Goal: Task Accomplishment & Management: Use online tool/utility

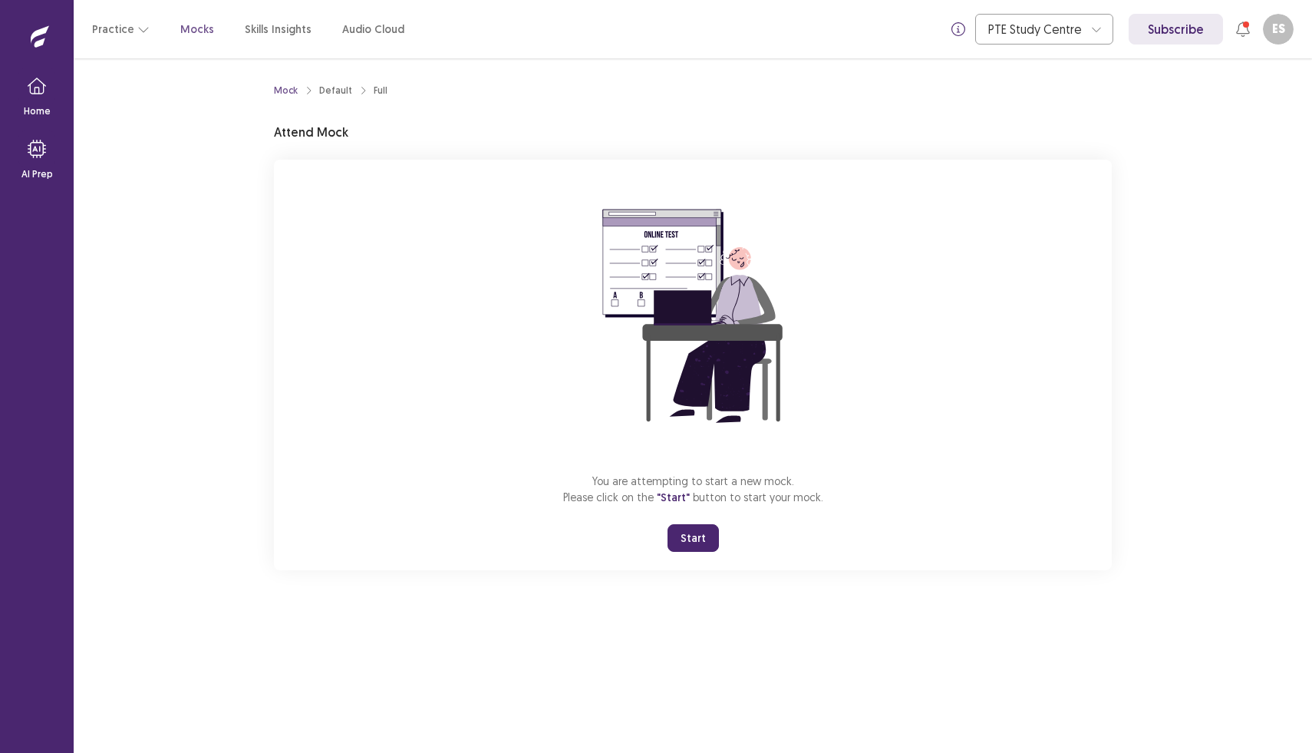
click at [185, 41] on div "Practice Mocks Skills Insights Audio Cloud" at bounding box center [248, 29] width 312 height 28
click at [194, 28] on p "Mocks" at bounding box center [197, 29] width 34 height 16
click at [117, 31] on button "Practice" at bounding box center [121, 29] width 58 height 28
click at [259, 536] on div "Mock Default Full Attend Mock You are attempting to start a new mock. Please cl…" at bounding box center [693, 332] width 875 height 549
click at [836, 117] on div "Mock Default Full Attend Mock You are attempting to start a new mock. Please cl…" at bounding box center [693, 323] width 838 height 493
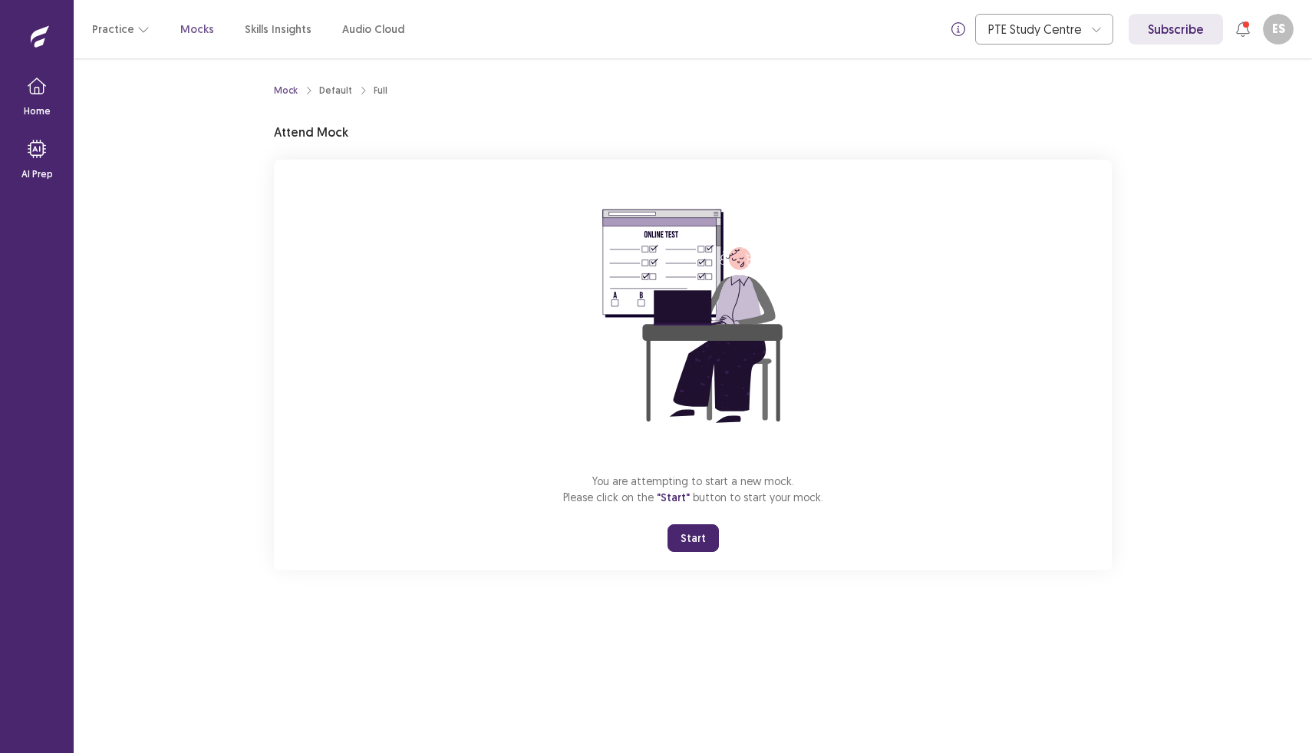
click at [698, 536] on button "Start" at bounding box center [693, 538] width 51 height 28
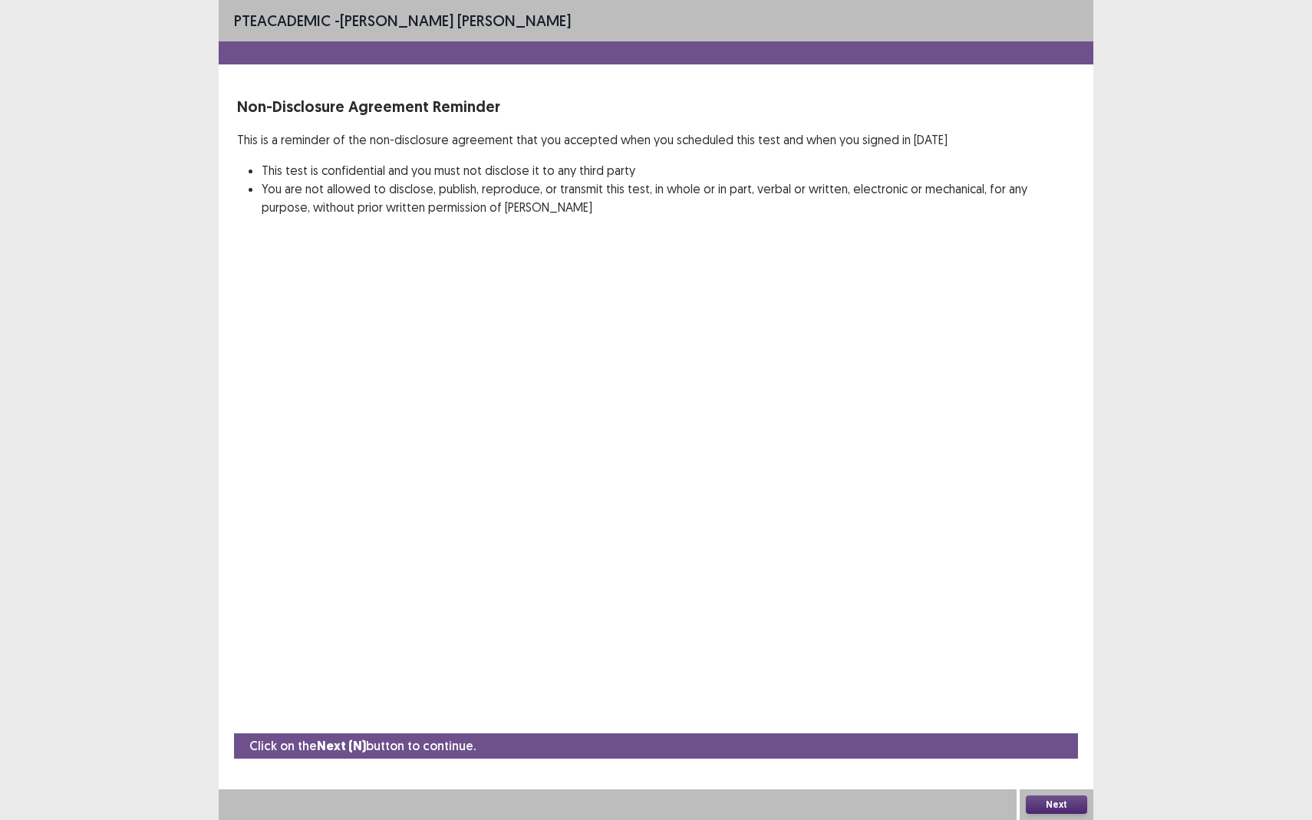
click at [1062, 752] on button "Next" at bounding box center [1056, 805] width 61 height 18
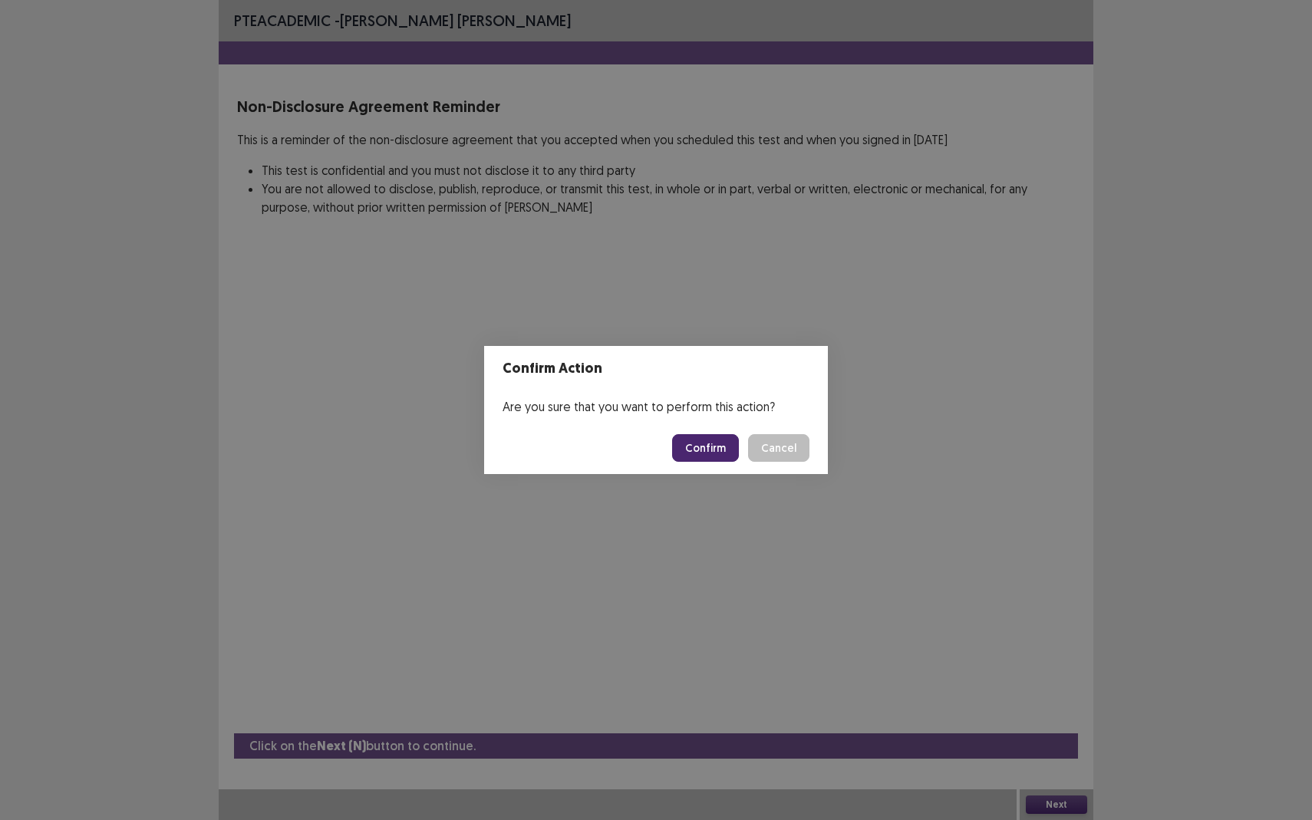
click at [704, 447] on button "Confirm" at bounding box center [705, 448] width 67 height 28
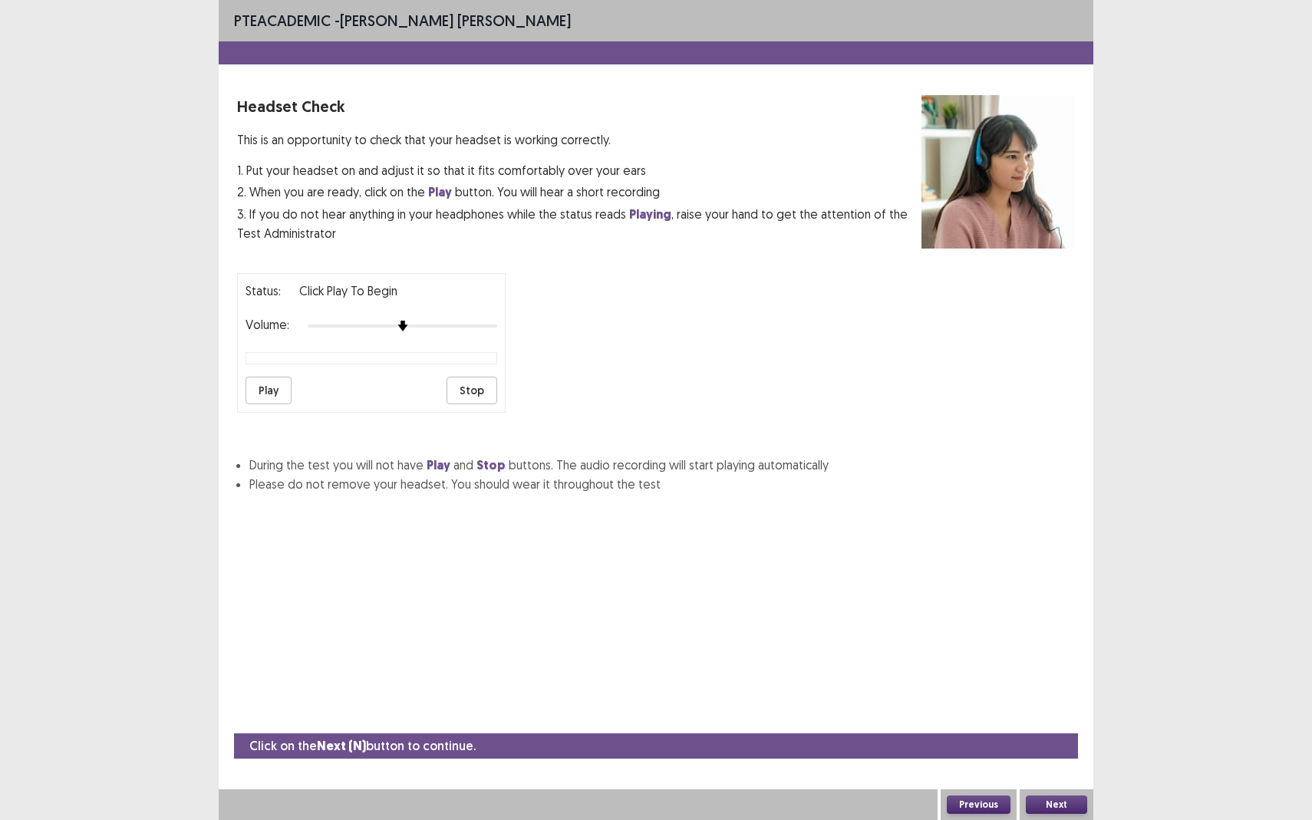
click at [1063, 752] on button "Next" at bounding box center [1056, 805] width 61 height 18
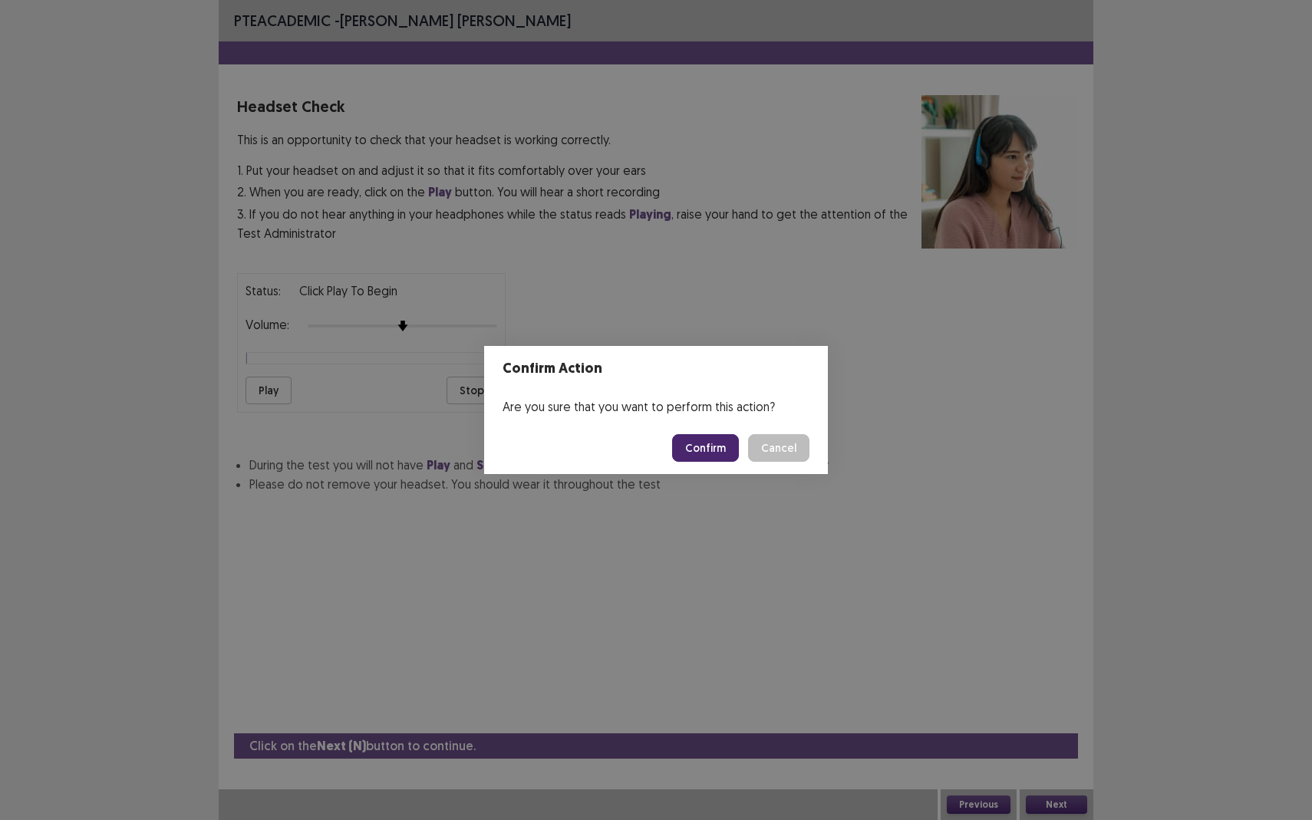
click at [709, 444] on button "Confirm" at bounding box center [705, 448] width 67 height 28
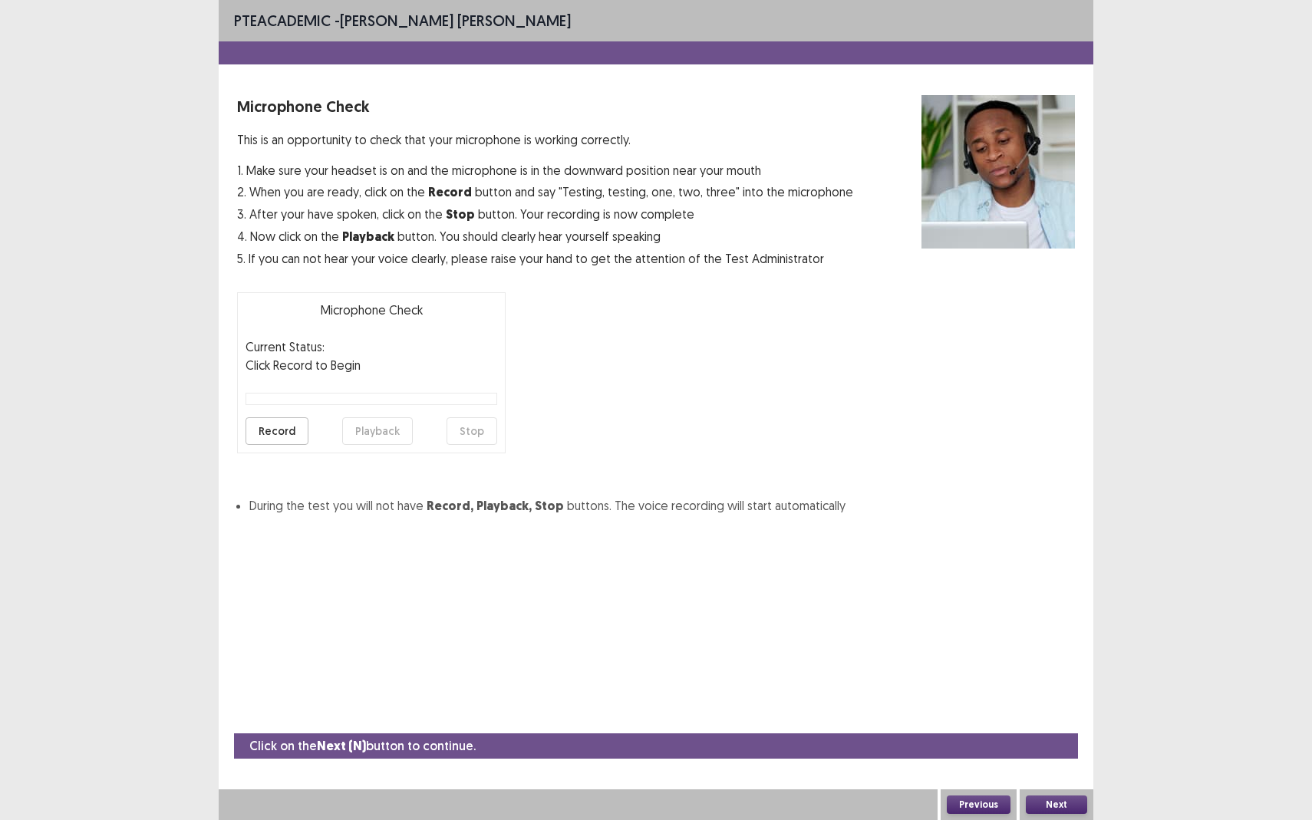
click at [1056, 752] on button "Next" at bounding box center [1056, 805] width 61 height 18
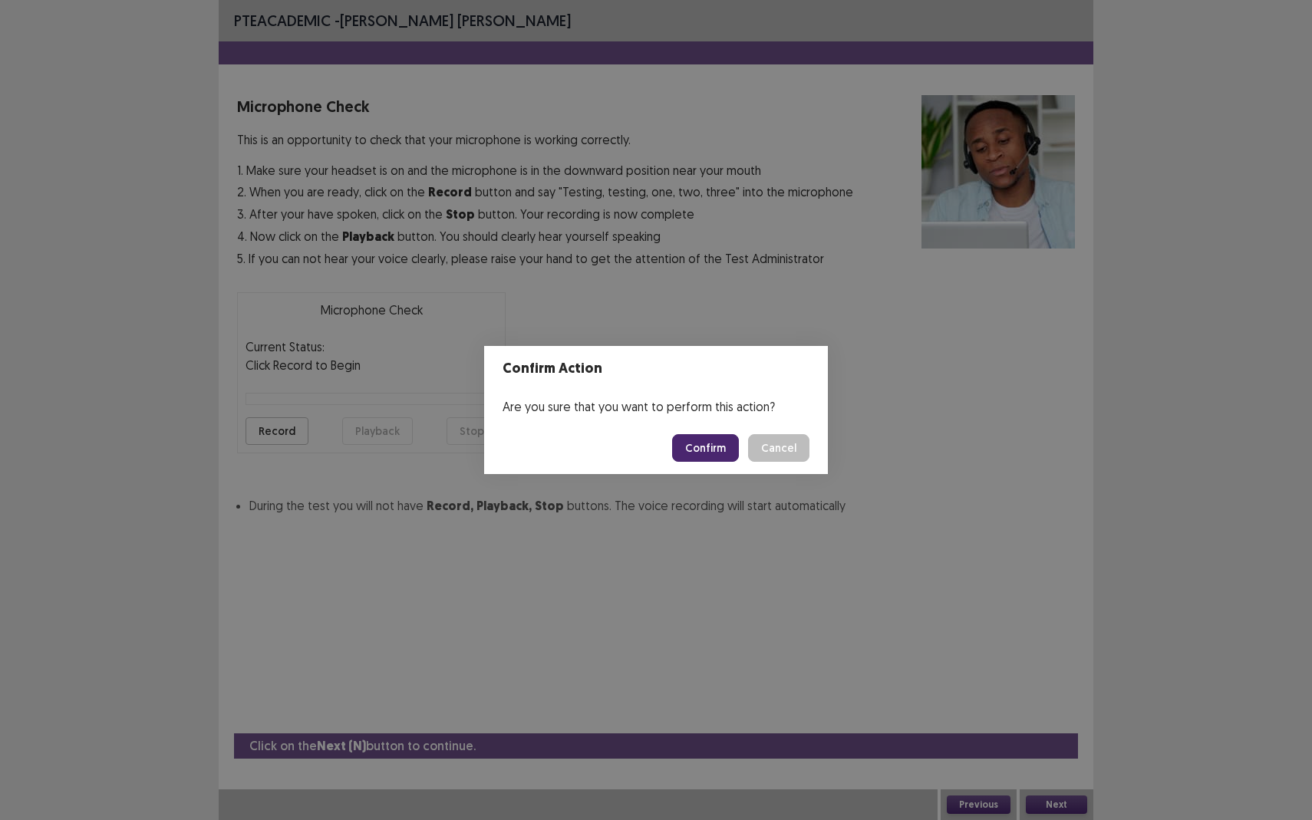
click at [711, 454] on button "Confirm" at bounding box center [705, 448] width 67 height 28
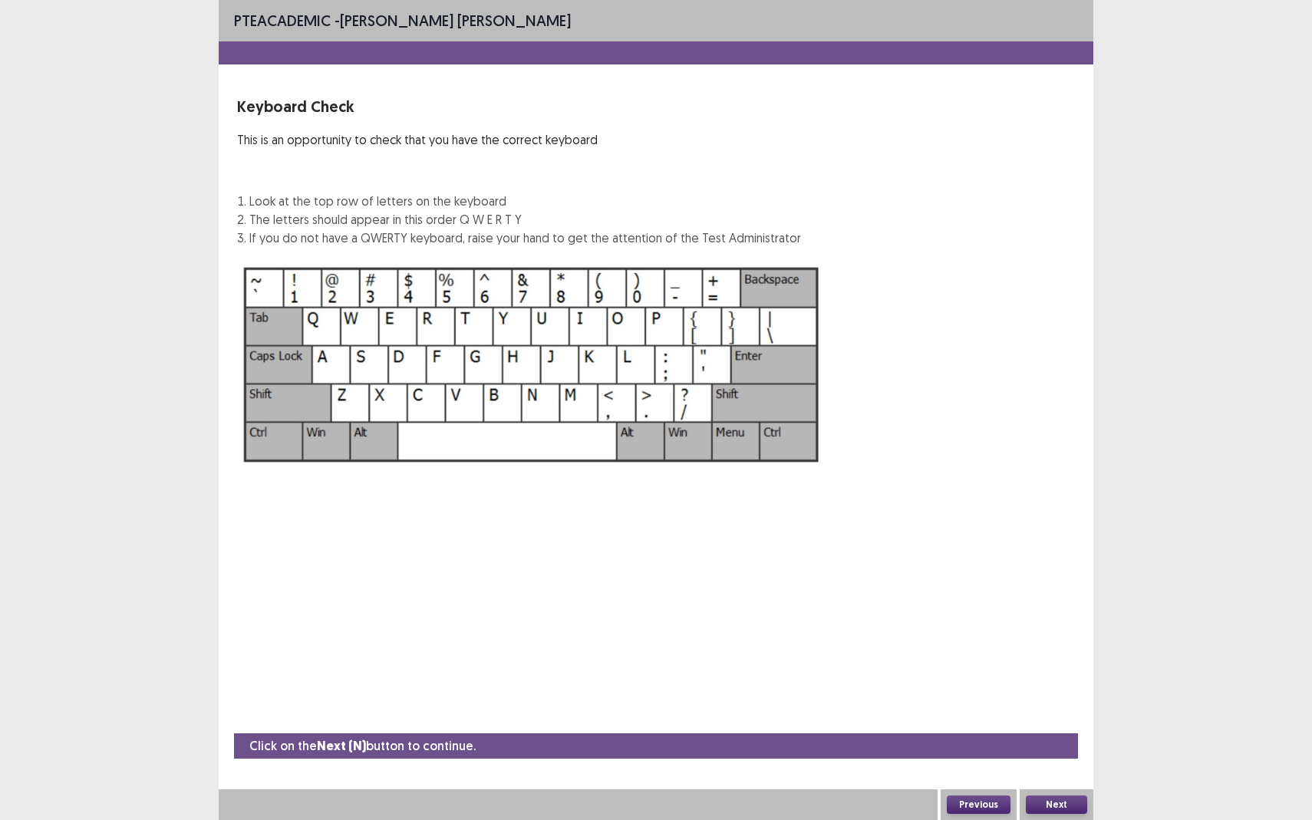
click at [1071, 752] on button "Next" at bounding box center [1056, 805] width 61 height 18
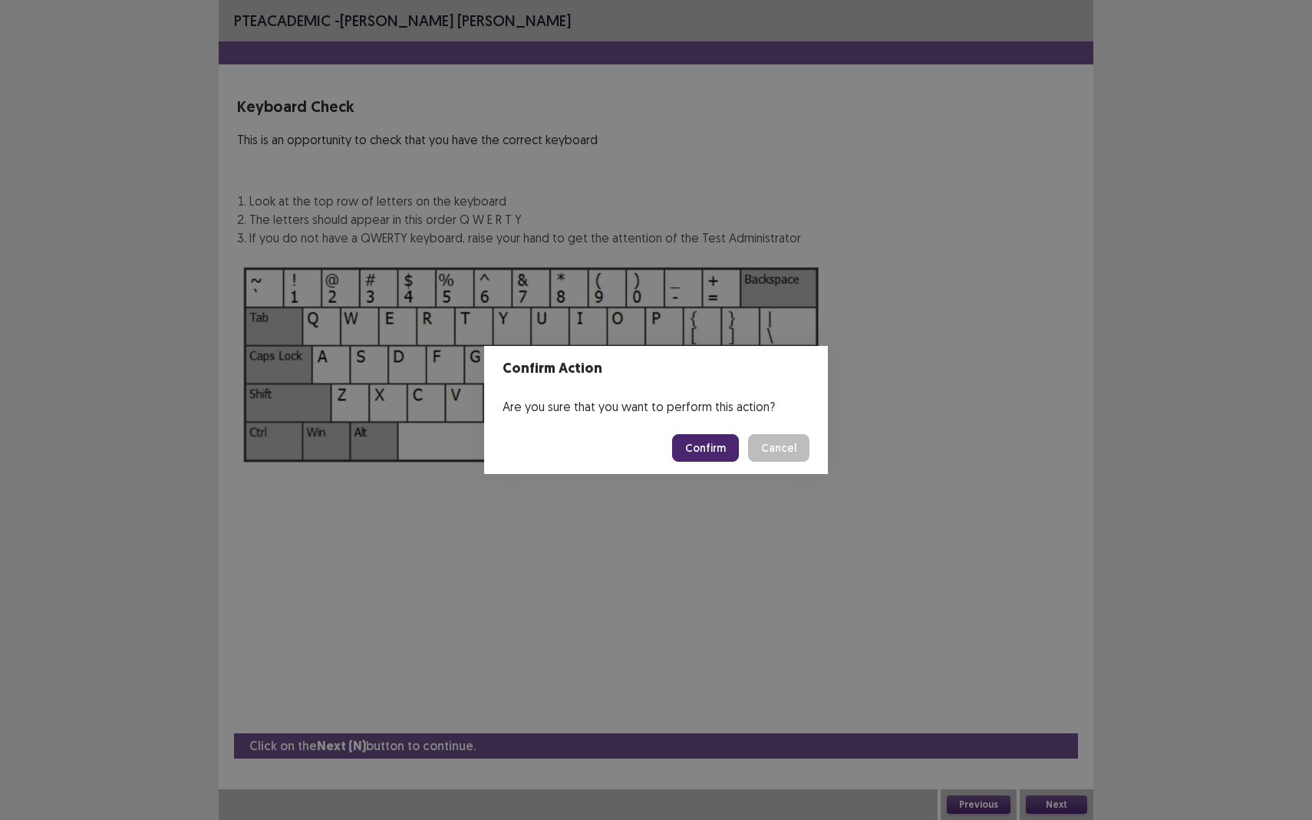
click at [708, 441] on button "Confirm" at bounding box center [705, 448] width 67 height 28
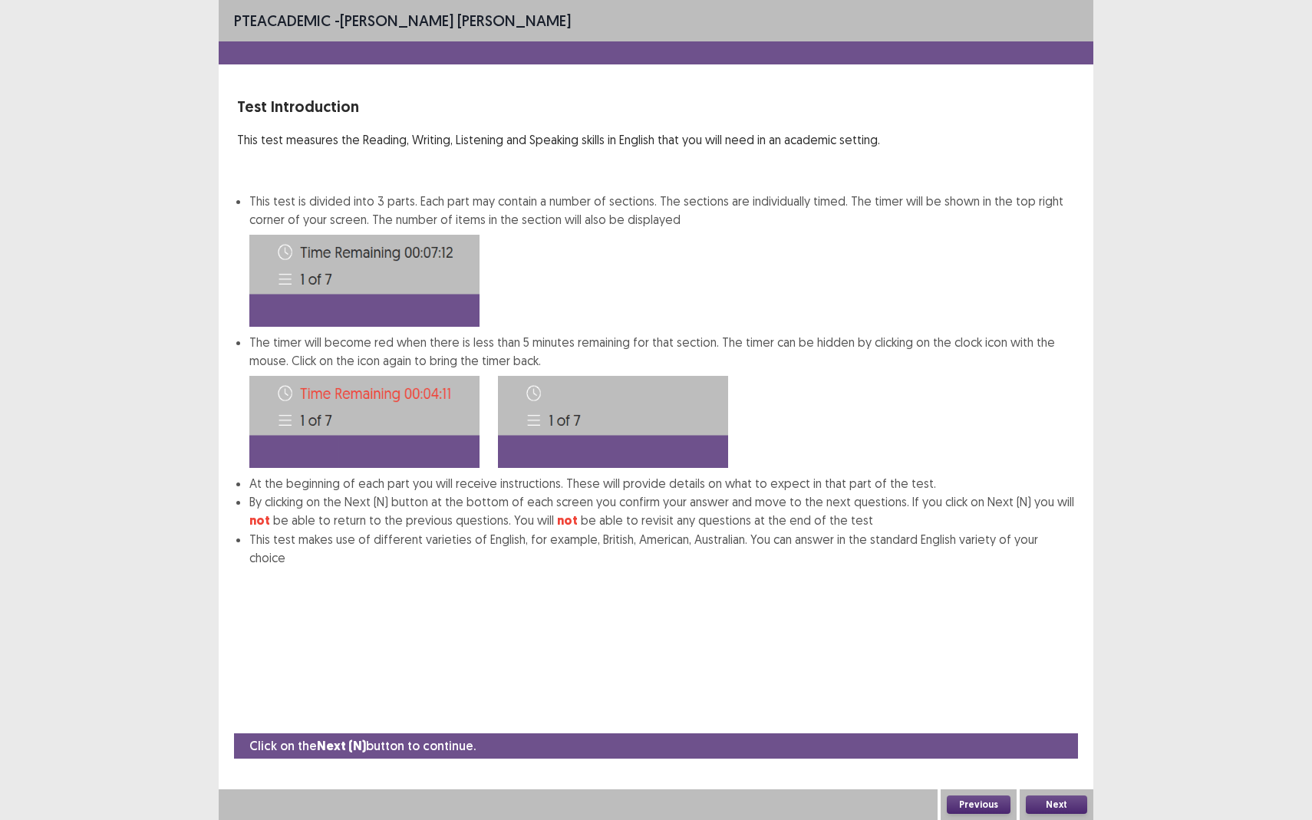
click at [1042, 752] on button "Next" at bounding box center [1056, 805] width 61 height 18
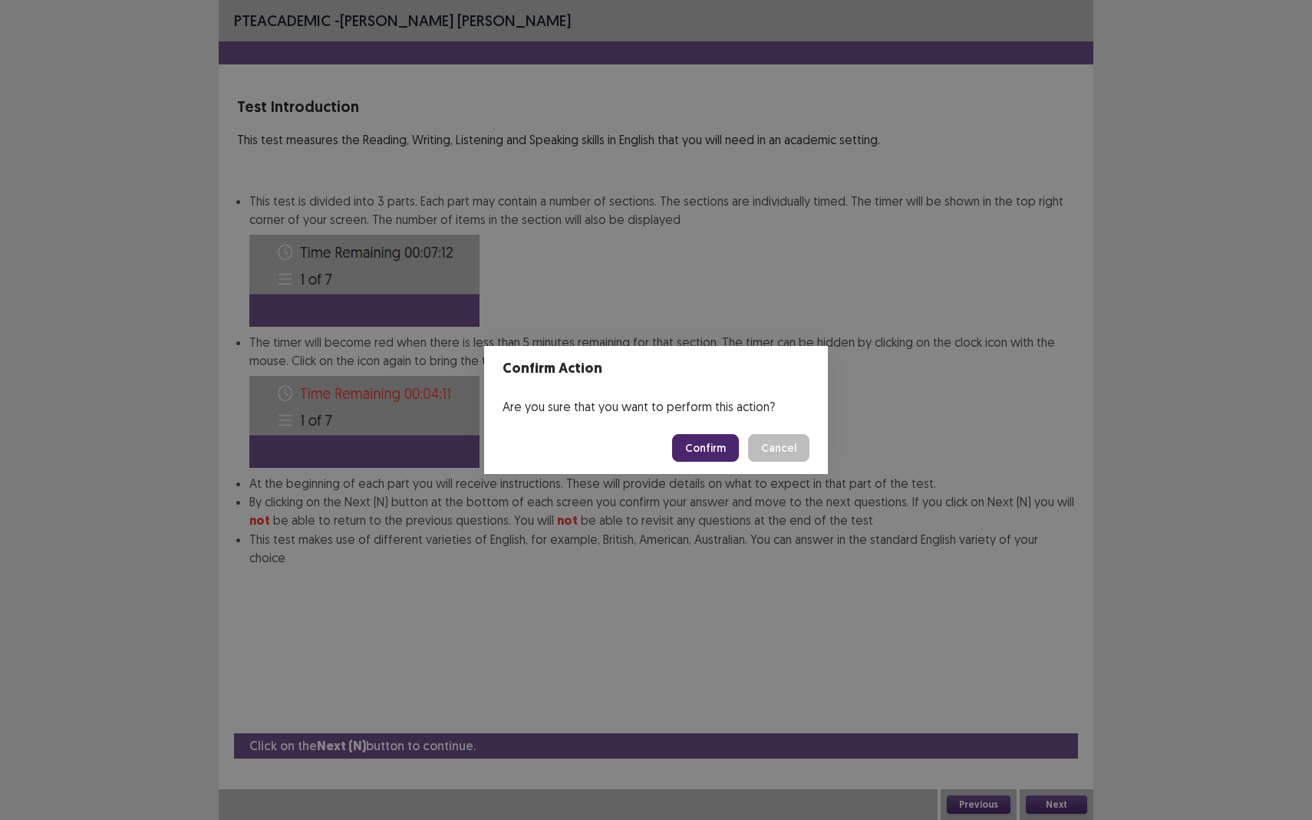
click at [702, 434] on button "Confirm" at bounding box center [705, 448] width 67 height 28
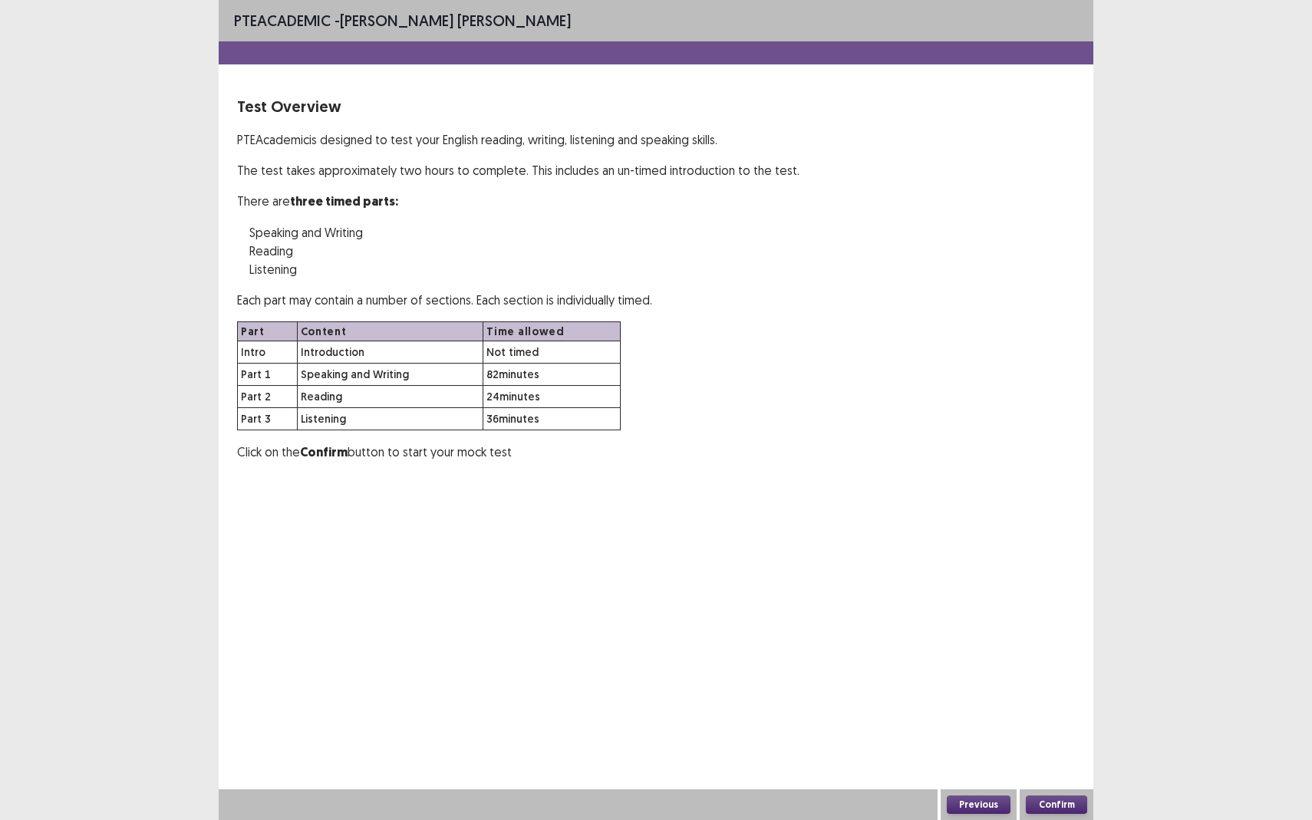
click at [1047, 752] on button "Confirm" at bounding box center [1056, 805] width 61 height 18
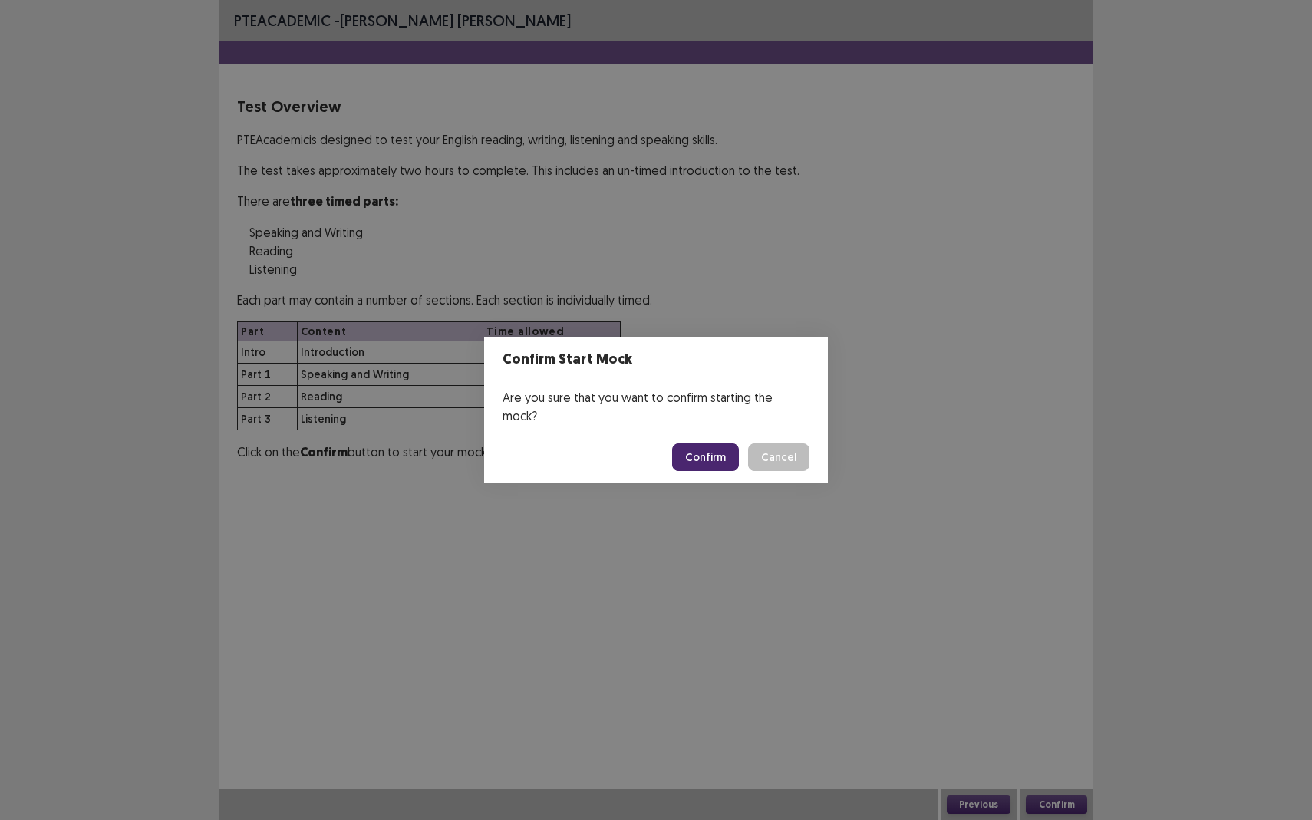
click at [701, 453] on button "Confirm" at bounding box center [705, 458] width 67 height 28
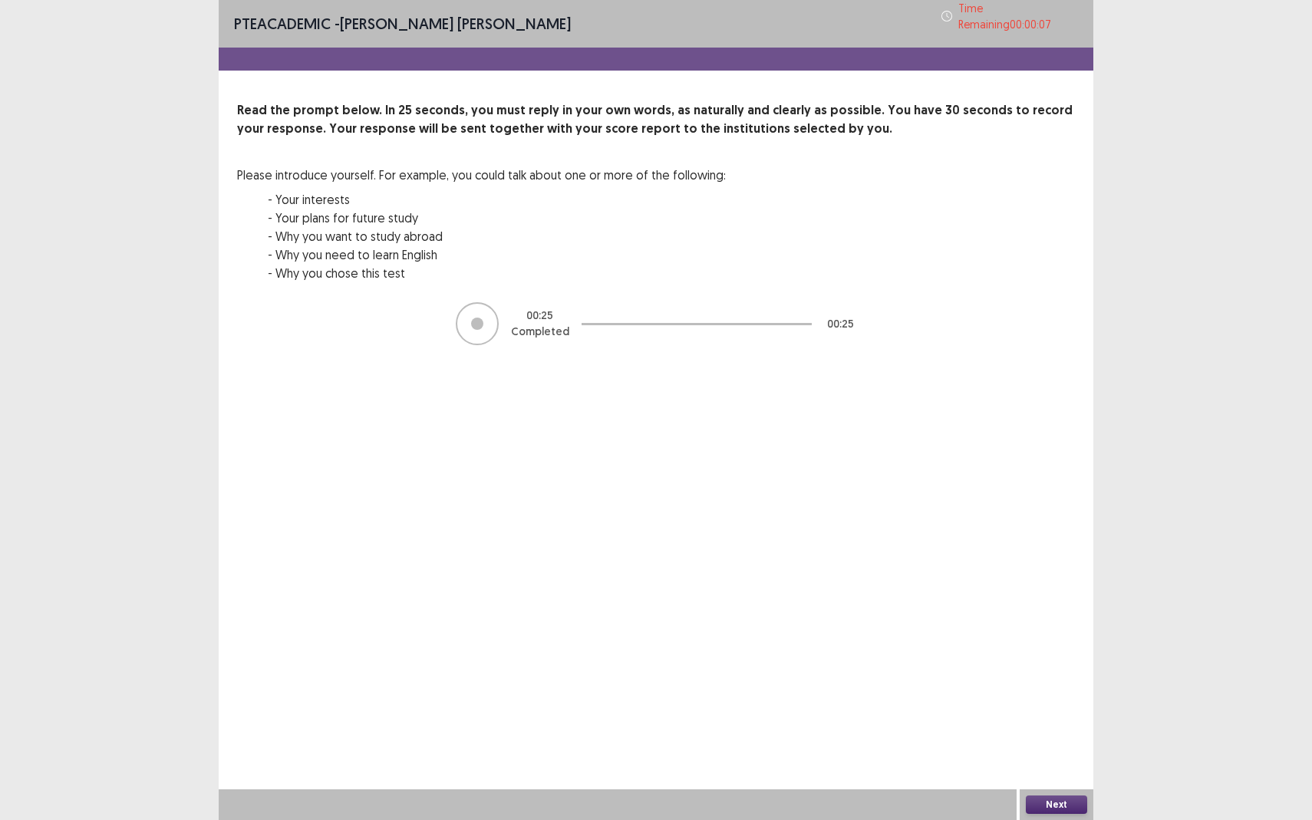
click at [1063, 752] on button "Next" at bounding box center [1056, 805] width 61 height 18
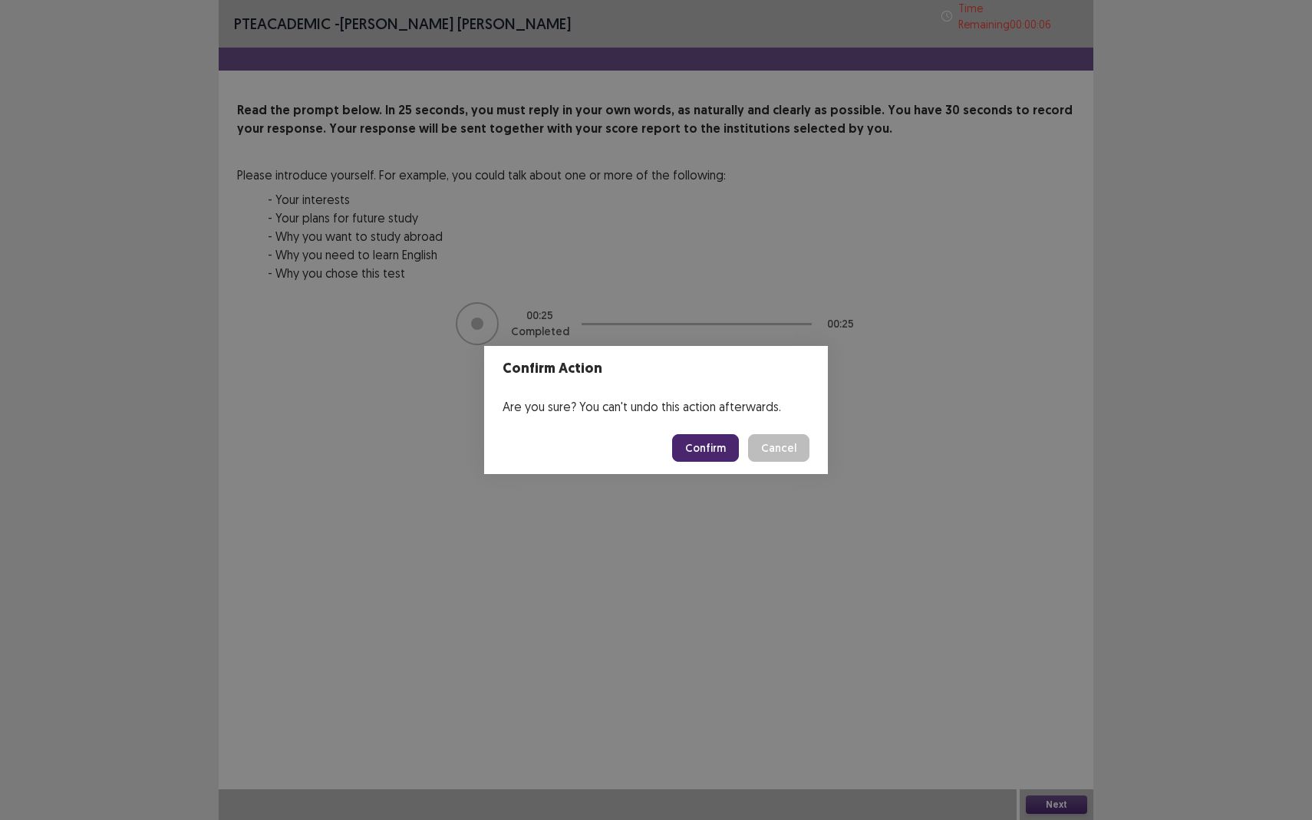
click at [718, 460] on button "Confirm" at bounding box center [705, 448] width 67 height 28
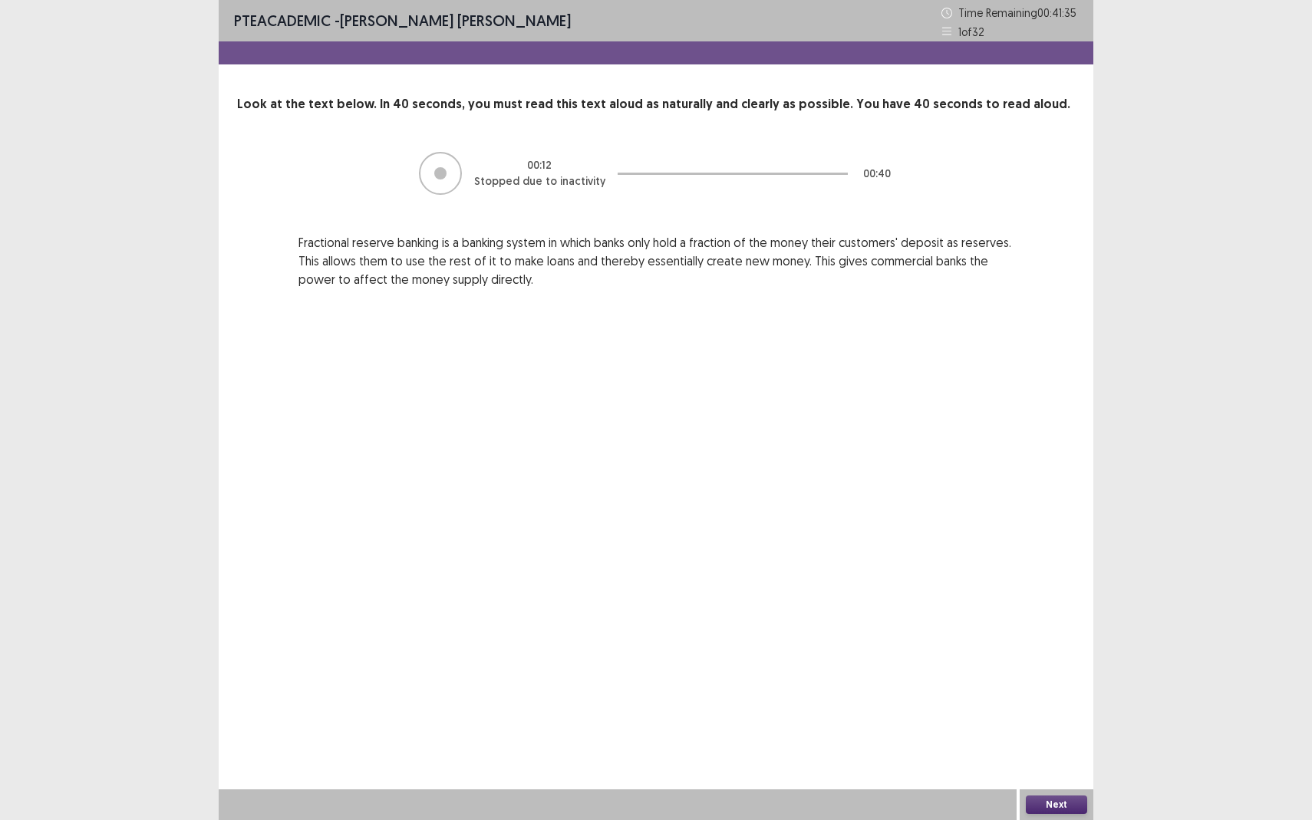
click at [1064, 752] on button "Next" at bounding box center [1056, 805] width 61 height 18
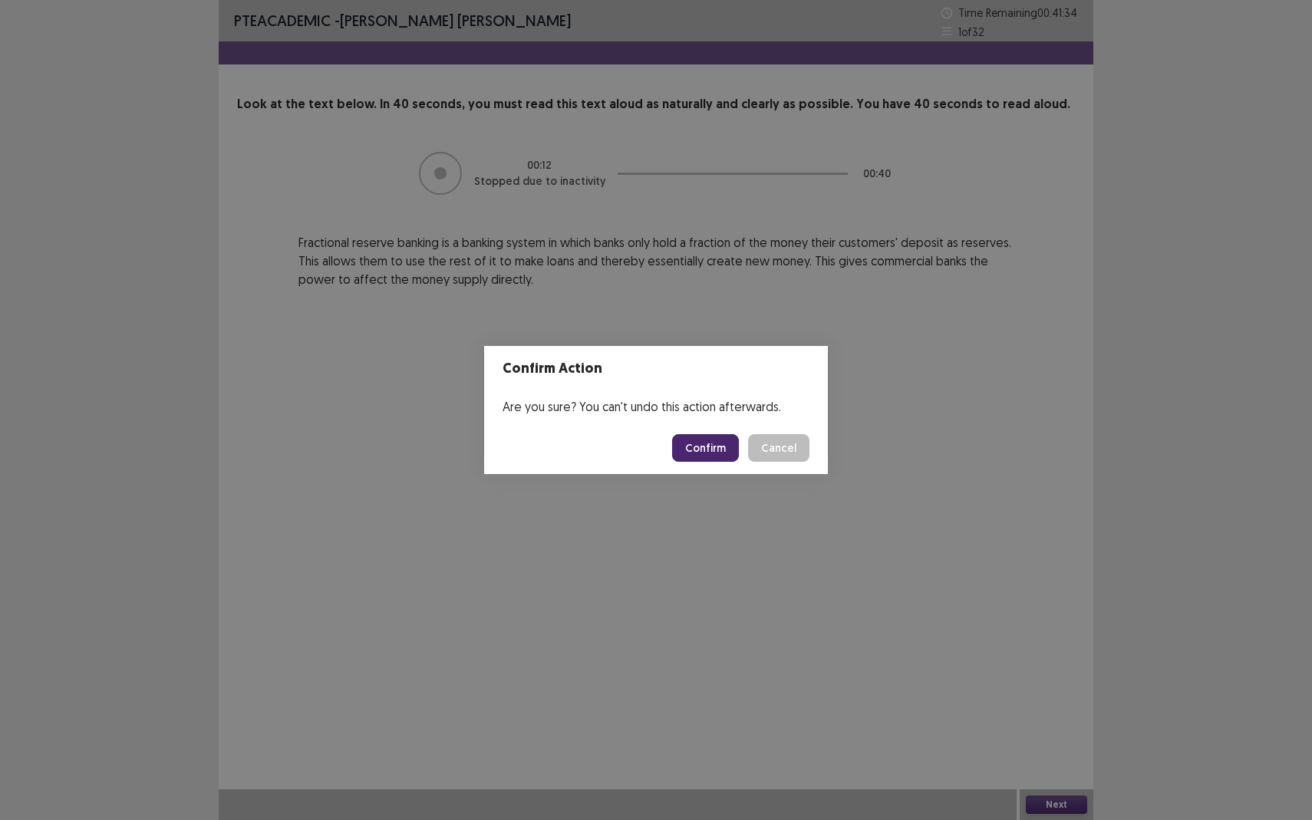
click at [716, 444] on button "Confirm" at bounding box center [705, 448] width 67 height 28
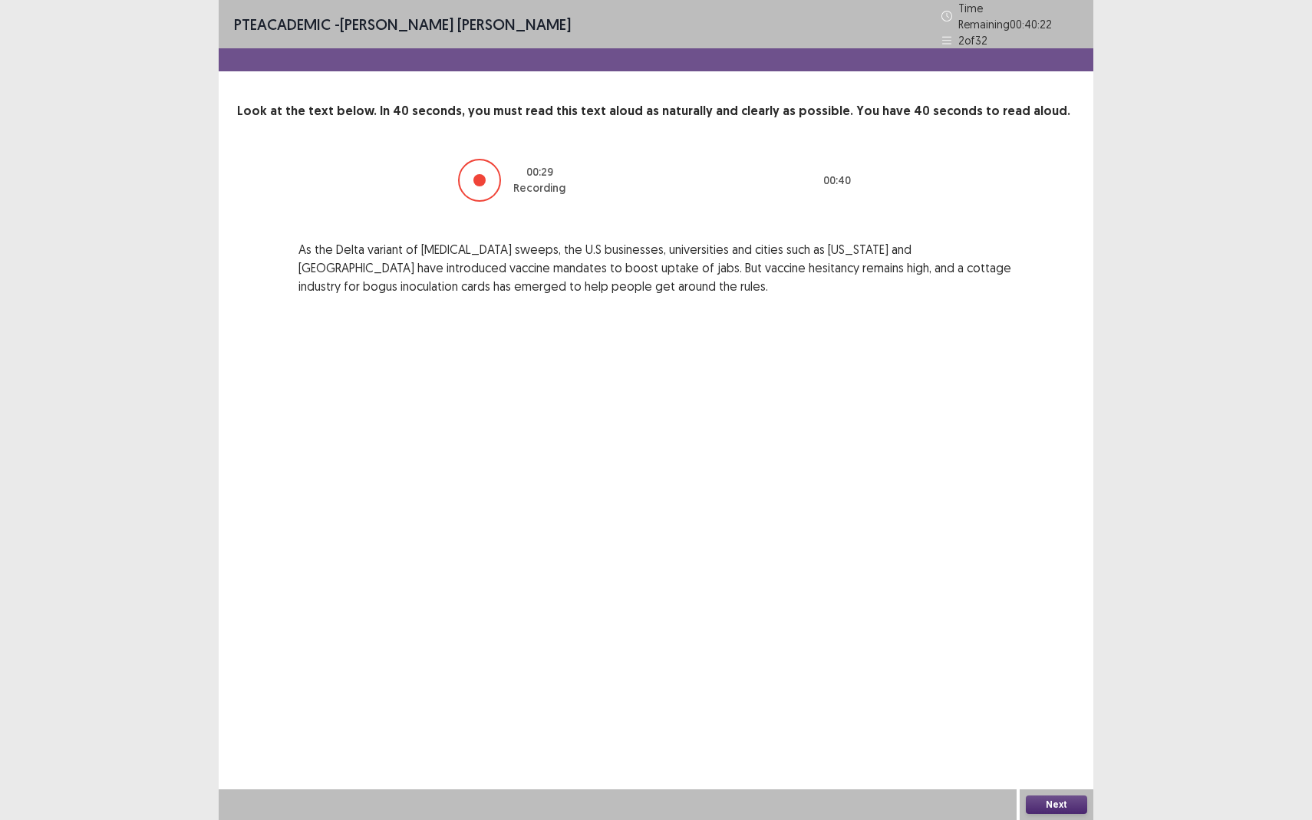
click at [1051, 752] on button "Next" at bounding box center [1056, 805] width 61 height 18
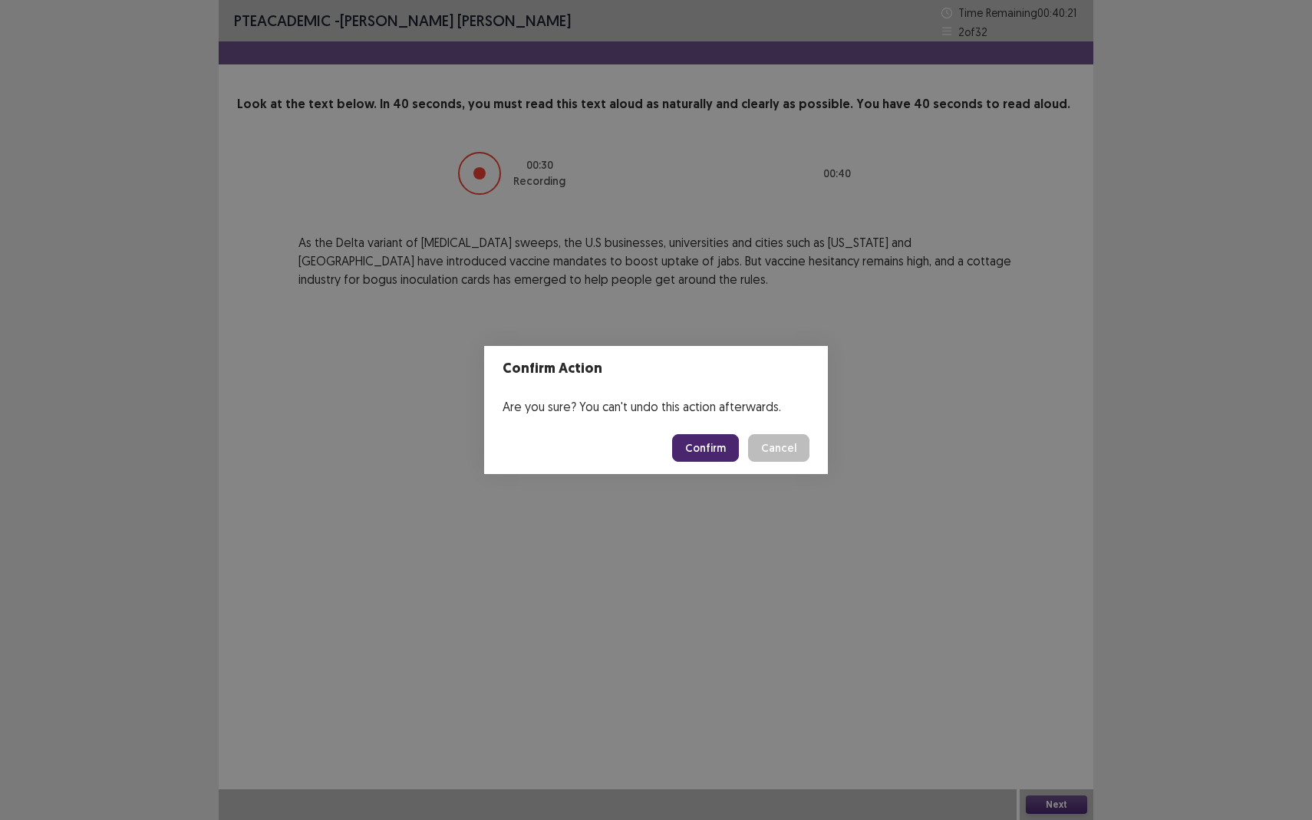
click at [711, 444] on button "Confirm" at bounding box center [705, 448] width 67 height 28
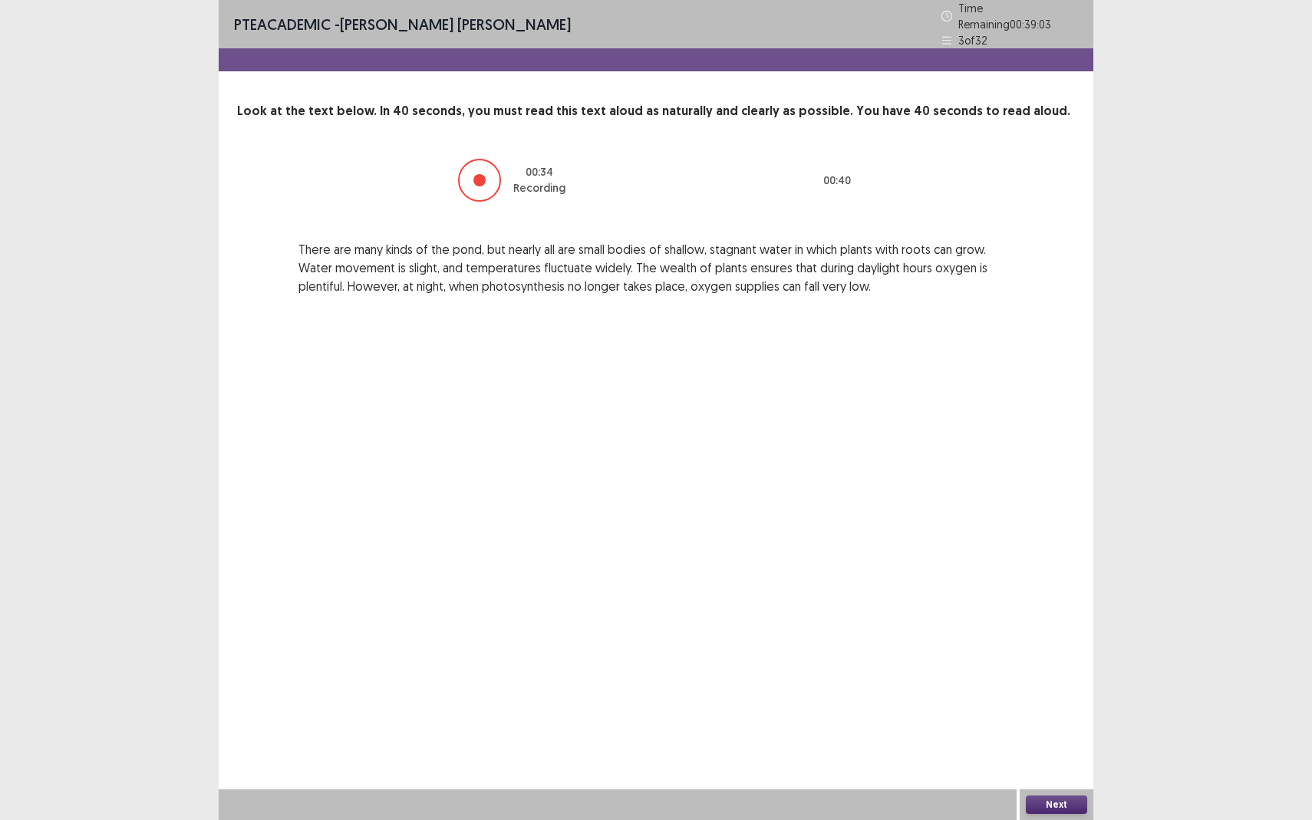
click at [1054, 752] on button "Next" at bounding box center [1056, 805] width 61 height 18
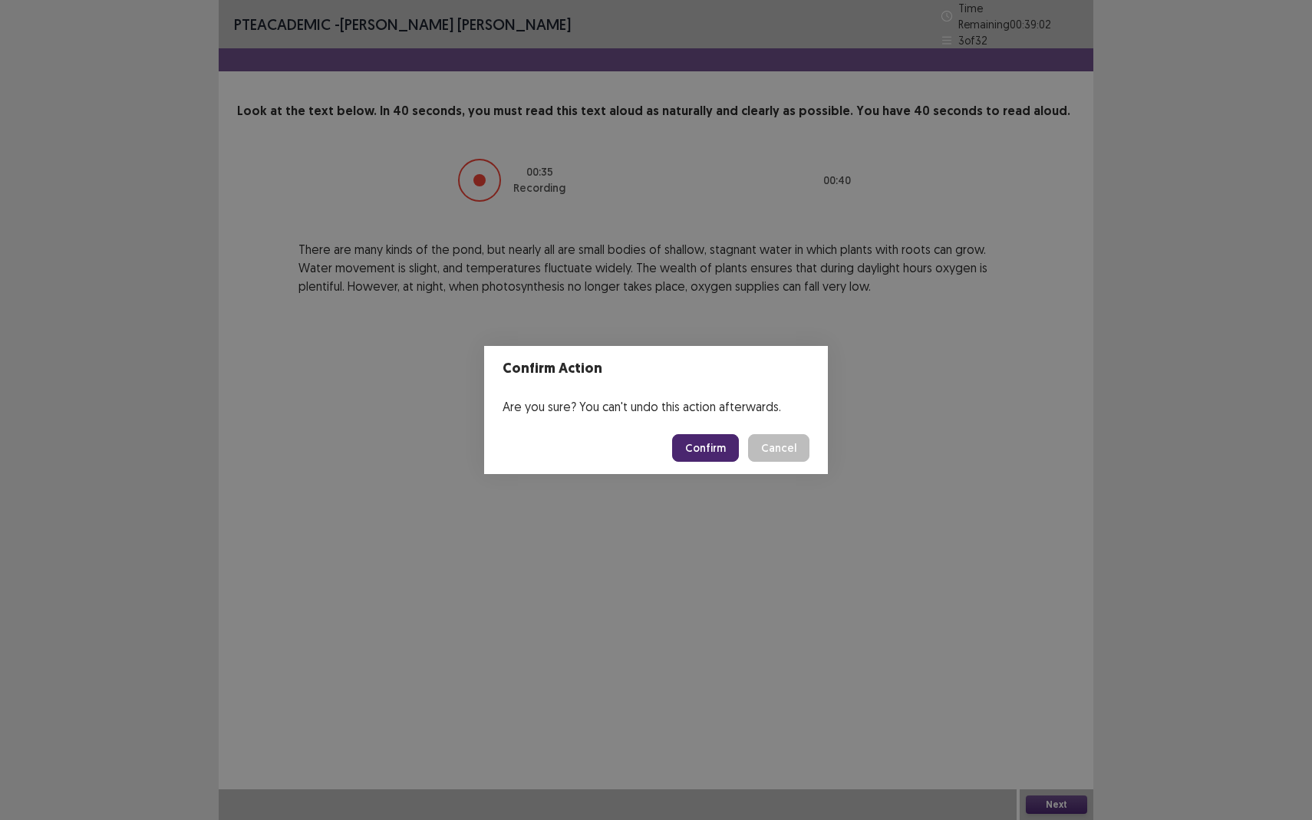
click at [708, 456] on button "Confirm" at bounding box center [705, 448] width 67 height 28
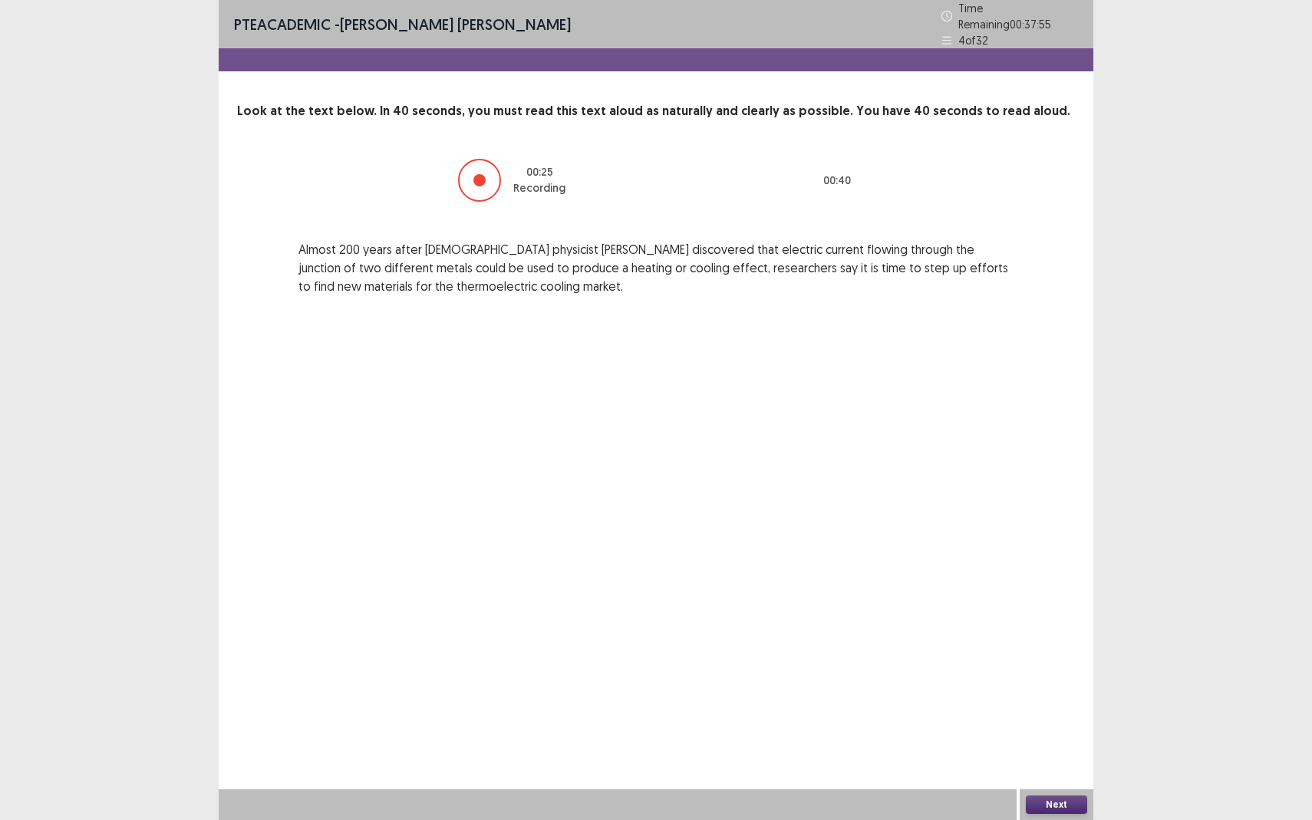
click at [1077, 752] on button "Next" at bounding box center [1056, 805] width 61 height 18
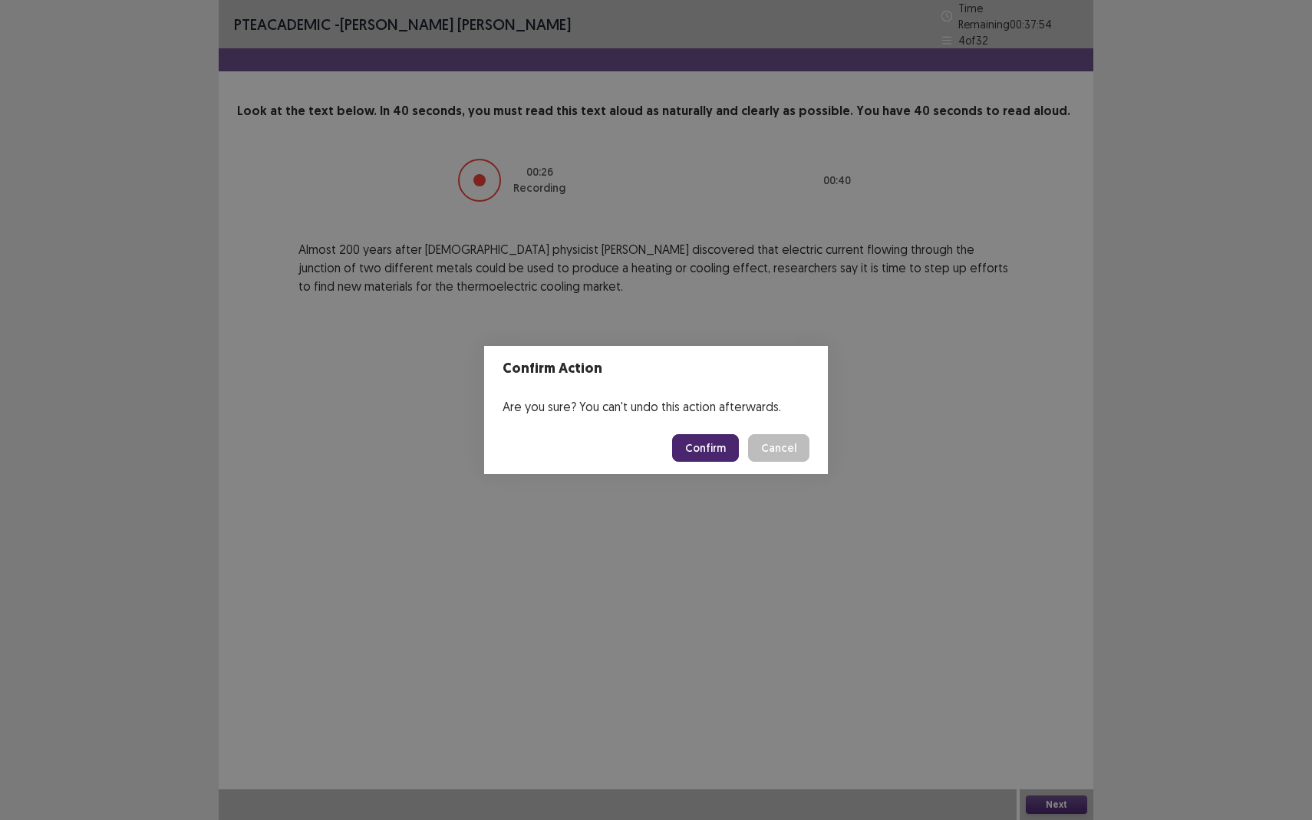
click at [711, 442] on button "Confirm" at bounding box center [705, 448] width 67 height 28
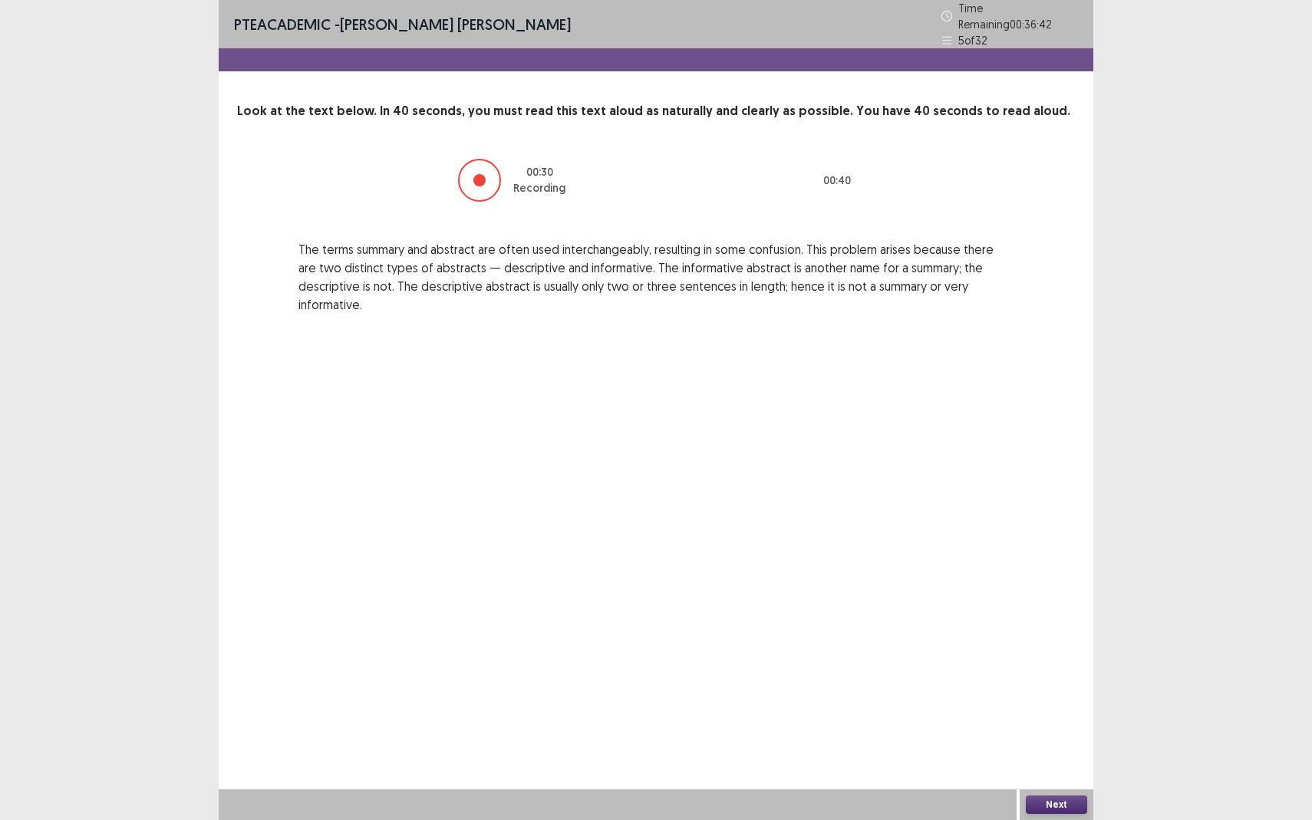
click at [1043, 752] on button "Next" at bounding box center [1056, 805] width 61 height 18
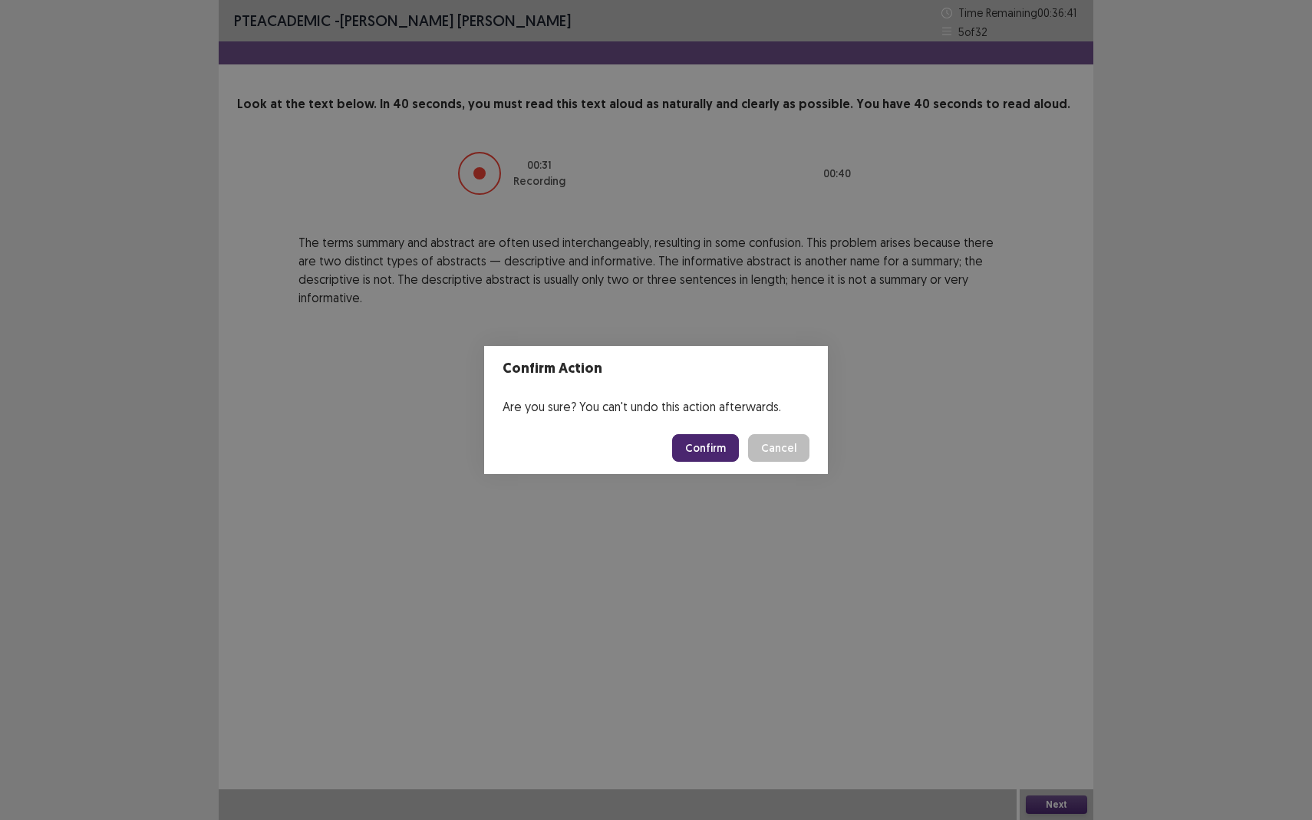
click at [708, 447] on button "Confirm" at bounding box center [705, 448] width 67 height 28
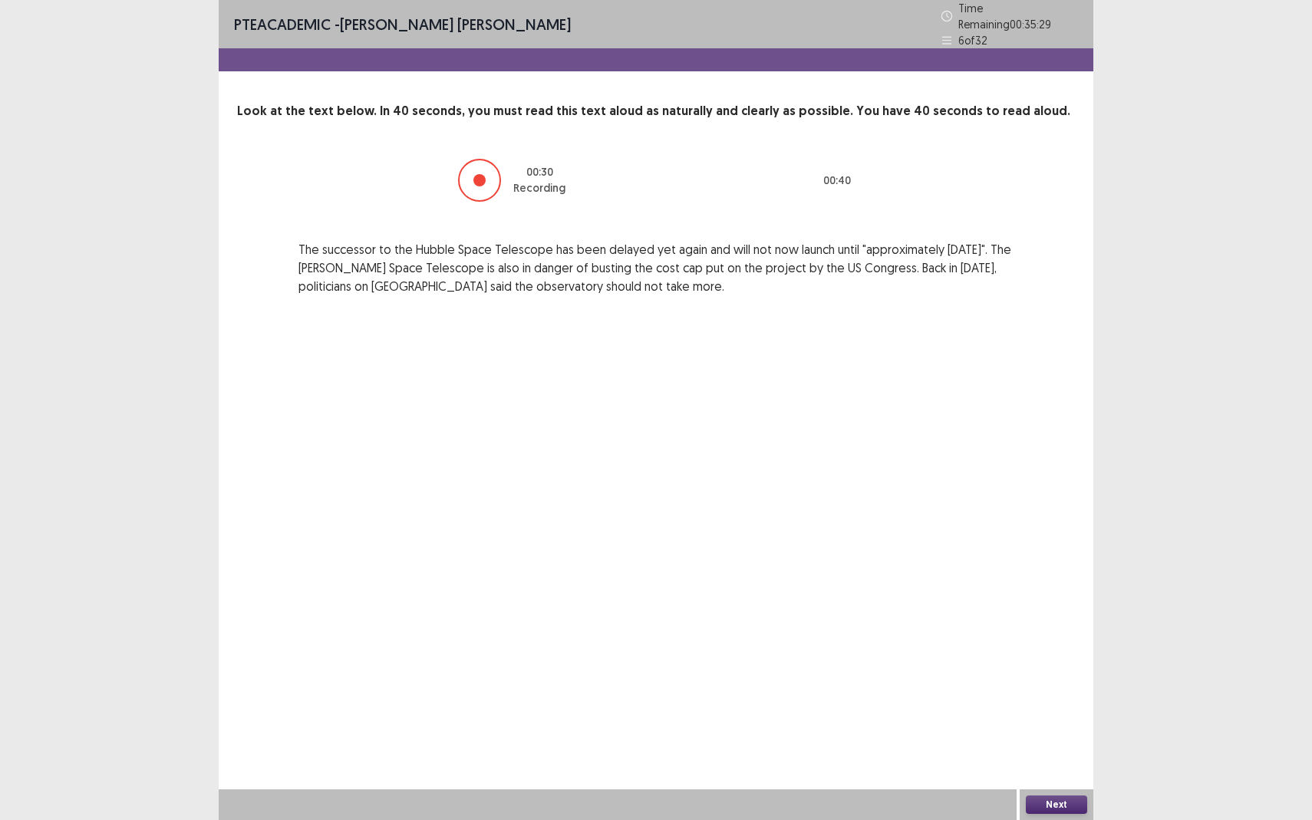
click at [1061, 752] on button "Next" at bounding box center [1056, 805] width 61 height 18
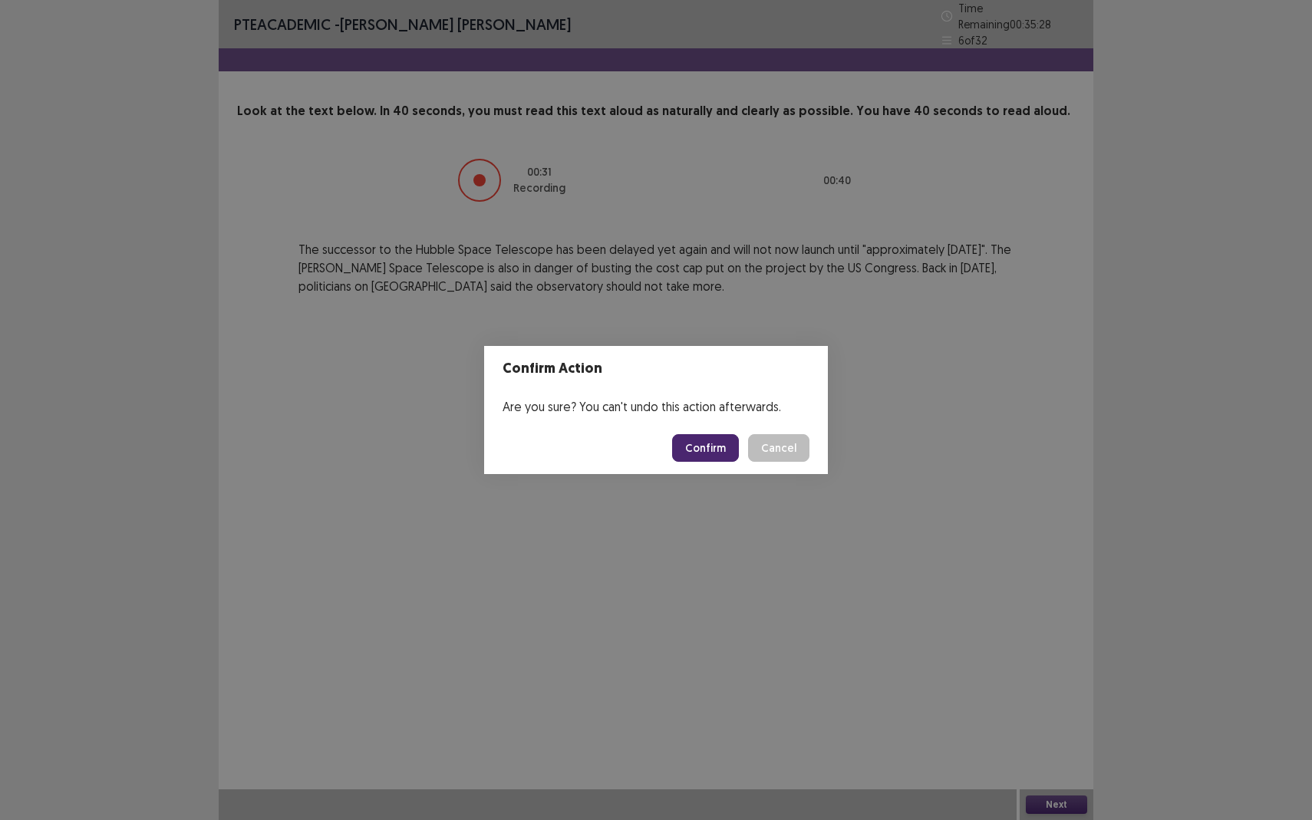
click at [704, 450] on button "Confirm" at bounding box center [705, 448] width 67 height 28
click at [623, 625] on div "Confirm Action Are you sure? You can't undo this action afterwards. Loading... …" at bounding box center [656, 410] width 1312 height 820
click at [483, 526] on div "Confirm Action Are you sure? You can't undo this action afterwards. Loading... …" at bounding box center [656, 410] width 1312 height 820
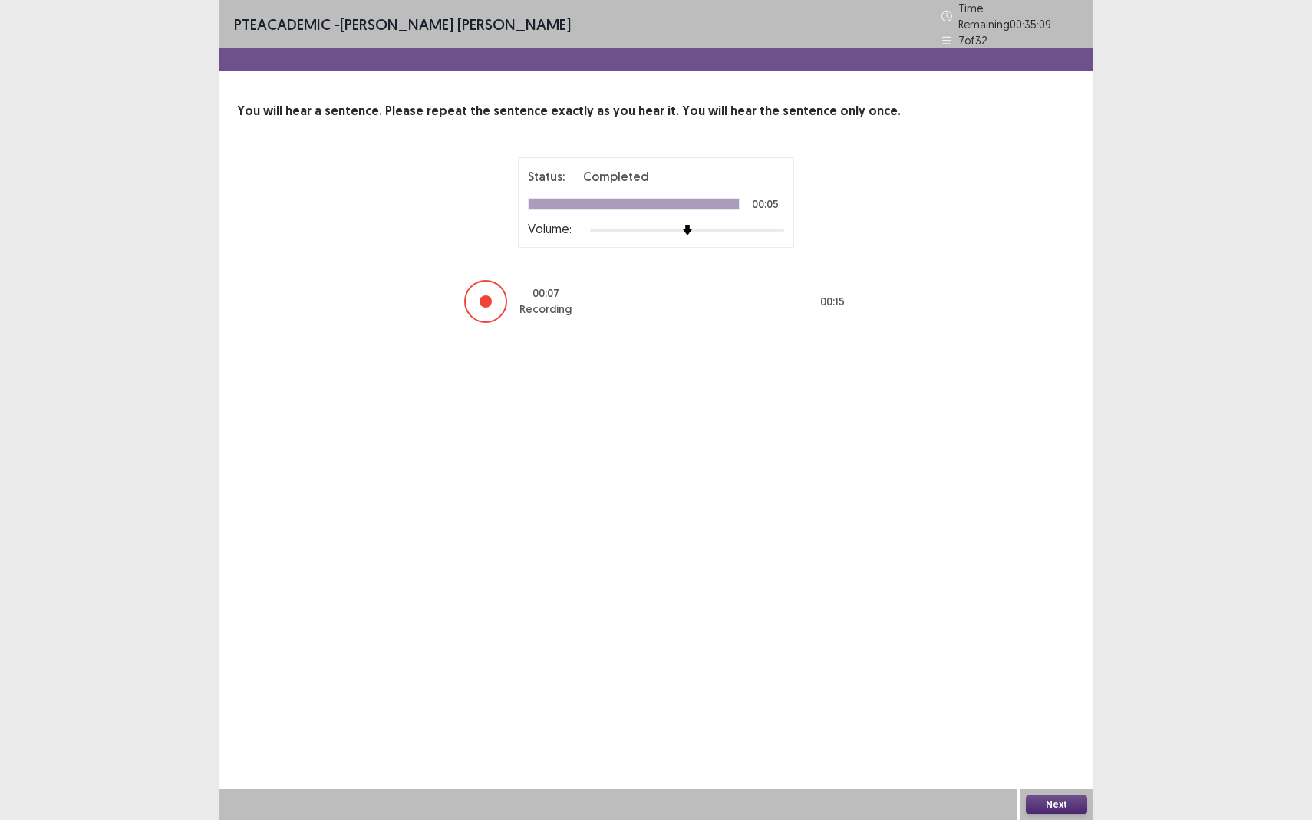
click at [1053, 752] on button "Next" at bounding box center [1056, 805] width 61 height 18
click at [765, 572] on div "Confirm Action Are you sure? You can't undo this action afterwards. Confirm Can…" at bounding box center [656, 410] width 1312 height 820
click at [1071, 752] on button "Next" at bounding box center [1056, 805] width 61 height 18
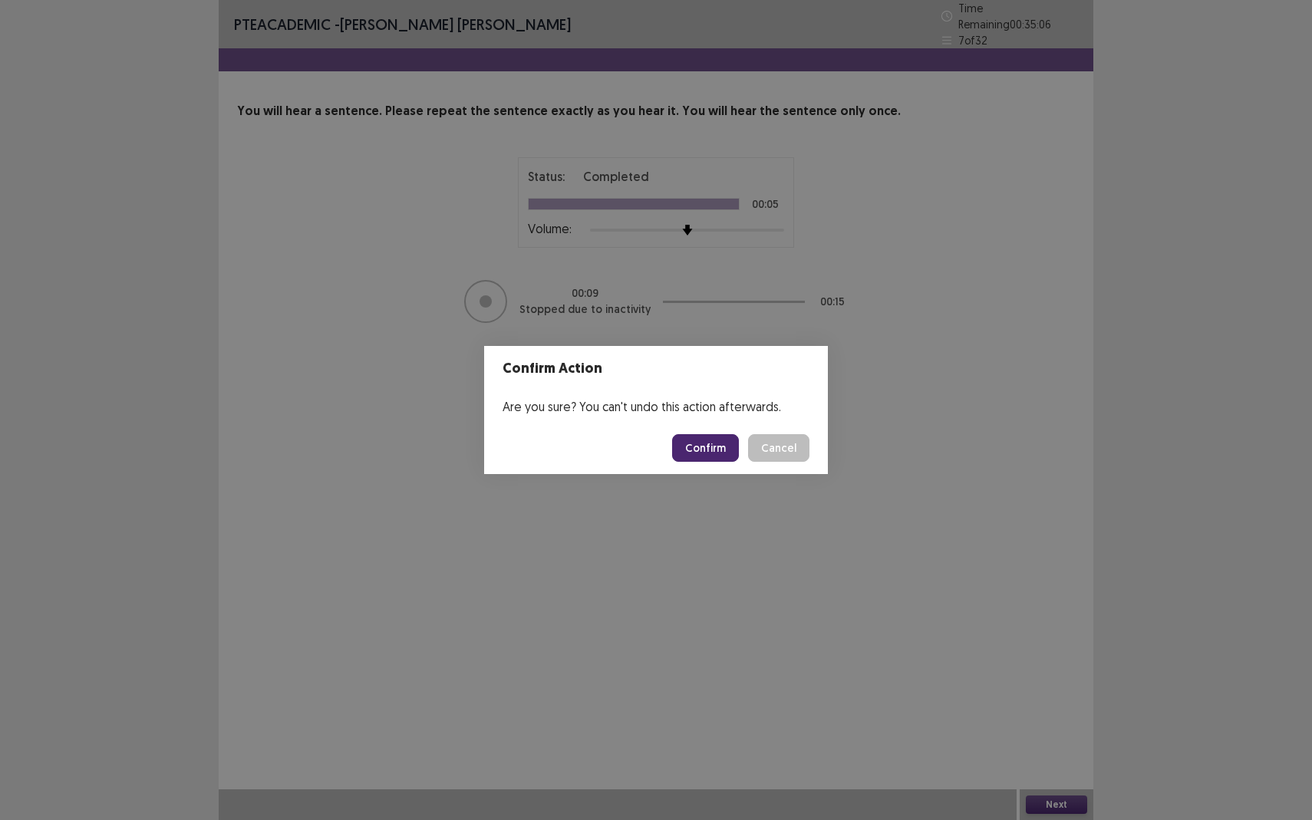
click at [718, 440] on button "Confirm" at bounding box center [705, 448] width 67 height 28
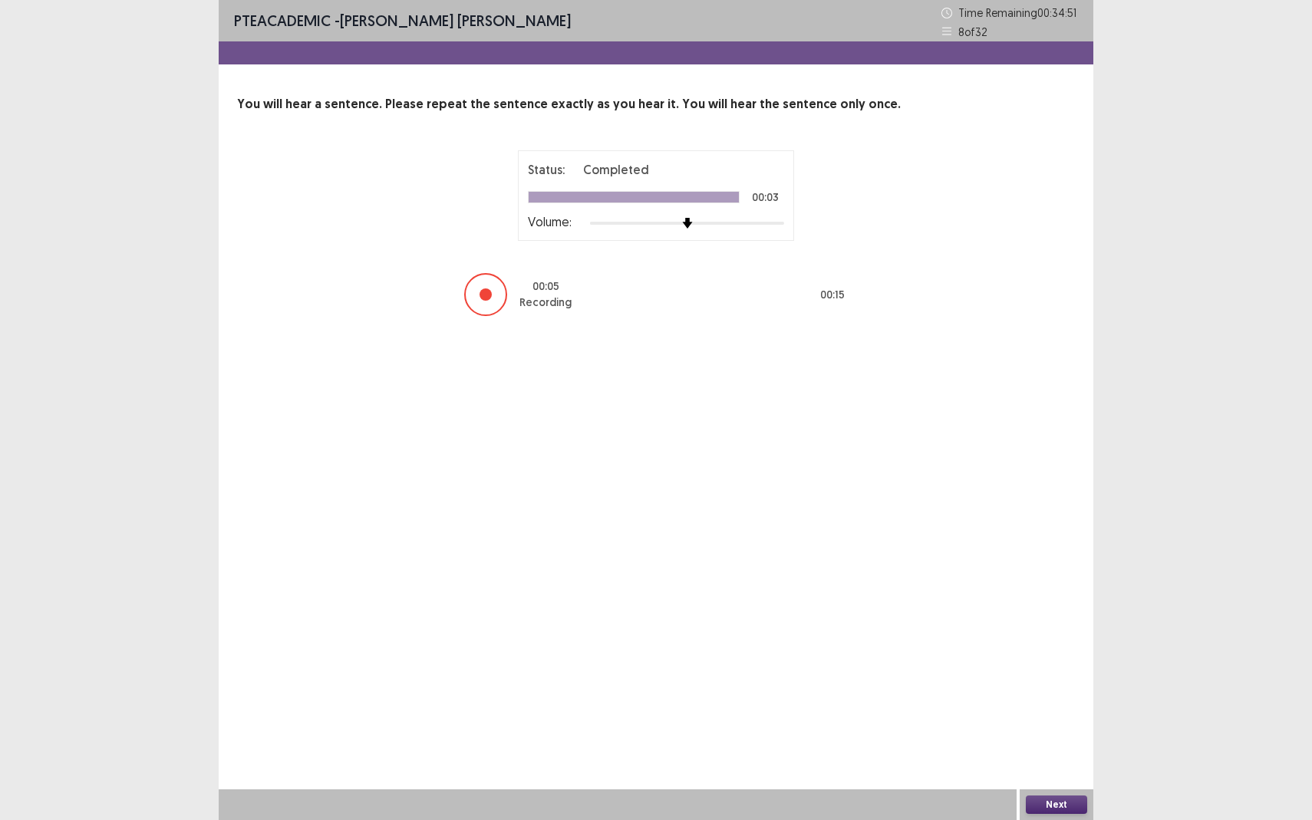
click at [1050, 752] on div "Next" at bounding box center [1057, 805] width 74 height 31
click at [1040, 752] on button "Next" at bounding box center [1056, 805] width 61 height 18
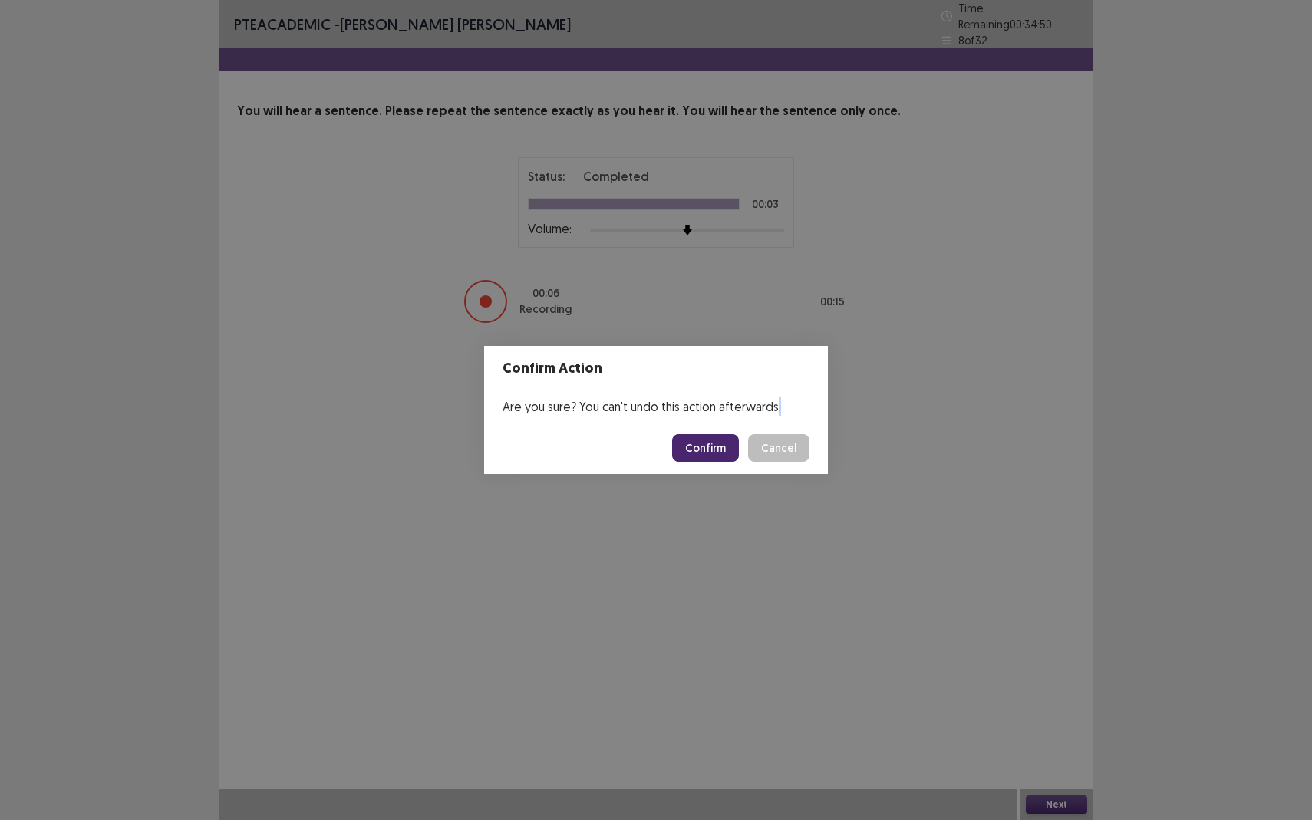
drag, startPoint x: 1040, startPoint y: 805, endPoint x: 784, endPoint y: 602, distance: 326.6
click at [784, 609] on div "Confirm Action Are you sure? You can't undo this action afterwards. Confirm Can…" at bounding box center [656, 410] width 1312 height 820
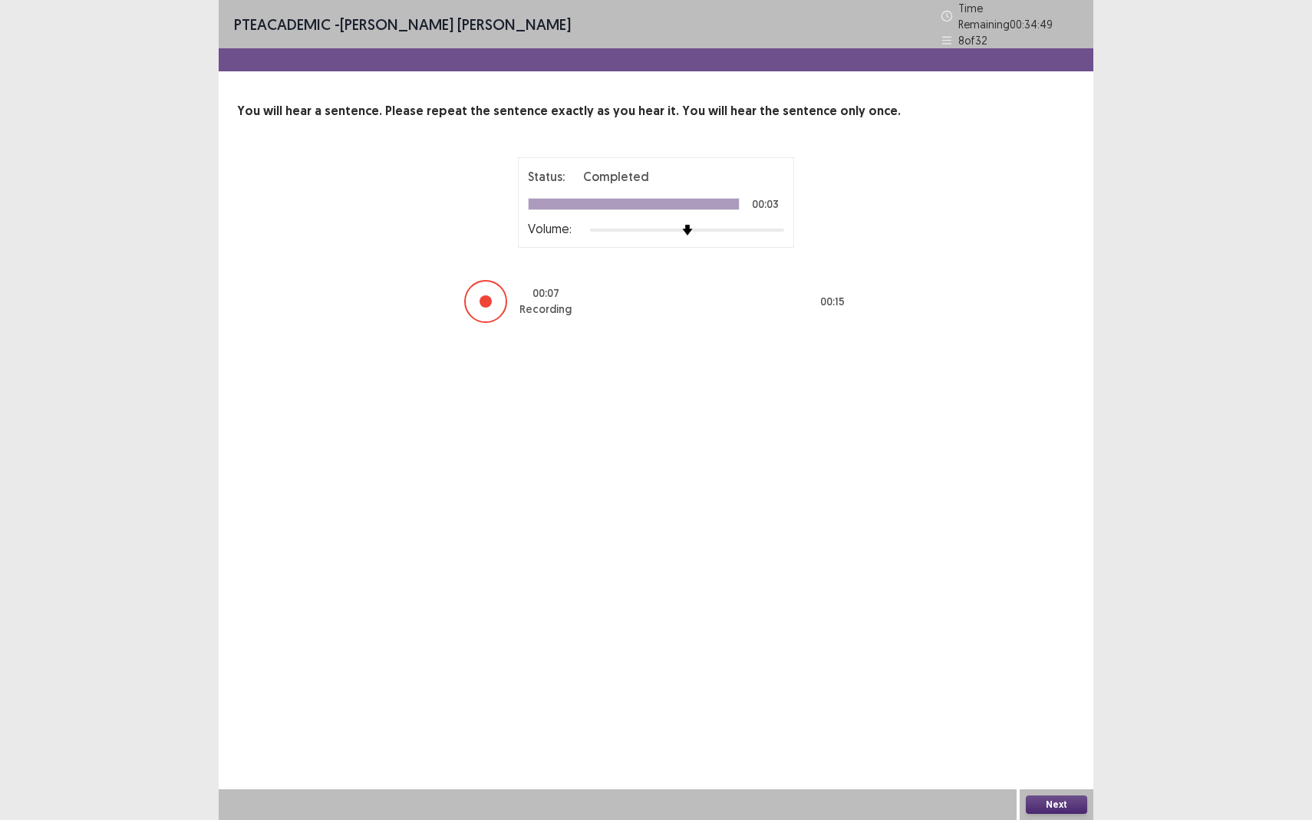
click at [1060, 752] on button "Next" at bounding box center [1056, 805] width 61 height 18
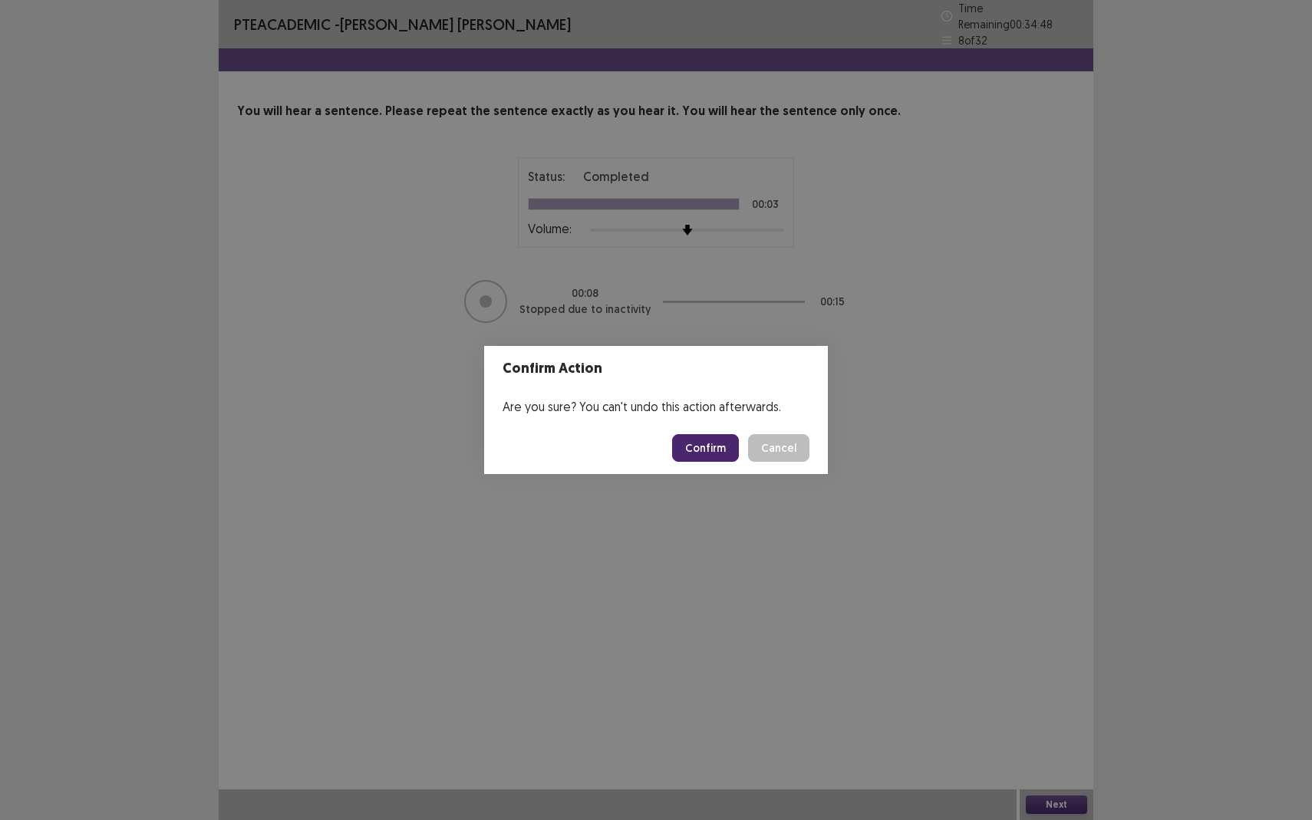
click at [723, 459] on button "Confirm" at bounding box center [705, 448] width 67 height 28
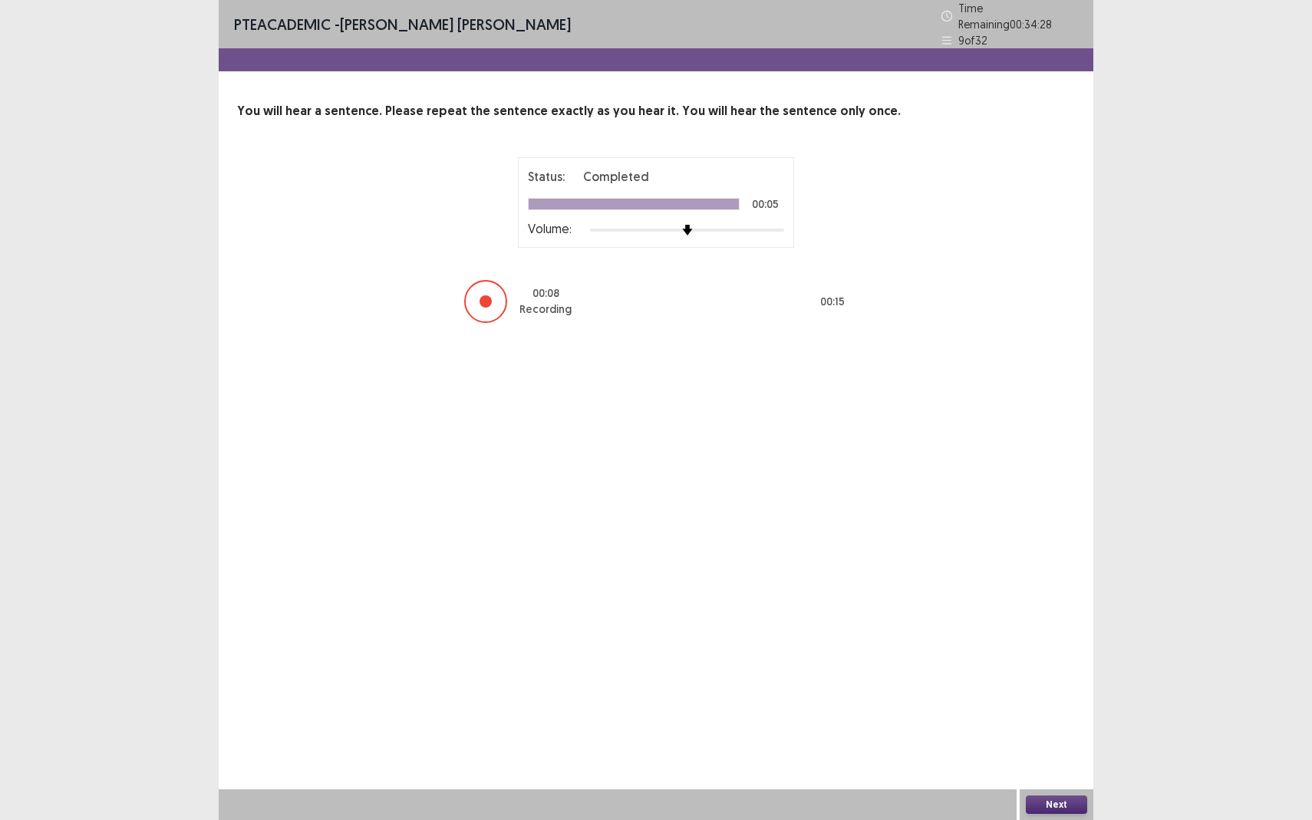
click at [1054, 752] on button "Next" at bounding box center [1056, 805] width 61 height 18
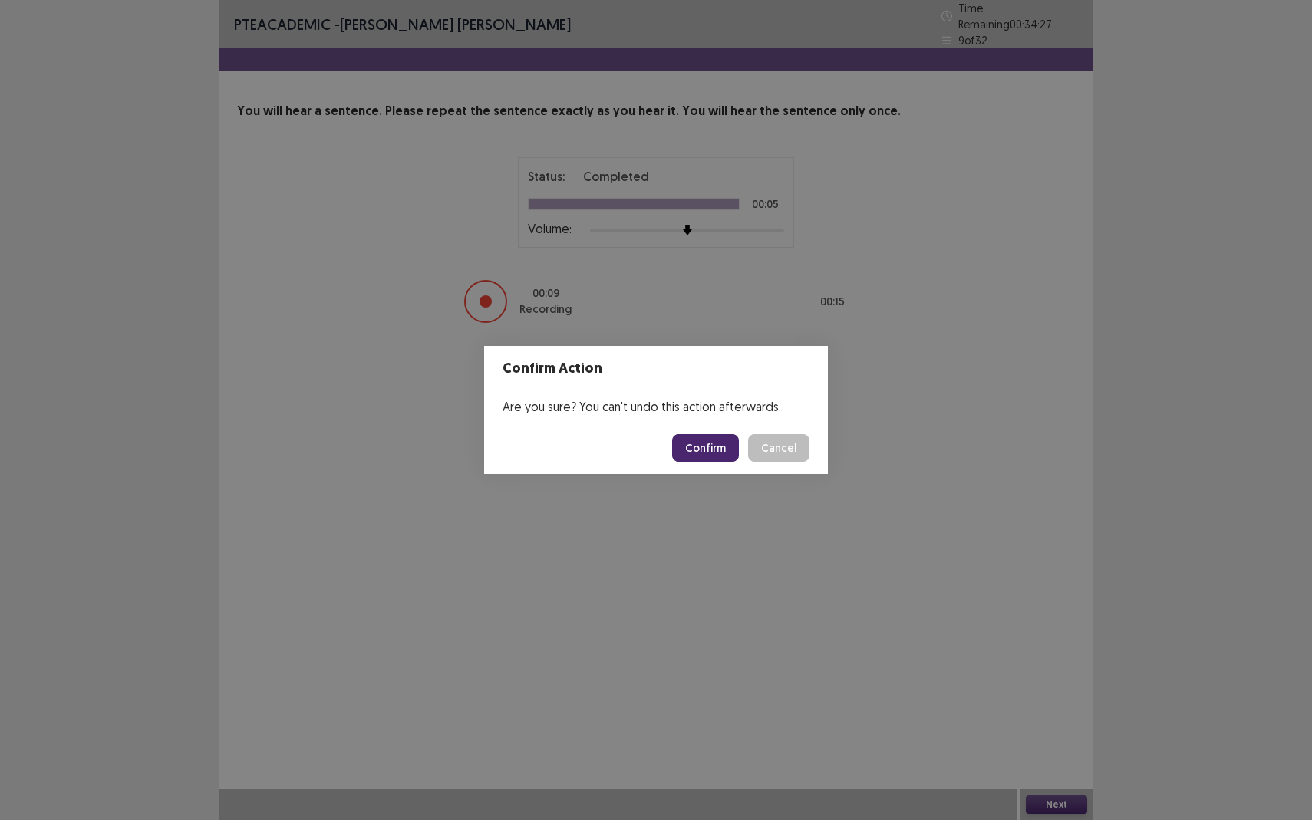
click at [699, 454] on button "Confirm" at bounding box center [705, 448] width 67 height 28
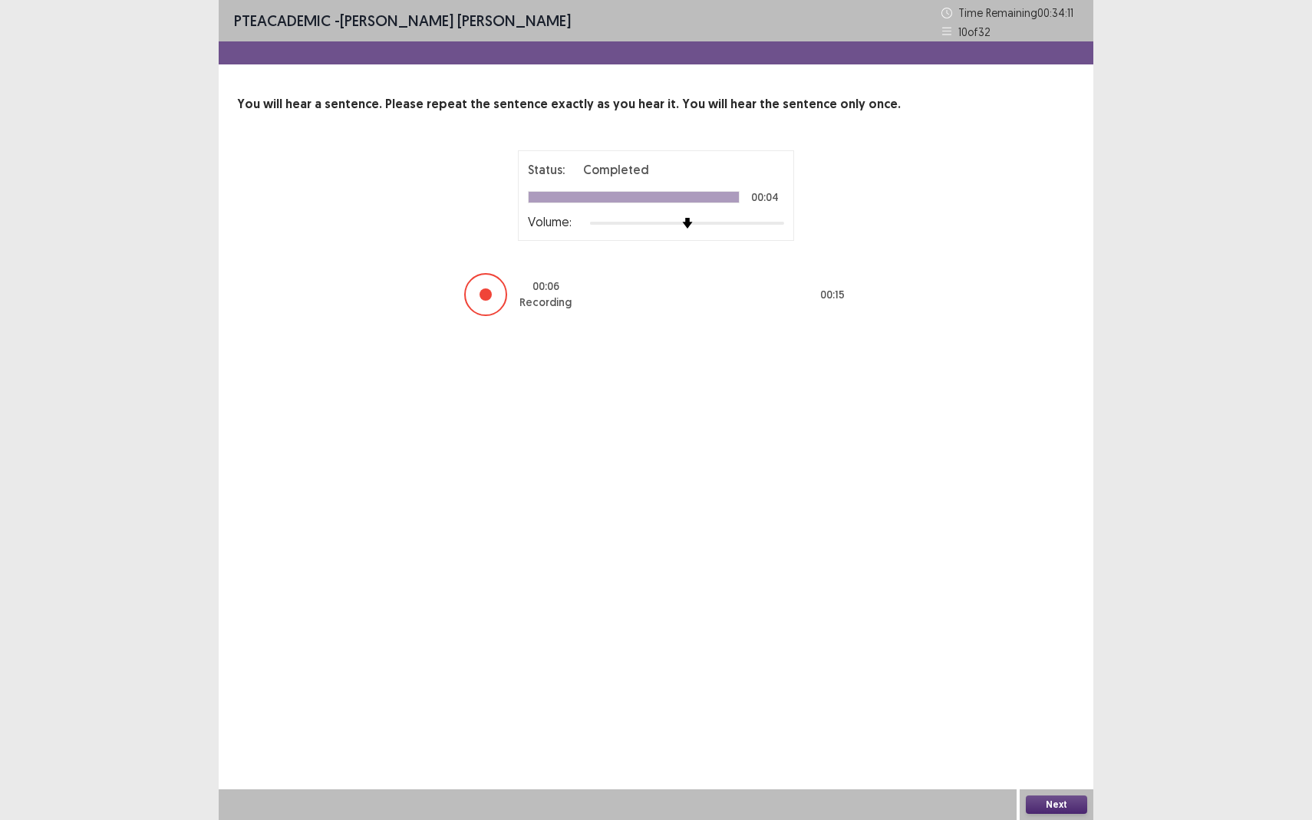
click at [1068, 752] on button "Next" at bounding box center [1056, 805] width 61 height 18
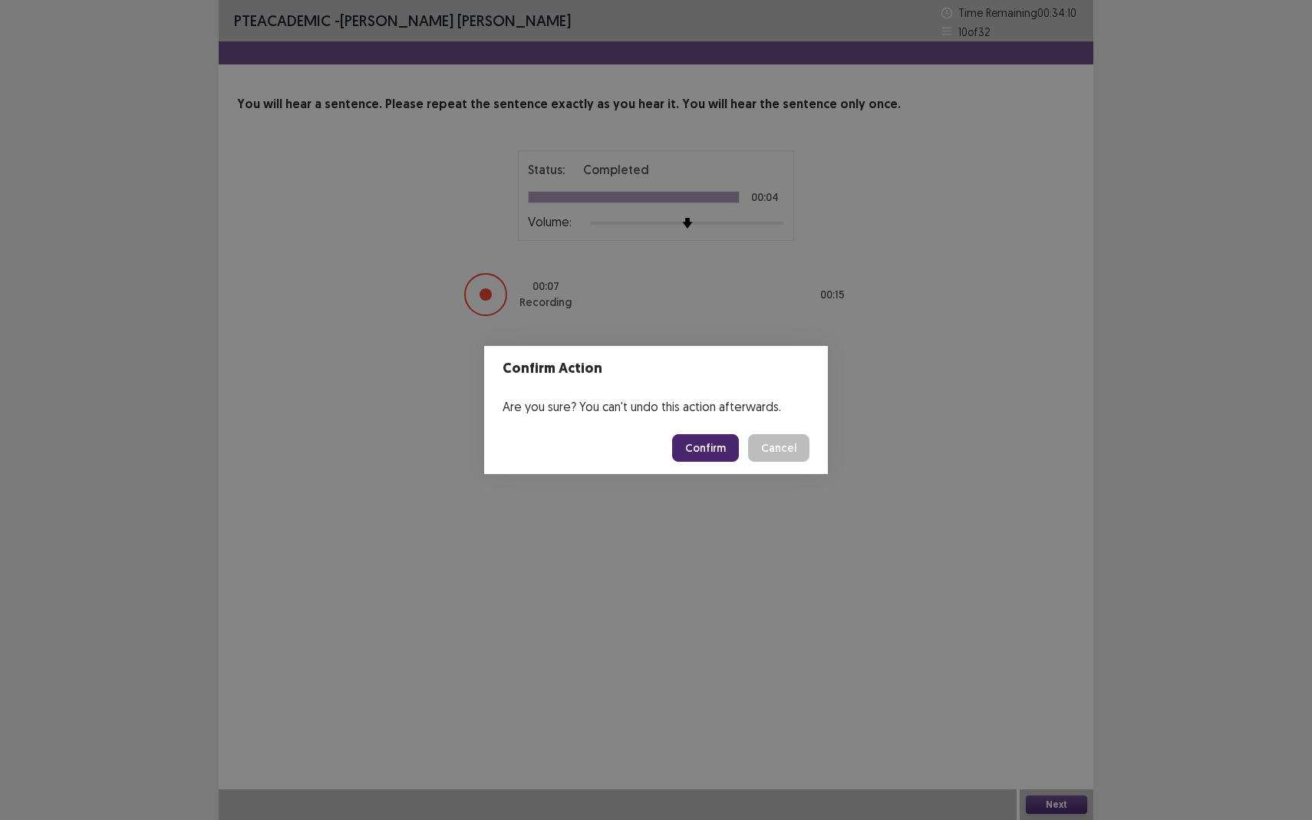
click at [729, 446] on button "Confirm" at bounding box center [705, 448] width 67 height 28
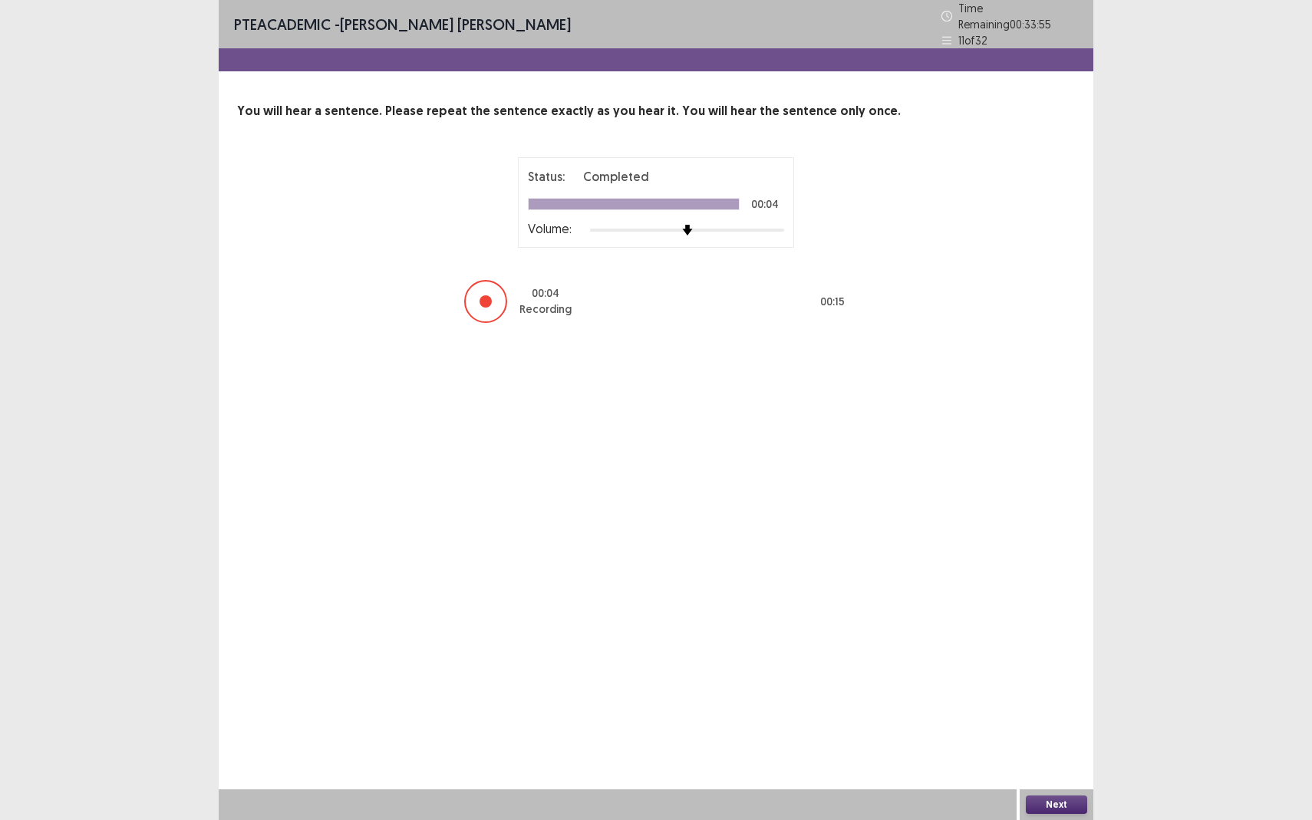
click at [1044, 752] on button "Next" at bounding box center [1056, 805] width 61 height 18
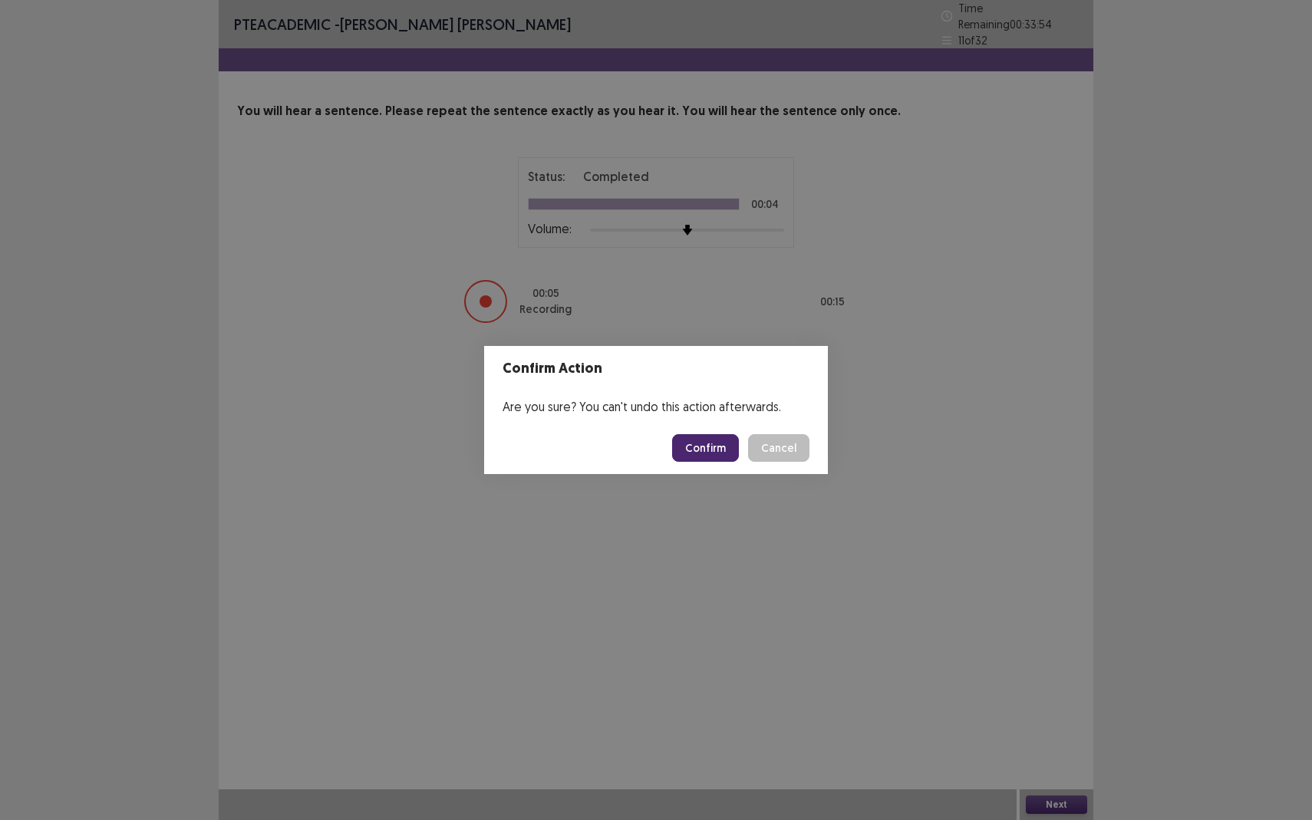
click at [723, 443] on button "Confirm" at bounding box center [705, 448] width 67 height 28
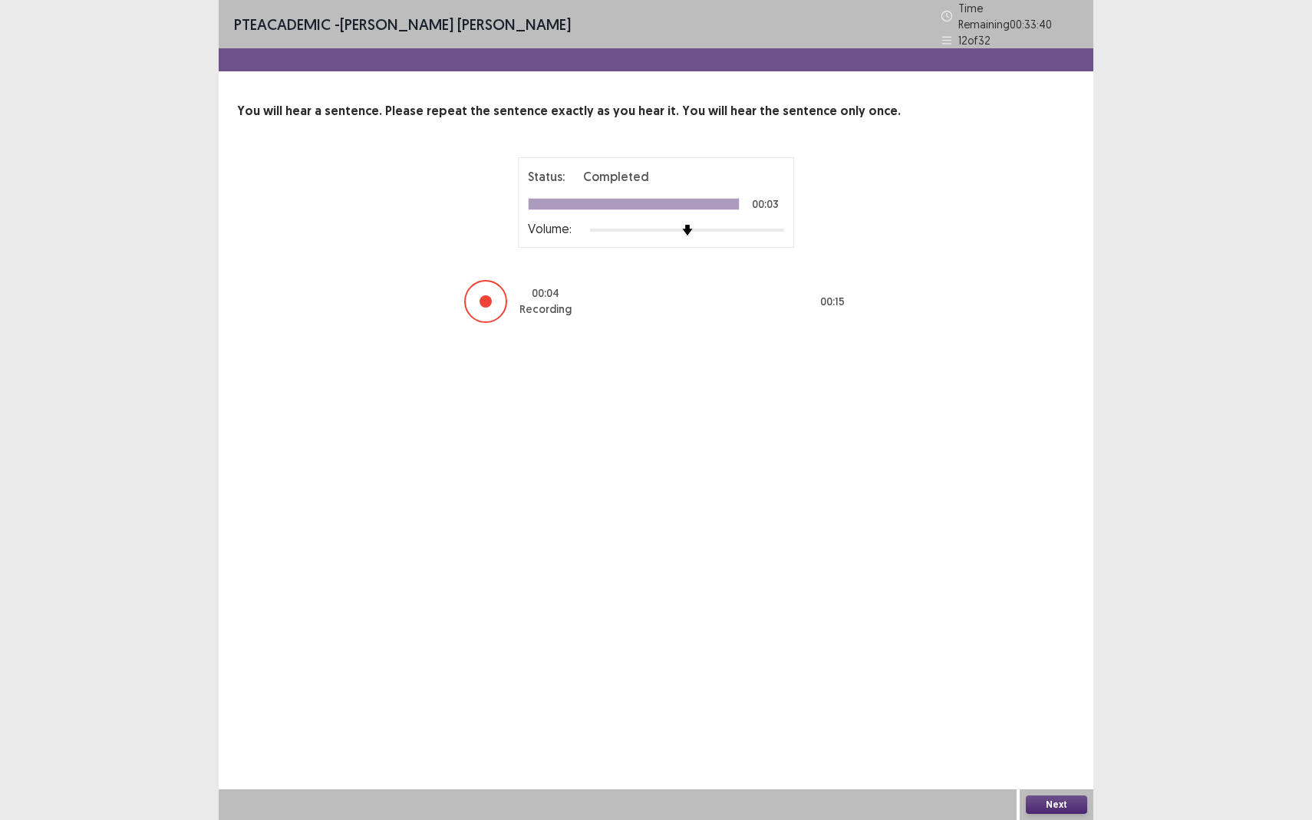
click at [1059, 752] on button "Next" at bounding box center [1056, 805] width 61 height 18
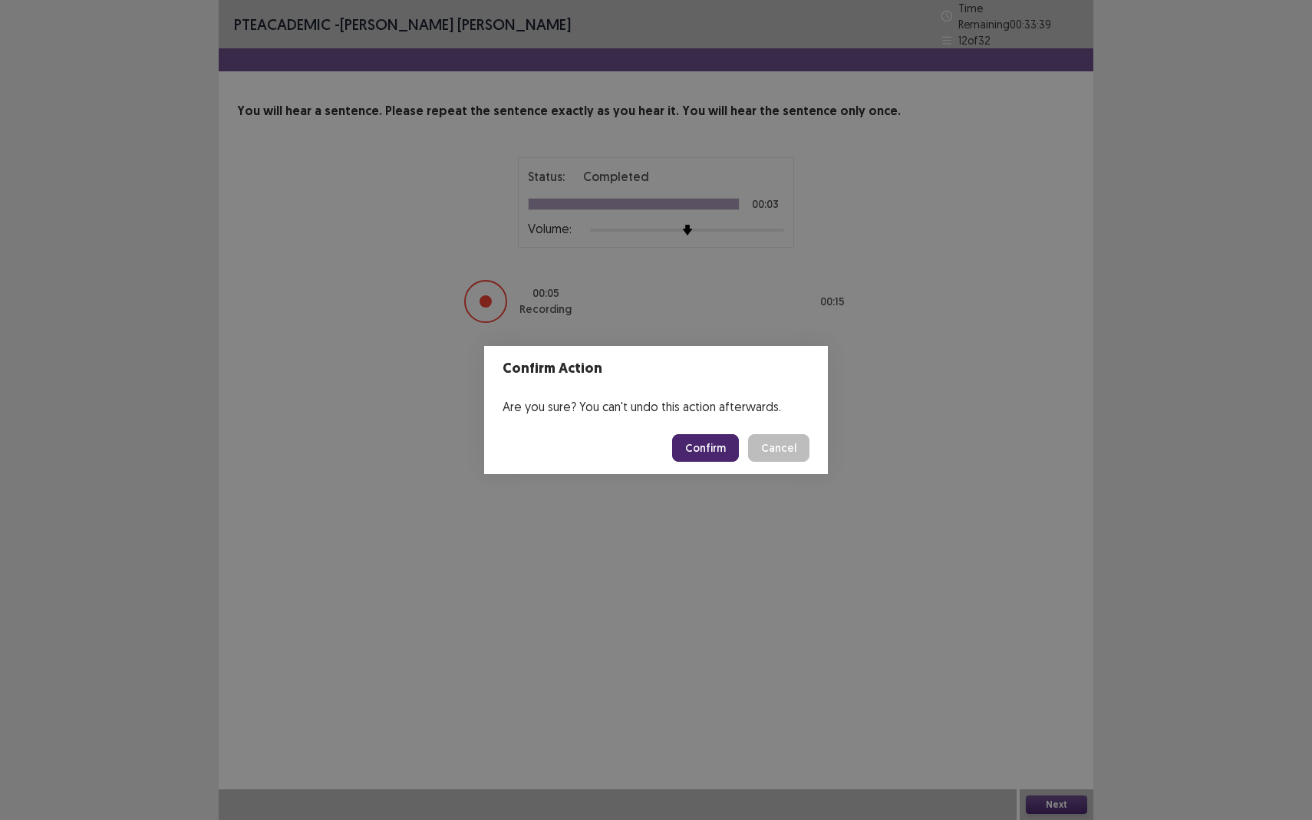
click at [708, 450] on button "Confirm" at bounding box center [705, 448] width 67 height 28
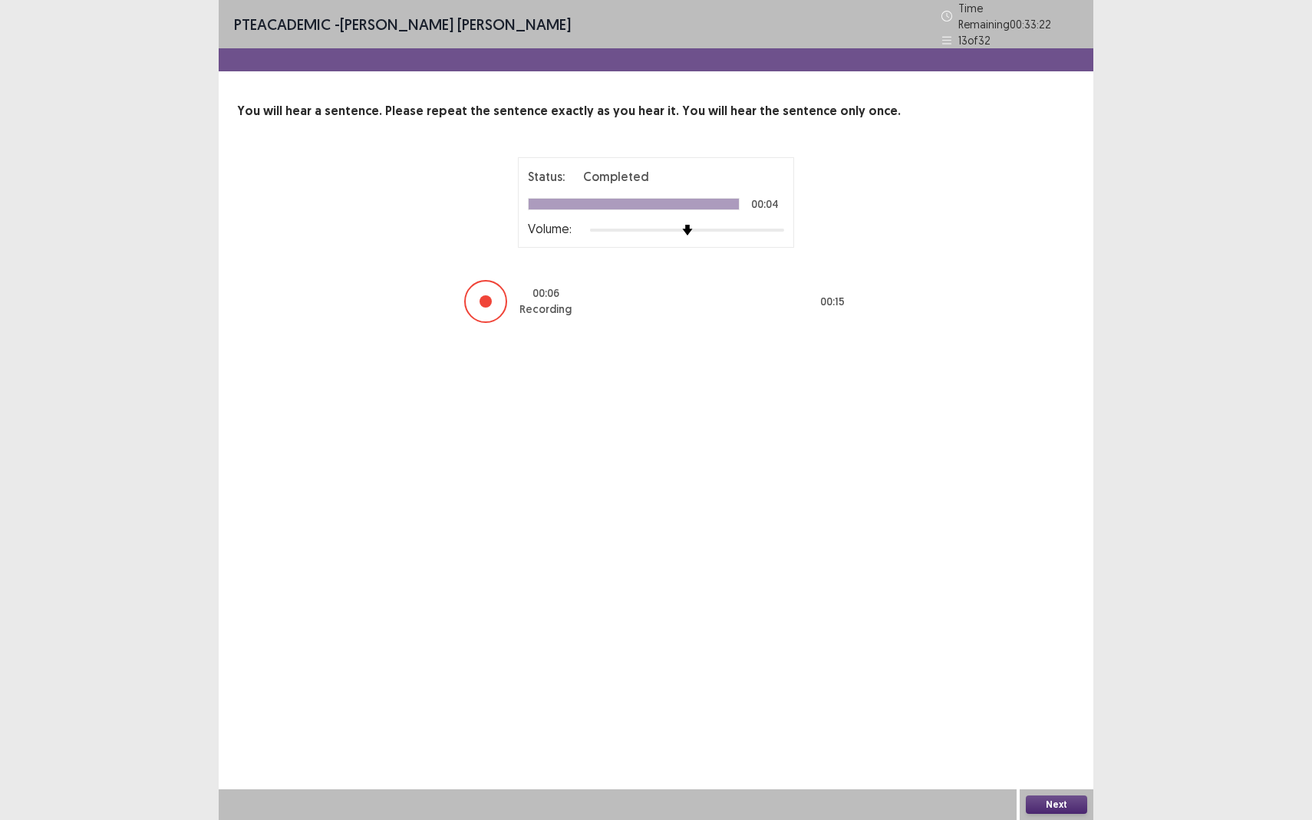
click at [1050, 752] on button "Next" at bounding box center [1056, 805] width 61 height 18
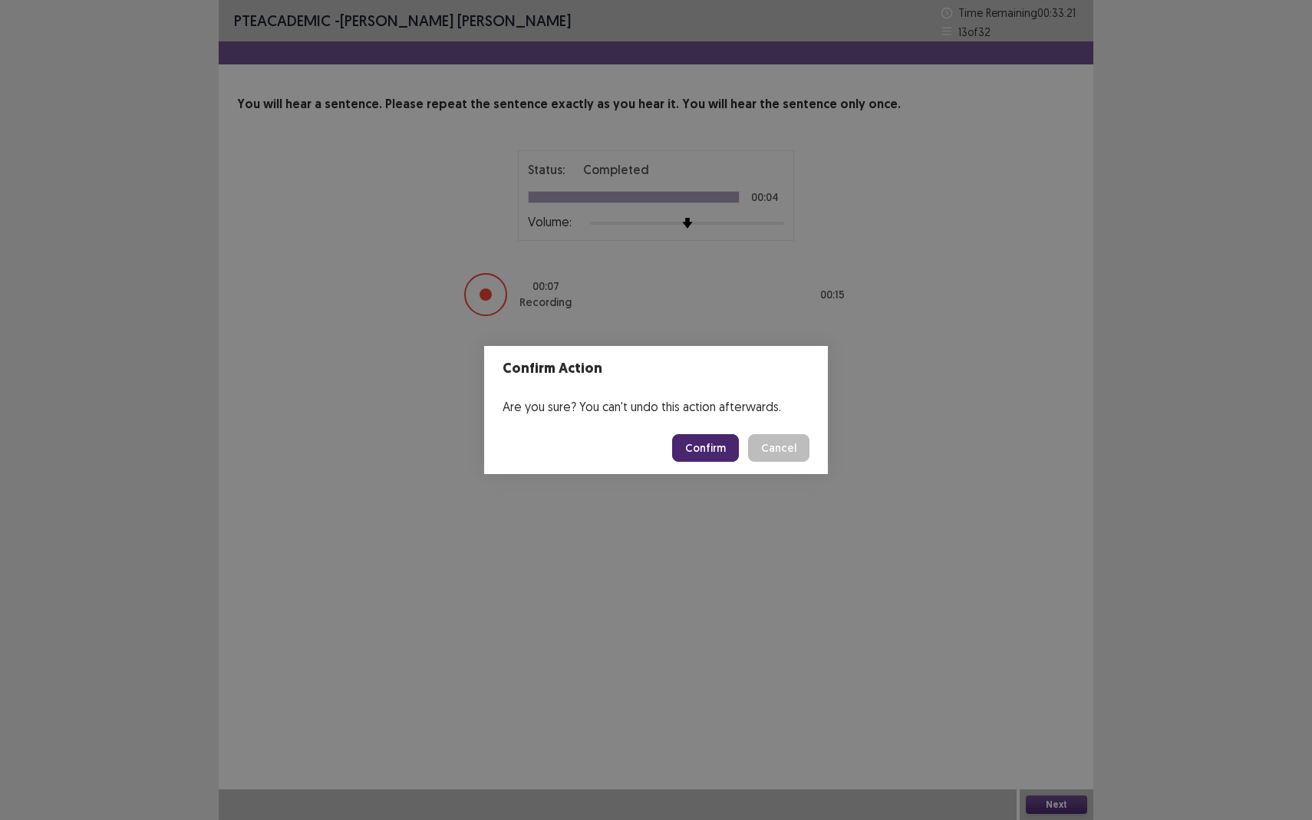
click at [714, 454] on button "Confirm" at bounding box center [705, 448] width 67 height 28
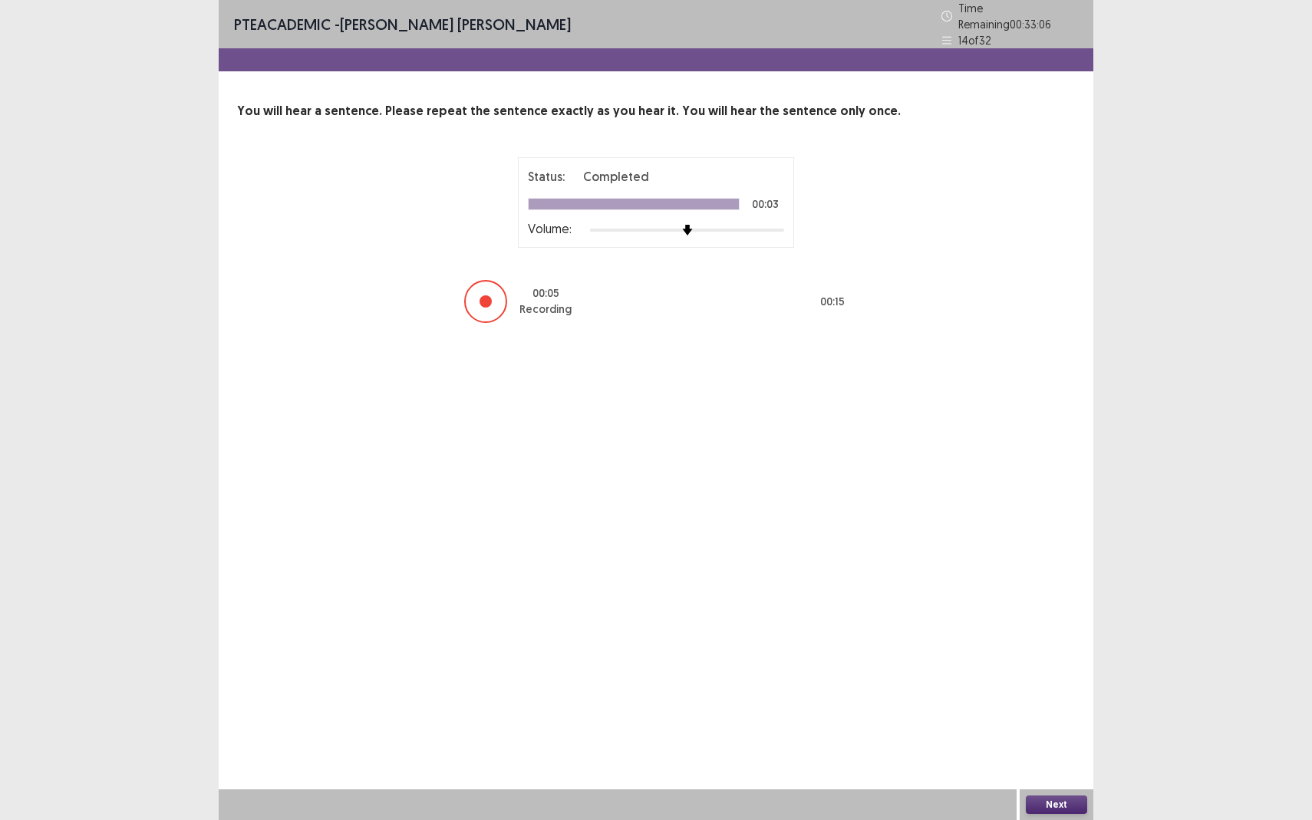
click at [1061, 752] on button "Next" at bounding box center [1056, 805] width 61 height 18
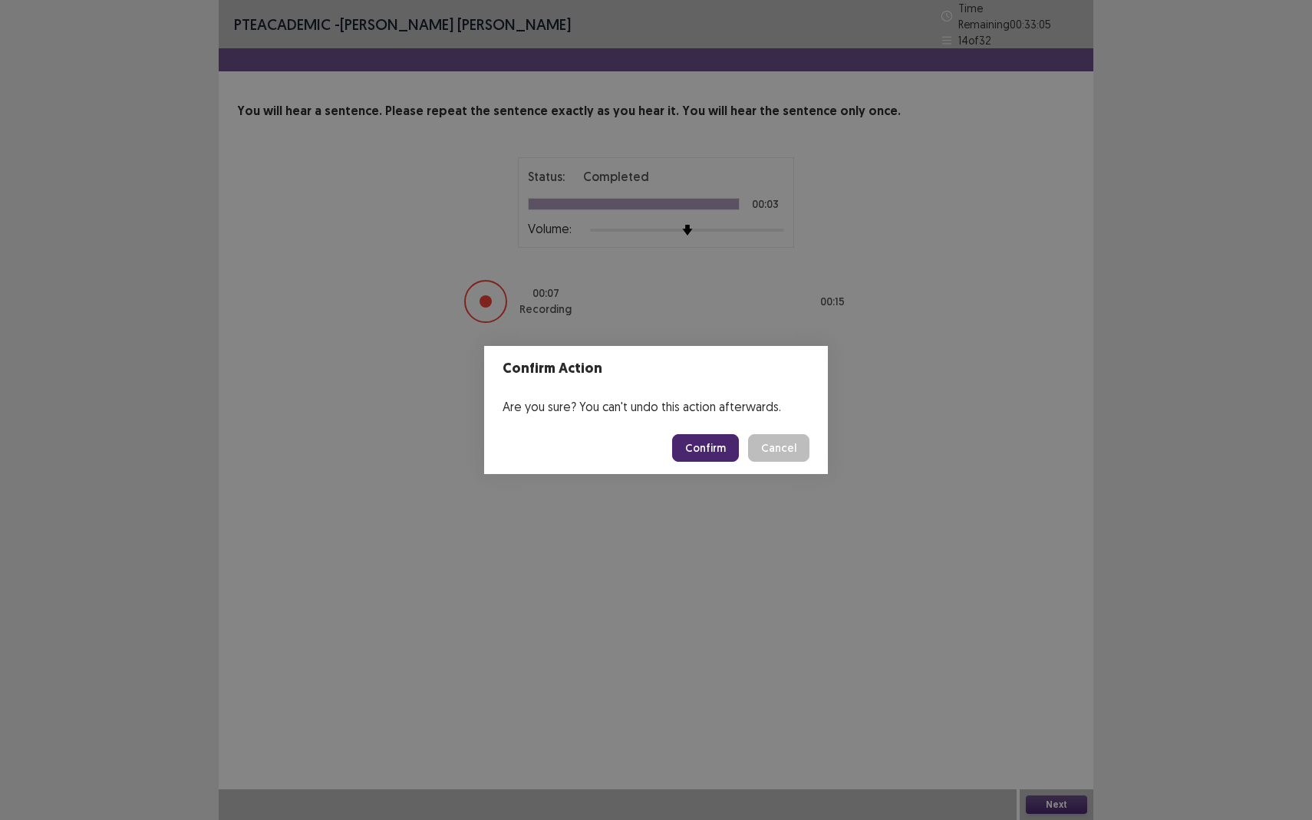
click at [720, 448] on button "Confirm" at bounding box center [705, 448] width 67 height 28
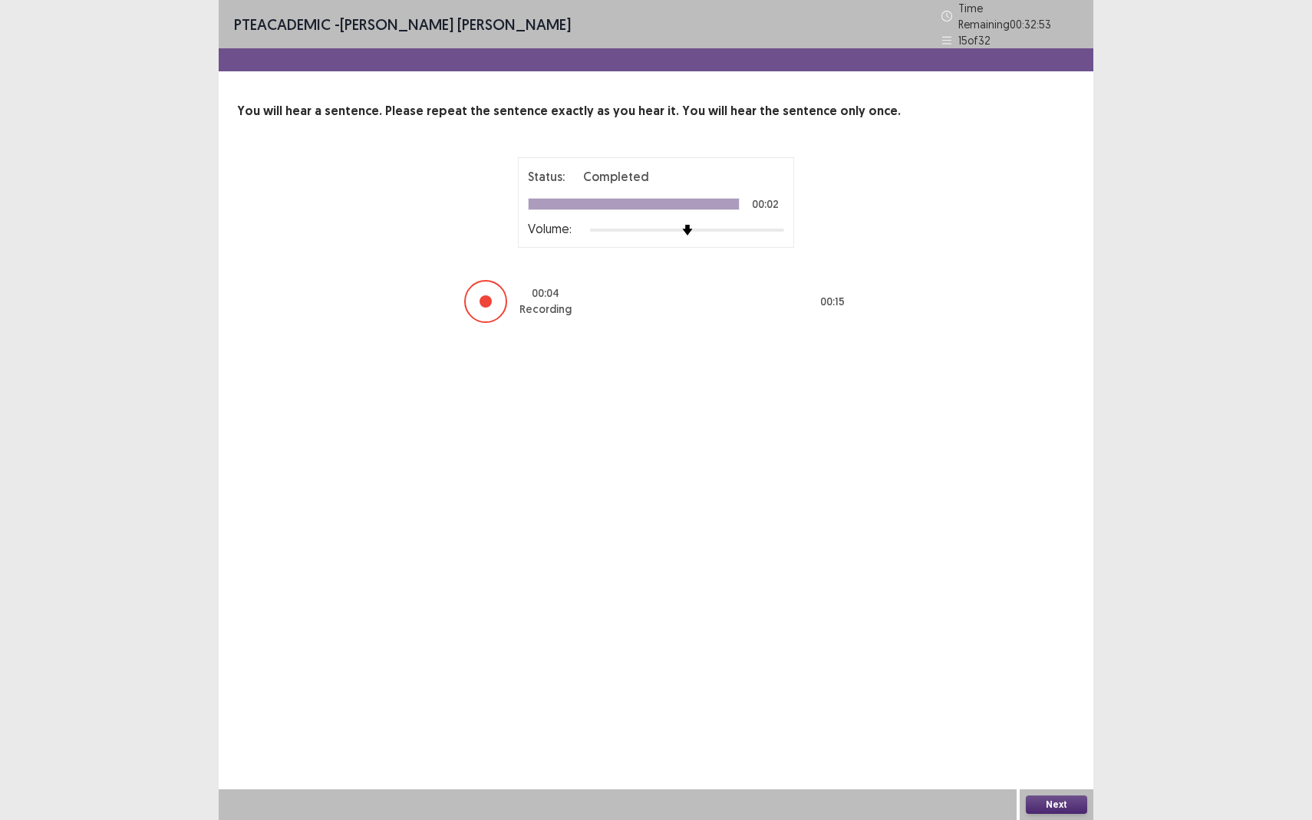
click at [1043, 752] on button "Next" at bounding box center [1056, 805] width 61 height 18
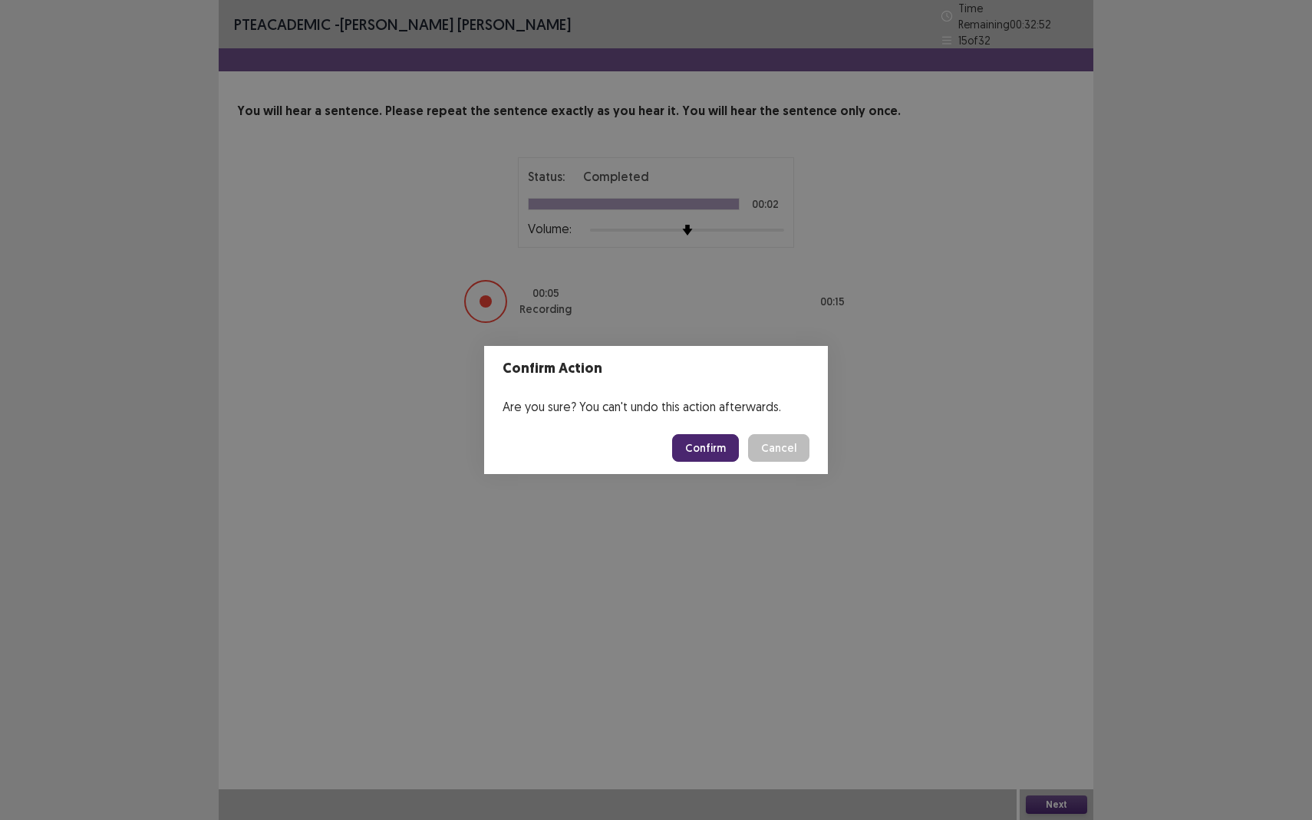
click at [720, 454] on button "Confirm" at bounding box center [705, 448] width 67 height 28
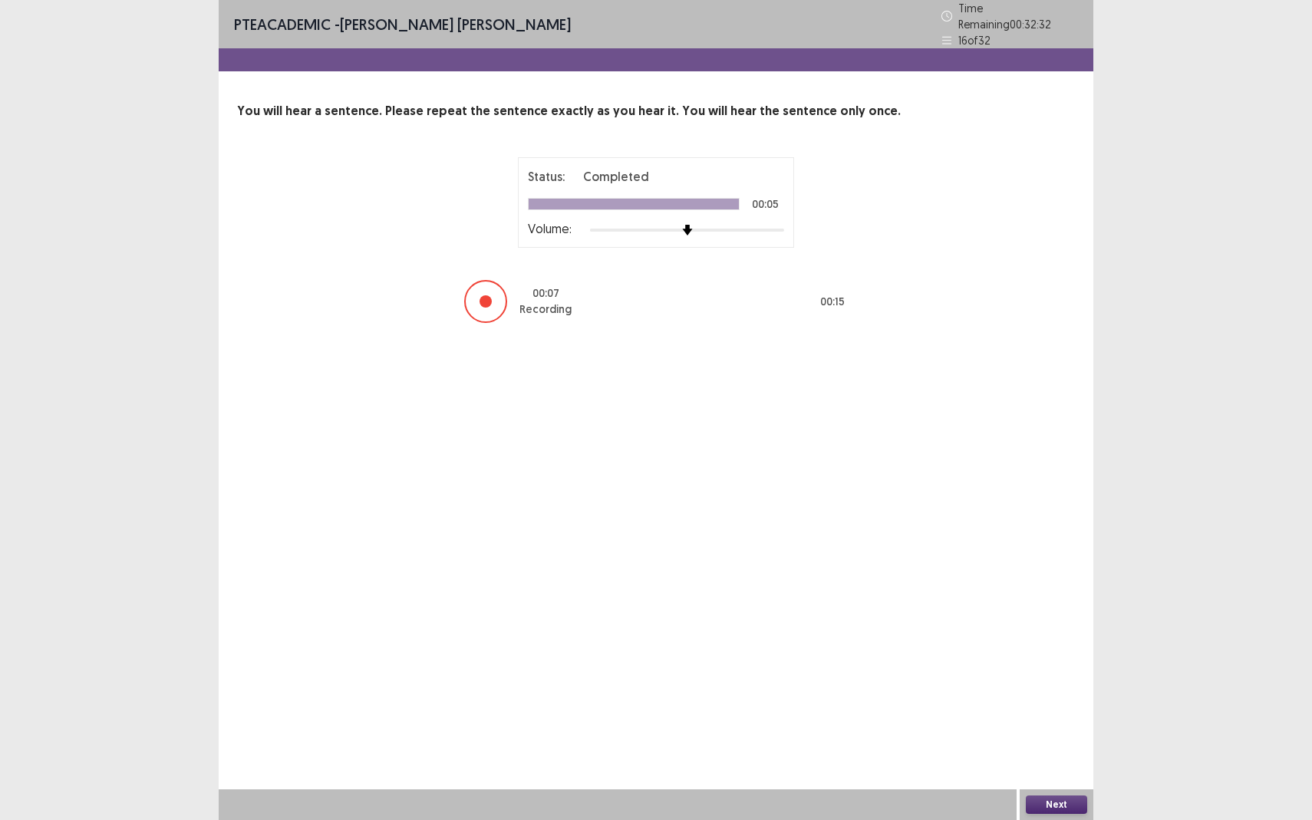
click at [1060, 752] on button "Next" at bounding box center [1056, 805] width 61 height 18
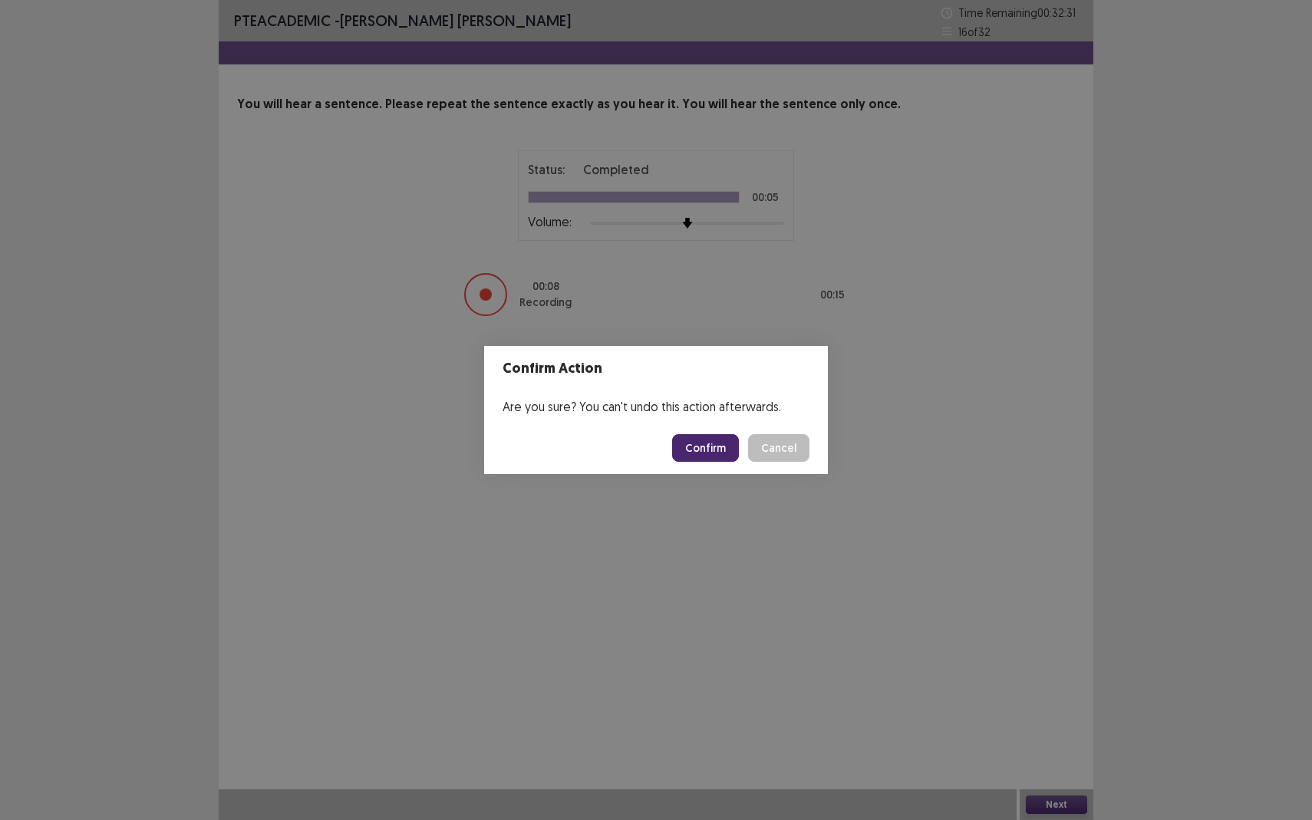
click at [716, 444] on button "Confirm" at bounding box center [705, 448] width 67 height 28
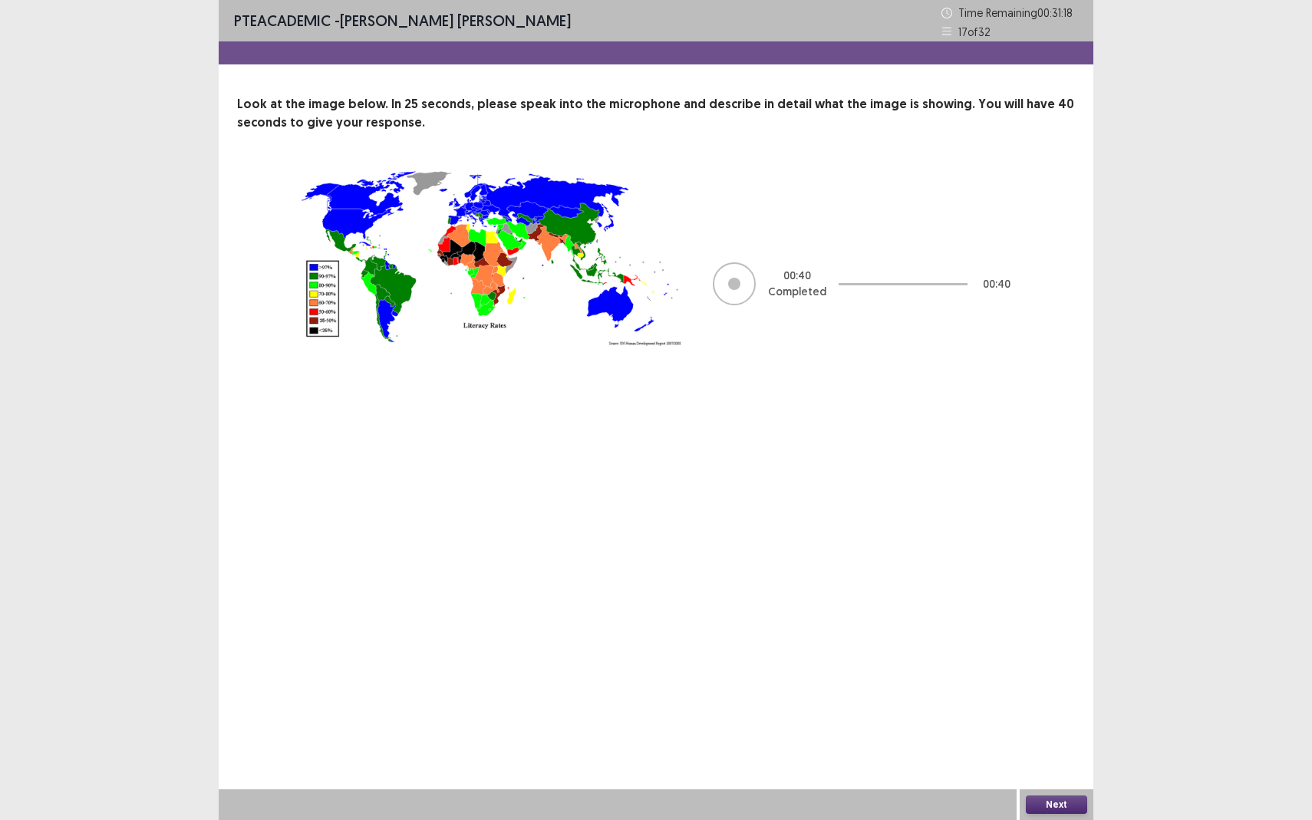
click at [1071, 752] on button "Next" at bounding box center [1056, 805] width 61 height 18
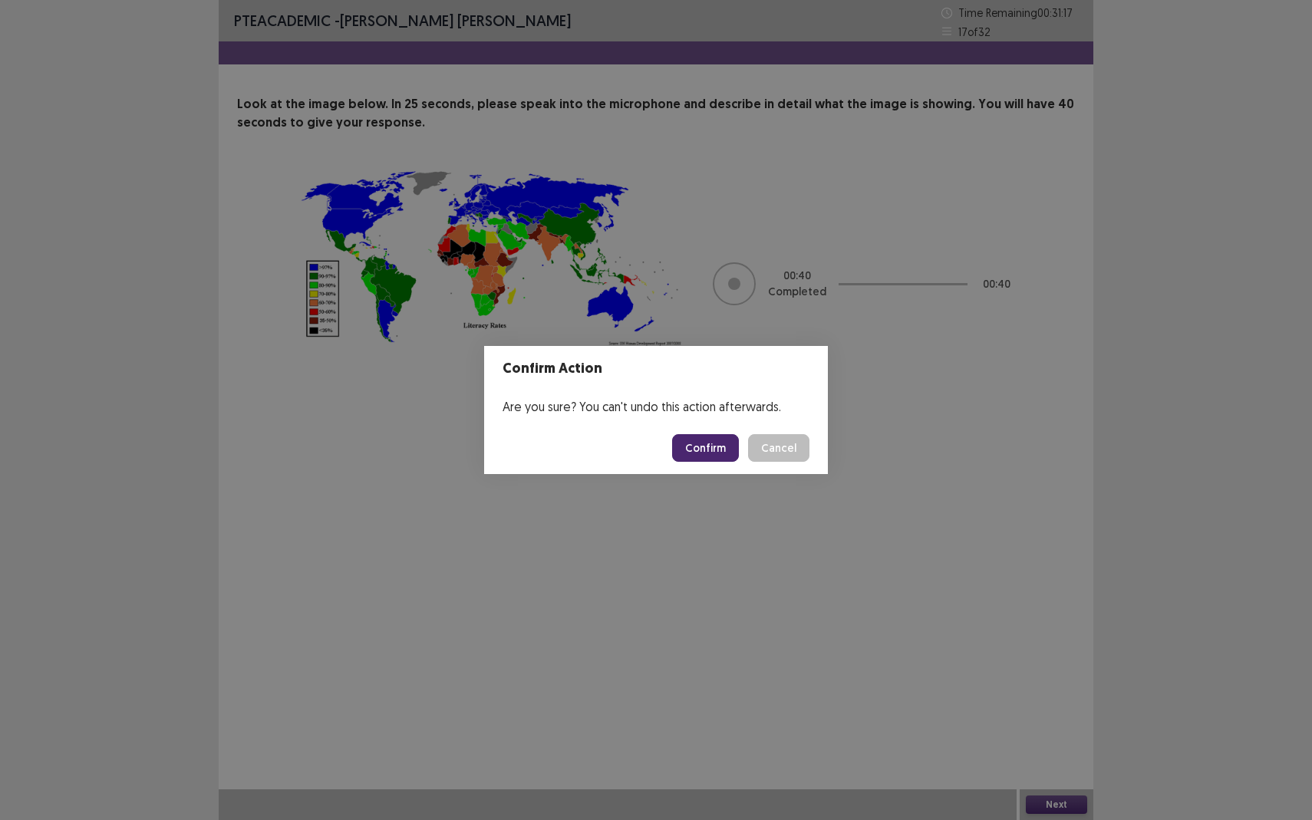
click at [703, 452] on button "Confirm" at bounding box center [705, 448] width 67 height 28
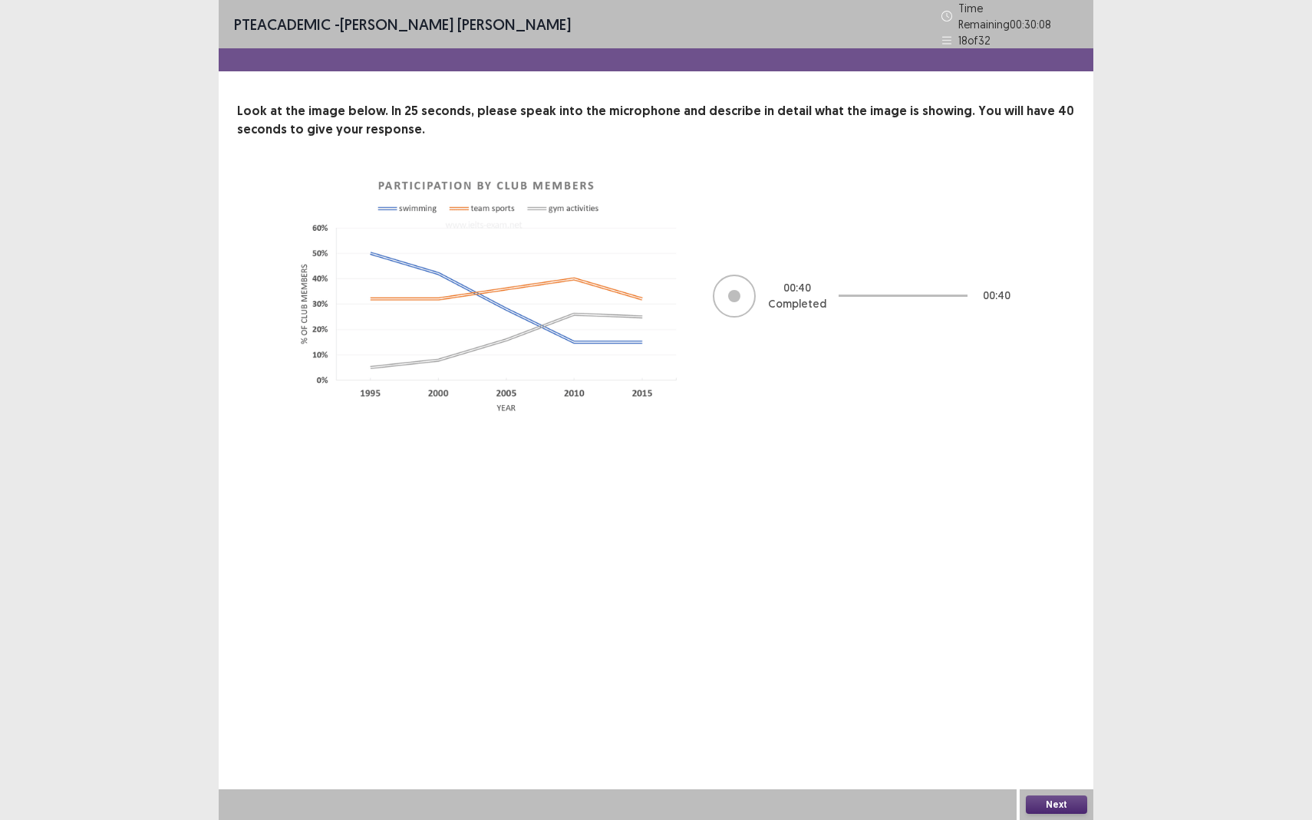
click at [777, 515] on div "PTE academic - [PERSON_NAME] [PERSON_NAME] Time Remaining 00 : 30 : 08 18 of 32…" at bounding box center [656, 410] width 875 height 820
click at [1066, 752] on button "Next" at bounding box center [1056, 805] width 61 height 18
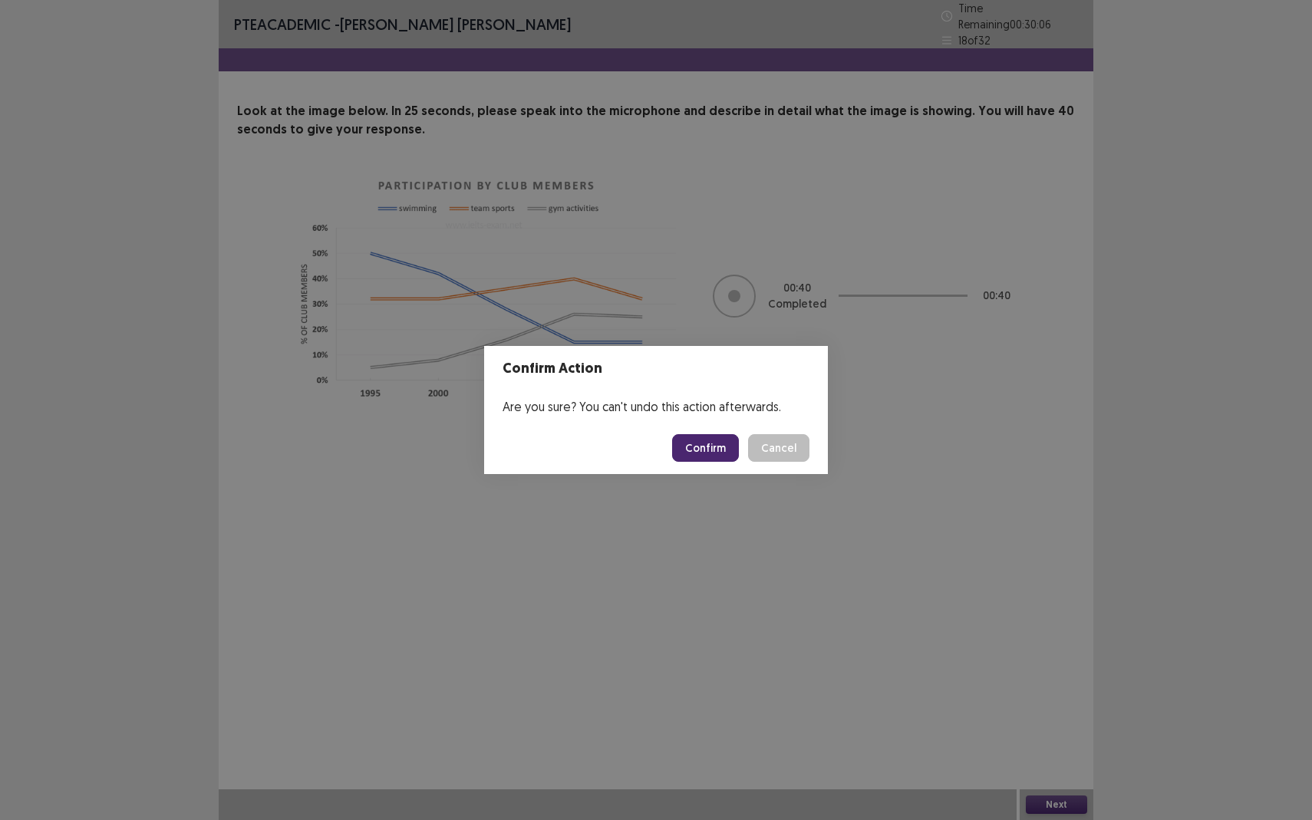
click at [721, 447] on button "Confirm" at bounding box center [705, 448] width 67 height 28
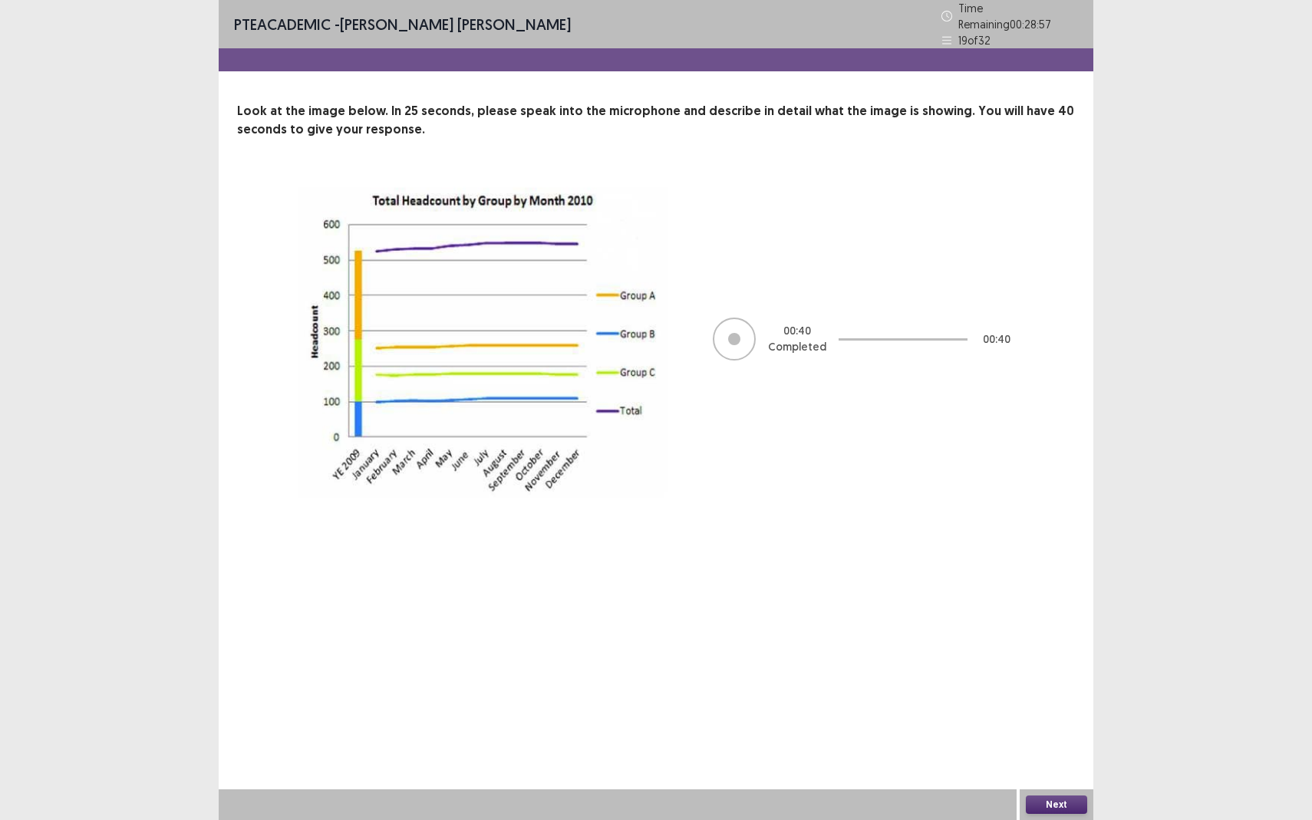
click at [1050, 752] on button "Next" at bounding box center [1056, 805] width 61 height 18
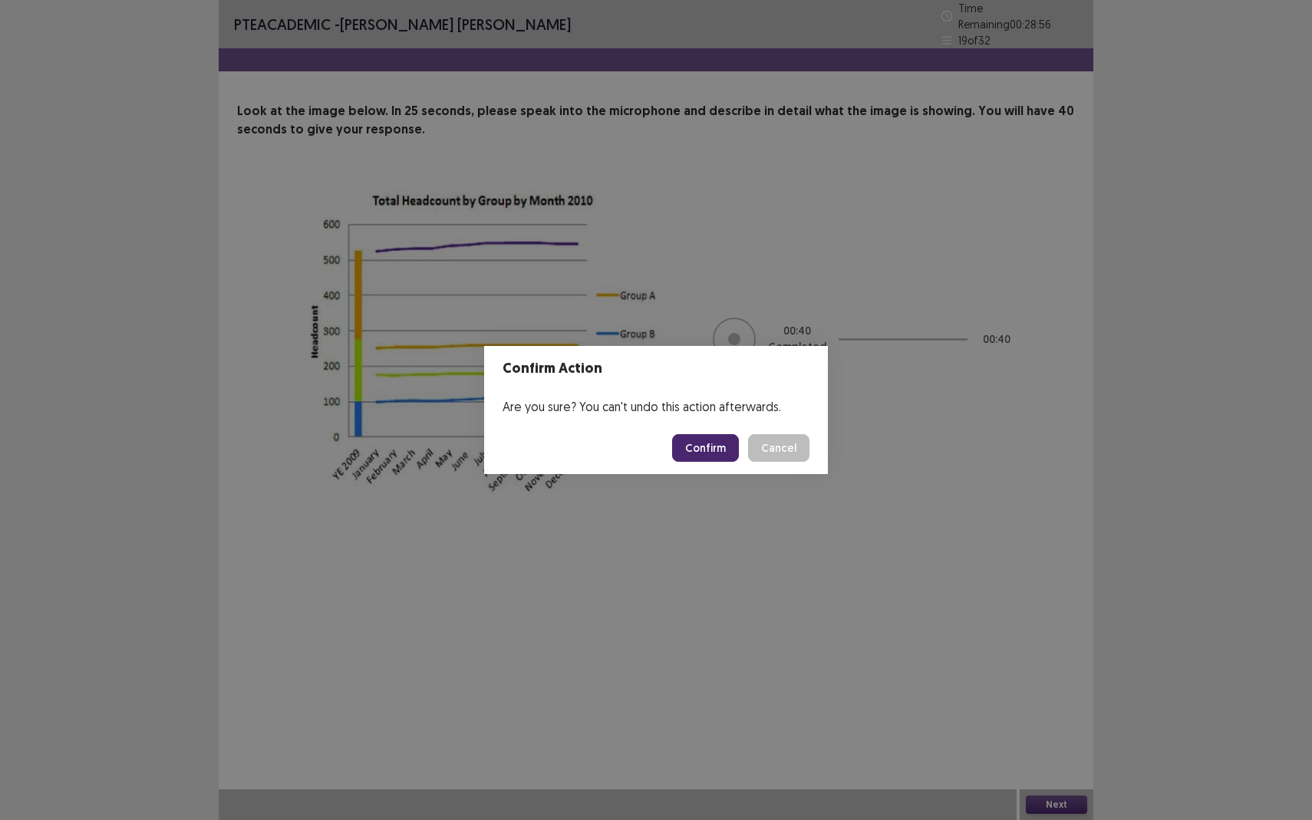
click at [724, 450] on button "Confirm" at bounding box center [705, 448] width 67 height 28
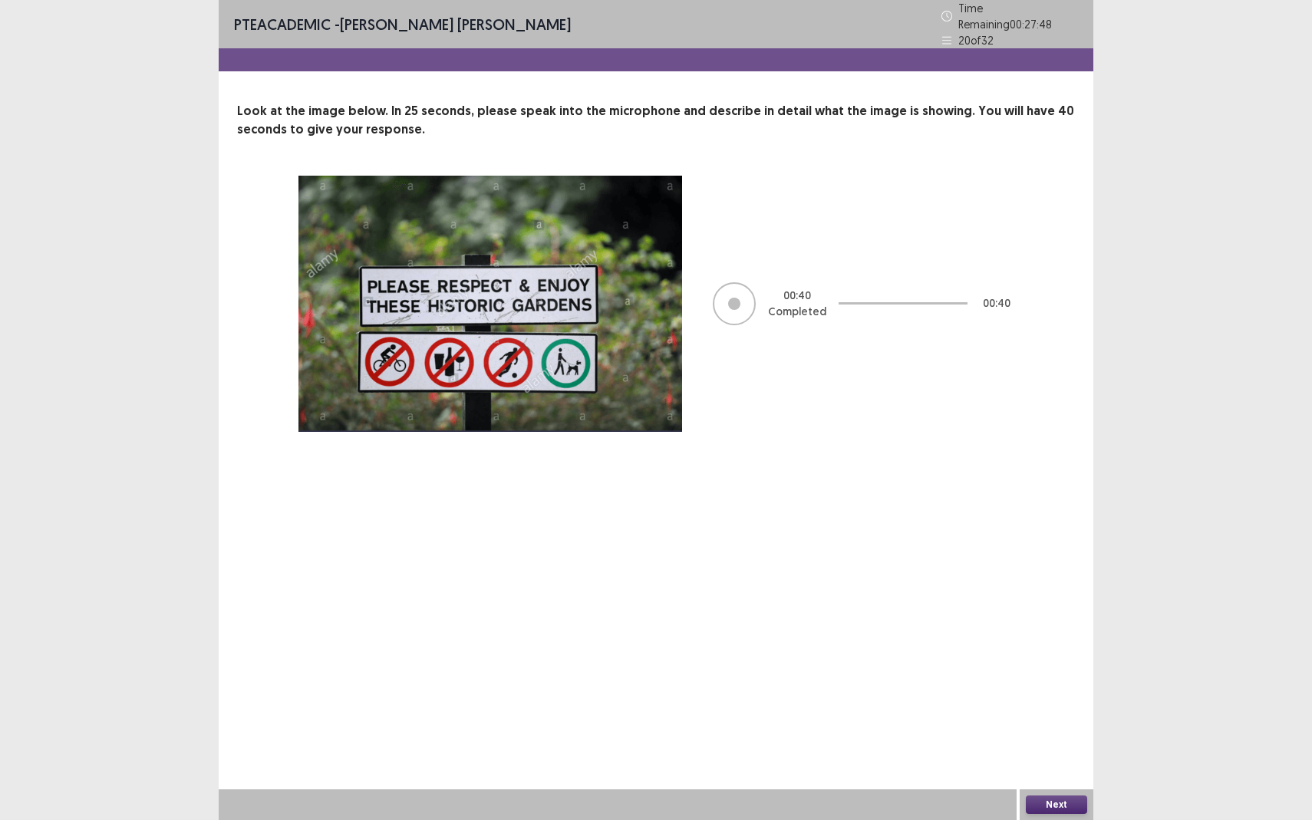
click at [1048, 752] on button "Next" at bounding box center [1056, 805] width 61 height 18
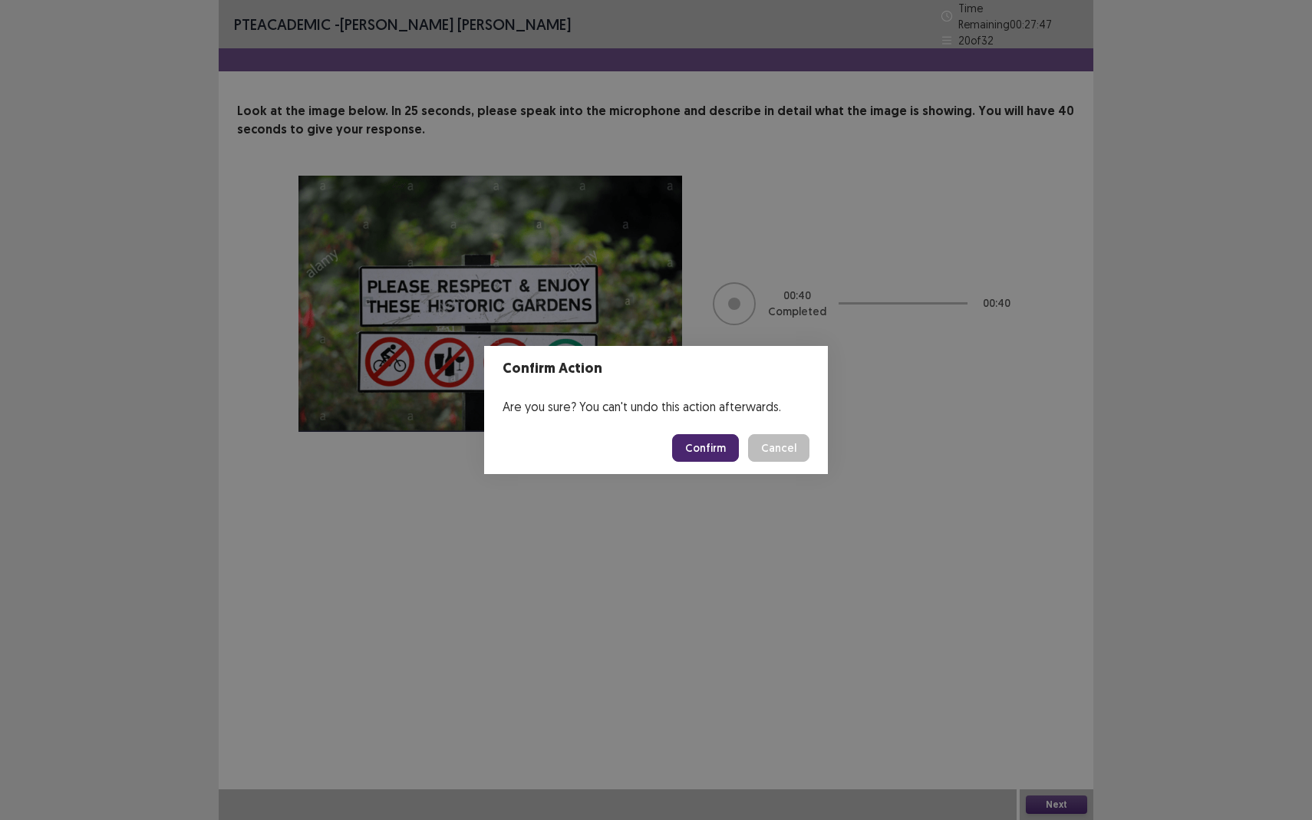
click at [706, 446] on button "Confirm" at bounding box center [705, 448] width 67 height 28
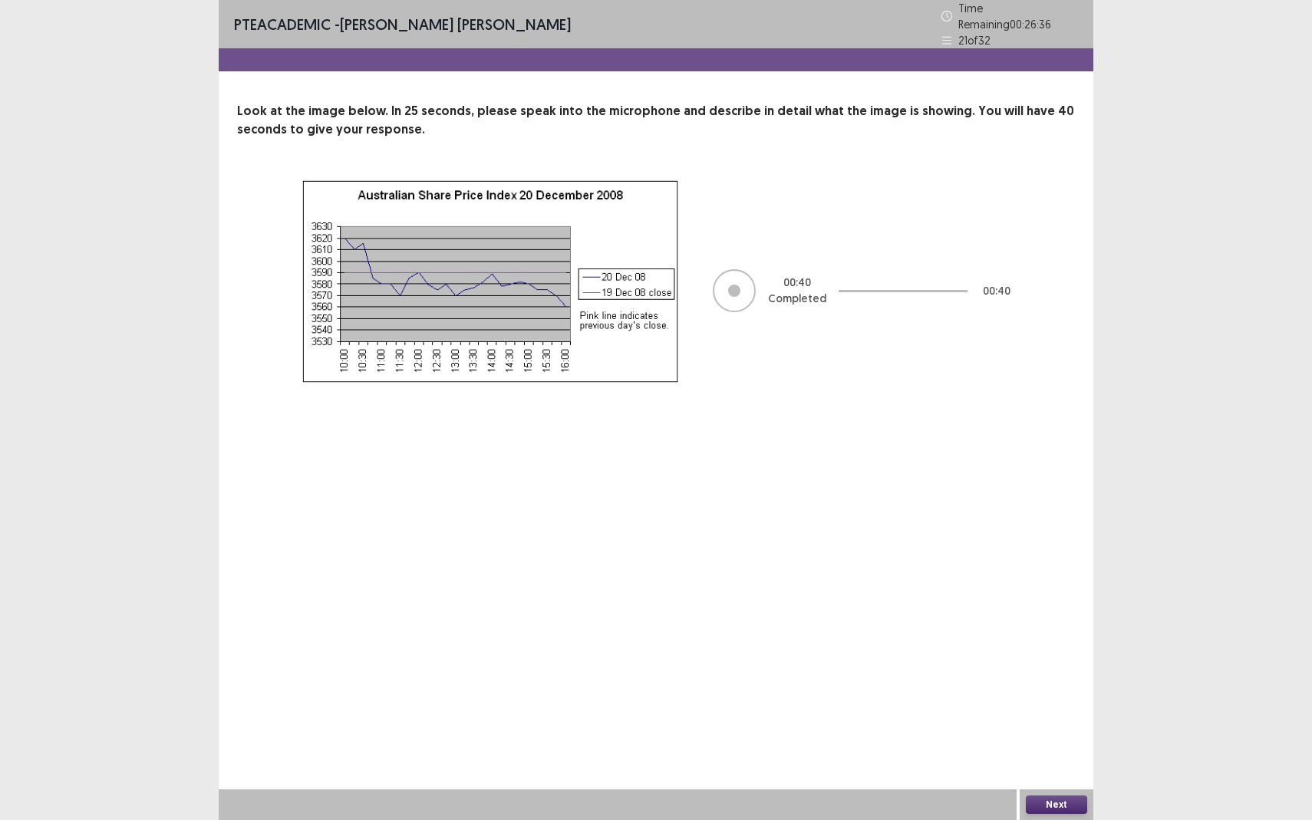
click at [1074, 752] on button "Next" at bounding box center [1056, 805] width 61 height 18
drag, startPoint x: 1074, startPoint y: 804, endPoint x: 833, endPoint y: 571, distance: 335.4
click at [823, 584] on div "Confirm Action Are you sure? You can't undo this action afterwards. Confirm Can…" at bounding box center [656, 410] width 1312 height 820
click at [1064, 752] on button "Next" at bounding box center [1056, 805] width 61 height 18
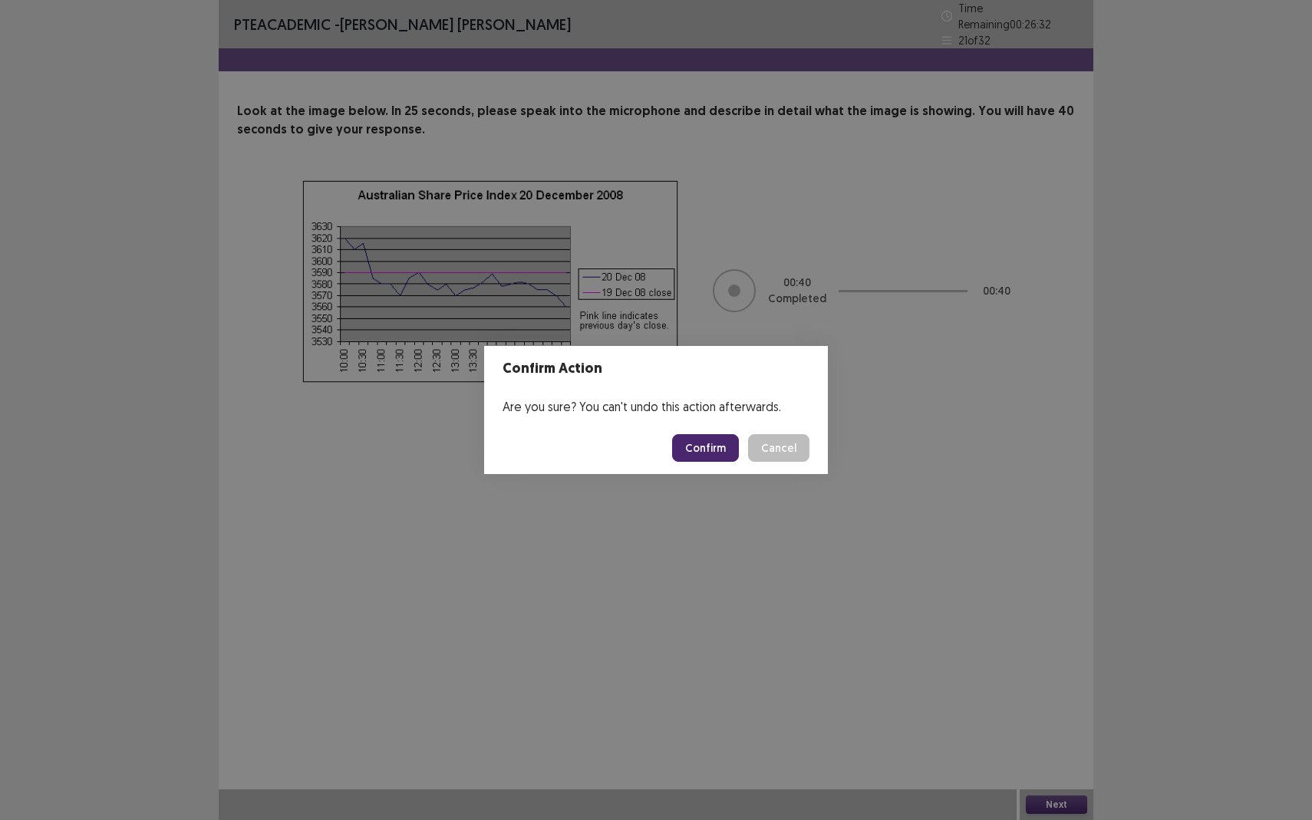
click at [702, 450] on button "Confirm" at bounding box center [705, 448] width 67 height 28
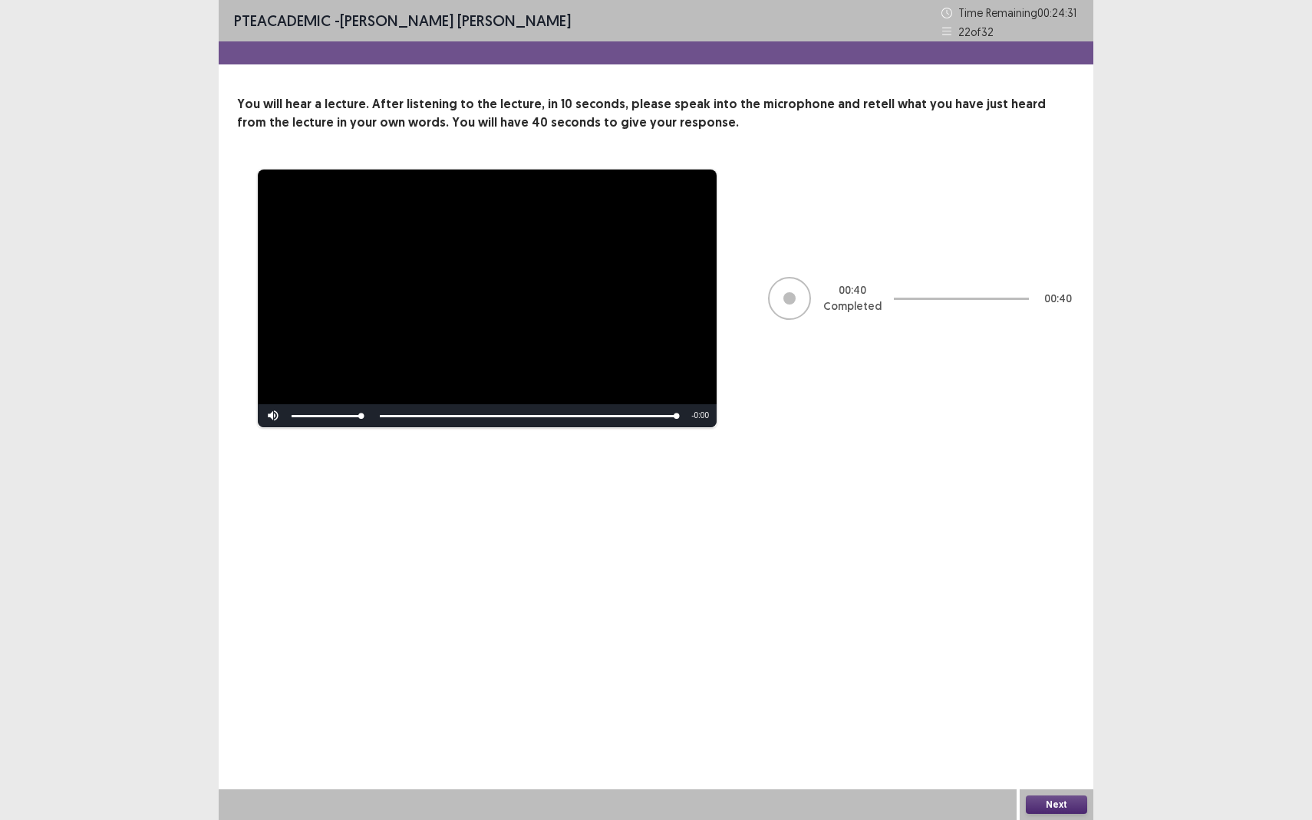
click at [1055, 752] on button "Next" at bounding box center [1056, 805] width 61 height 18
drag, startPoint x: 899, startPoint y: 564, endPoint x: 897, endPoint y: 545, distance: 19.3
click at [897, 548] on div "Confirm Action Are you sure? You can't undo this action afterwards. Confirm Can…" at bounding box center [656, 410] width 1312 height 820
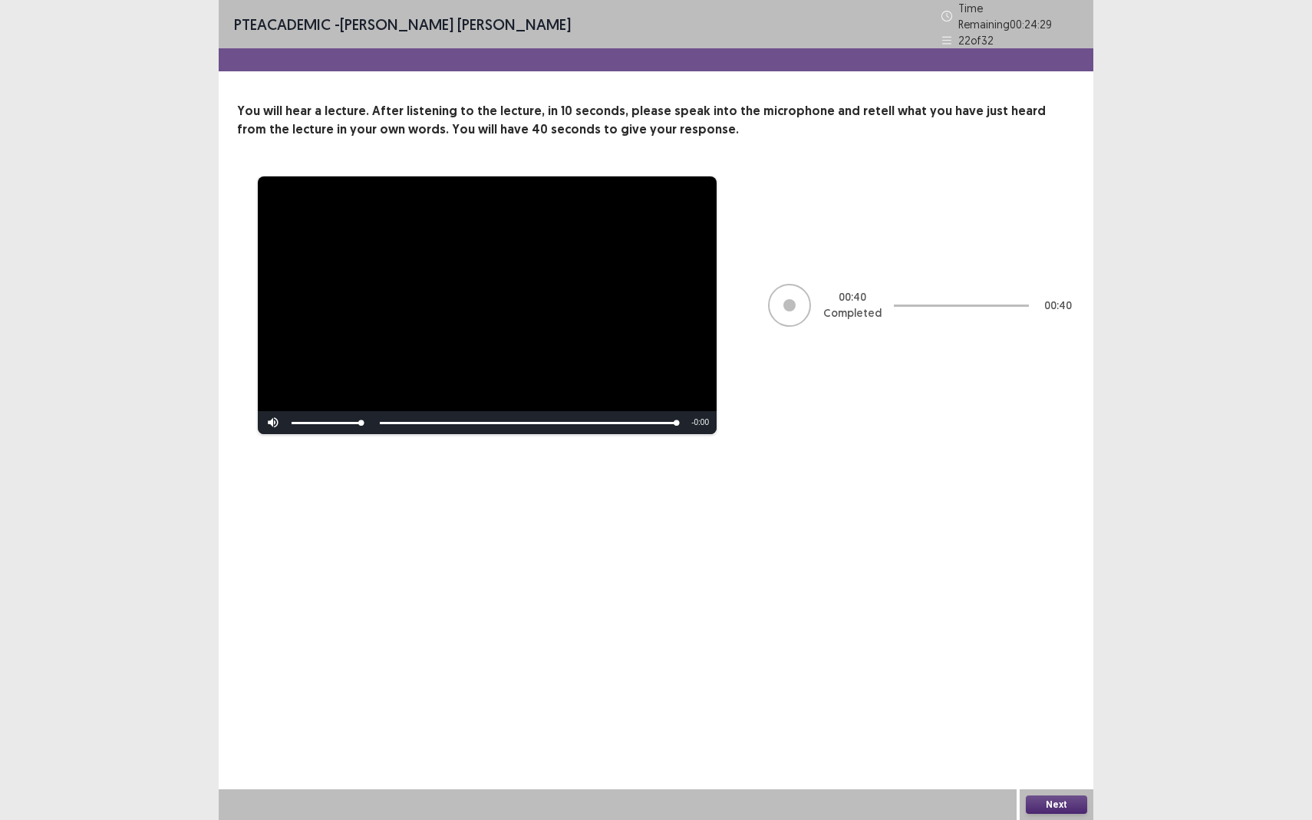
click at [1064, 752] on button "Next" at bounding box center [1056, 805] width 61 height 18
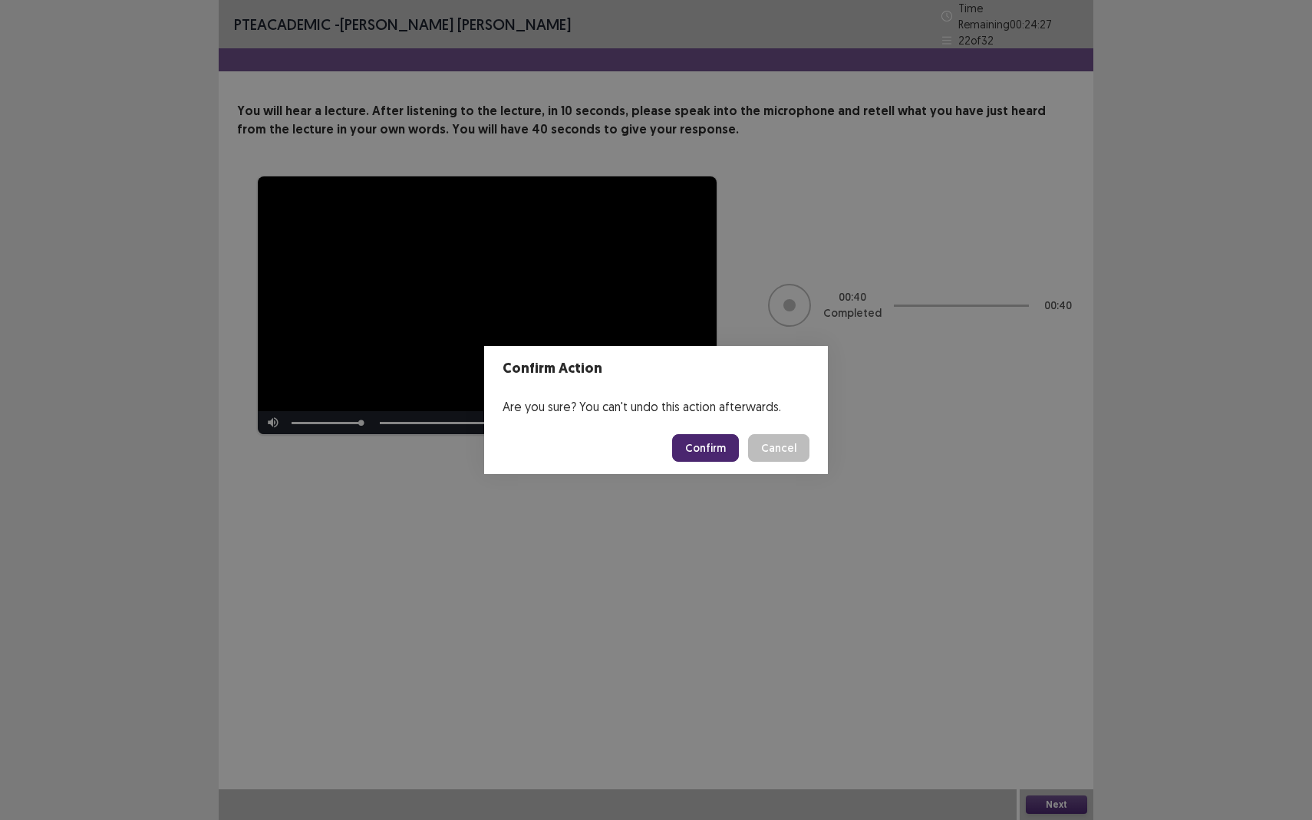
click at [711, 444] on button "Confirm" at bounding box center [705, 448] width 67 height 28
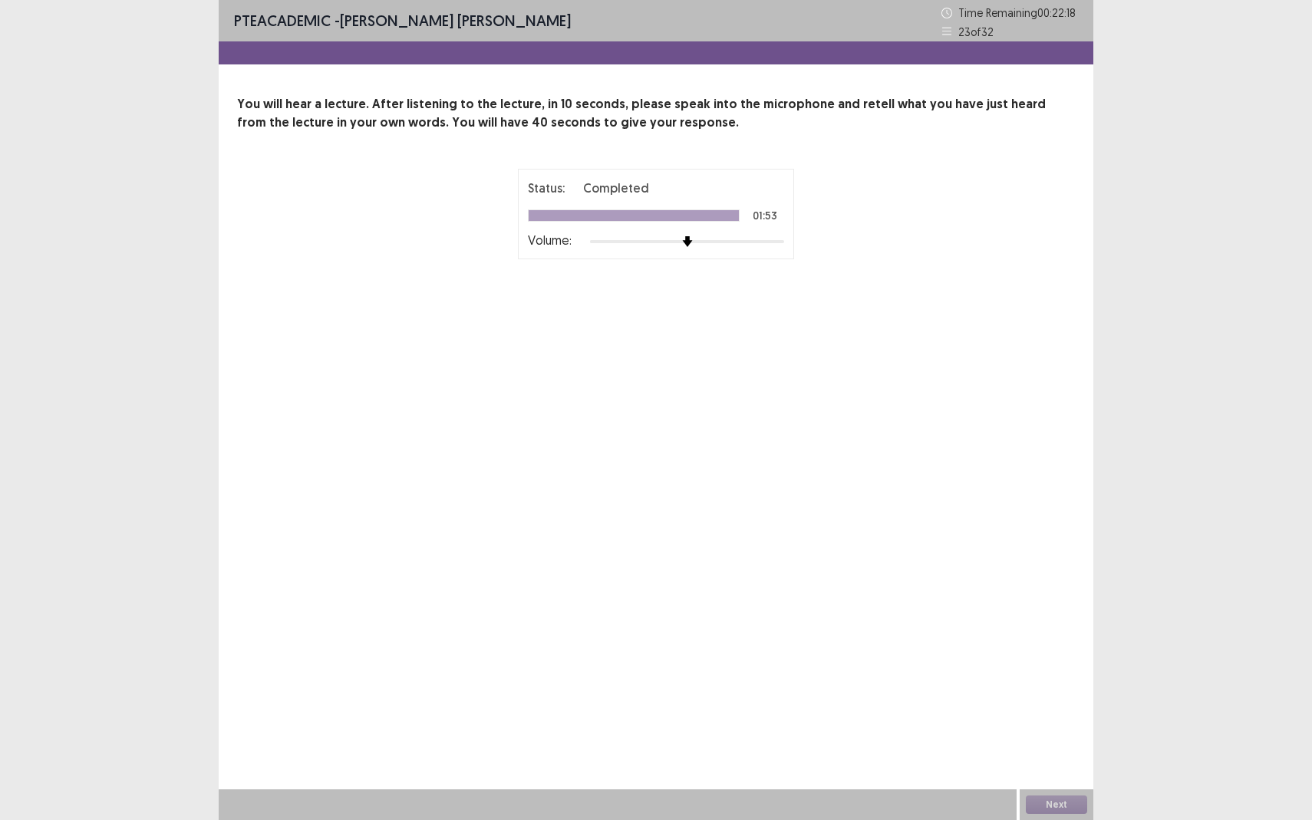
click at [797, 577] on div "PTE academic - [PERSON_NAME] [PERSON_NAME] Time Remaining 00 : 22 : 18 23 of 32…" at bounding box center [656, 410] width 875 height 820
click at [1050, 752] on button "Next" at bounding box center [1056, 805] width 61 height 18
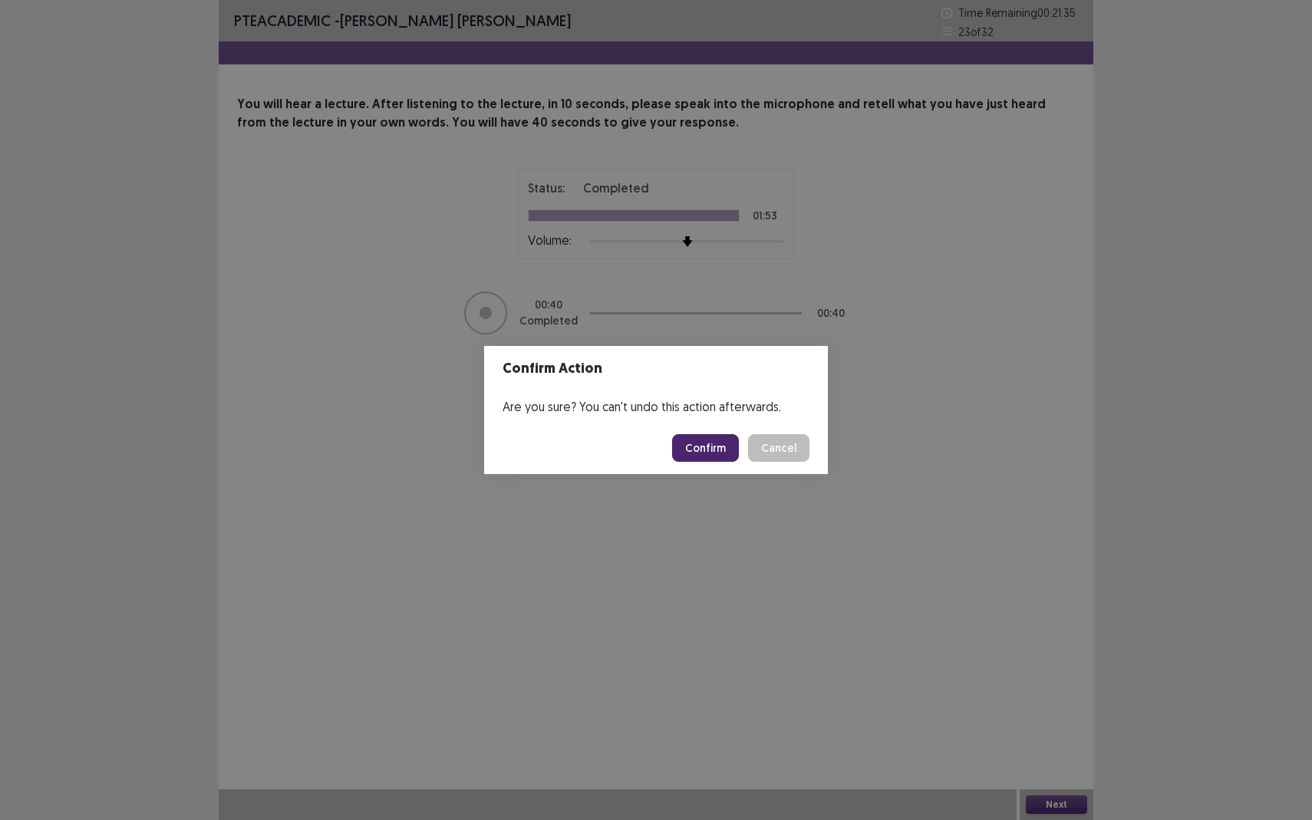
click at [726, 450] on button "Confirm" at bounding box center [705, 448] width 67 height 28
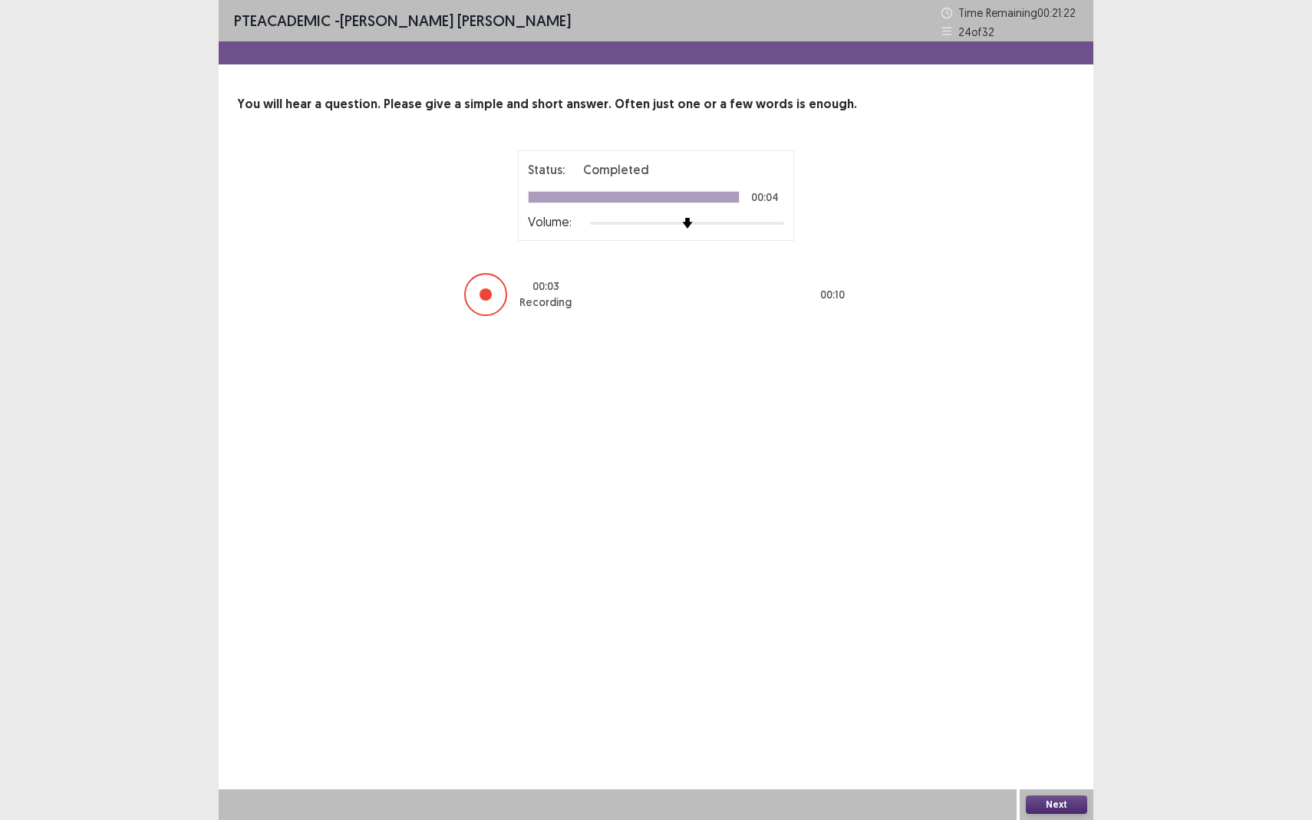
click at [1066, 752] on button "Next" at bounding box center [1056, 805] width 61 height 18
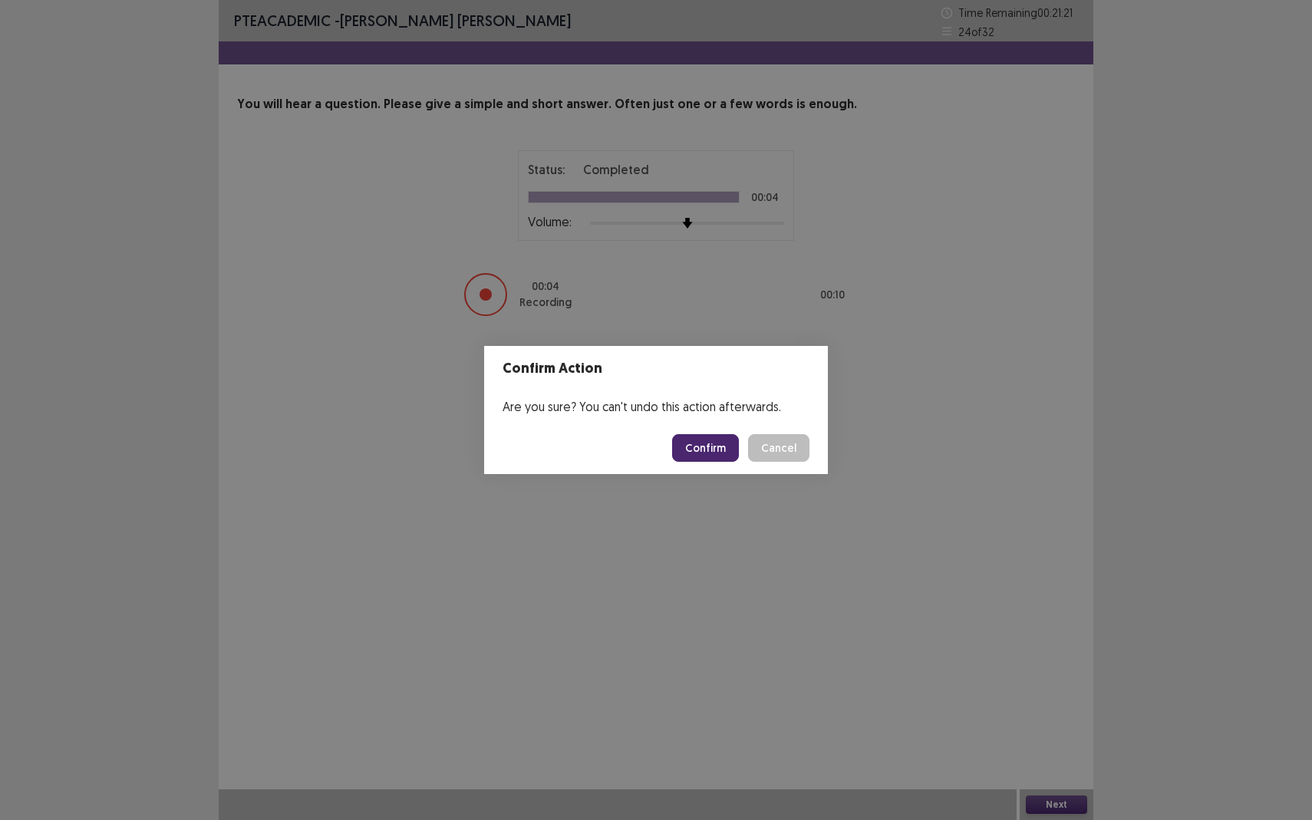
click at [687, 450] on button "Confirm" at bounding box center [705, 448] width 67 height 28
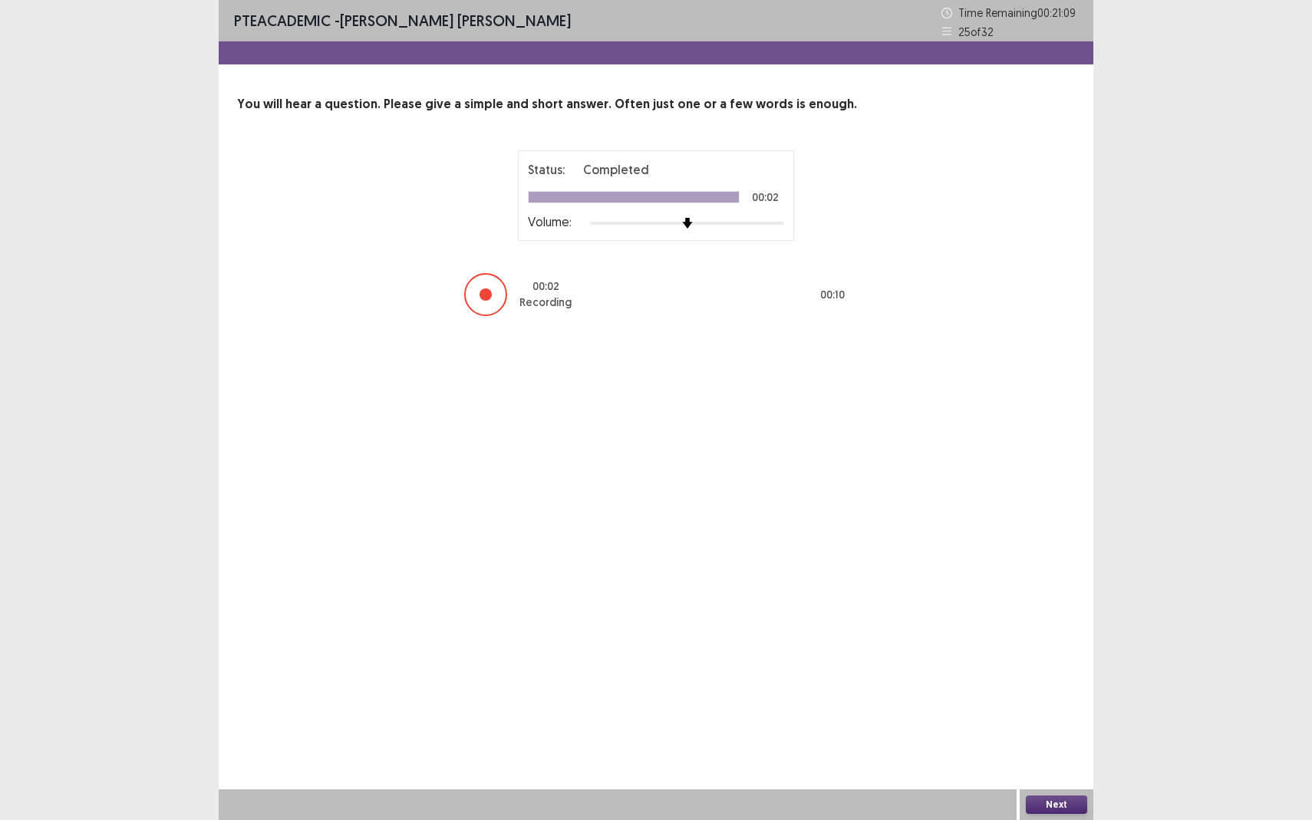
click at [1054, 752] on div "Next" at bounding box center [1057, 805] width 74 height 31
click at [1041, 752] on button "Next" at bounding box center [1056, 805] width 61 height 18
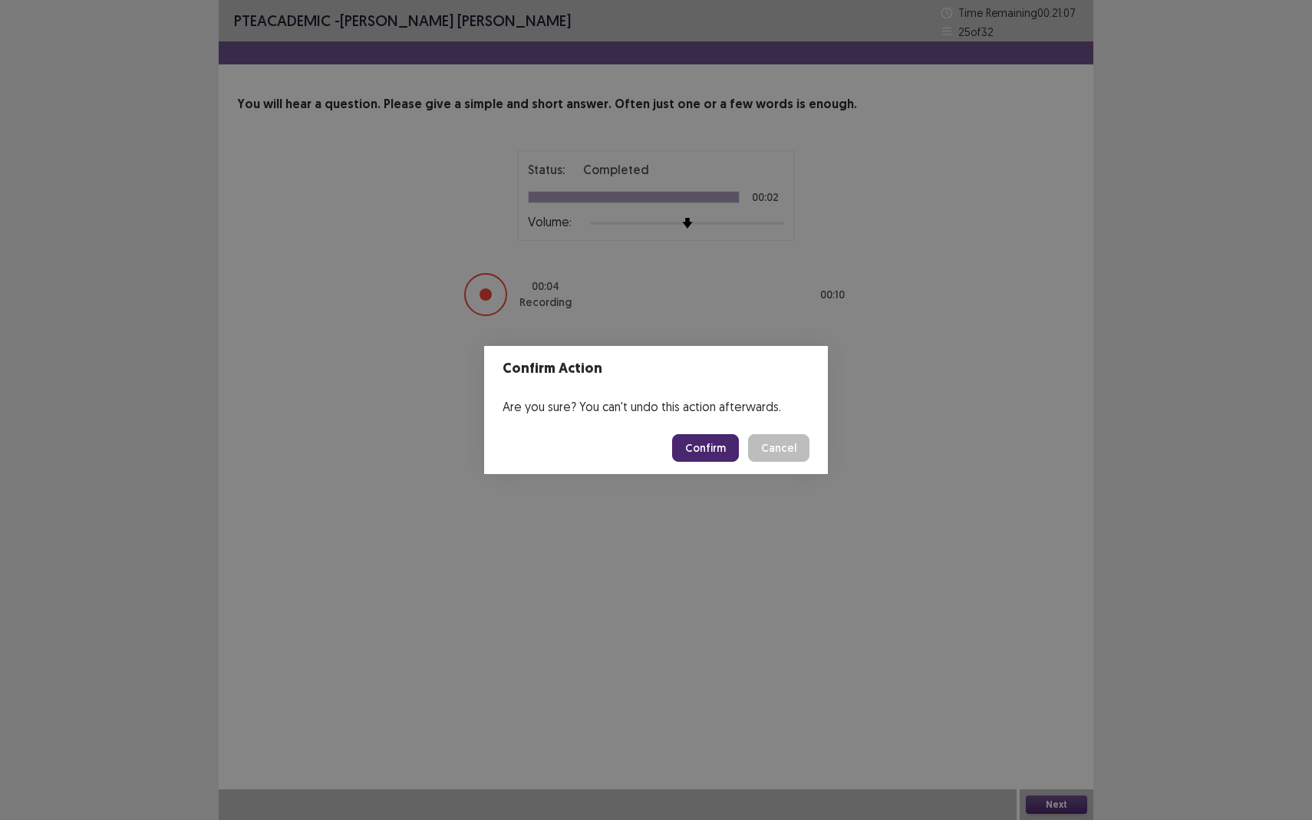
click at [701, 458] on button "Confirm" at bounding box center [705, 448] width 67 height 28
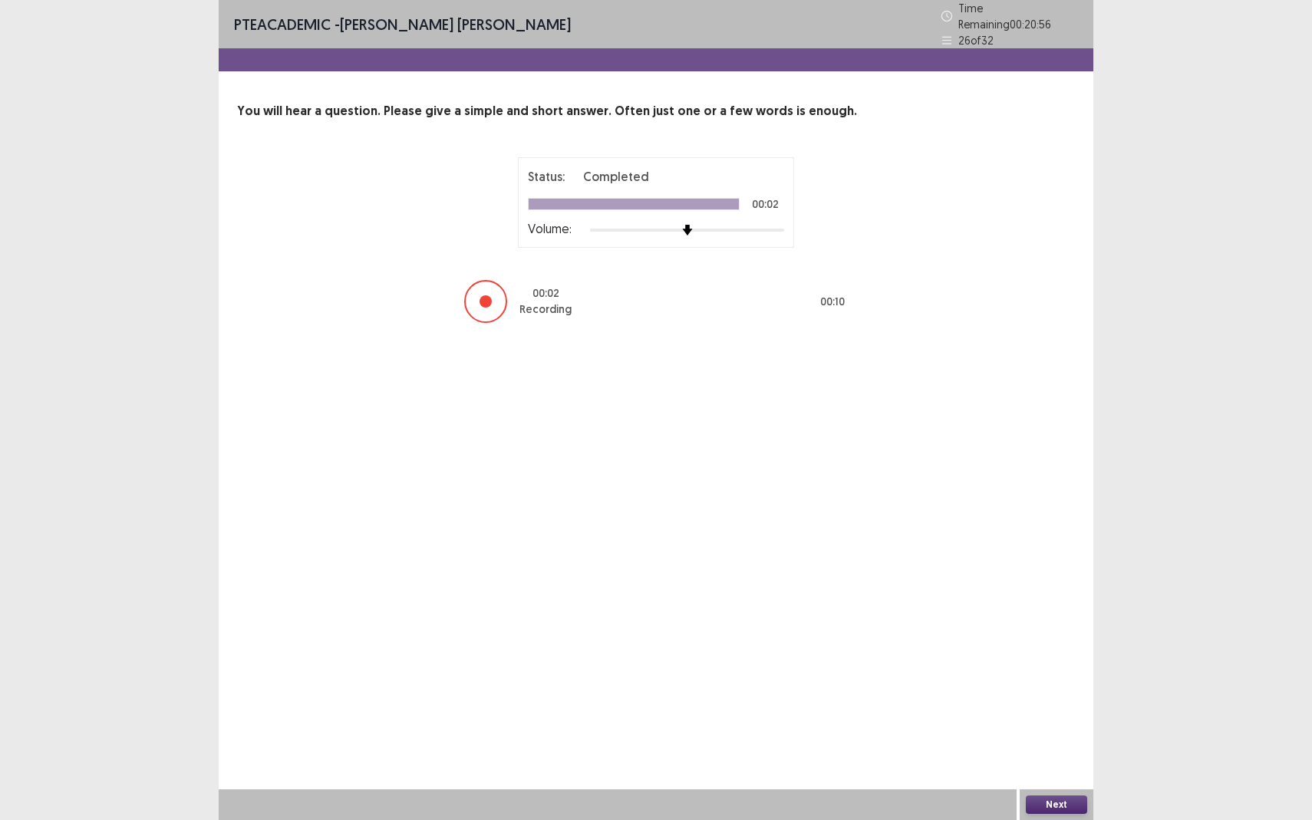
click at [1058, 752] on button "Next" at bounding box center [1056, 805] width 61 height 18
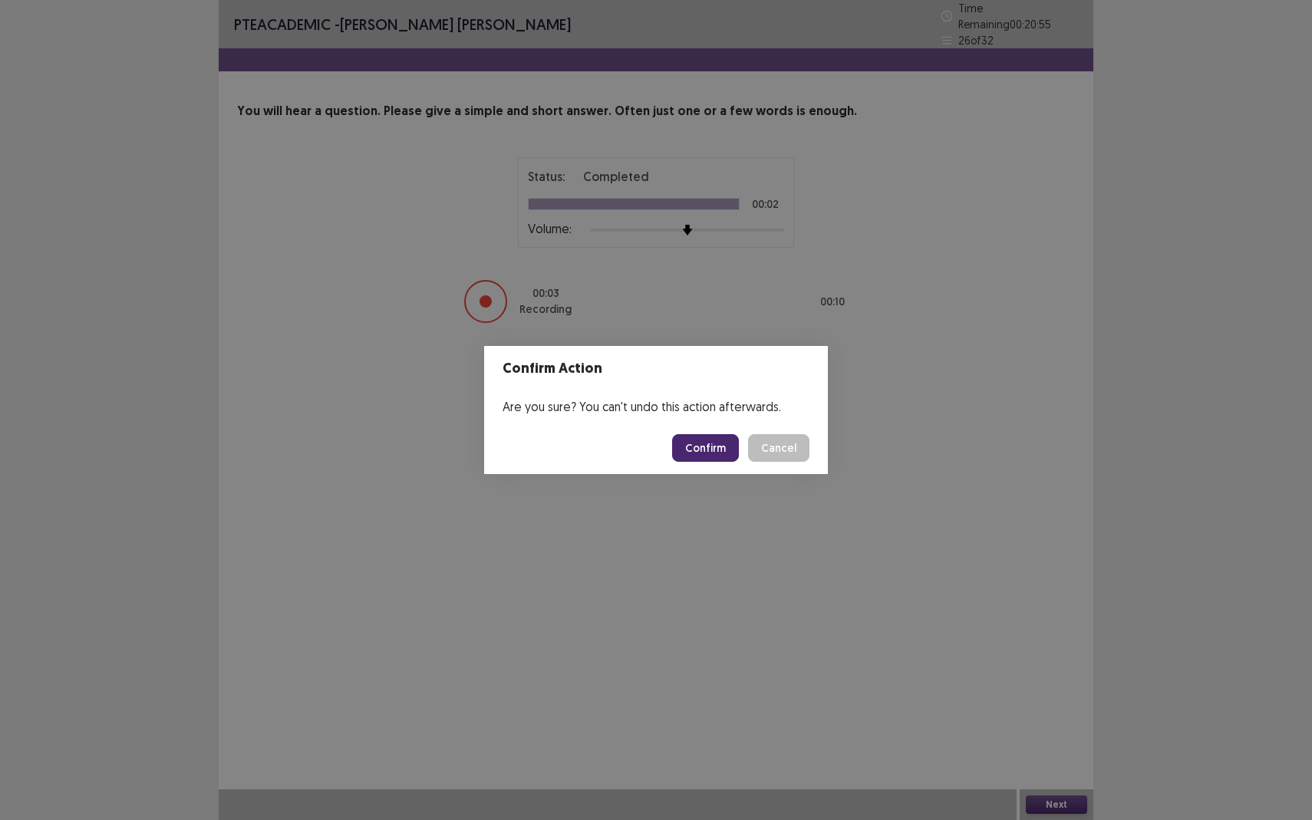
click at [710, 450] on button "Confirm" at bounding box center [705, 448] width 67 height 28
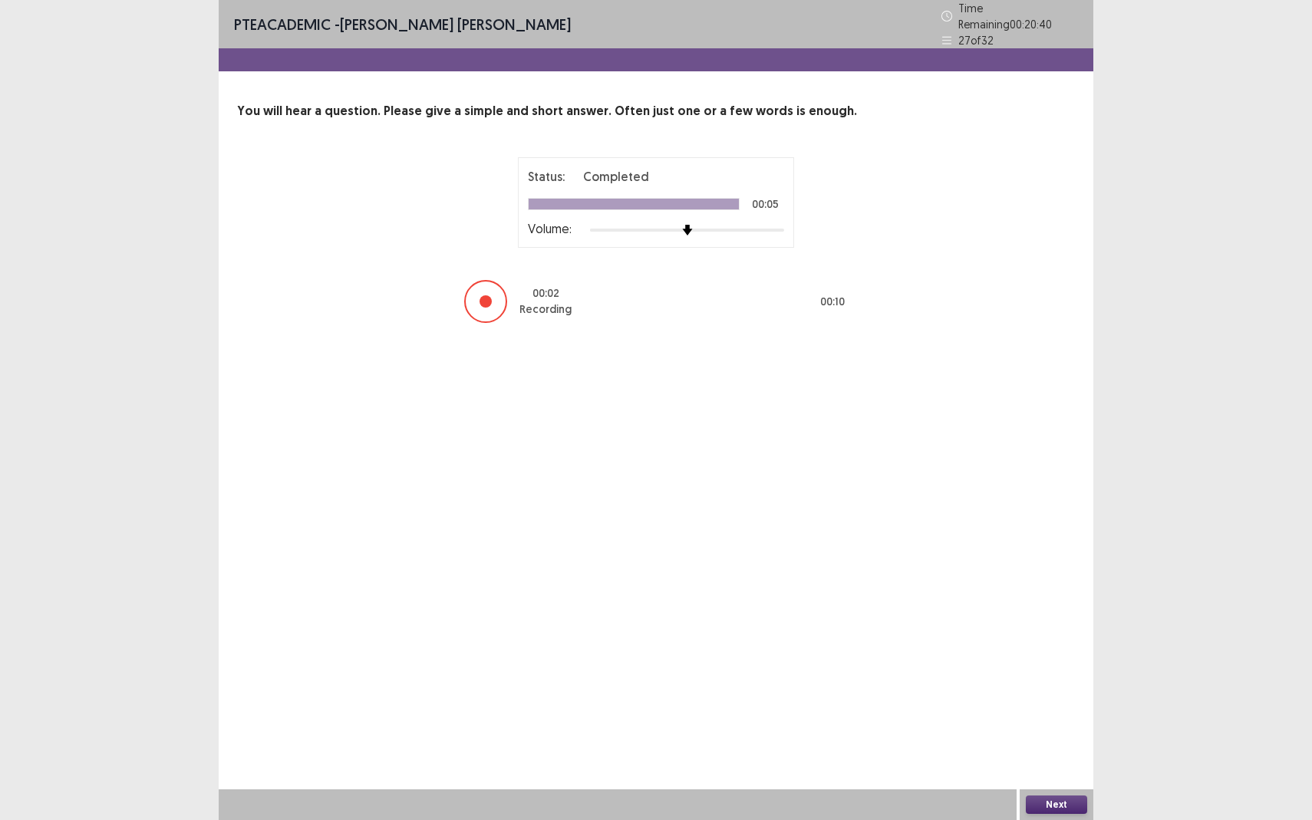
click at [1053, 752] on button "Next" at bounding box center [1056, 805] width 61 height 18
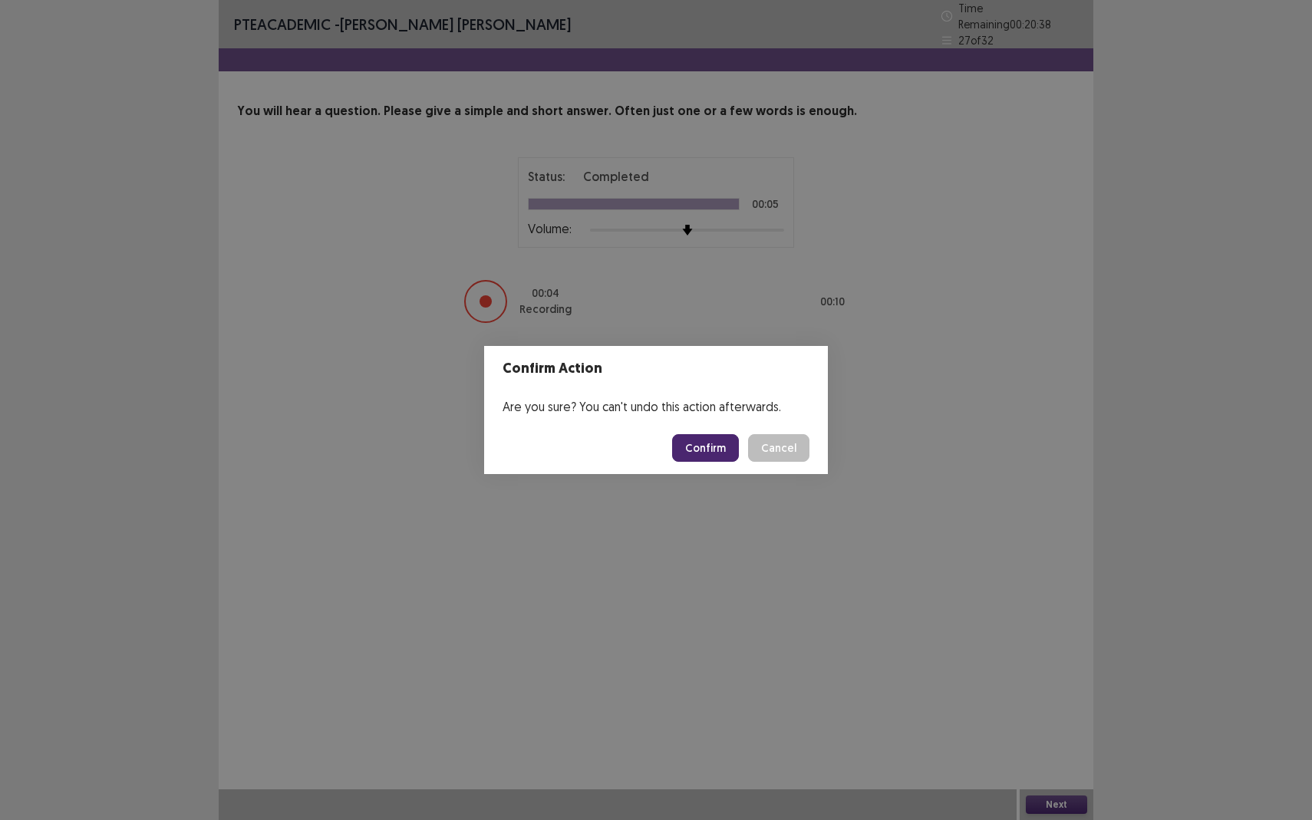
click at [726, 437] on button "Confirm" at bounding box center [705, 448] width 67 height 28
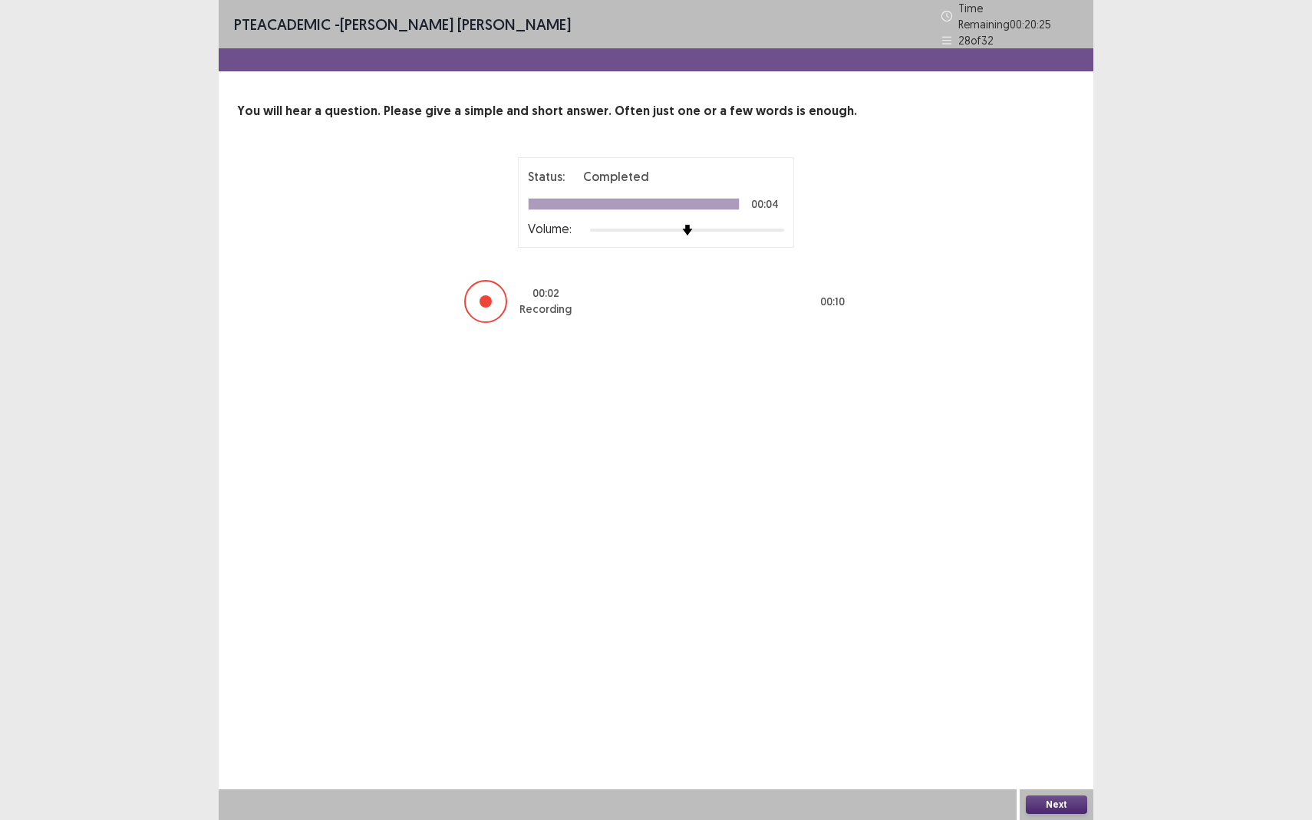
click at [1070, 752] on button "Next" at bounding box center [1056, 805] width 61 height 18
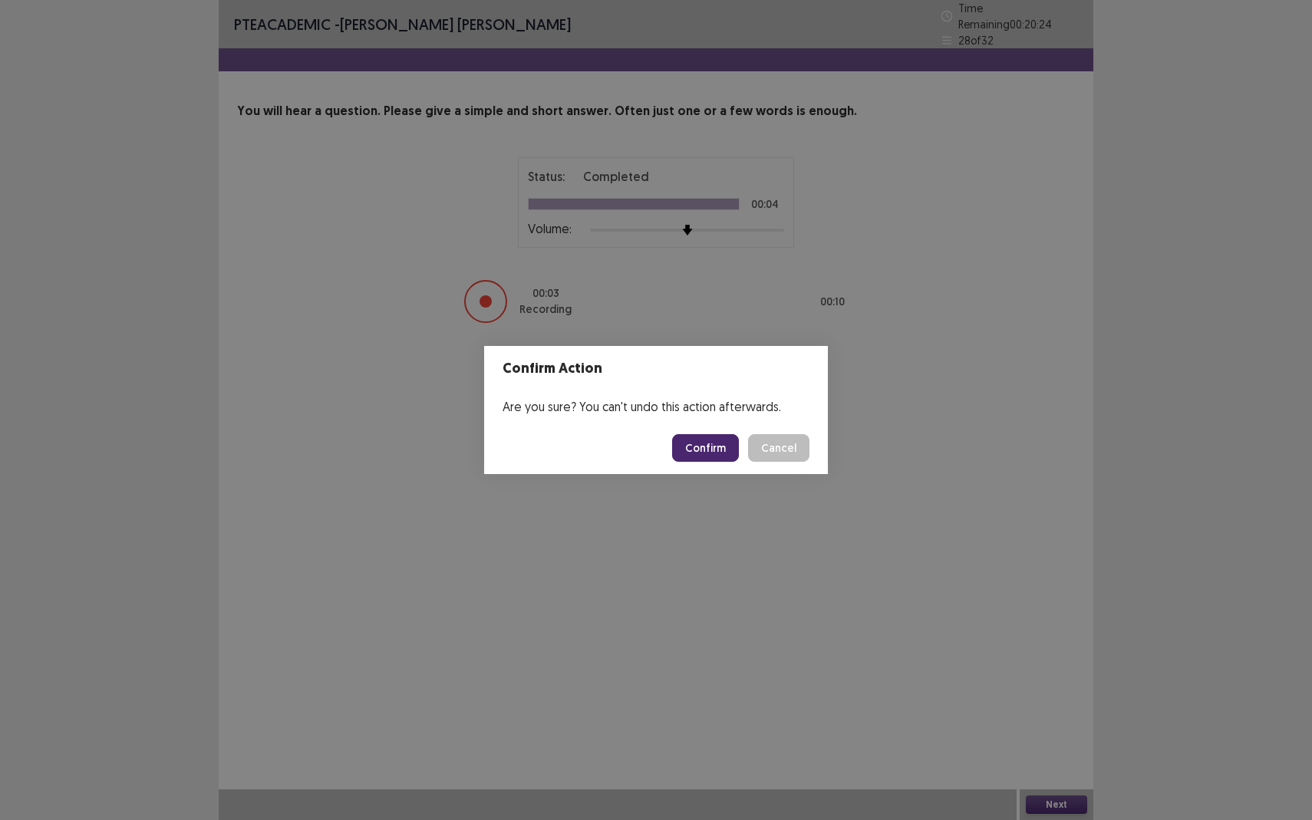
click at [706, 451] on button "Confirm" at bounding box center [705, 448] width 67 height 28
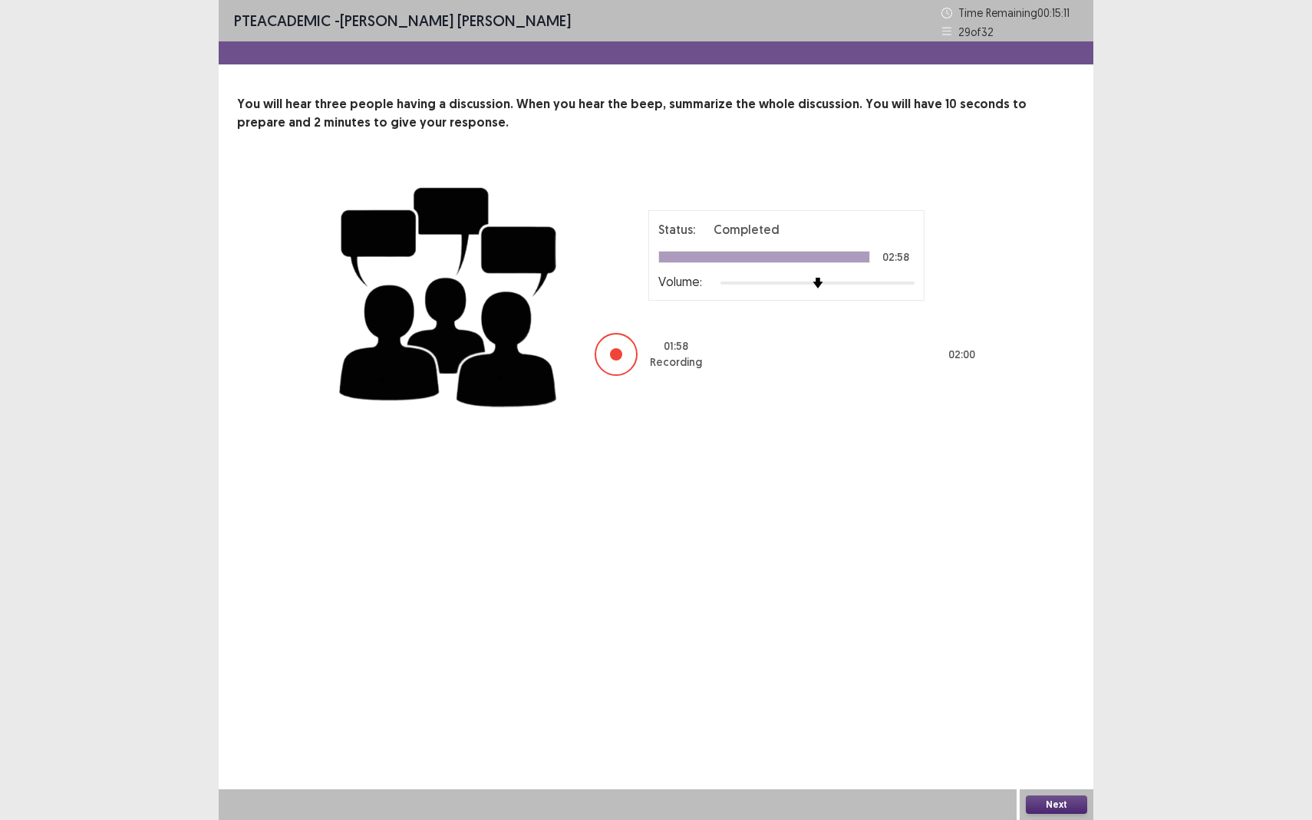
click at [1056, 752] on button "Next" at bounding box center [1056, 805] width 61 height 18
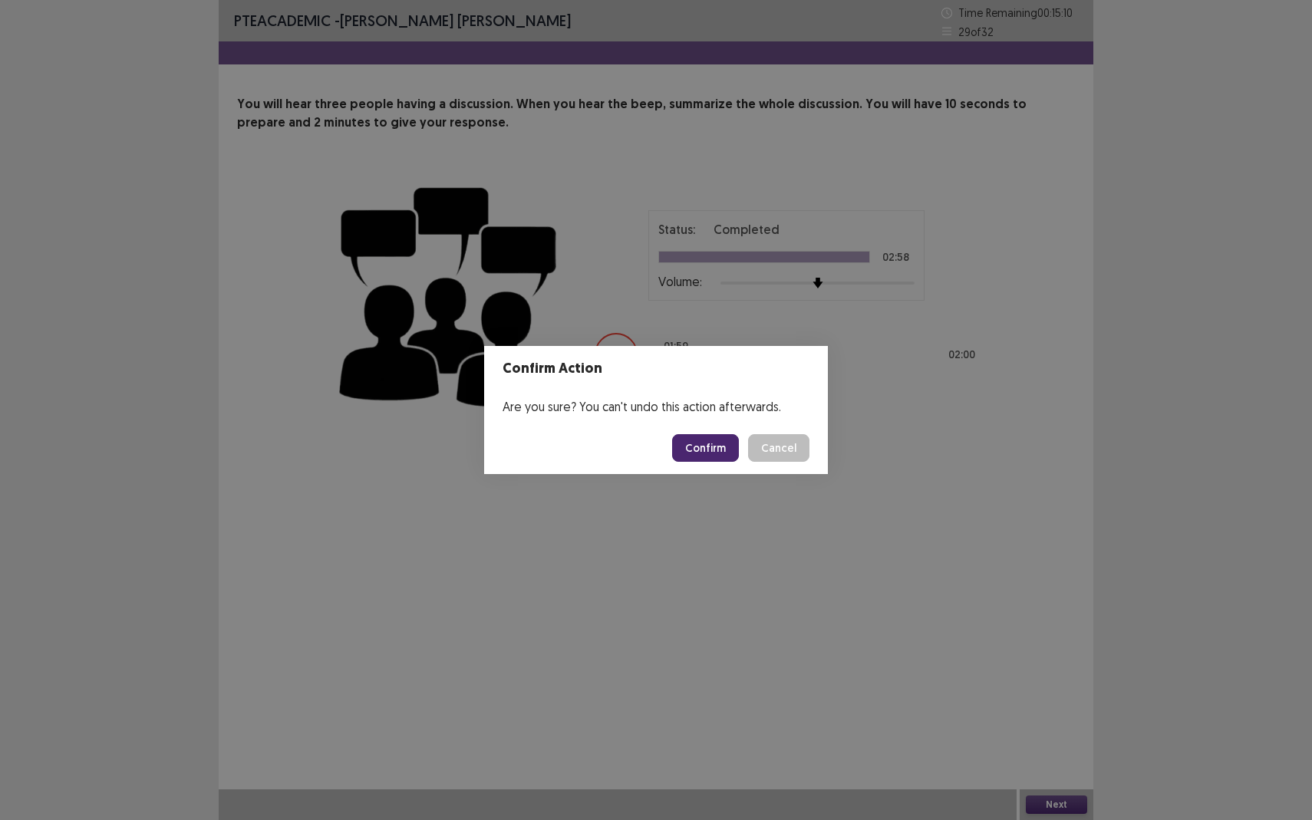
click at [724, 455] on button "Confirm" at bounding box center [705, 448] width 67 height 28
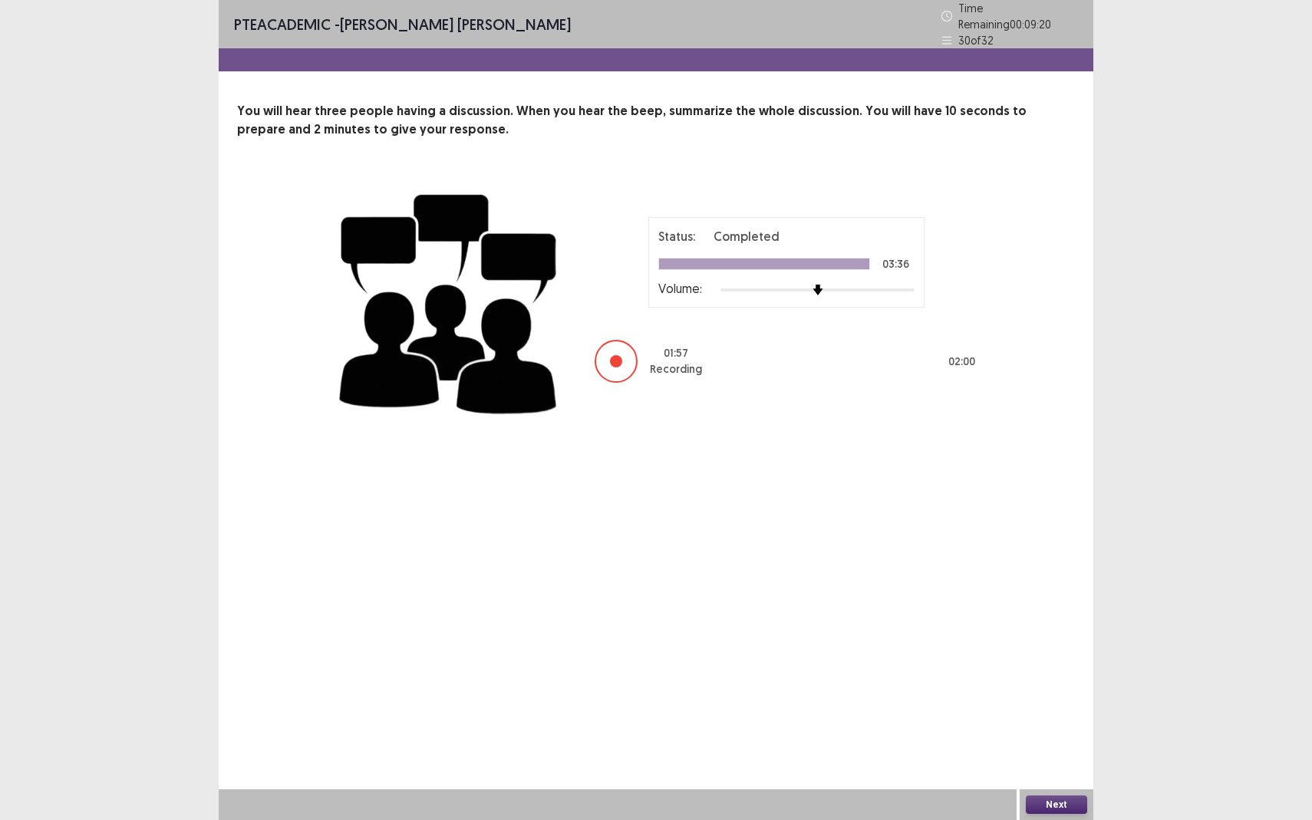
click at [1058, 752] on button "Next" at bounding box center [1056, 805] width 61 height 18
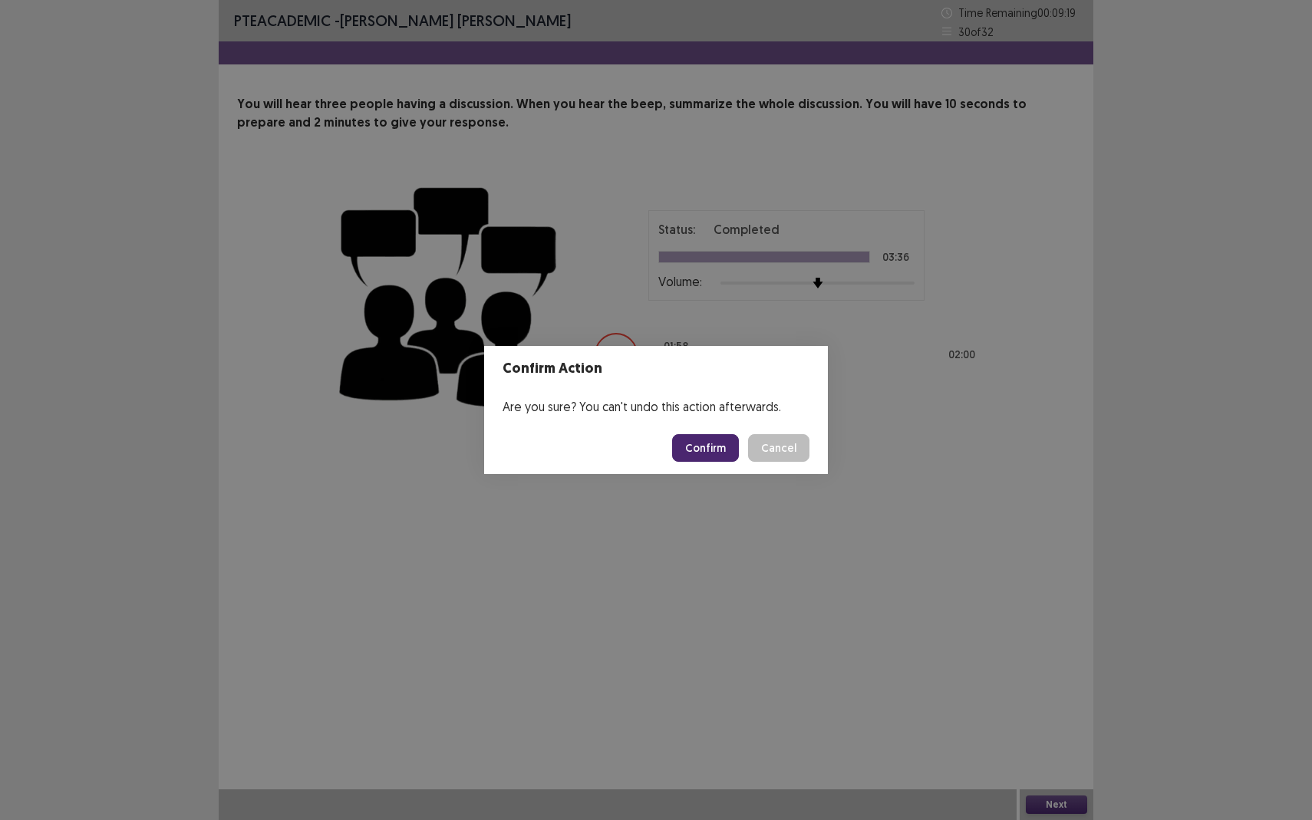
click at [714, 449] on button "Confirm" at bounding box center [705, 448] width 67 height 28
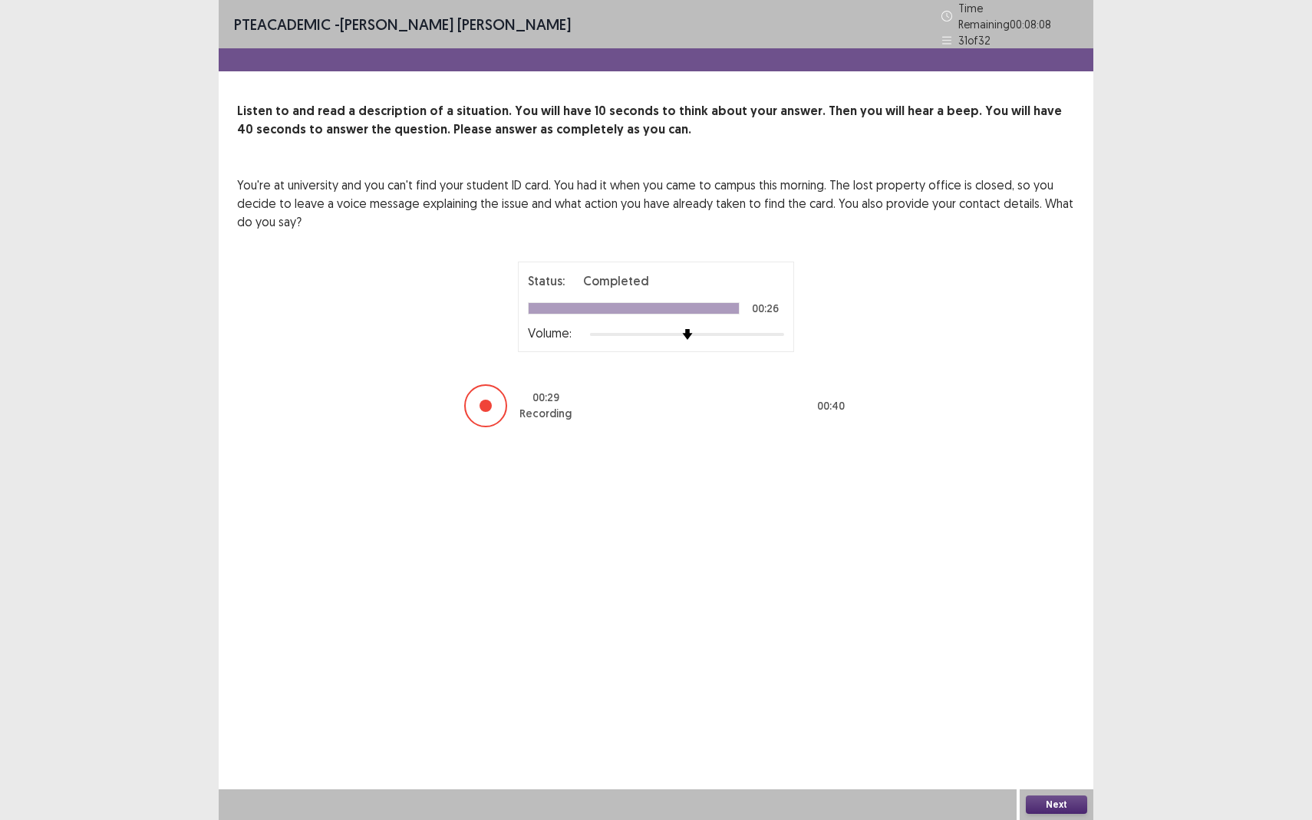
click at [1064, 752] on button "Next" at bounding box center [1056, 805] width 61 height 18
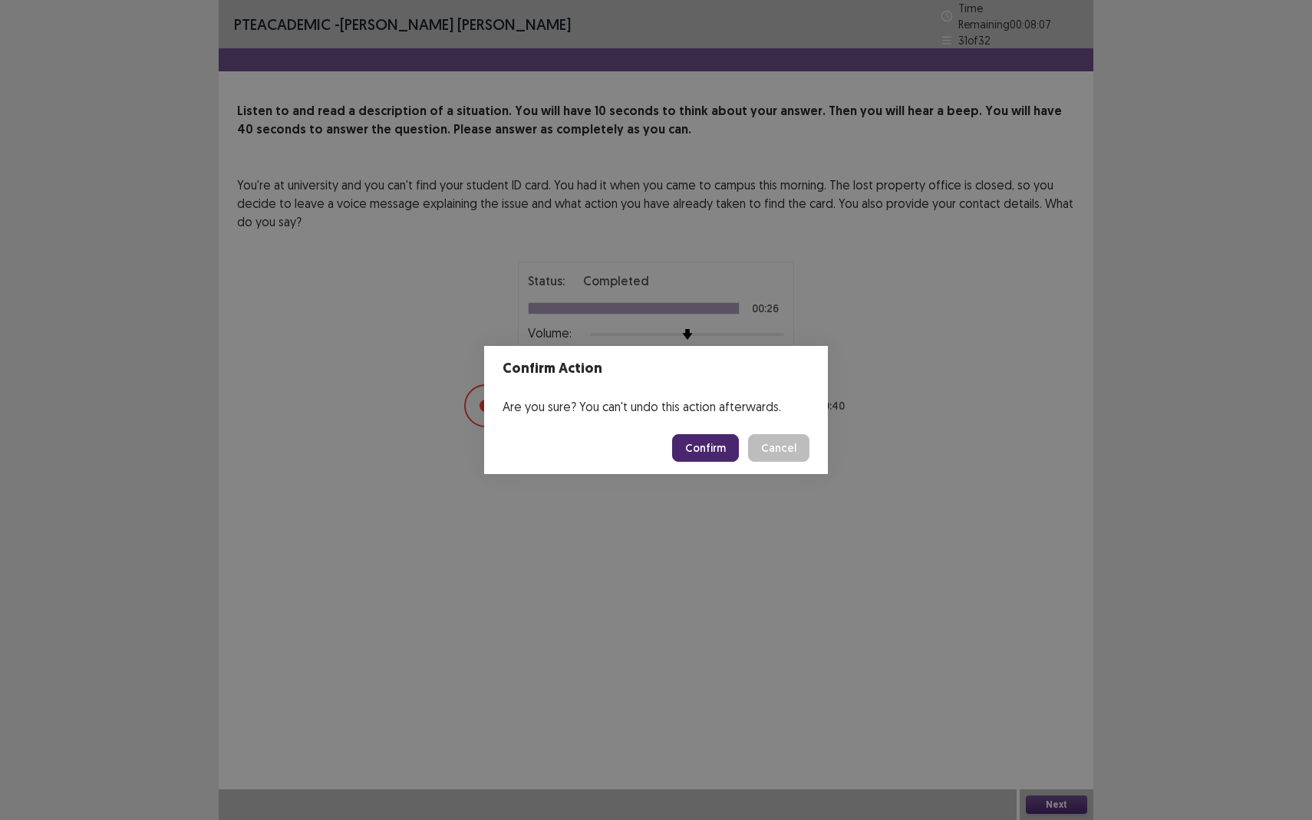
click at [715, 443] on button "Confirm" at bounding box center [705, 448] width 67 height 28
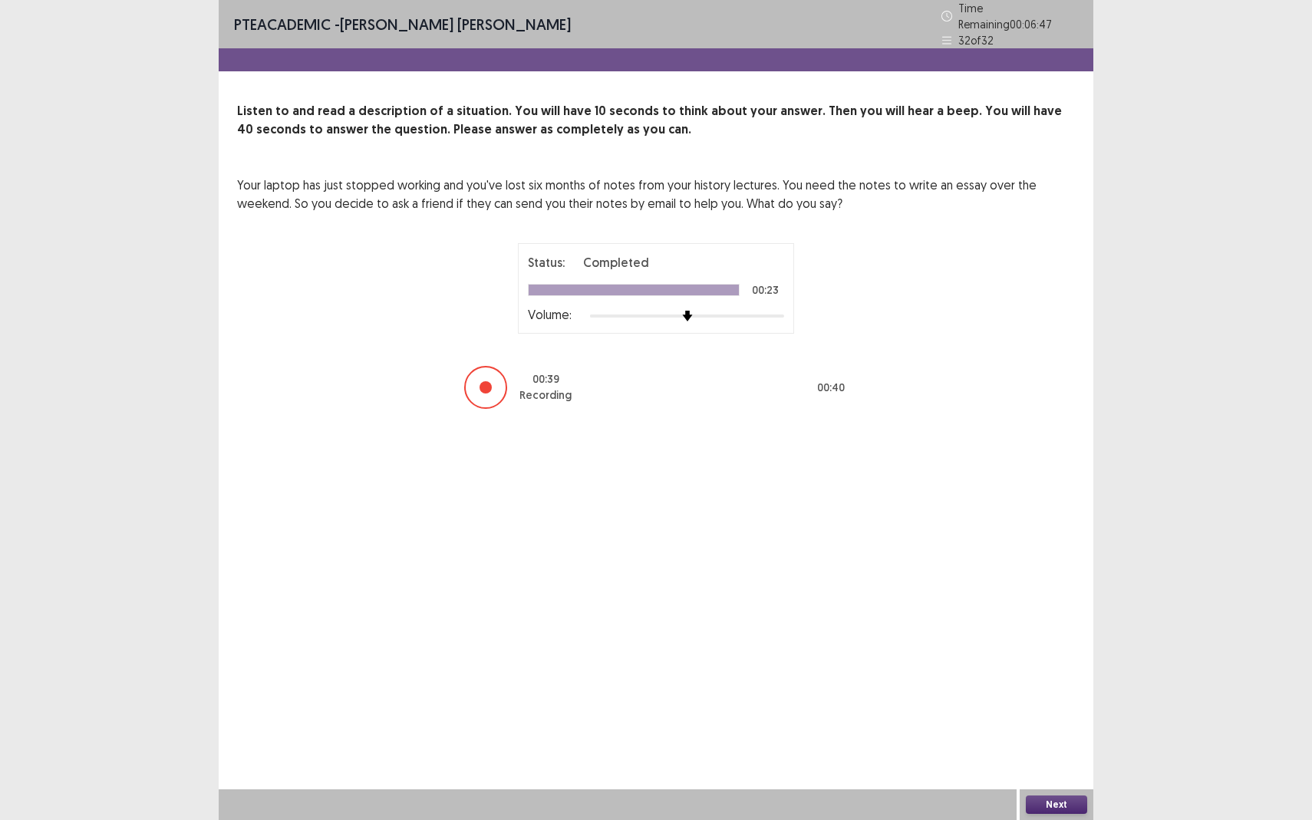
click at [1044, 752] on button "Next" at bounding box center [1056, 805] width 61 height 18
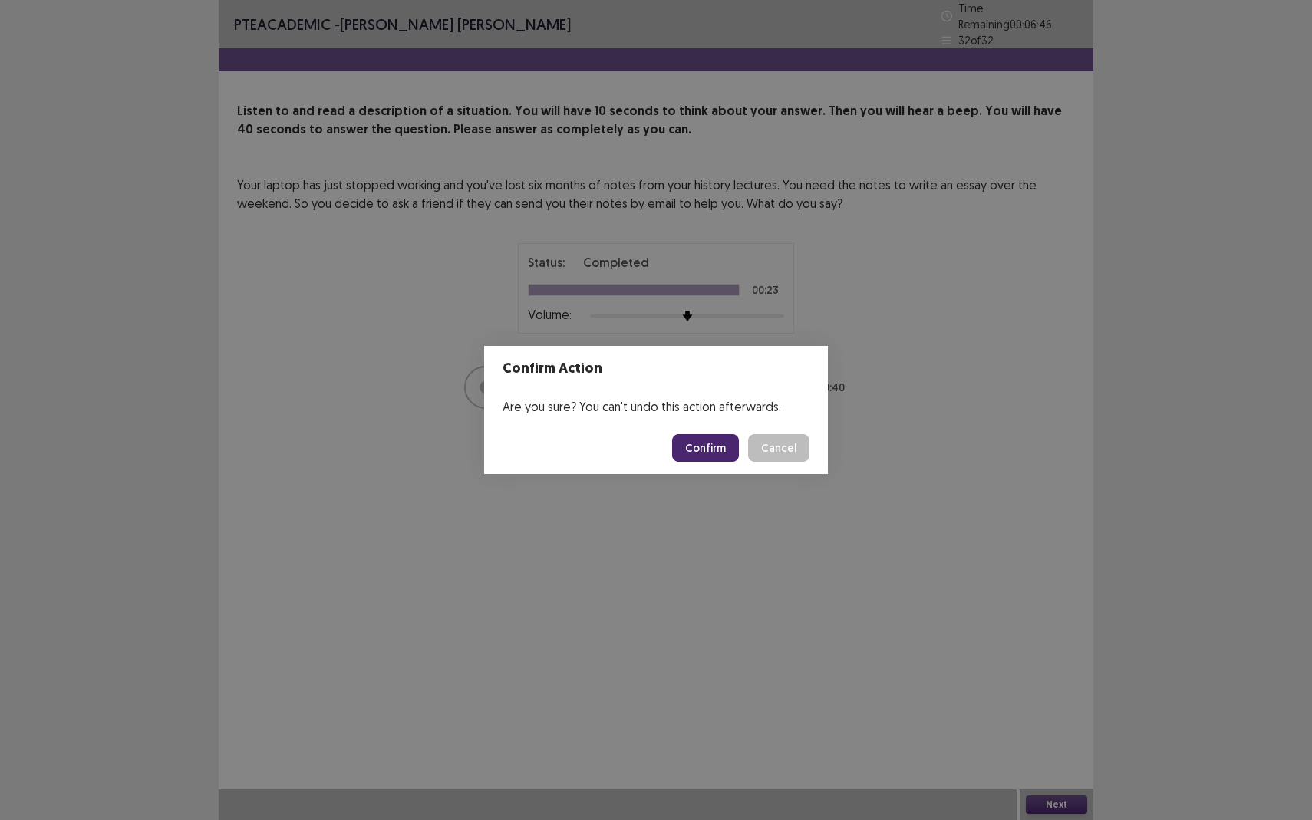
click at [711, 453] on button "Confirm" at bounding box center [705, 448] width 67 height 28
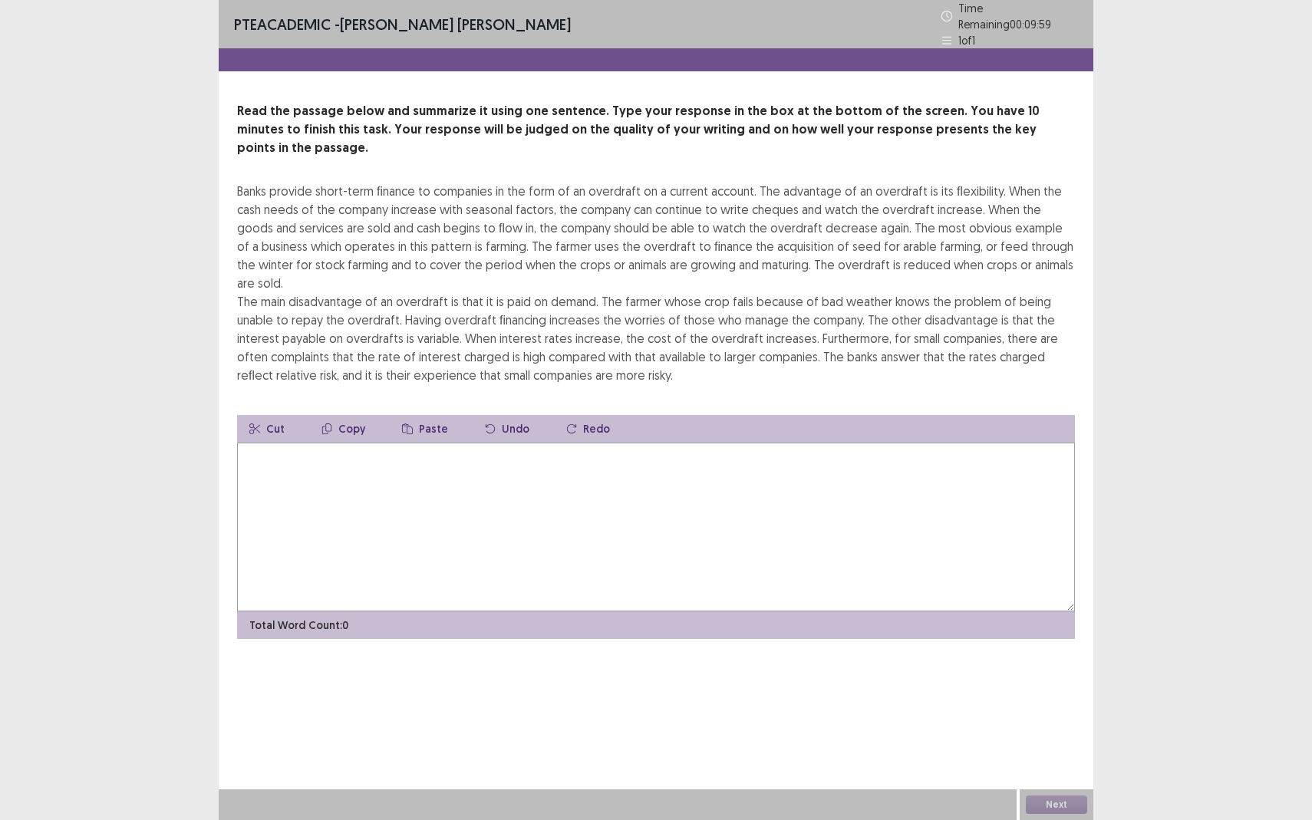
click at [298, 473] on textarea at bounding box center [656, 527] width 838 height 169
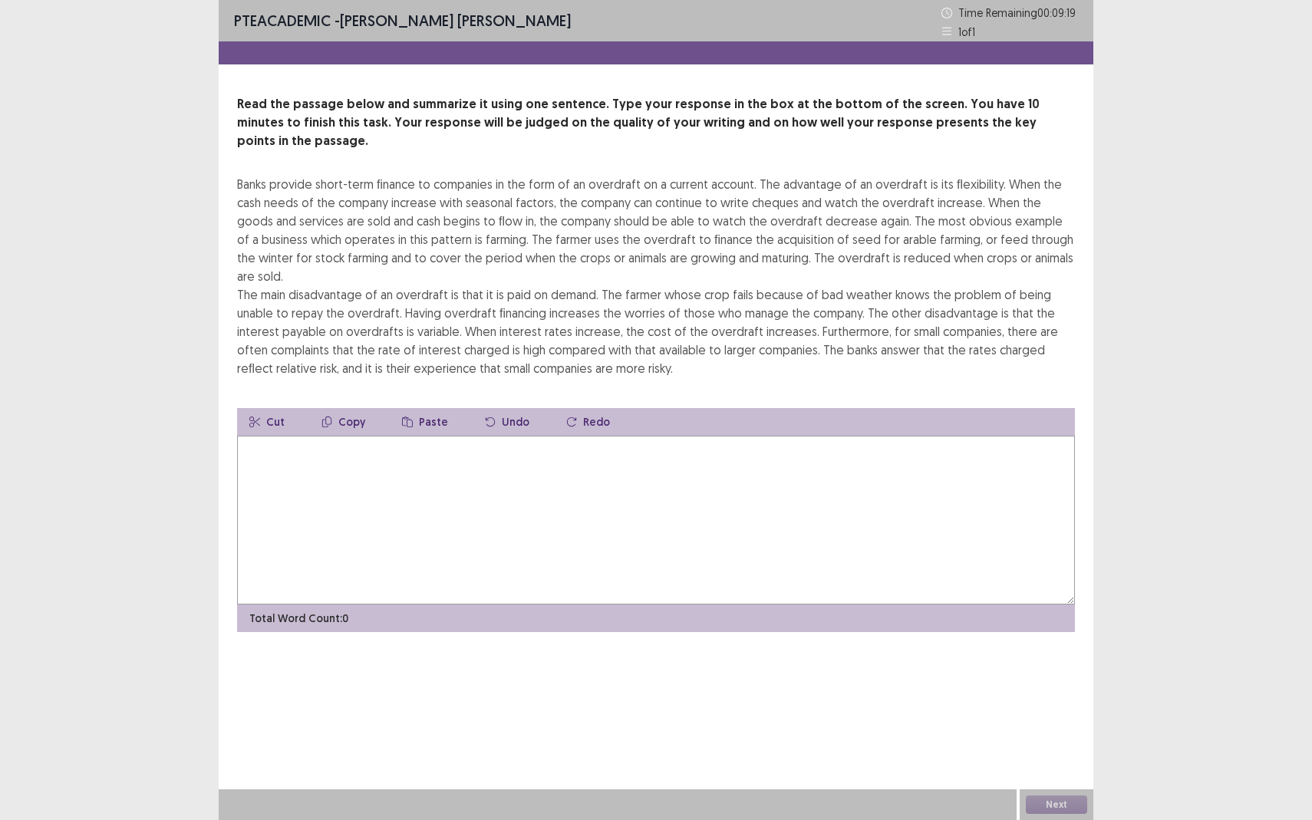
click at [365, 436] on textarea at bounding box center [656, 520] width 838 height 169
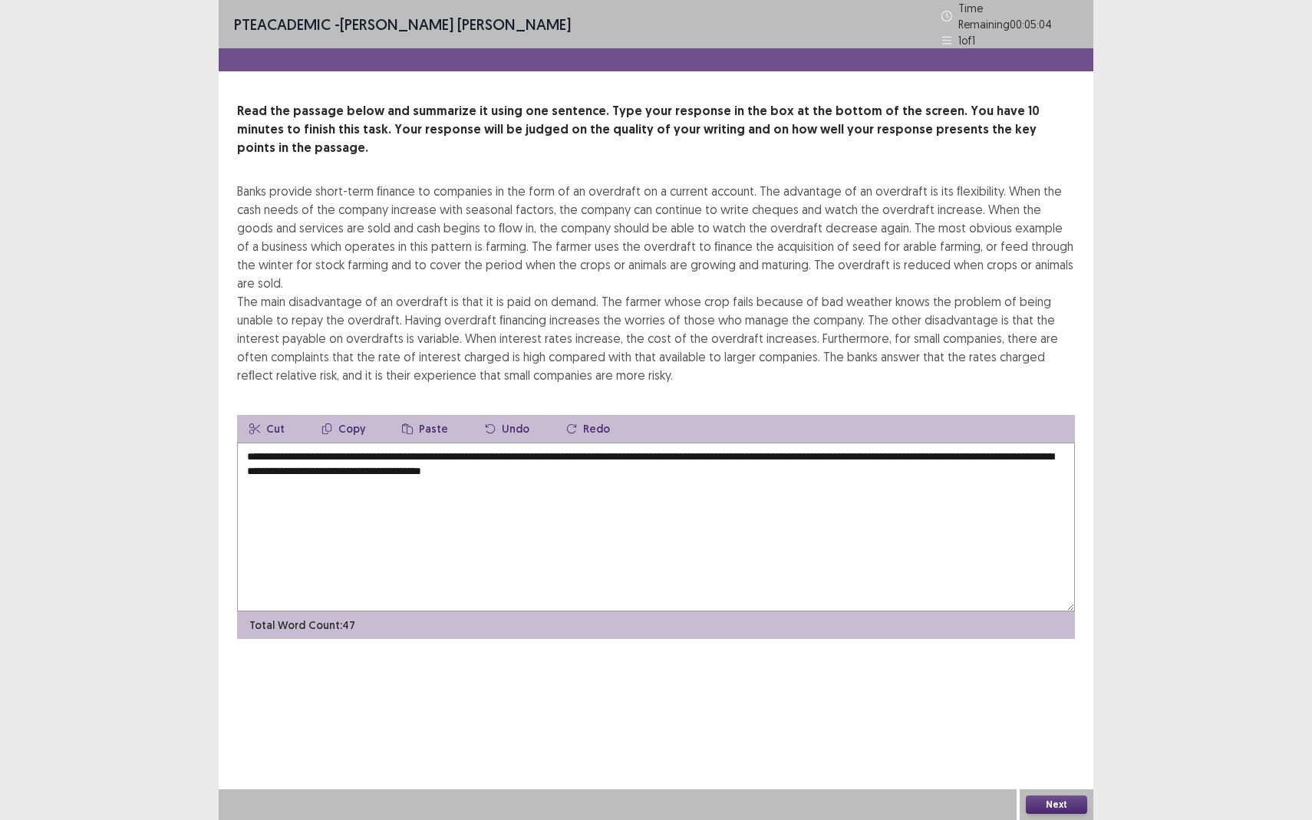
drag, startPoint x: 407, startPoint y: 447, endPoint x: 434, endPoint y: 449, distance: 27.0
click at [434, 449] on textarea "**********" at bounding box center [656, 527] width 838 height 169
click at [407, 449] on textarea "**********" at bounding box center [656, 527] width 838 height 169
drag, startPoint x: 498, startPoint y: 450, endPoint x: 474, endPoint y: 448, distance: 23.8
click at [474, 448] on textarea "**********" at bounding box center [656, 527] width 838 height 169
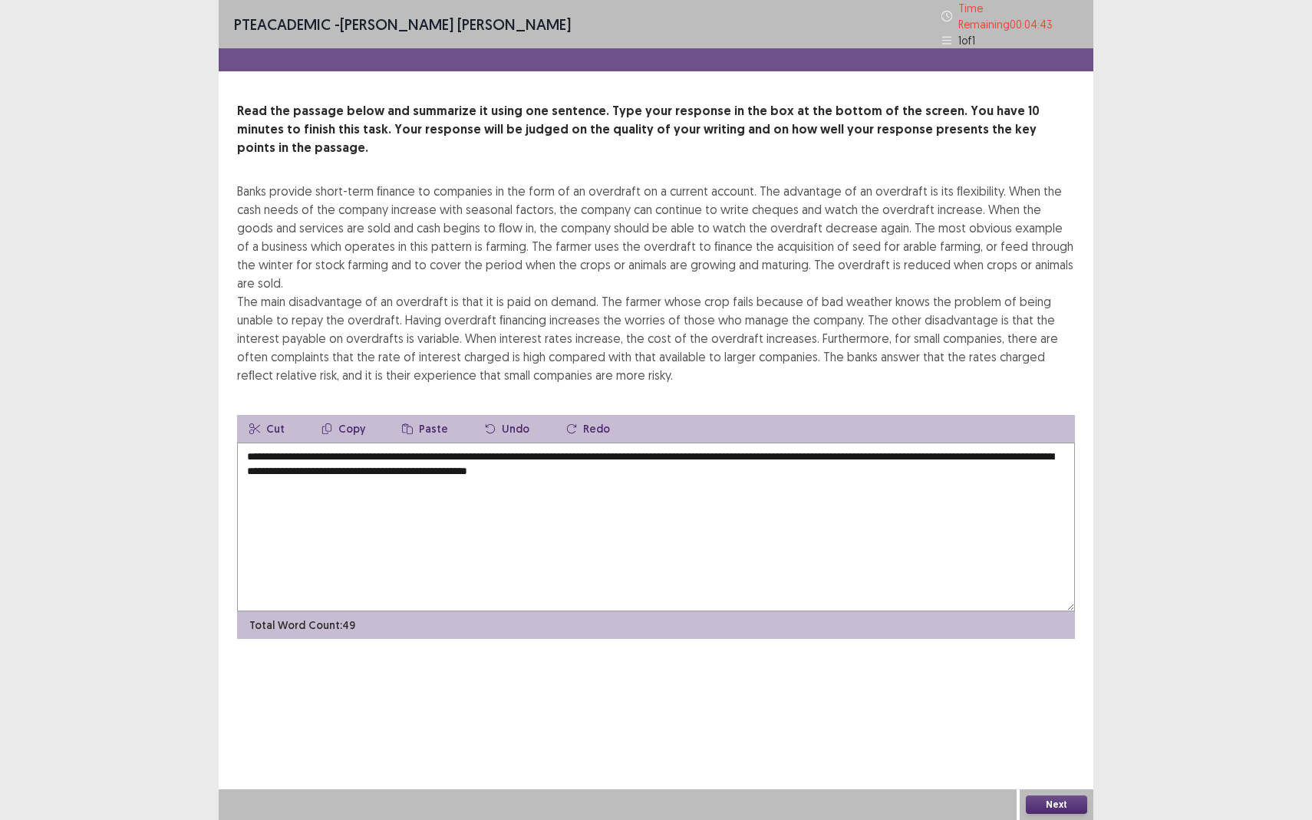
click at [733, 450] on textarea "**********" at bounding box center [656, 527] width 838 height 169
click at [407, 443] on textarea "**********" at bounding box center [656, 527] width 838 height 169
click at [400, 443] on textarea "**********" at bounding box center [656, 527] width 838 height 169
drag, startPoint x: 877, startPoint y: 434, endPoint x: 791, endPoint y: 433, distance: 86.0
click at [791, 443] on textarea "**********" at bounding box center [656, 527] width 838 height 169
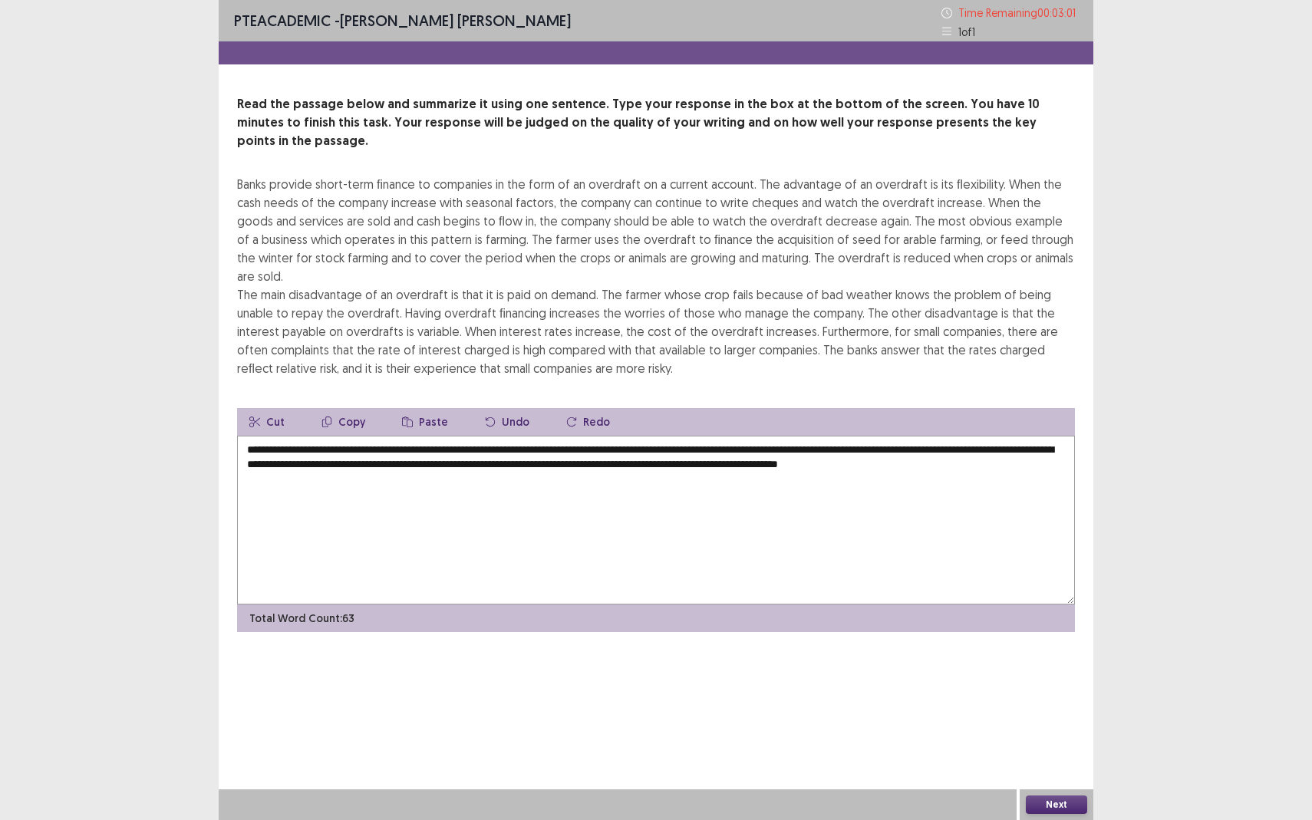
click at [824, 436] on textarea "**********" at bounding box center [656, 520] width 838 height 169
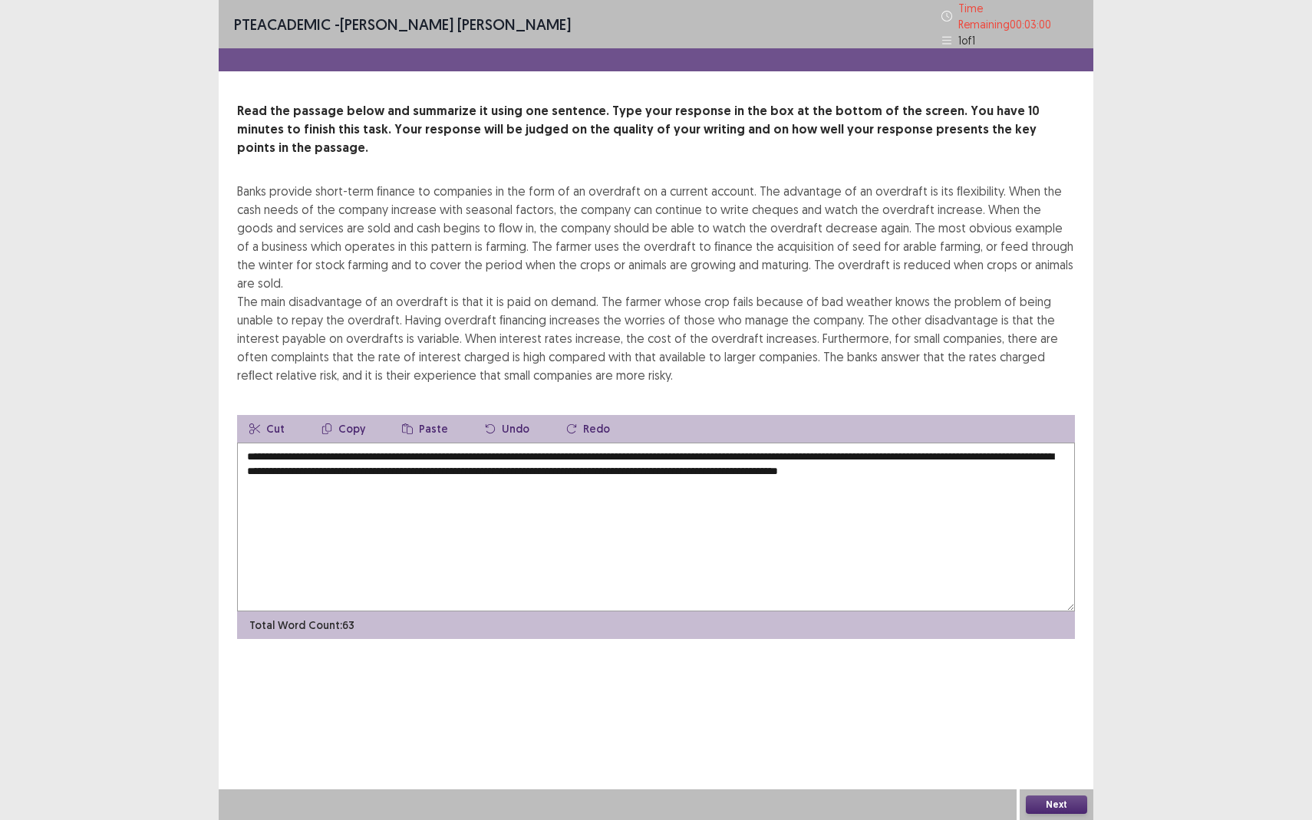
drag, startPoint x: 877, startPoint y: 434, endPoint x: 797, endPoint y: 433, distance: 79.8
click at [797, 443] on textarea "**********" at bounding box center [656, 527] width 838 height 169
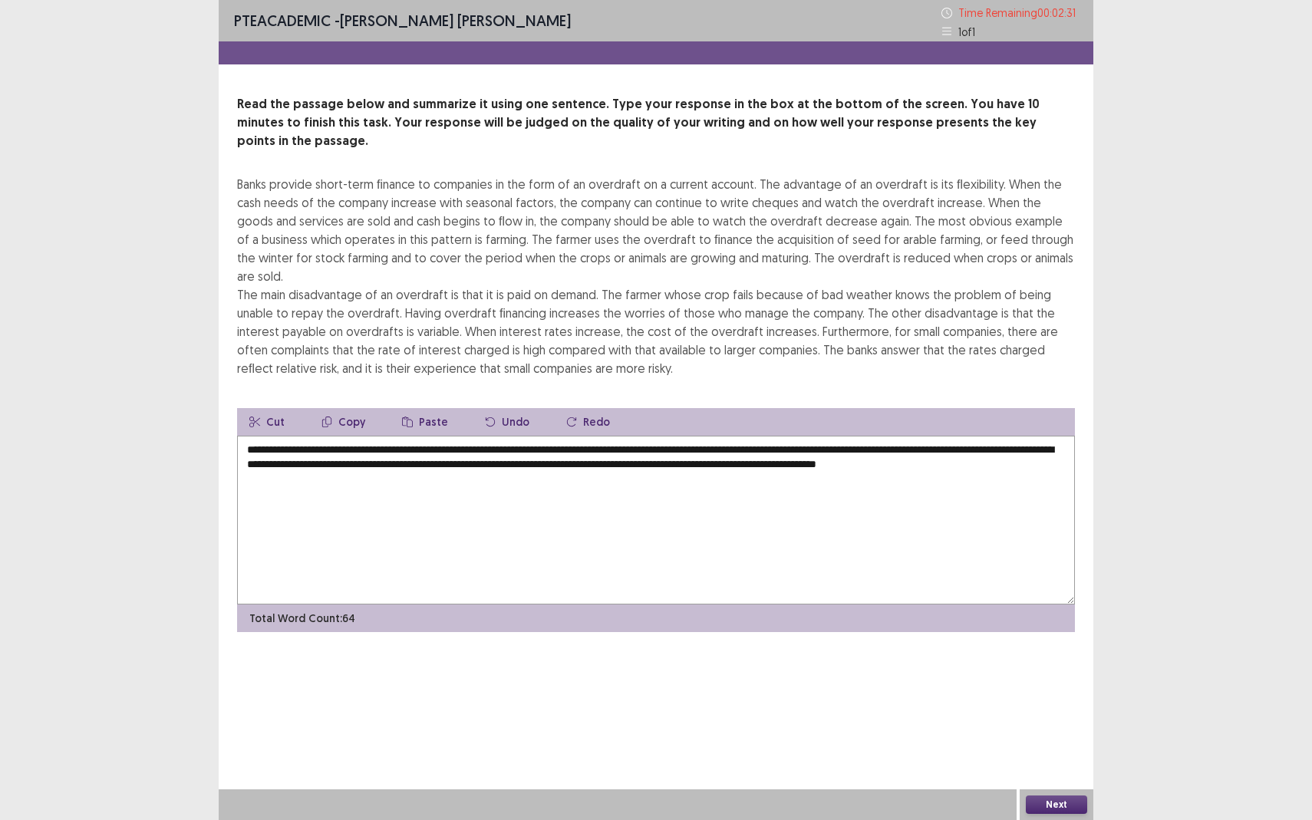
click at [998, 464] on textarea "**********" at bounding box center [656, 520] width 838 height 169
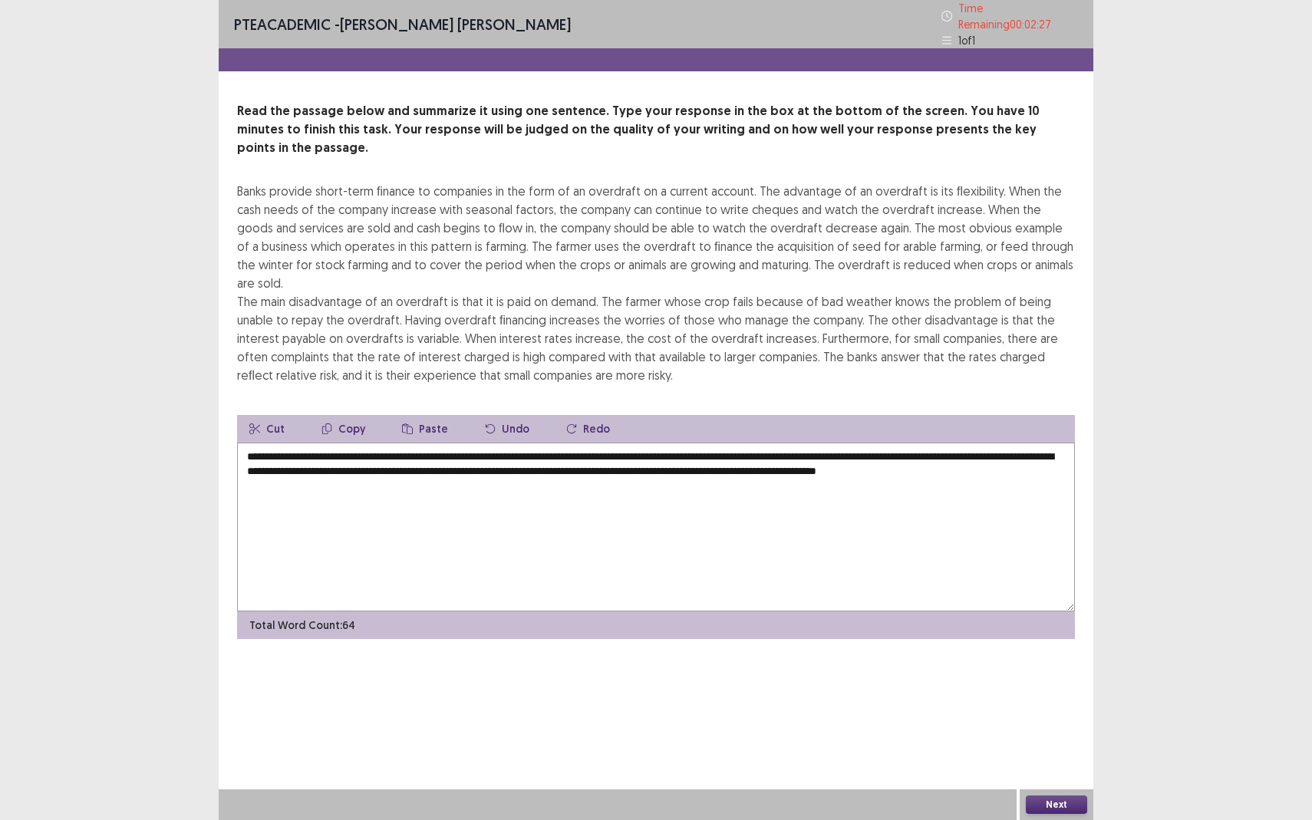
click at [394, 452] on textarea "**********" at bounding box center [656, 527] width 838 height 169
drag, startPoint x: 450, startPoint y: 451, endPoint x: 439, endPoint y: 450, distance: 10.9
click at [439, 450] on textarea "**********" at bounding box center [656, 527] width 838 height 169
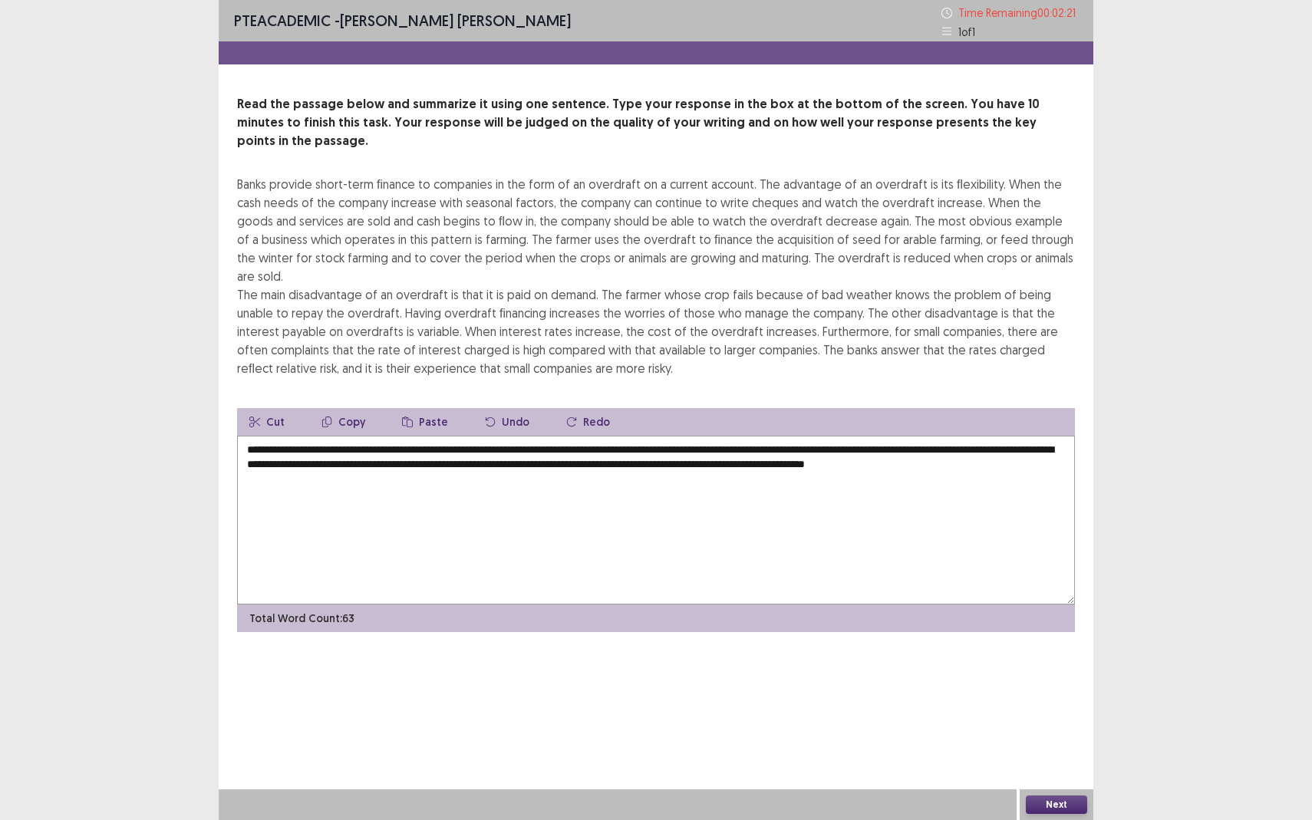
drag, startPoint x: 497, startPoint y: 450, endPoint x: 479, endPoint y: 448, distance: 17.7
click at [479, 448] on textarea "**********" at bounding box center [656, 520] width 838 height 169
drag, startPoint x: 477, startPoint y: 448, endPoint x: 440, endPoint y: 448, distance: 36.1
click at [440, 448] on textarea "**********" at bounding box center [656, 520] width 838 height 169
click at [480, 445] on textarea "**********" at bounding box center [656, 520] width 838 height 169
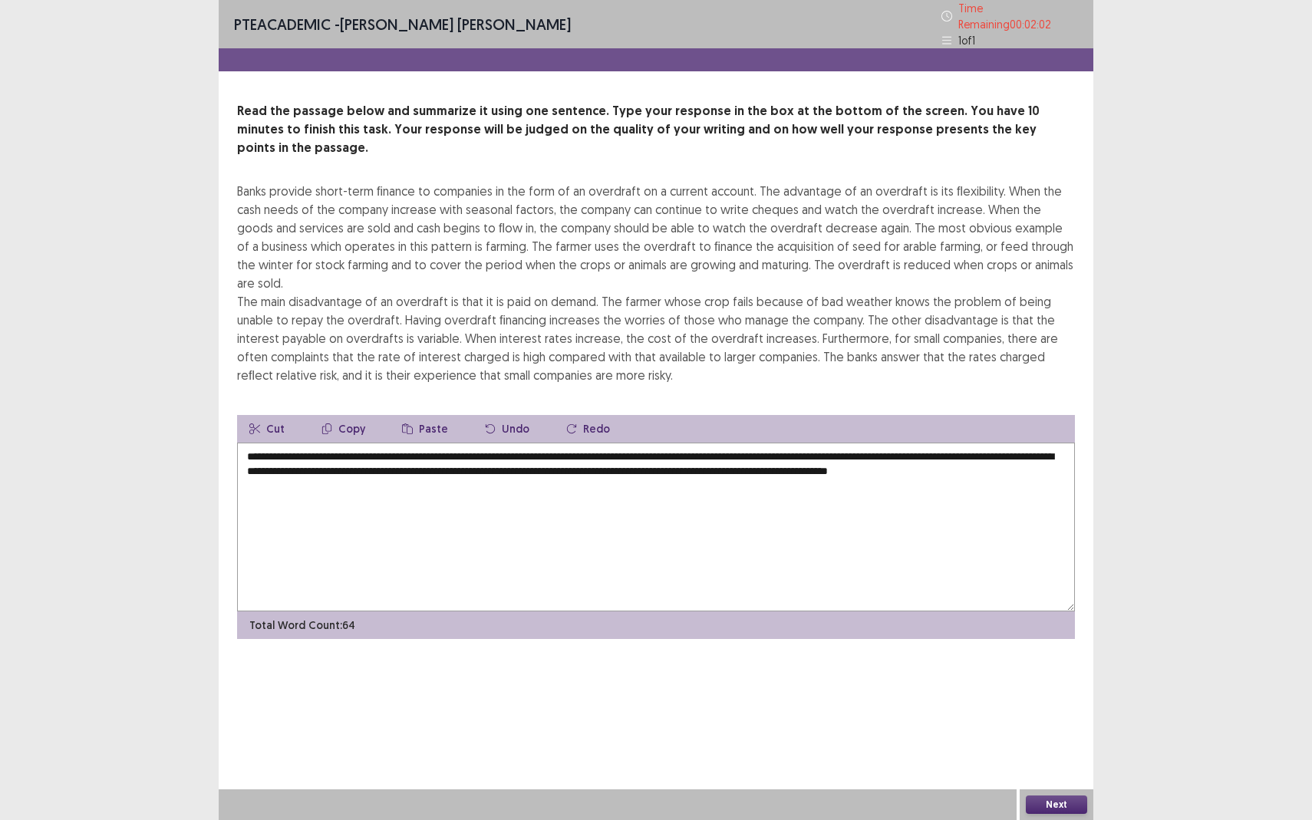
drag, startPoint x: 546, startPoint y: 449, endPoint x: 533, endPoint y: 448, distance: 13.8
click at [533, 448] on textarea "**********" at bounding box center [656, 527] width 838 height 169
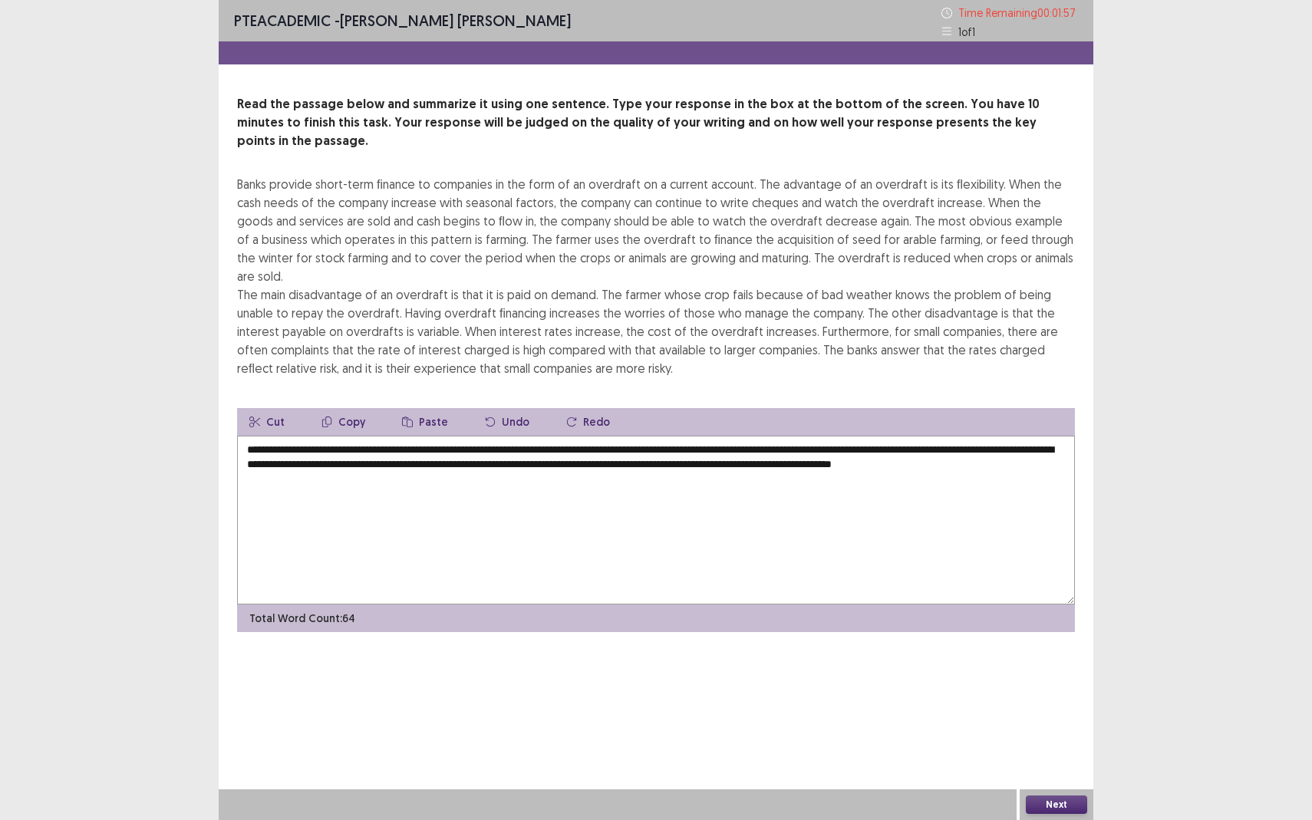
click at [593, 450] on textarea "**********" at bounding box center [656, 520] width 838 height 169
click at [579, 461] on textarea "**********" at bounding box center [656, 520] width 838 height 169
drag, startPoint x: 727, startPoint y: 448, endPoint x: 615, endPoint y: 450, distance: 112.0
click at [615, 450] on textarea "**********" at bounding box center [656, 520] width 838 height 169
click at [578, 501] on textarea "**********" at bounding box center [656, 520] width 838 height 169
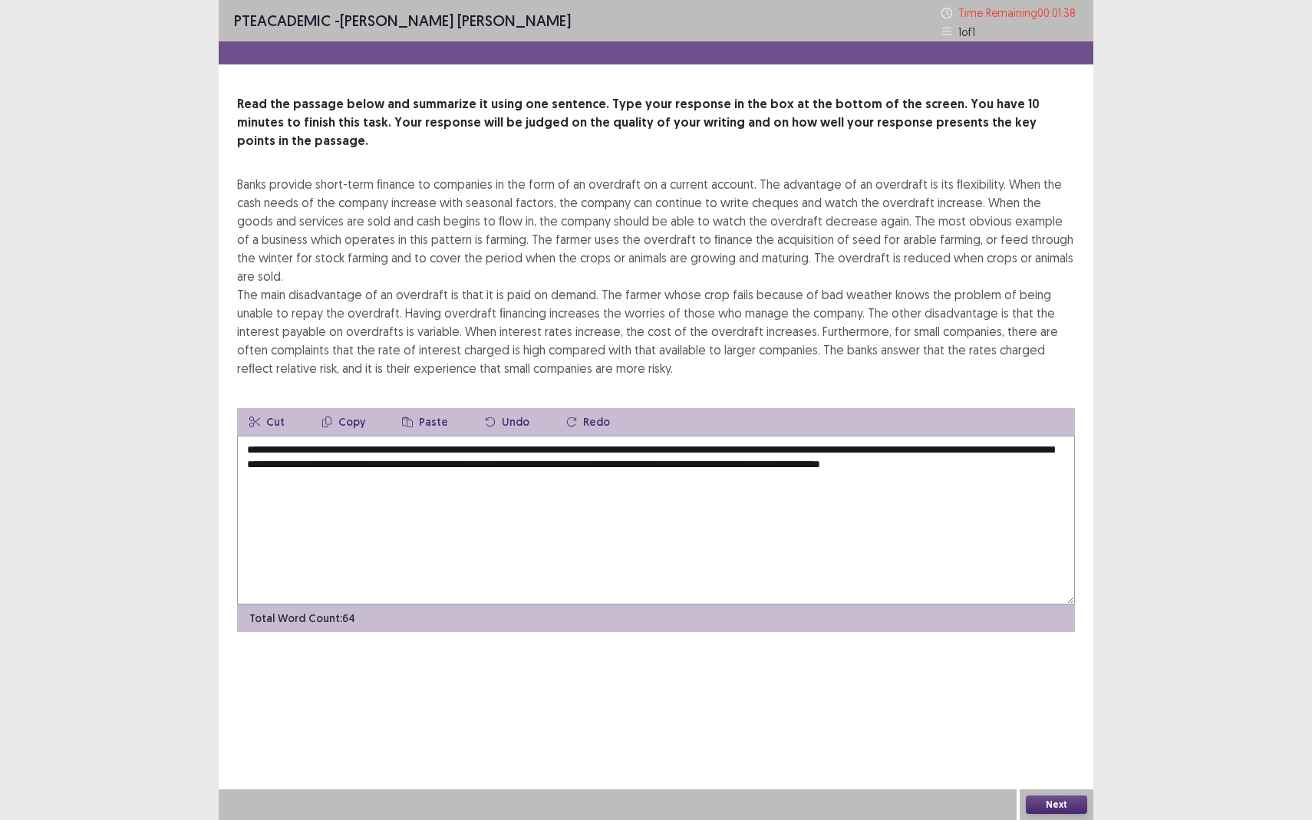
click at [754, 457] on textarea "**********" at bounding box center [656, 520] width 838 height 169
click at [764, 447] on textarea "**********" at bounding box center [656, 520] width 838 height 169
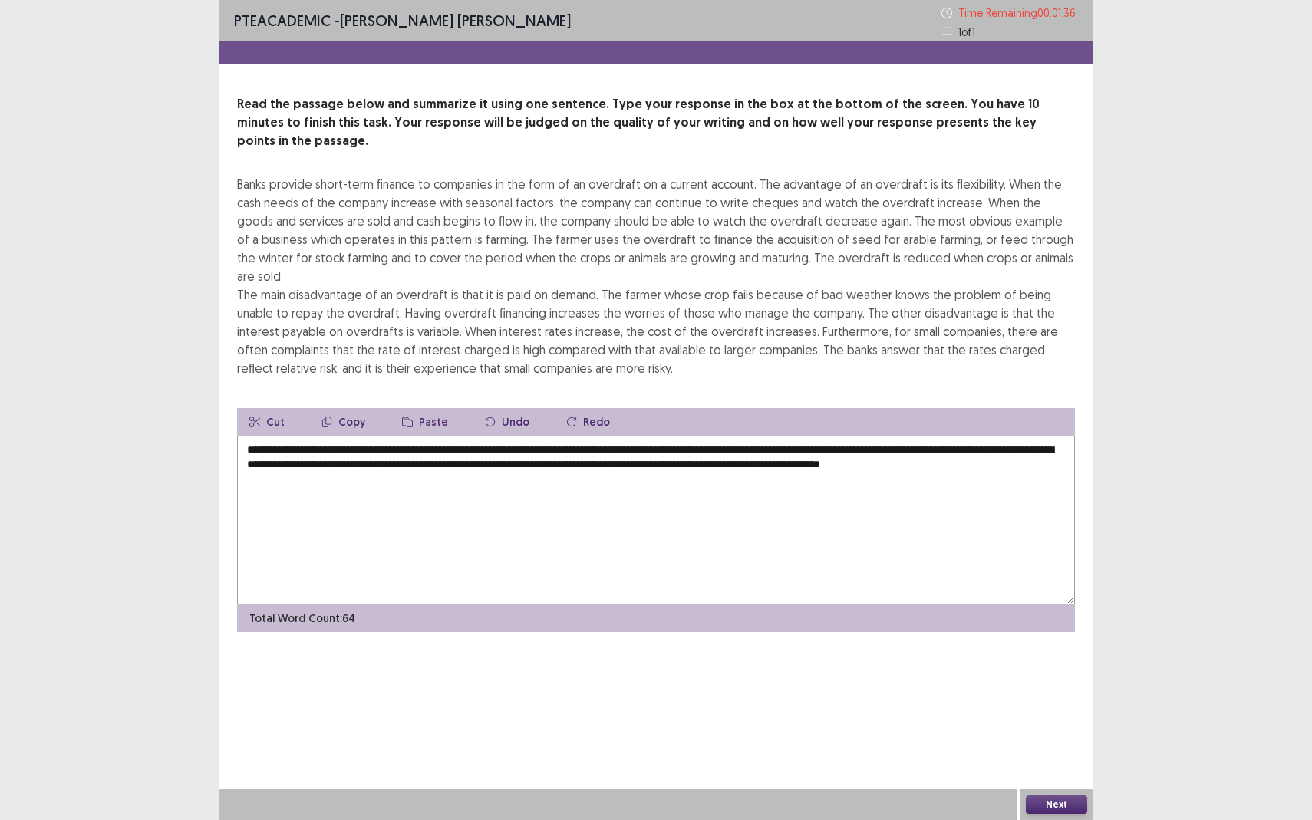
click at [734, 447] on textarea "**********" at bounding box center [656, 520] width 838 height 169
click at [726, 446] on textarea "**********" at bounding box center [656, 520] width 838 height 169
click at [722, 446] on textarea "**********" at bounding box center [656, 520] width 838 height 169
click at [642, 455] on textarea "**********" at bounding box center [656, 520] width 838 height 169
click at [655, 453] on textarea "**********" at bounding box center [656, 520] width 838 height 169
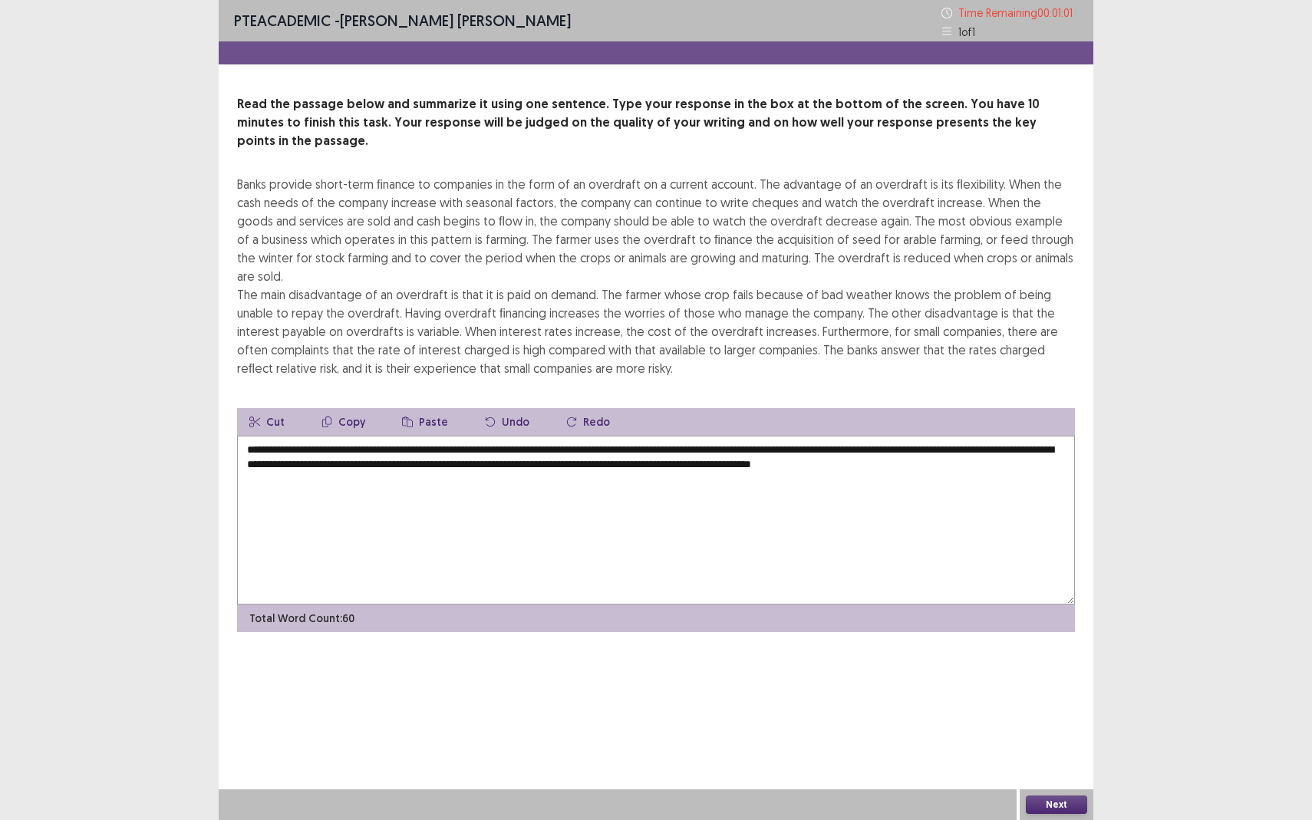
click at [807, 451] on textarea "**********" at bounding box center [656, 520] width 838 height 169
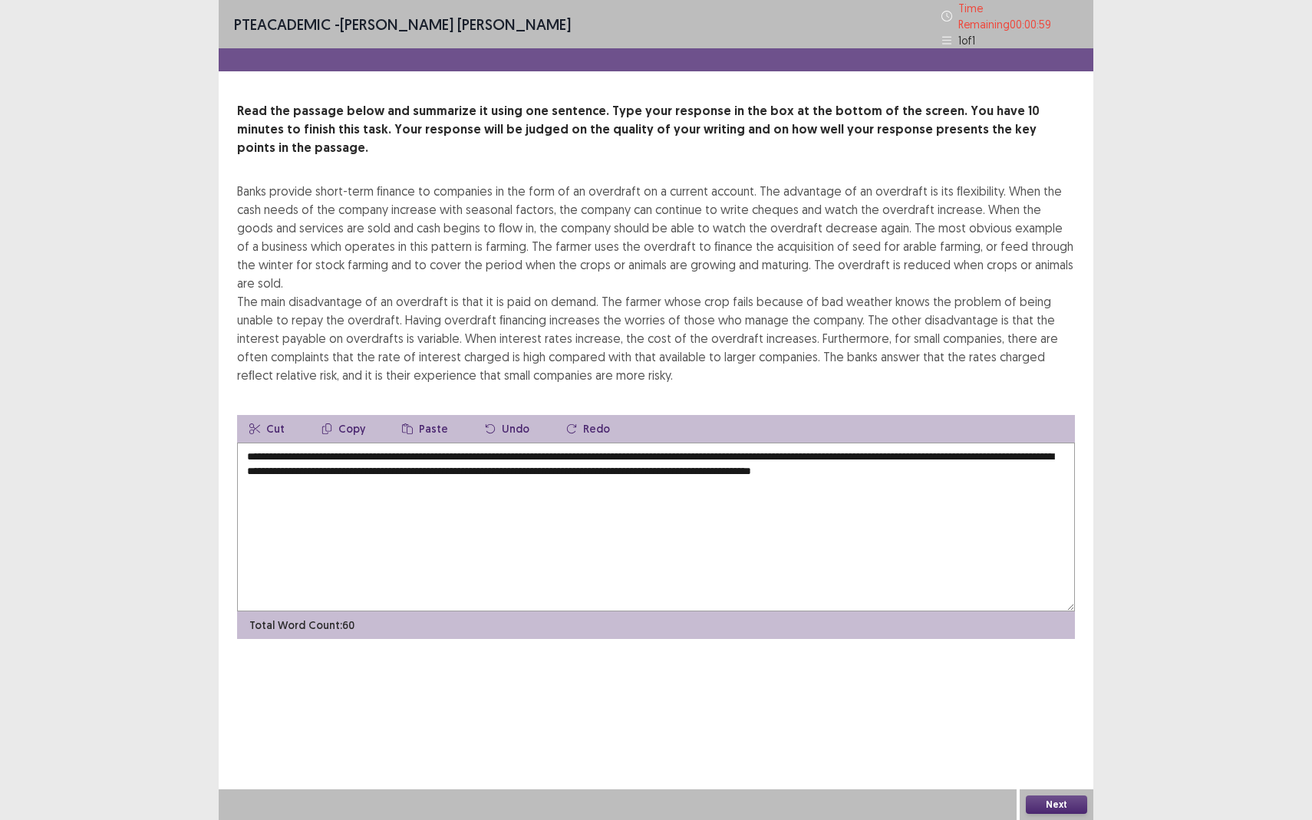
click at [329, 464] on textarea "**********" at bounding box center [656, 527] width 838 height 169
type textarea "**********"
click at [1057, 752] on button "Next" at bounding box center [1056, 805] width 61 height 18
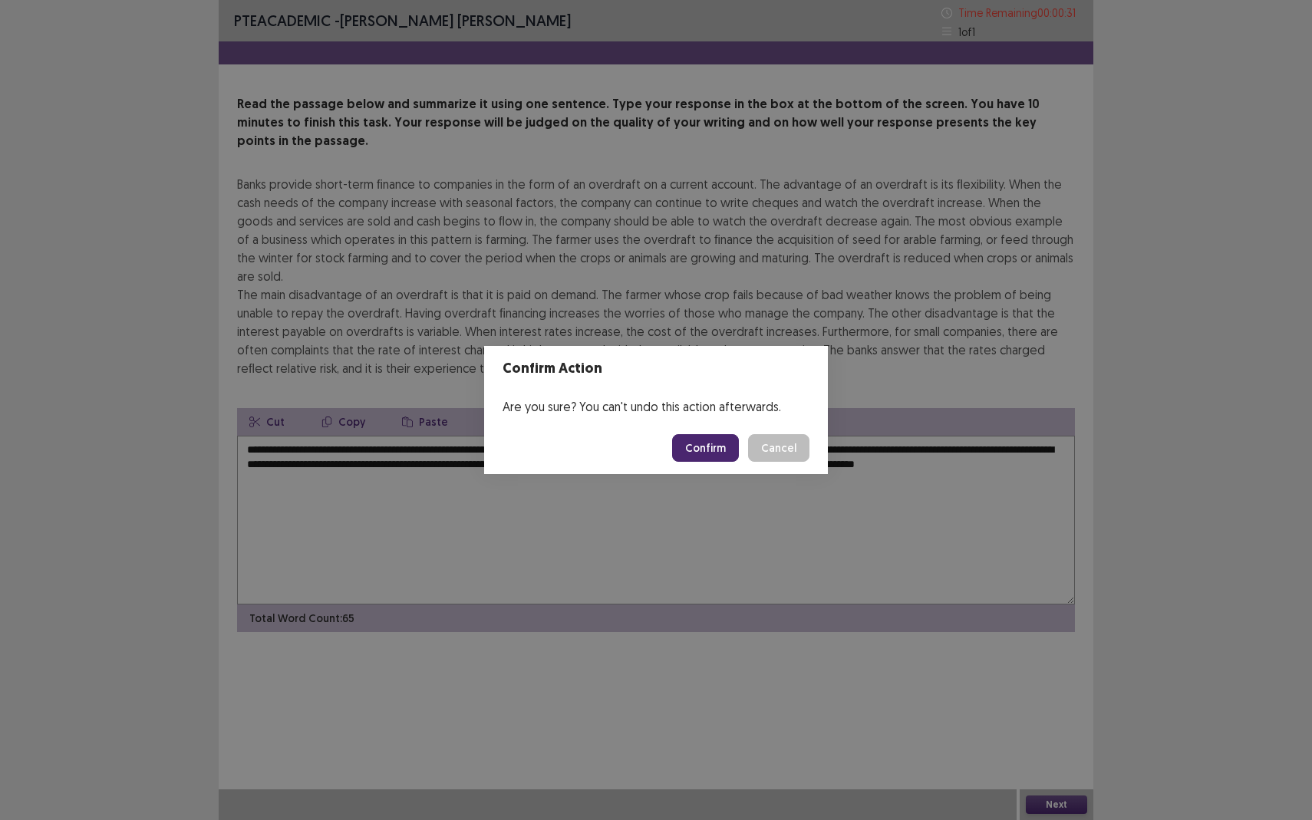
click at [711, 445] on button "Confirm" at bounding box center [705, 448] width 67 height 28
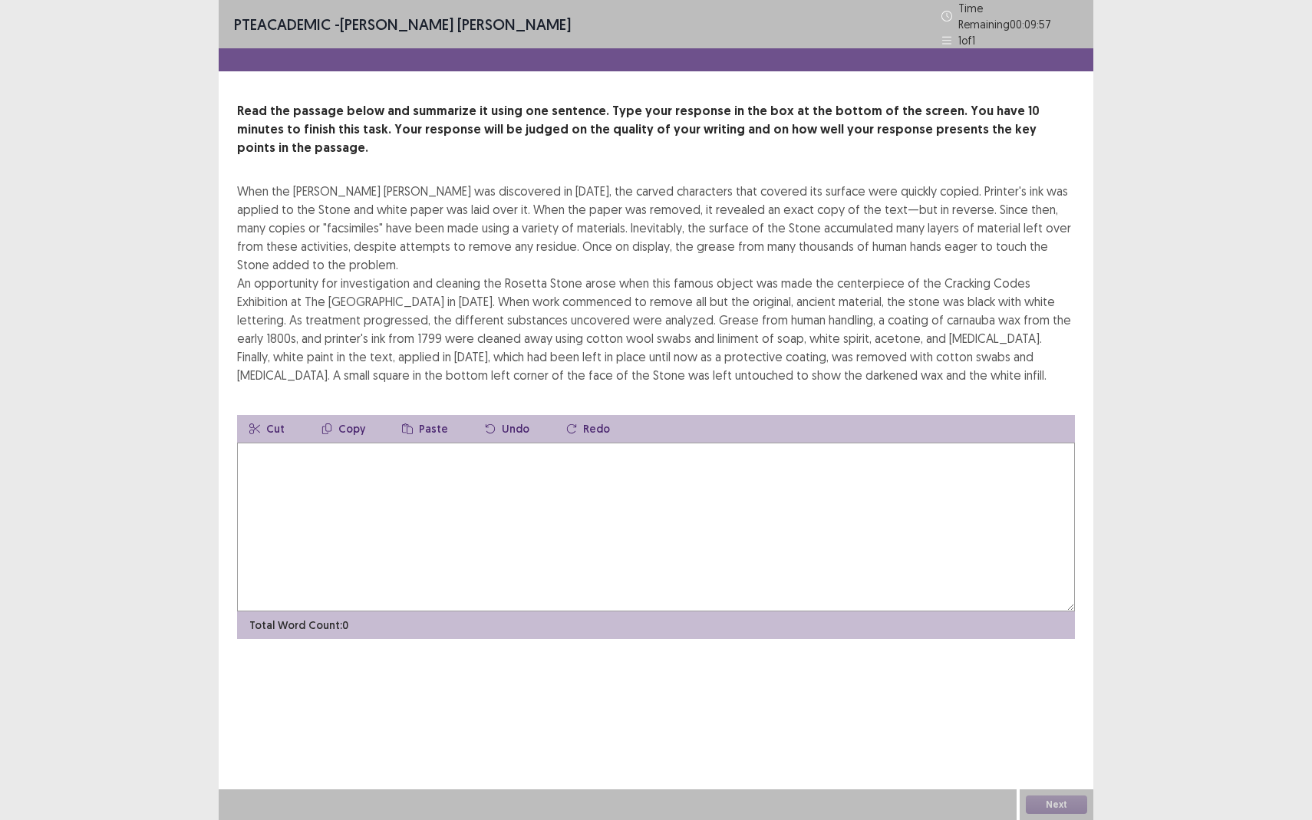
click at [332, 443] on textarea at bounding box center [656, 527] width 838 height 169
drag, startPoint x: 339, startPoint y: 416, endPoint x: 317, endPoint y: 414, distance: 22.3
click at [317, 443] on textarea "**********" at bounding box center [656, 527] width 838 height 169
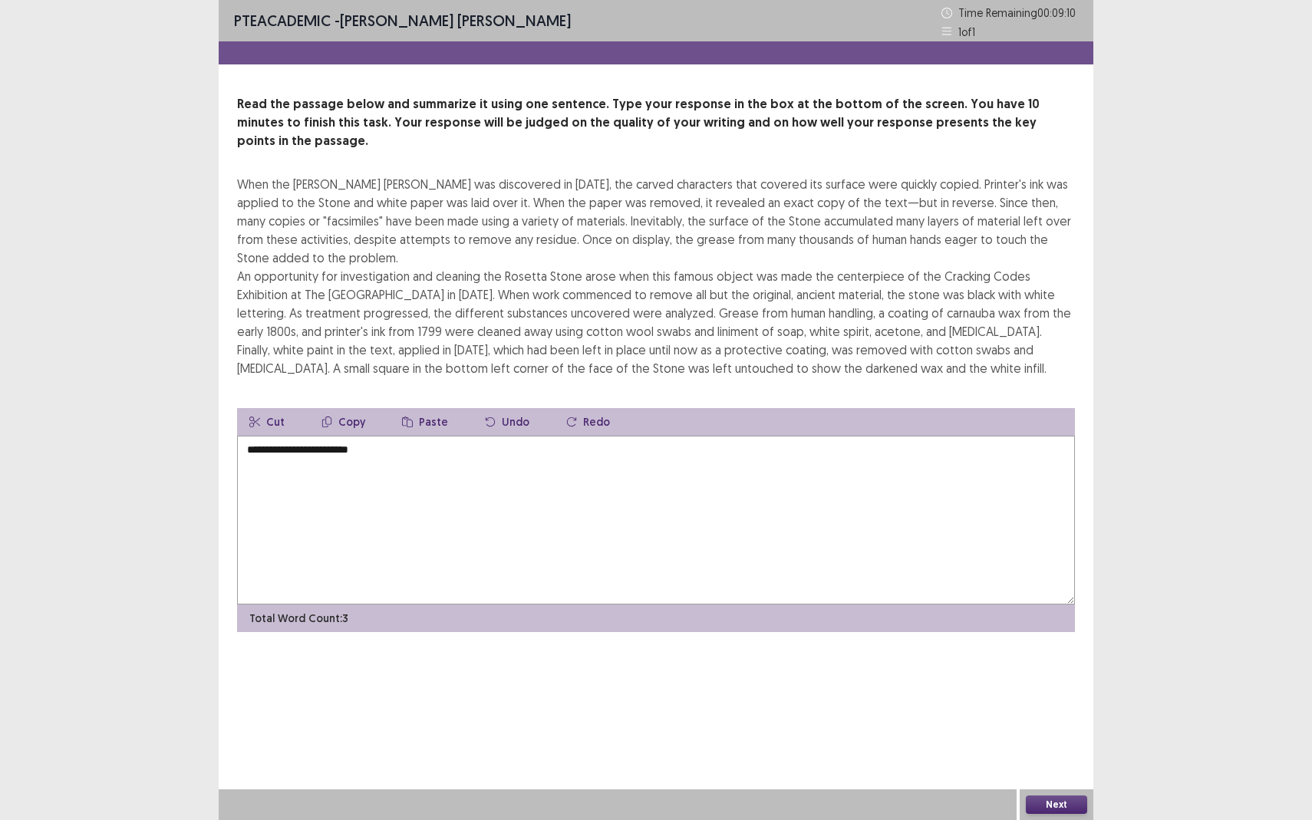
drag, startPoint x: 384, startPoint y: 412, endPoint x: 319, endPoint y: 414, distance: 64.5
click at [319, 436] on textarea "**********" at bounding box center [656, 520] width 838 height 169
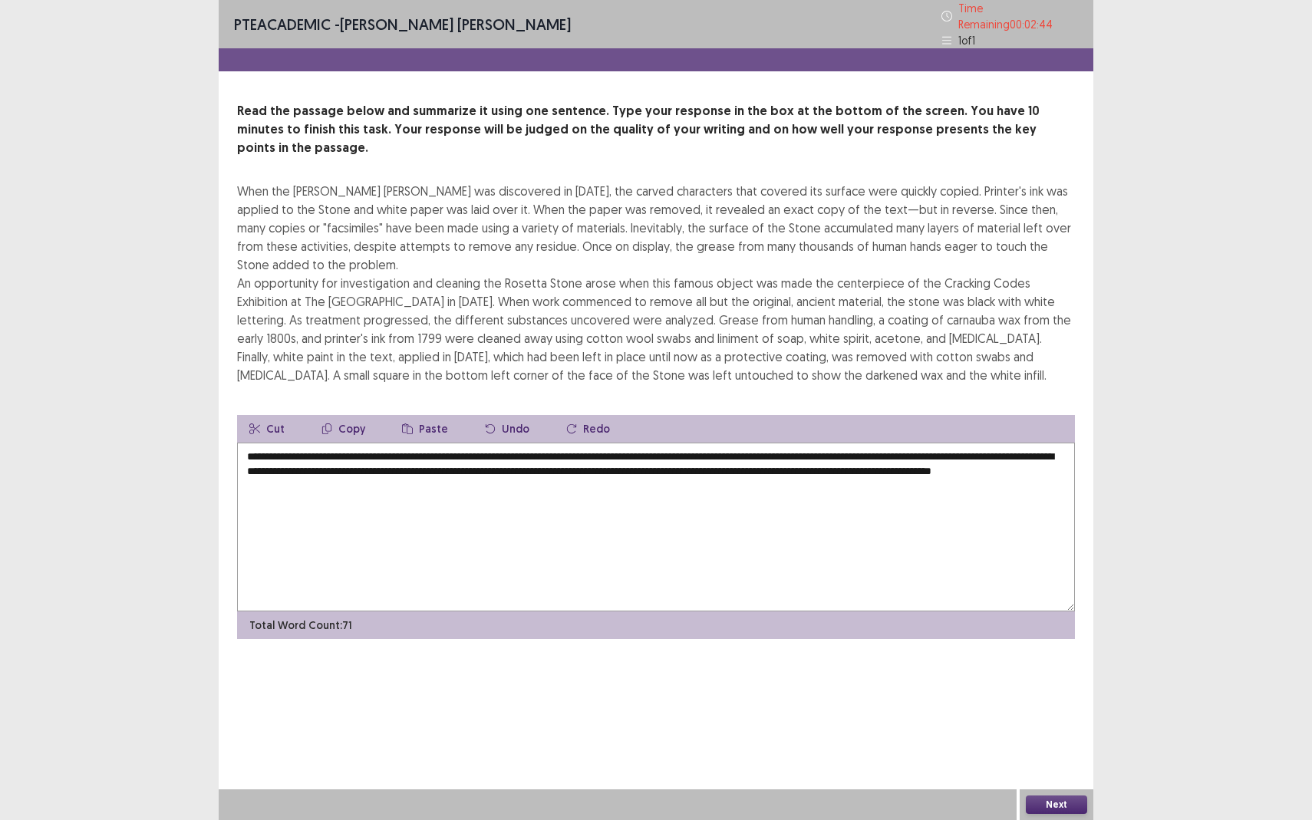
type textarea "**********"
click at [1074, 752] on button "Next" at bounding box center [1056, 805] width 61 height 18
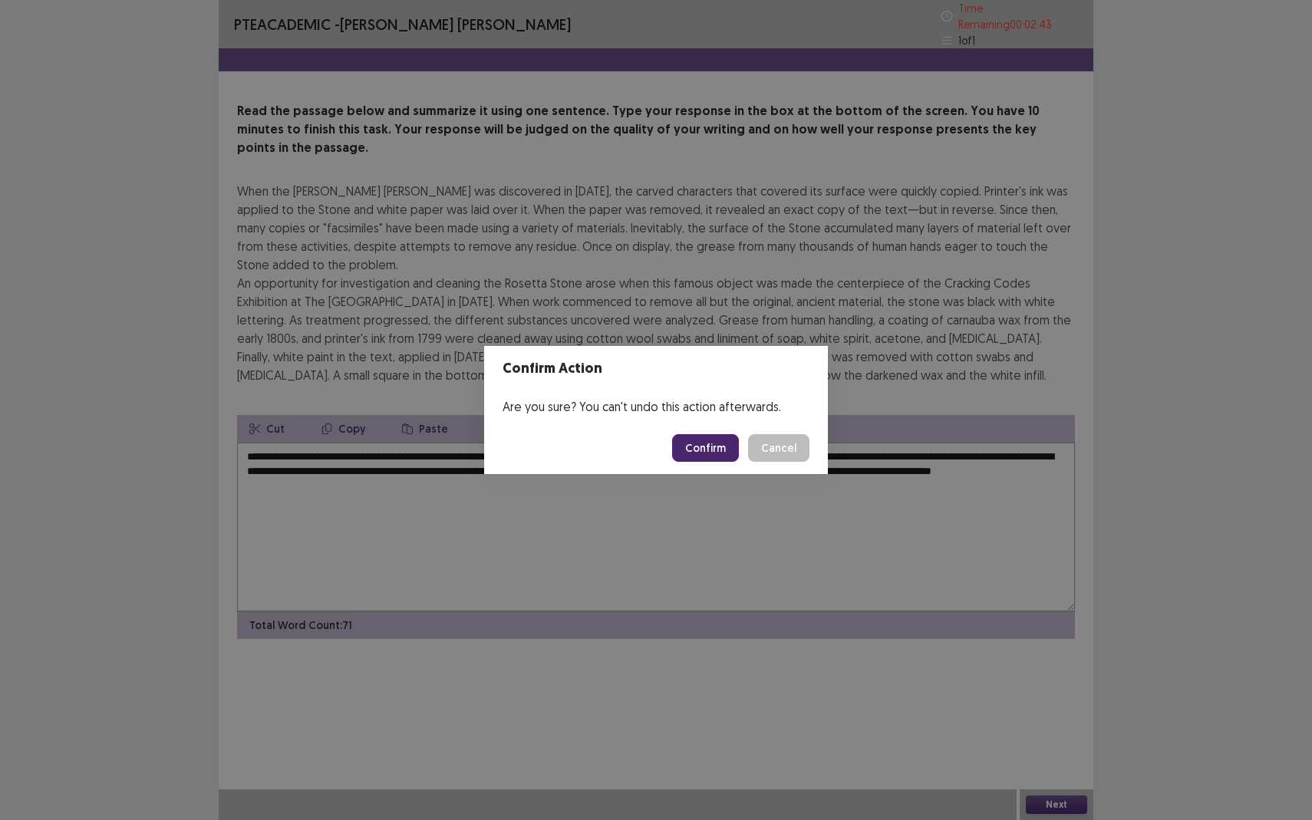
click at [701, 445] on button "Confirm" at bounding box center [705, 448] width 67 height 28
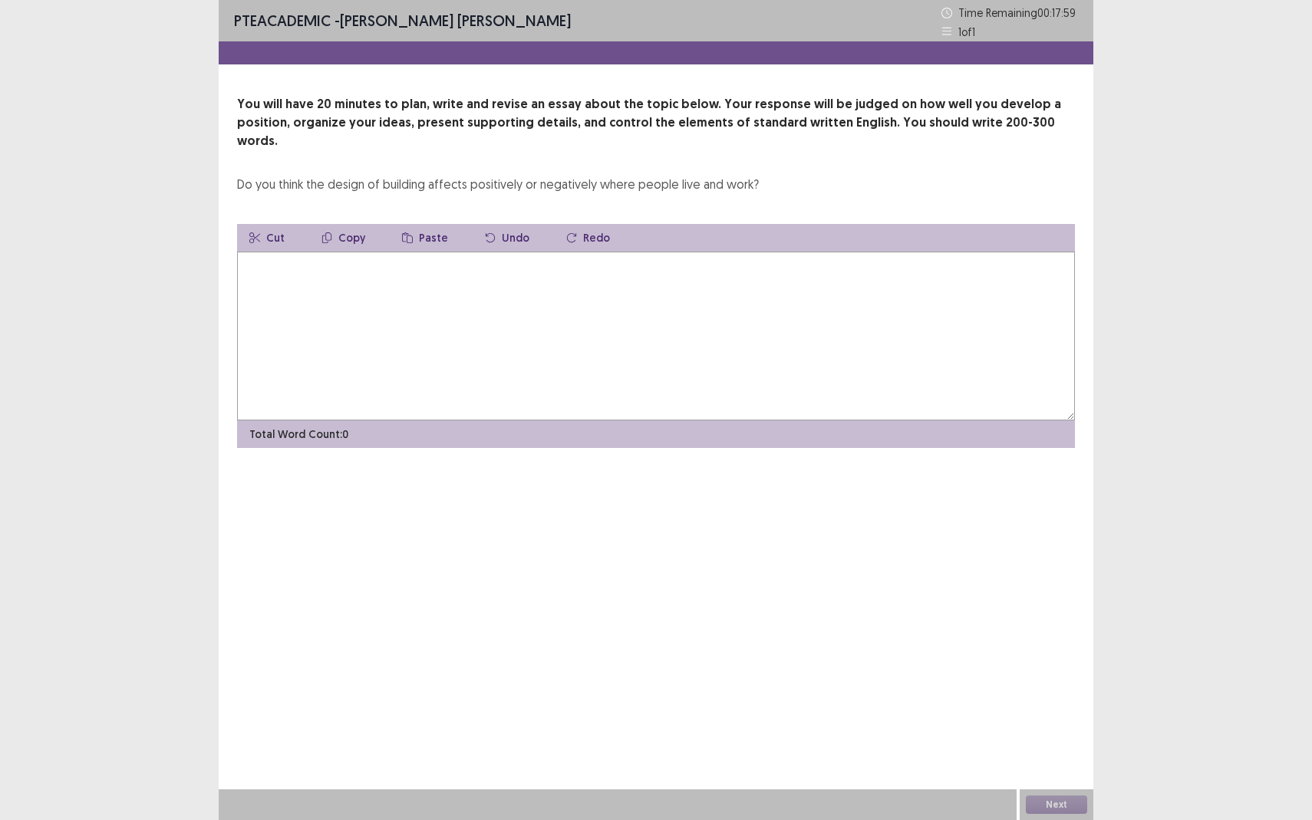
click at [407, 269] on textarea at bounding box center [656, 336] width 838 height 169
type textarea "*"
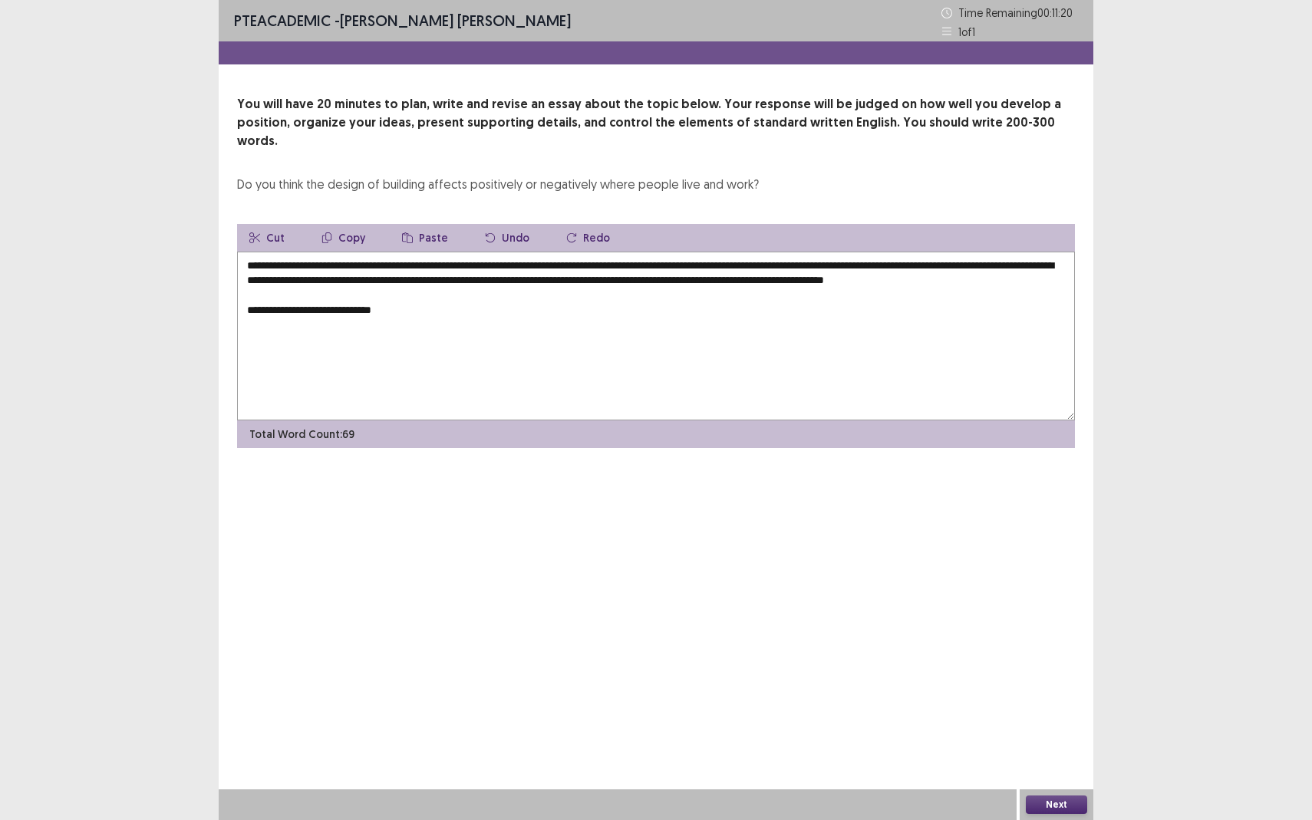
drag, startPoint x: 367, startPoint y: 305, endPoint x: 336, endPoint y: 307, distance: 30.7
click at [336, 307] on textarea "**********" at bounding box center [656, 336] width 838 height 169
click at [483, 302] on textarea "**********" at bounding box center [656, 336] width 838 height 169
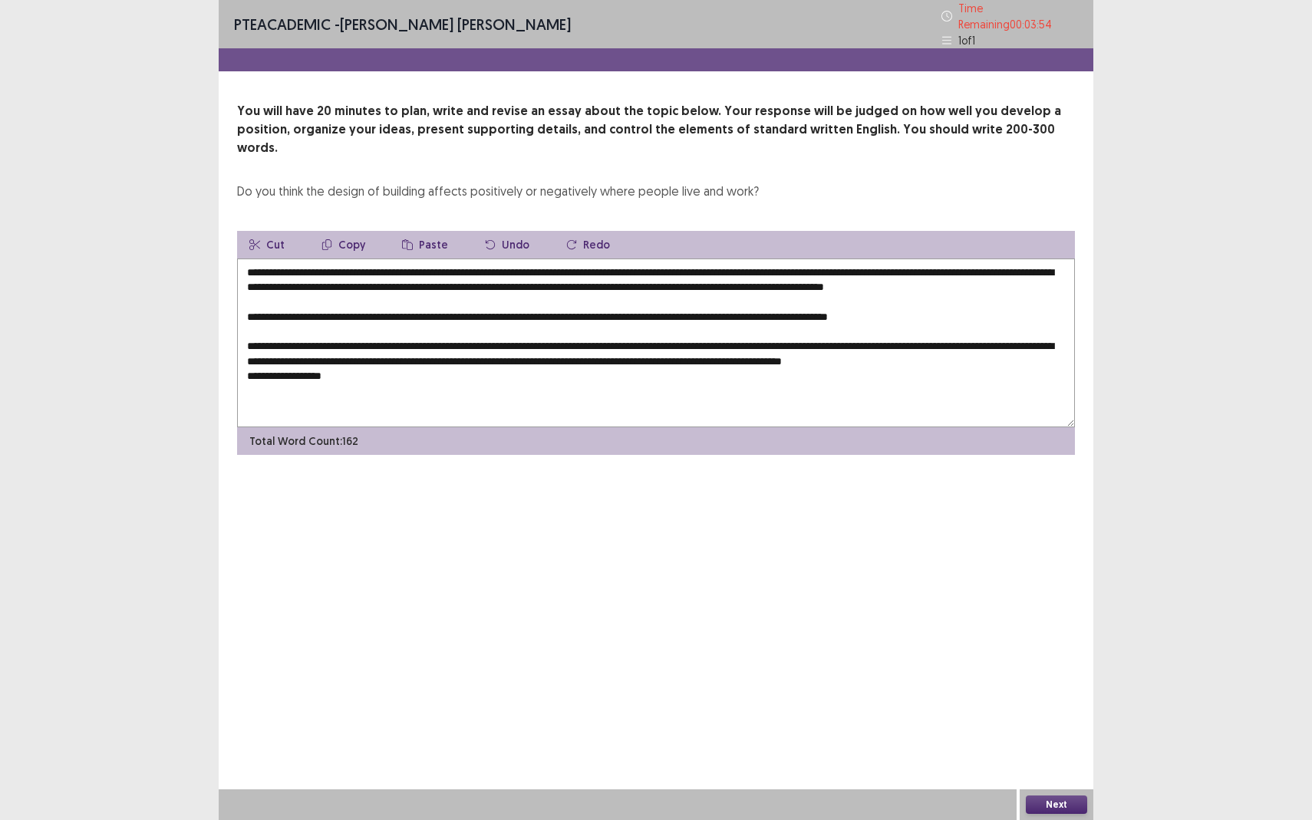
click at [335, 365] on textarea "**********" at bounding box center [656, 343] width 838 height 169
click at [359, 394] on textarea "**********" at bounding box center [656, 343] width 838 height 169
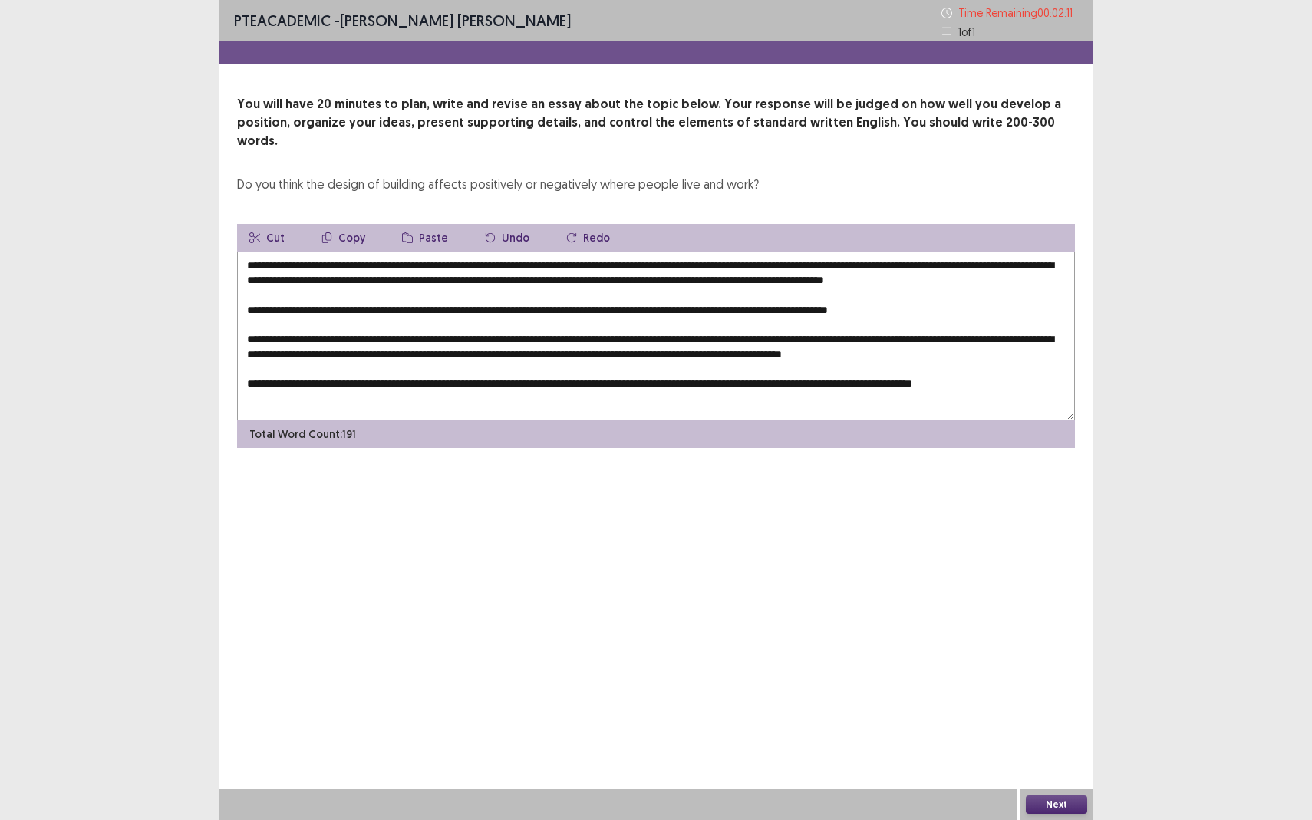
scroll to position [15, 0]
click at [434, 260] on textarea at bounding box center [656, 336] width 838 height 169
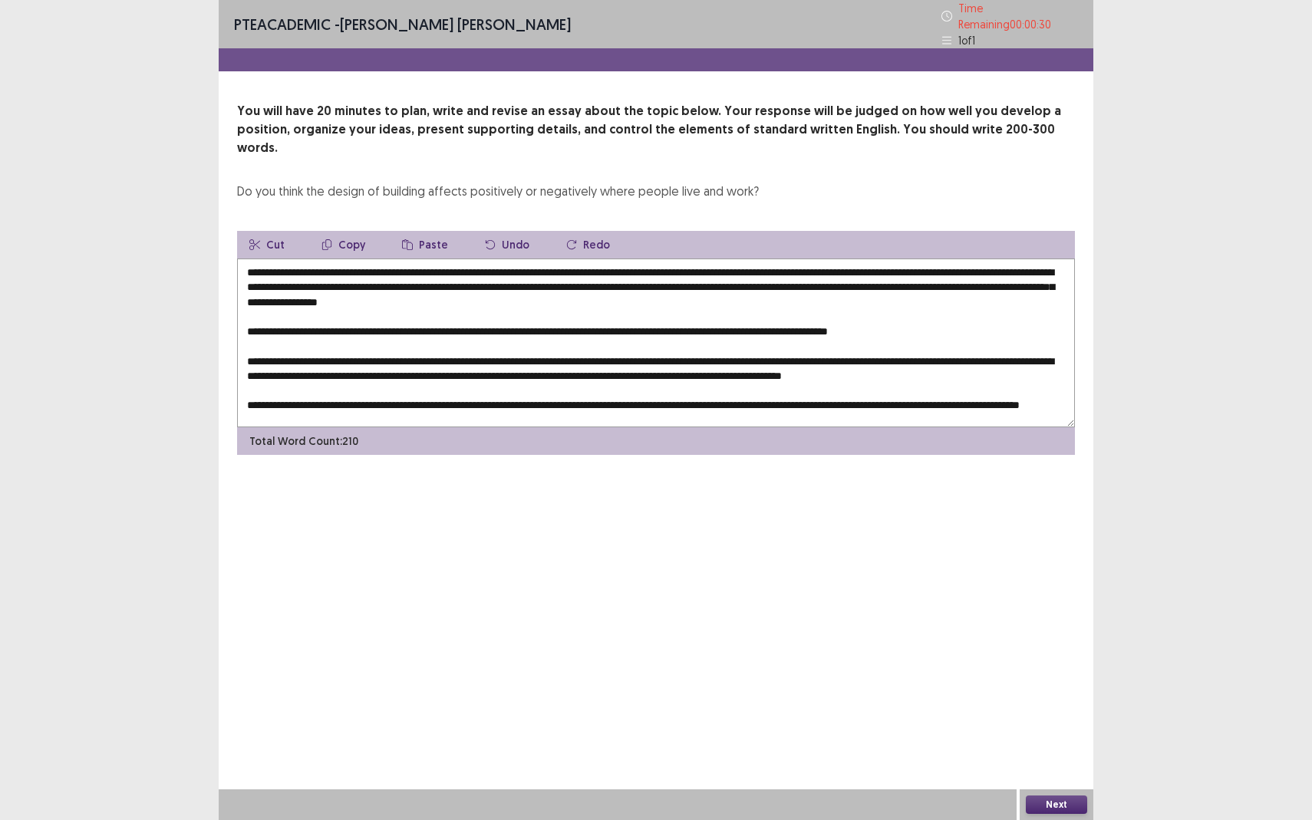
type textarea "**********"
click at [1033, 752] on button "Next" at bounding box center [1056, 805] width 61 height 18
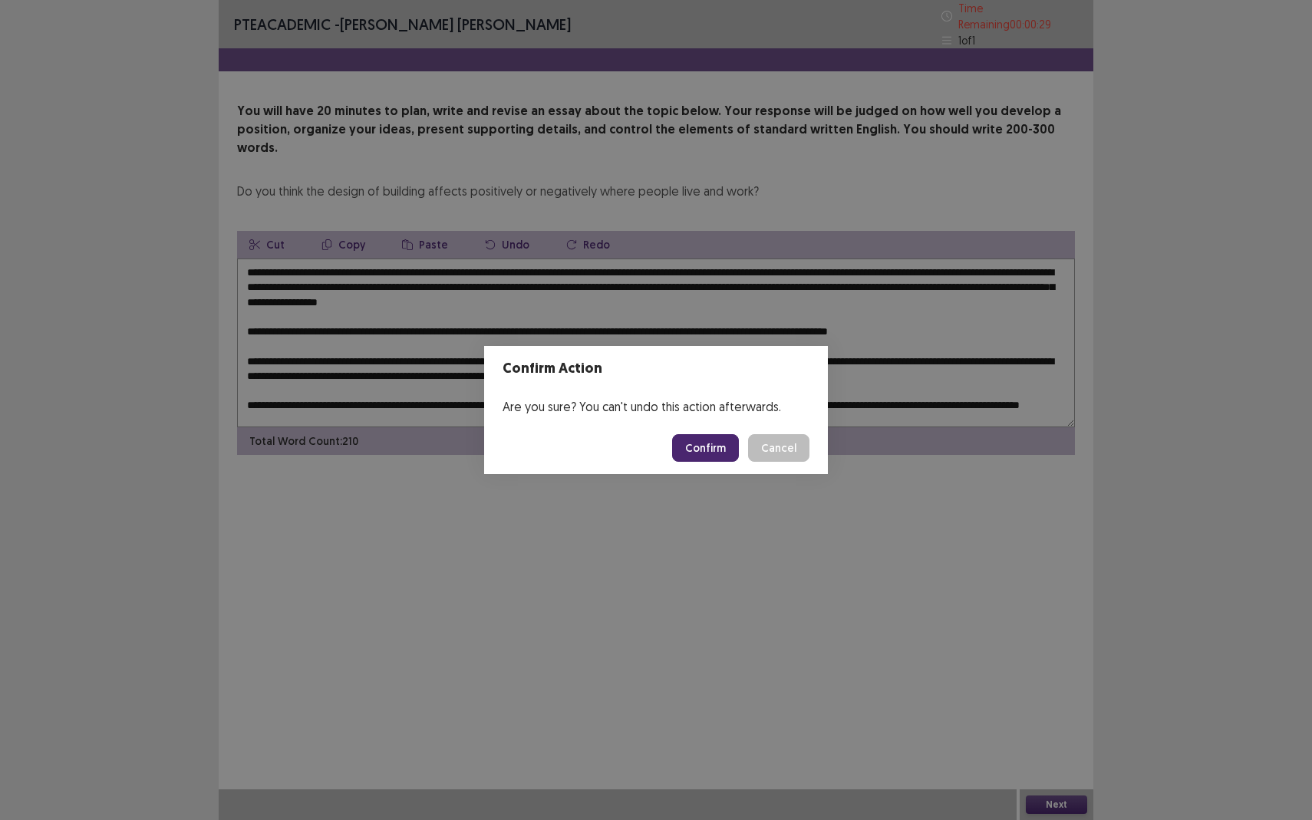
click at [698, 450] on button "Confirm" at bounding box center [705, 448] width 67 height 28
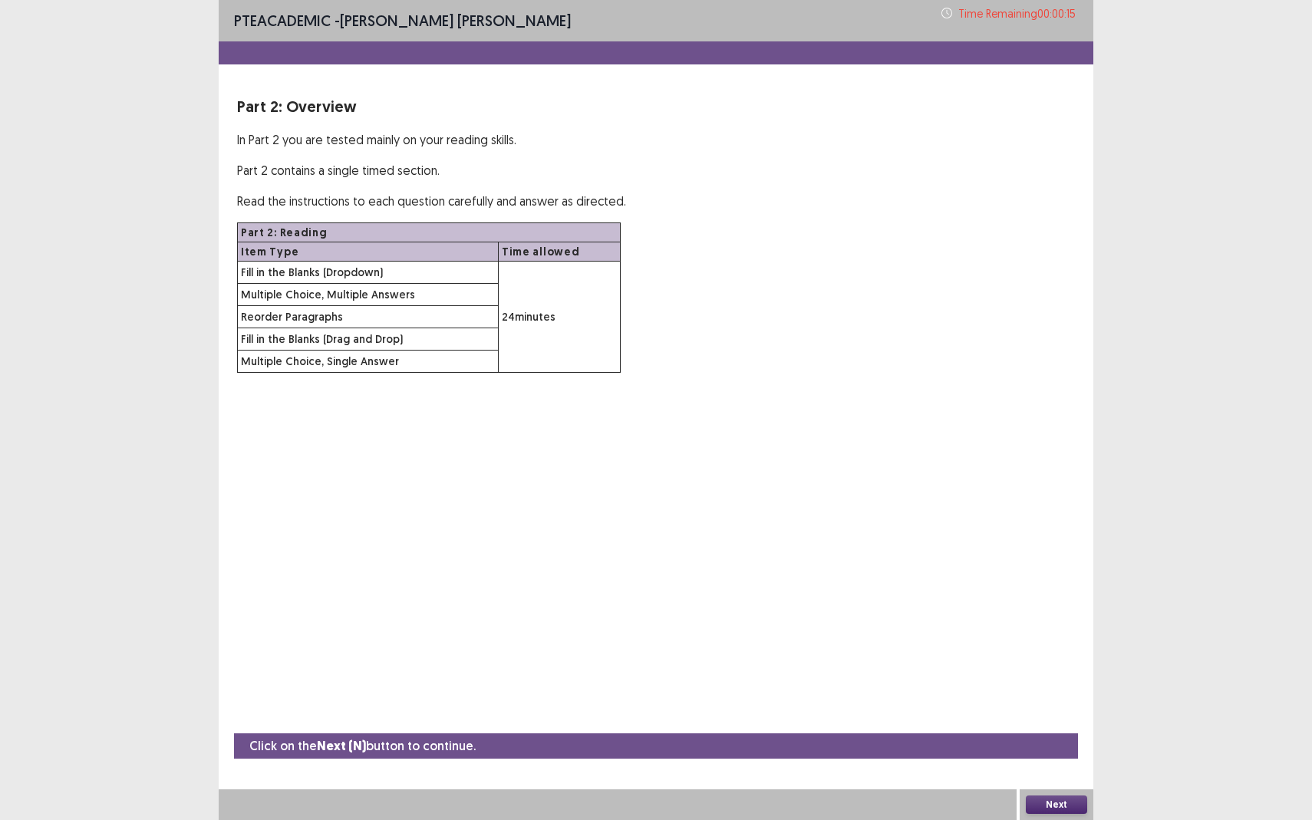
click at [1050, 752] on button "Next" at bounding box center [1056, 805] width 61 height 18
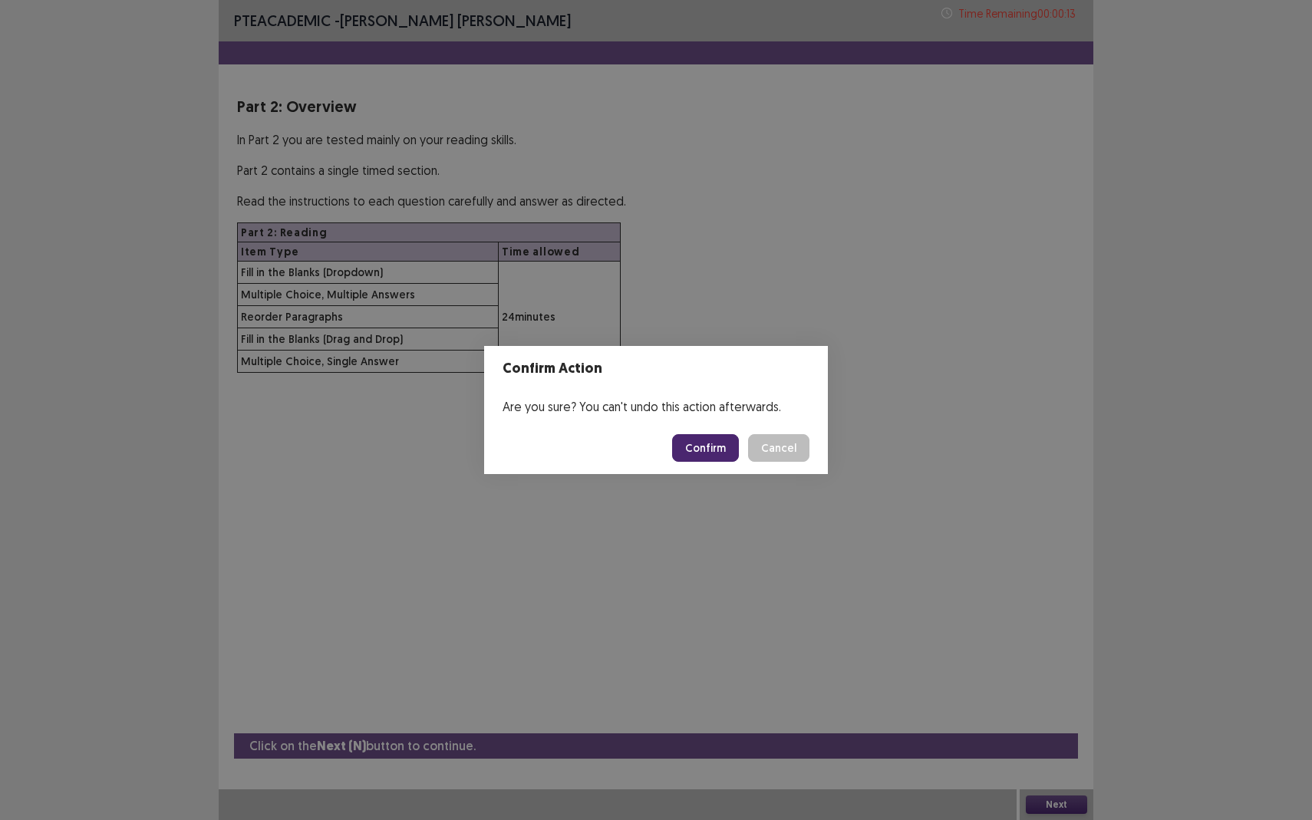
click at [708, 444] on button "Confirm" at bounding box center [705, 448] width 67 height 28
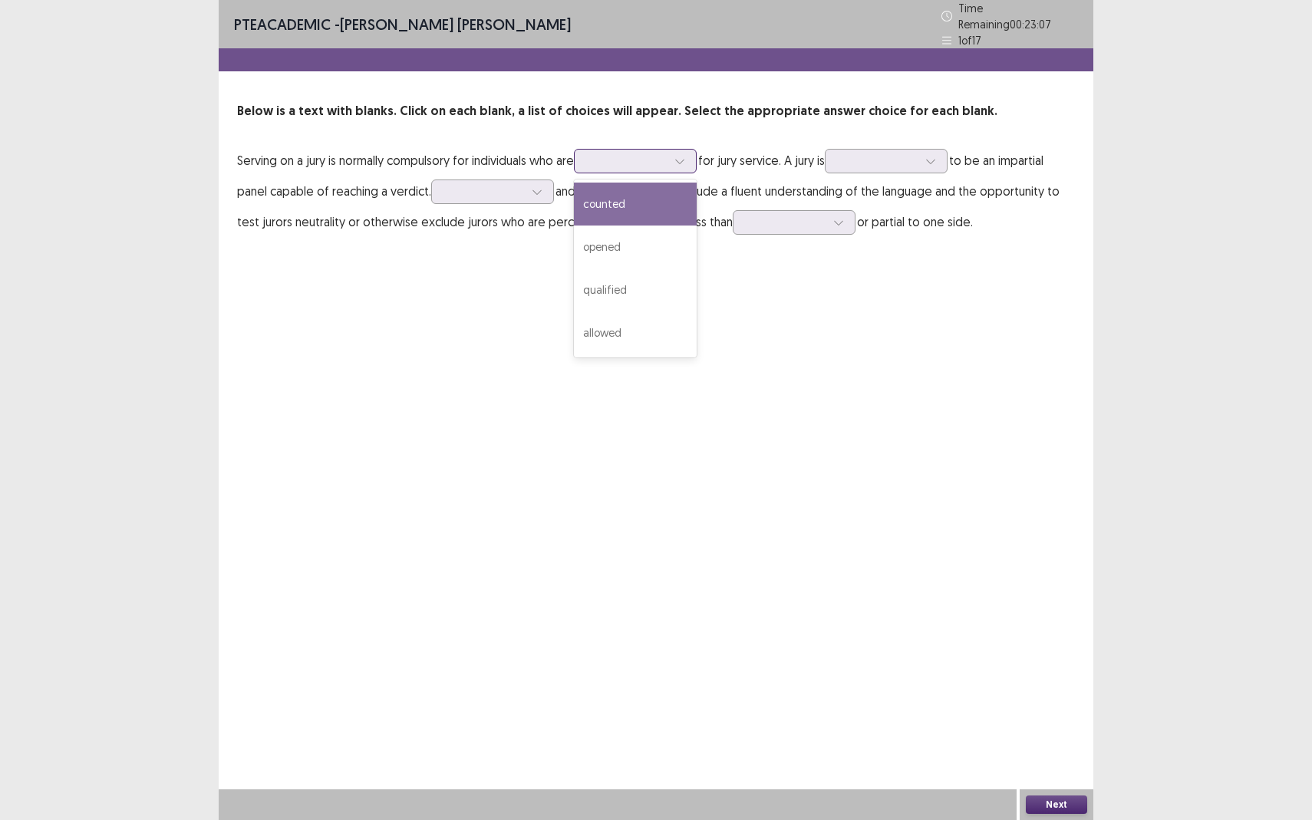
click at [636, 155] on div at bounding box center [627, 160] width 80 height 15
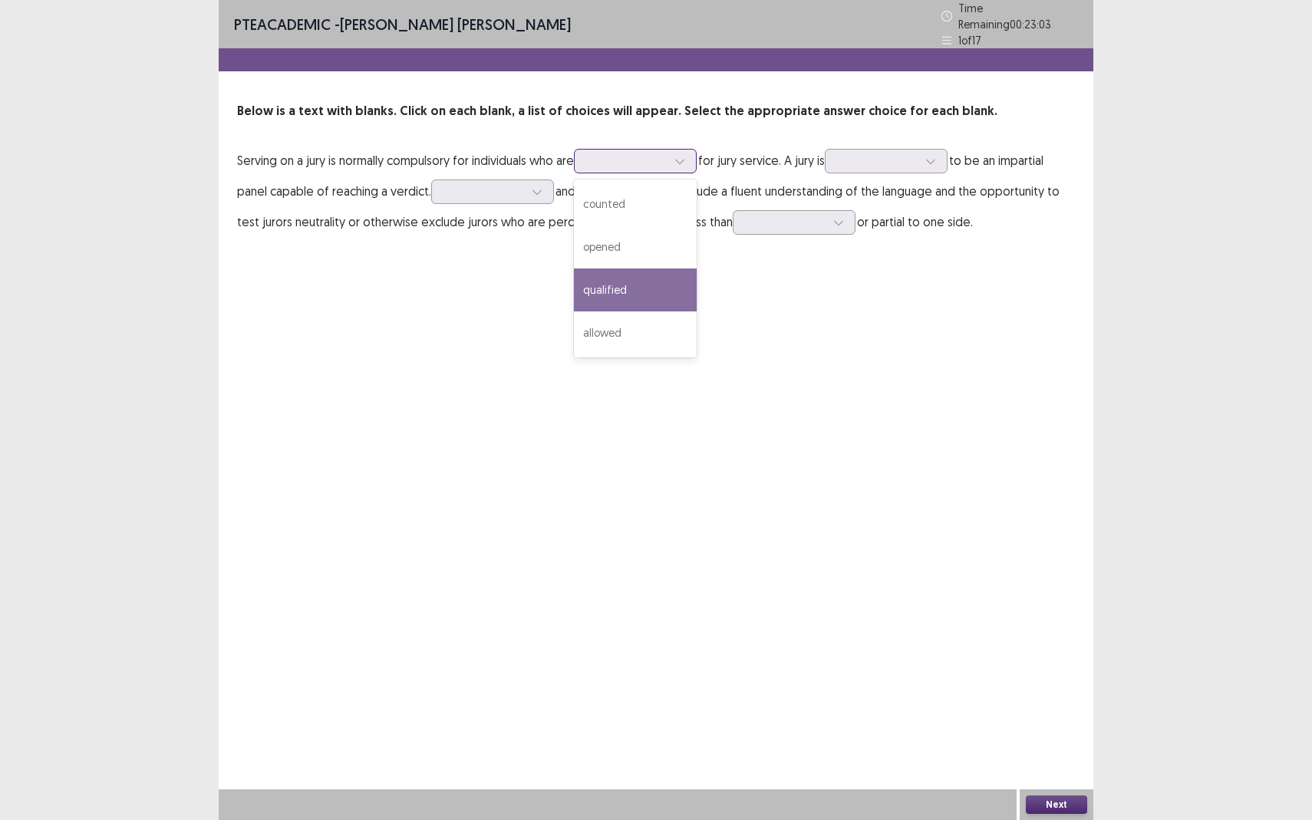
click at [634, 285] on div "qualified" at bounding box center [635, 290] width 123 height 43
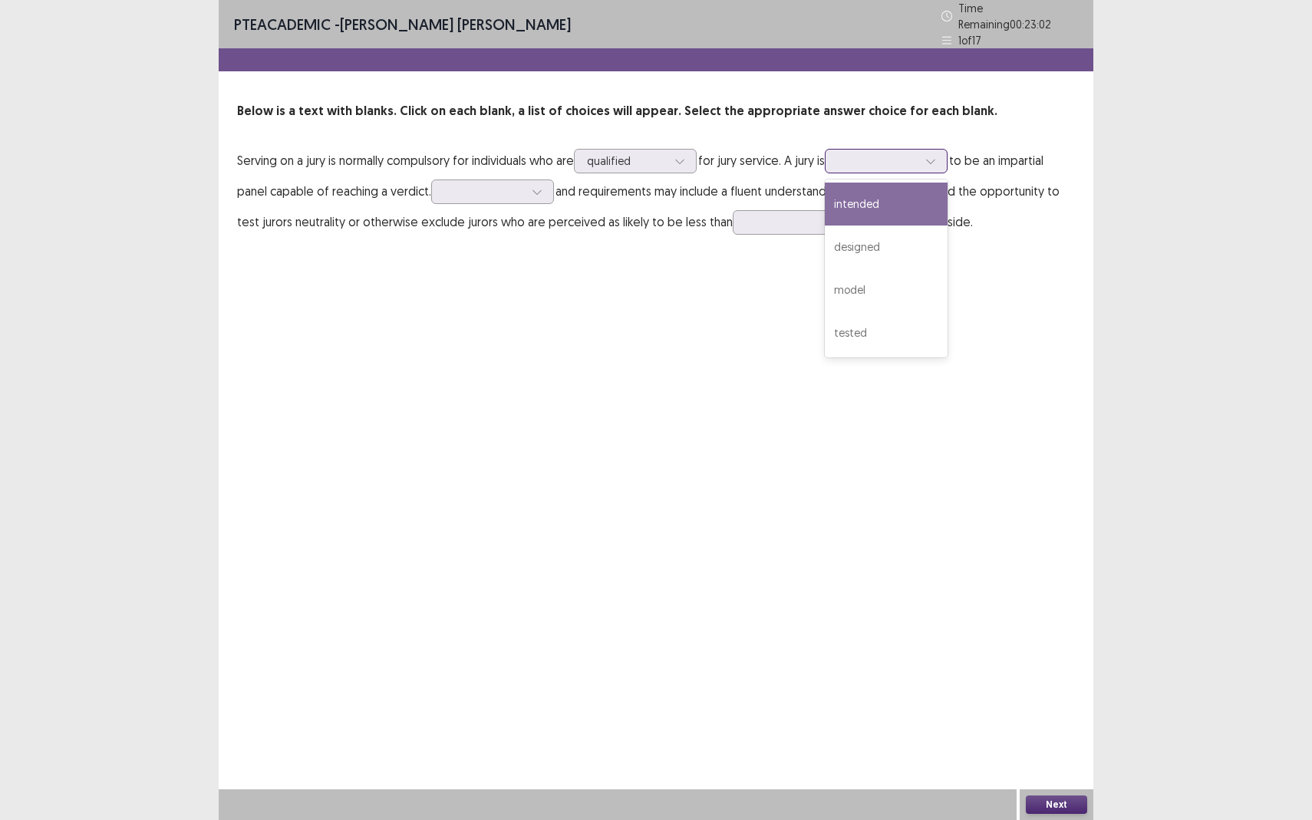
click at [897, 153] on div at bounding box center [878, 160] width 80 height 15
click at [874, 242] on div "designed" at bounding box center [886, 247] width 123 height 43
click at [502, 194] on div at bounding box center [492, 192] width 123 height 25
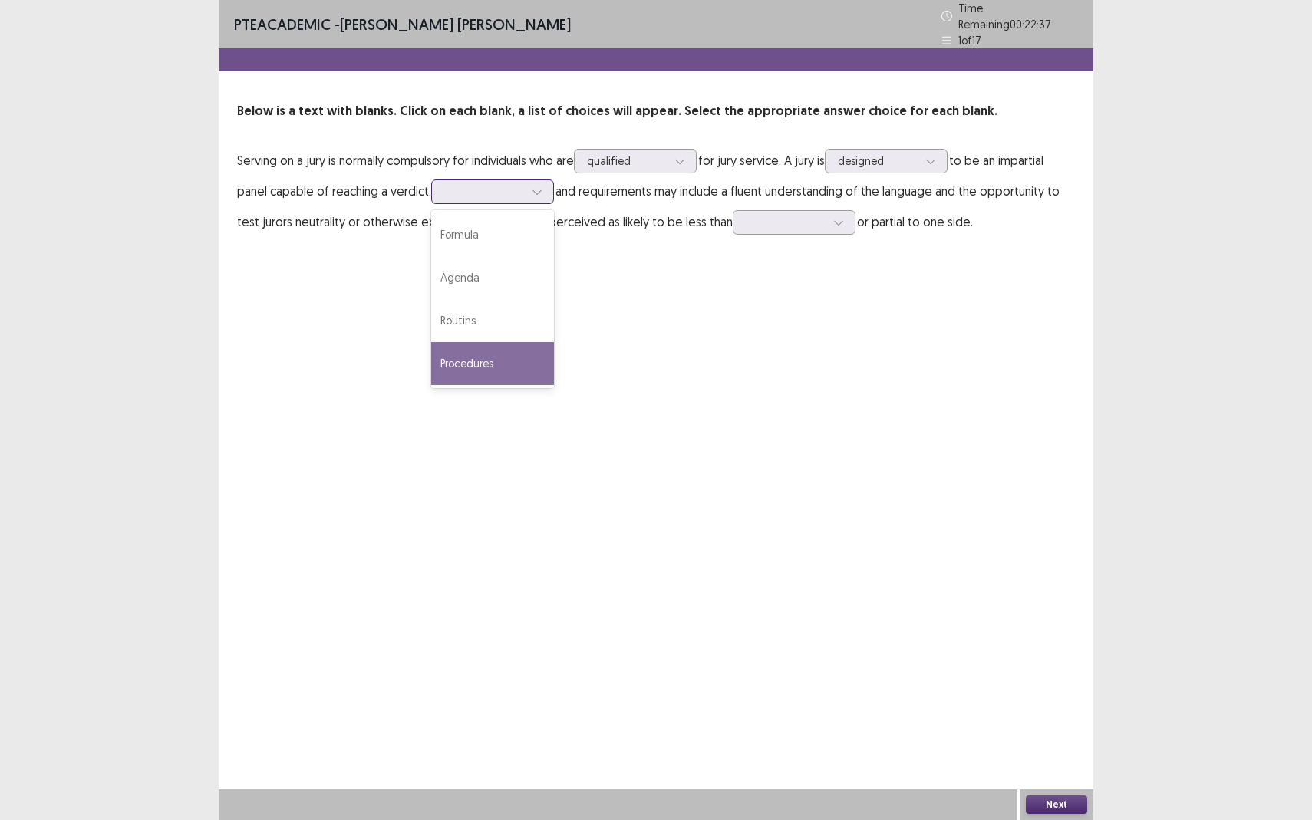
click at [477, 348] on div "Procedures" at bounding box center [492, 363] width 123 height 43
click at [779, 216] on div at bounding box center [786, 222] width 80 height 15
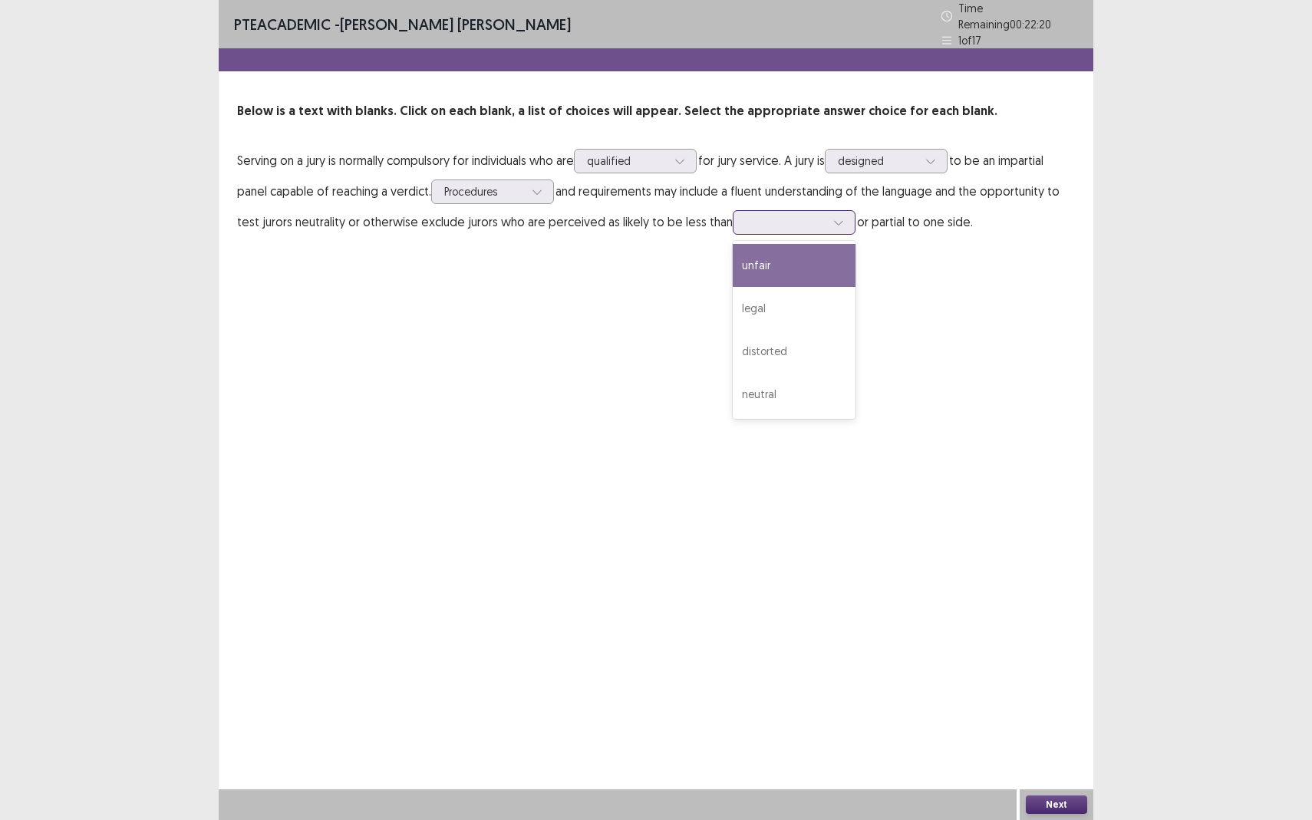
click at [765, 267] on div "unfair" at bounding box center [794, 265] width 123 height 43
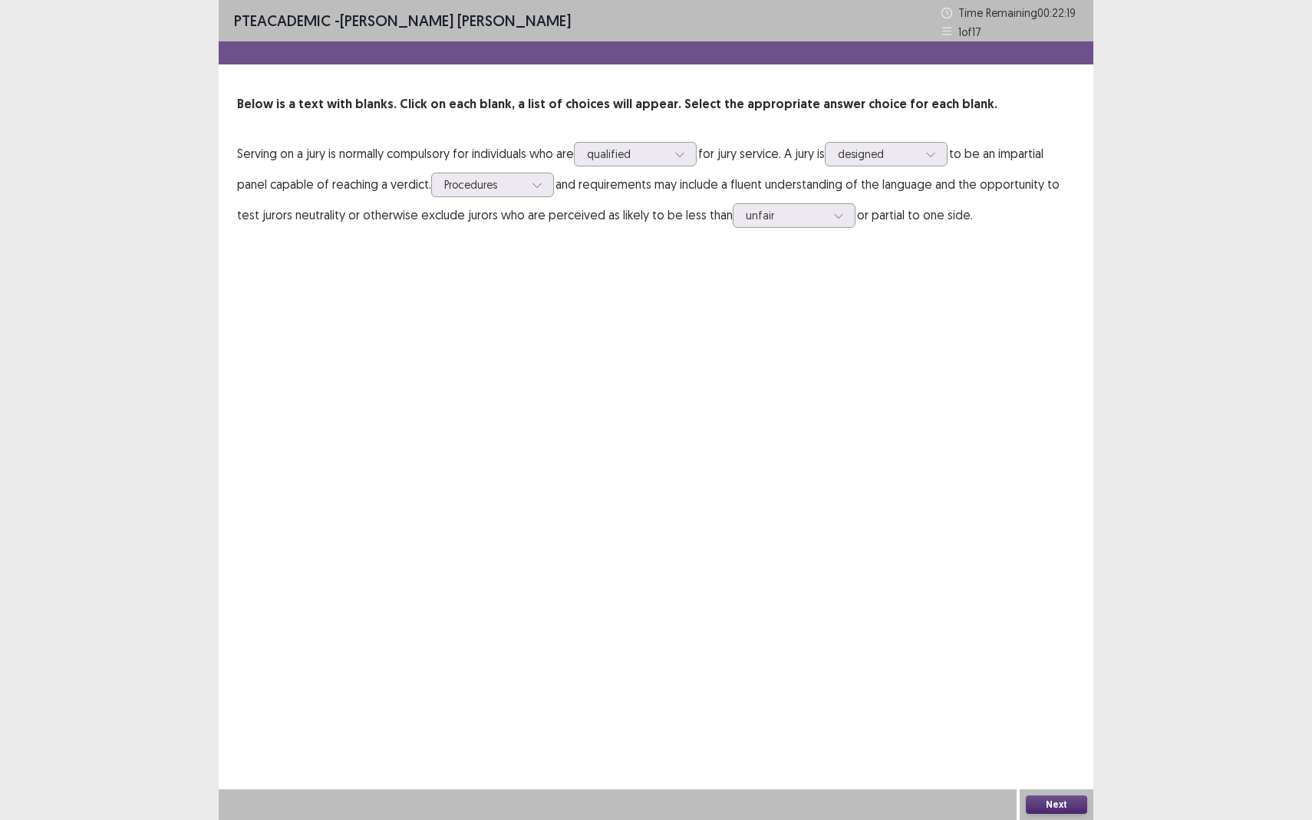
click at [1065, 752] on button "Next" at bounding box center [1056, 805] width 61 height 18
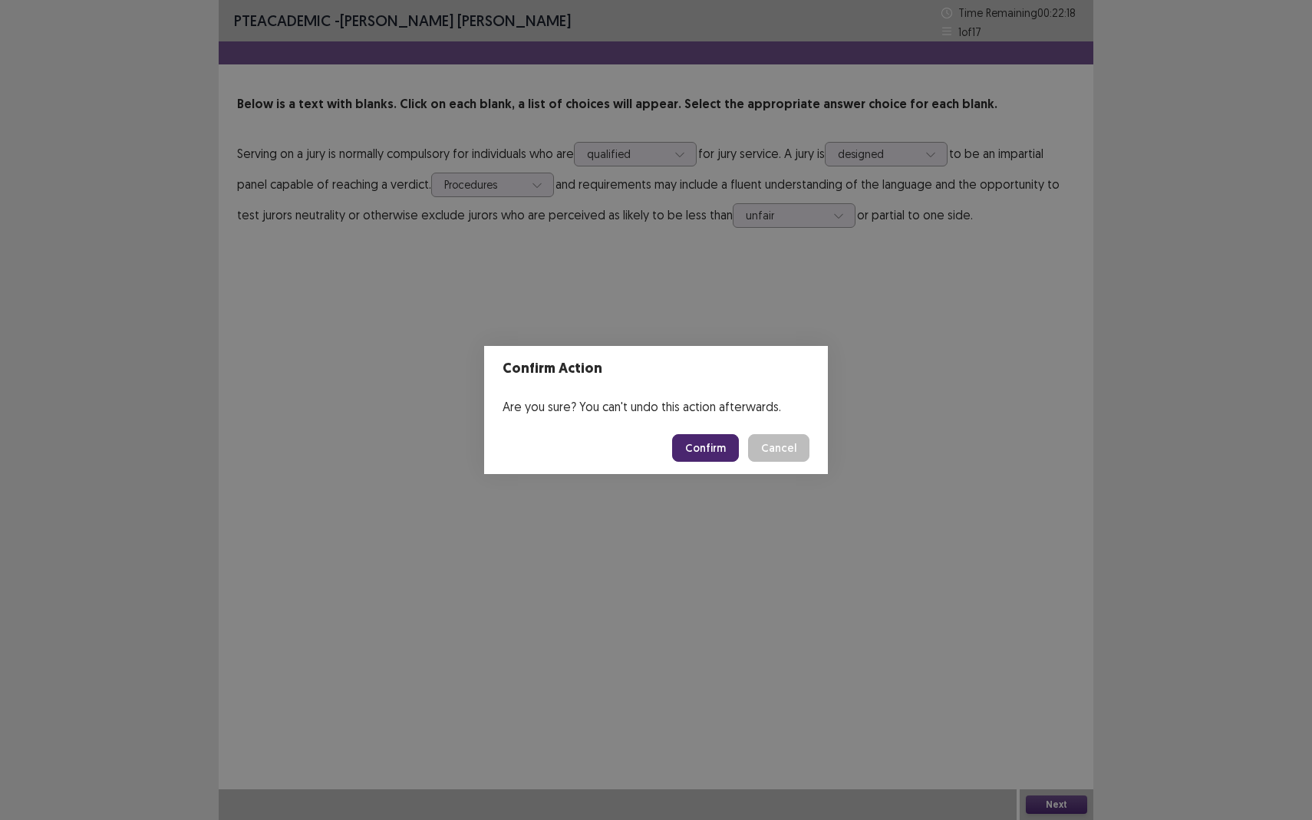
click at [708, 458] on button "Confirm" at bounding box center [705, 448] width 67 height 28
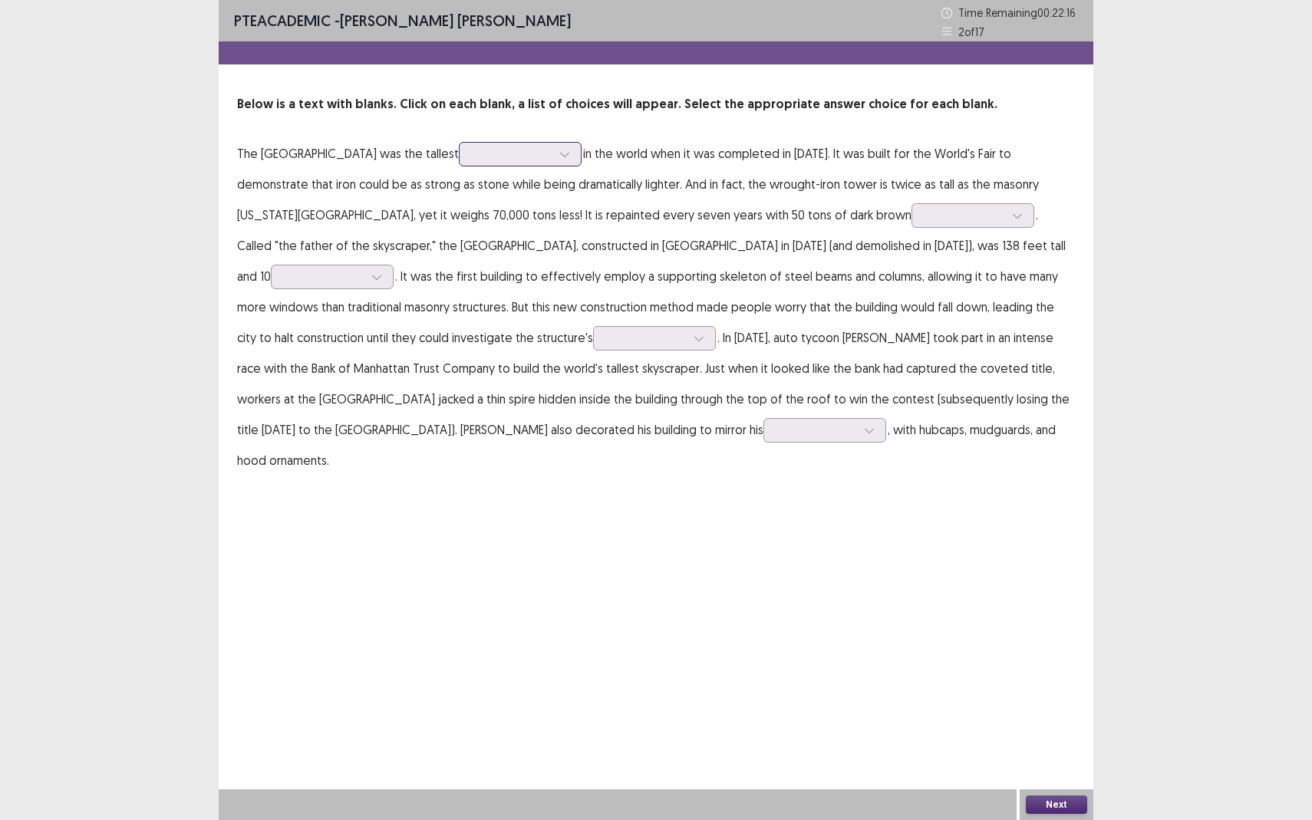
click at [488, 156] on div at bounding box center [512, 154] width 80 height 15
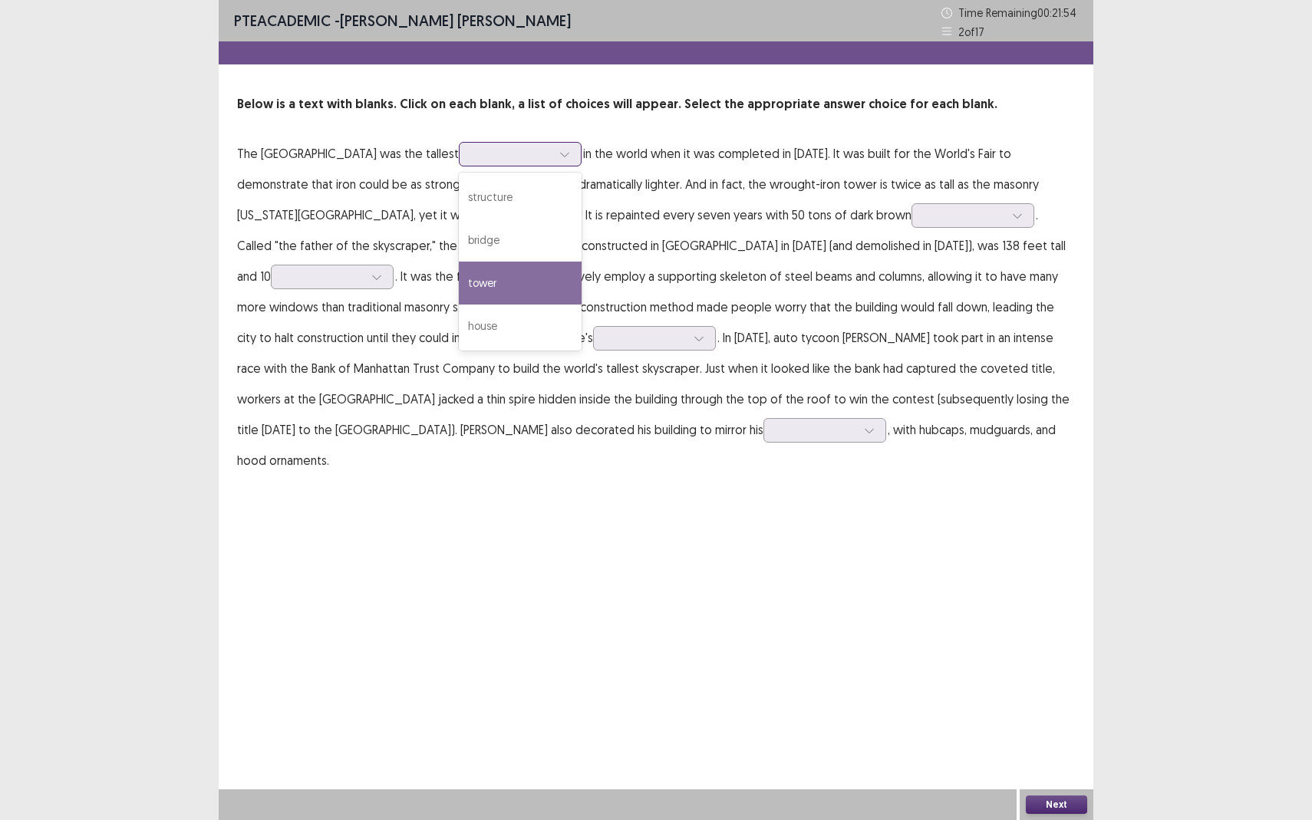
click at [459, 281] on div "tower" at bounding box center [520, 283] width 123 height 43
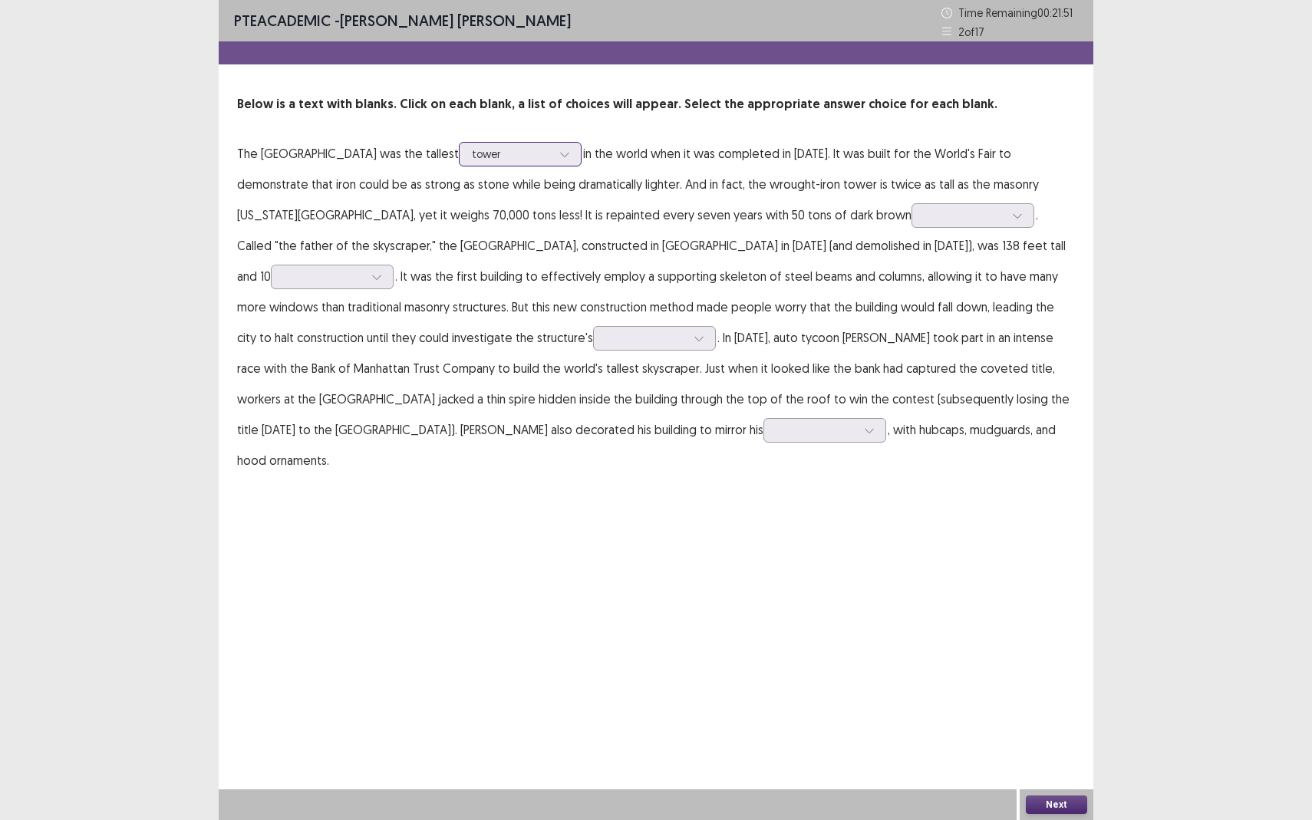
click at [497, 156] on div at bounding box center [512, 154] width 80 height 15
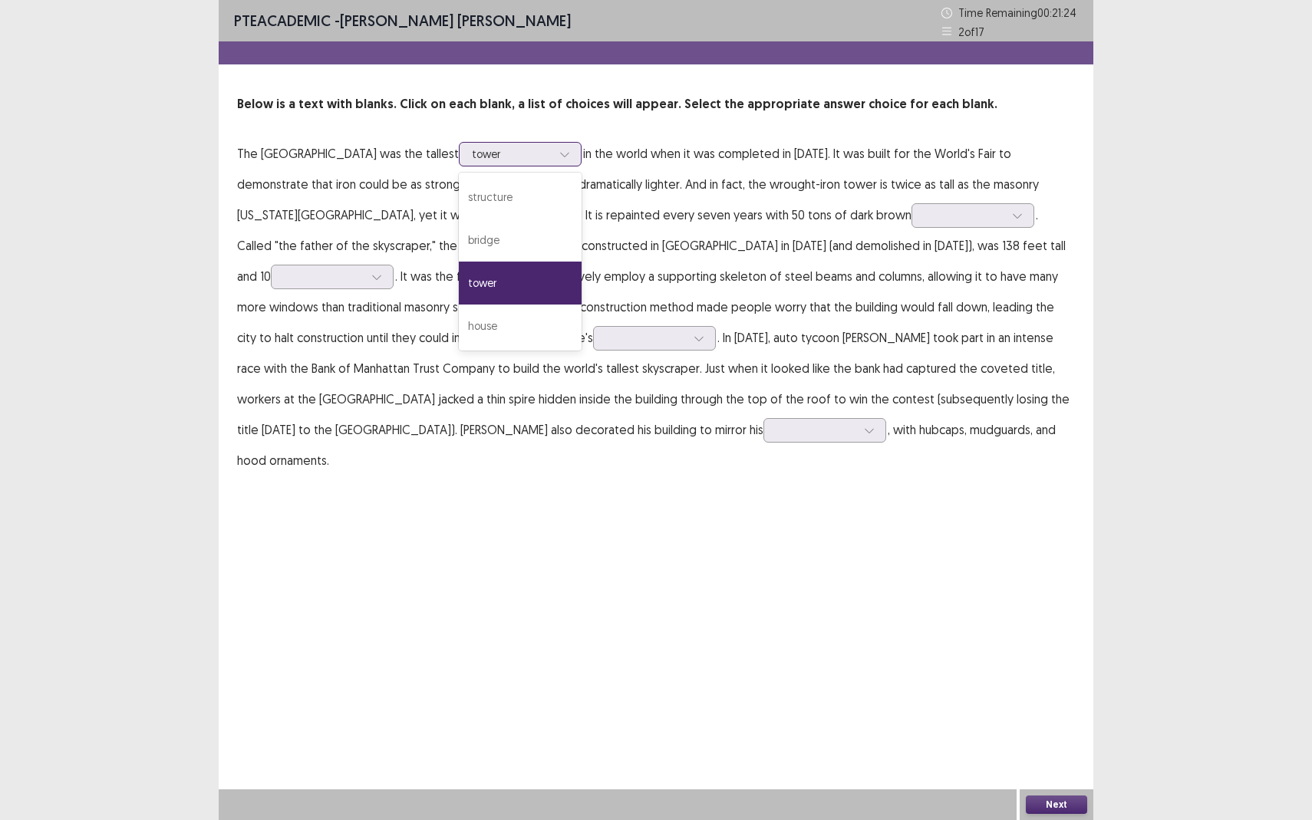
click at [481, 288] on div "tower" at bounding box center [520, 283] width 123 height 43
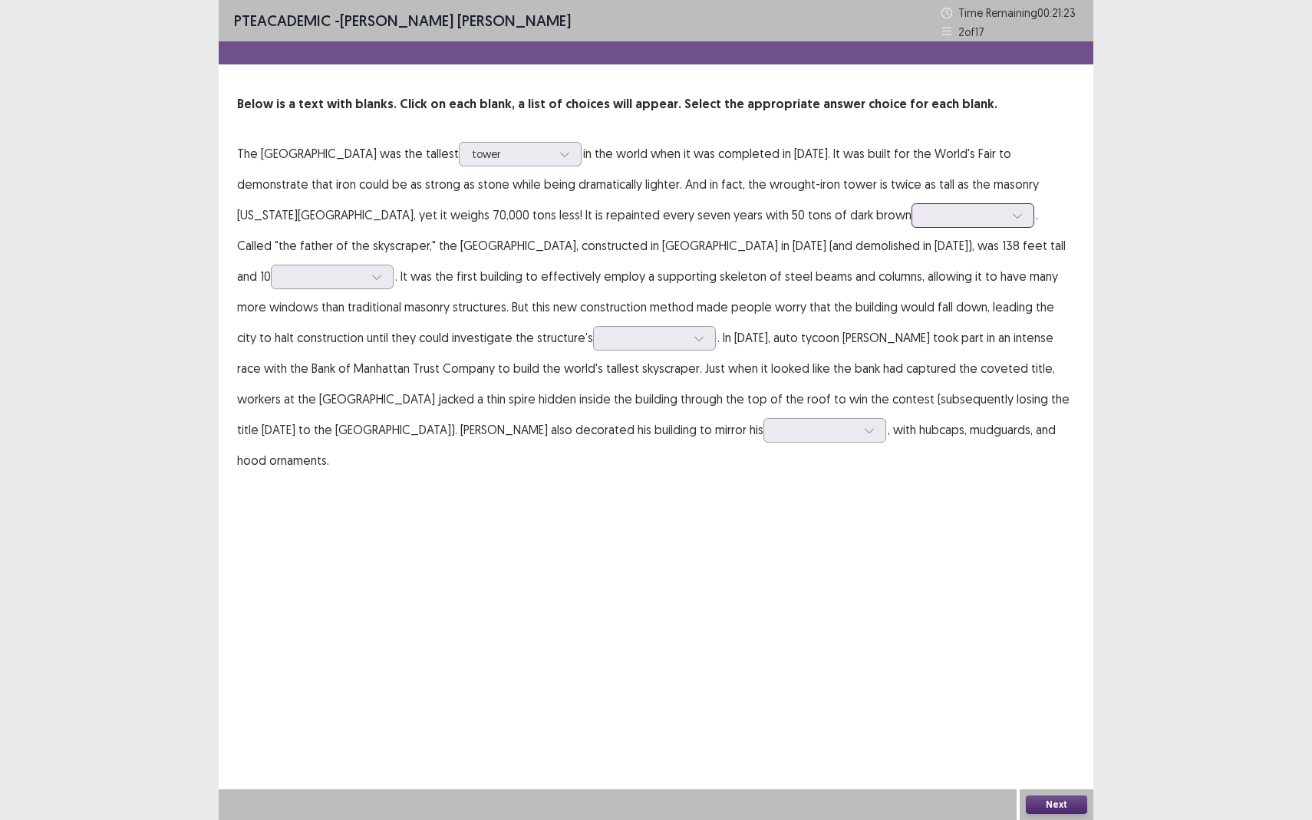
click at [925, 223] on div at bounding box center [965, 215] width 80 height 15
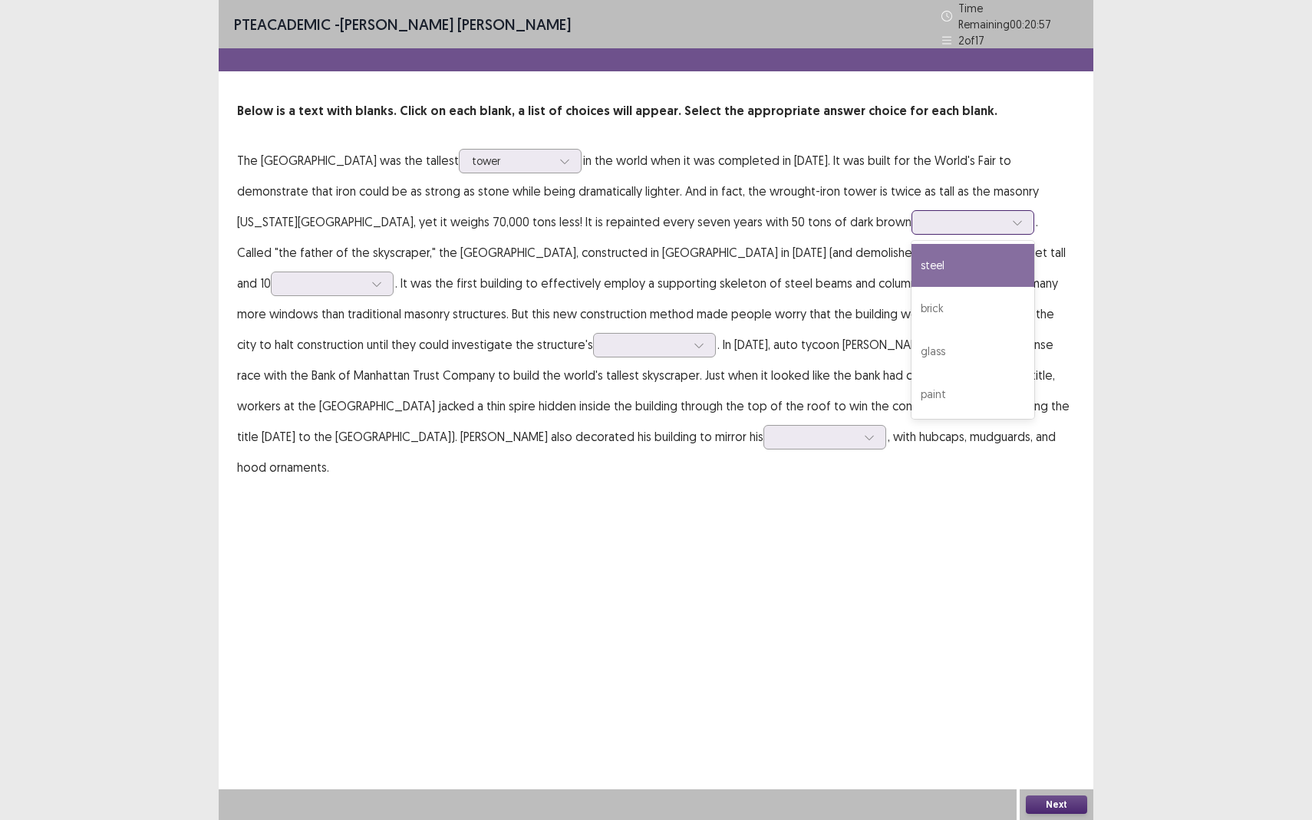
click at [912, 268] on div "steel" at bounding box center [973, 265] width 123 height 43
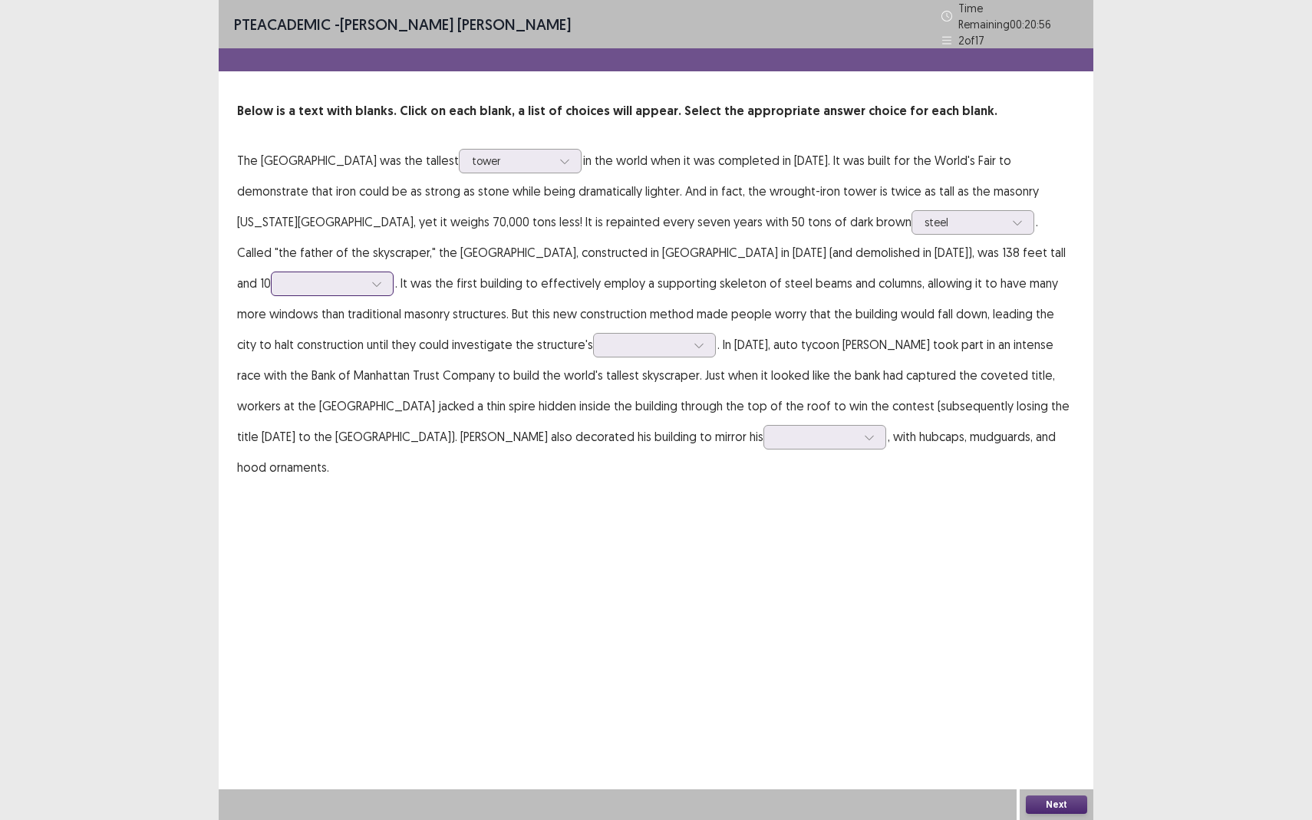
click at [364, 276] on div at bounding box center [324, 283] width 80 height 15
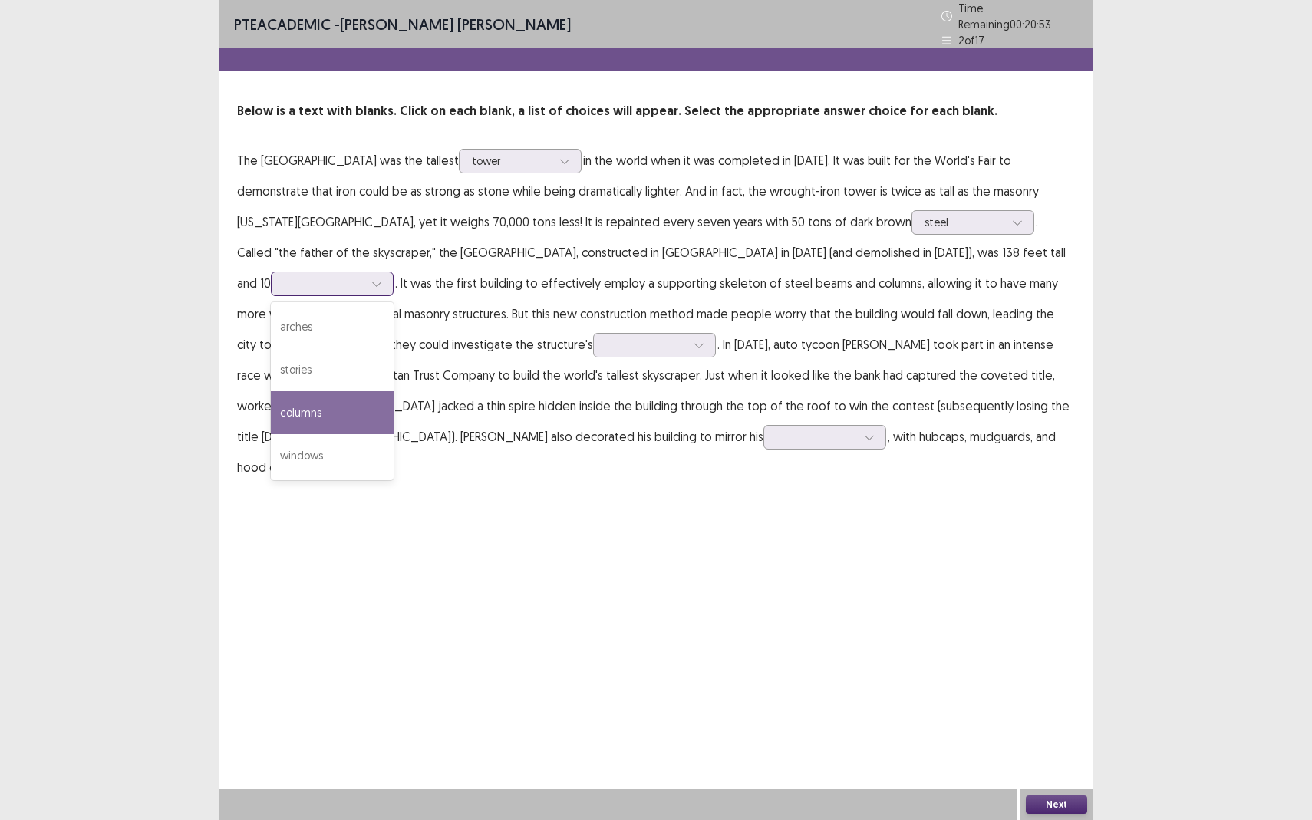
click at [394, 391] on div "columns" at bounding box center [332, 412] width 123 height 43
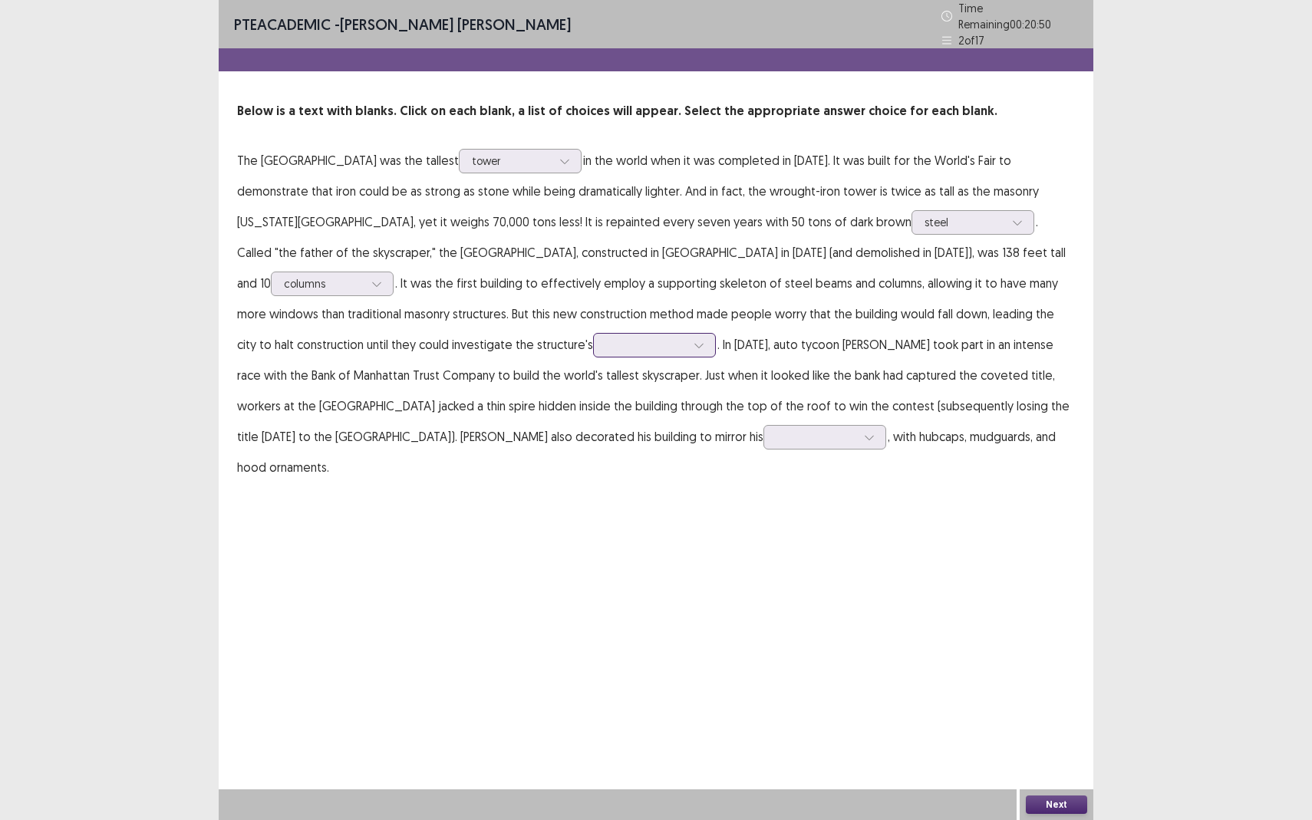
click at [606, 341] on div at bounding box center [646, 345] width 80 height 15
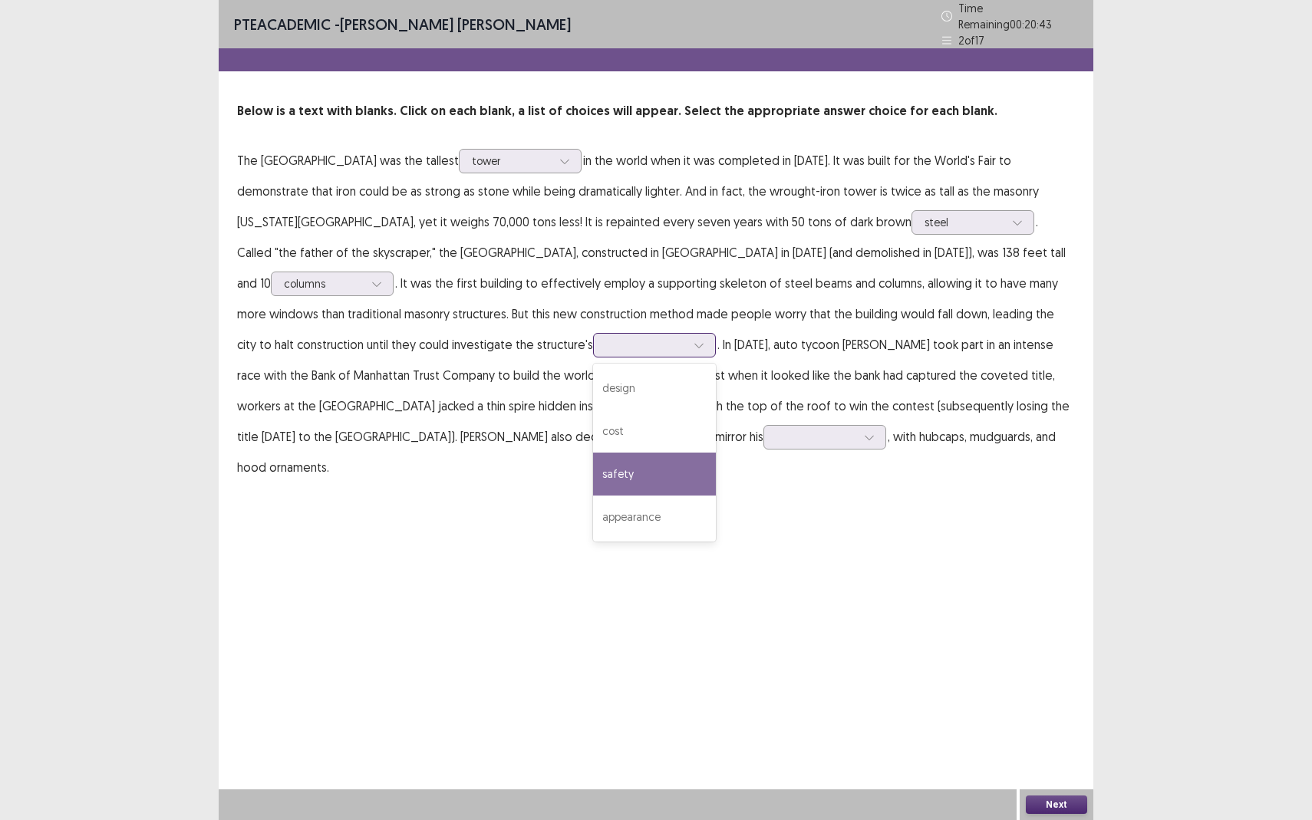
click at [593, 474] on div "safety" at bounding box center [654, 474] width 123 height 43
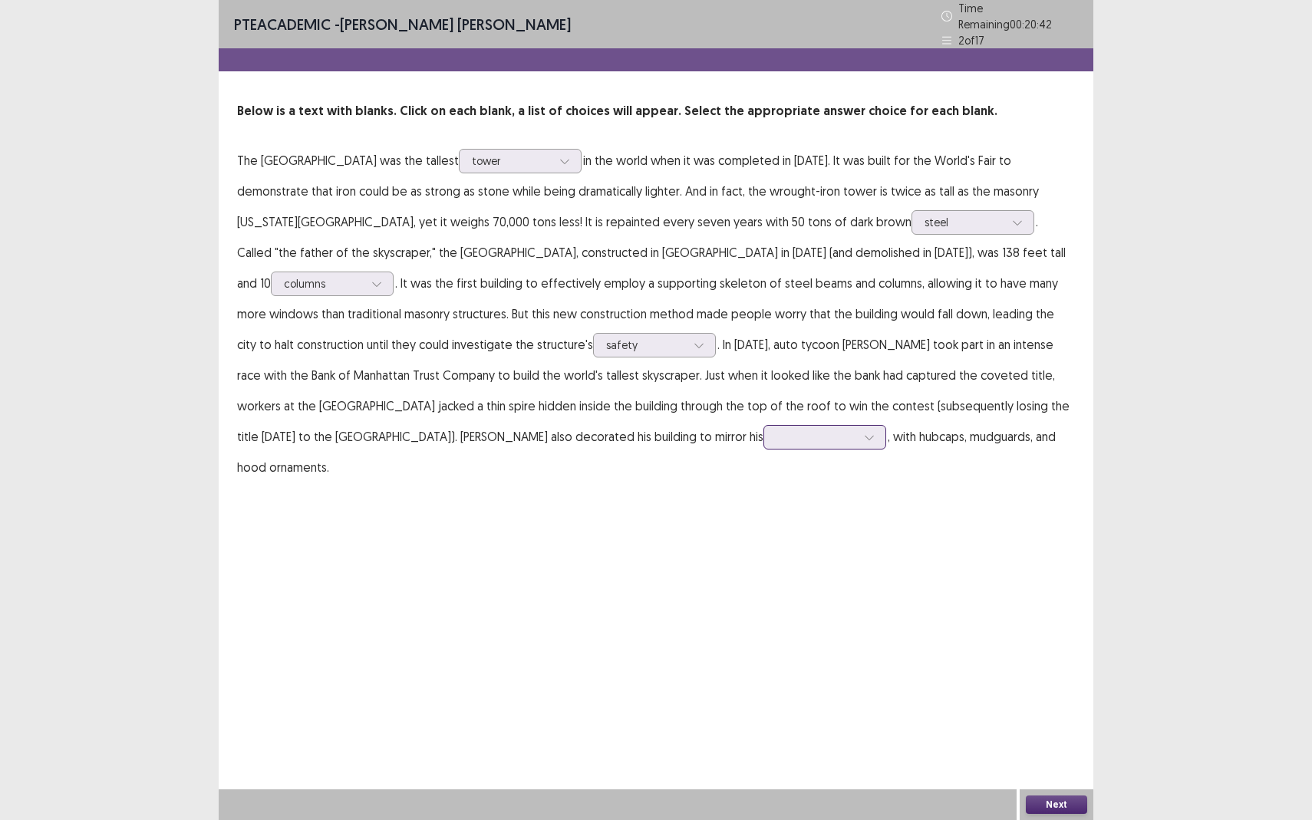
click at [777, 436] on div at bounding box center [817, 437] width 80 height 15
click at [764, 602] on div "factories" at bounding box center [825, 609] width 123 height 43
click at [1071, 752] on button "Next" at bounding box center [1056, 805] width 61 height 18
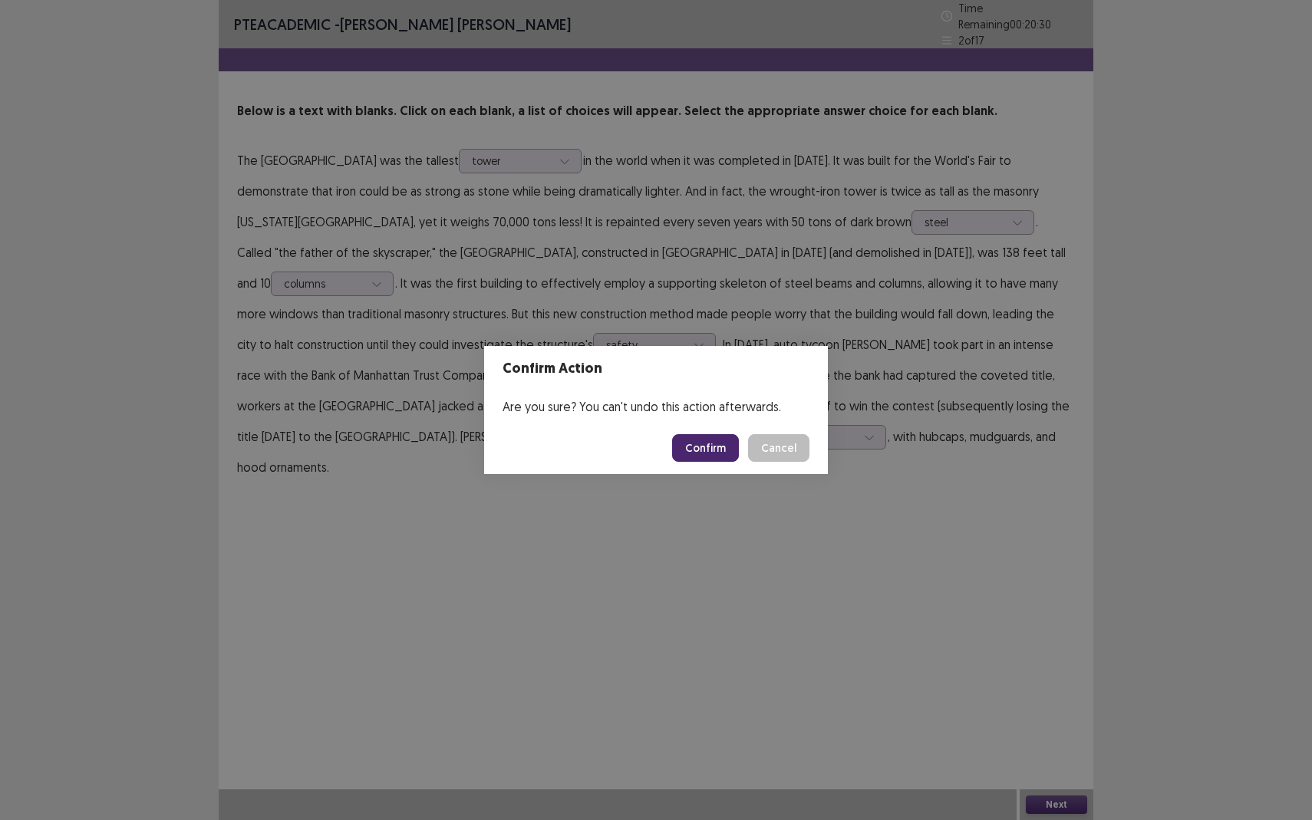
click at [724, 448] on button "Confirm" at bounding box center [705, 448] width 67 height 28
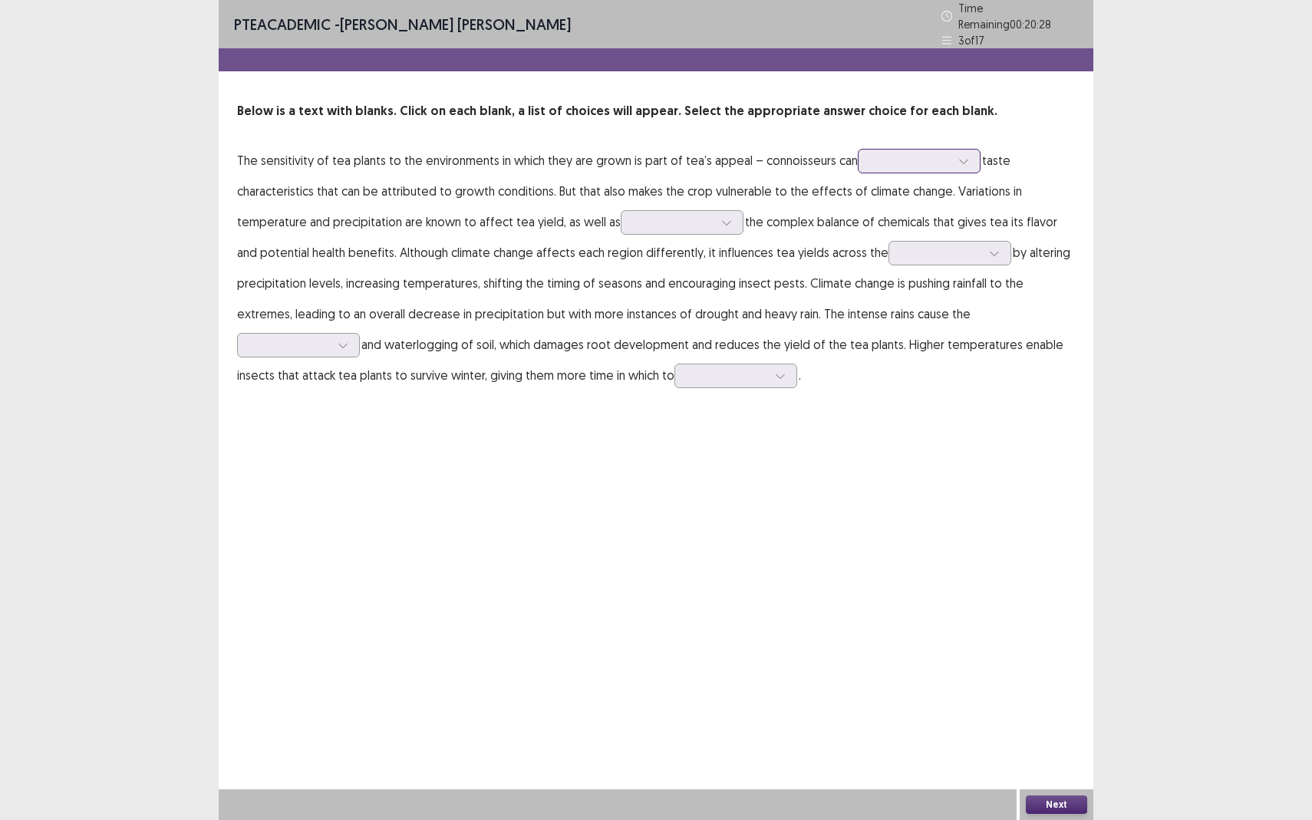
click at [940, 153] on div at bounding box center [911, 160] width 80 height 15
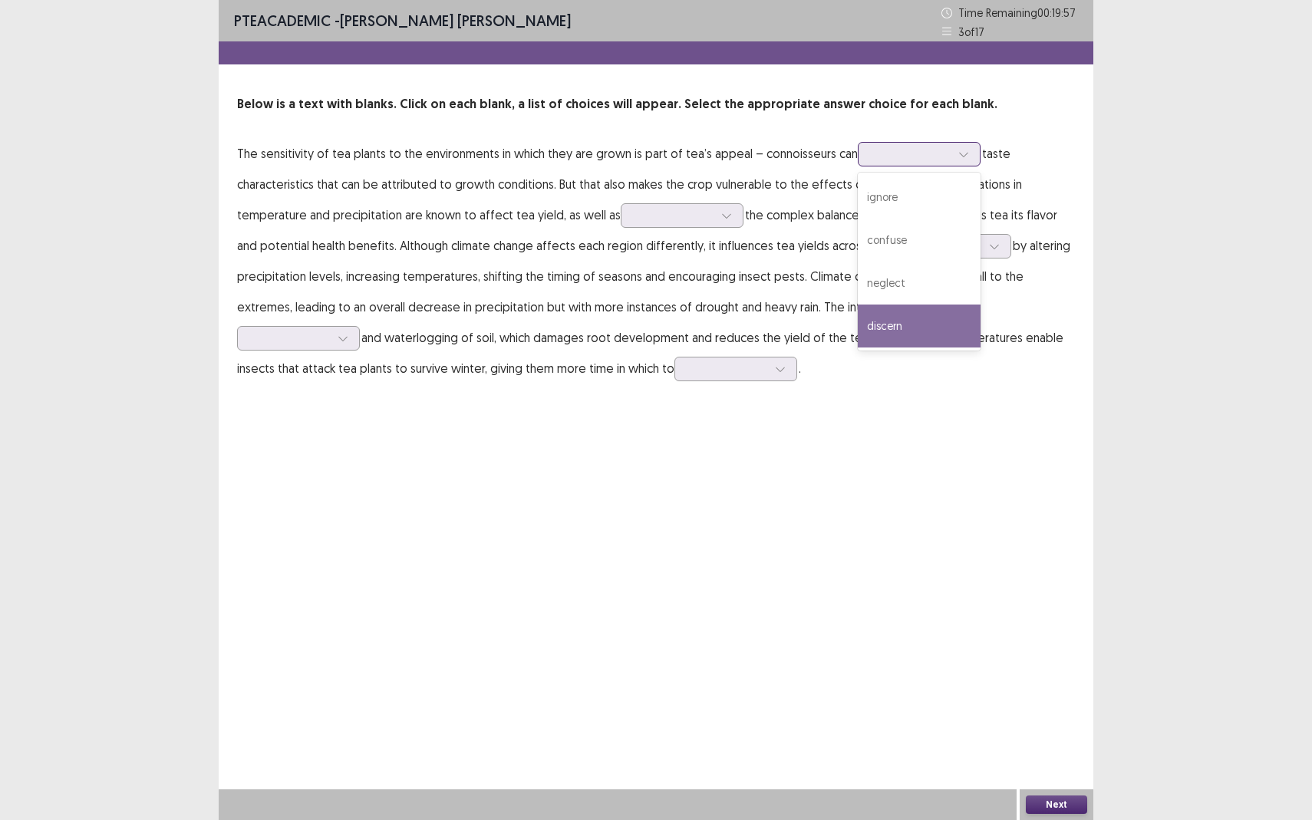
click at [885, 340] on div "discern" at bounding box center [919, 326] width 123 height 43
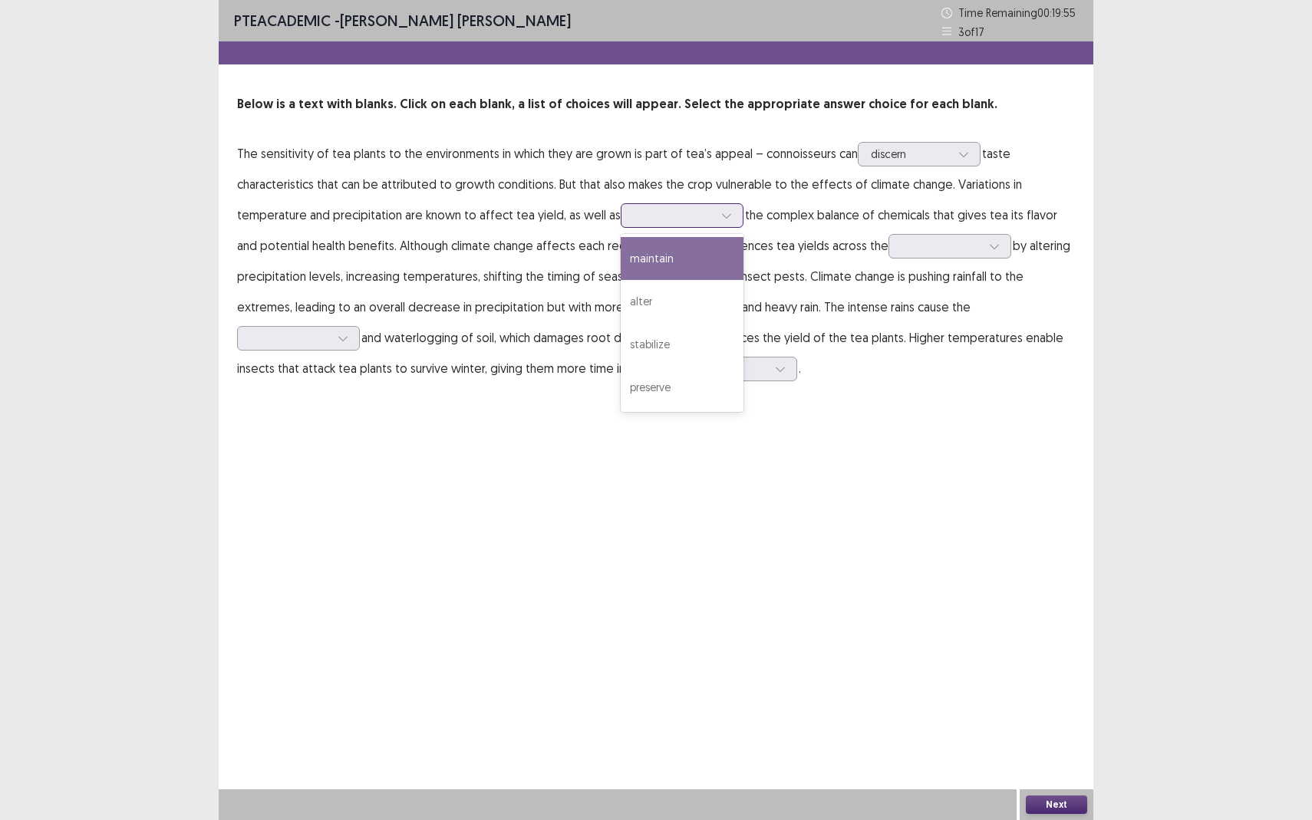
click at [658, 208] on div at bounding box center [674, 215] width 80 height 15
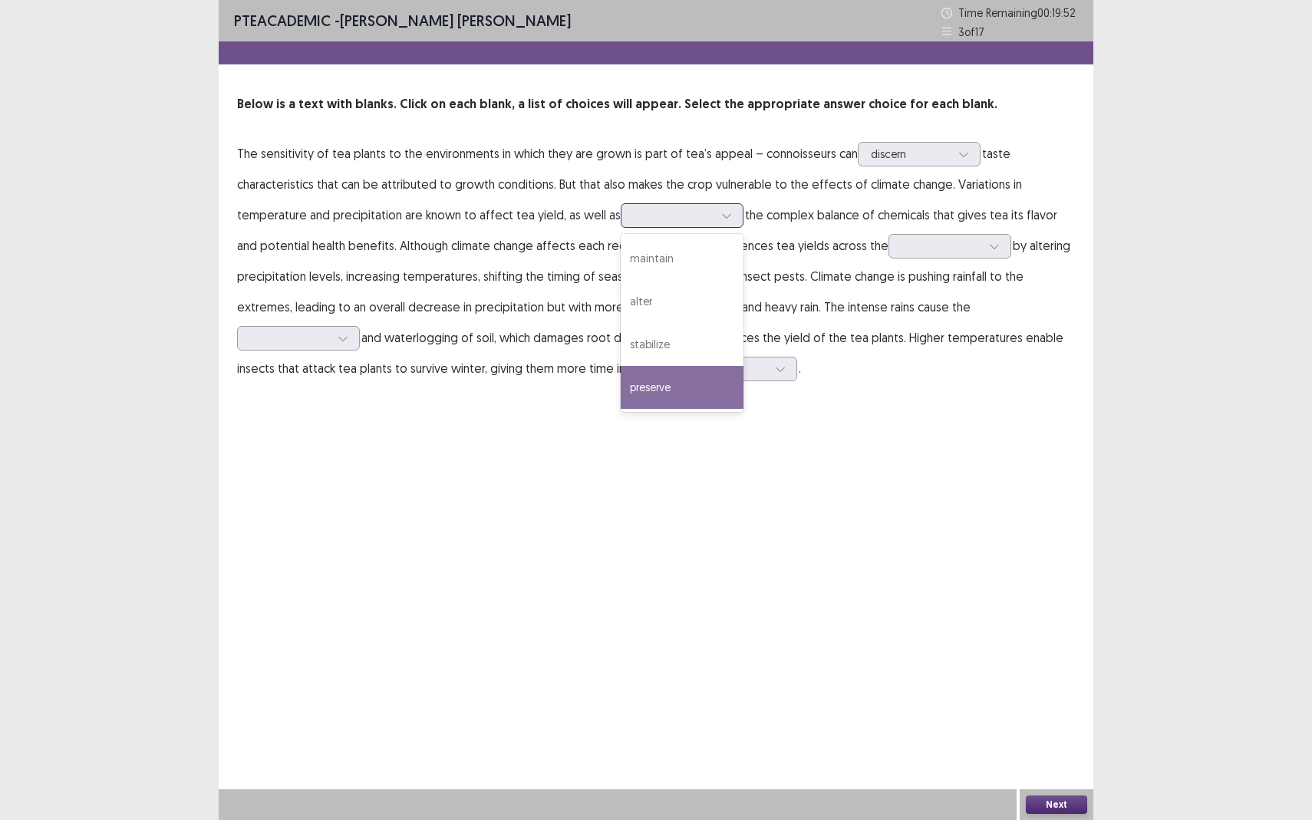
click at [644, 391] on div "preserve" at bounding box center [682, 387] width 123 height 43
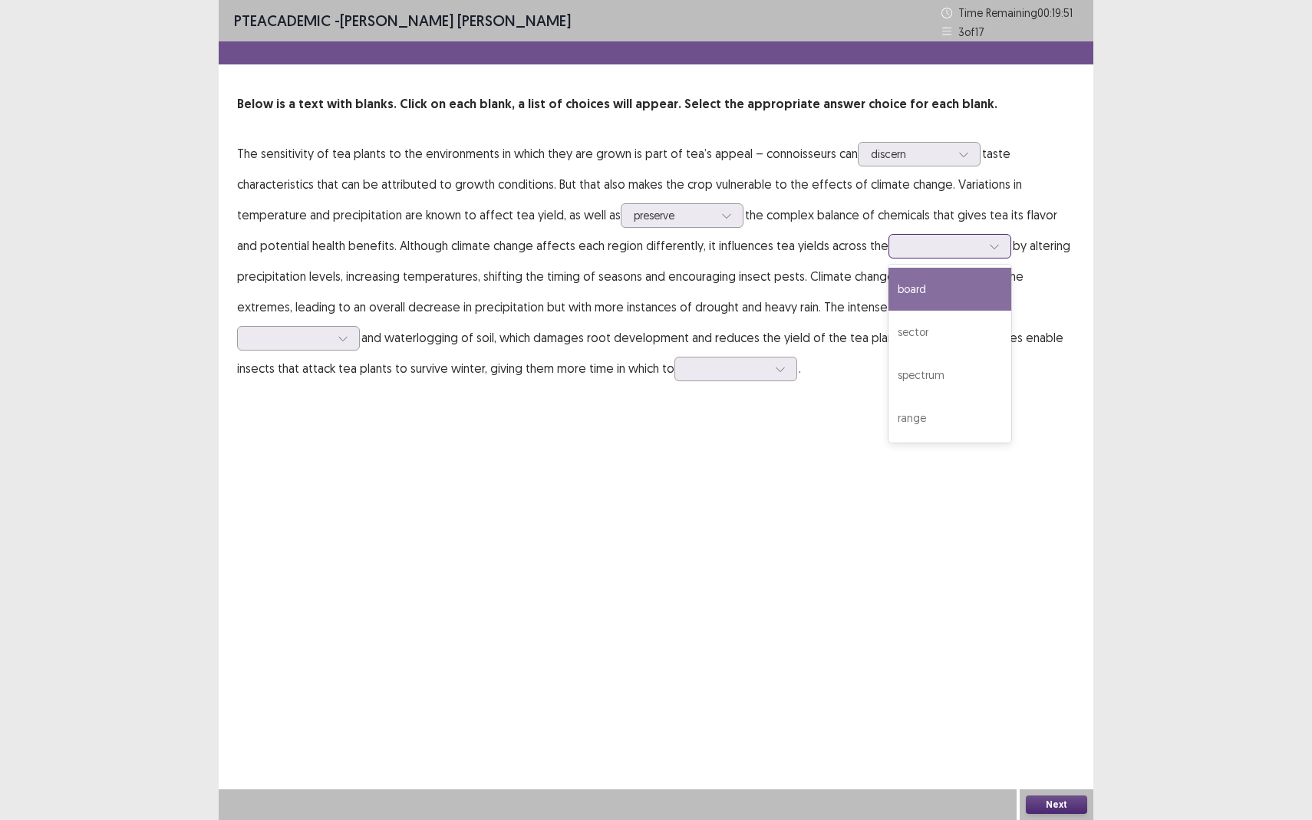
click at [902, 252] on div at bounding box center [942, 246] width 80 height 15
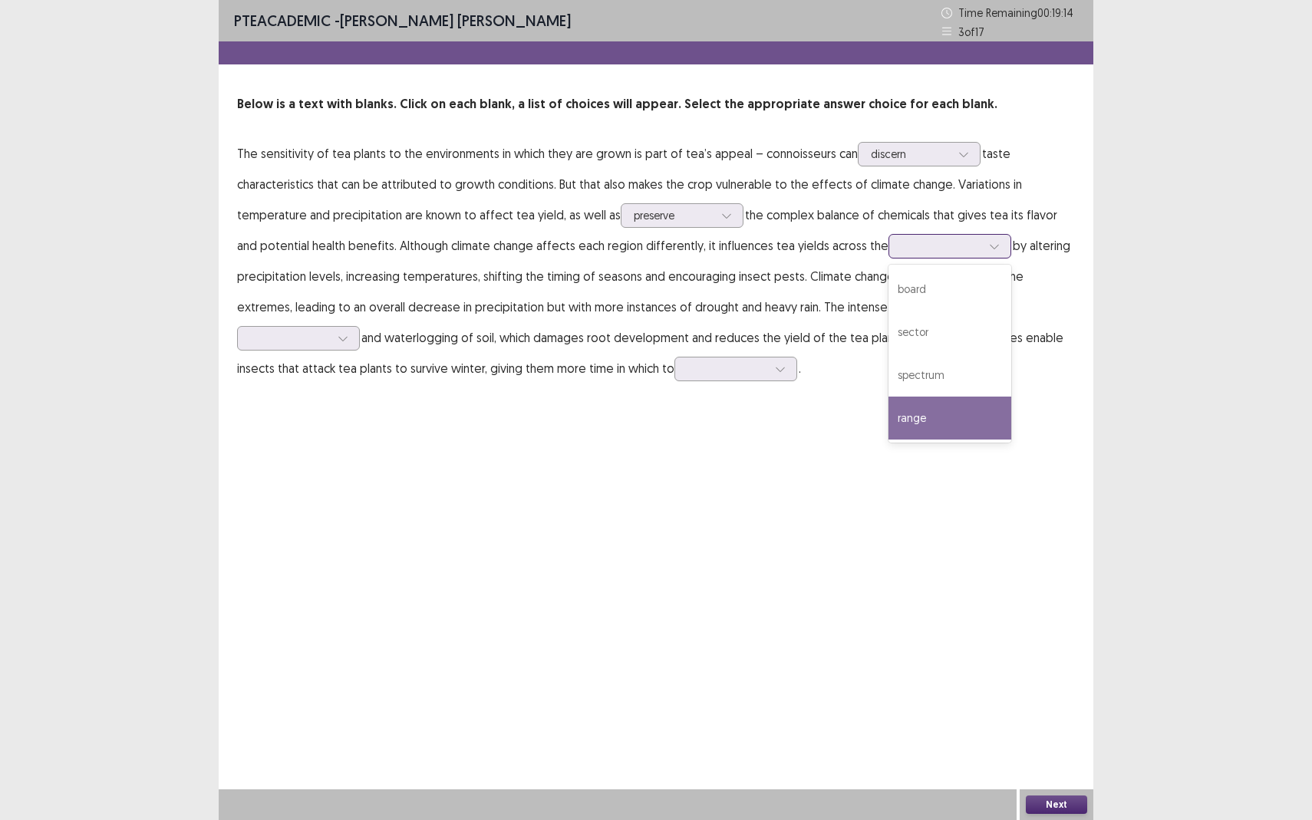
click at [894, 412] on div "range" at bounding box center [950, 418] width 123 height 43
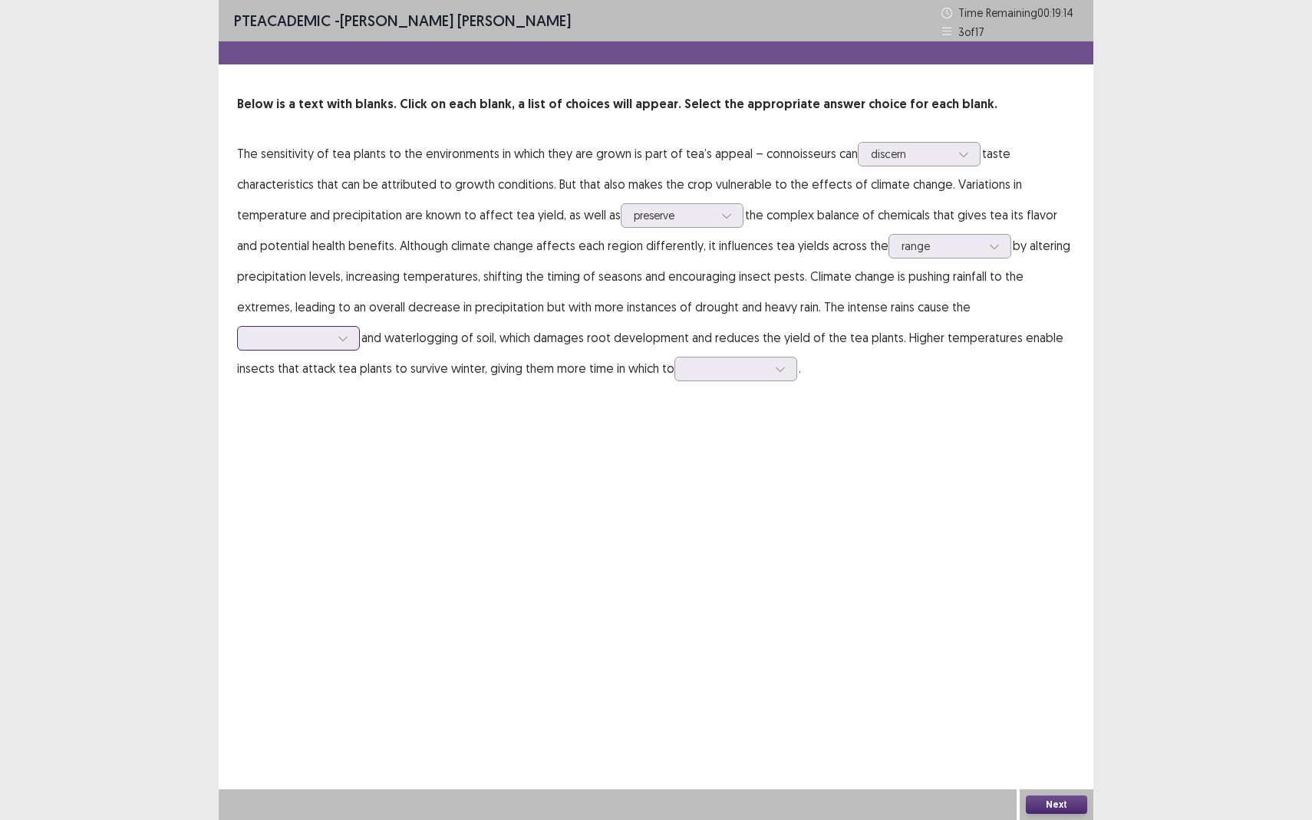
click at [330, 331] on div at bounding box center [290, 338] width 80 height 15
click at [360, 407] on div "erosion" at bounding box center [298, 424] width 123 height 43
click at [686, 378] on div at bounding box center [727, 369] width 83 height 18
click at [330, 331] on div at bounding box center [290, 338] width 80 height 15
click at [688, 365] on div at bounding box center [728, 368] width 80 height 15
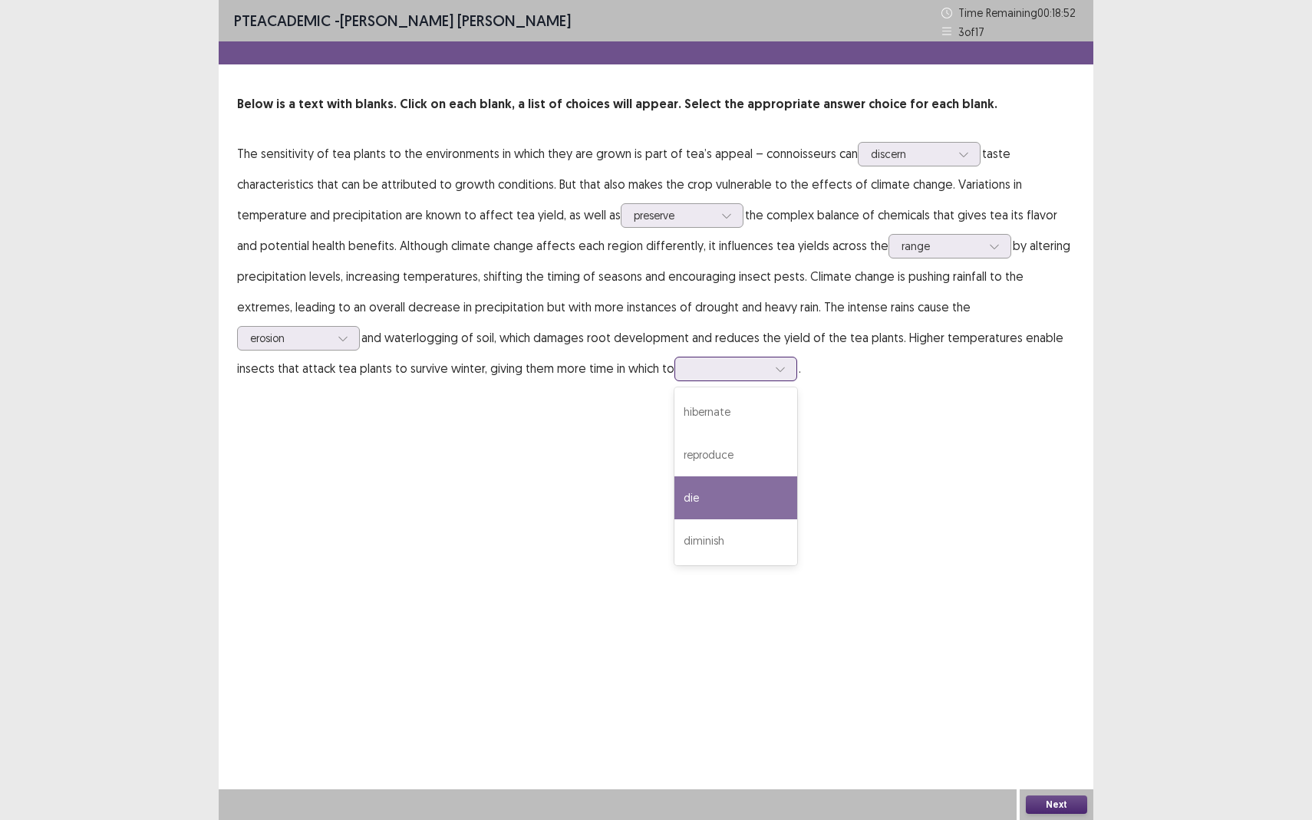
click at [675, 498] on div "die" at bounding box center [736, 498] width 123 height 43
click at [1064, 752] on button "Next" at bounding box center [1056, 805] width 61 height 18
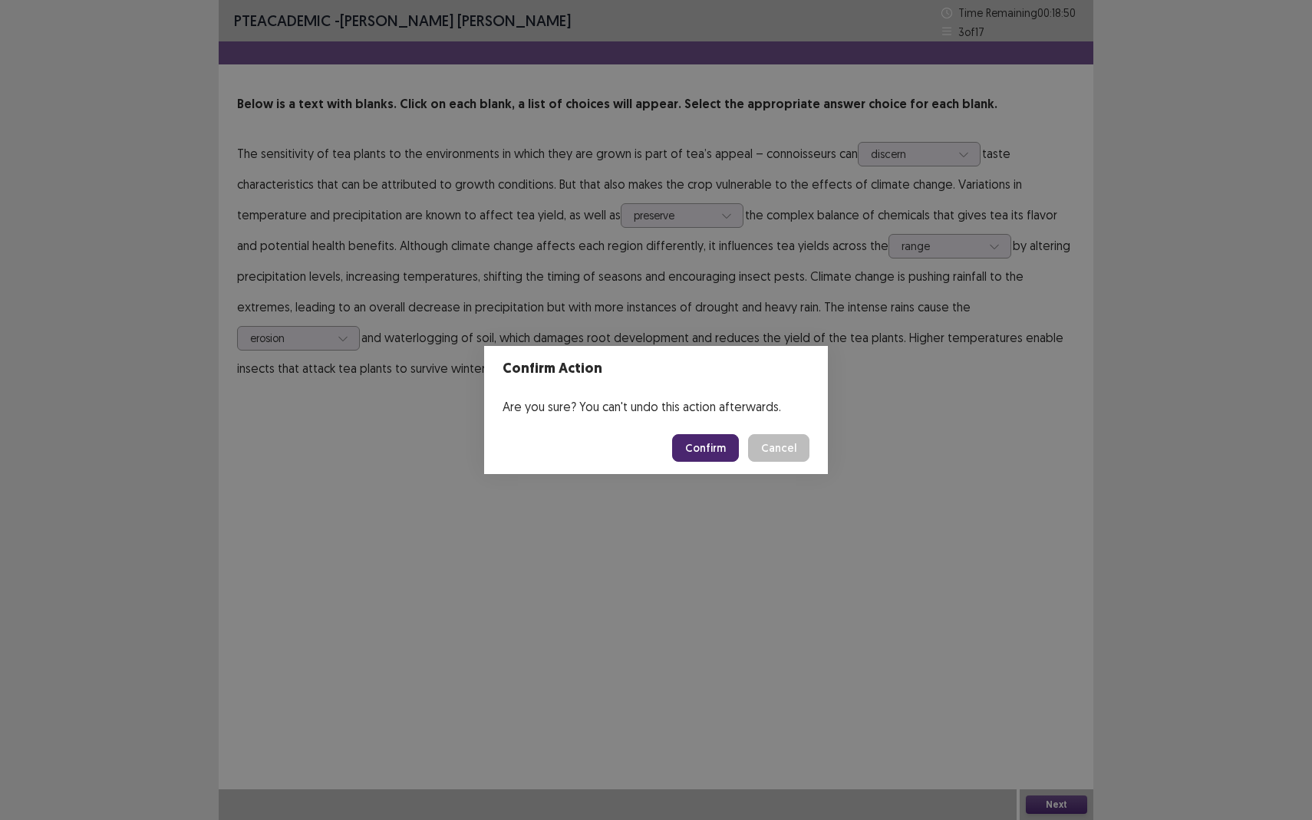
click at [722, 461] on button "Confirm" at bounding box center [705, 448] width 67 height 28
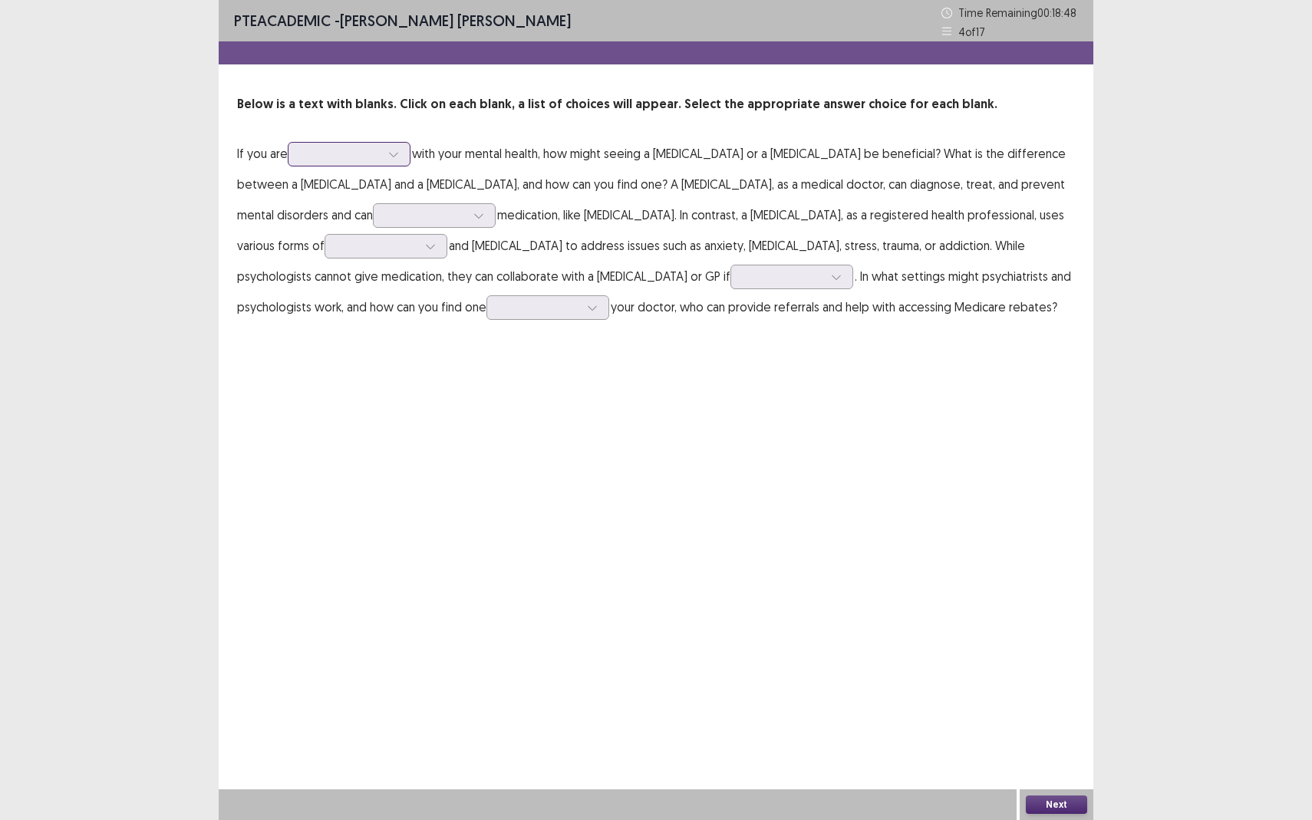
click at [351, 147] on div at bounding box center [341, 154] width 80 height 15
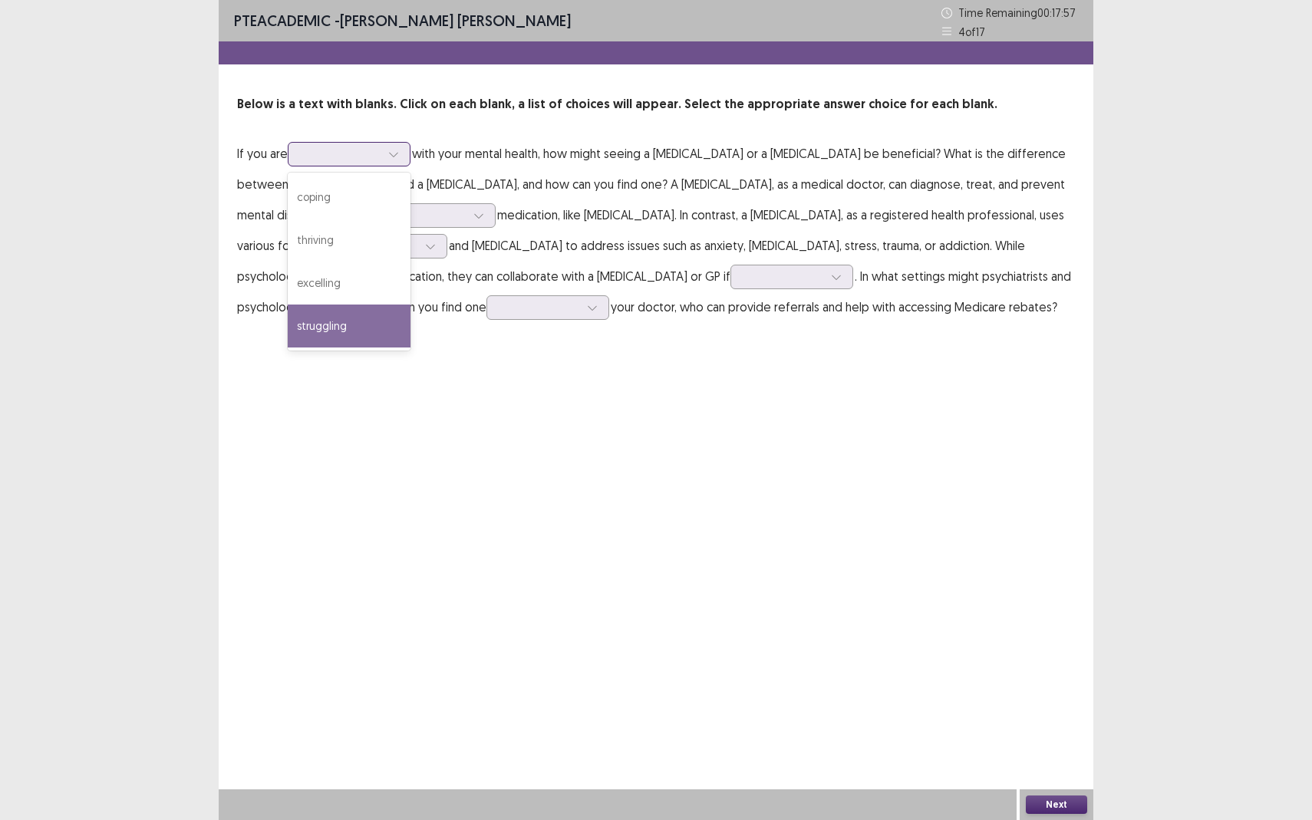
click at [335, 347] on div "struggling" at bounding box center [349, 326] width 123 height 43
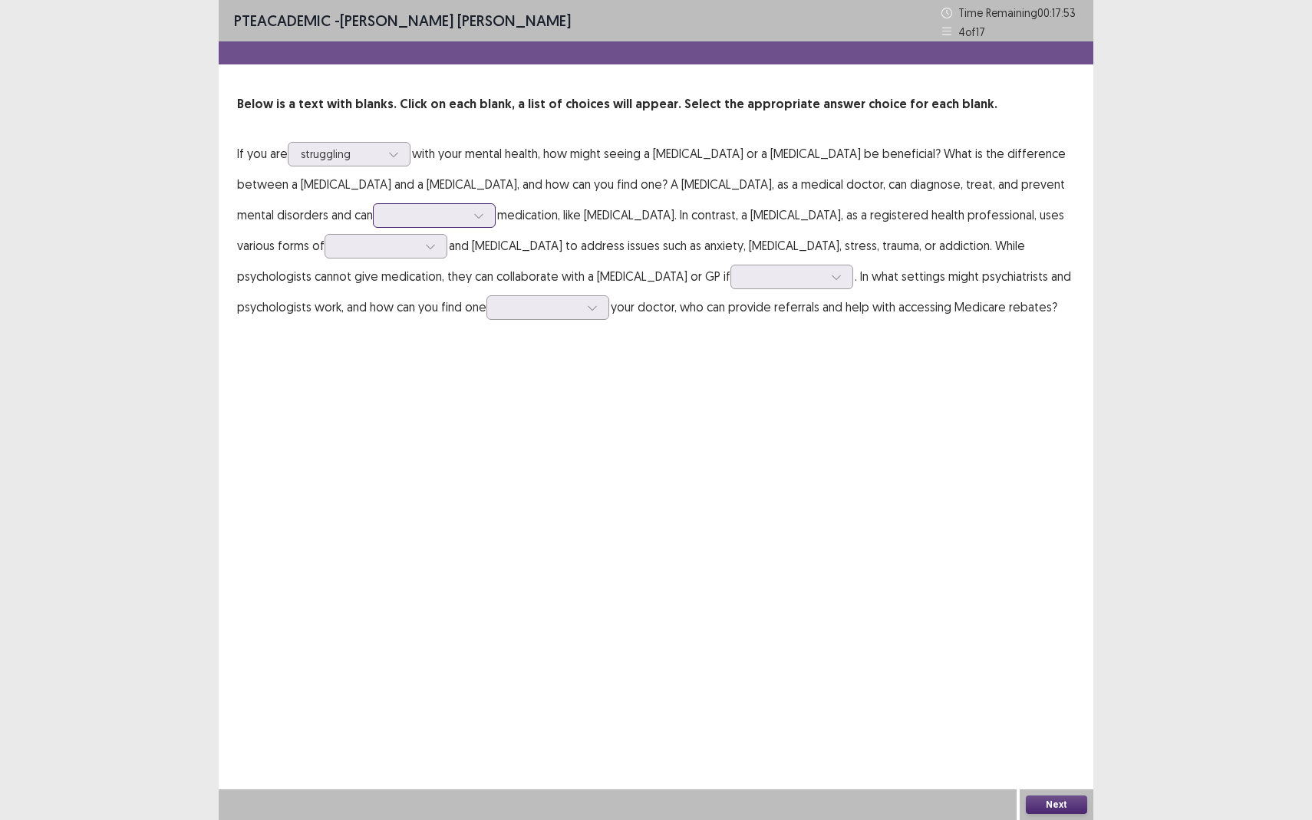
click at [386, 216] on div at bounding box center [426, 215] width 80 height 15
click at [373, 270] on div "refuse" at bounding box center [434, 258] width 123 height 43
click at [426, 249] on icon at bounding box center [430, 247] width 8 height 5
click at [325, 331] on div "diagnosis" at bounding box center [386, 332] width 123 height 43
click at [744, 282] on div at bounding box center [784, 276] width 80 height 15
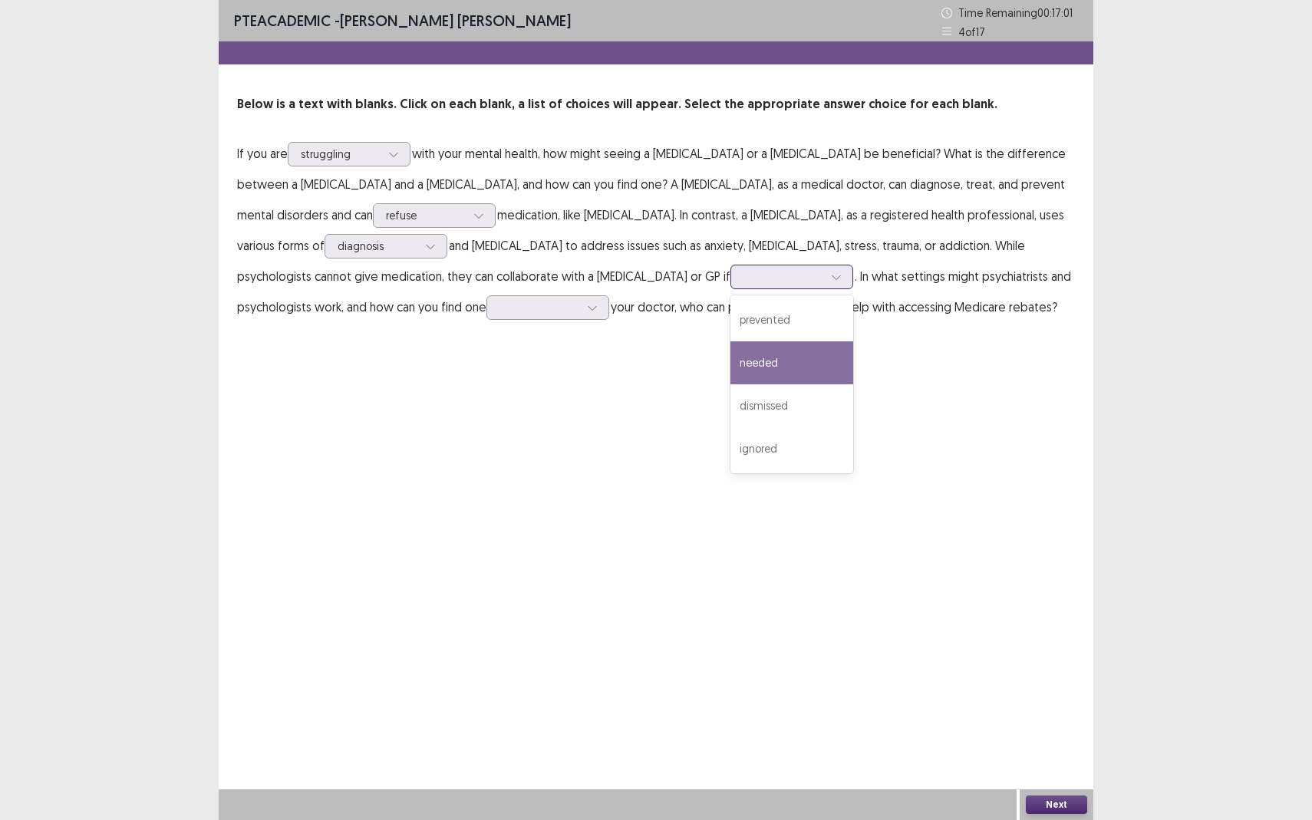
click at [731, 368] on div "needed" at bounding box center [792, 362] width 123 height 43
click at [500, 312] on div at bounding box center [540, 307] width 80 height 15
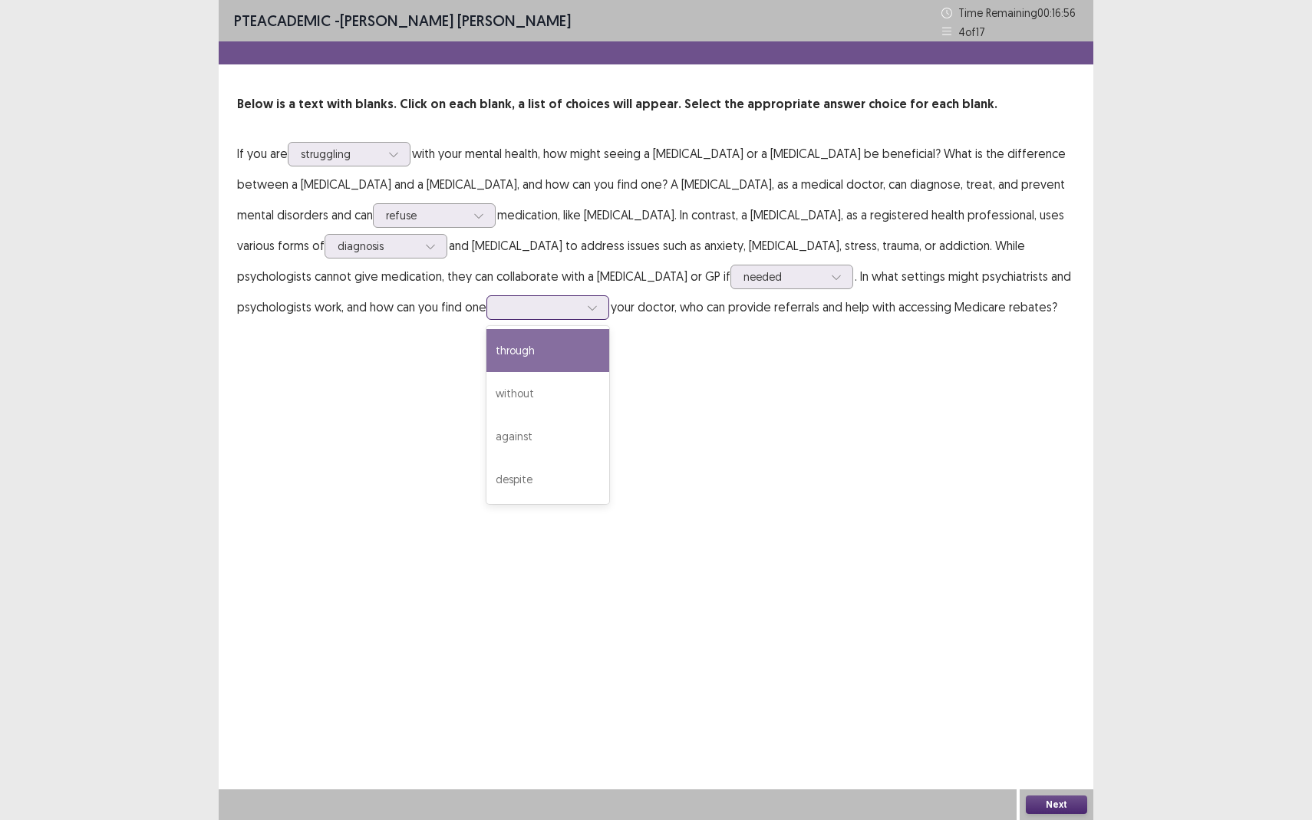
click at [487, 361] on div "through" at bounding box center [548, 350] width 123 height 43
click at [1064, 752] on button "Next" at bounding box center [1056, 805] width 61 height 18
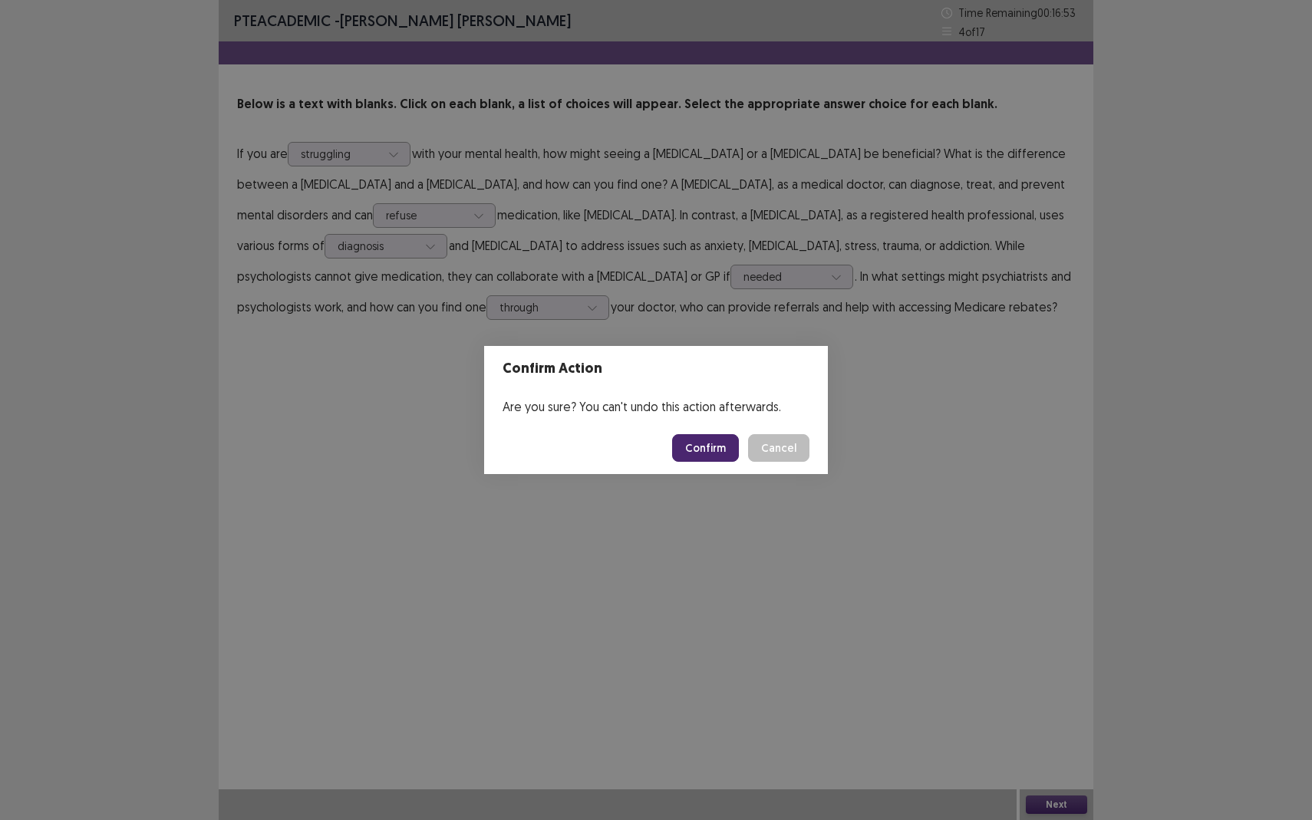
click at [703, 452] on button "Confirm" at bounding box center [705, 448] width 67 height 28
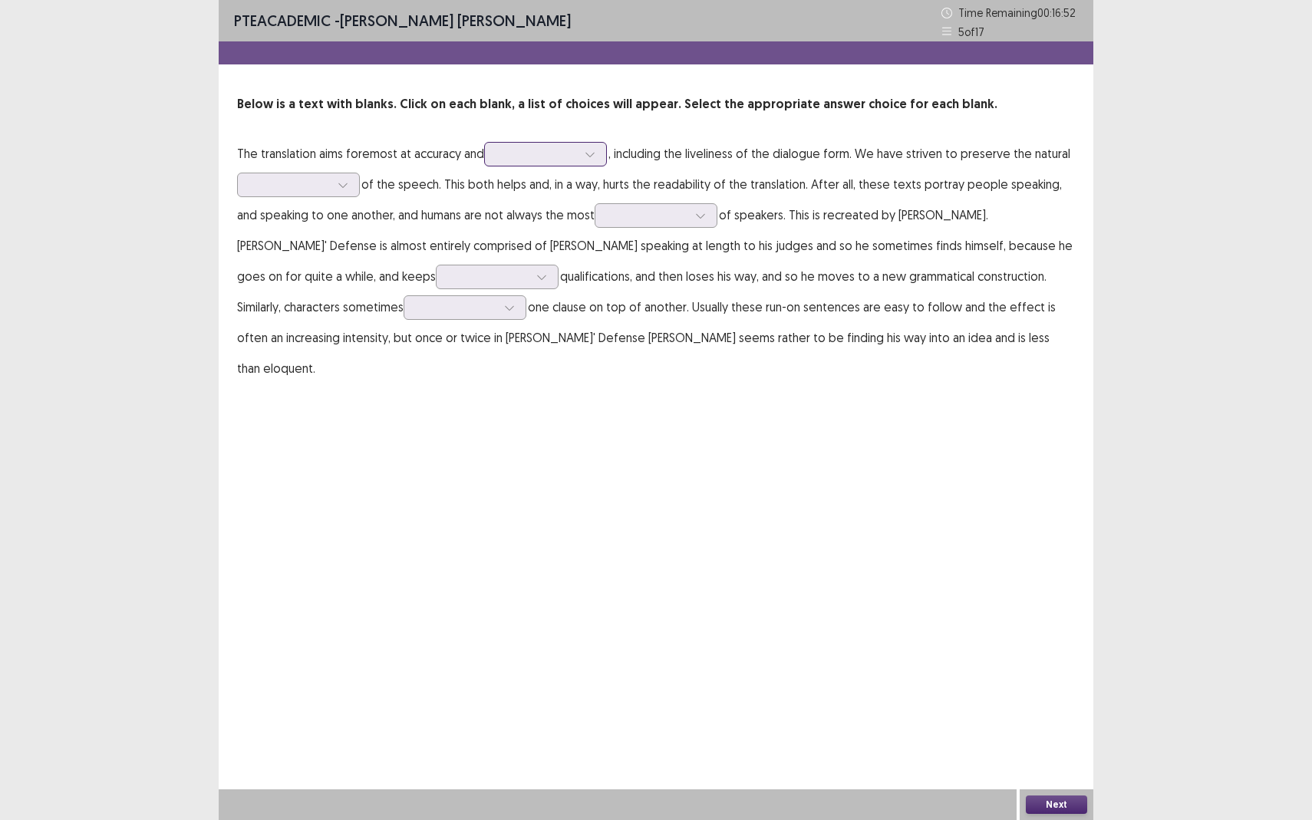
click at [563, 148] on div at bounding box center [537, 154] width 80 height 15
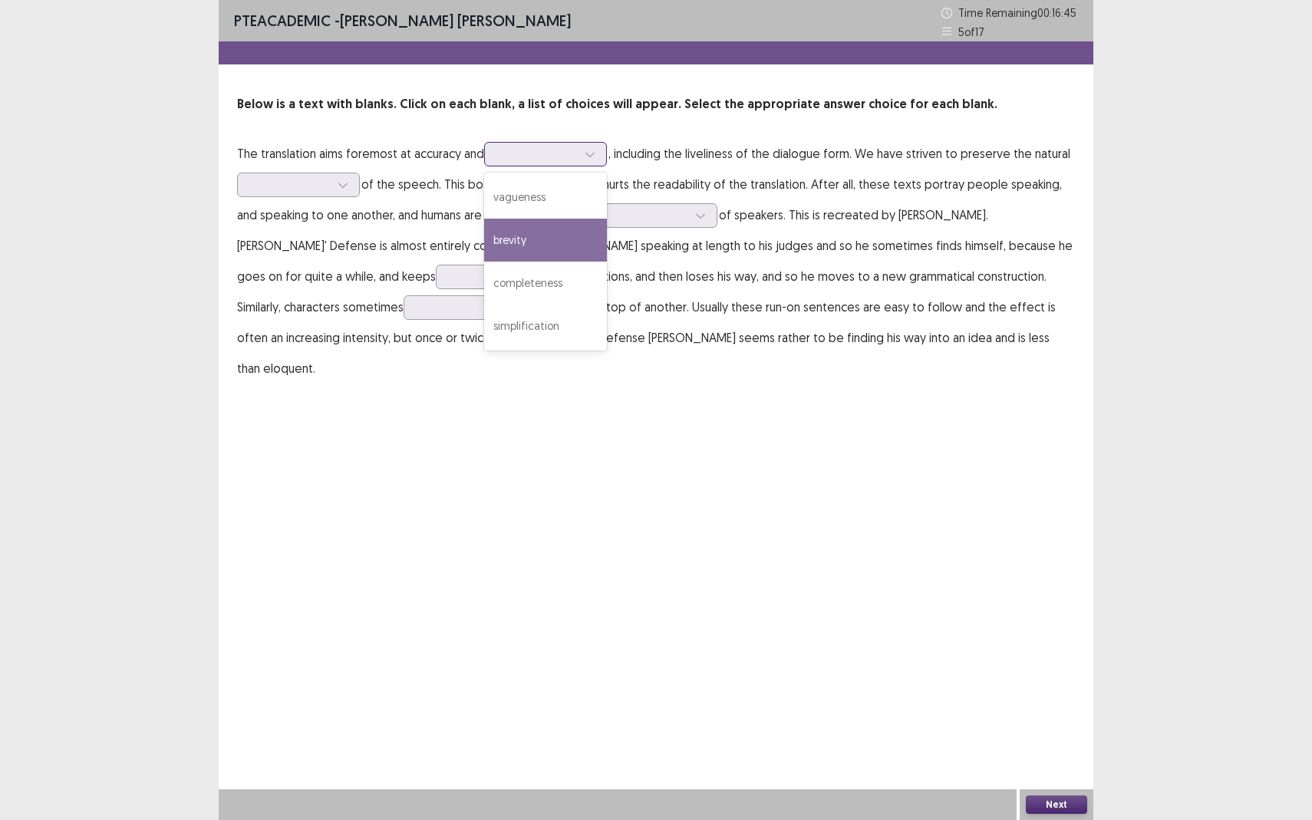
click at [513, 248] on div "brevity" at bounding box center [545, 240] width 123 height 43
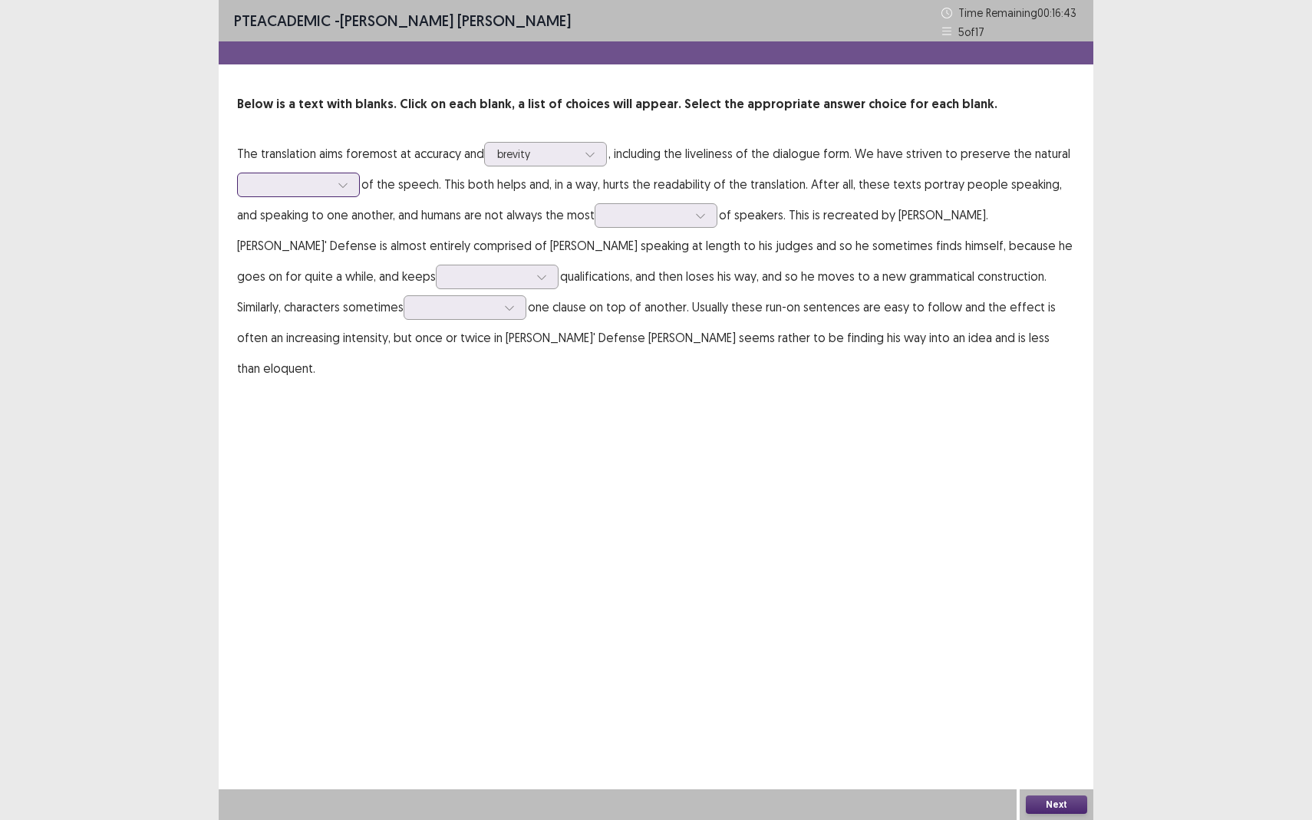
click at [312, 183] on div at bounding box center [290, 184] width 80 height 15
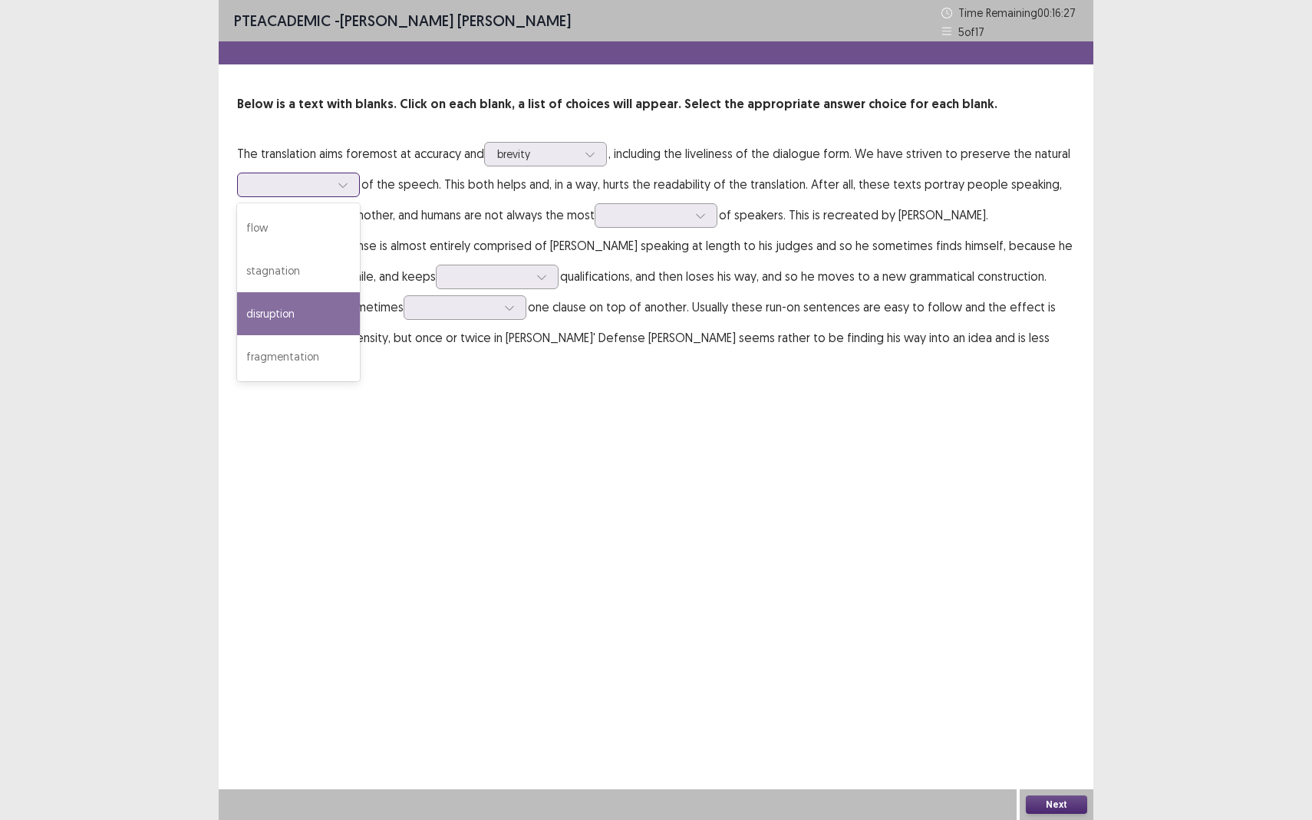
click at [264, 315] on div "disruption" at bounding box center [298, 313] width 123 height 43
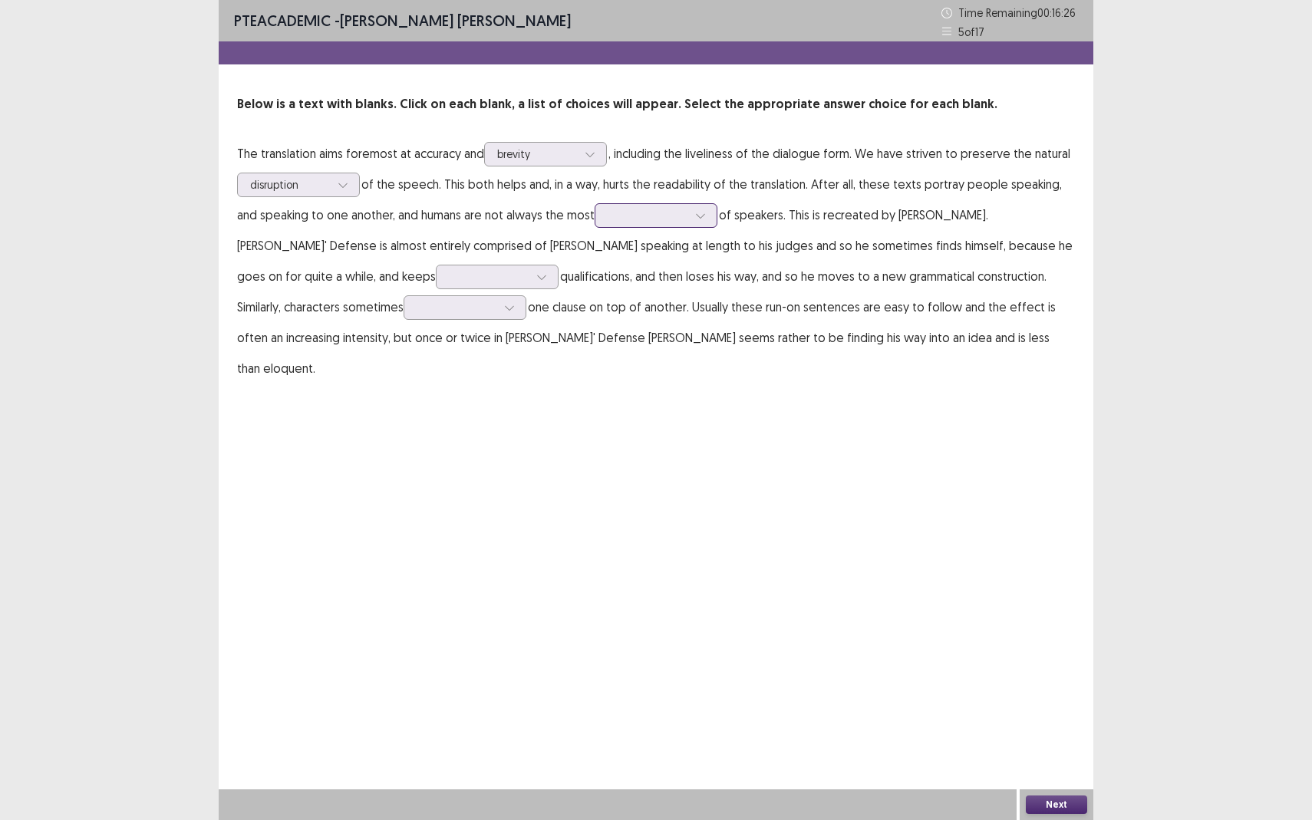
click at [639, 218] on div at bounding box center [648, 215] width 80 height 15
click at [628, 308] on div "eloquent" at bounding box center [656, 301] width 123 height 43
click at [449, 274] on div at bounding box center [489, 276] width 80 height 15
click at [436, 373] on div "inserting" at bounding box center [497, 362] width 123 height 43
click at [415, 299] on div at bounding box center [456, 308] width 83 height 18
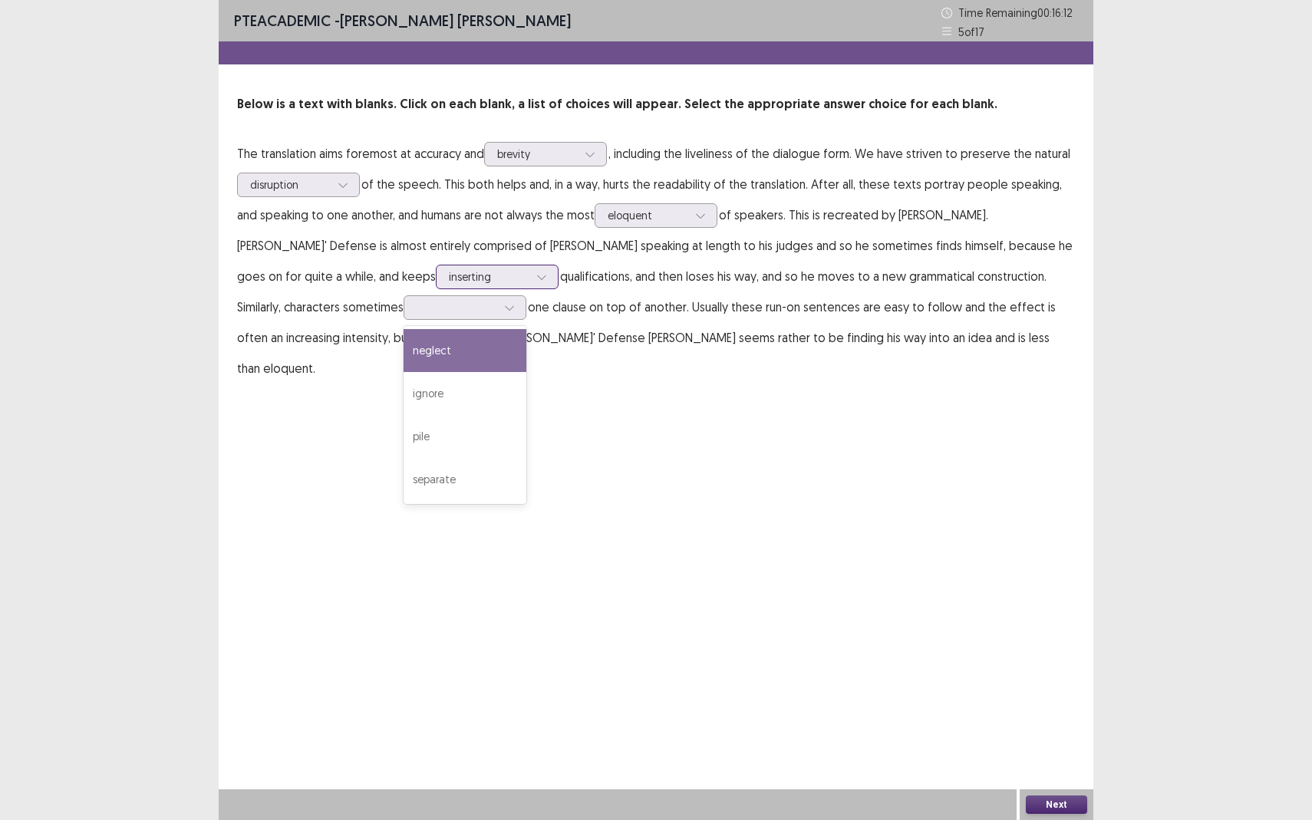
click at [449, 275] on div at bounding box center [489, 276] width 80 height 15
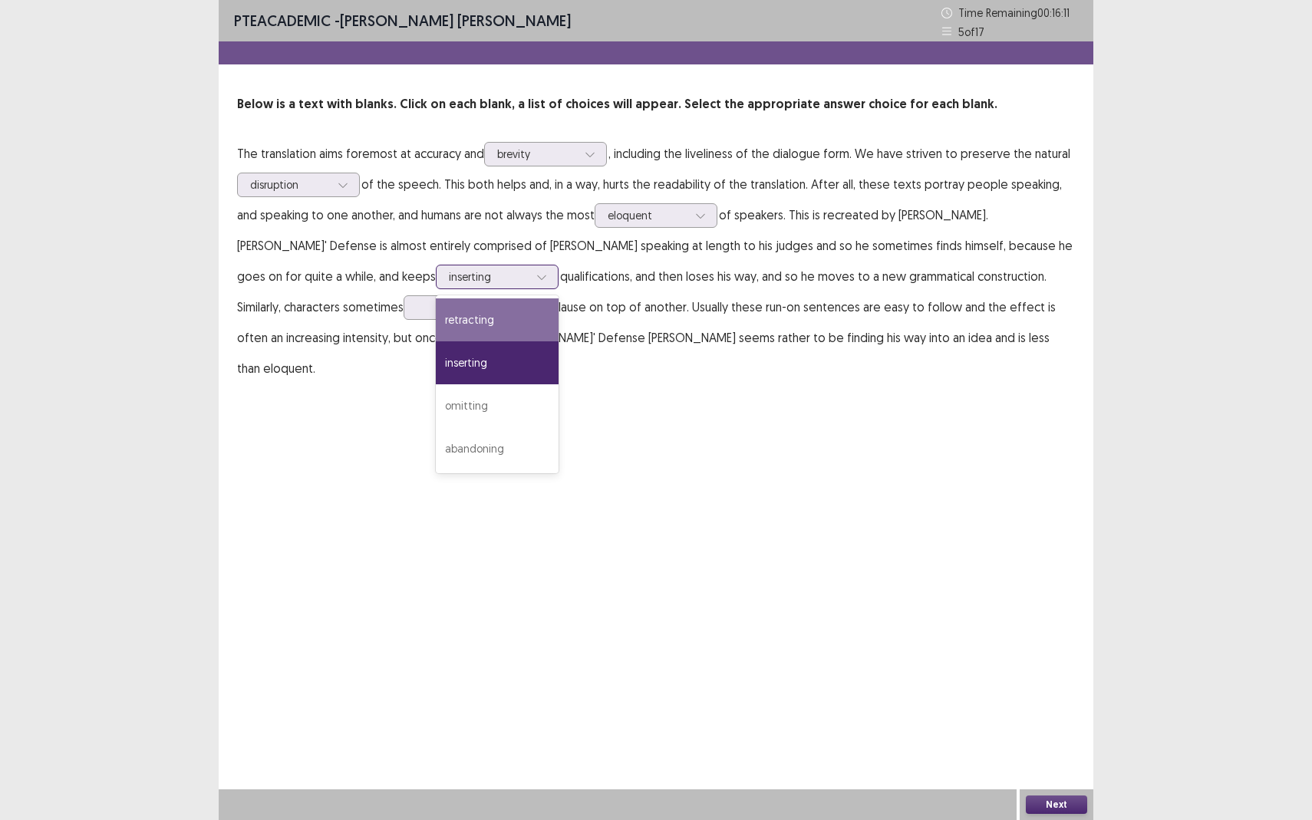
click at [436, 321] on div "retracting" at bounding box center [497, 320] width 123 height 43
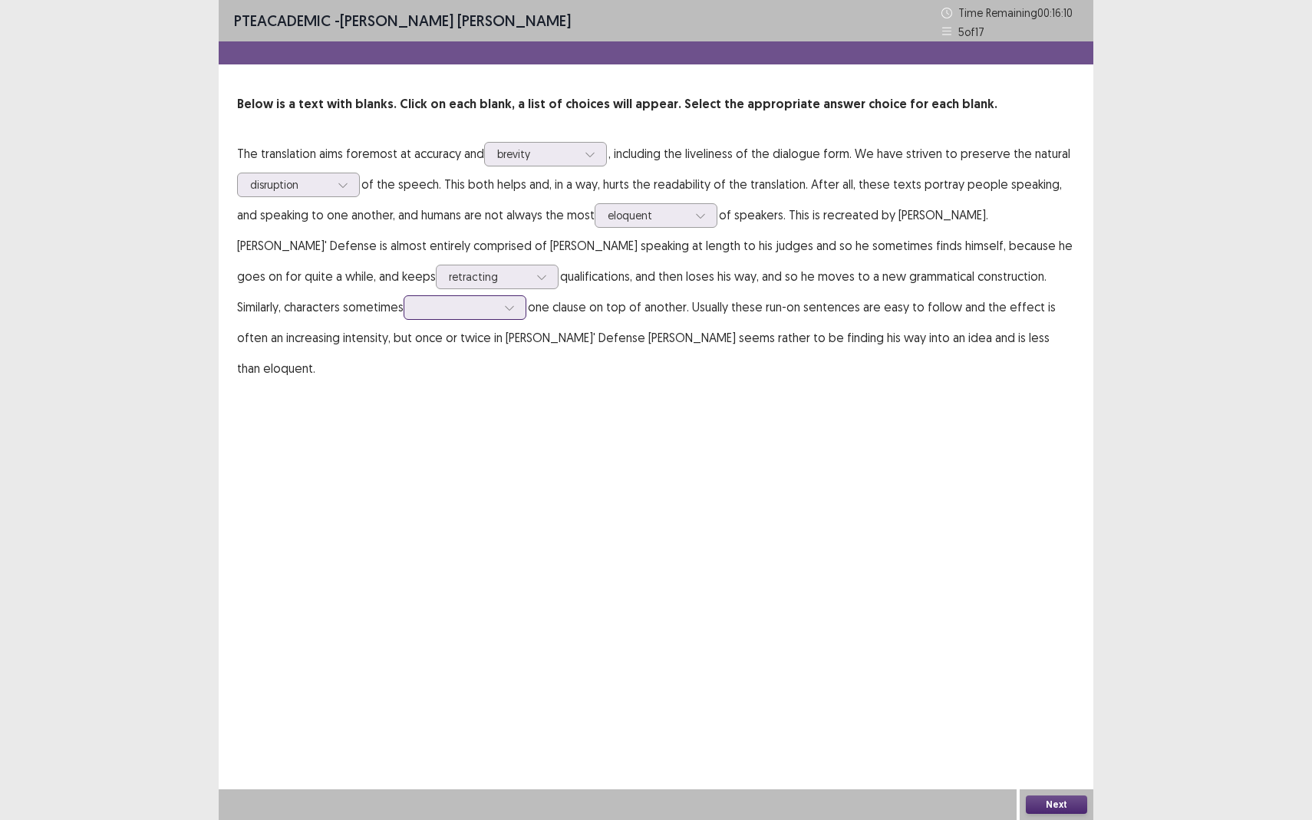
click at [417, 312] on div at bounding box center [457, 307] width 80 height 15
click at [404, 407] on div "ignore" at bounding box center [465, 393] width 123 height 43
click at [1060, 752] on button "Next" at bounding box center [1056, 805] width 61 height 18
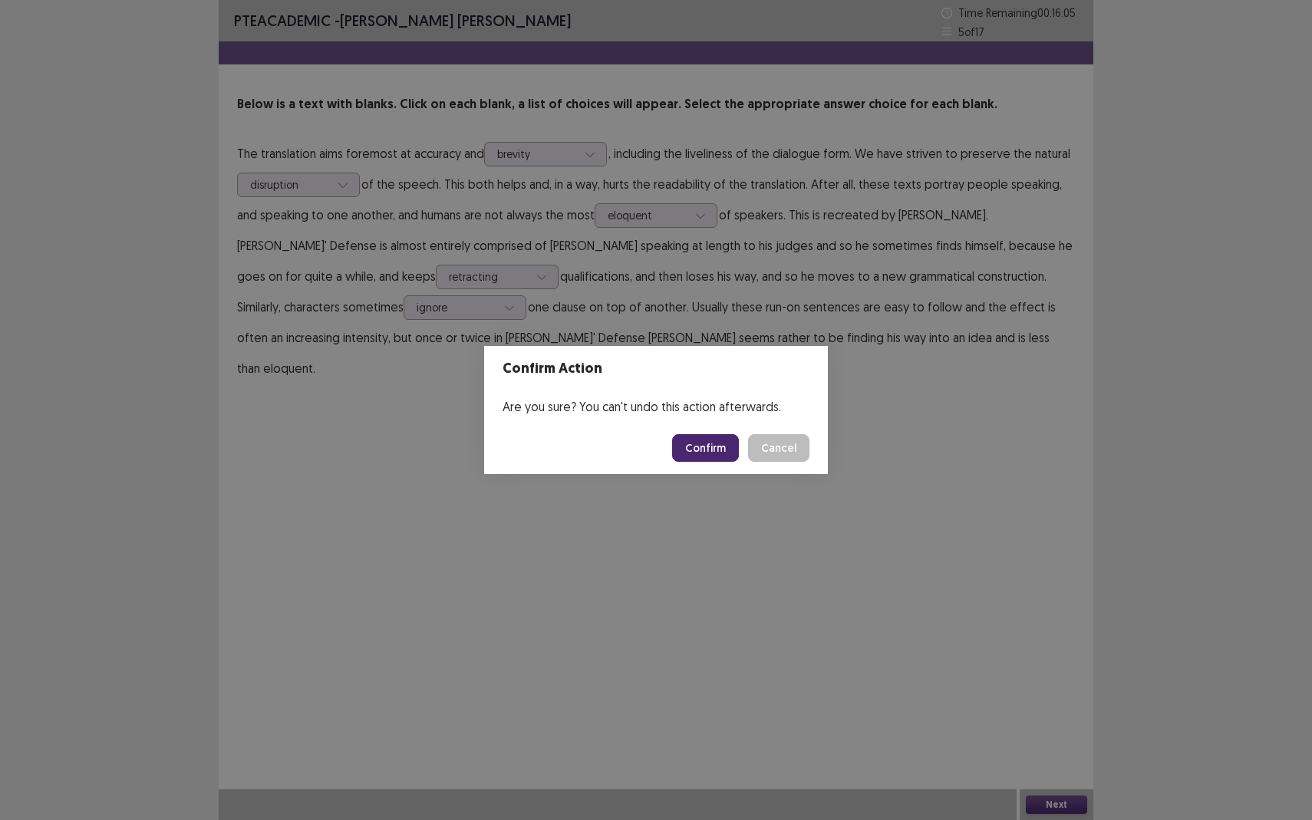
click at [704, 450] on button "Confirm" at bounding box center [705, 448] width 67 height 28
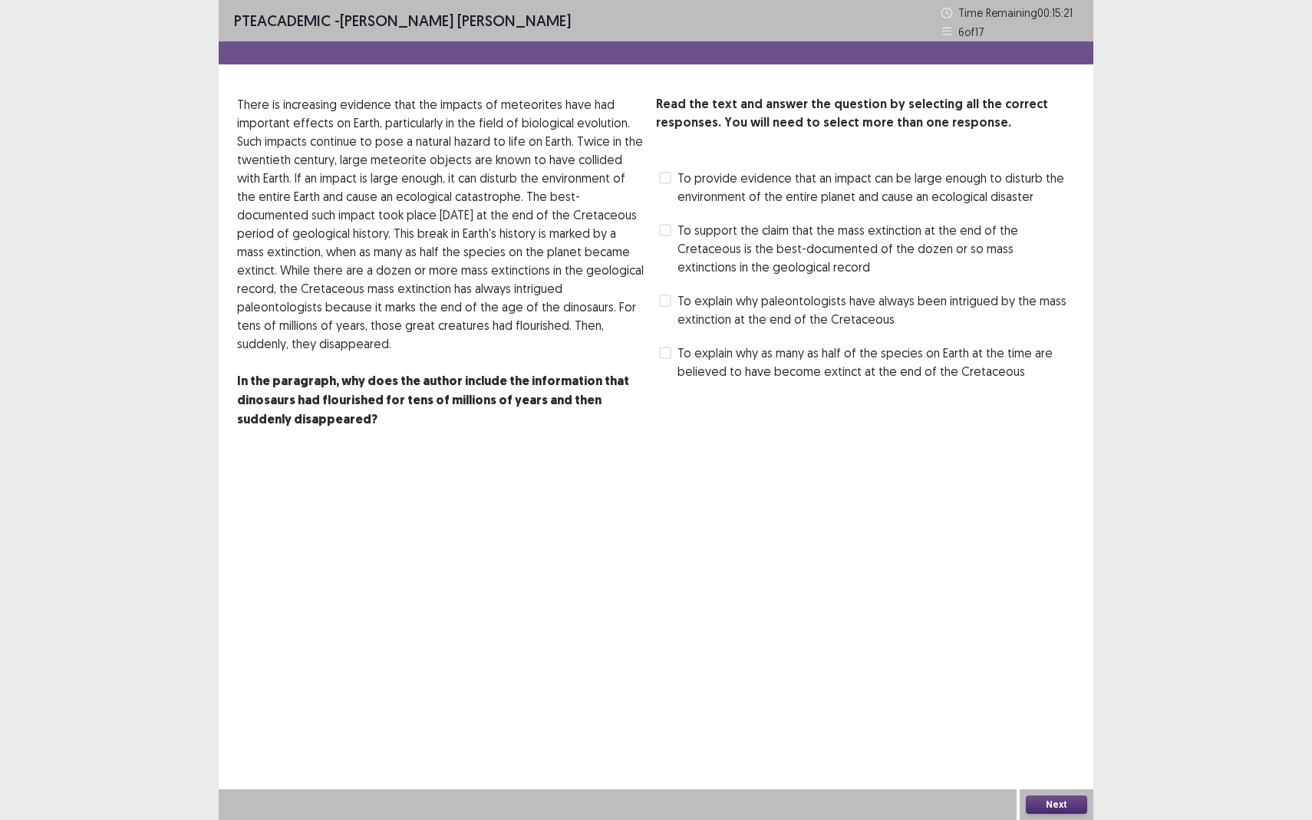
click at [670, 183] on span at bounding box center [665, 178] width 12 height 12
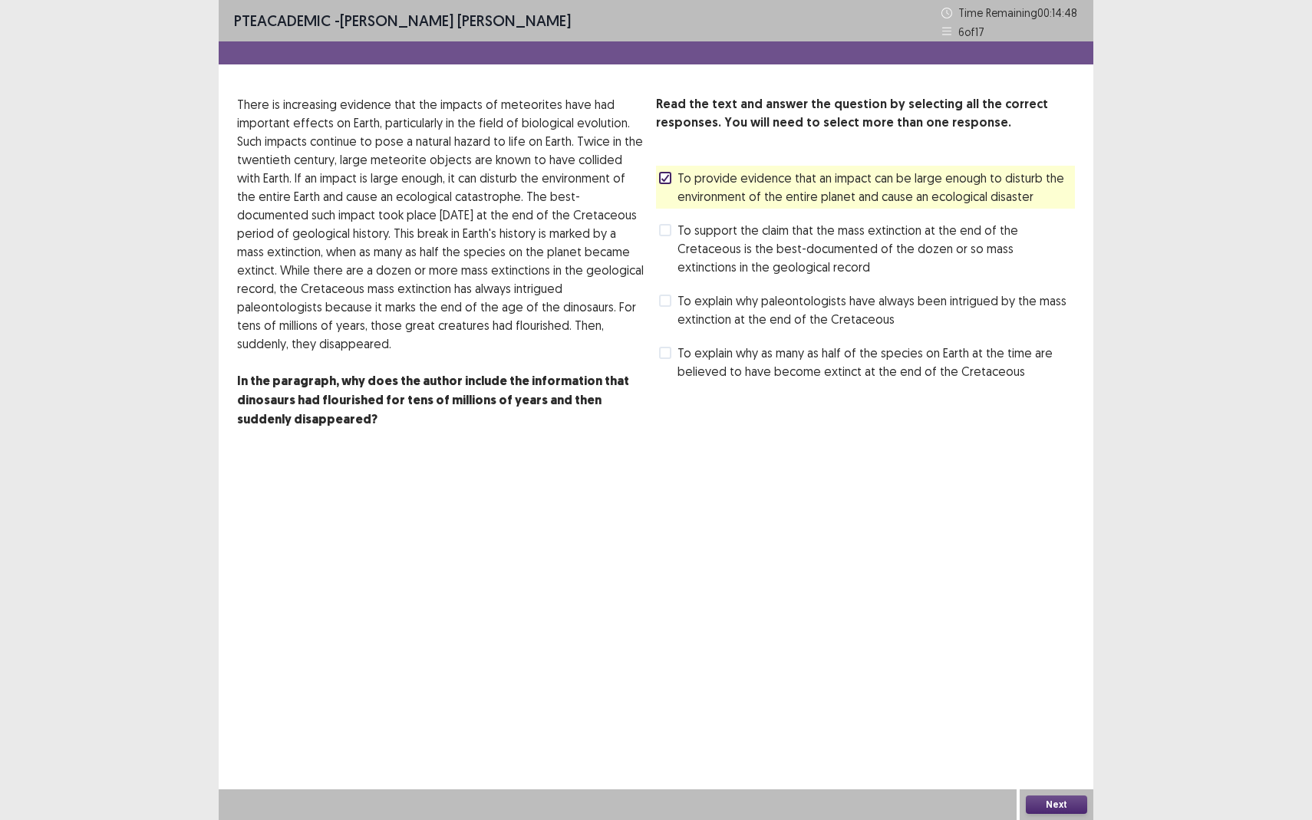
click at [686, 363] on span "To explain why as many as half of the species on Earth at the time are believed…" at bounding box center [877, 362] width 398 height 37
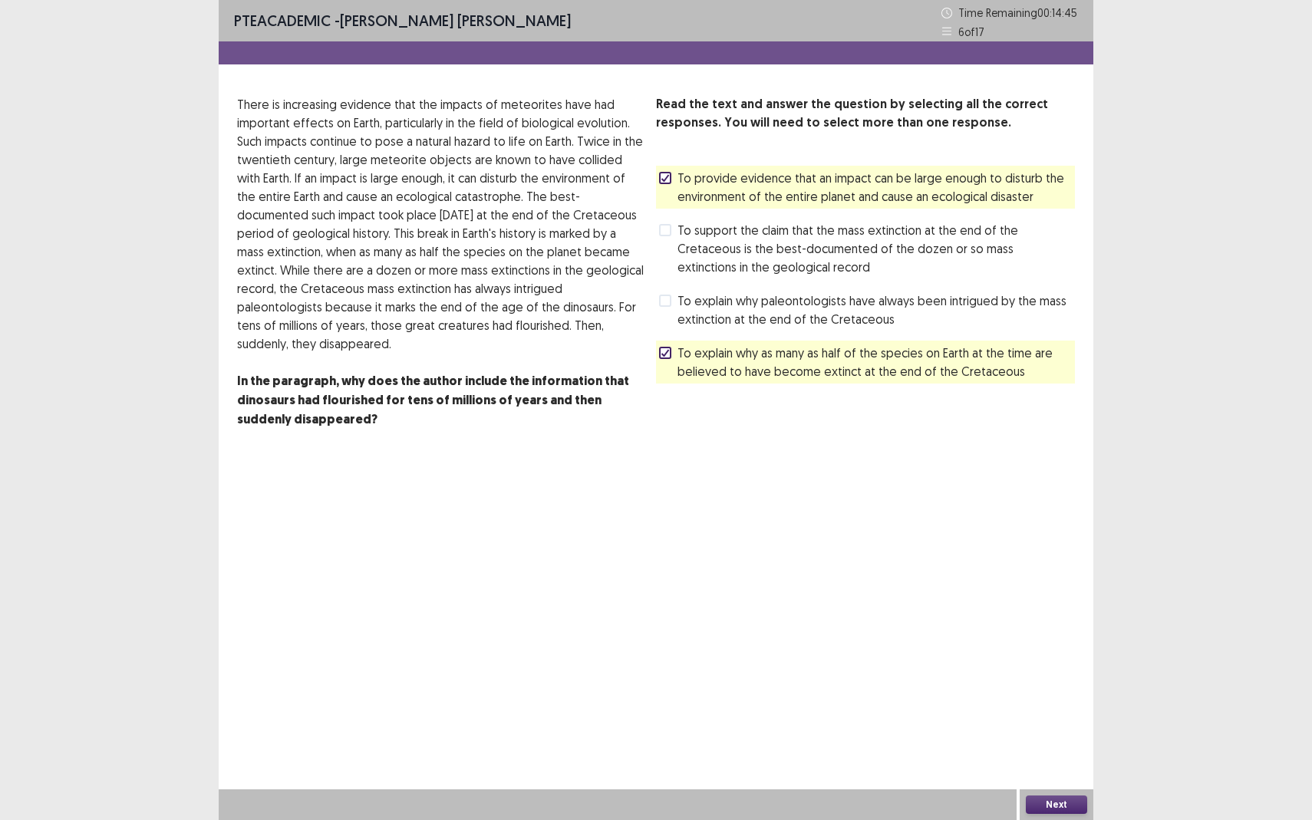
click at [1060, 752] on button "Next" at bounding box center [1056, 805] width 61 height 18
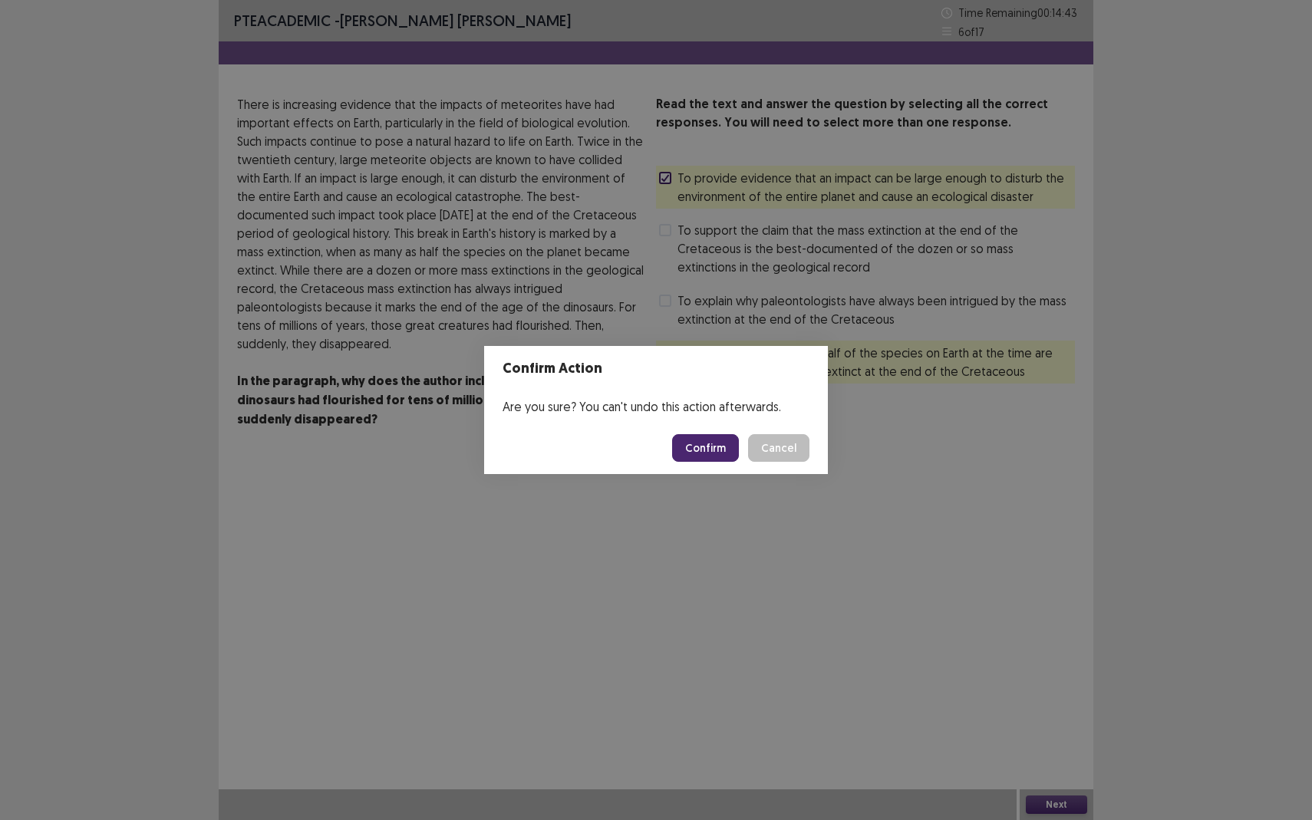
click at [723, 439] on button "Confirm" at bounding box center [705, 448] width 67 height 28
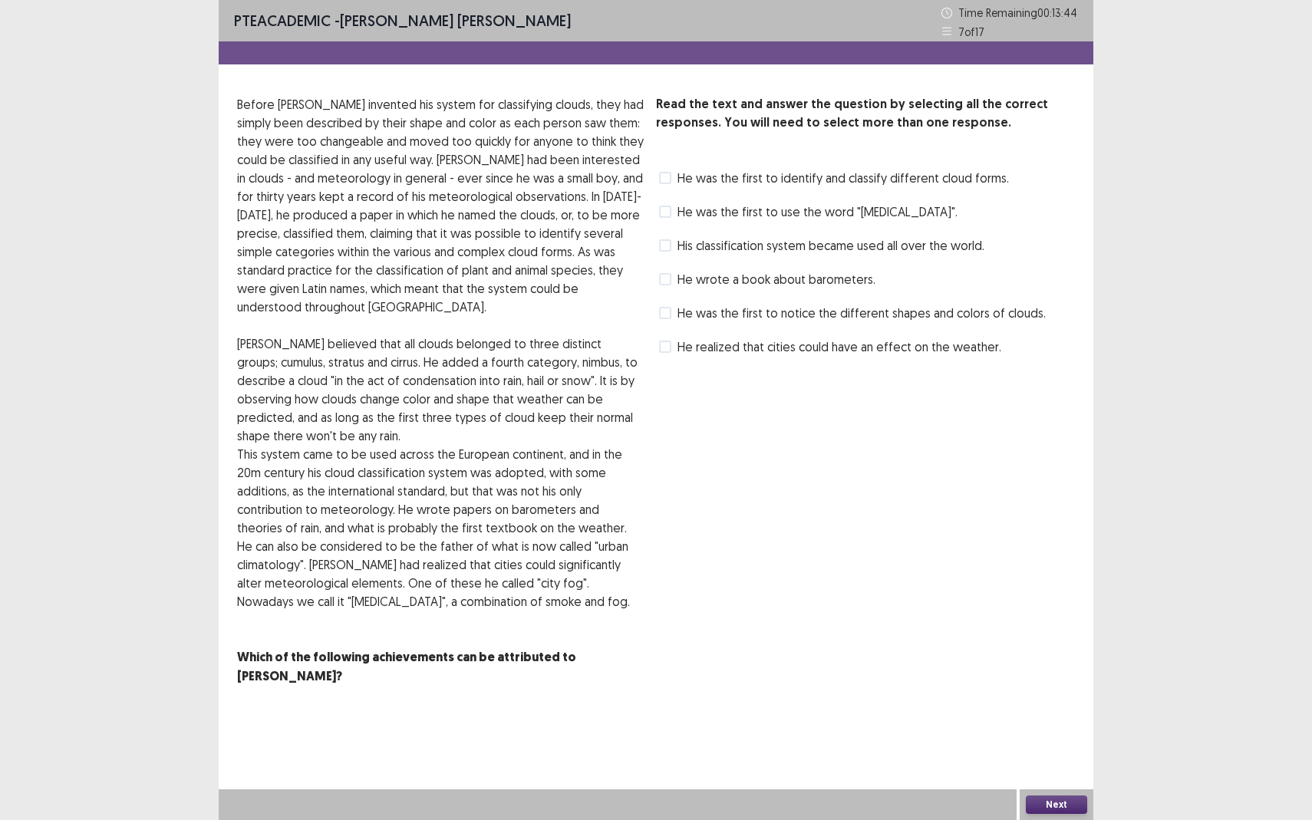
click at [767, 181] on span "He was the first to identify and classify different cloud forms." at bounding box center [844, 178] width 332 height 18
click at [670, 346] on span at bounding box center [665, 347] width 12 height 12
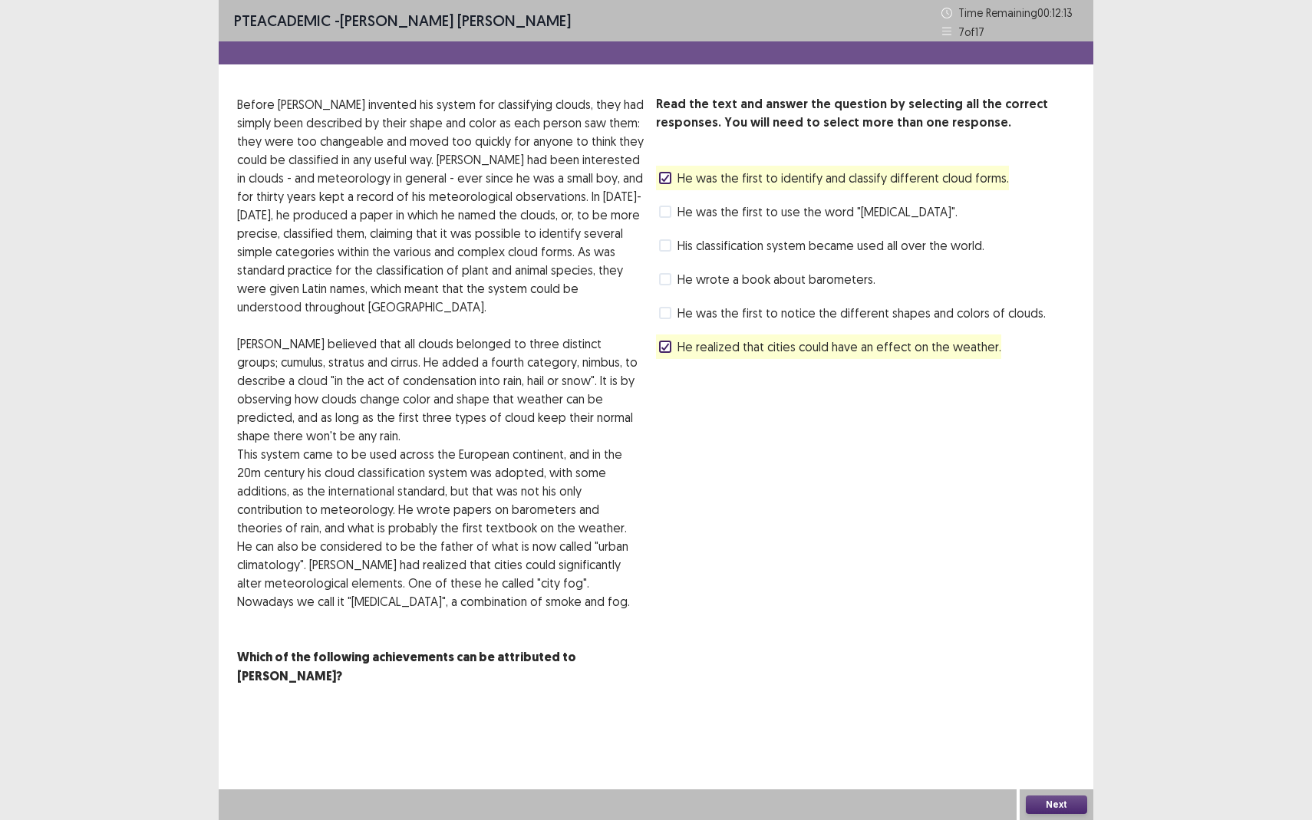
click at [1059, 752] on button "Next" at bounding box center [1056, 805] width 61 height 18
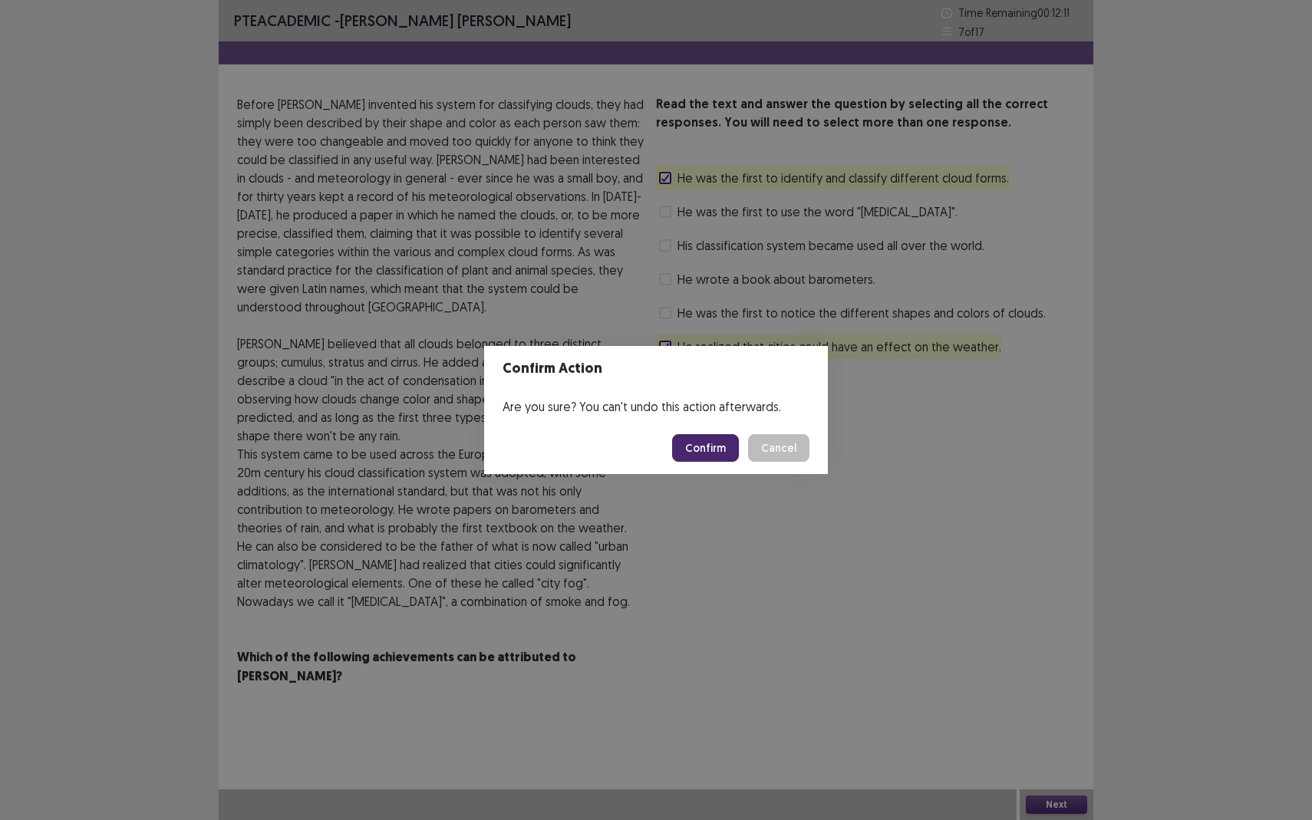
click at [705, 440] on button "Confirm" at bounding box center [705, 448] width 67 height 28
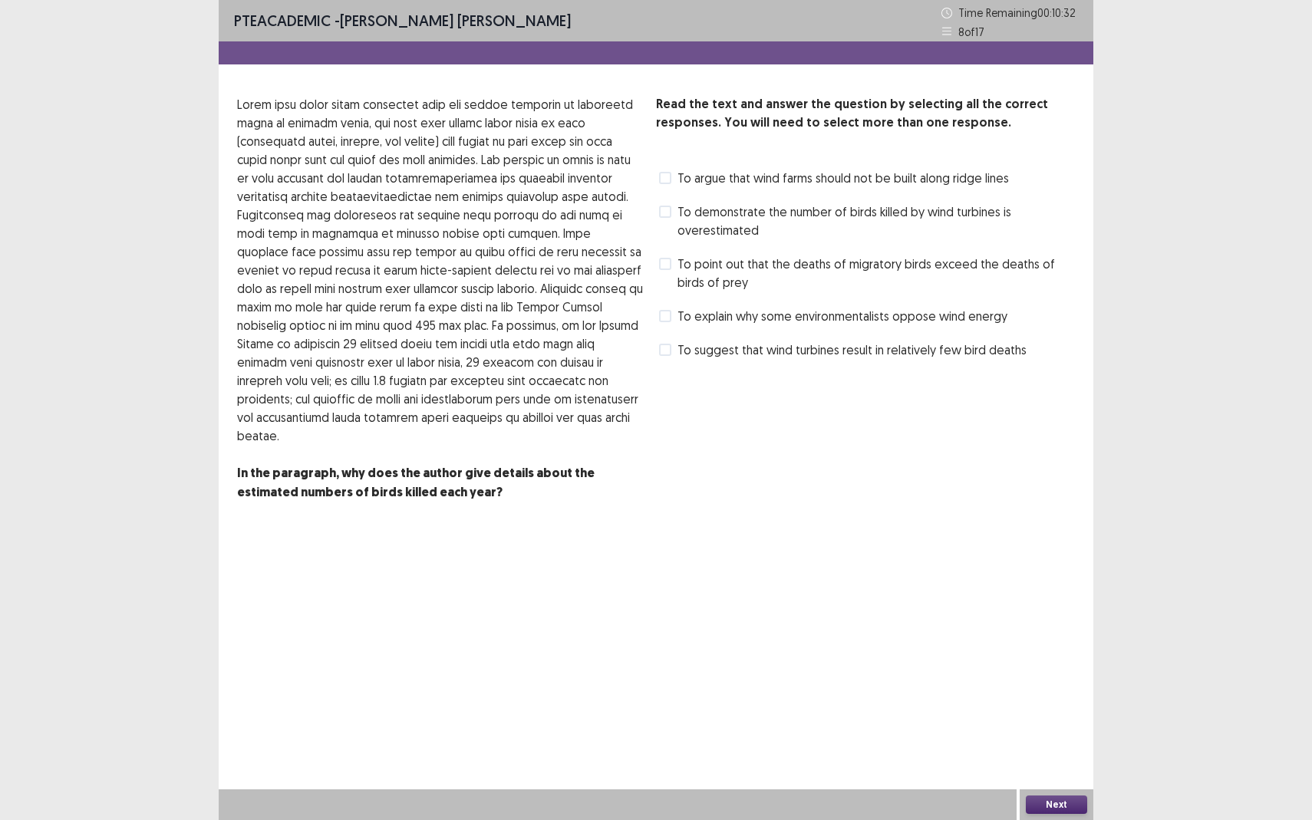
click at [671, 353] on label "To suggest that wind turbines result in relatively few bird deaths" at bounding box center [843, 350] width 368 height 18
click at [662, 266] on span at bounding box center [665, 264] width 12 height 12
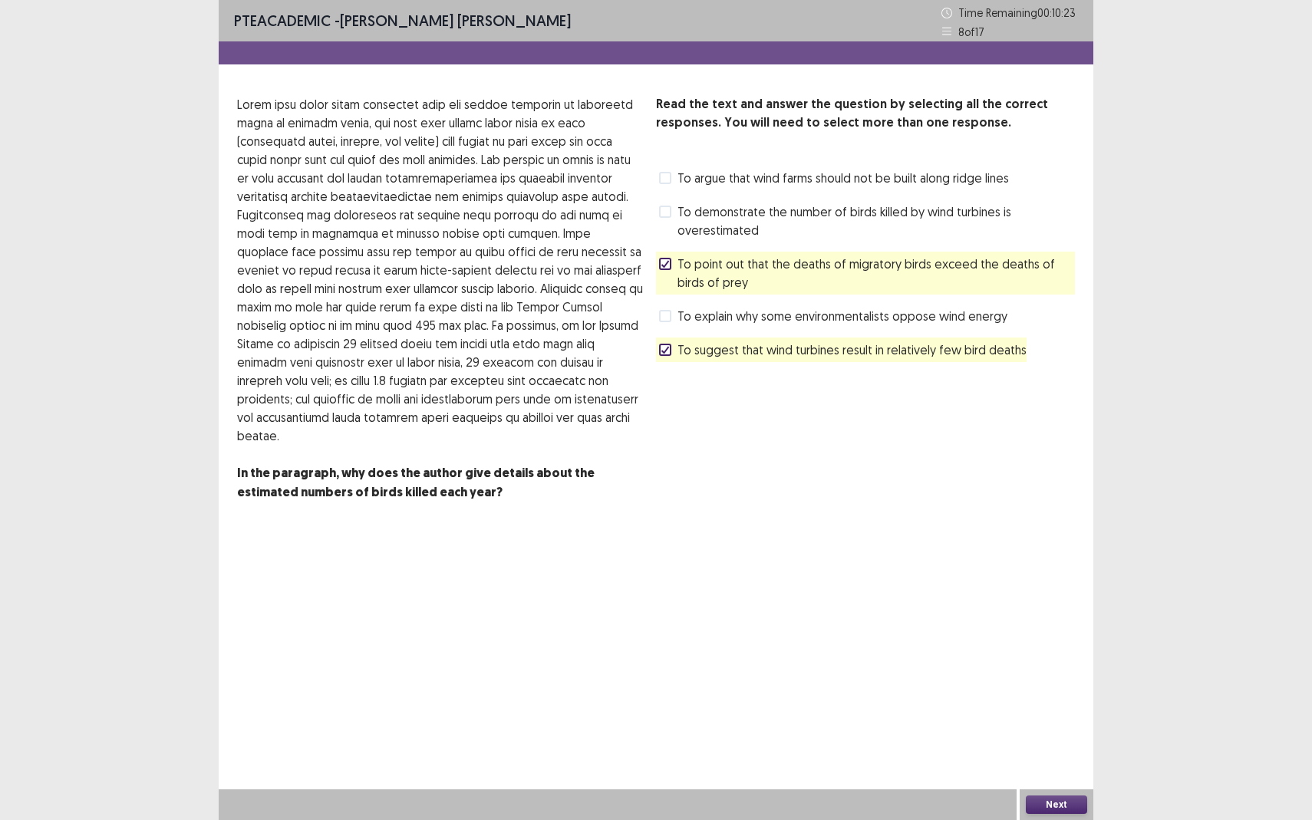
click at [658, 349] on div "To suggest that wind turbines result in relatively few bird deaths" at bounding box center [841, 350] width 371 height 25
click at [663, 348] on icon at bounding box center [665, 350] width 9 height 8
click at [664, 177] on span at bounding box center [665, 178] width 12 height 12
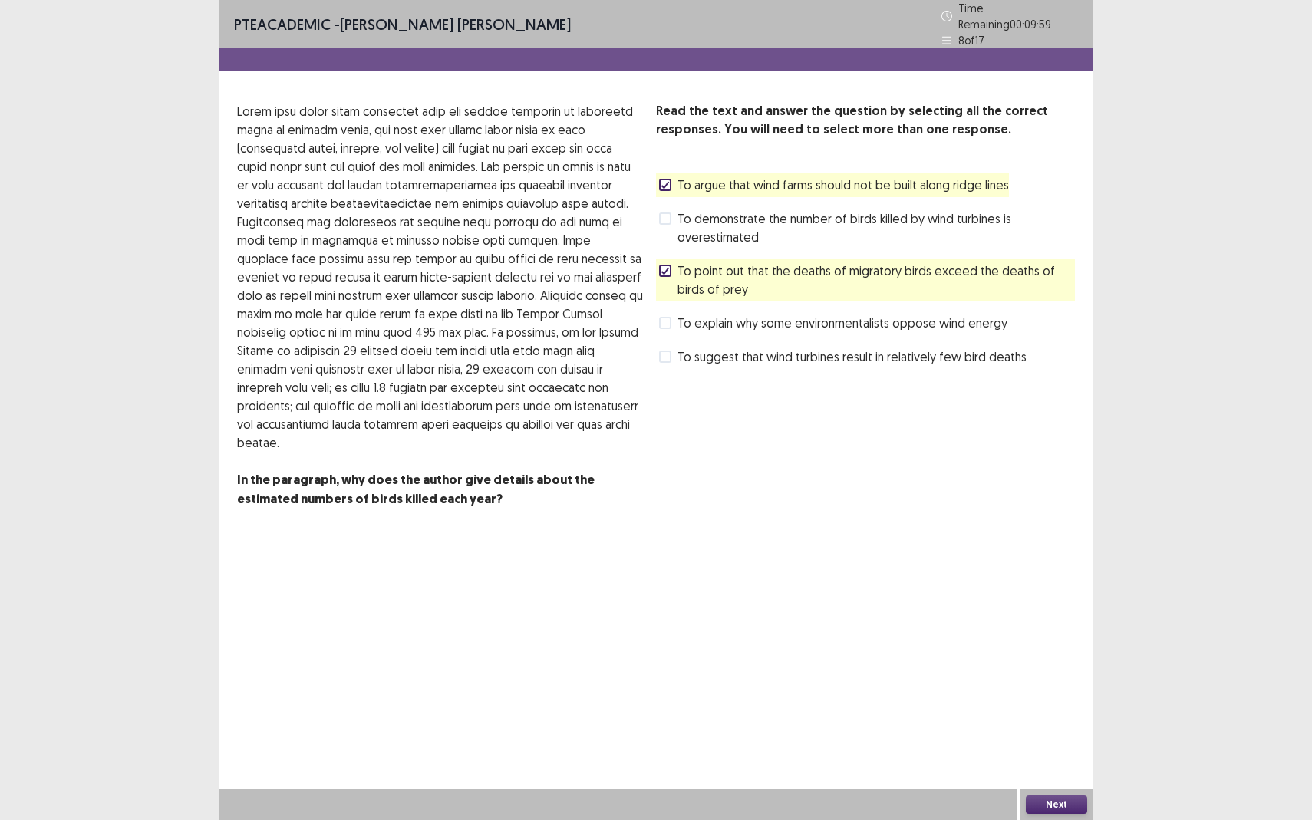
click at [1040, 752] on div "Next" at bounding box center [1057, 805] width 74 height 31
click at [1041, 752] on button "Next" at bounding box center [1056, 805] width 61 height 18
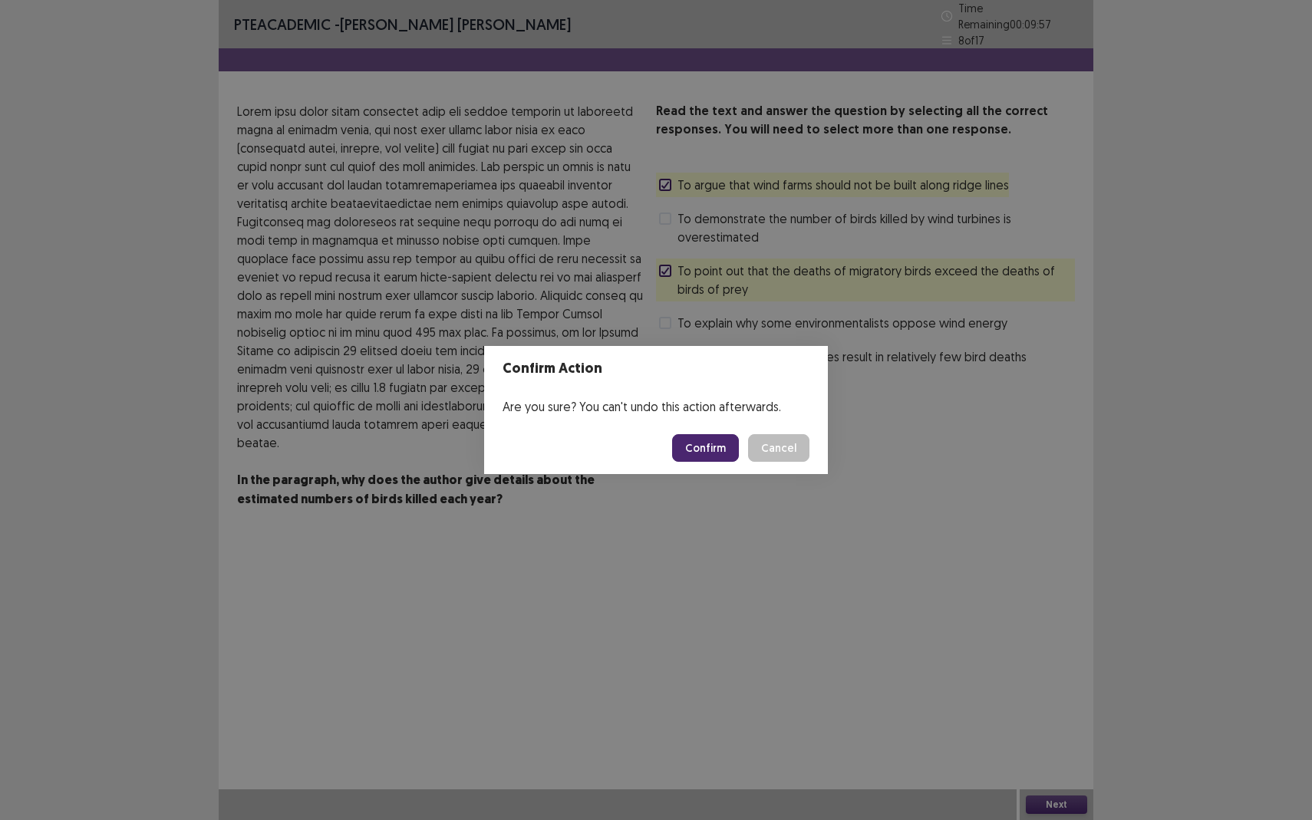
click at [711, 447] on button "Confirm" at bounding box center [705, 448] width 67 height 28
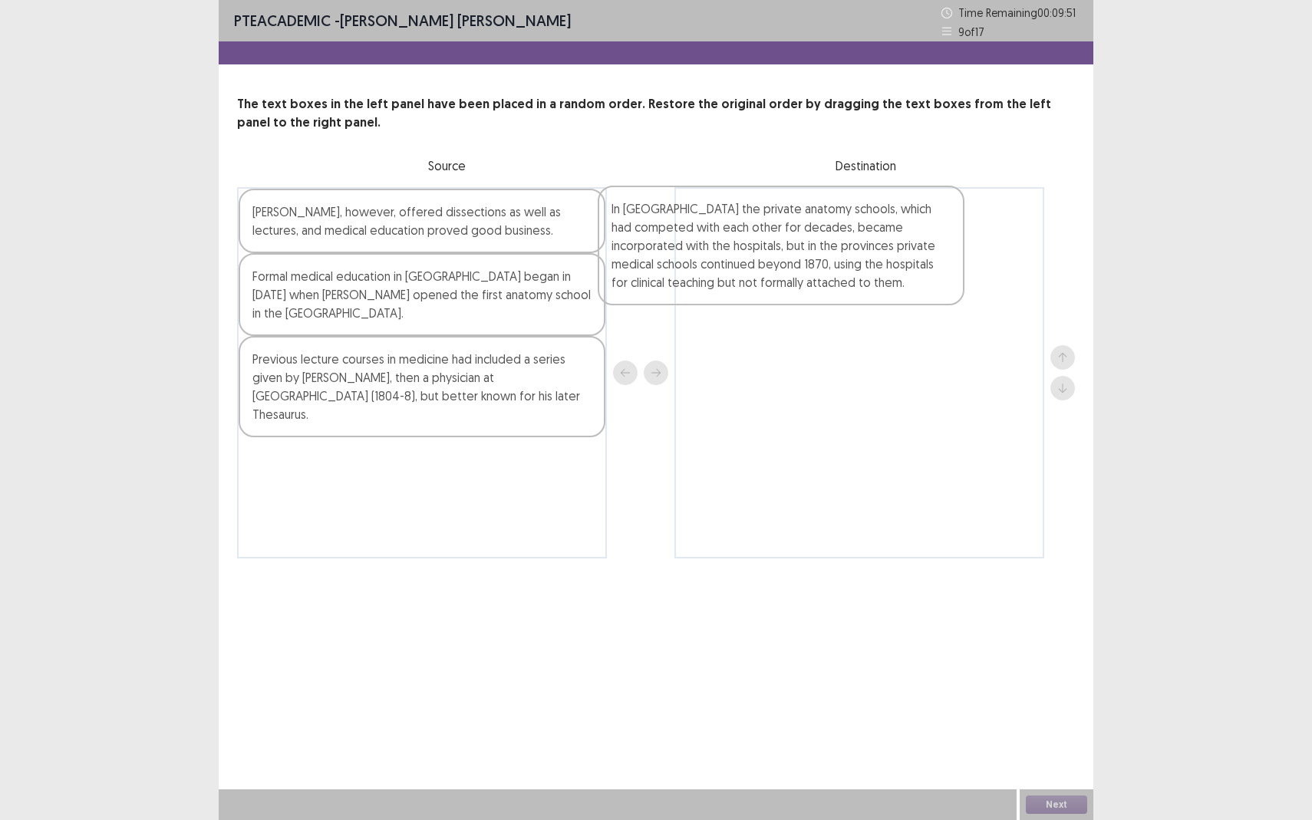
drag, startPoint x: 318, startPoint y: 287, endPoint x: 684, endPoint y: 217, distance: 371.9
click at [684, 217] on div "[PERSON_NAME], however, offered dissections as well as lectures, and medical ed…" at bounding box center [656, 372] width 838 height 371
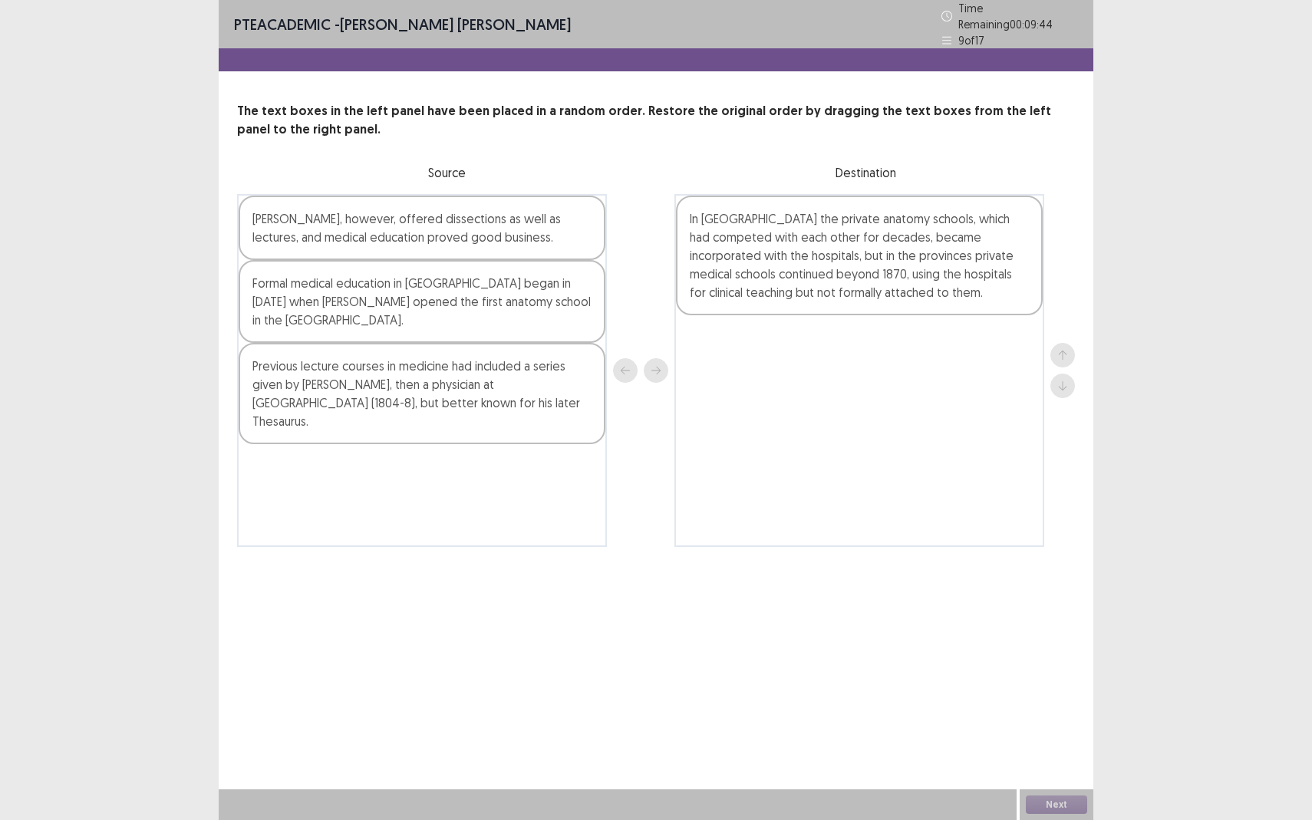
click at [312, 393] on div "Previous lecture courses in medicine had included a series given by [PERSON_NAM…" at bounding box center [422, 393] width 367 height 101
click at [330, 301] on div "Formal medical education in [GEOGRAPHIC_DATA] began in [DATE] when [PERSON_NAME…" at bounding box center [422, 301] width 367 height 83
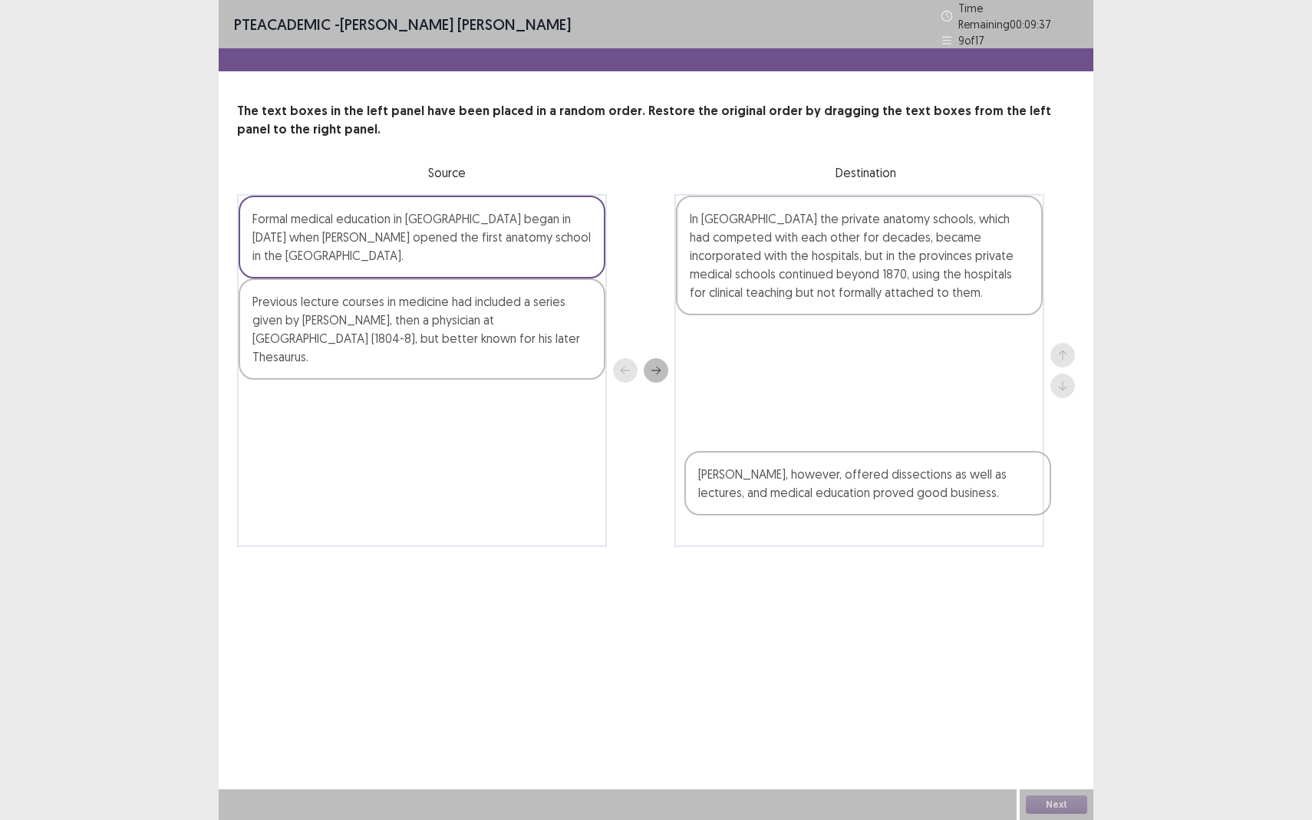
drag, startPoint x: 381, startPoint y: 238, endPoint x: 832, endPoint y: 501, distance: 521.7
click at [832, 501] on div "[PERSON_NAME], however, offered dissections as well as lectures, and medical ed…" at bounding box center [656, 370] width 838 height 353
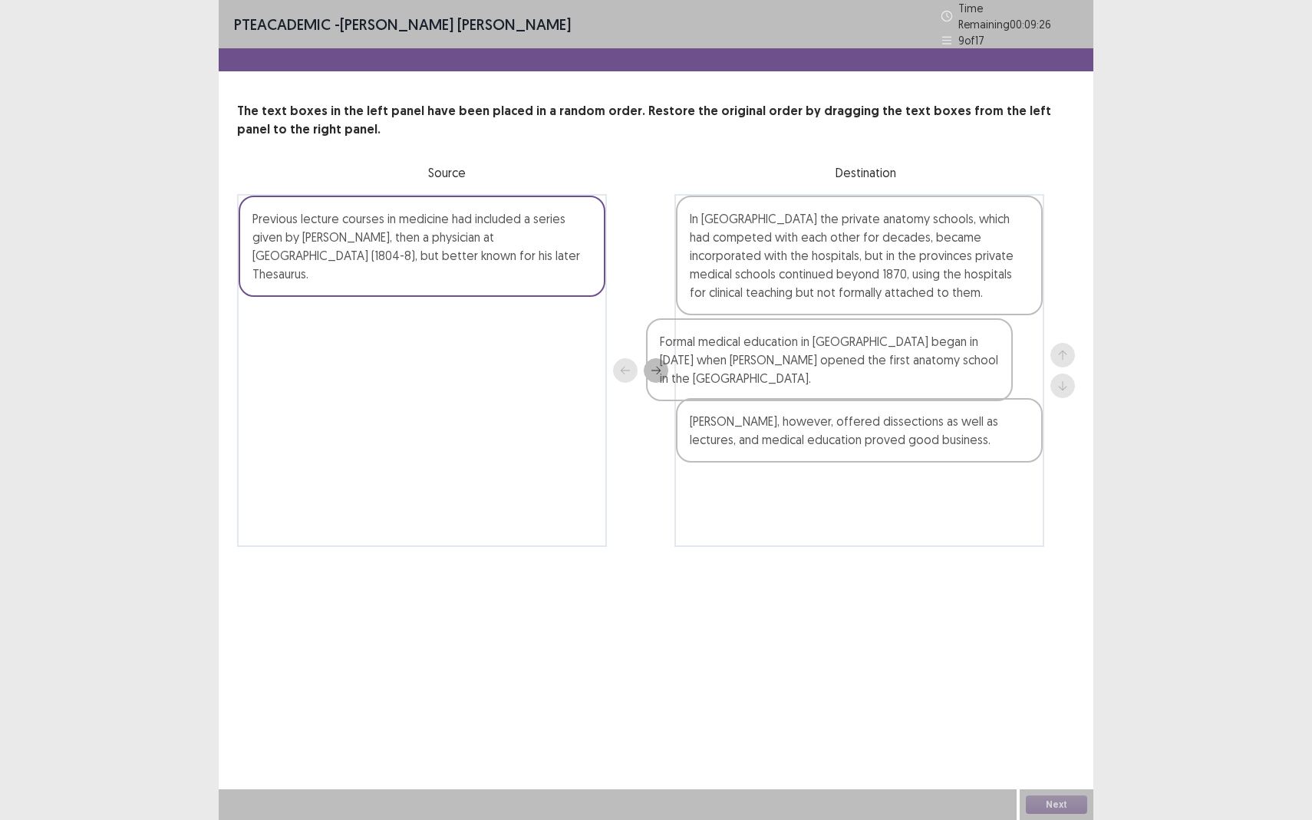
drag, startPoint x: 434, startPoint y: 239, endPoint x: 868, endPoint y: 382, distance: 457.4
click at [868, 382] on div "Formal medical education in [GEOGRAPHIC_DATA] began in [DATE] when [PERSON_NAME…" at bounding box center [656, 370] width 838 height 353
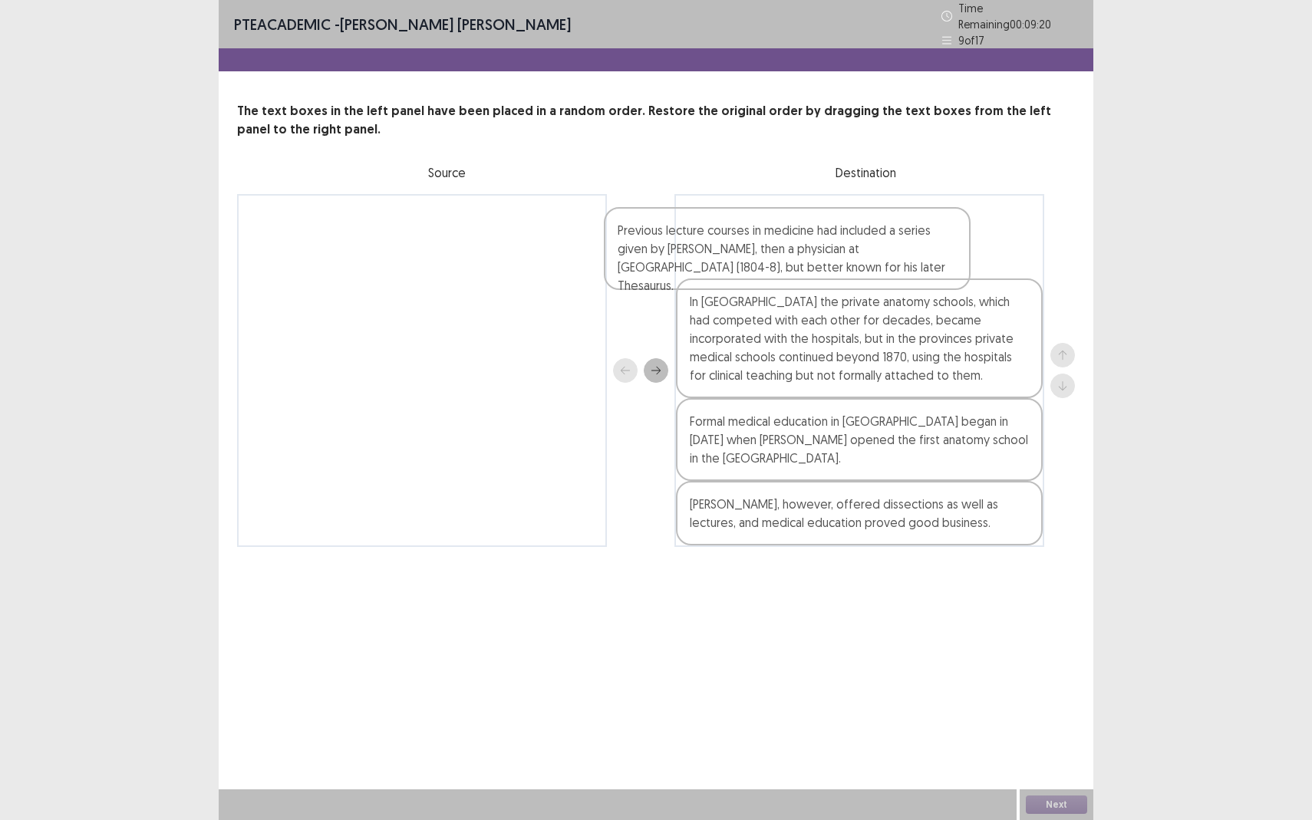
drag, startPoint x: 404, startPoint y: 238, endPoint x: 796, endPoint y: 256, distance: 392.6
click at [796, 256] on div "Previous lecture courses in medicine had included a series given by [PERSON_NAM…" at bounding box center [656, 370] width 838 height 353
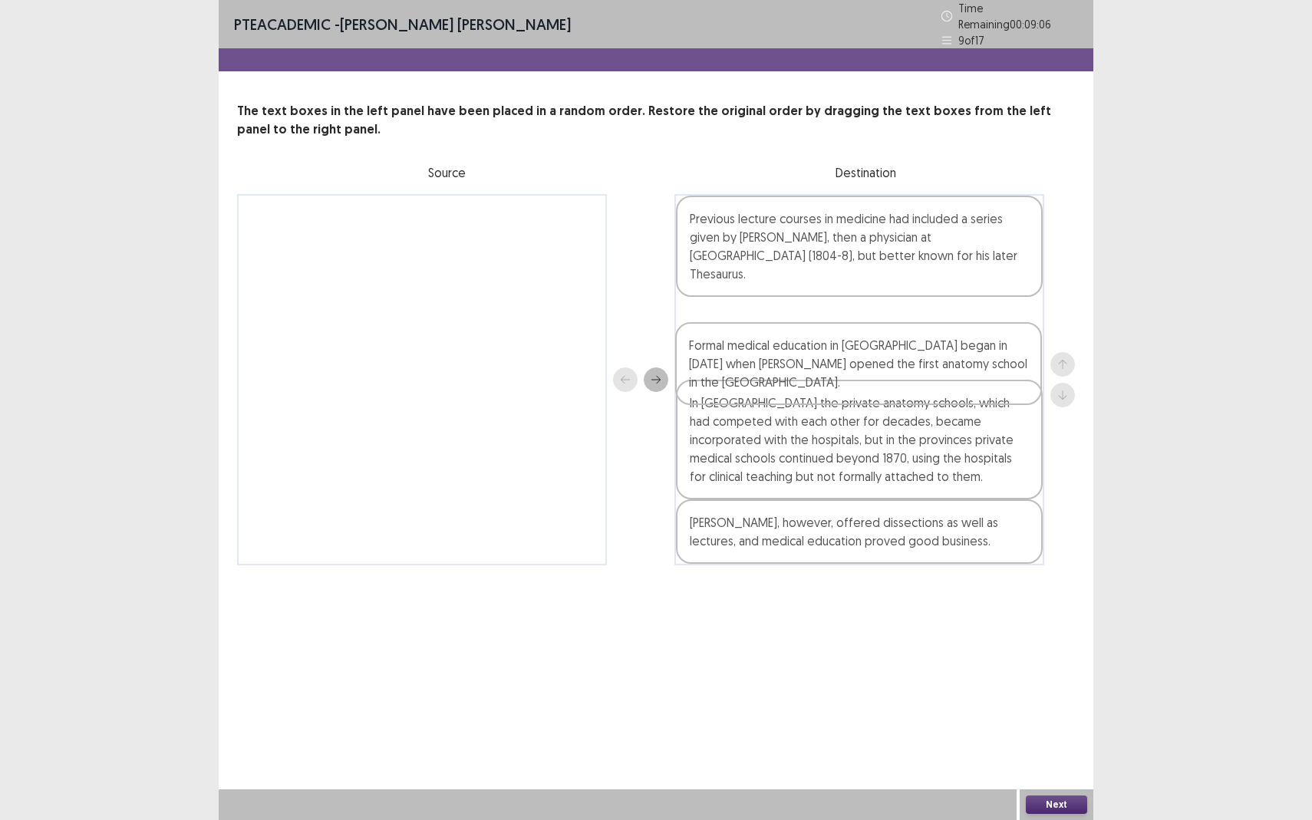
drag, startPoint x: 886, startPoint y: 444, endPoint x: 882, endPoint y: 355, distance: 88.3
click at [882, 355] on div "Previous lecture courses in medicine had included a series given by [PERSON_NAM…" at bounding box center [860, 379] width 370 height 371
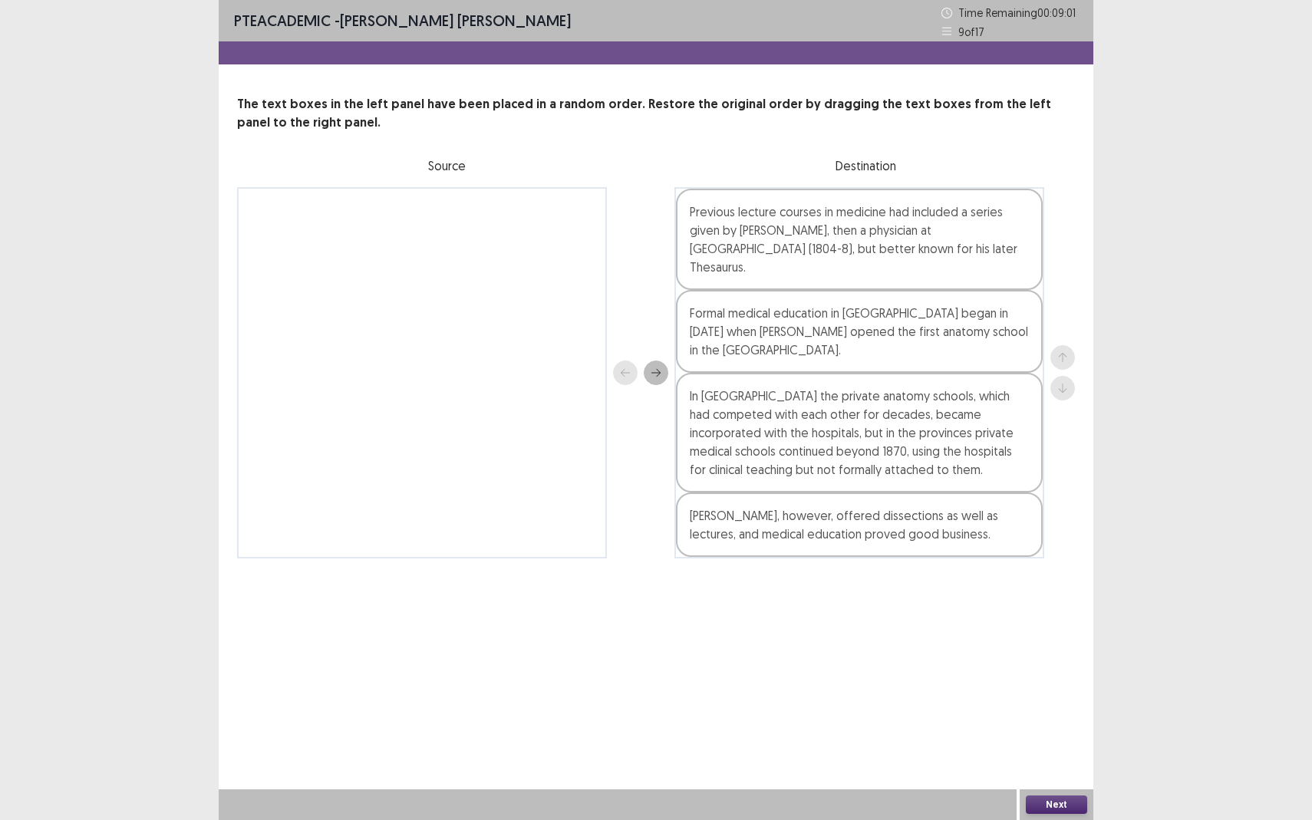
click at [1043, 752] on button "Next" at bounding box center [1056, 805] width 61 height 18
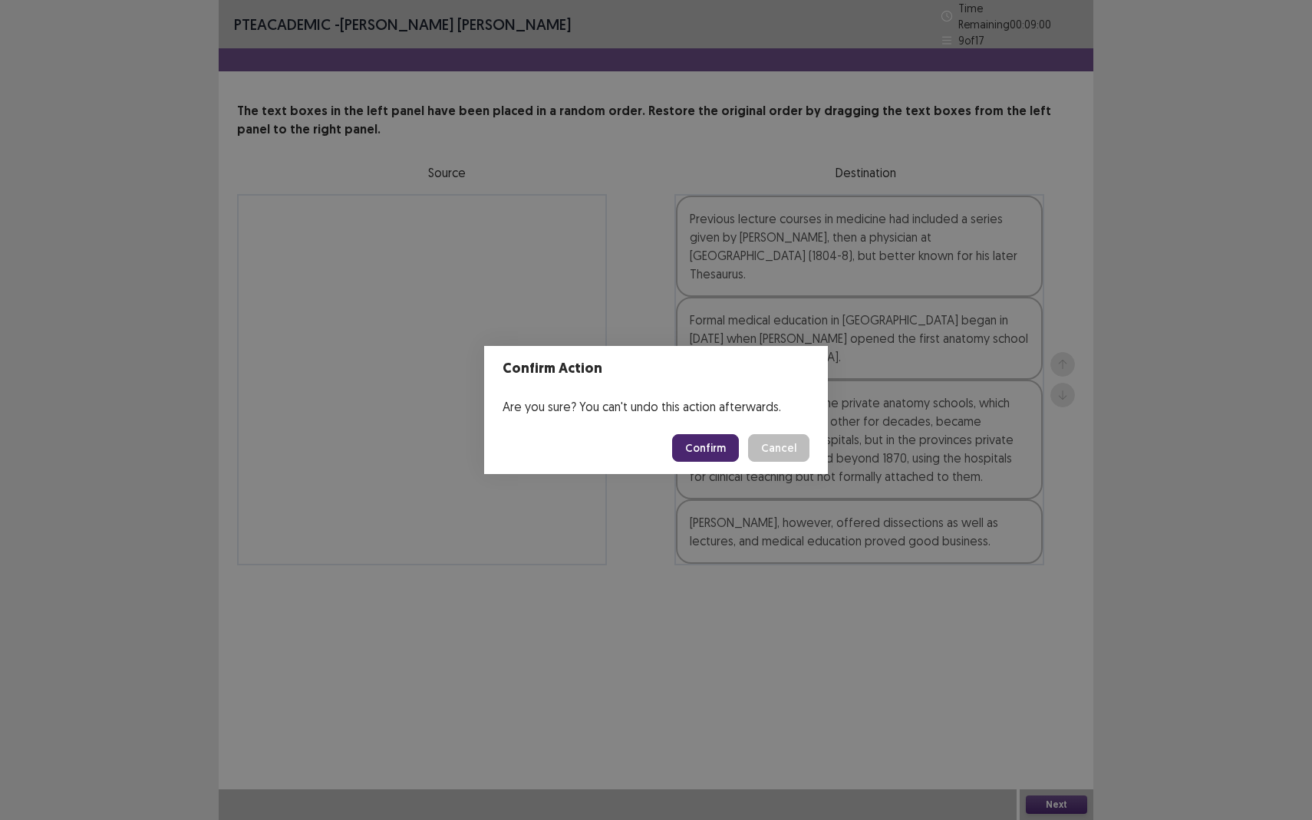
click at [718, 459] on button "Confirm" at bounding box center [705, 448] width 67 height 28
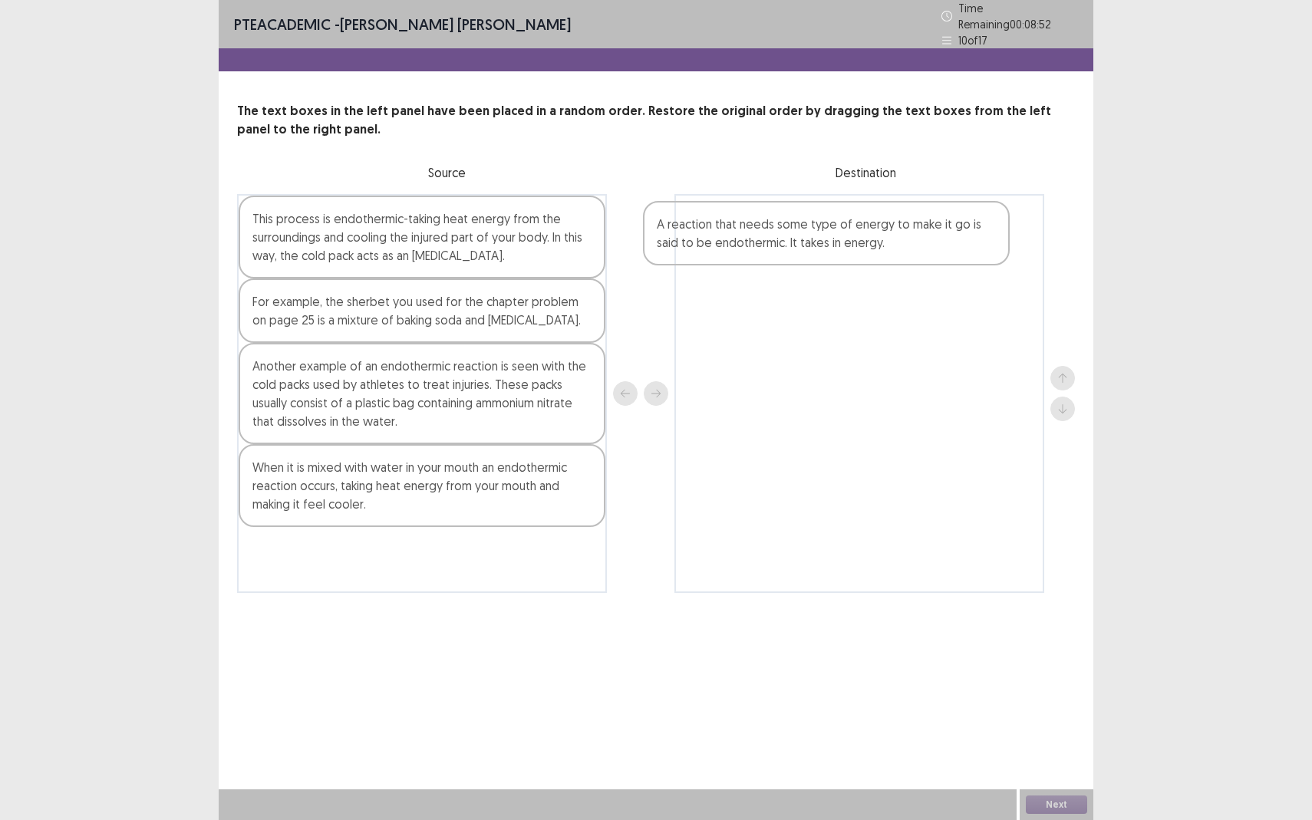
drag, startPoint x: 326, startPoint y: 499, endPoint x: 751, endPoint y: 245, distance: 494.6
click at [751, 245] on div "This process is endothermic-taking heat energy from the surroundings and coolin…" at bounding box center [656, 393] width 838 height 399
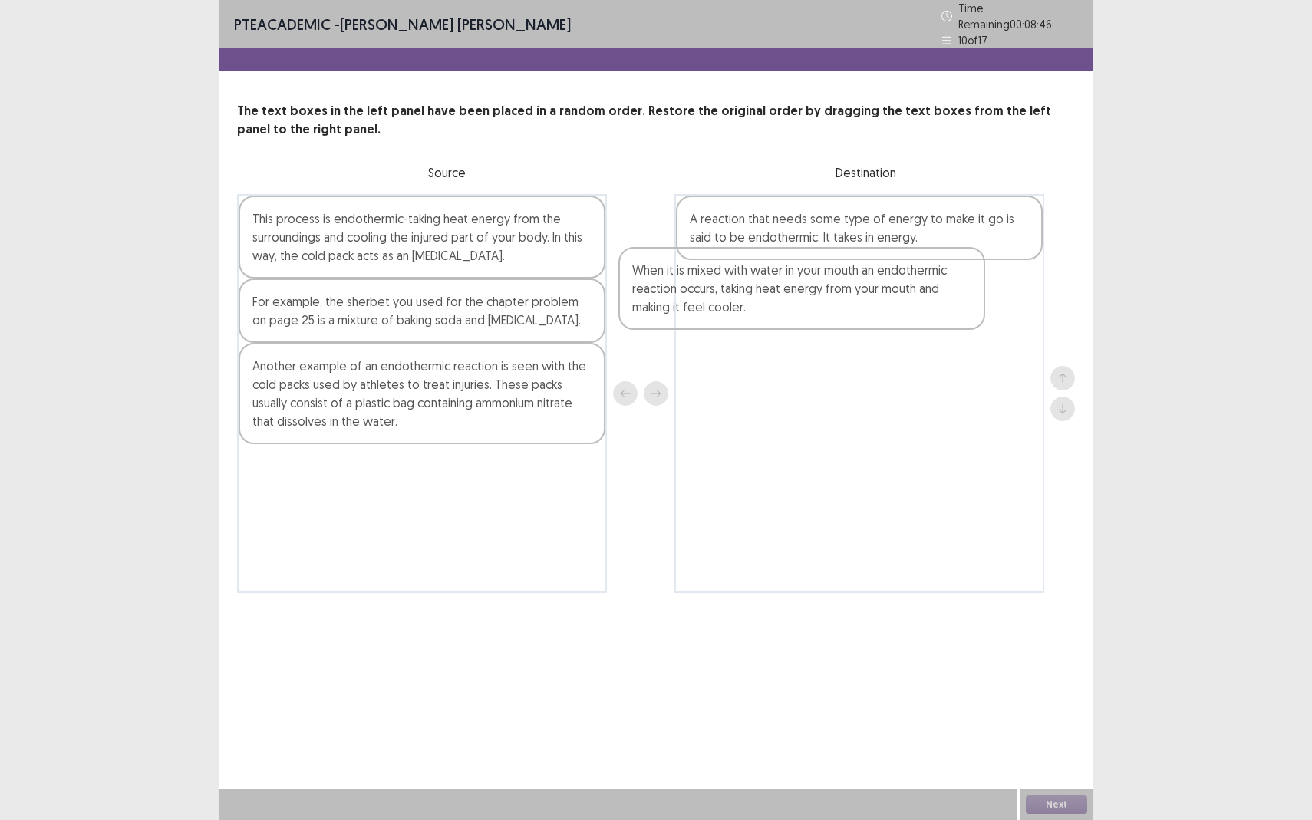
drag, startPoint x: 383, startPoint y: 503, endPoint x: 801, endPoint y: 292, distance: 468.8
click at [801, 292] on div "This process is endothermic-taking heat energy from the surroundings and coolin…" at bounding box center [656, 393] width 838 height 399
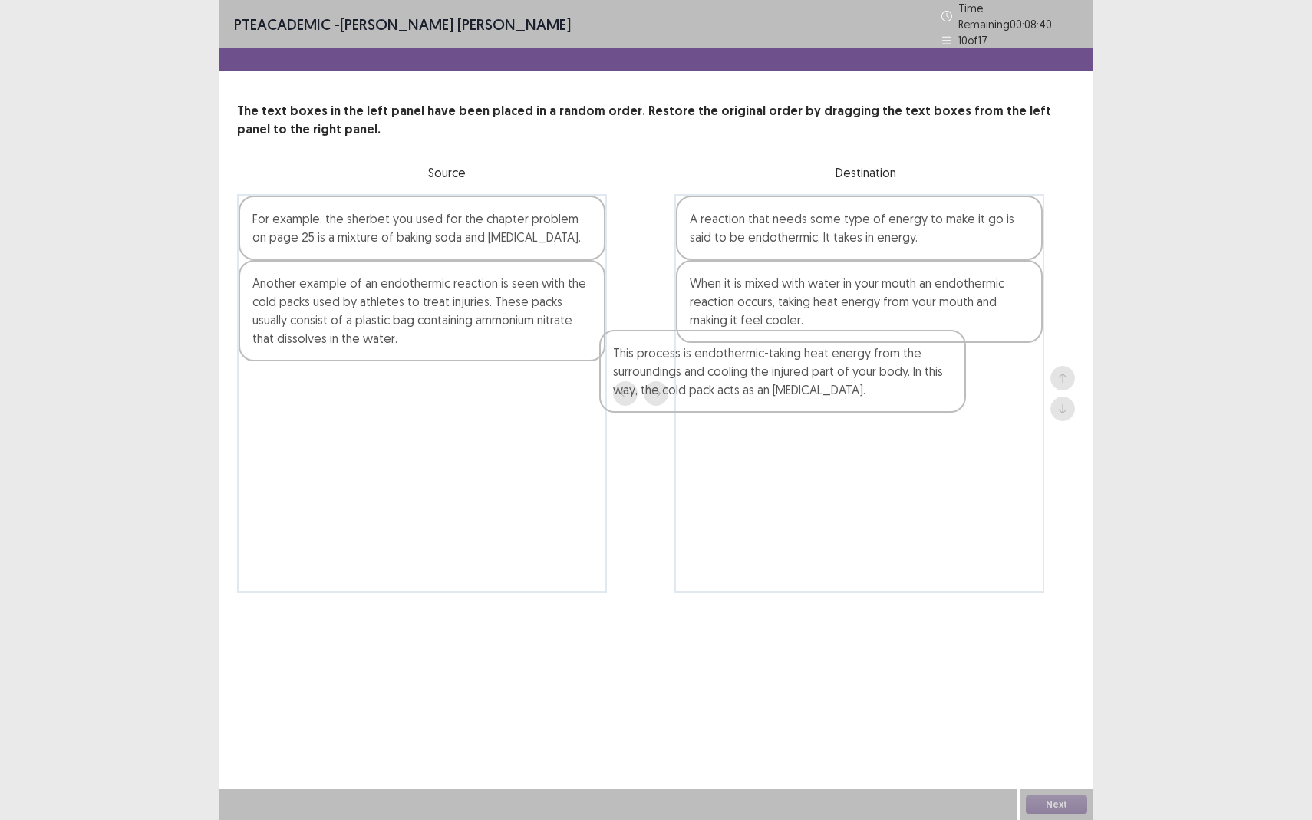
drag, startPoint x: 322, startPoint y: 248, endPoint x: 689, endPoint y: 386, distance: 392.0
click at [689, 386] on div "This process is endothermic-taking heat energy from the surroundings and coolin…" at bounding box center [656, 393] width 838 height 399
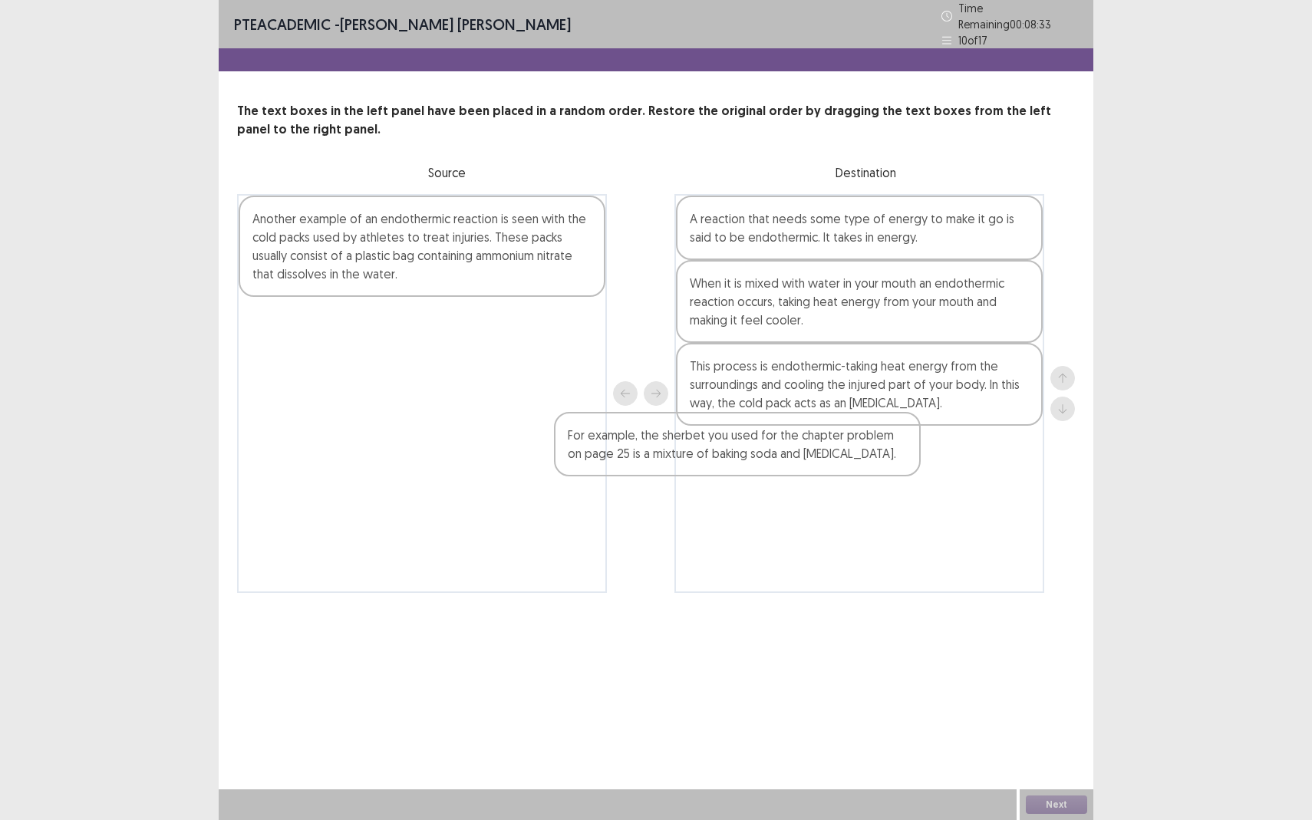
drag, startPoint x: 383, startPoint y: 241, endPoint x: 750, endPoint y: 497, distance: 447.5
click at [750, 498] on div "For example, the sherbet you used for the chapter problem on page 25 is a mixtu…" at bounding box center [656, 393] width 838 height 399
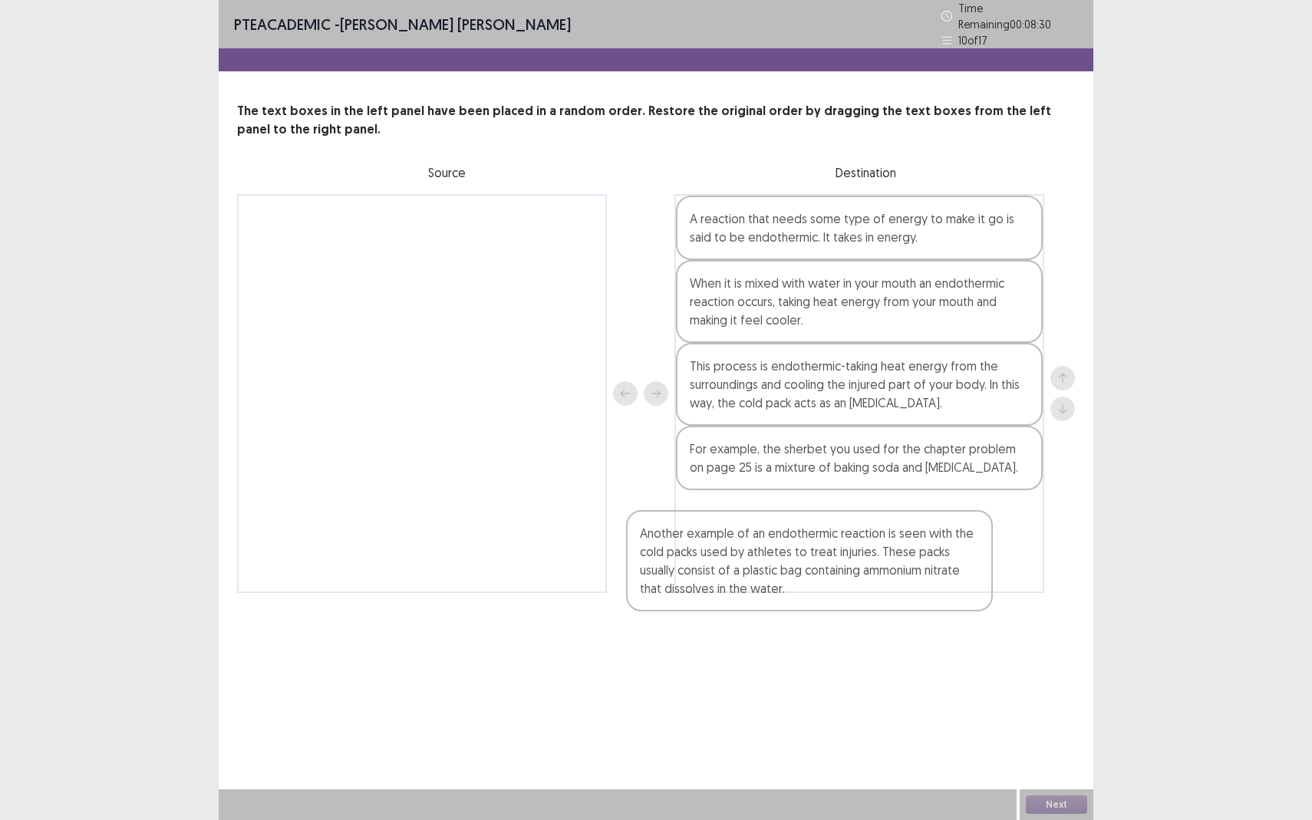
drag, startPoint x: 395, startPoint y: 251, endPoint x: 791, endPoint y: 578, distance: 513.5
click at [791, 578] on div "Another example of an endothermic reaction is seen with the cold packs used by …" at bounding box center [656, 393] width 838 height 399
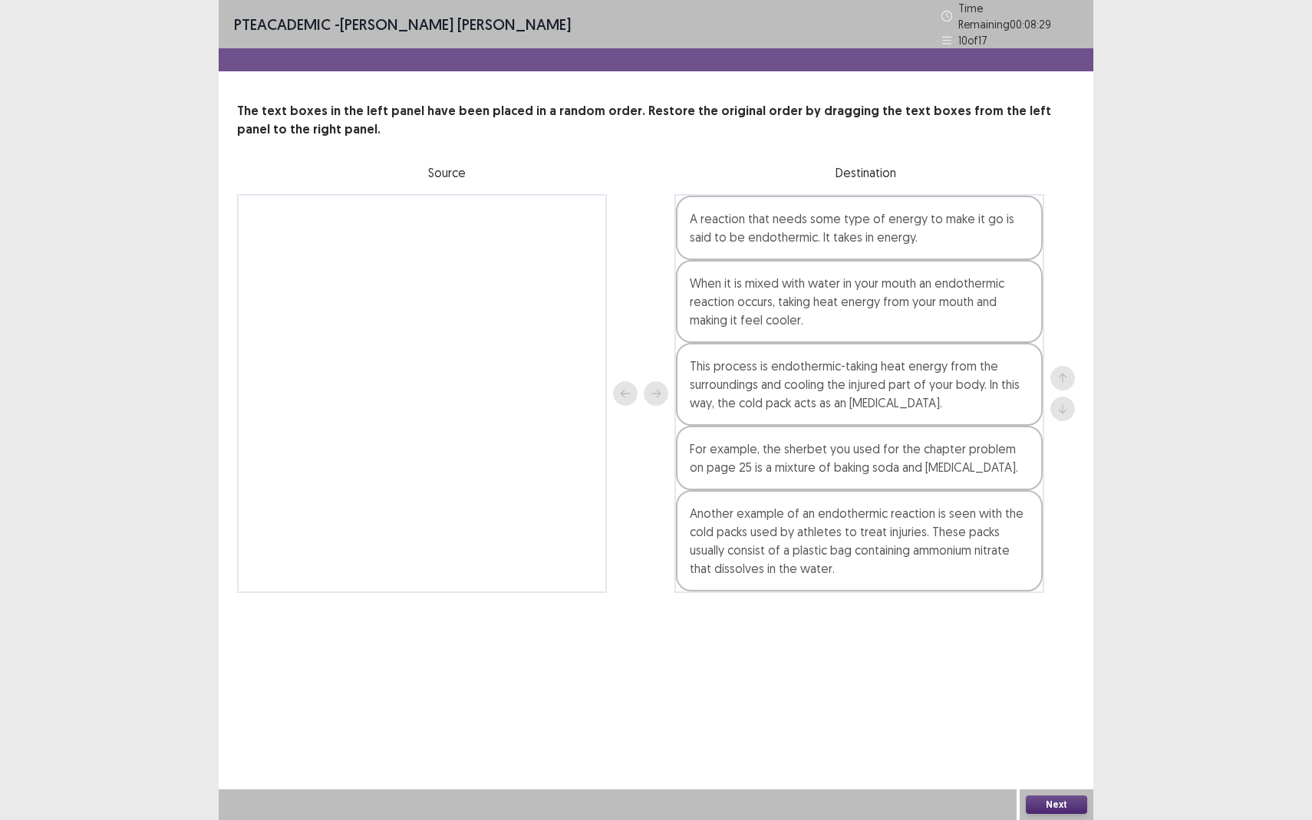
click at [1046, 752] on button "Next" at bounding box center [1056, 805] width 61 height 18
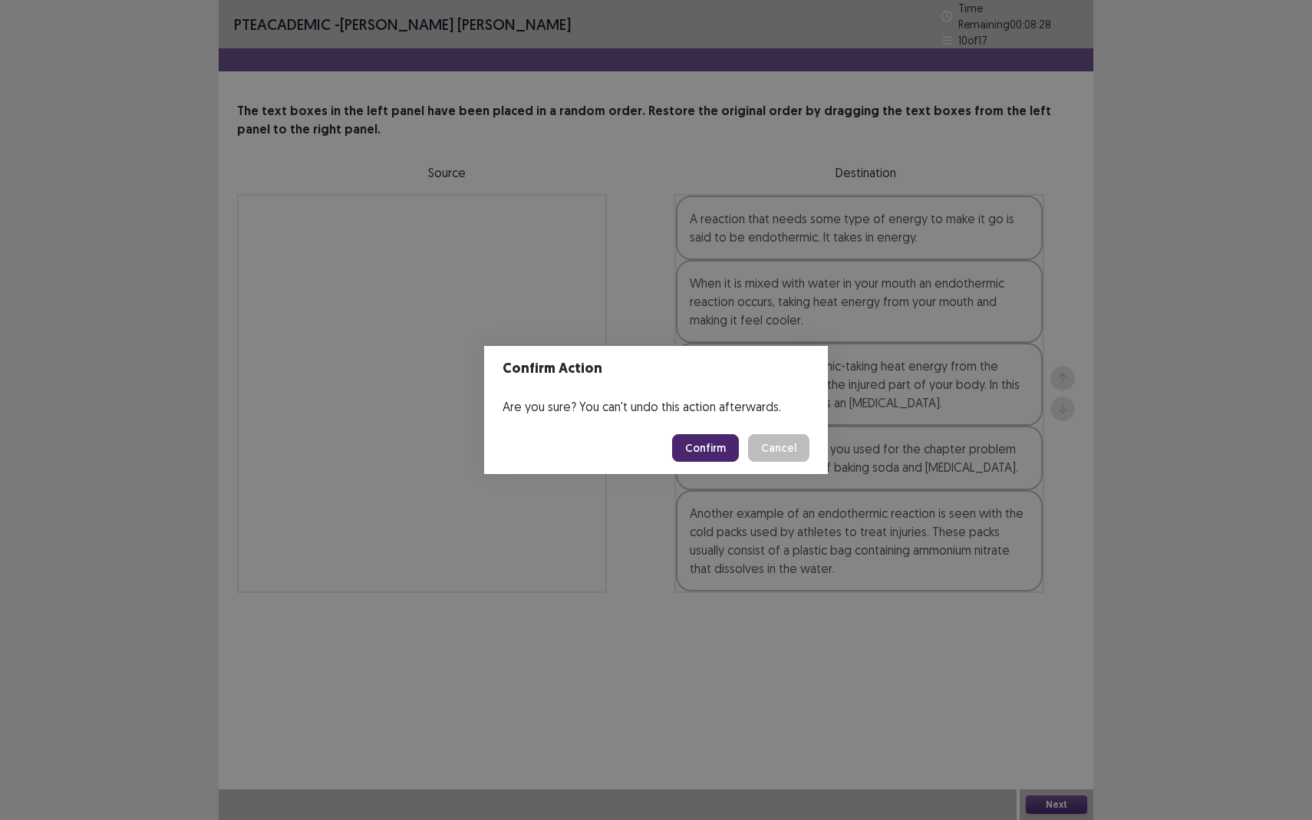
click at [708, 447] on button "Confirm" at bounding box center [705, 448] width 67 height 28
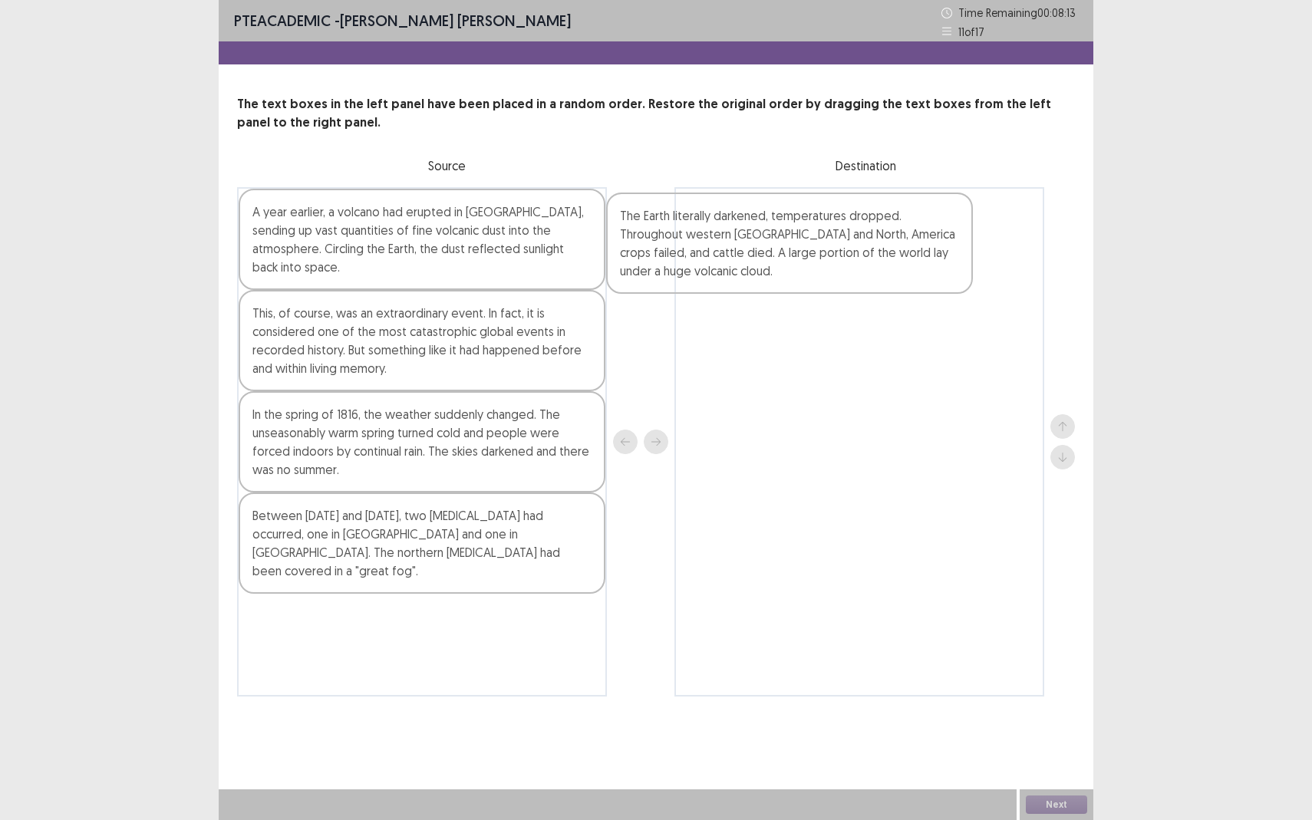
drag, startPoint x: 321, startPoint y: 302, endPoint x: 693, endPoint y: 223, distance: 380.5
click at [693, 223] on div "A year earlier, a volcano had erupted in [GEOGRAPHIC_DATA], sending up vast qua…" at bounding box center [656, 442] width 838 height 510
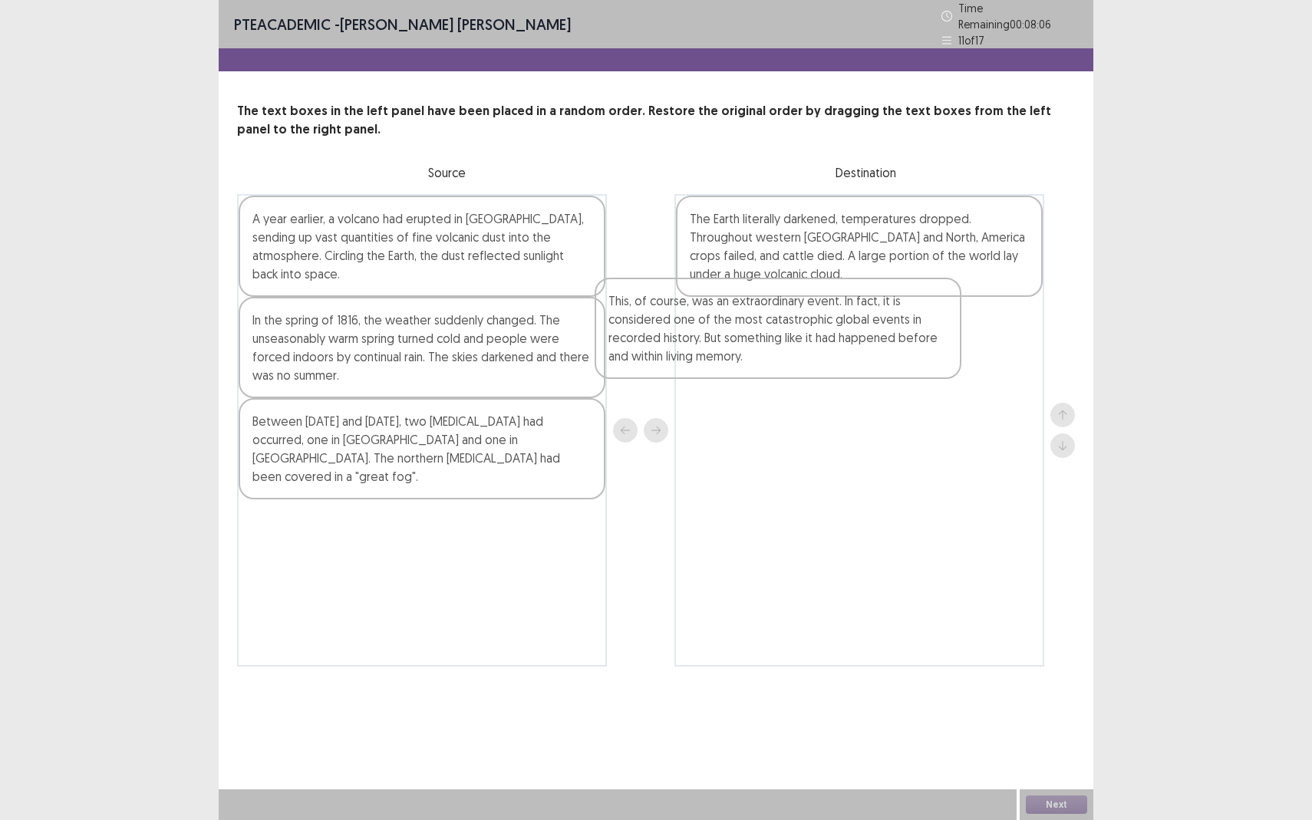
drag, startPoint x: 340, startPoint y: 345, endPoint x: 721, endPoint y: 342, distance: 380.6
click at [721, 342] on div "A year earlier, a volcano had erupted in [GEOGRAPHIC_DATA], sending up vast qua…" at bounding box center [656, 430] width 838 height 473
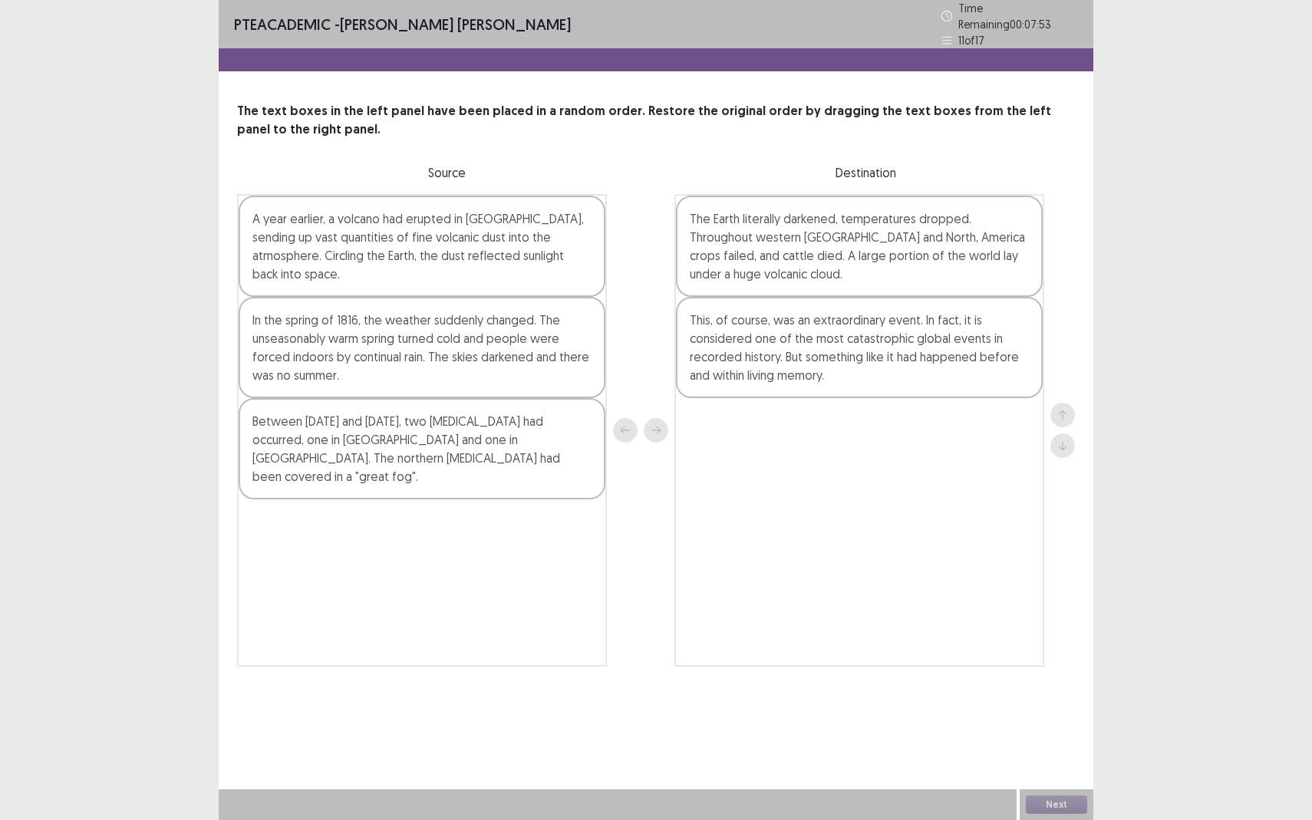
click at [437, 412] on div "Between [DATE] and [DATE], two [MEDICAL_DATA] had occurred, one in [GEOGRAPHIC_…" at bounding box center [422, 448] width 367 height 101
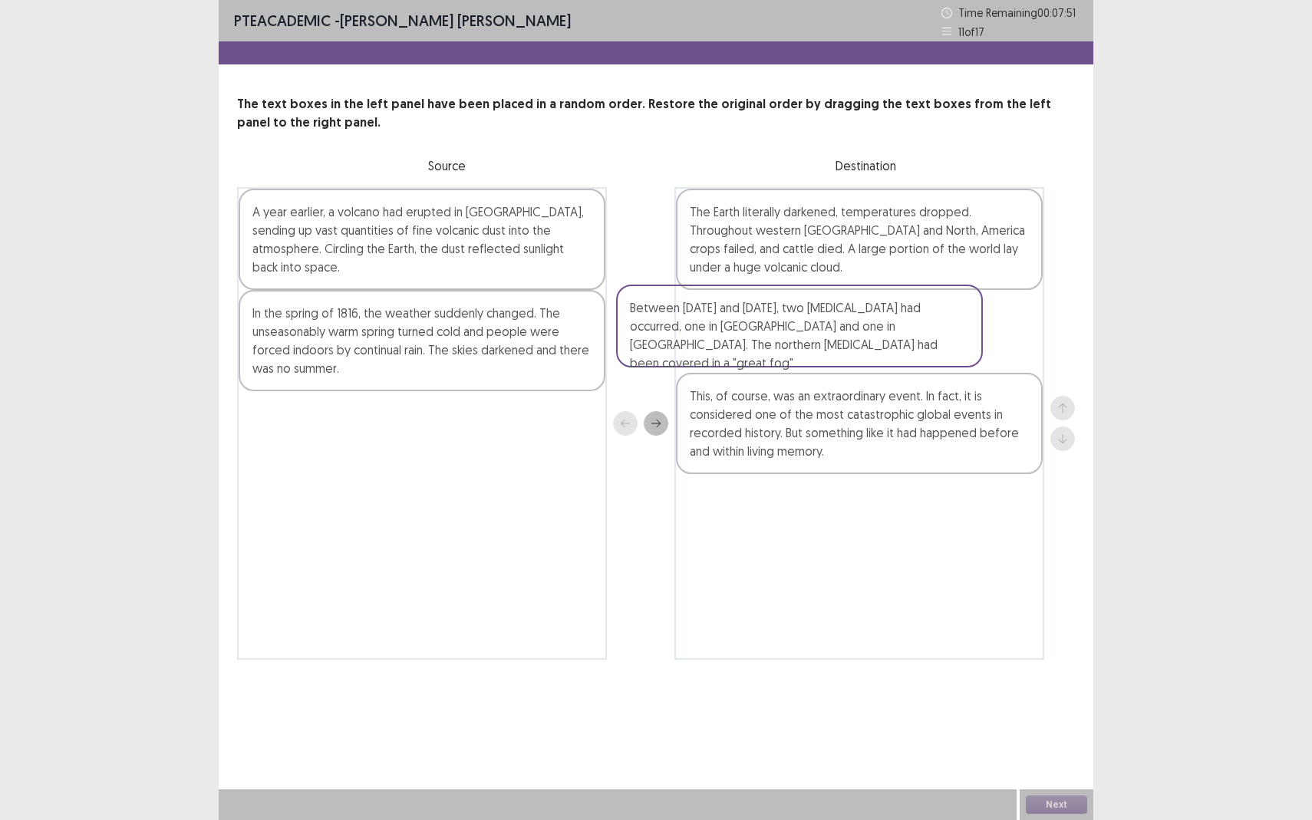
drag, startPoint x: 437, startPoint y: 412, endPoint x: 830, endPoint y: 316, distance: 404.4
click at [830, 316] on div "A year earlier, a volcano had erupted in [GEOGRAPHIC_DATA], sending up vast qua…" at bounding box center [656, 423] width 838 height 473
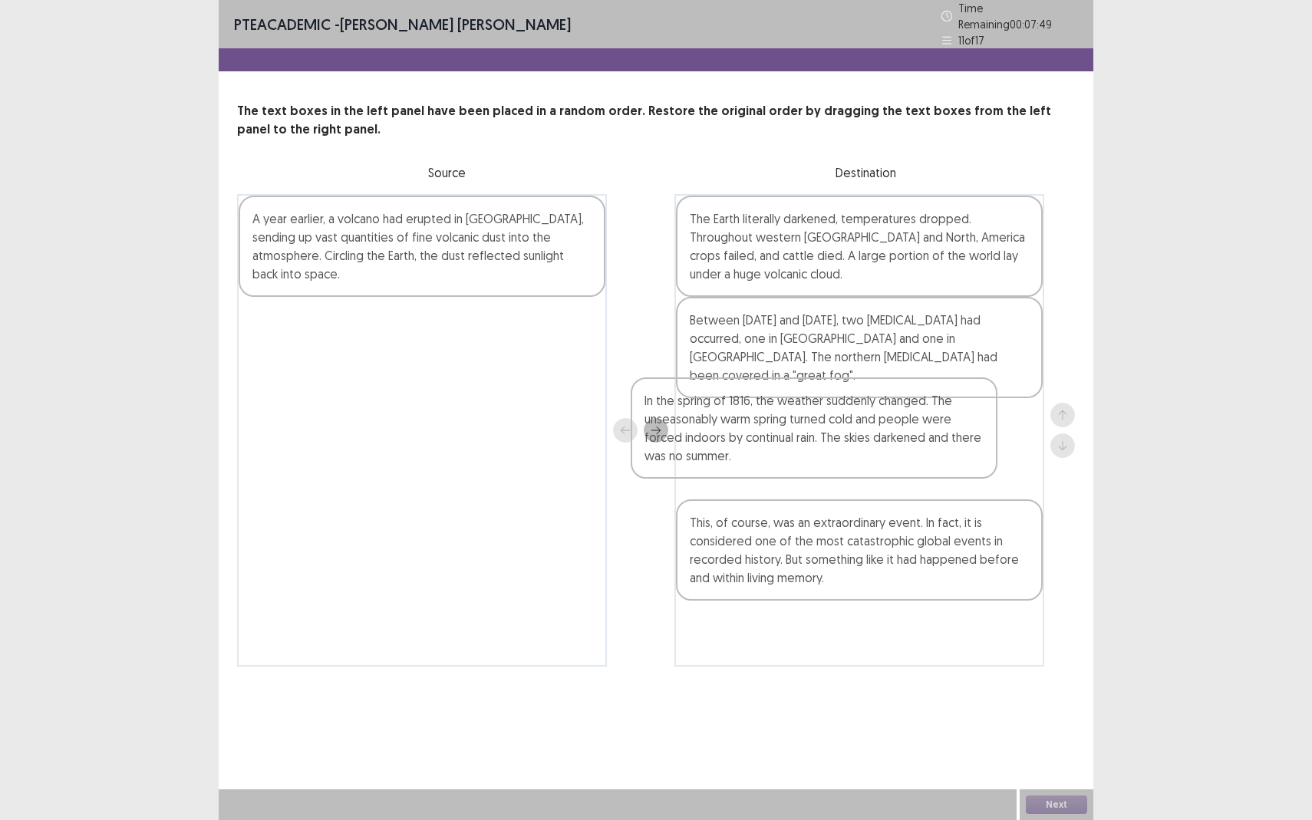
drag, startPoint x: 462, startPoint y: 303, endPoint x: 869, endPoint y: 409, distance: 420.3
click at [869, 409] on div "A year earlier, a volcano had erupted in [GEOGRAPHIC_DATA], sending up vast qua…" at bounding box center [656, 430] width 838 height 473
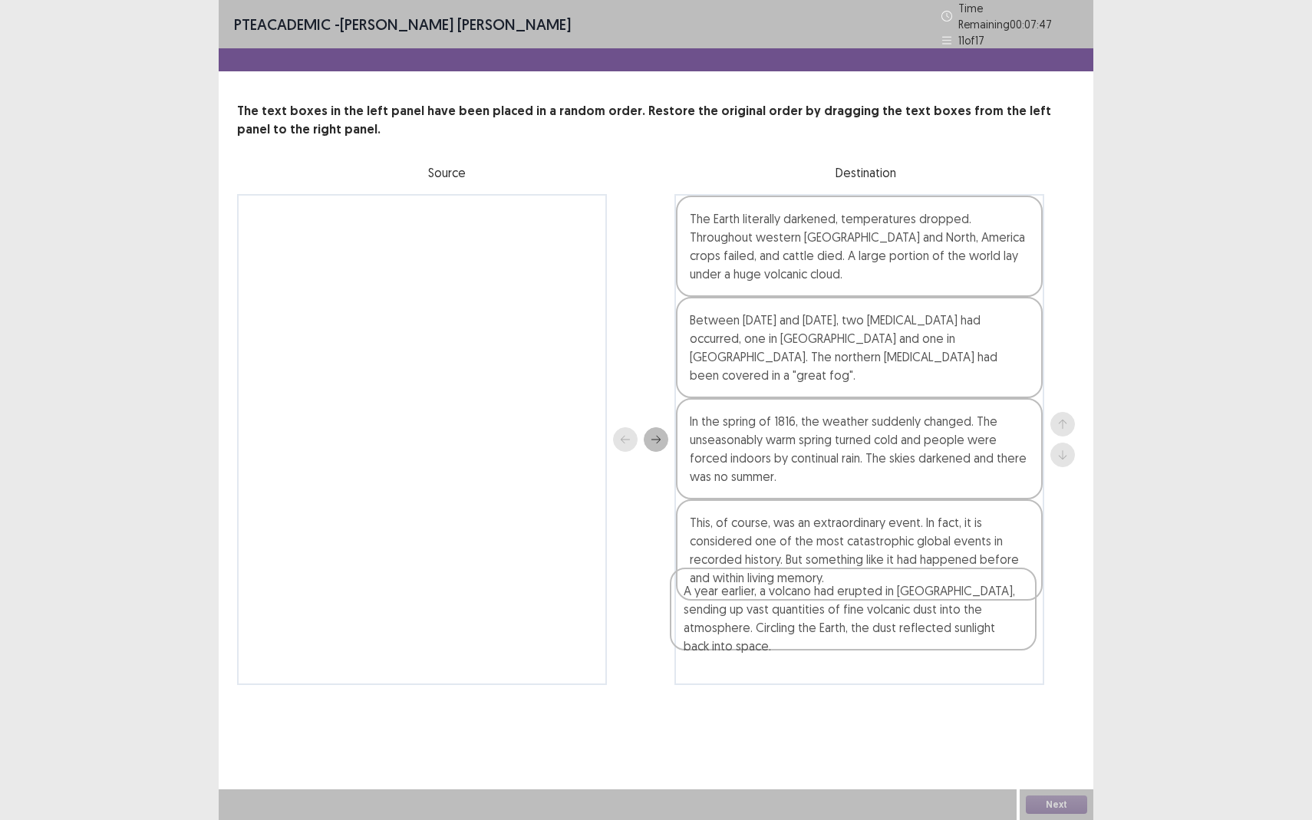
drag, startPoint x: 489, startPoint y: 248, endPoint x: 929, endPoint y: 634, distance: 585.1
click at [929, 634] on div "A year earlier, a volcano had erupted in [GEOGRAPHIC_DATA], sending up vast qua…" at bounding box center [656, 439] width 838 height 491
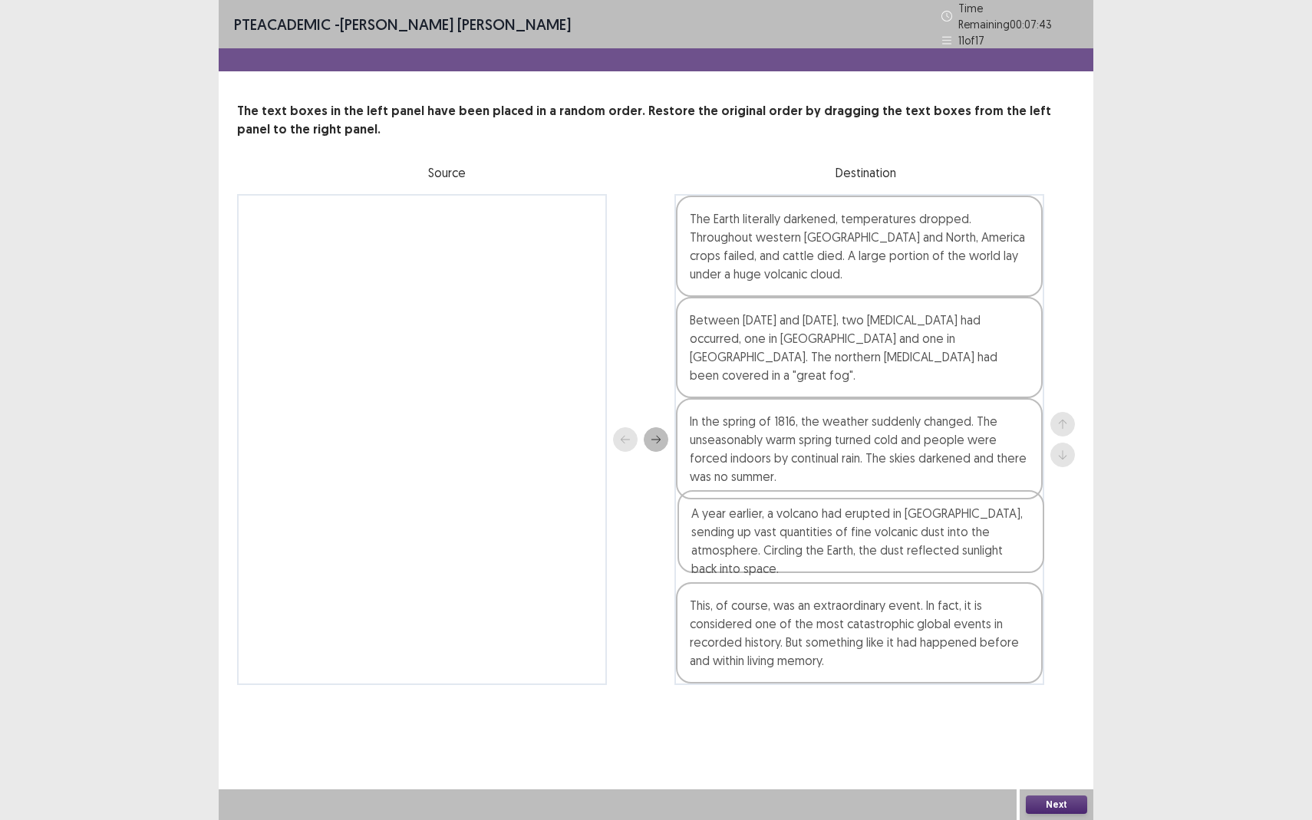
drag, startPoint x: 909, startPoint y: 635, endPoint x: 909, endPoint y: 546, distance: 89.8
click at [909, 546] on div "The Earth literally darkened, temperatures dropped. Throughout western [GEOGRAP…" at bounding box center [860, 439] width 370 height 491
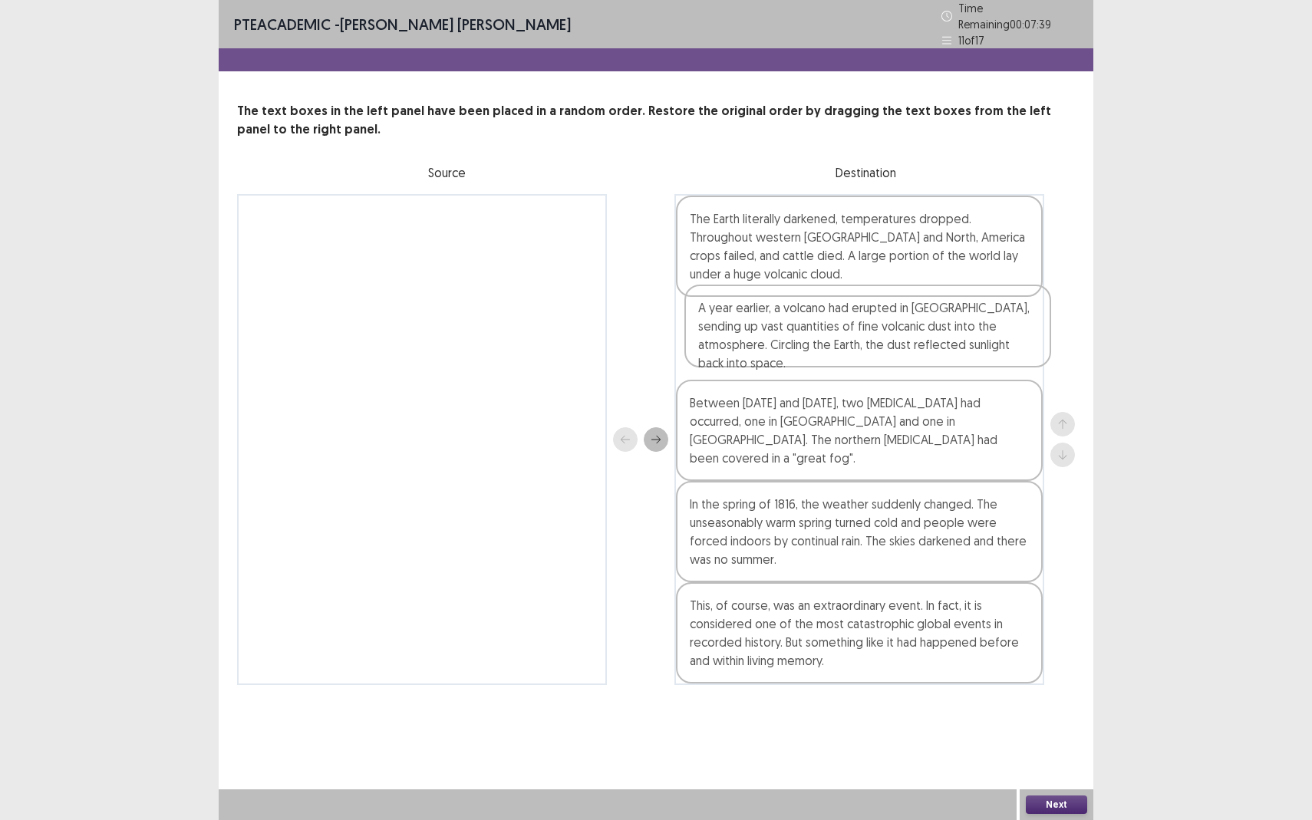
drag, startPoint x: 870, startPoint y: 526, endPoint x: 876, endPoint y: 316, distance: 210.4
click at [876, 316] on div "The Earth literally darkened, temperatures dropped. Throughout western [GEOGRAP…" at bounding box center [860, 439] width 370 height 491
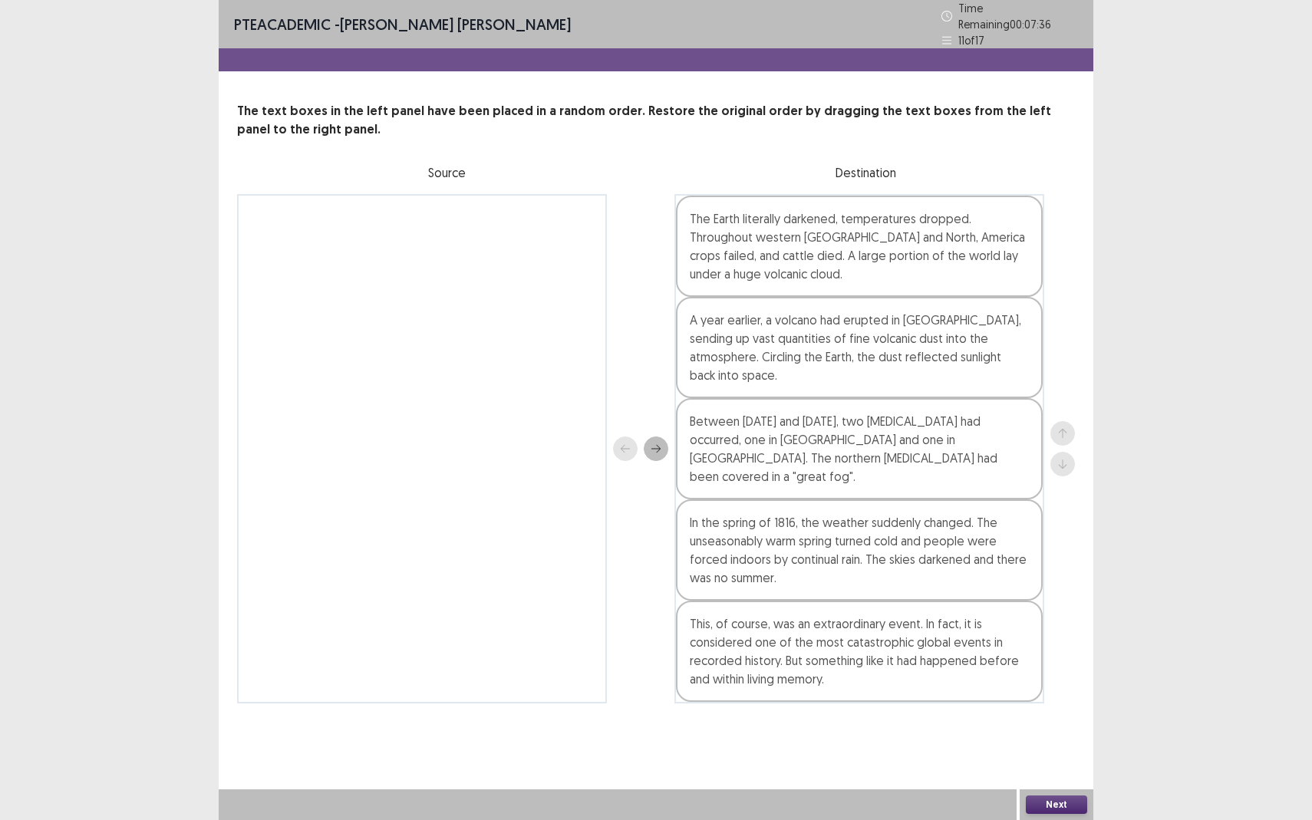
click at [1060, 752] on button "Next" at bounding box center [1056, 805] width 61 height 18
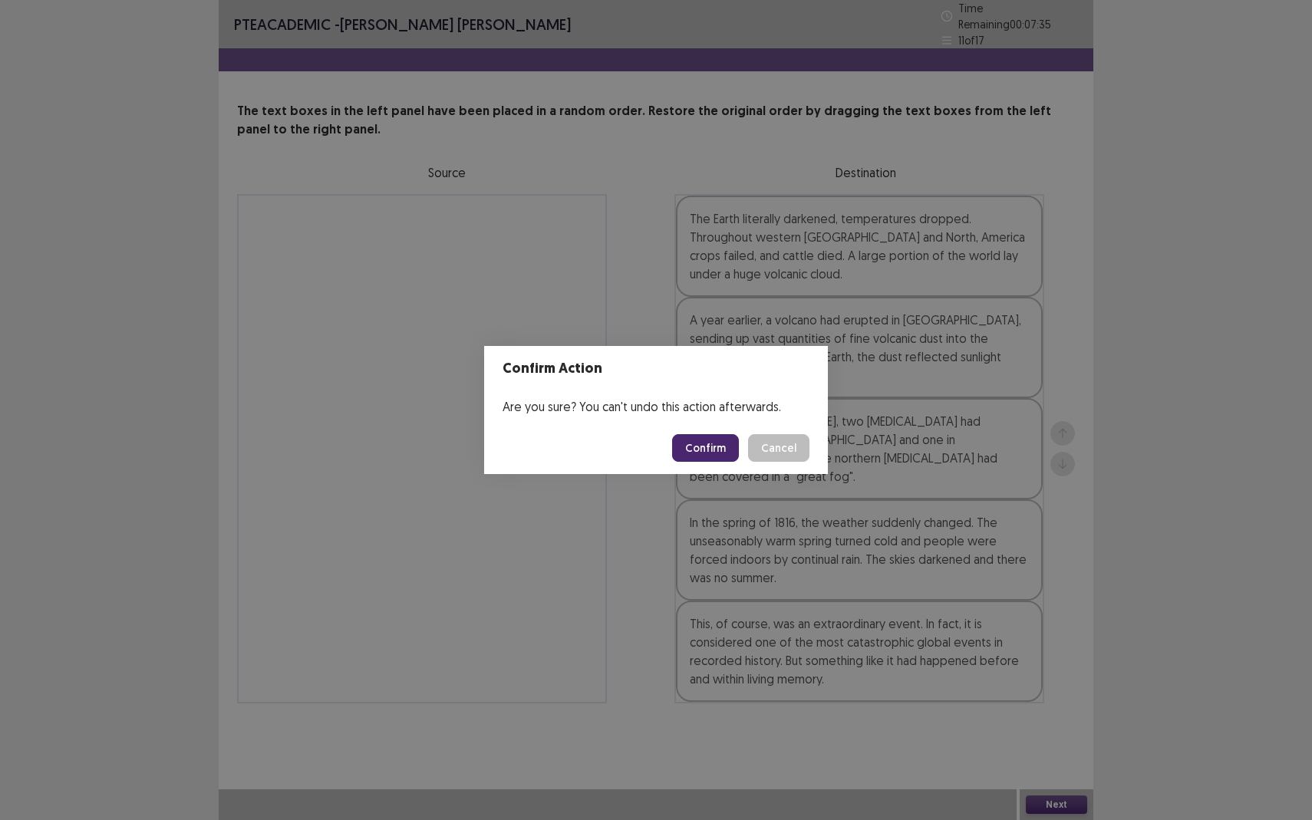
click at [718, 453] on button "Confirm" at bounding box center [705, 448] width 67 height 28
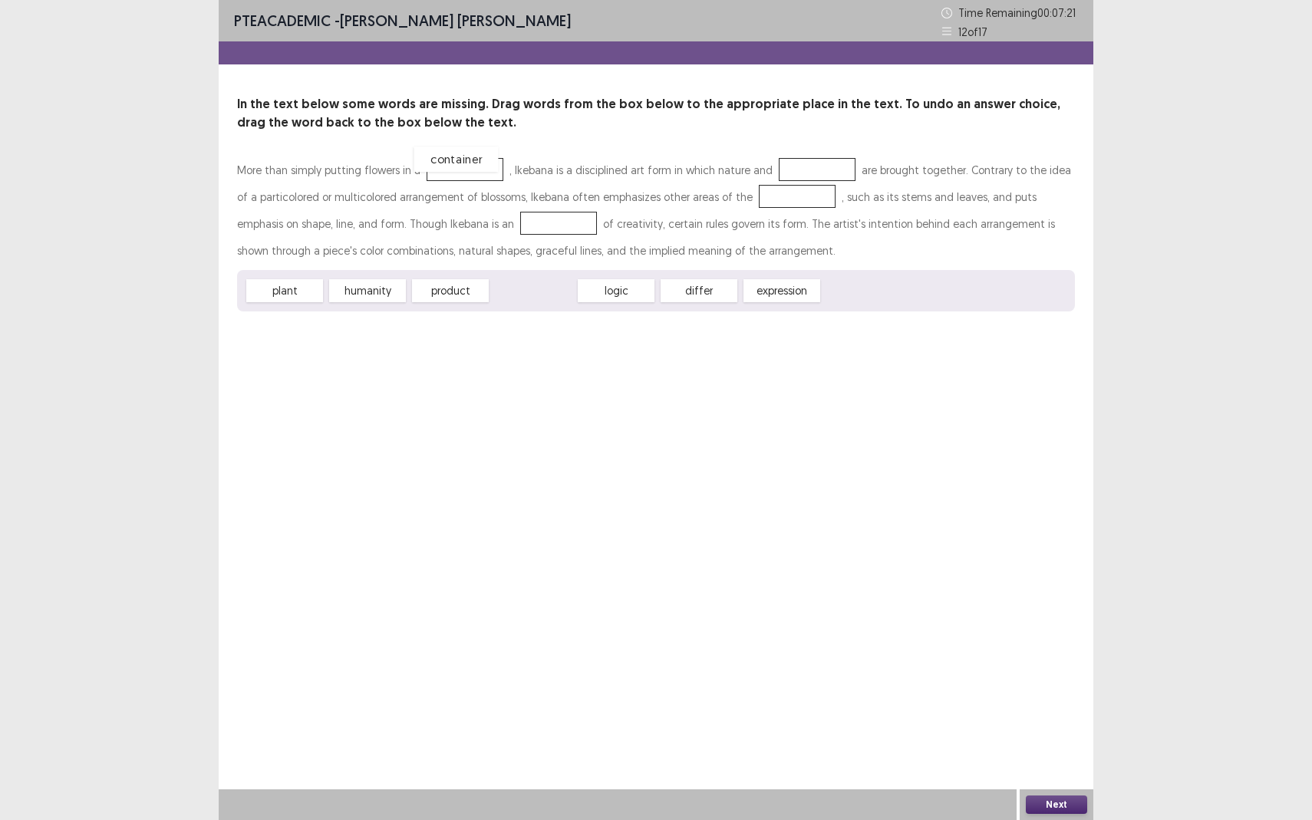
drag, startPoint x: 535, startPoint y: 283, endPoint x: 457, endPoint y: 152, distance: 152.4
drag, startPoint x: 374, startPoint y: 295, endPoint x: 819, endPoint y: 319, distance: 445.0
click at [819, 317] on div "humanity" at bounding box center [814, 304] width 84 height 25
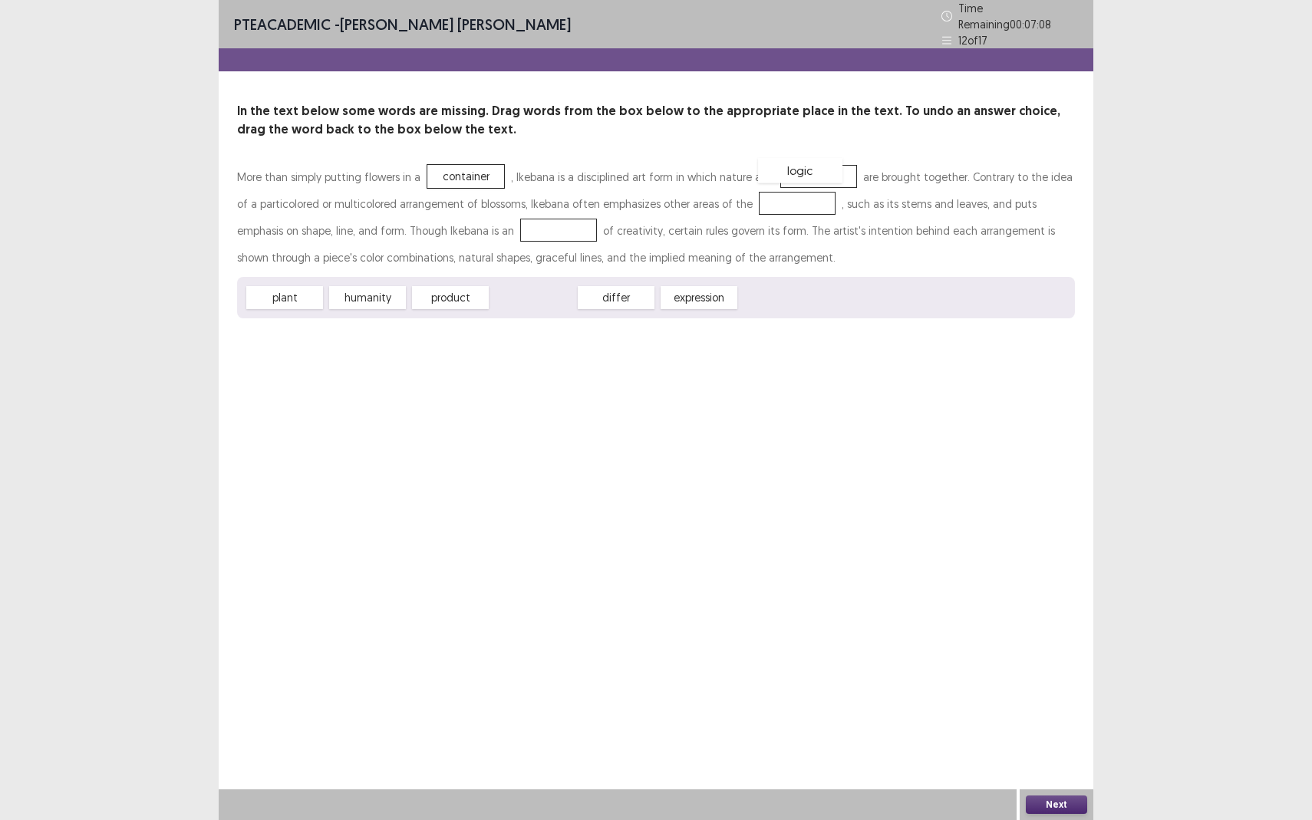
drag, startPoint x: 551, startPoint y: 295, endPoint x: 817, endPoint y: 172, distance: 293.6
drag, startPoint x: 448, startPoint y: 292, endPoint x: 757, endPoint y: 196, distance: 323.1
drag, startPoint x: 359, startPoint y: 295, endPoint x: 458, endPoint y: 230, distance: 118.6
click at [1062, 752] on button "Next" at bounding box center [1056, 805] width 61 height 18
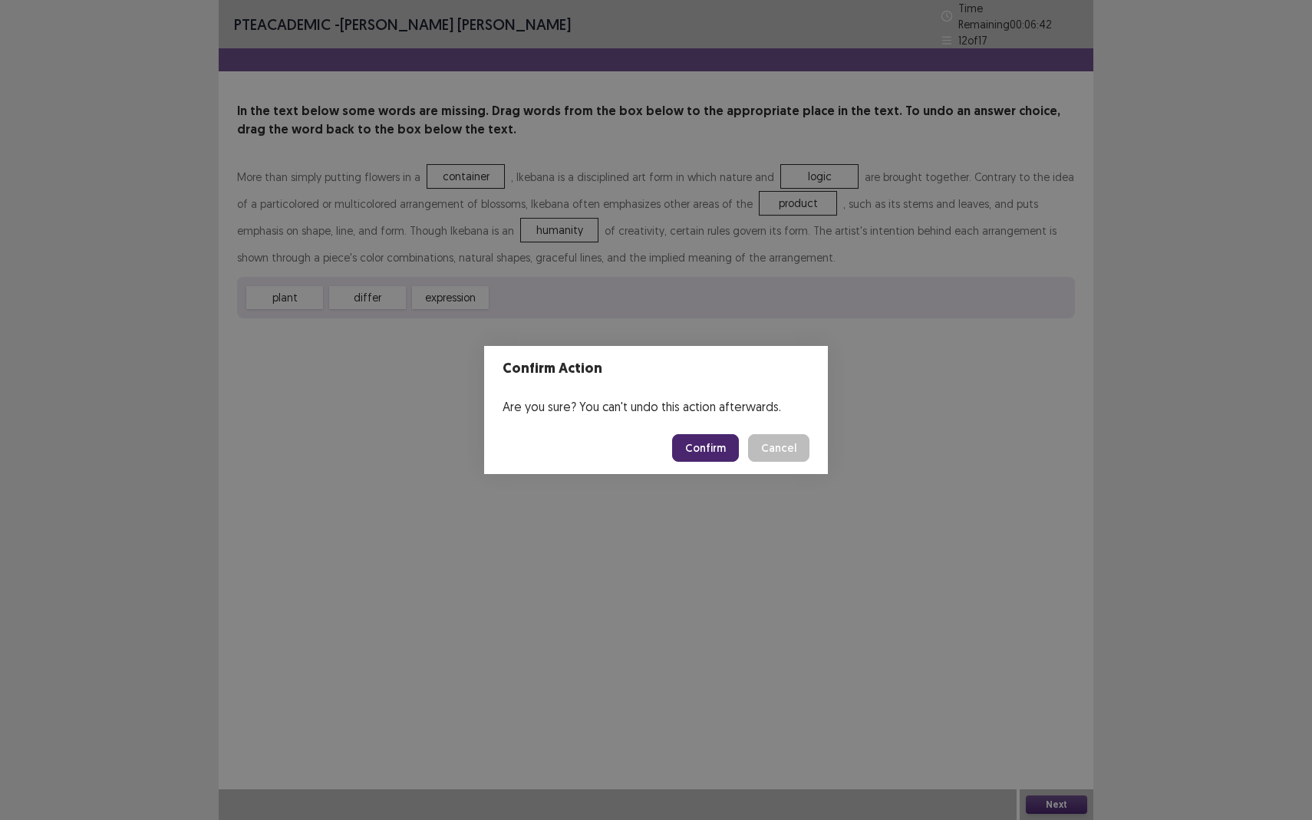
click at [701, 451] on button "Confirm" at bounding box center [705, 448] width 67 height 28
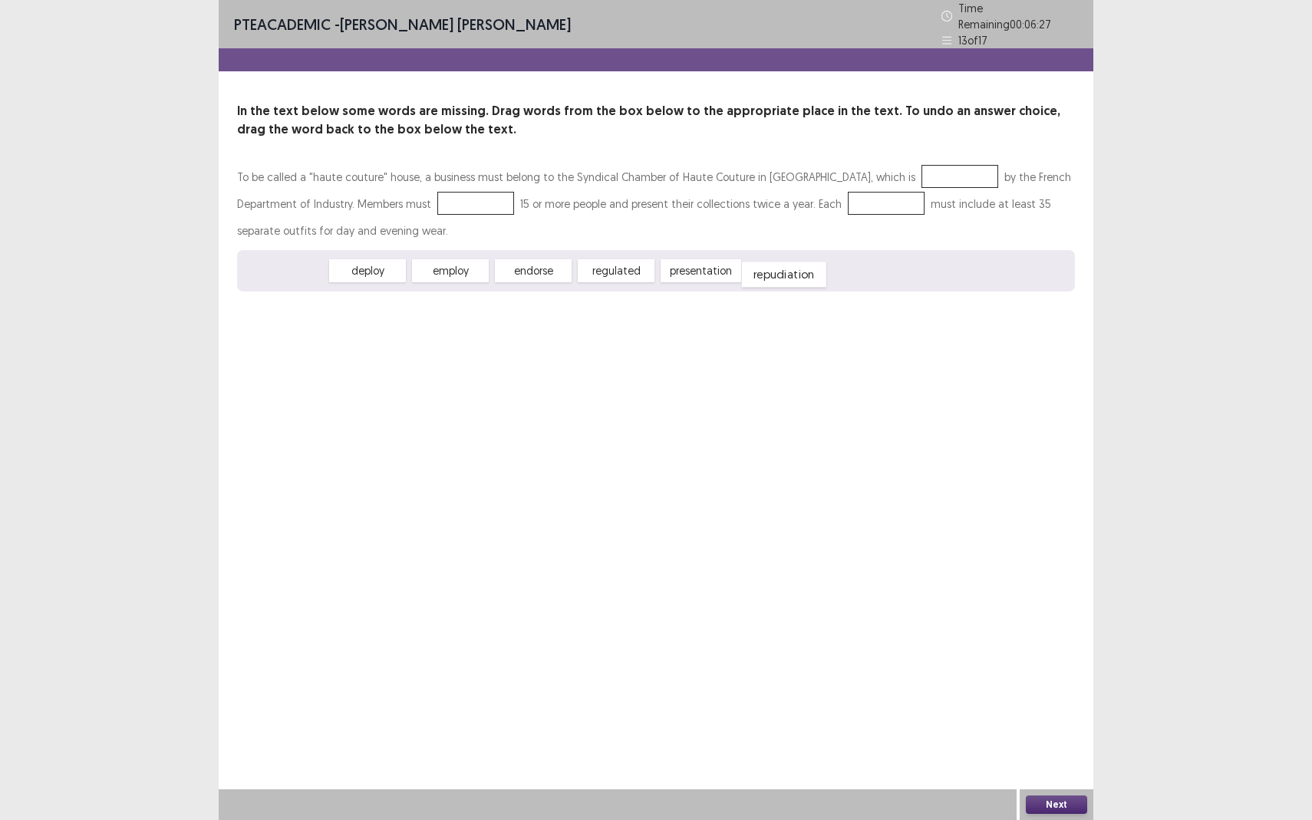
drag, startPoint x: 302, startPoint y: 268, endPoint x: 800, endPoint y: 274, distance: 497.3
click at [800, 274] on div "repudiation" at bounding box center [784, 274] width 84 height 25
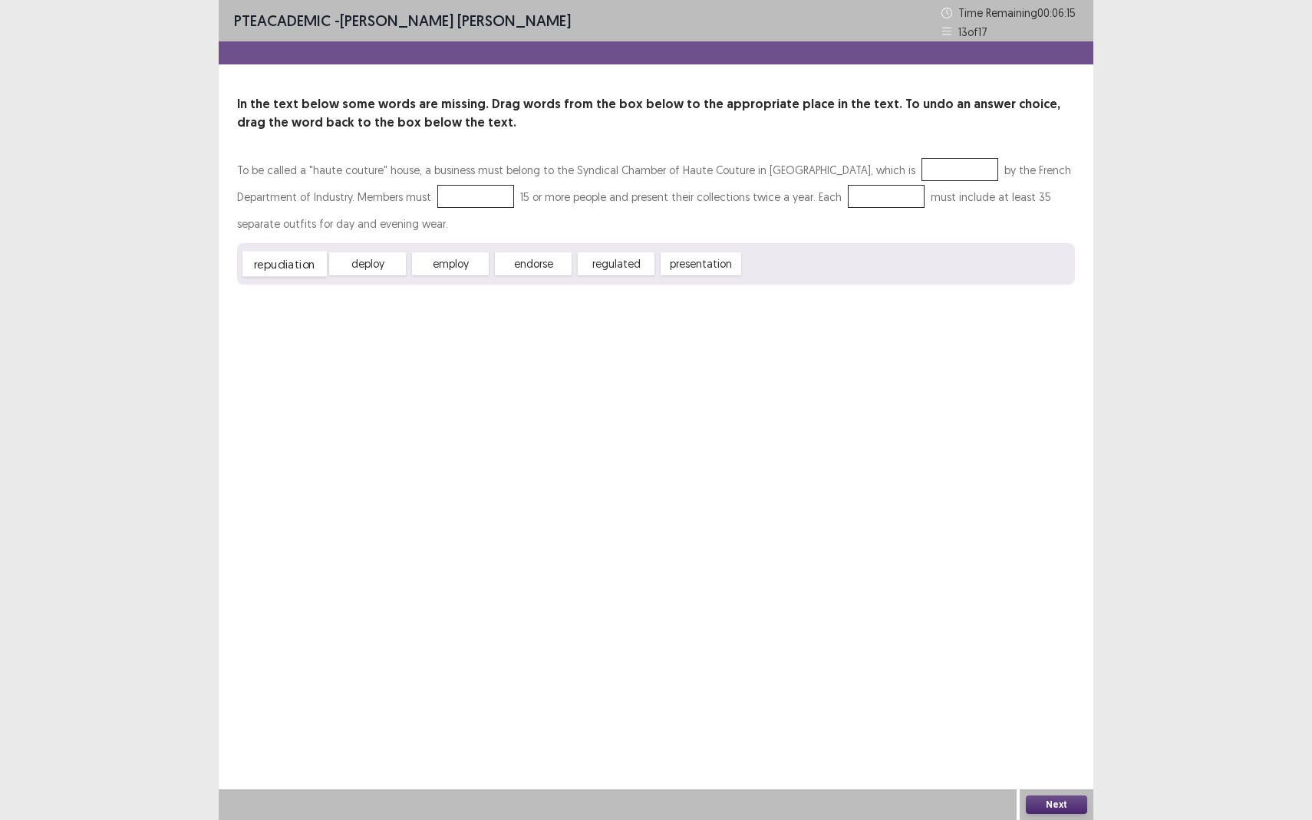
click at [295, 270] on div "repudiation" at bounding box center [284, 264] width 84 height 25
drag, startPoint x: 382, startPoint y: 265, endPoint x: 872, endPoint y: 167, distance: 499.4
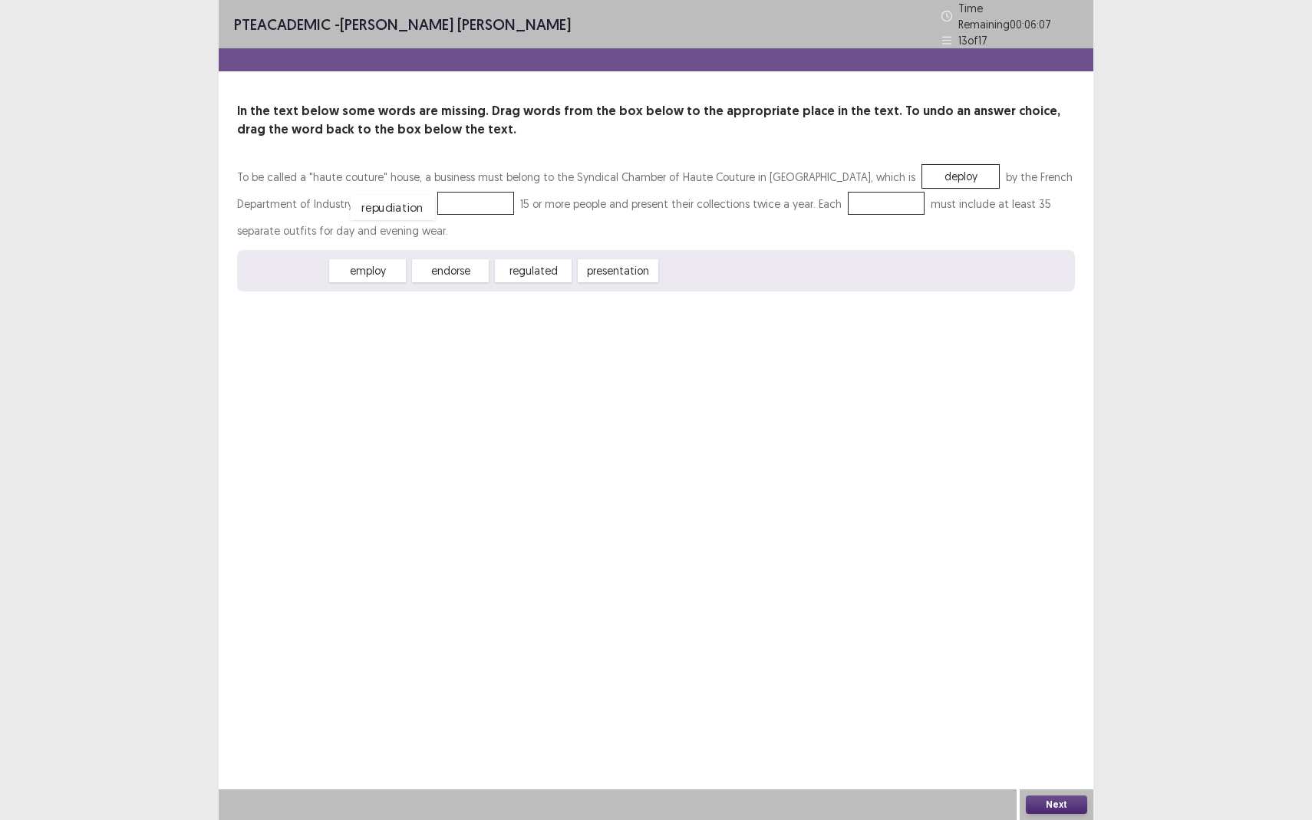
drag, startPoint x: 295, startPoint y: 268, endPoint x: 403, endPoint y: 205, distance: 125.2
drag, startPoint x: 470, startPoint y: 267, endPoint x: 790, endPoint y: 199, distance: 326.5
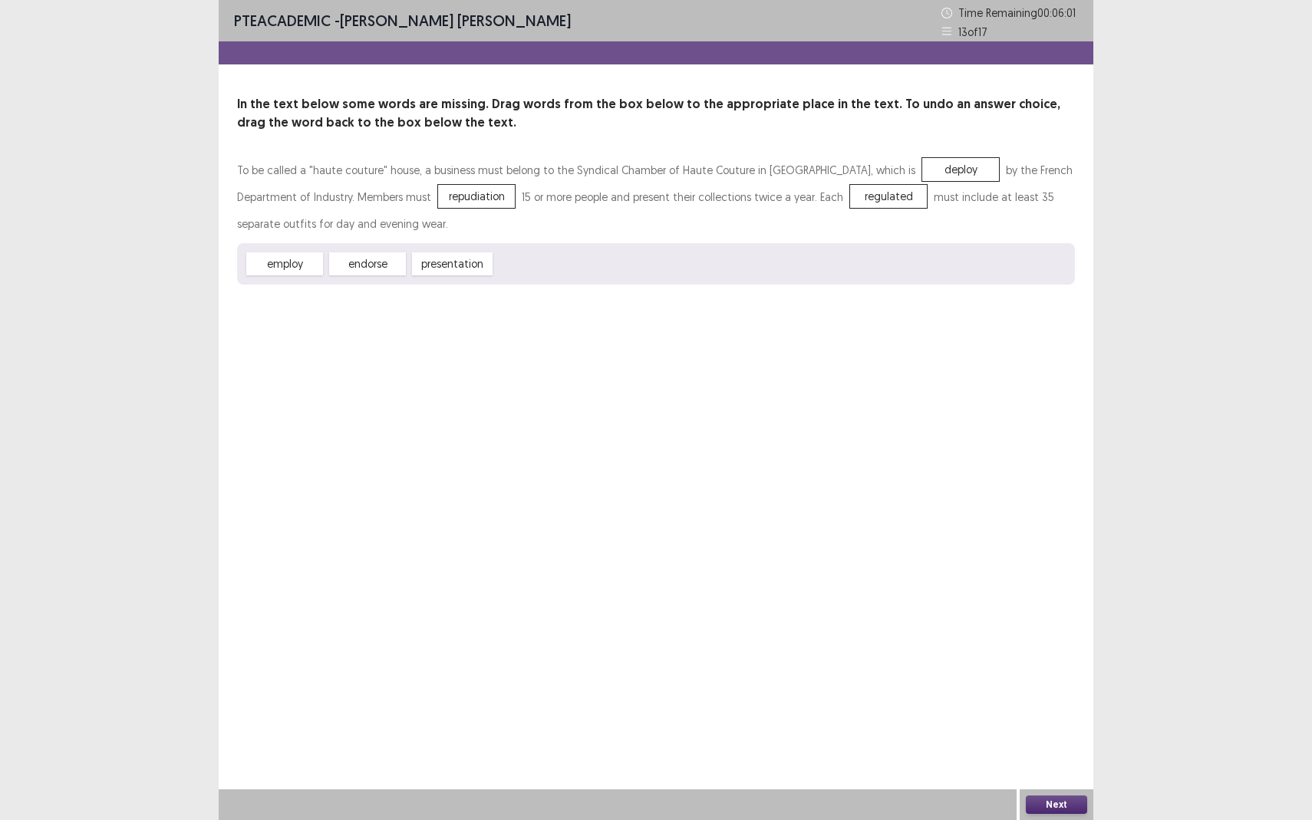
click at [1077, 752] on button "Next" at bounding box center [1056, 805] width 61 height 18
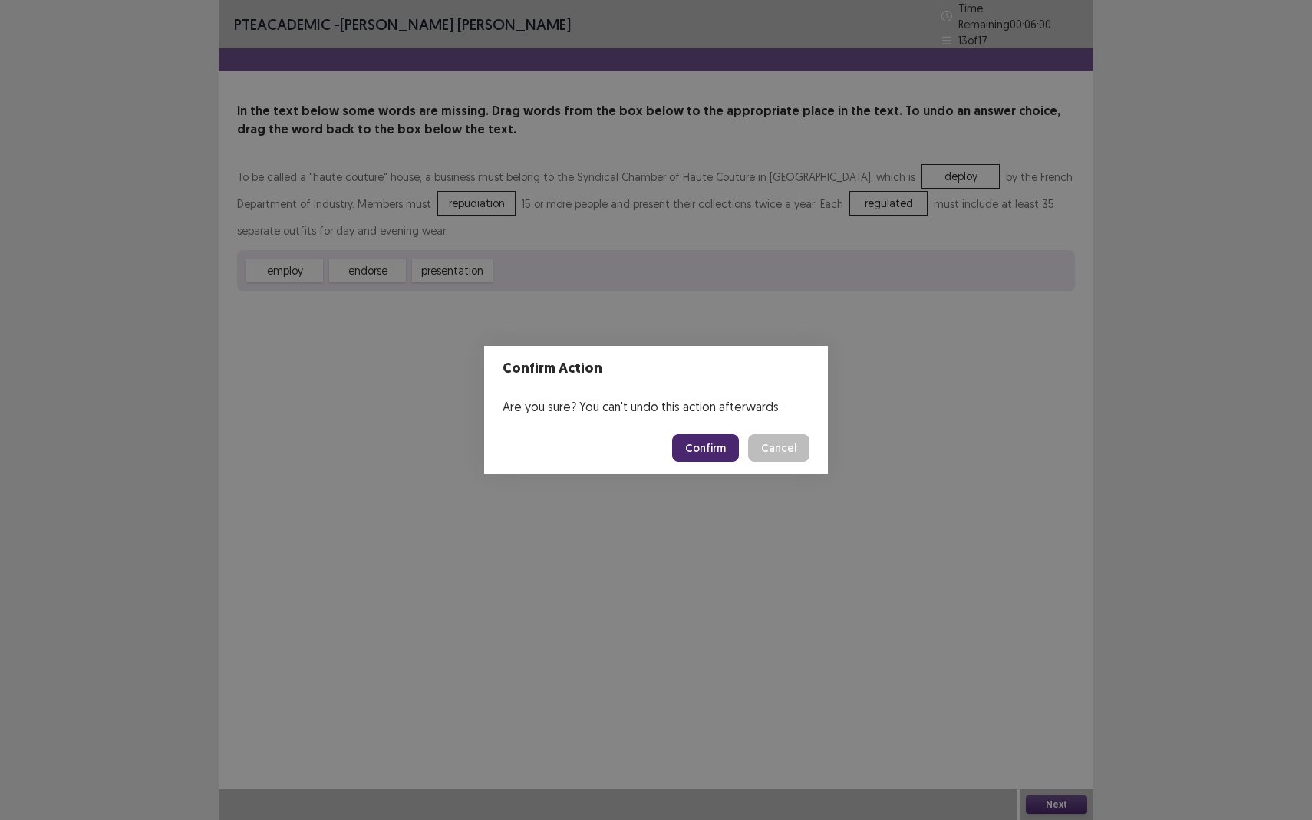
click at [712, 446] on button "Confirm" at bounding box center [705, 448] width 67 height 28
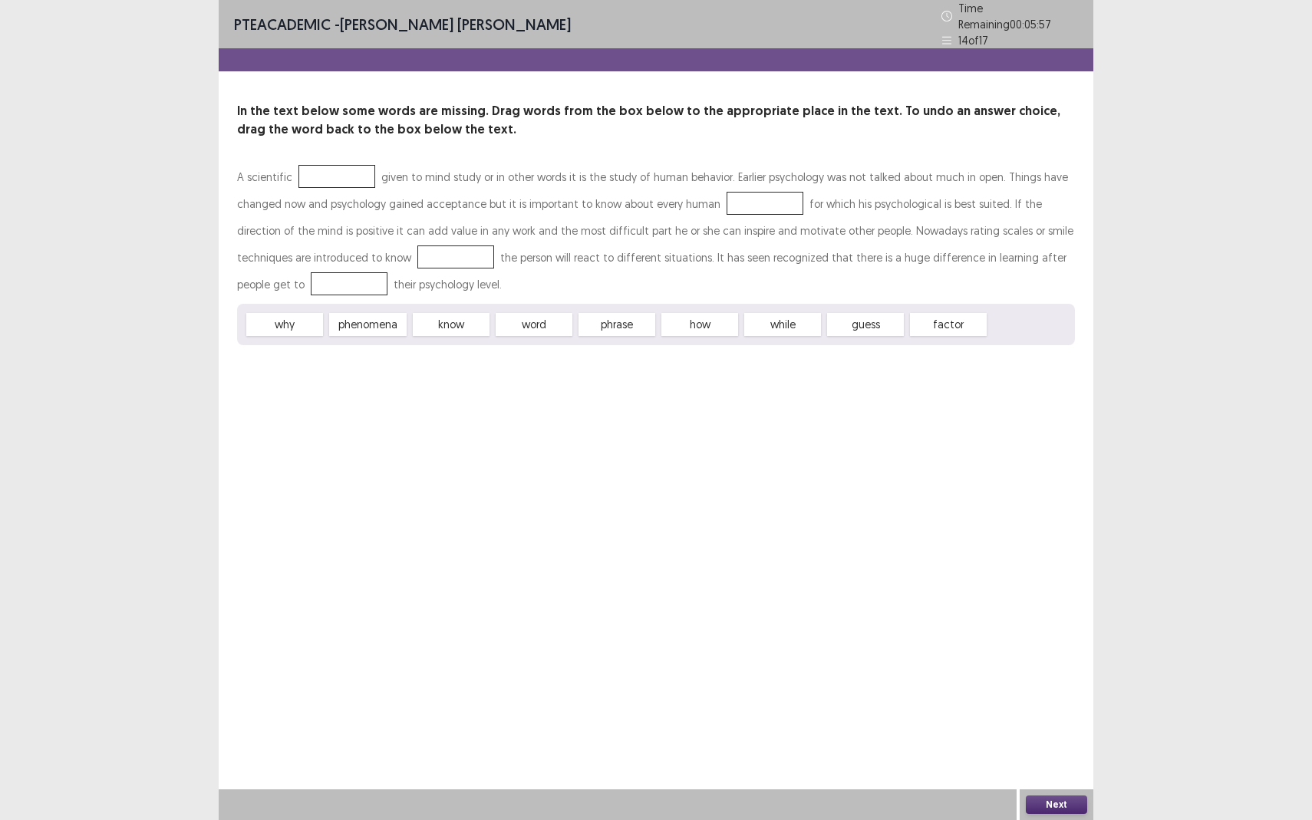
click at [318, 179] on div at bounding box center [337, 176] width 77 height 23
click at [306, 165] on div at bounding box center [337, 176] width 77 height 23
click at [322, 174] on div at bounding box center [337, 176] width 77 height 23
drag, startPoint x: 697, startPoint y: 325, endPoint x: 339, endPoint y: 176, distance: 387.7
drag, startPoint x: 443, startPoint y: 319, endPoint x: 277, endPoint y: 269, distance: 173.3
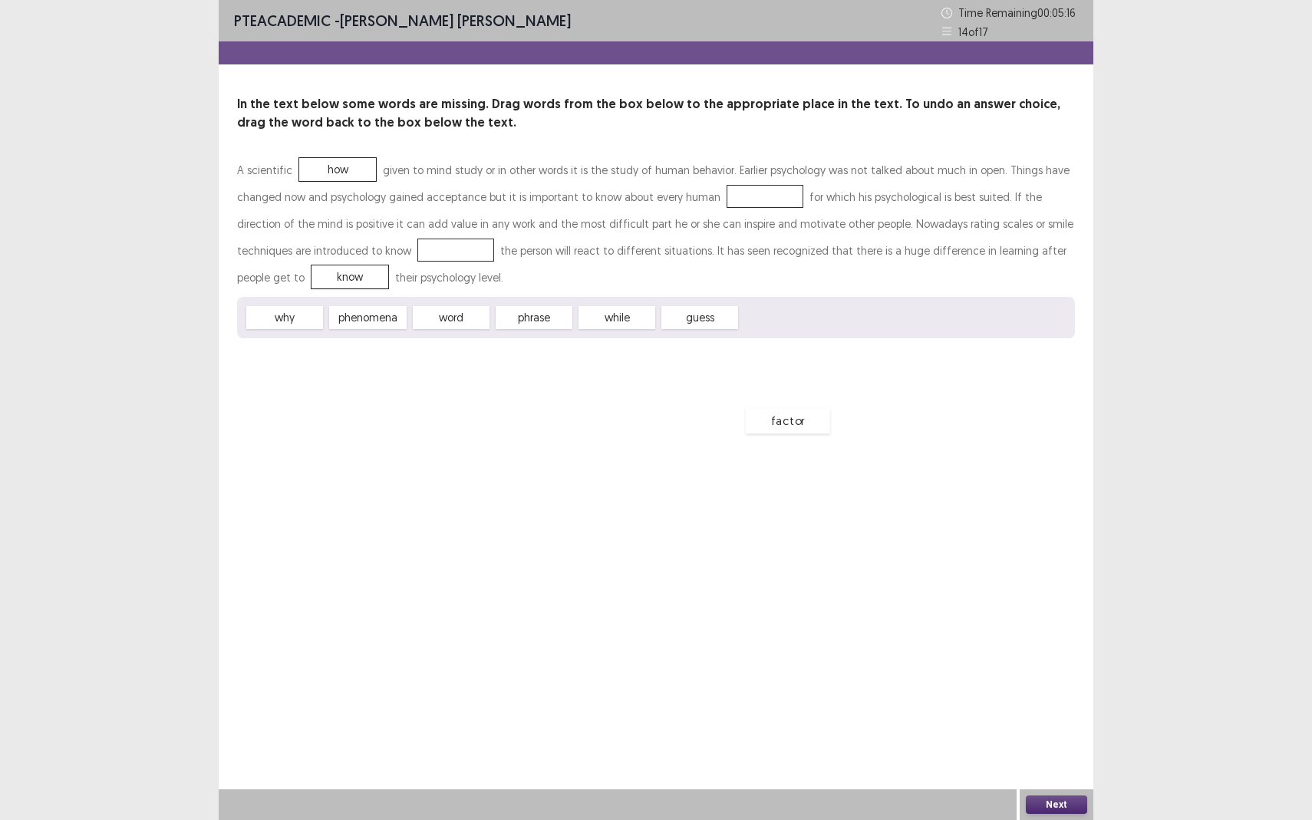
drag, startPoint x: 775, startPoint y: 322, endPoint x: 780, endPoint y: 426, distance: 103.7
click at [780, 426] on div "factor" at bounding box center [788, 420] width 84 height 25
drag, startPoint x: 382, startPoint y: 315, endPoint x: 761, endPoint y: 194, distance: 398.0
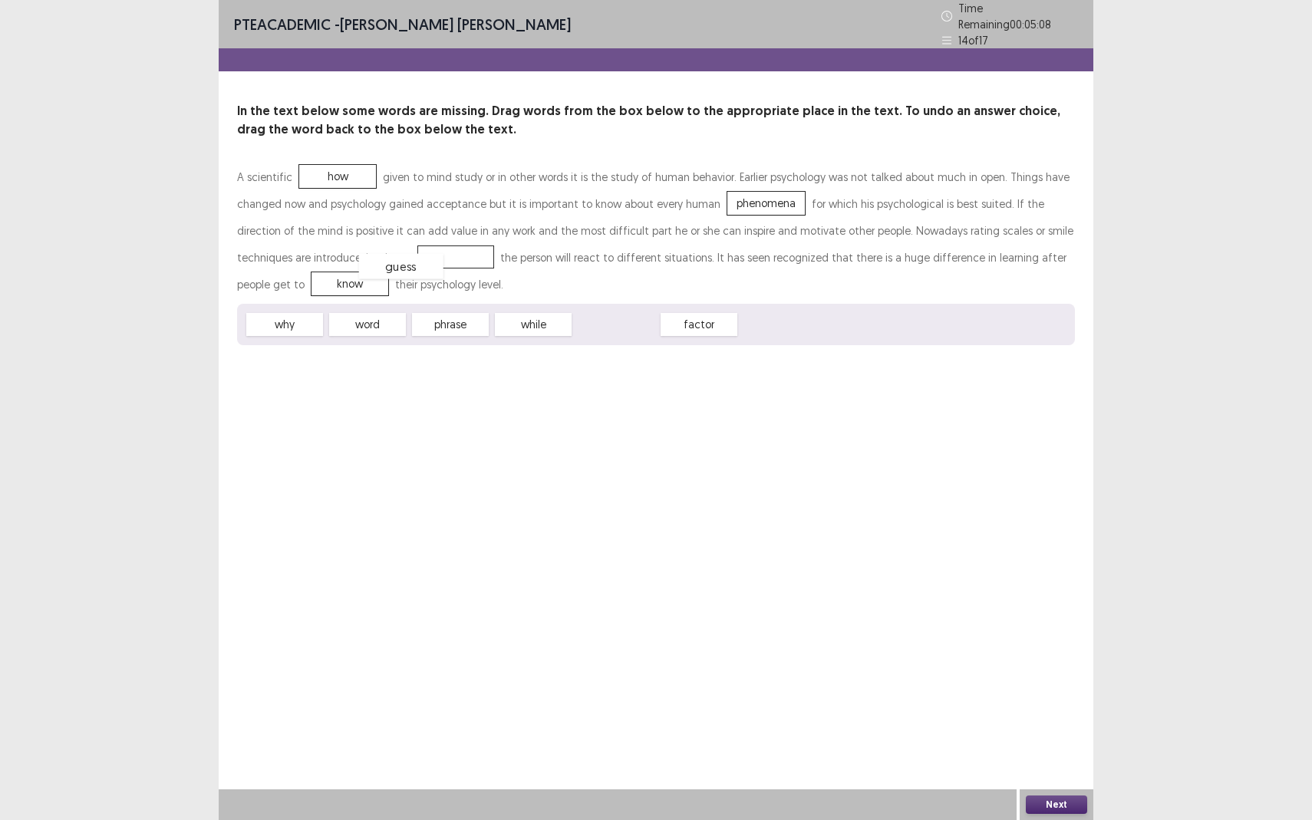
drag, startPoint x: 618, startPoint y: 316, endPoint x: 398, endPoint y: 257, distance: 227.3
click at [1064, 752] on button "Next" at bounding box center [1056, 805] width 61 height 18
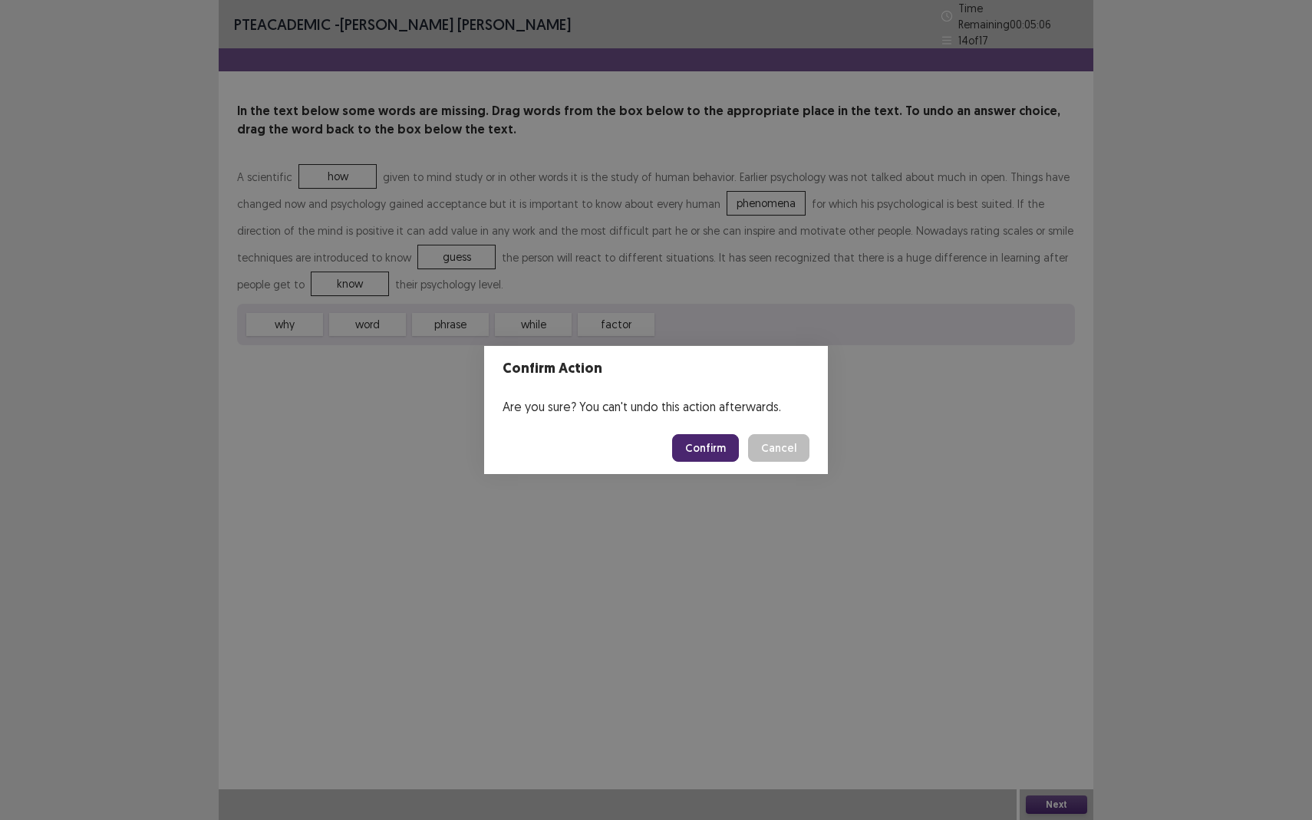
click at [702, 435] on button "Confirm" at bounding box center [705, 448] width 67 height 28
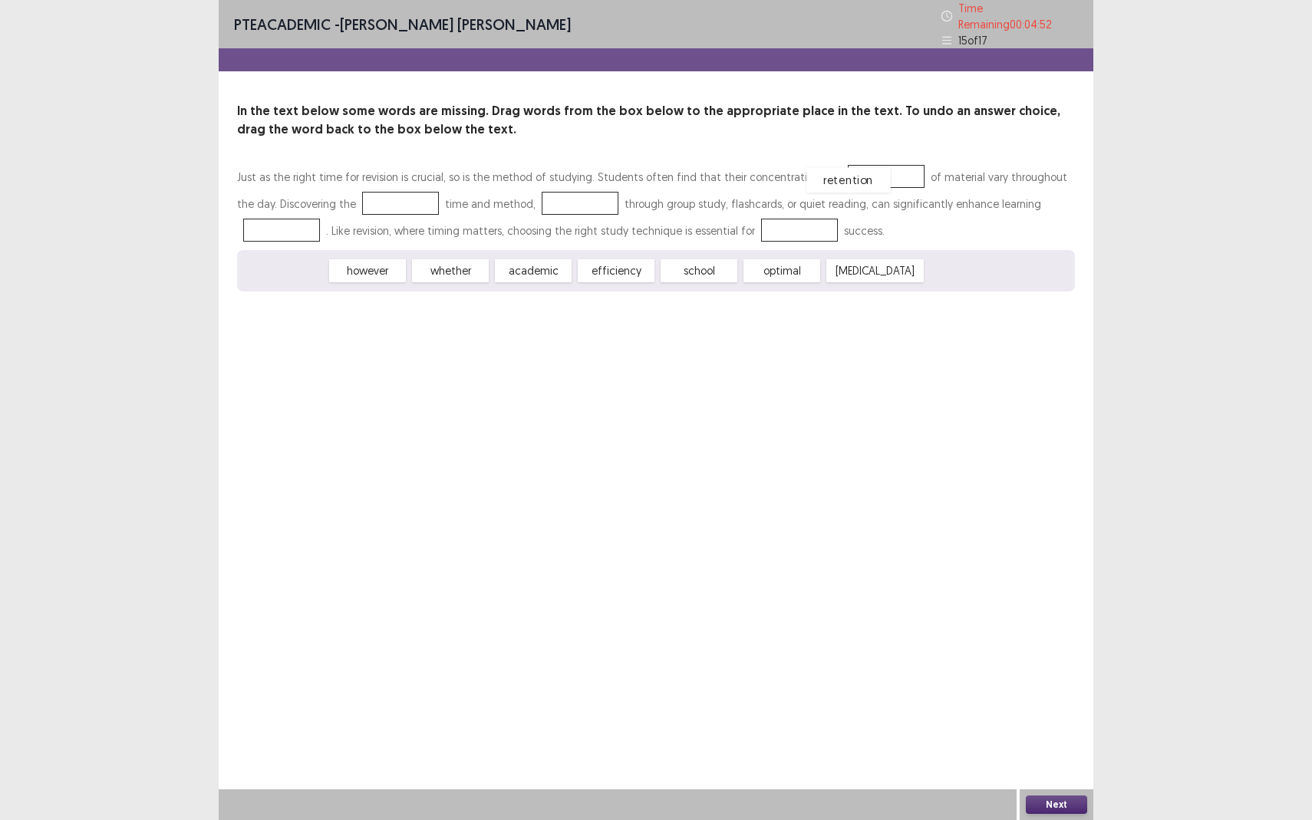
drag, startPoint x: 299, startPoint y: 254, endPoint x: 863, endPoint y: 163, distance: 570.5
drag, startPoint x: 535, startPoint y: 270, endPoint x: 524, endPoint y: 266, distance: 11.4
click at [524, 266] on div "efficiency" at bounding box center [522, 266] width 84 height 25
drag, startPoint x: 697, startPoint y: 263, endPoint x: 367, endPoint y: 193, distance: 337.4
drag, startPoint x: 515, startPoint y: 266, endPoint x: 520, endPoint y: 192, distance: 74.6
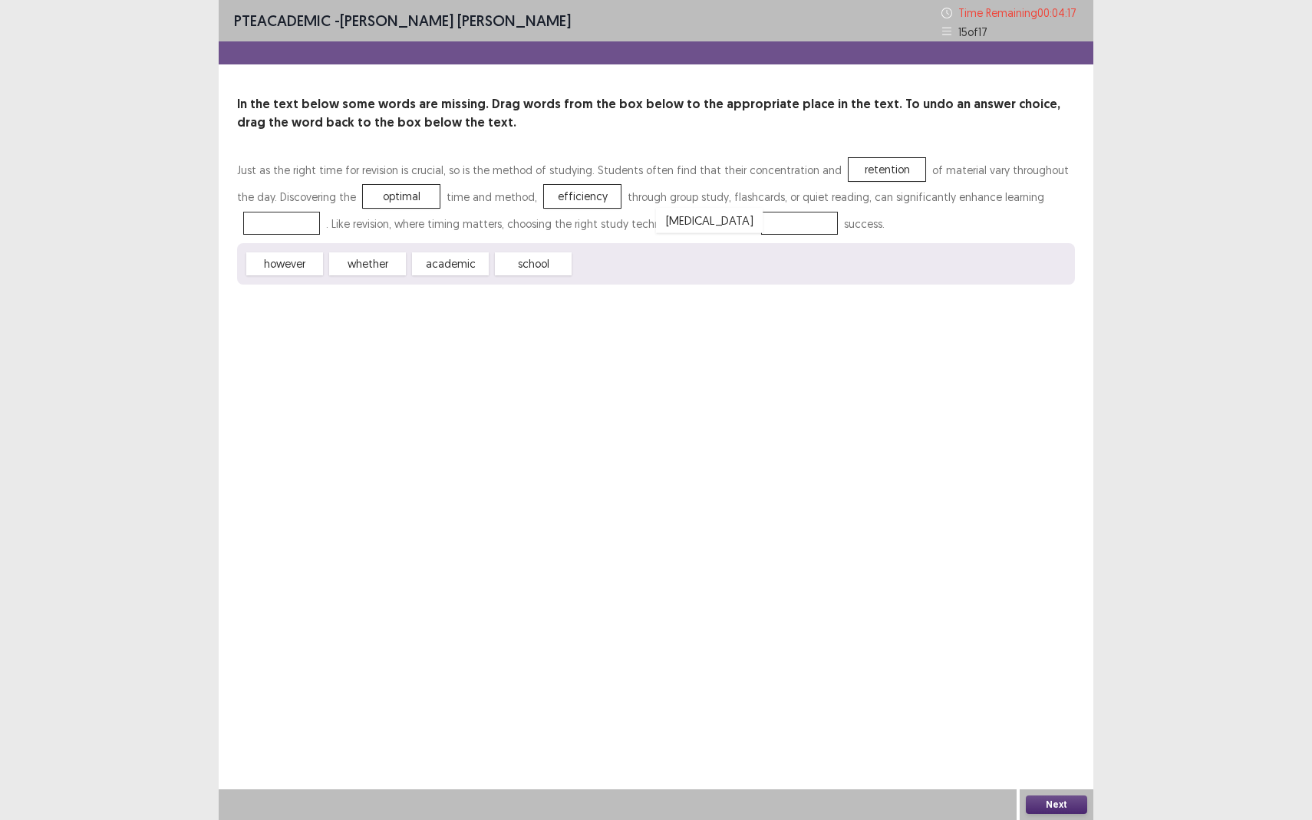
drag, startPoint x: 622, startPoint y: 271, endPoint x: 705, endPoint y: 227, distance: 93.7
click at [1055, 752] on button "Next" at bounding box center [1056, 805] width 61 height 18
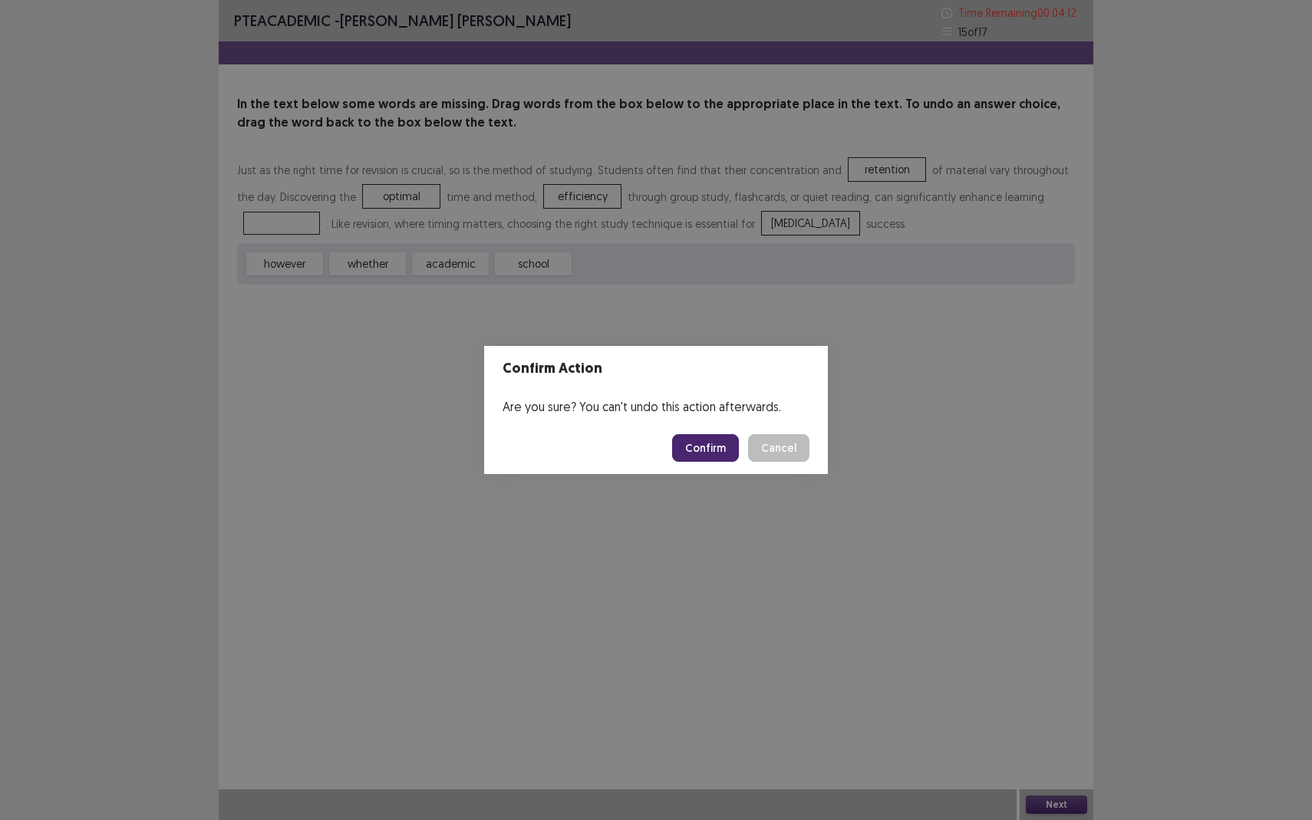
click at [699, 444] on button "Confirm" at bounding box center [705, 448] width 67 height 28
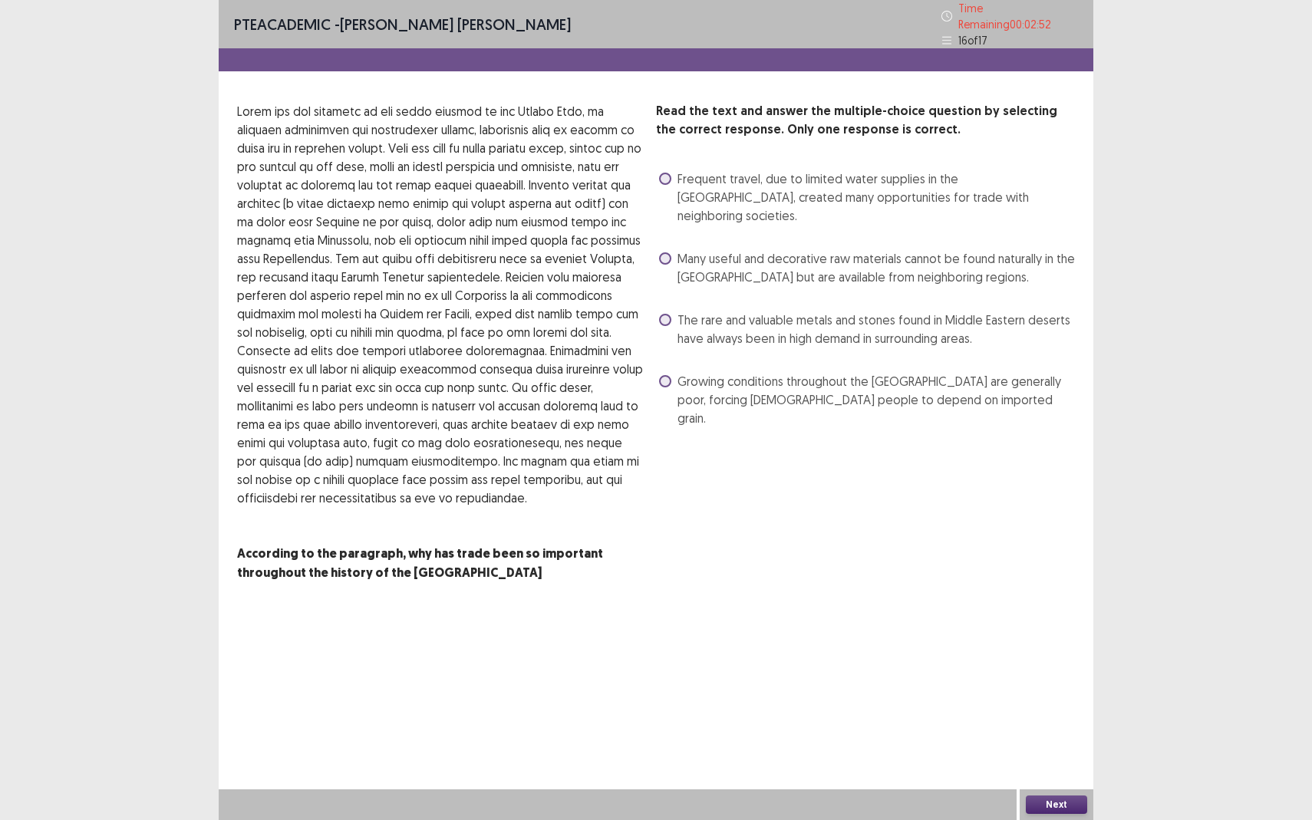
click at [676, 249] on label "Many useful and decorative raw materials cannot be found naturally in the [GEOG…" at bounding box center [867, 267] width 416 height 37
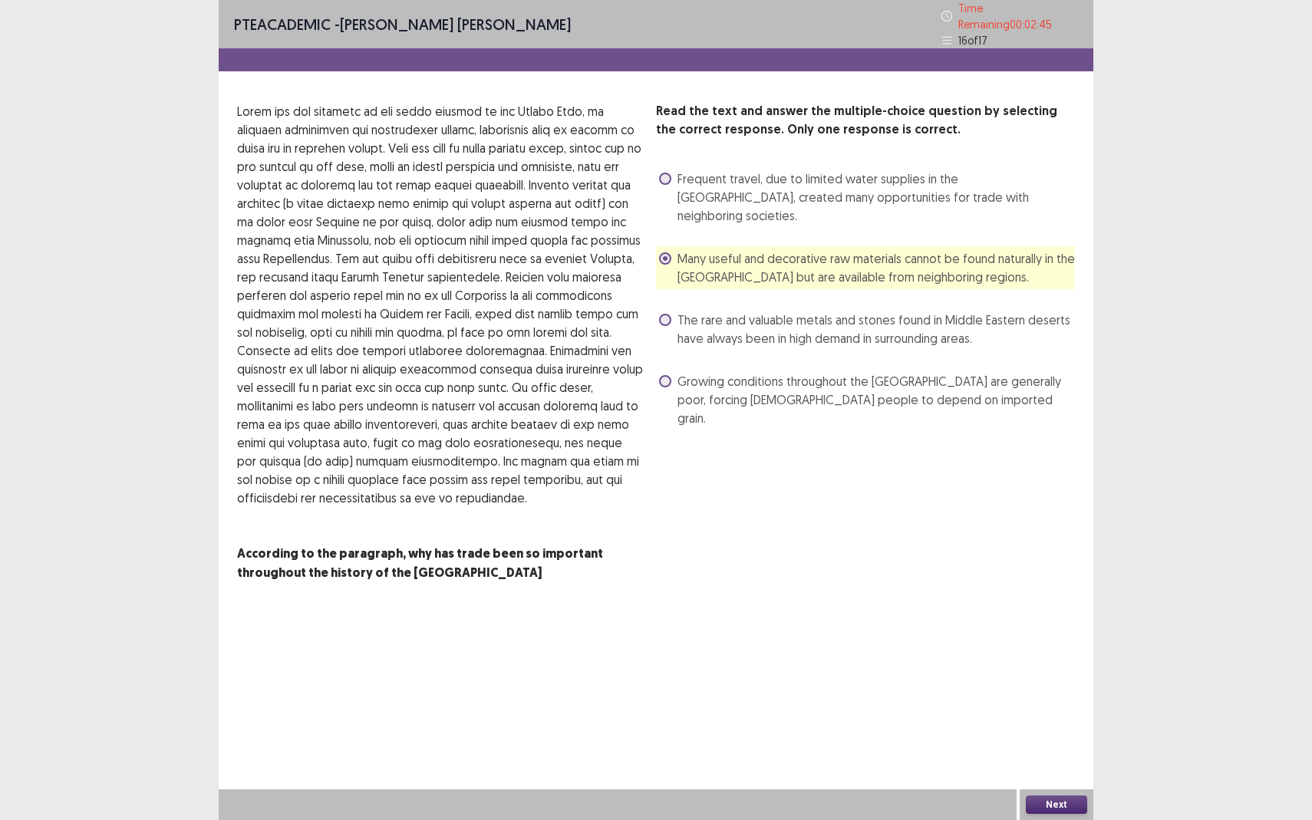
click at [1053, 752] on button "Next" at bounding box center [1056, 805] width 61 height 18
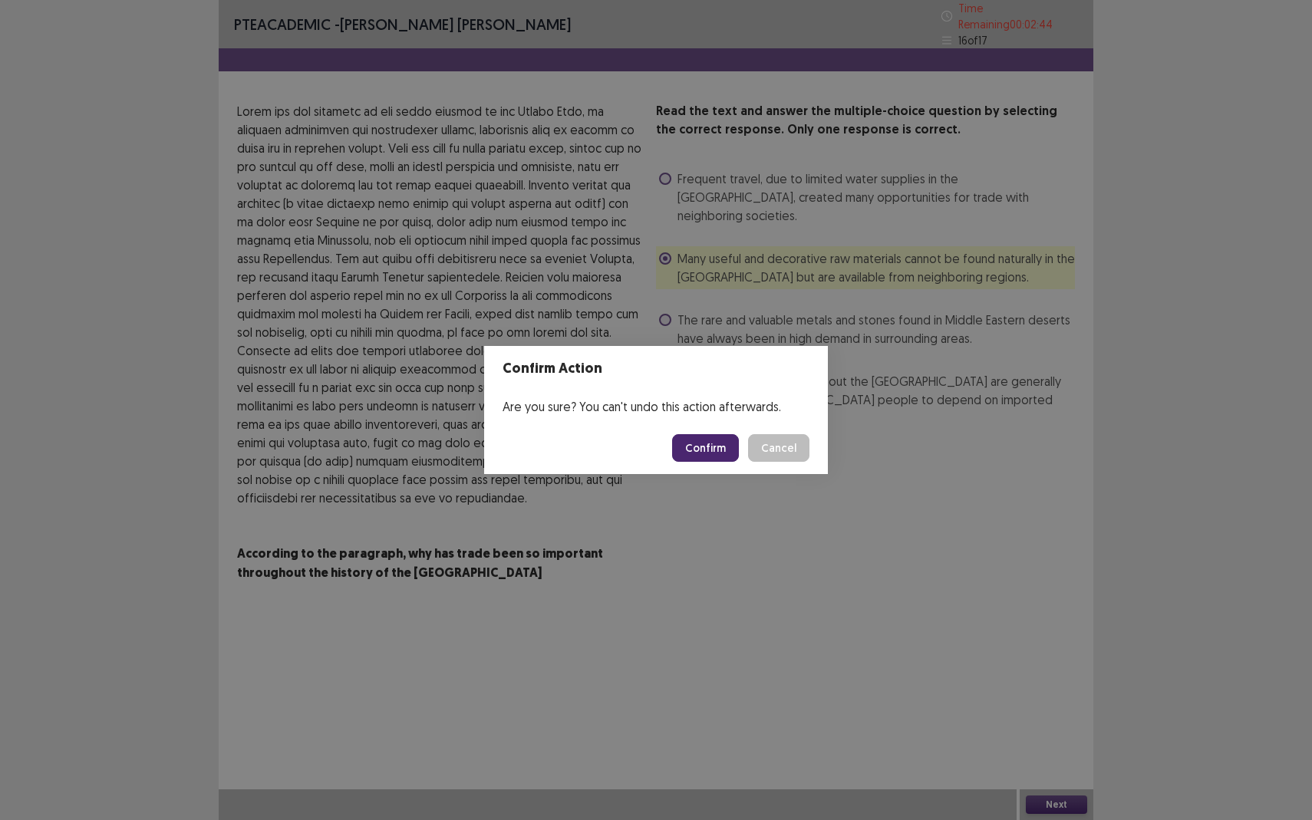
click at [713, 458] on button "Confirm" at bounding box center [705, 448] width 67 height 28
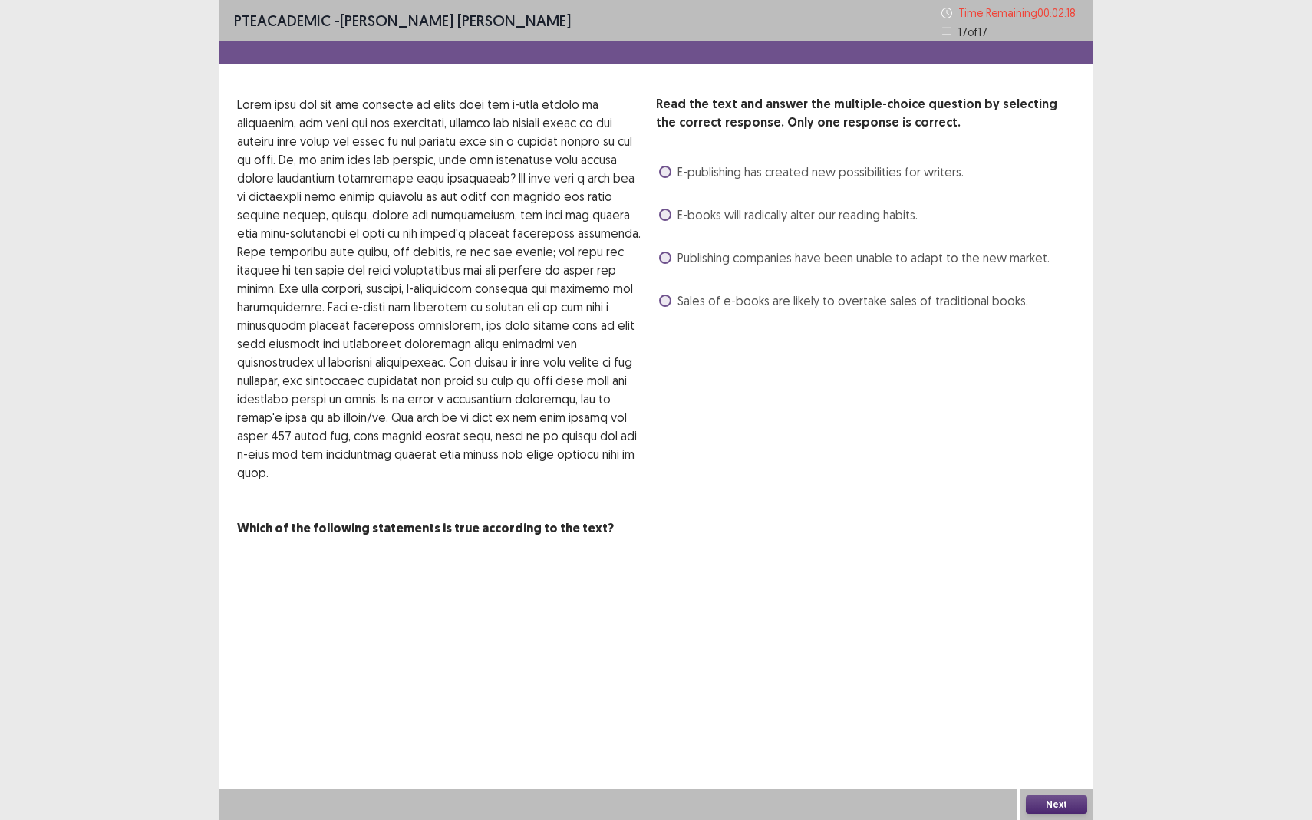
click at [675, 302] on label "Sales of e-books are likely to overtake sales of traditional books." at bounding box center [843, 301] width 369 height 18
click at [1059, 752] on button "Next" at bounding box center [1056, 805] width 61 height 18
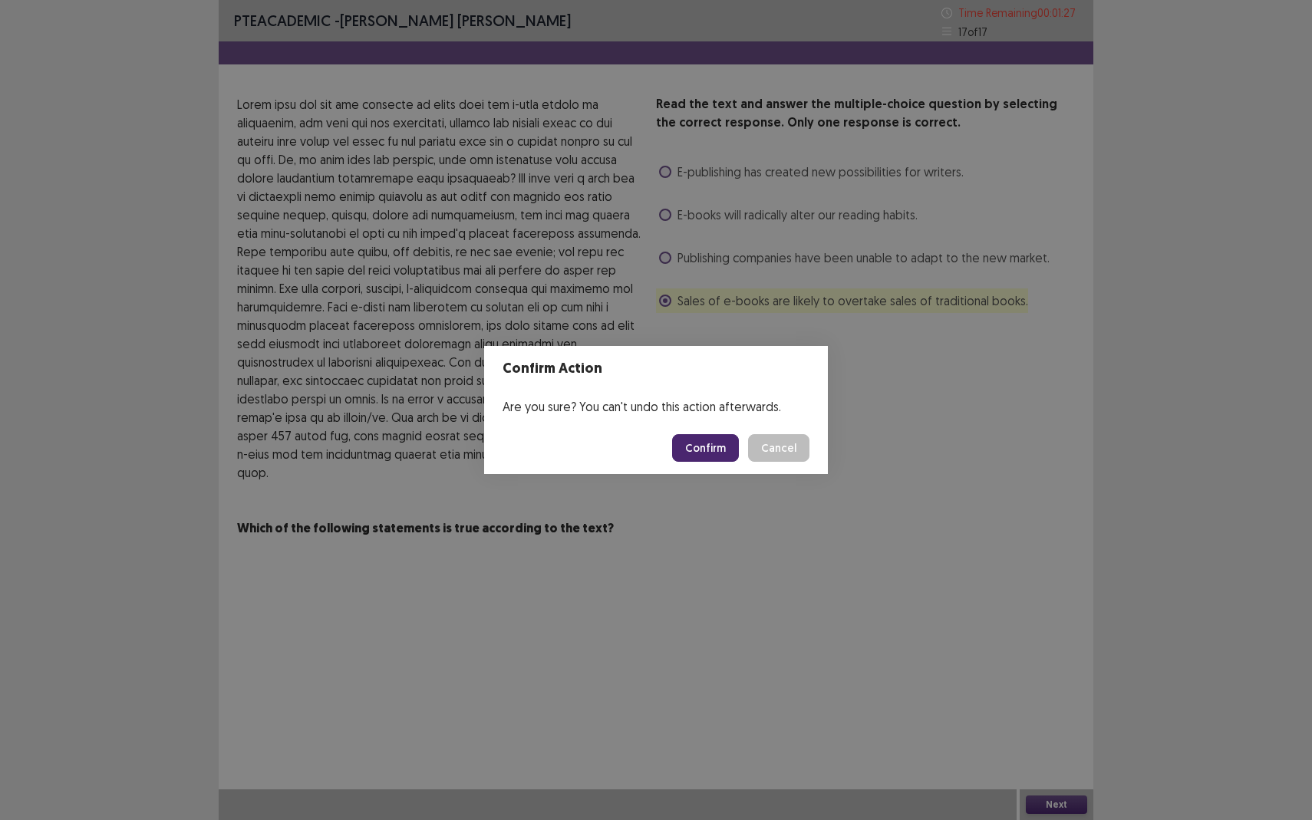
click at [715, 447] on button "Confirm" at bounding box center [705, 448] width 67 height 28
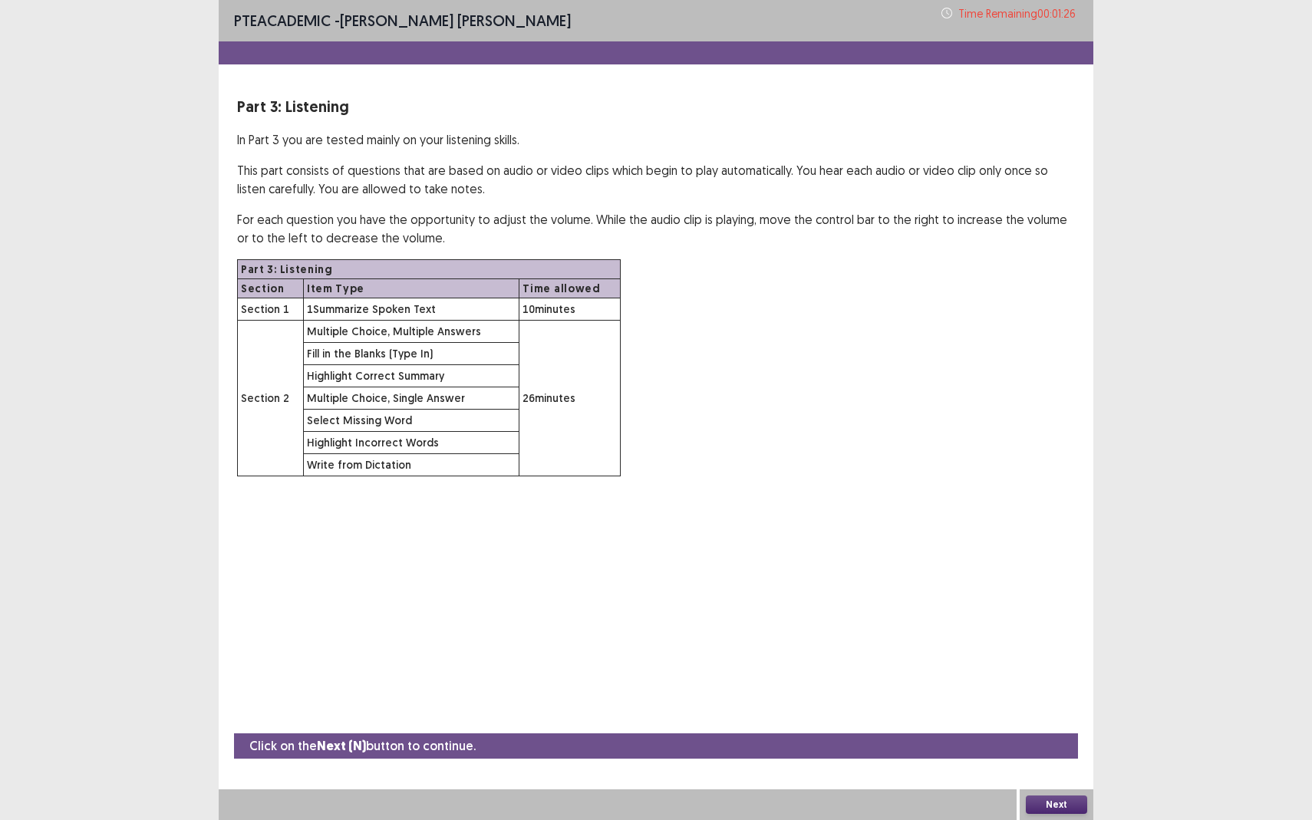
click at [1067, 752] on button "Next" at bounding box center [1056, 805] width 61 height 18
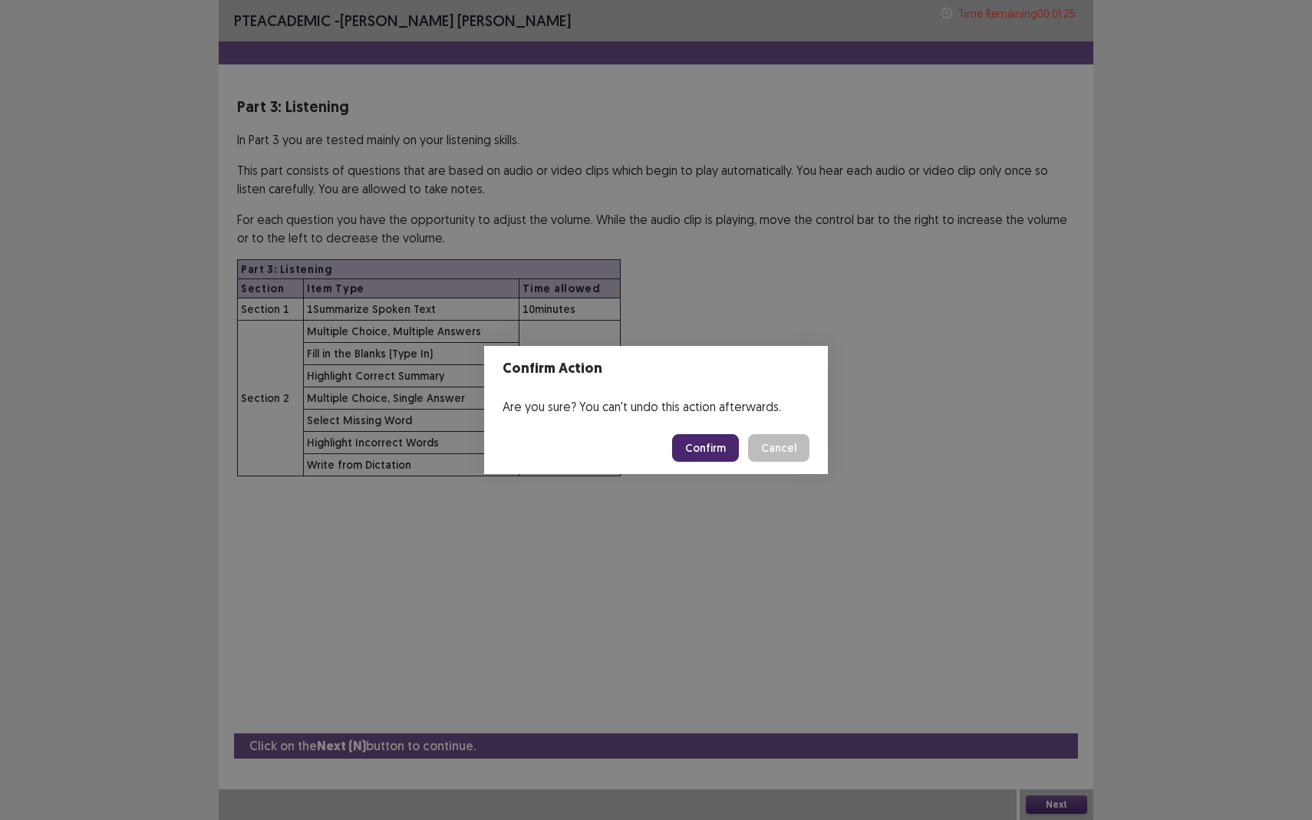
click at [715, 447] on button "Confirm" at bounding box center [705, 448] width 67 height 28
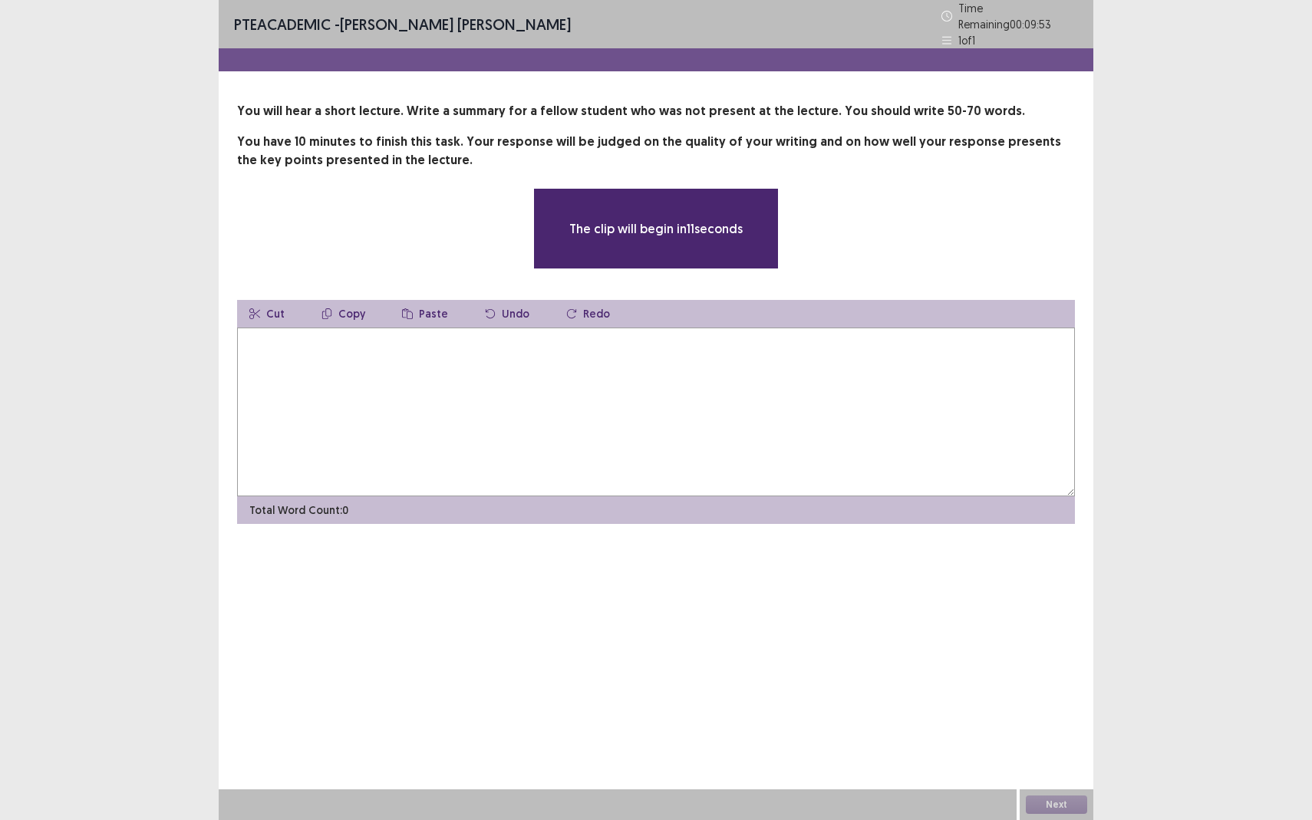
click at [569, 395] on textarea at bounding box center [656, 412] width 838 height 169
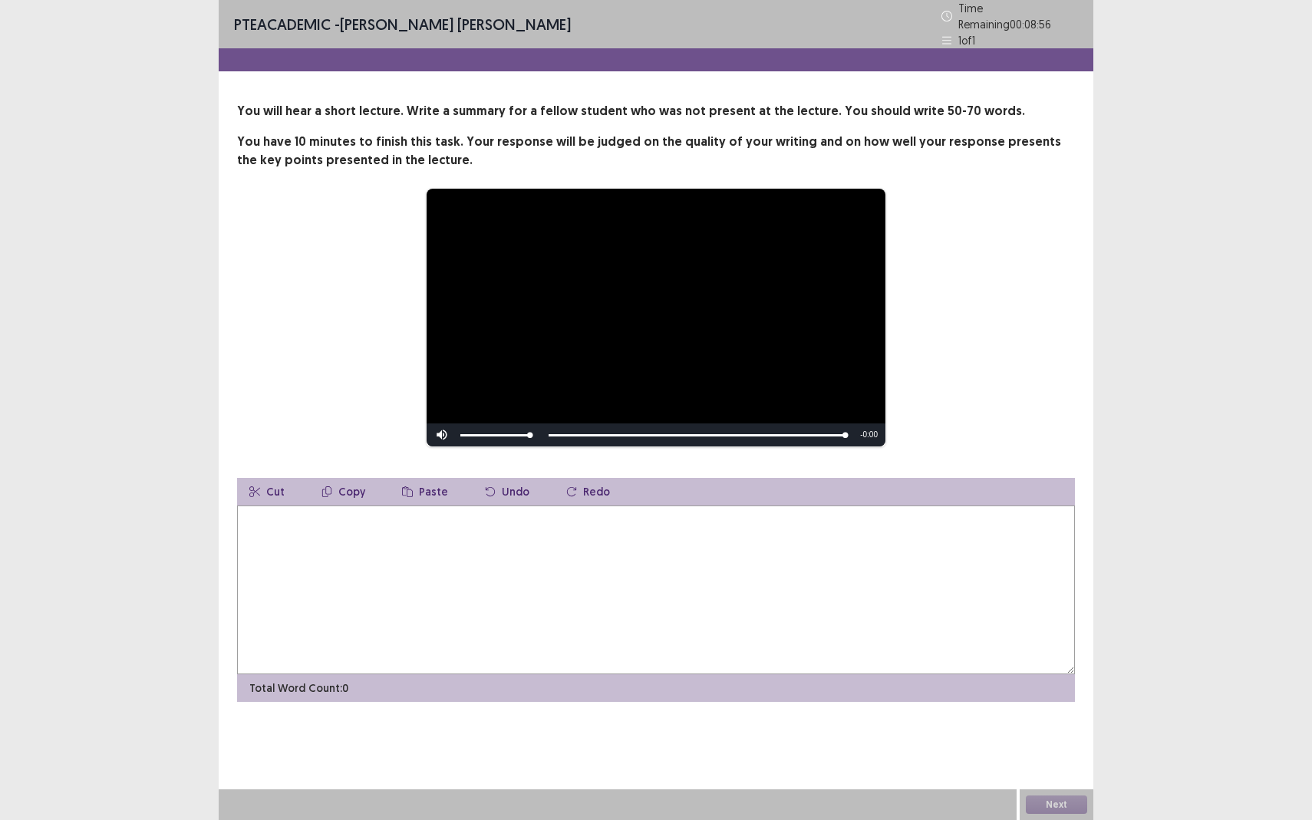
click at [309, 525] on textarea at bounding box center [656, 590] width 838 height 169
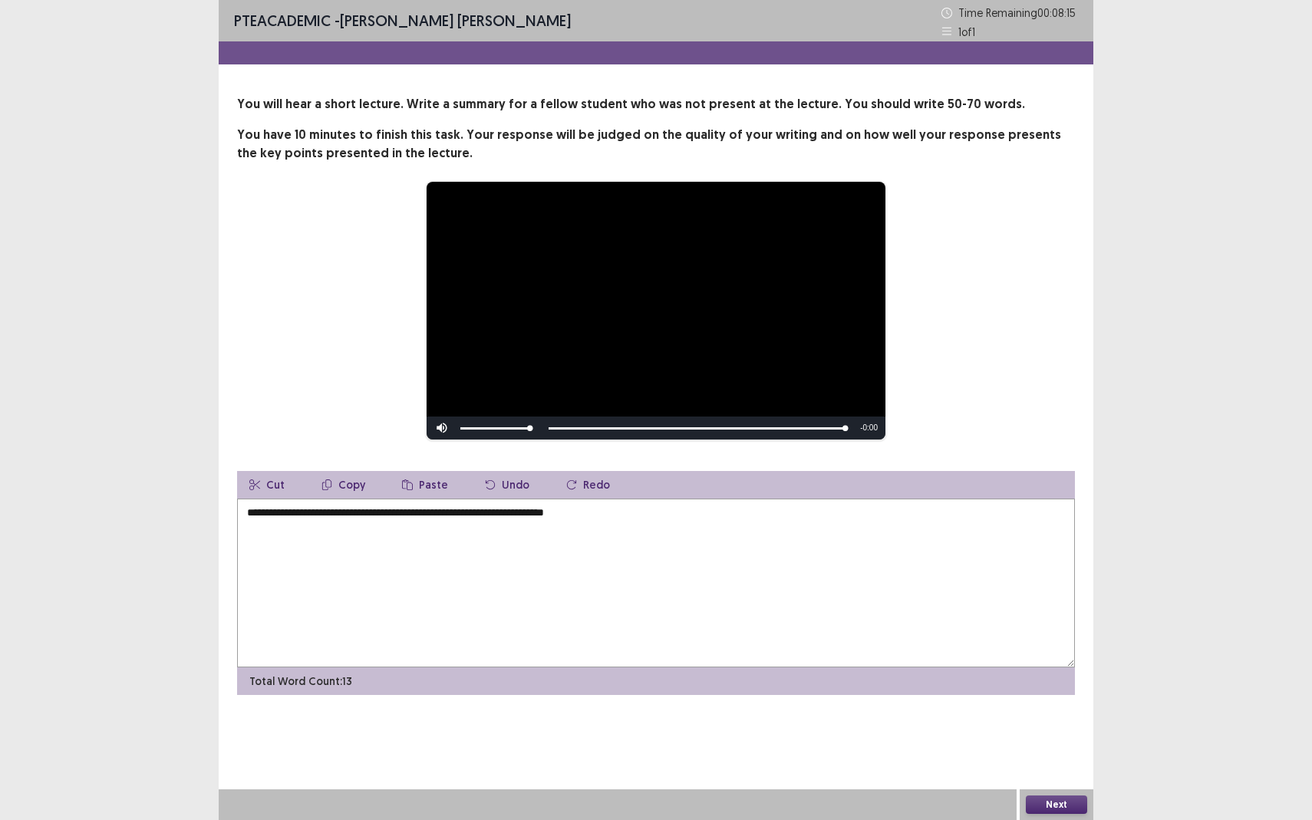
click at [542, 521] on textarea "**********" at bounding box center [656, 583] width 838 height 169
click at [541, 516] on textarea "**********" at bounding box center [656, 583] width 838 height 169
click at [615, 506] on textarea "**********" at bounding box center [656, 583] width 838 height 169
drag, startPoint x: 828, startPoint y: 513, endPoint x: 724, endPoint y: 512, distance: 104.4
click at [724, 512] on textarea "**********" at bounding box center [656, 583] width 838 height 169
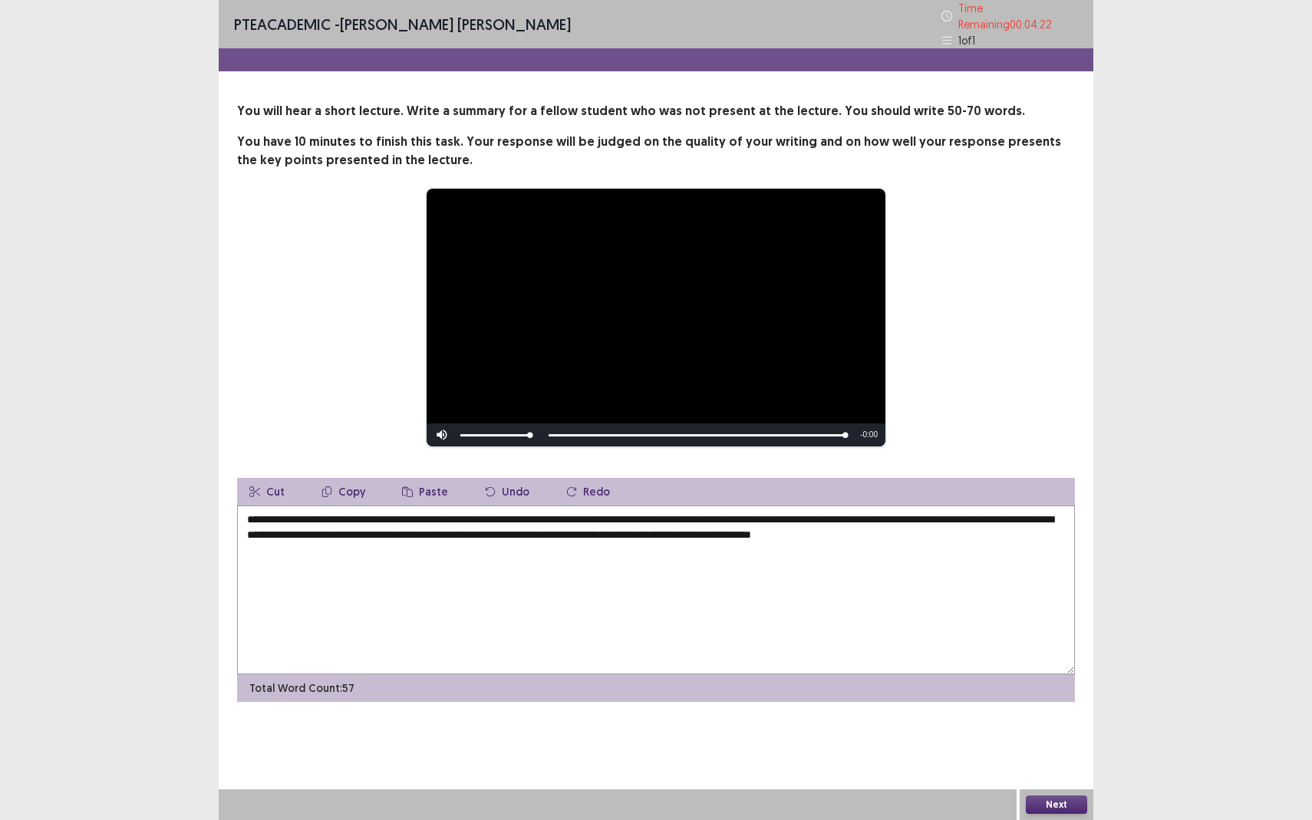
type textarea "**********"
click at [1064, 752] on button "Next" at bounding box center [1056, 805] width 61 height 18
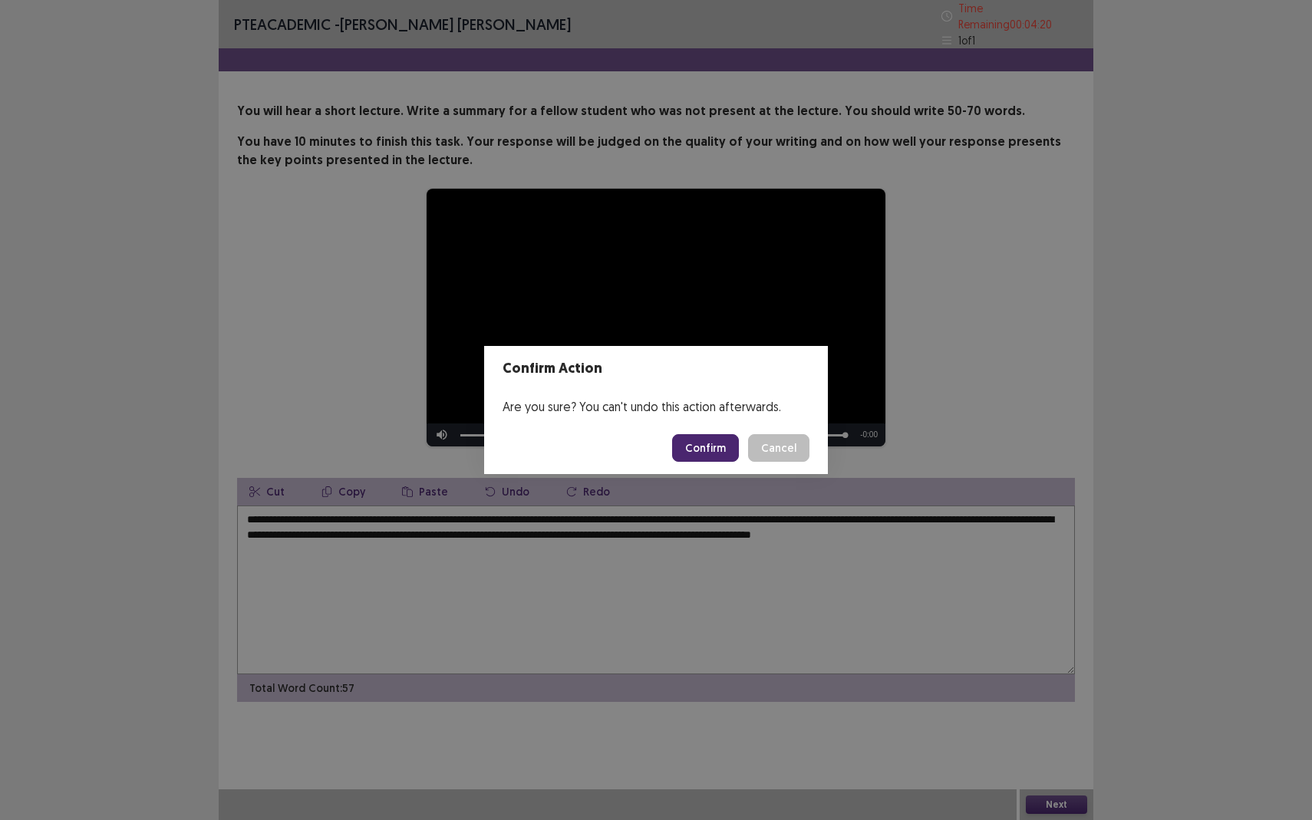
click at [701, 451] on button "Confirm" at bounding box center [705, 448] width 67 height 28
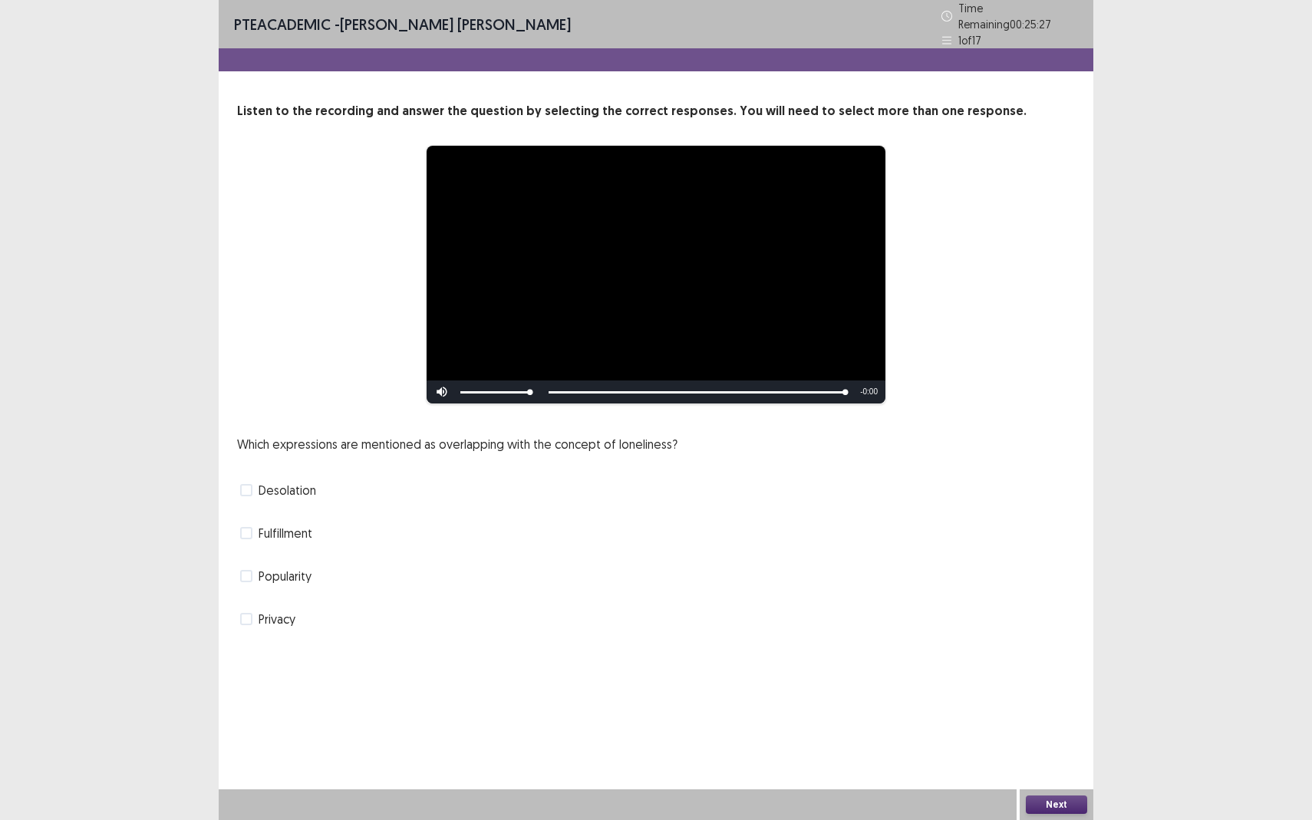
click at [248, 616] on span at bounding box center [246, 619] width 12 height 12
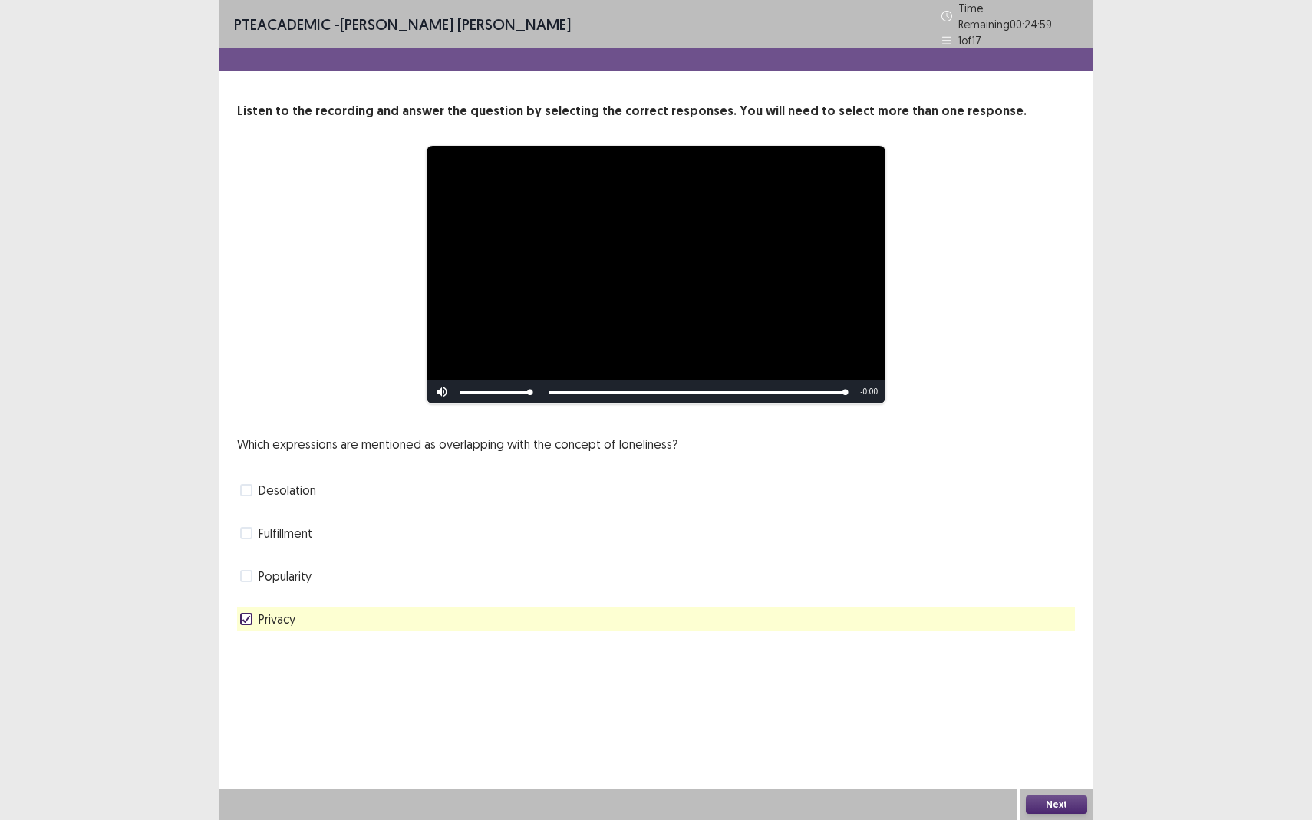
click at [1069, 752] on button "Next" at bounding box center [1056, 805] width 61 height 18
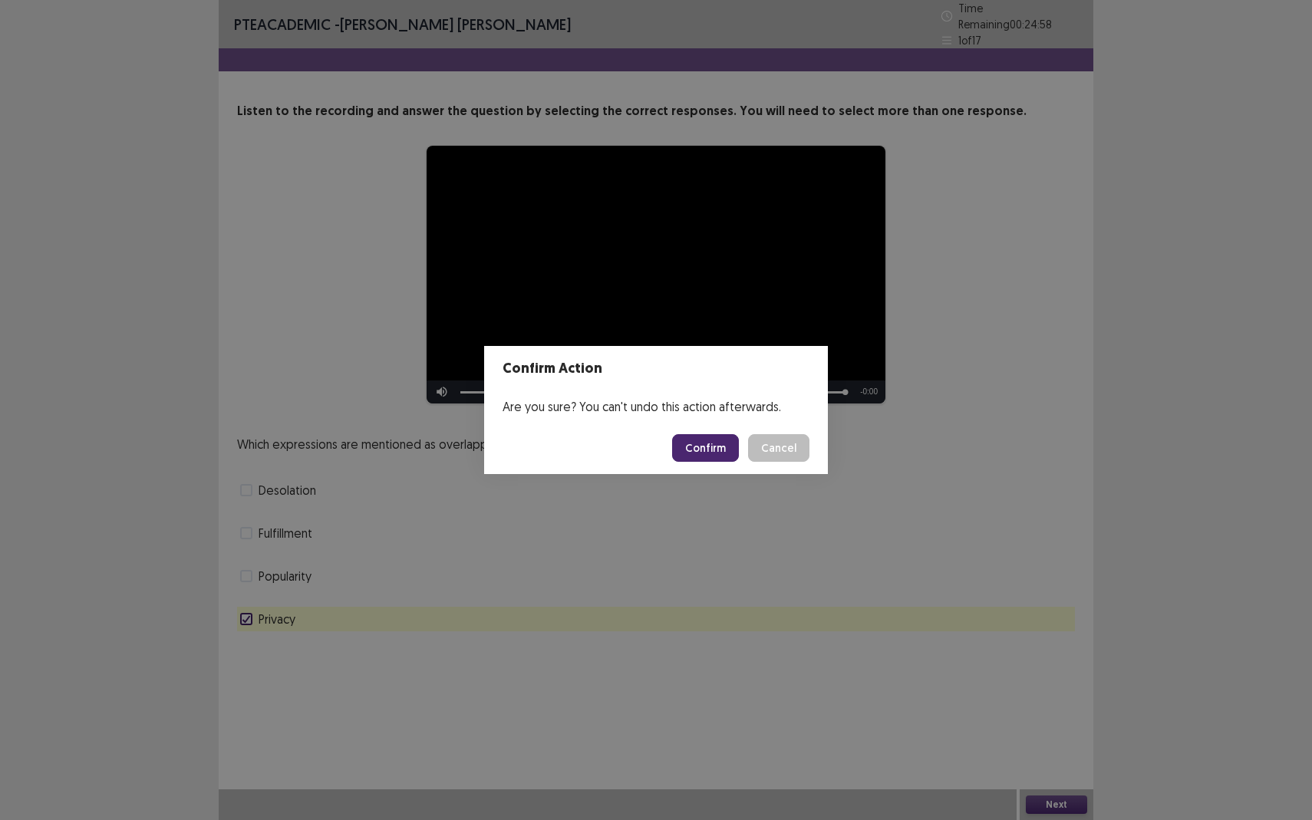
click at [706, 444] on button "Confirm" at bounding box center [705, 448] width 67 height 28
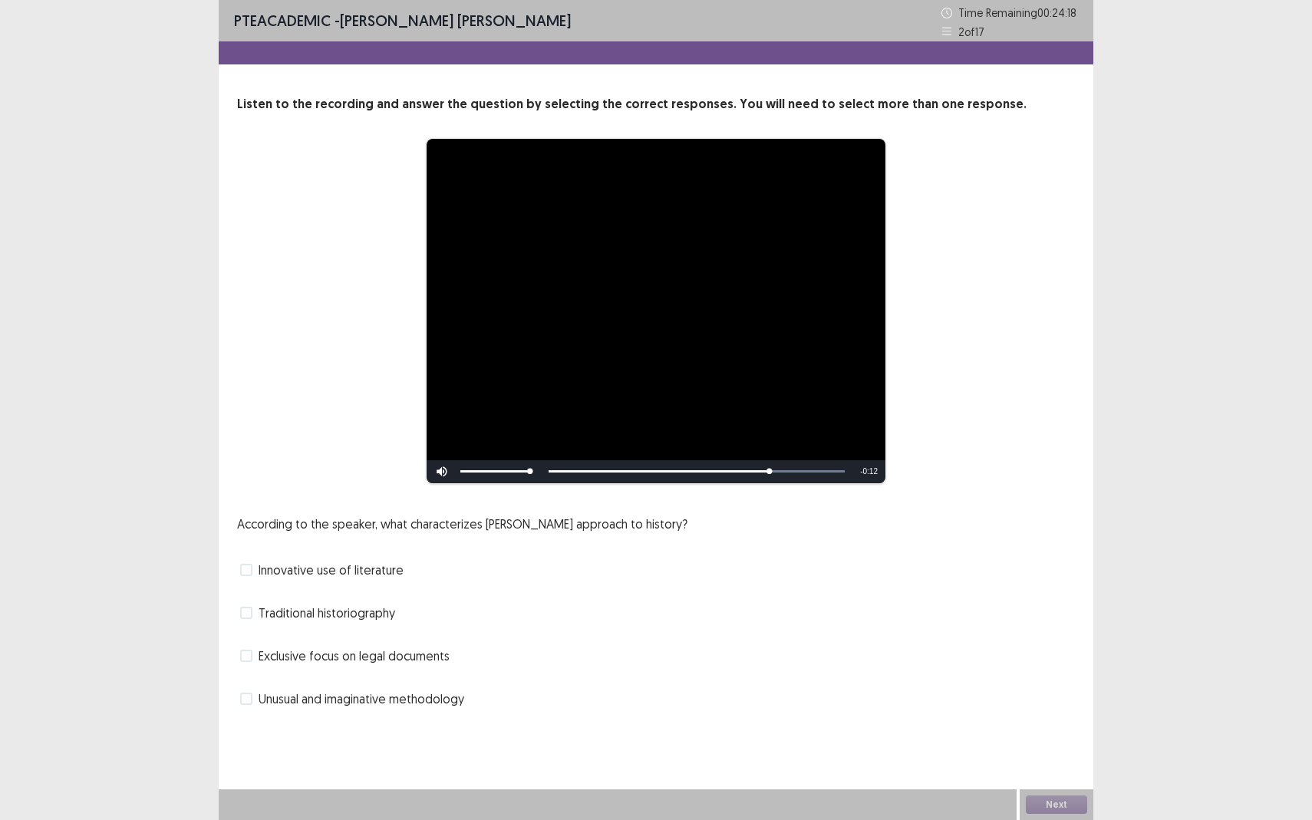
click at [254, 703] on label "Unusual and imaginative methodology" at bounding box center [352, 699] width 224 height 18
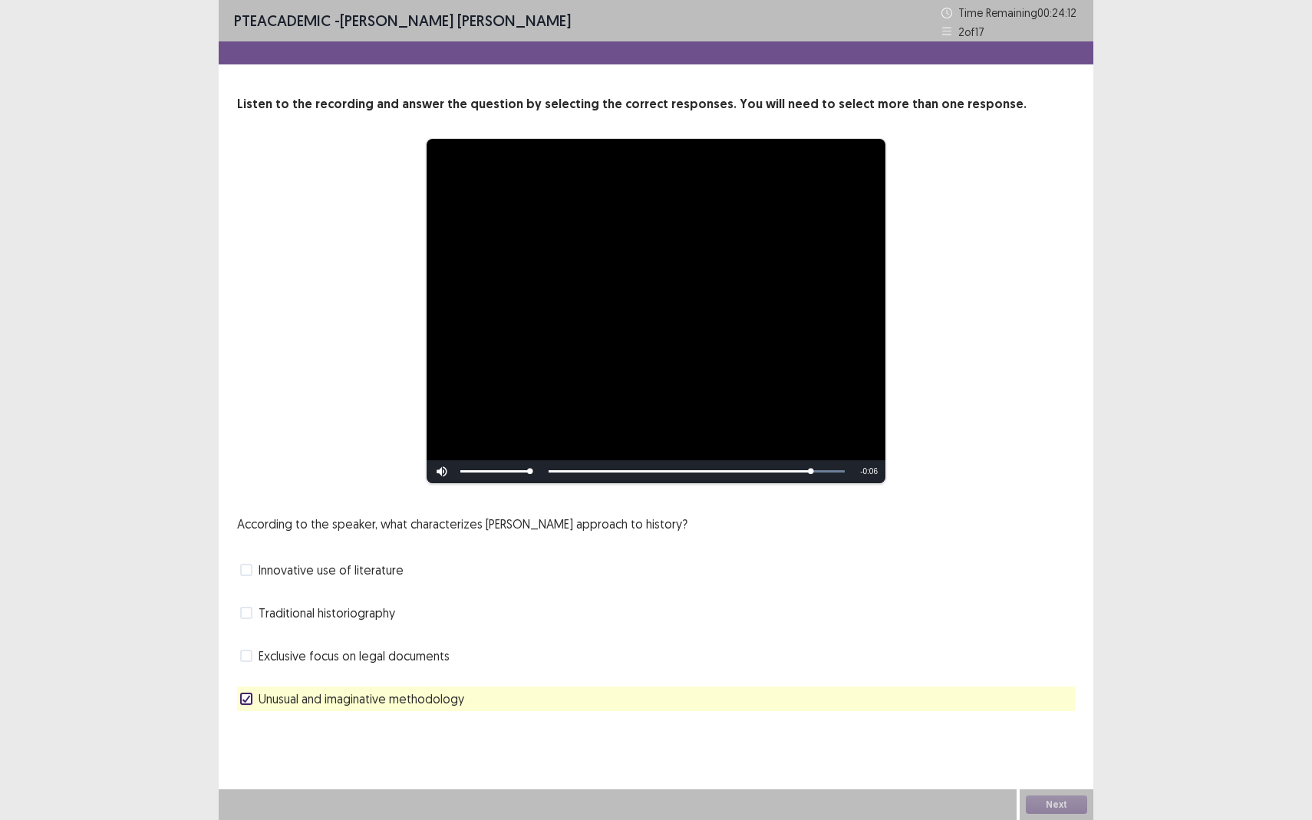
click at [252, 612] on span at bounding box center [246, 613] width 12 height 12
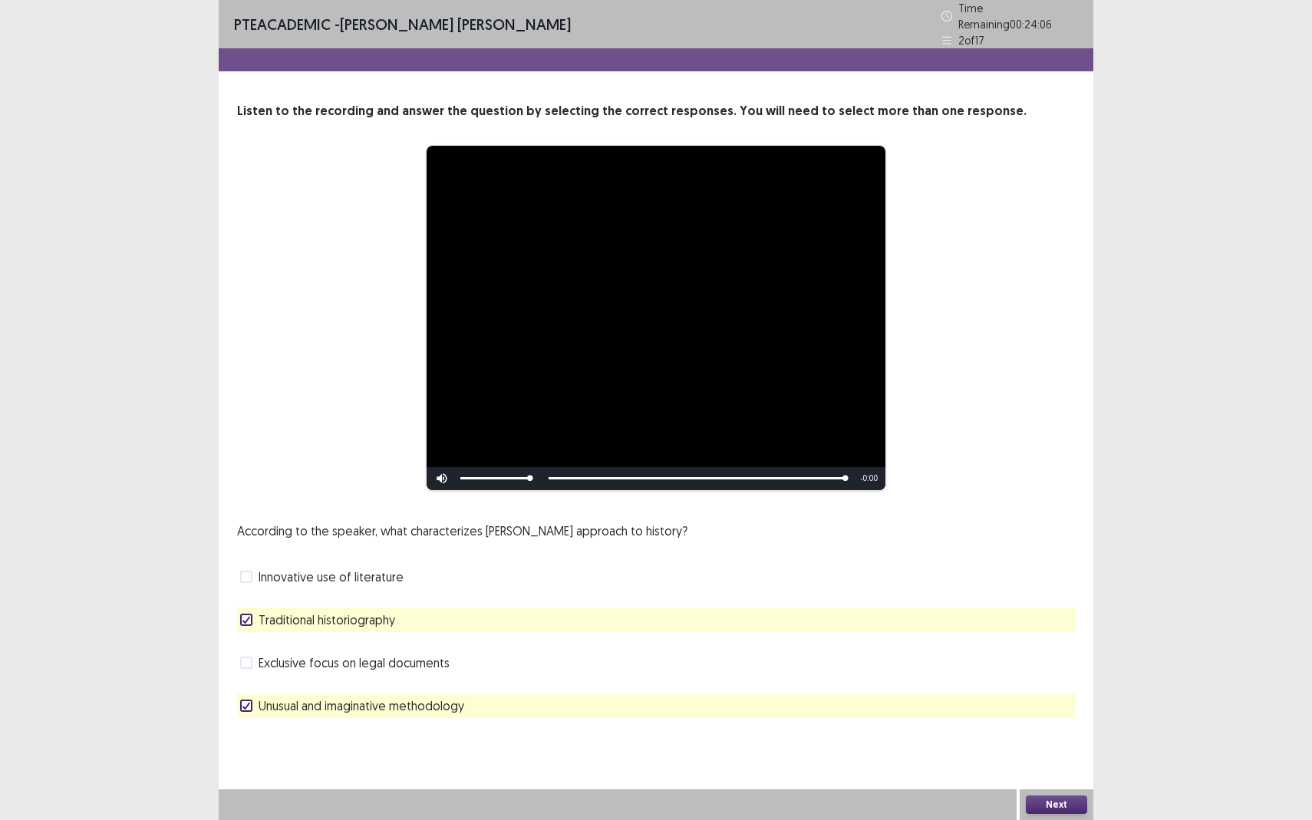
click at [1042, 752] on button "Next" at bounding box center [1056, 805] width 61 height 18
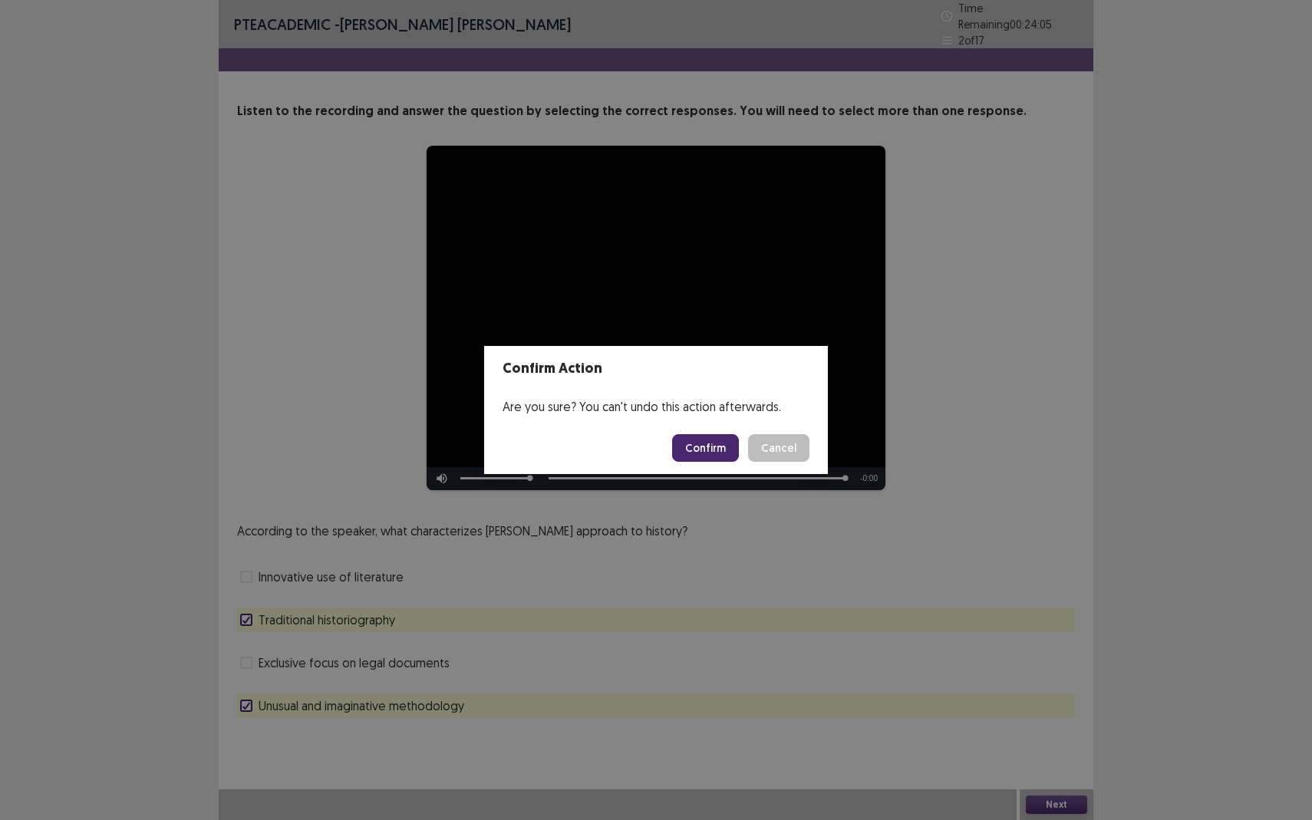
click at [704, 455] on button "Confirm" at bounding box center [705, 448] width 67 height 28
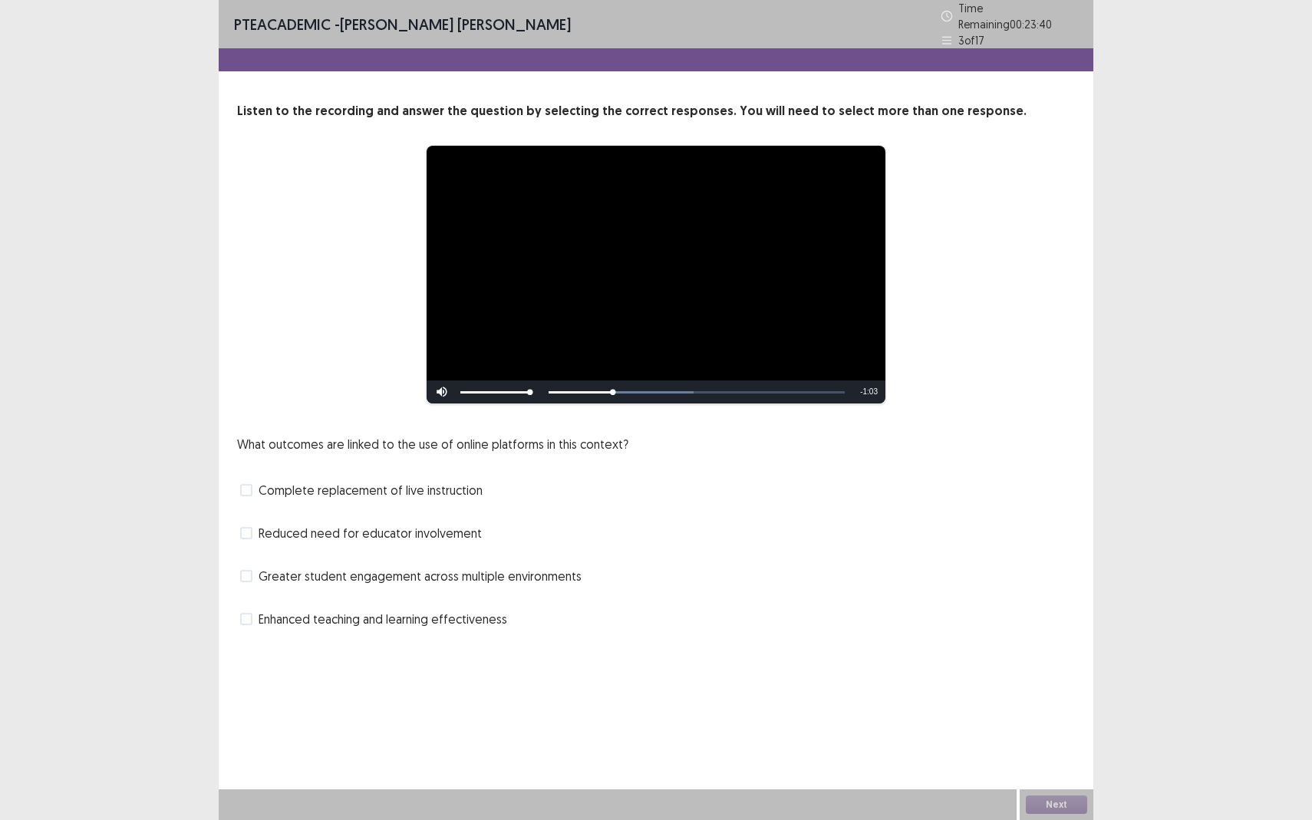
click at [252, 567] on label "Greater student engagement across multiple environments" at bounding box center [410, 576] width 341 height 18
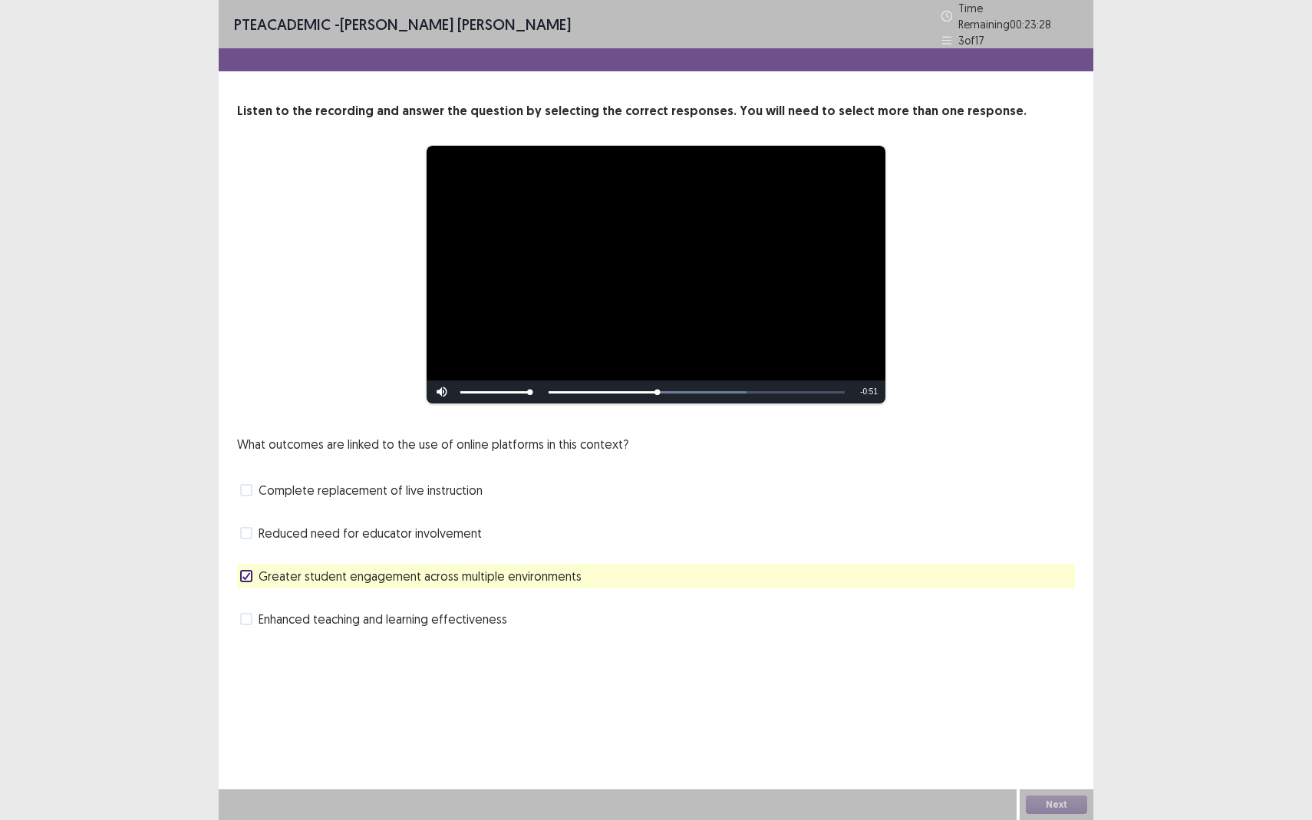
click at [243, 619] on span at bounding box center [246, 619] width 12 height 12
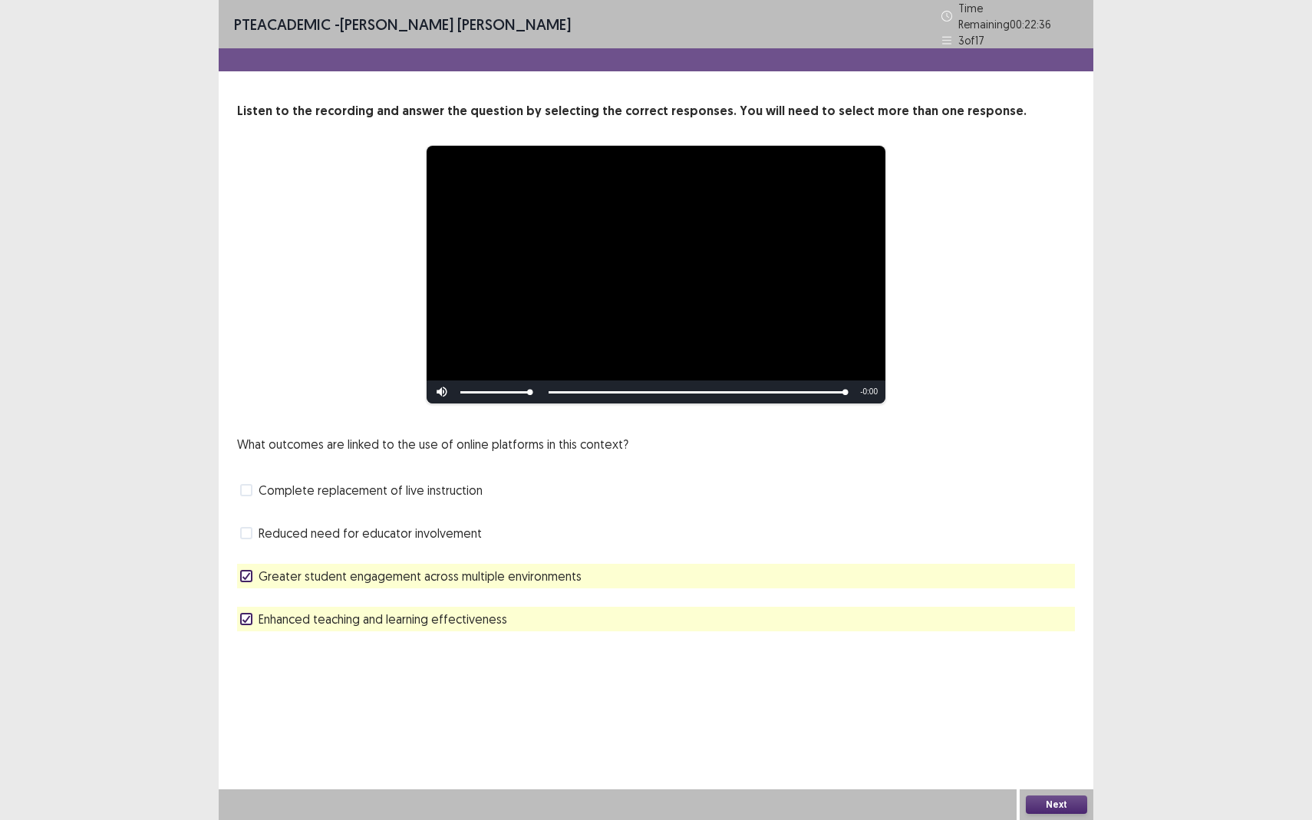
click at [249, 616] on polyline at bounding box center [246, 619] width 7 height 6
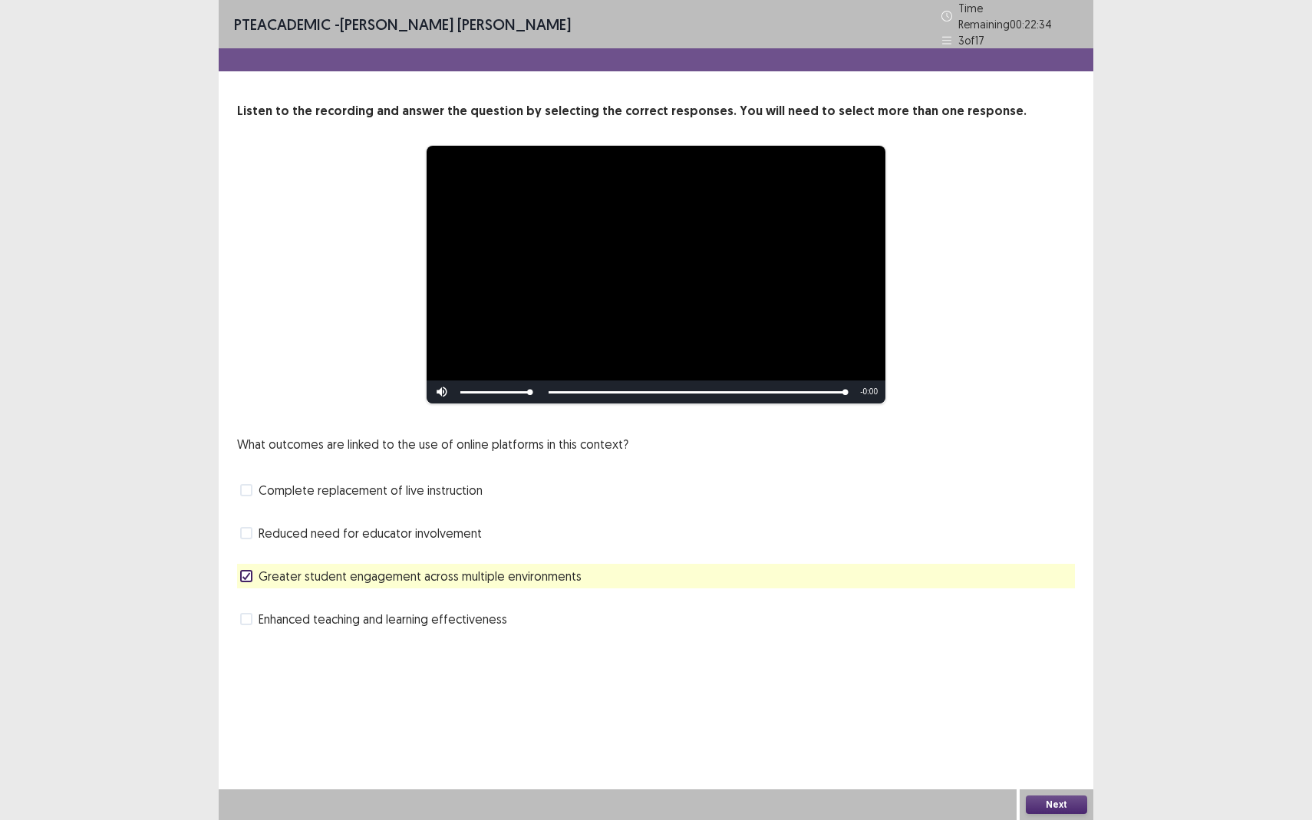
click at [1052, 752] on button "Next" at bounding box center [1056, 805] width 61 height 18
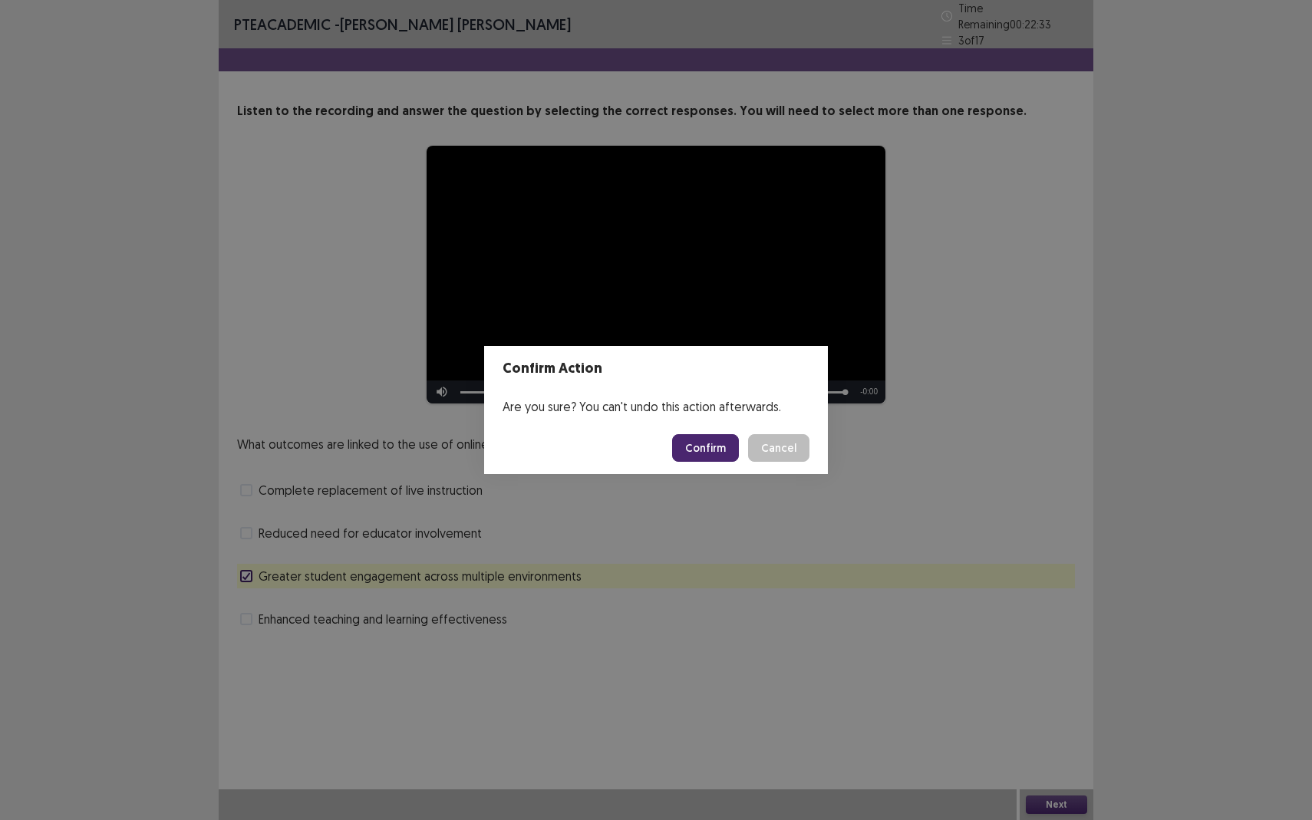
click at [705, 437] on button "Confirm" at bounding box center [705, 448] width 67 height 28
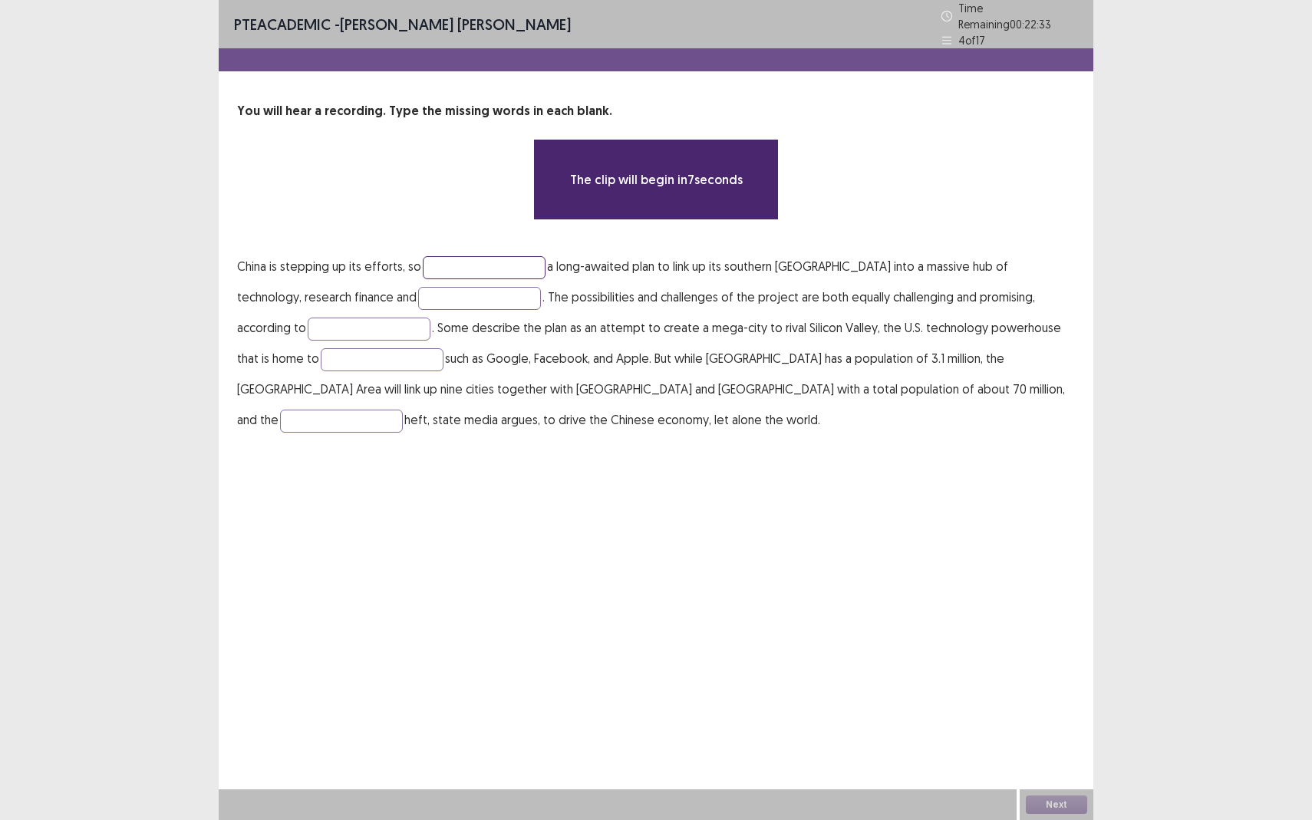
click at [475, 259] on input "text" at bounding box center [484, 267] width 123 height 23
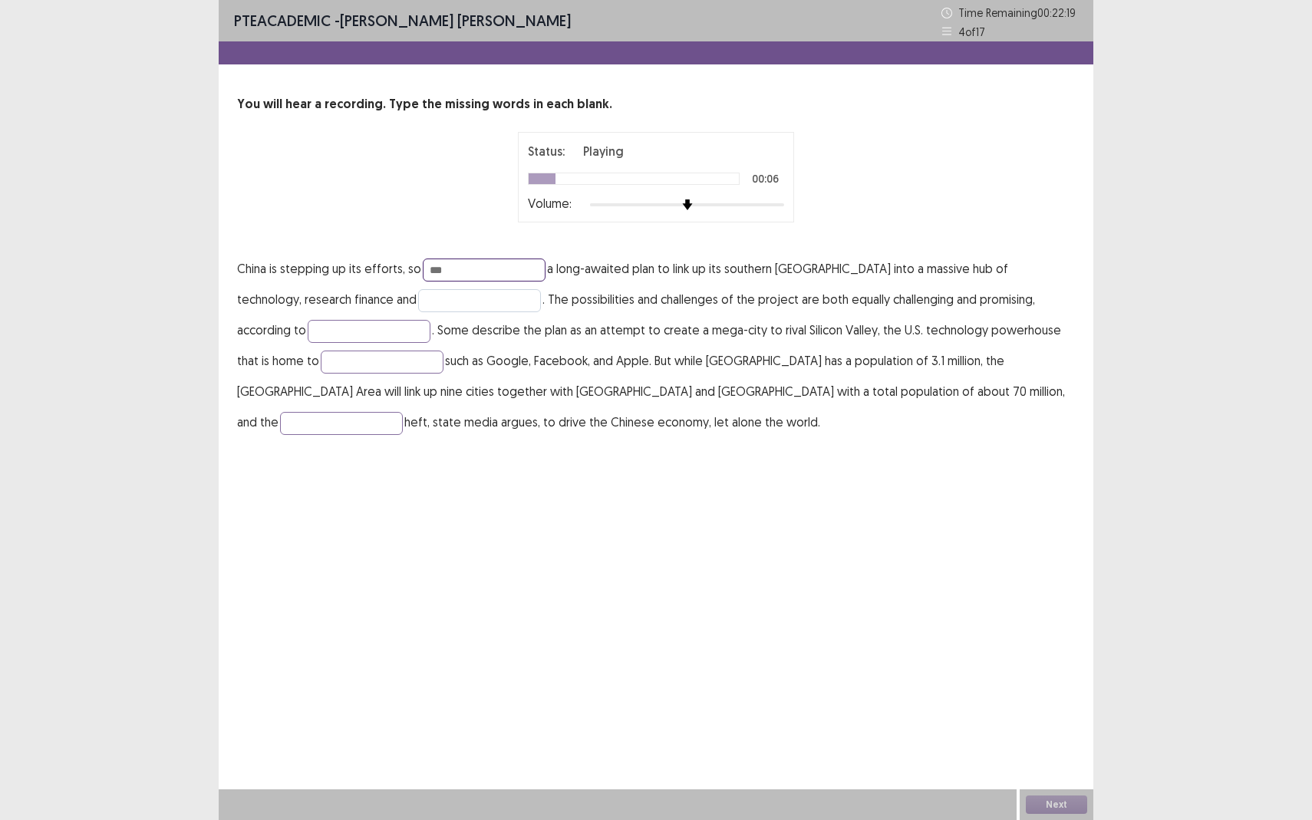
type input "***"
click at [430, 302] on input "text" at bounding box center [479, 300] width 123 height 23
type input "**********"
click at [314, 328] on input "text" at bounding box center [369, 331] width 123 height 23
click at [321, 368] on input "text" at bounding box center [382, 362] width 123 height 23
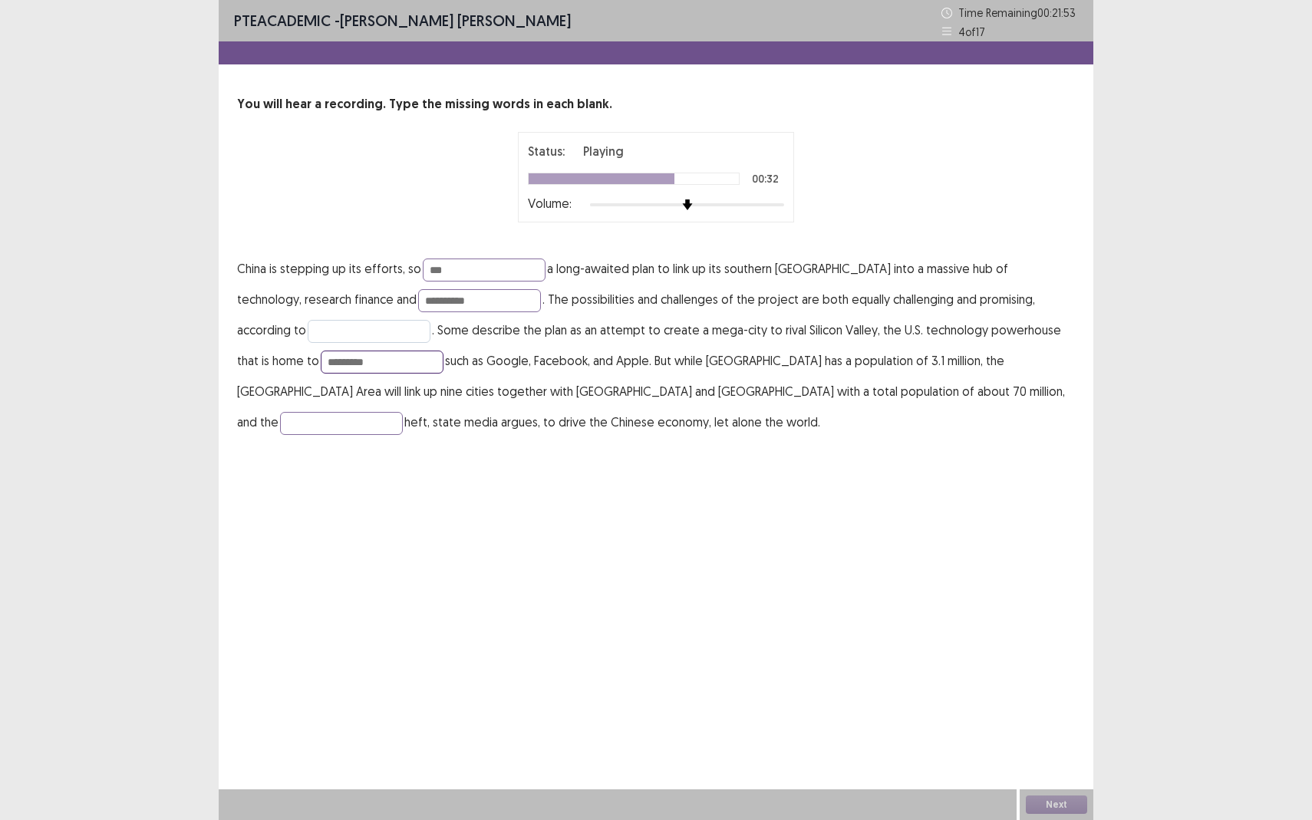
type input "*********"
click at [315, 335] on input "text" at bounding box center [369, 331] width 123 height 23
type input "****"
click at [403, 412] on input "text" at bounding box center [341, 423] width 123 height 23
type input "********"
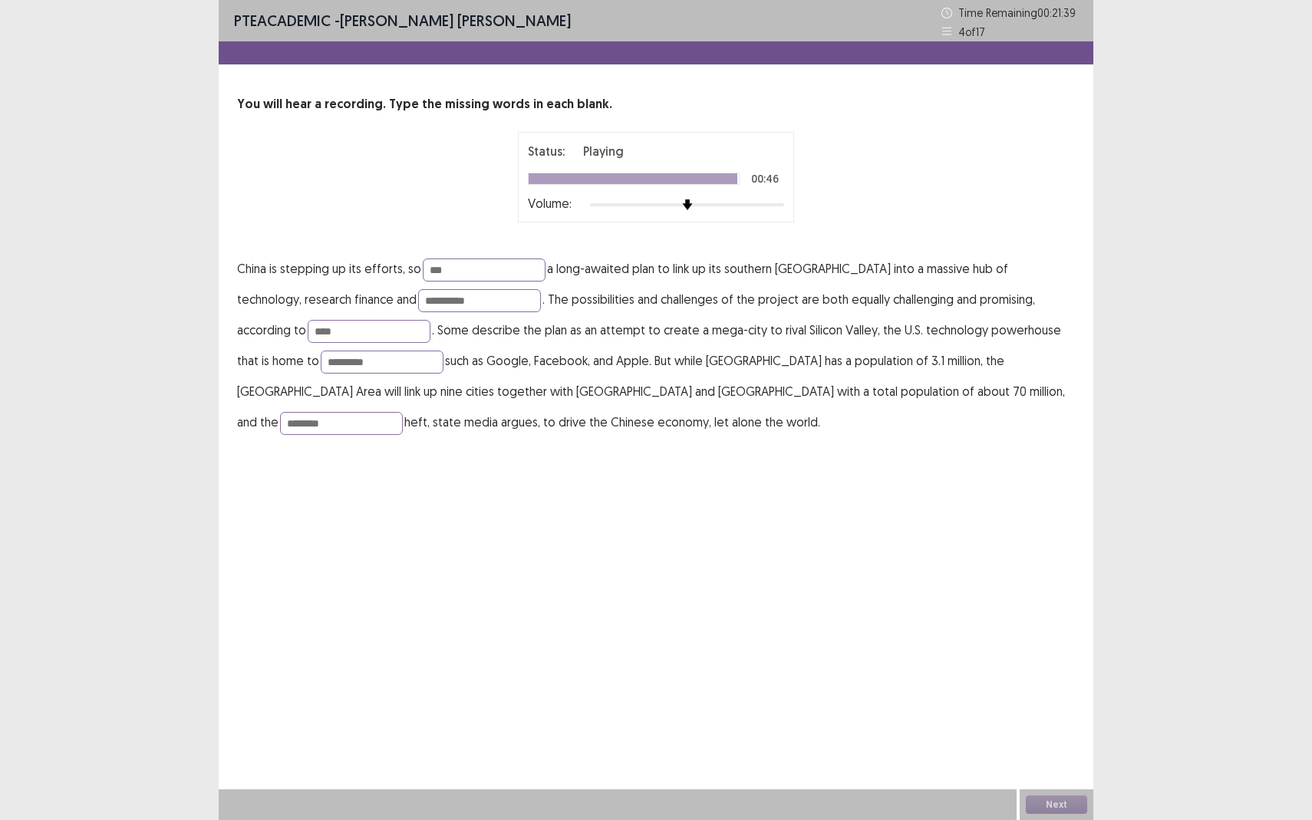
click at [751, 470] on div "**********" at bounding box center [656, 410] width 875 height 820
click at [308, 334] on input "****" at bounding box center [369, 331] width 123 height 23
type input "****"
click at [1058, 752] on button "Next" at bounding box center [1056, 805] width 61 height 18
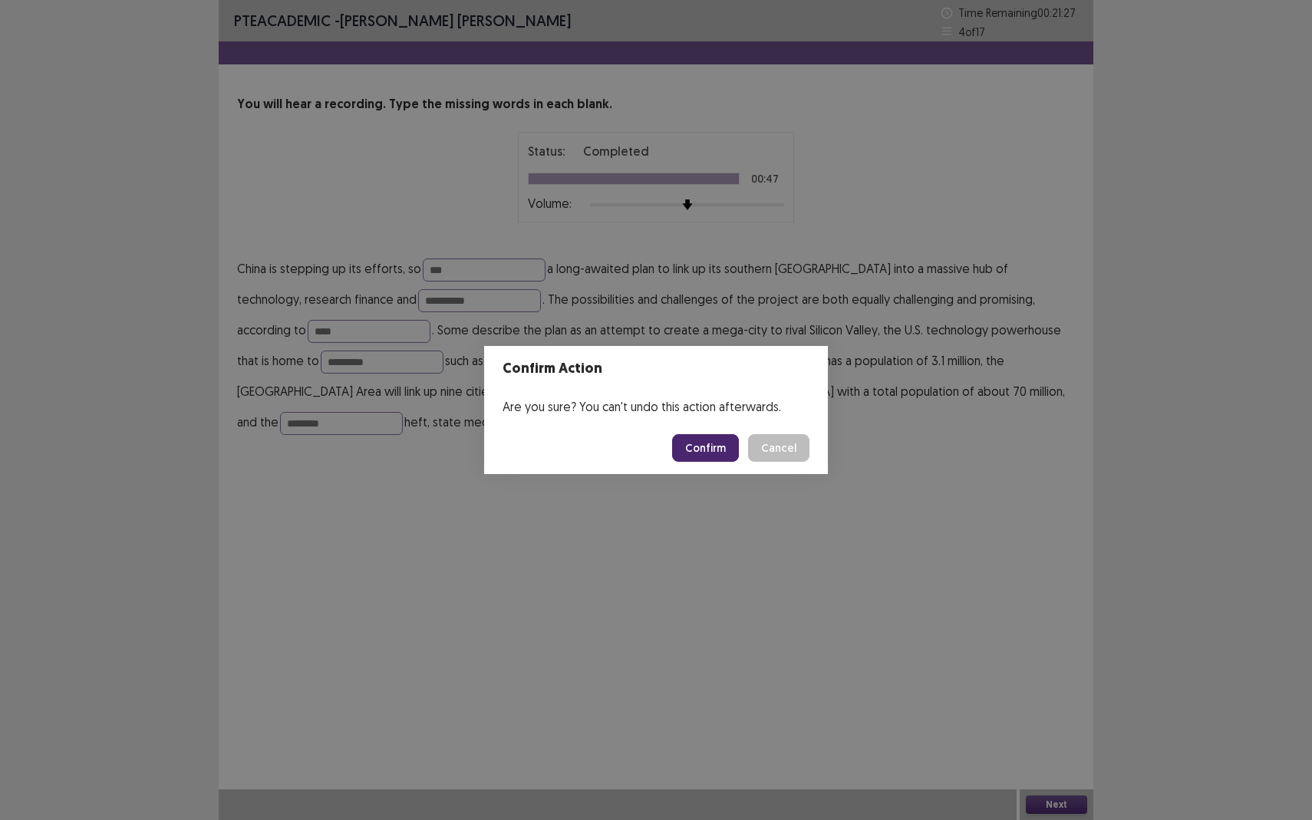
click at [702, 444] on button "Confirm" at bounding box center [705, 448] width 67 height 28
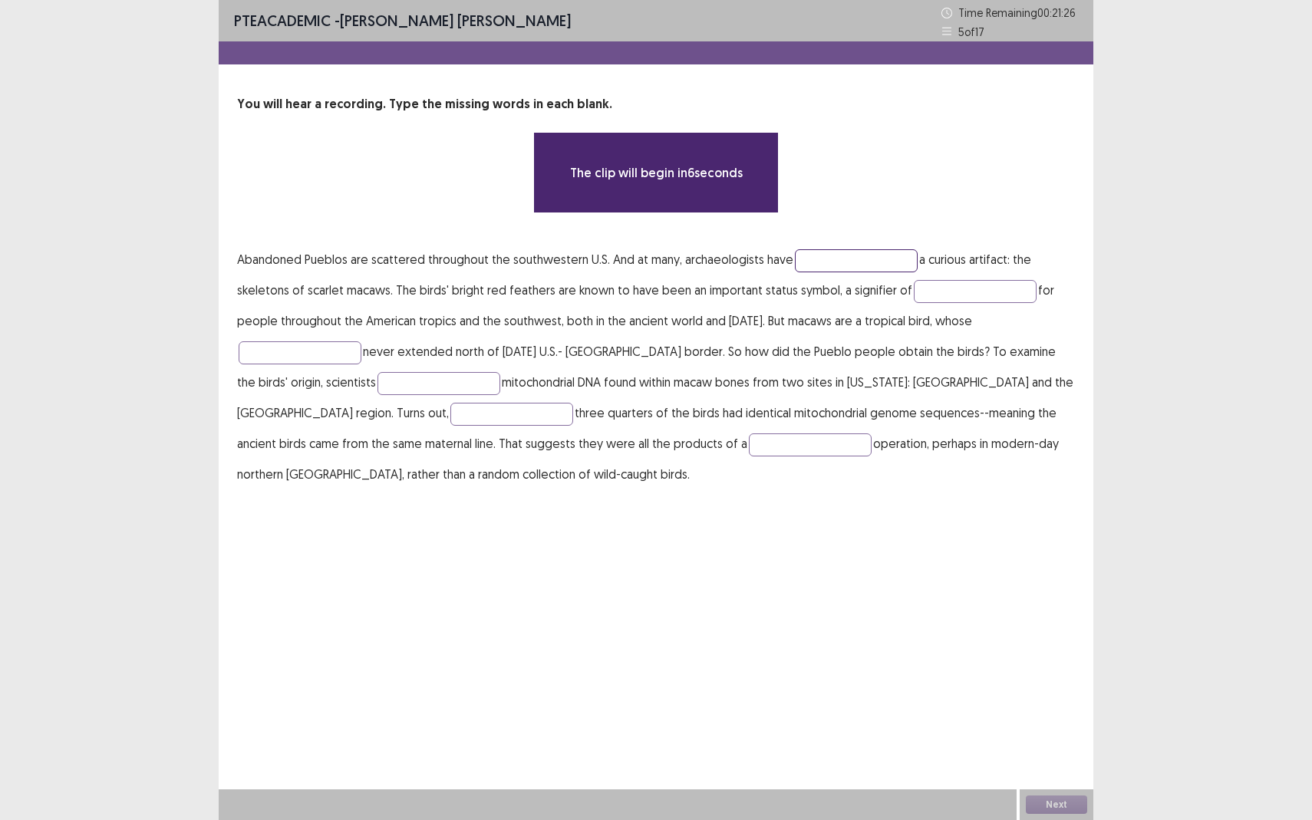
click at [853, 258] on input "text" at bounding box center [856, 260] width 123 height 23
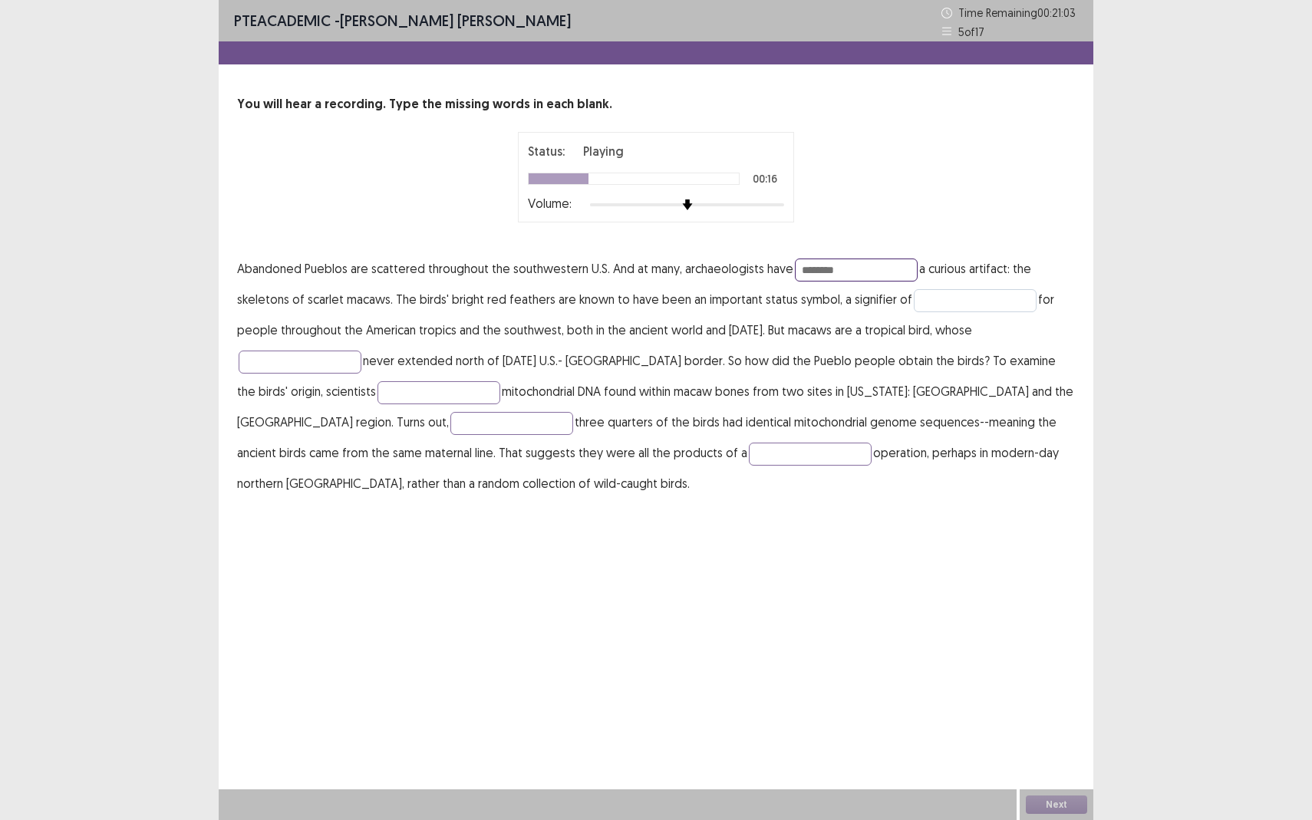
type input "********"
click at [973, 291] on input "text" at bounding box center [975, 300] width 123 height 23
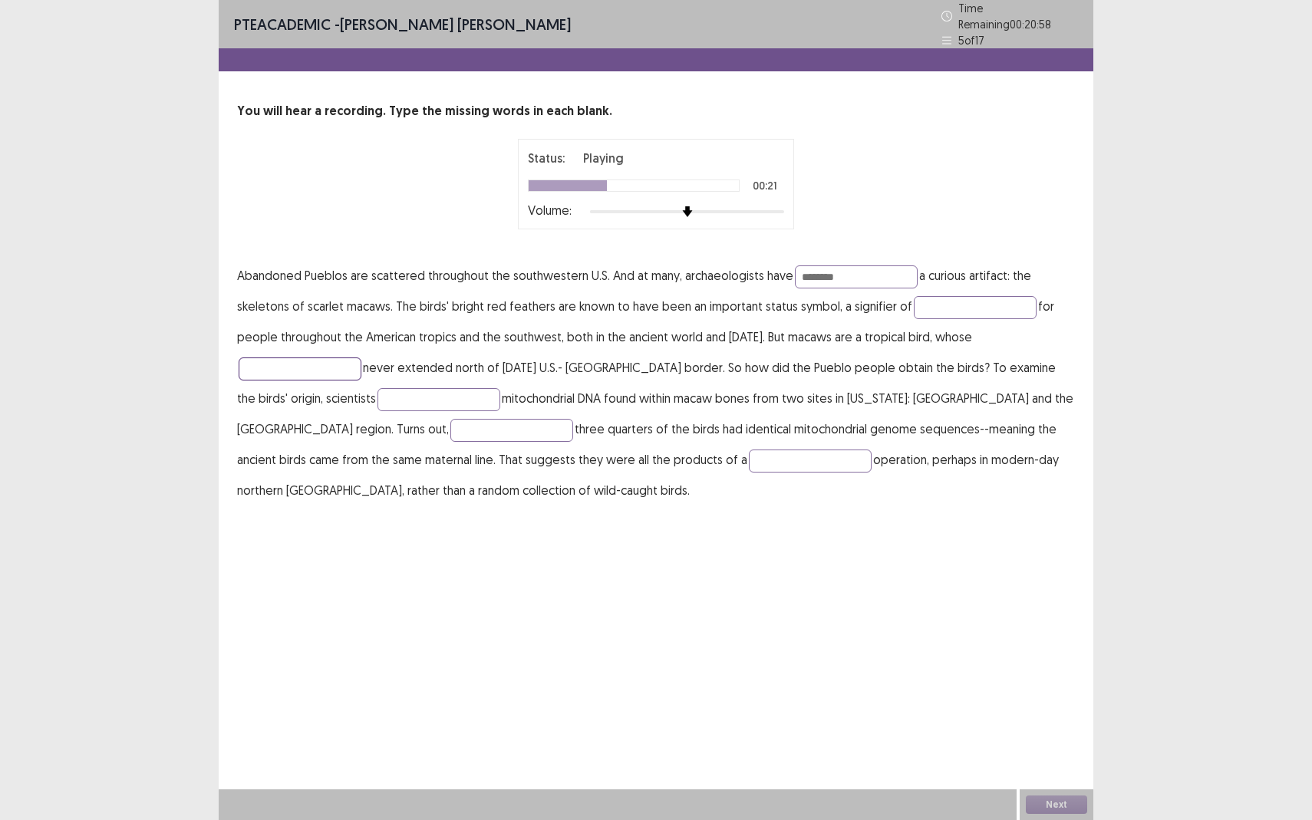
click at [310, 365] on input "text" at bounding box center [300, 369] width 123 height 23
type input "*****"
click at [378, 397] on input "text" at bounding box center [439, 399] width 123 height 23
type input "***"
click at [450, 422] on input "text" at bounding box center [511, 430] width 123 height 23
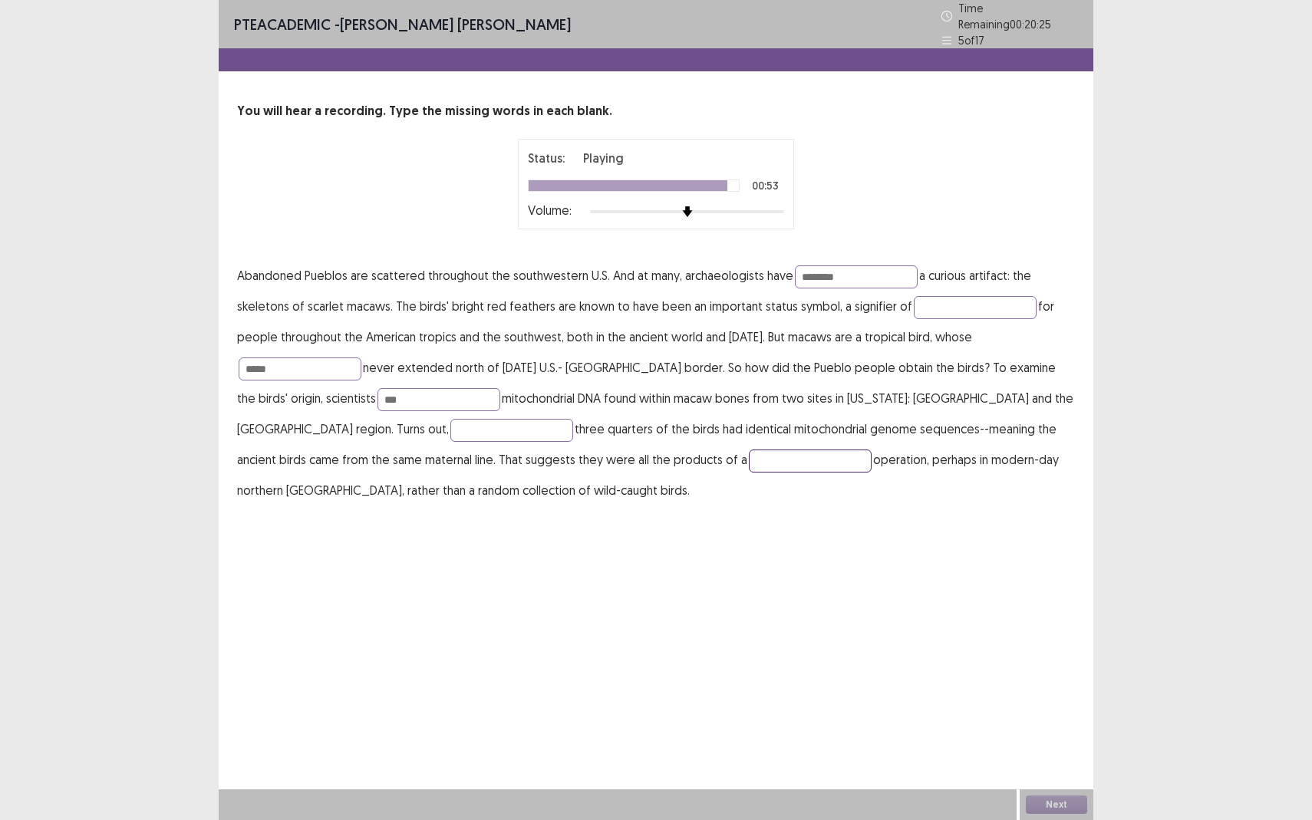
click at [749, 452] on input "text" at bounding box center [810, 461] width 123 height 23
type input "*******"
click at [450, 419] on input "text" at bounding box center [511, 430] width 123 height 23
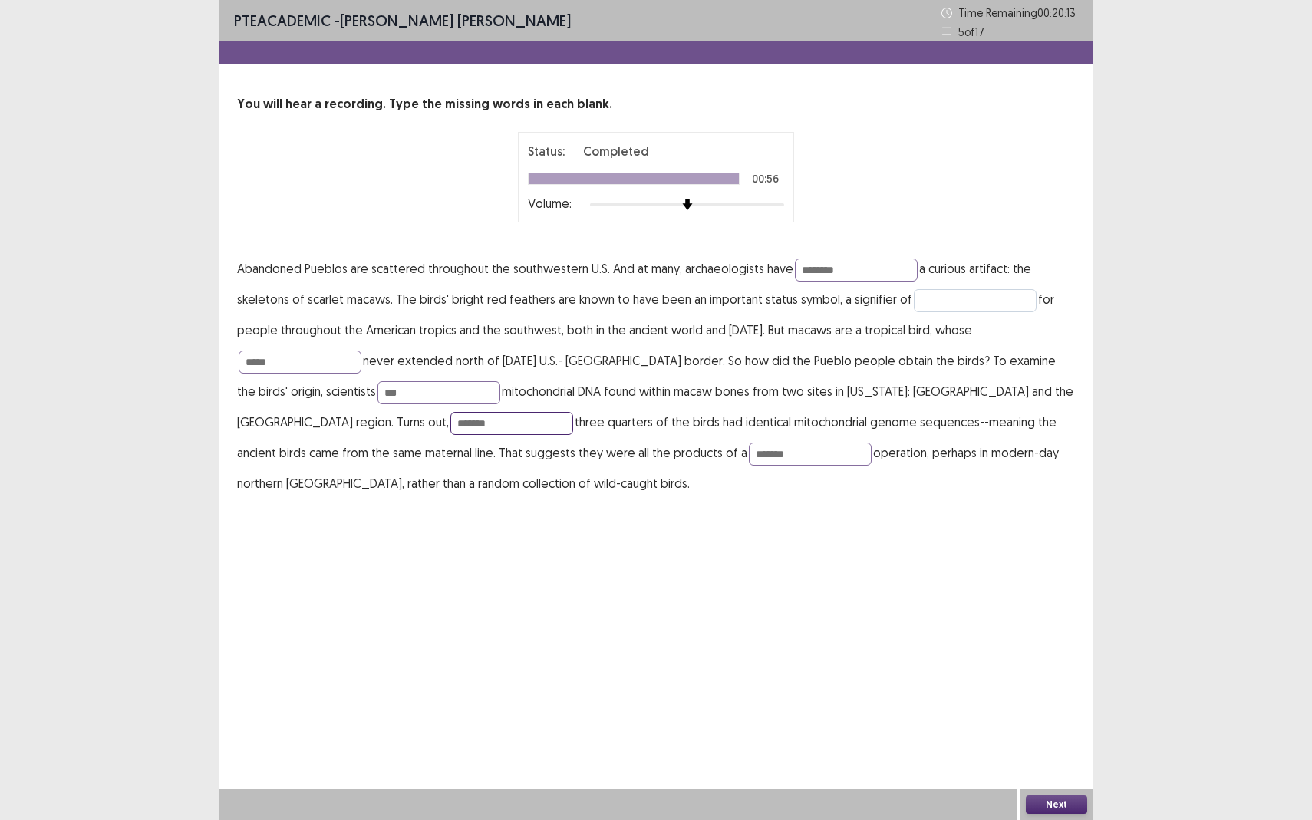
type input "*******"
click at [915, 295] on input "text" at bounding box center [975, 300] width 123 height 23
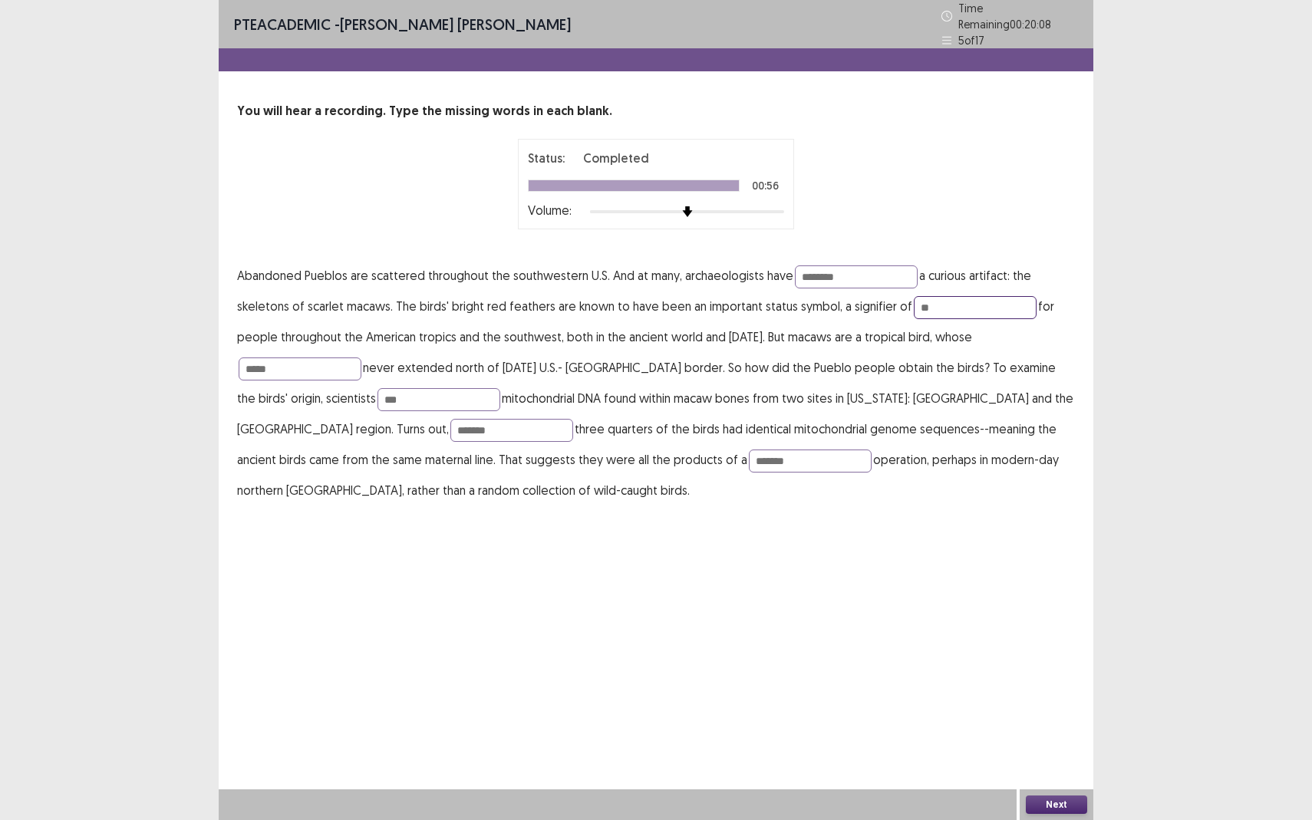
type input "*"
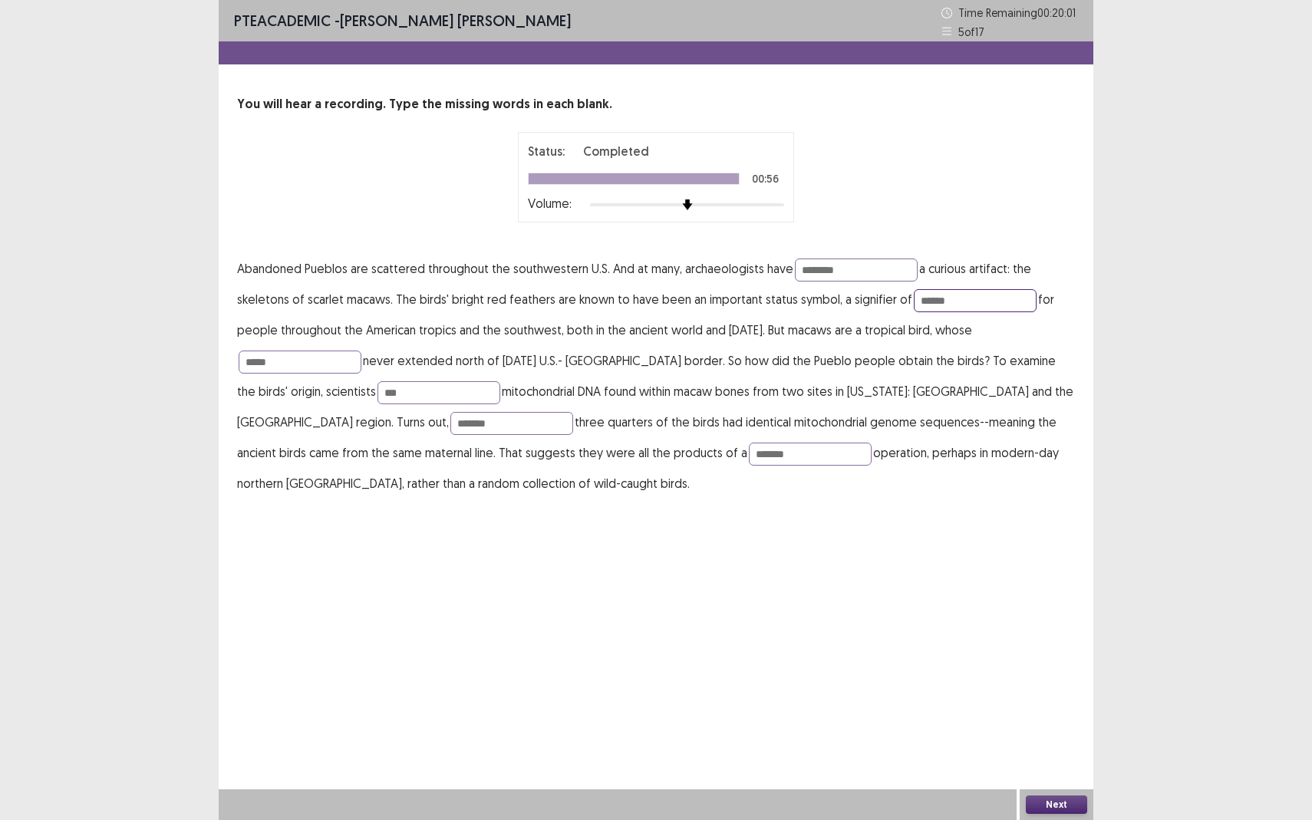
type input "******"
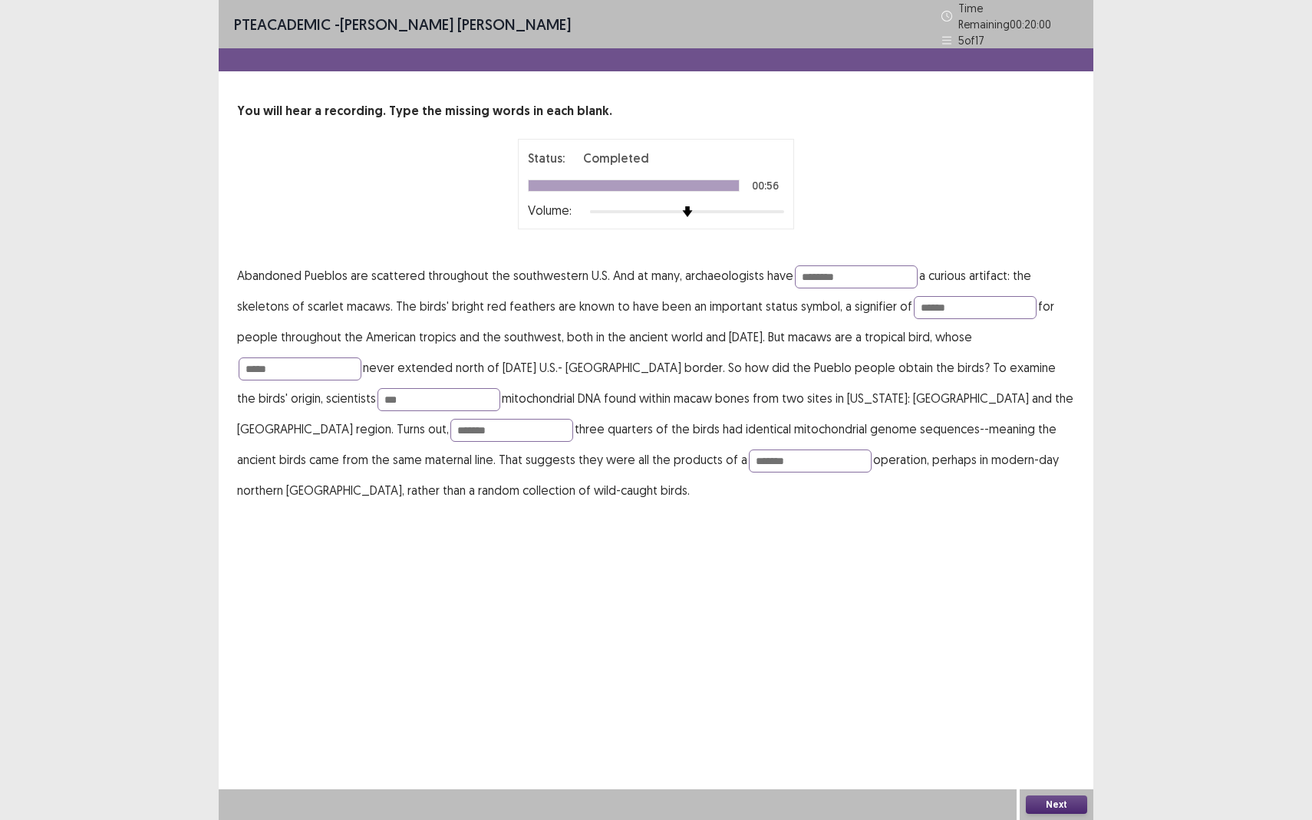
click at [1054, 752] on button "Next" at bounding box center [1056, 805] width 61 height 18
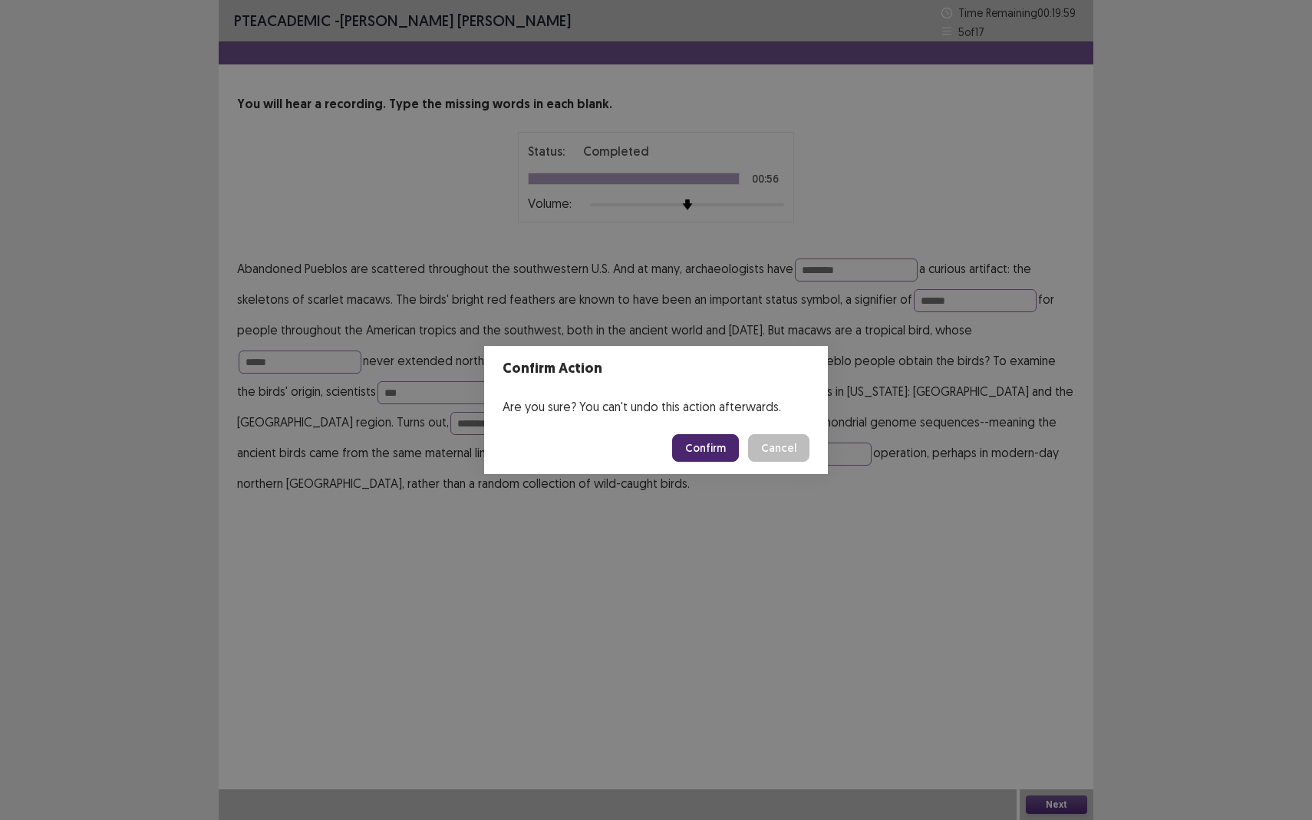
click at [714, 451] on button "Confirm" at bounding box center [705, 448] width 67 height 28
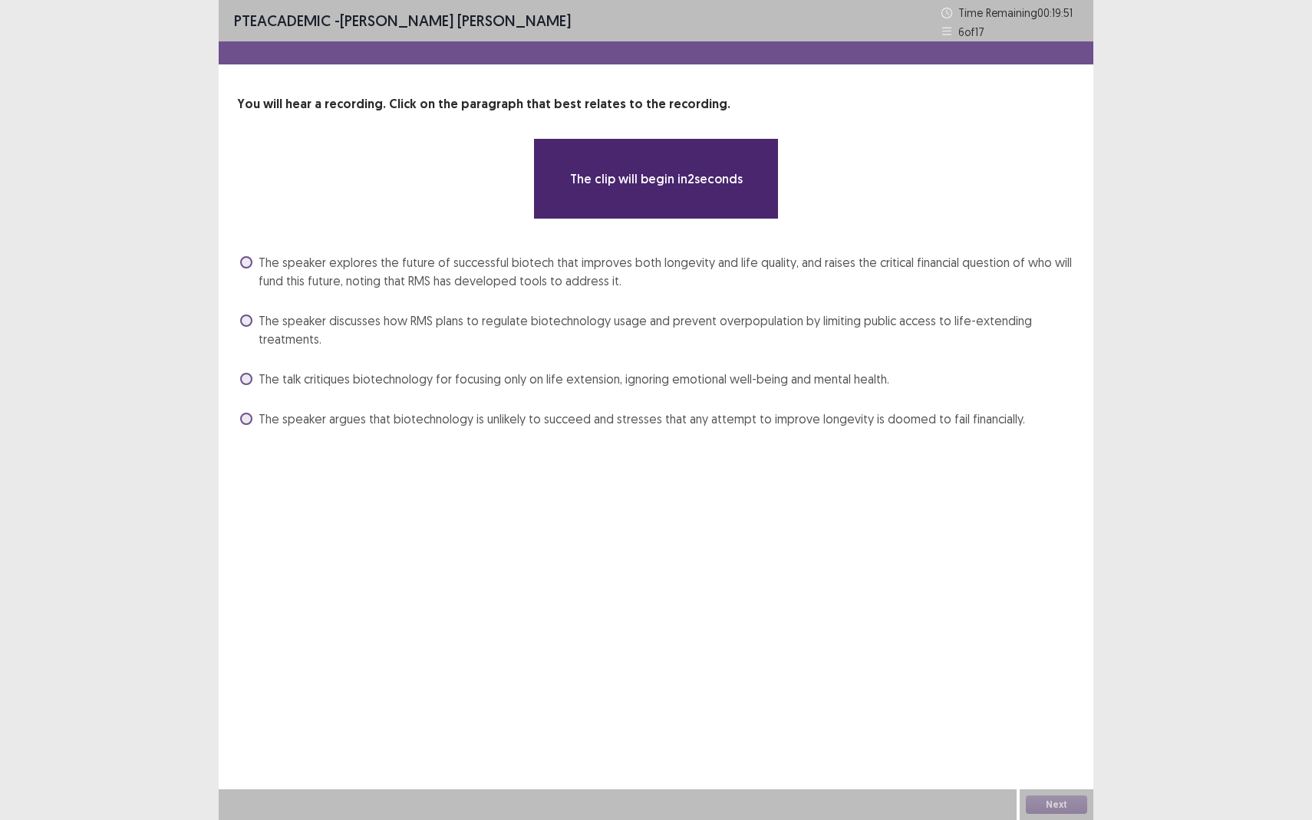
click at [302, 208] on div "The clip will begin in 2 seconds" at bounding box center [656, 178] width 715 height 81
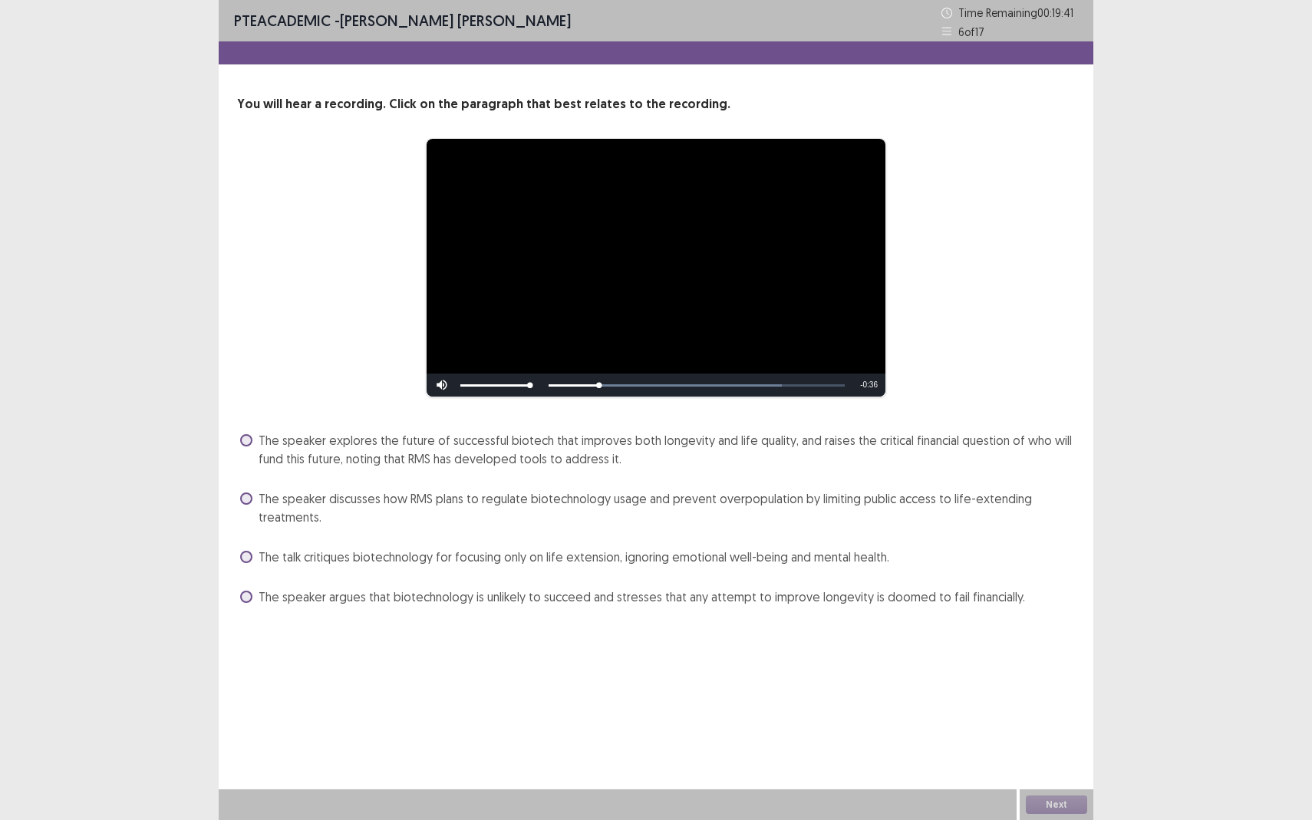
click at [241, 567] on div "The talk critiques biotechnology for focusing only on life extension, ignoring …" at bounding box center [656, 557] width 838 height 25
click at [246, 562] on span at bounding box center [246, 557] width 12 height 12
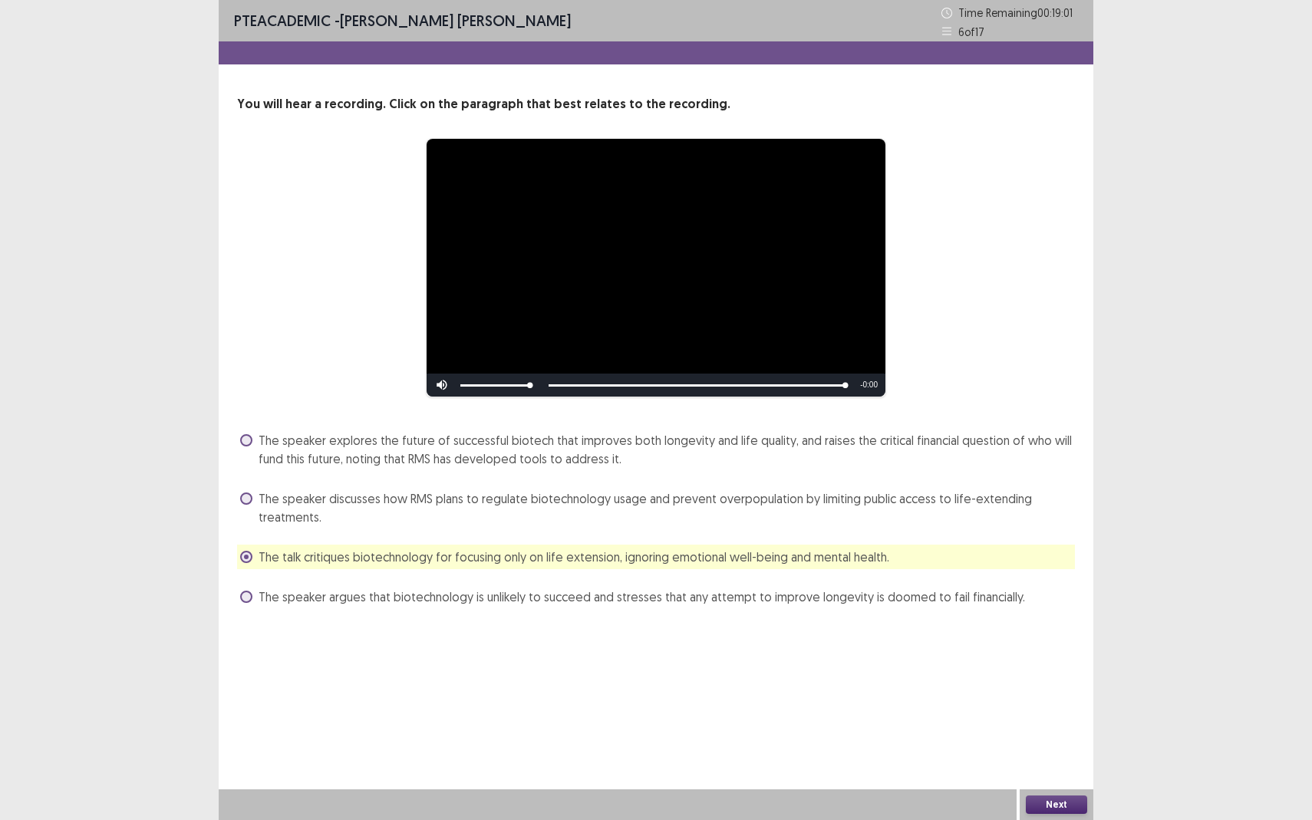
click at [1069, 752] on button "Next" at bounding box center [1056, 805] width 61 height 18
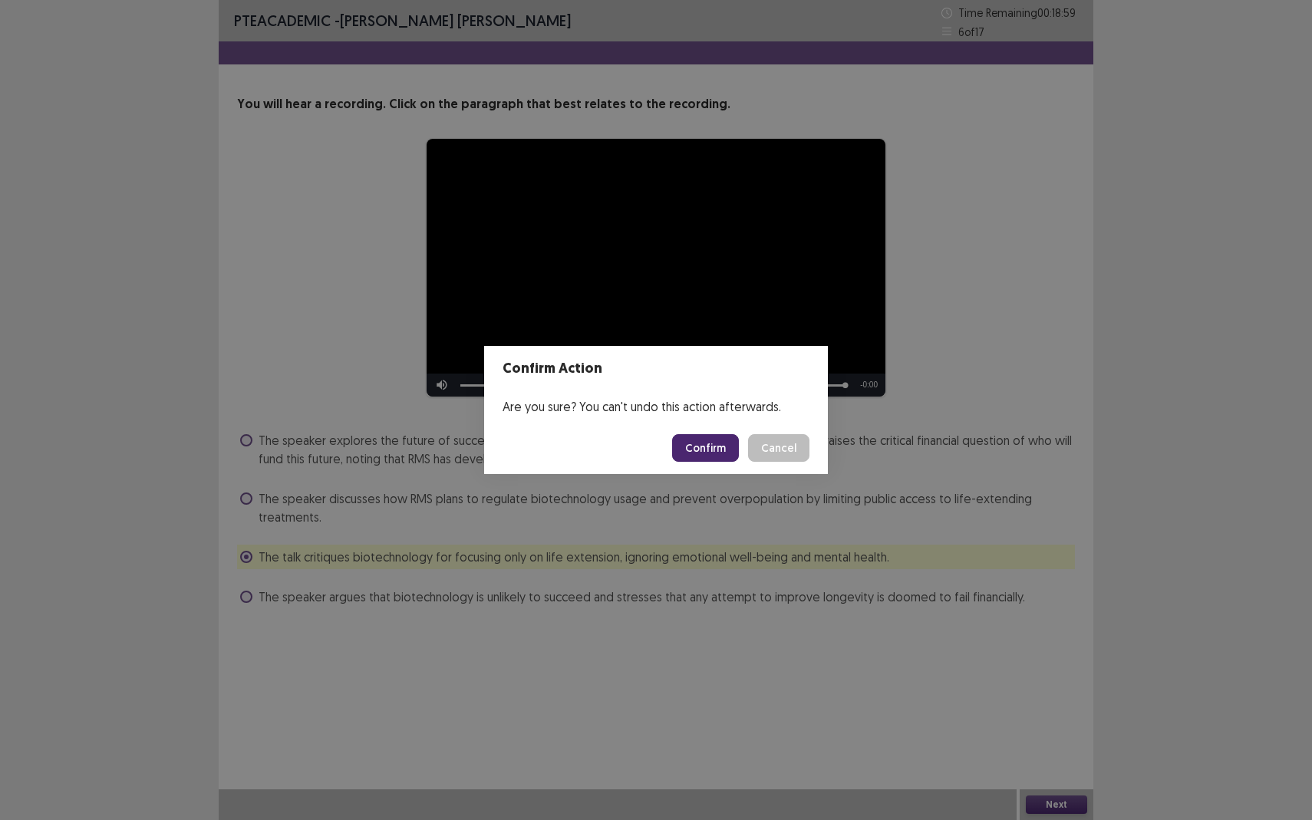
click at [784, 447] on button "Cancel" at bounding box center [778, 448] width 61 height 28
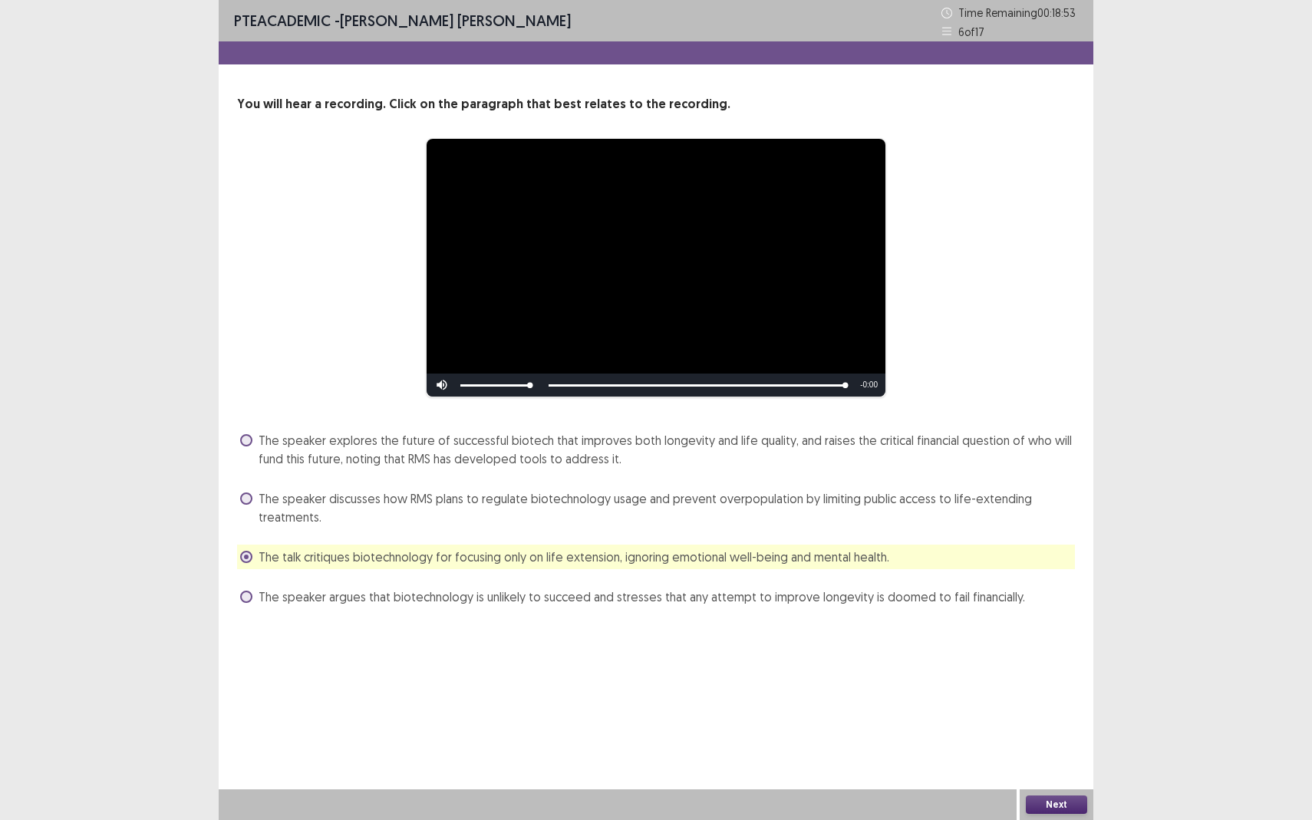
click at [1056, 752] on button "Next" at bounding box center [1056, 805] width 61 height 18
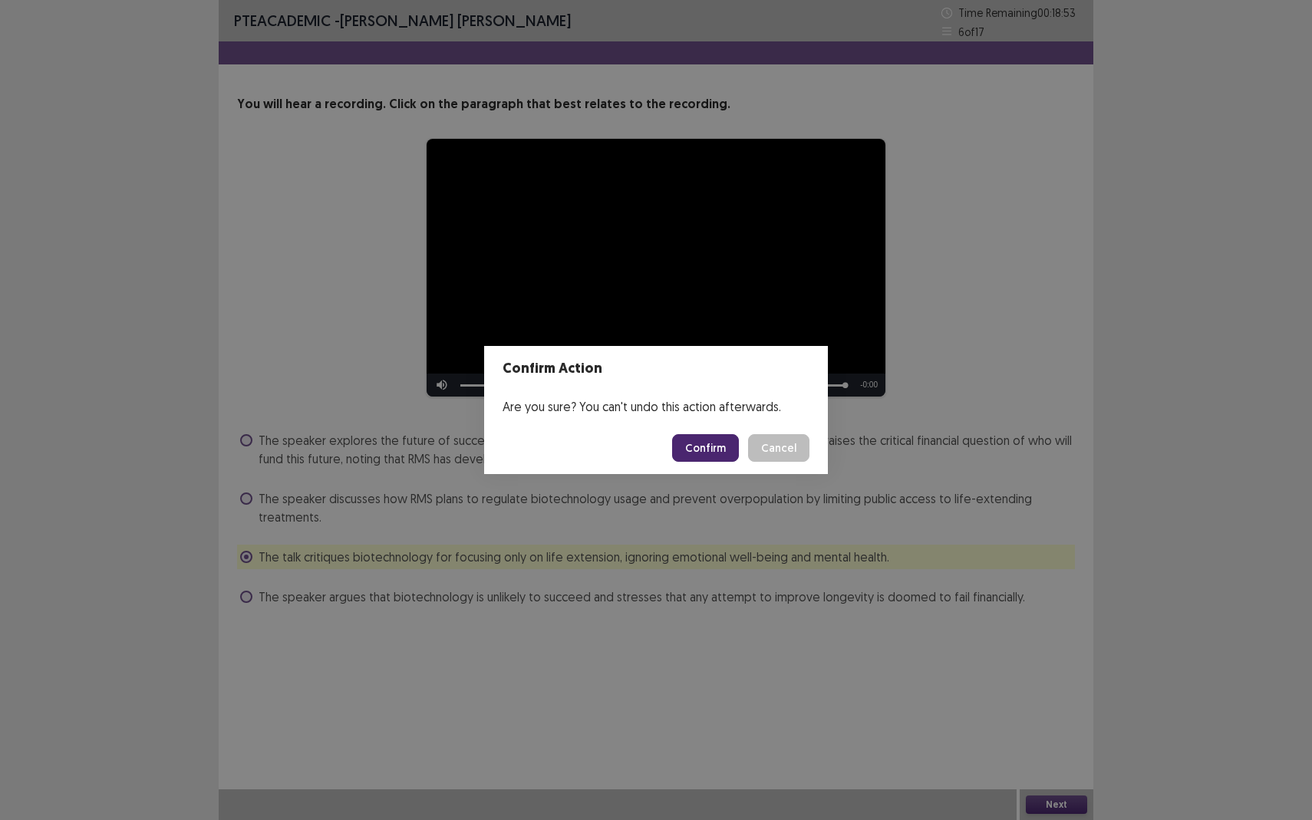
click at [724, 451] on button "Confirm" at bounding box center [705, 448] width 67 height 28
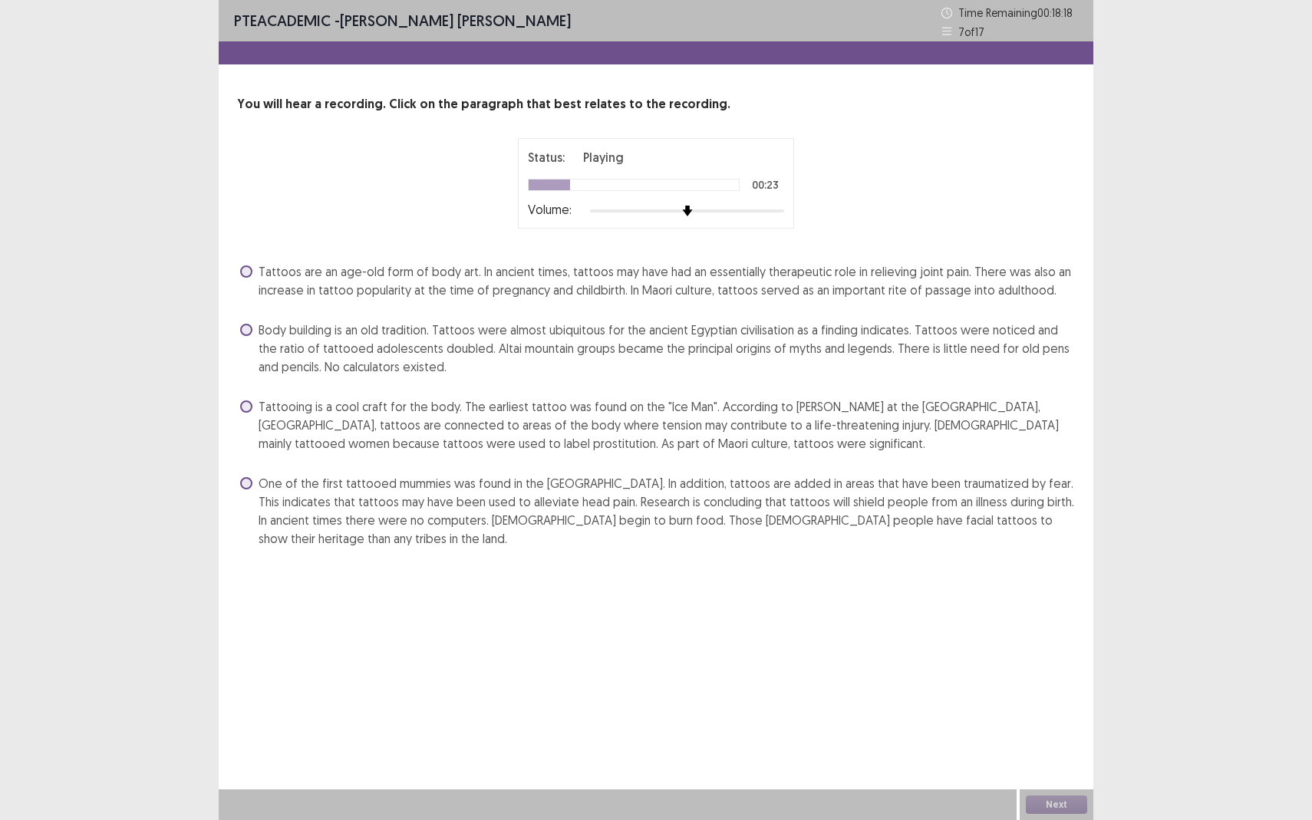
click at [247, 409] on span at bounding box center [246, 407] width 12 height 12
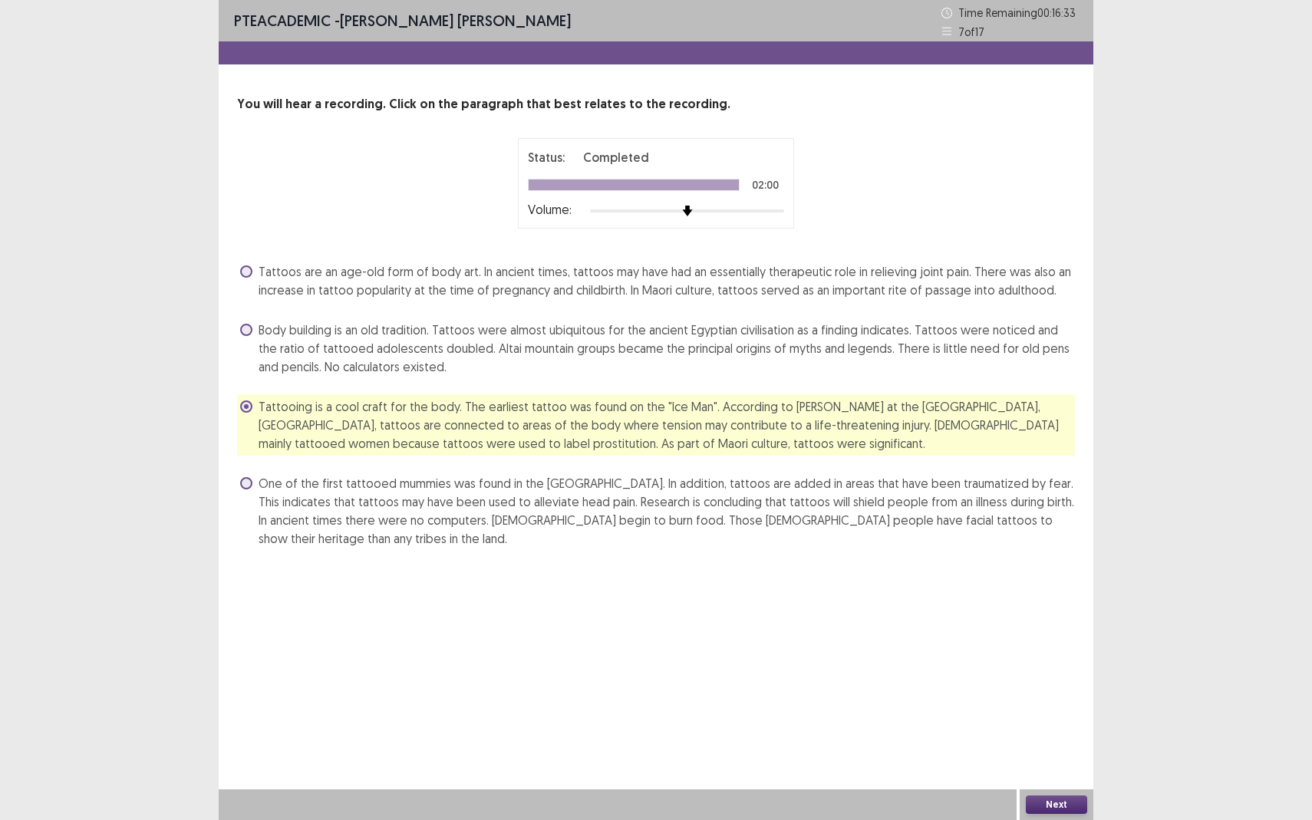
click at [1057, 752] on button "Next" at bounding box center [1056, 805] width 61 height 18
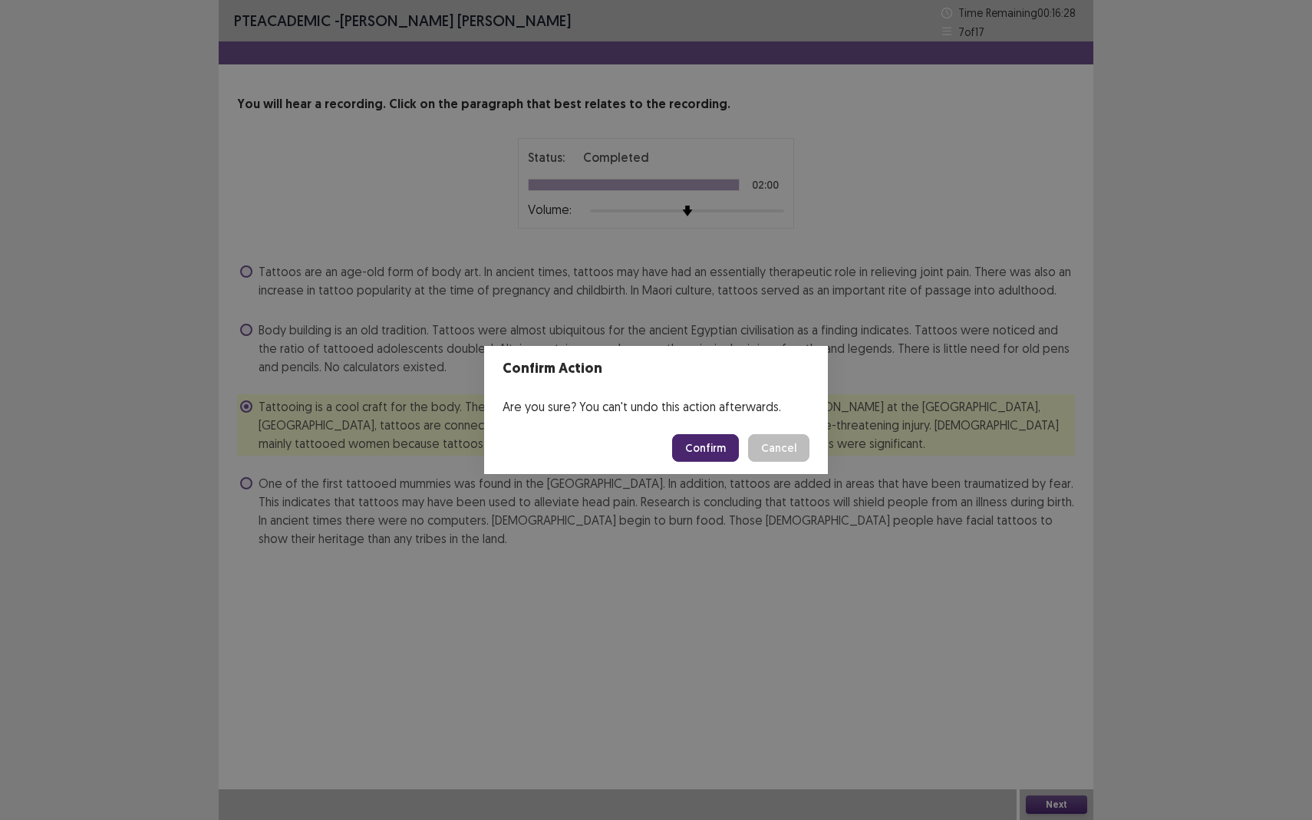
click at [710, 447] on button "Confirm" at bounding box center [705, 448] width 67 height 28
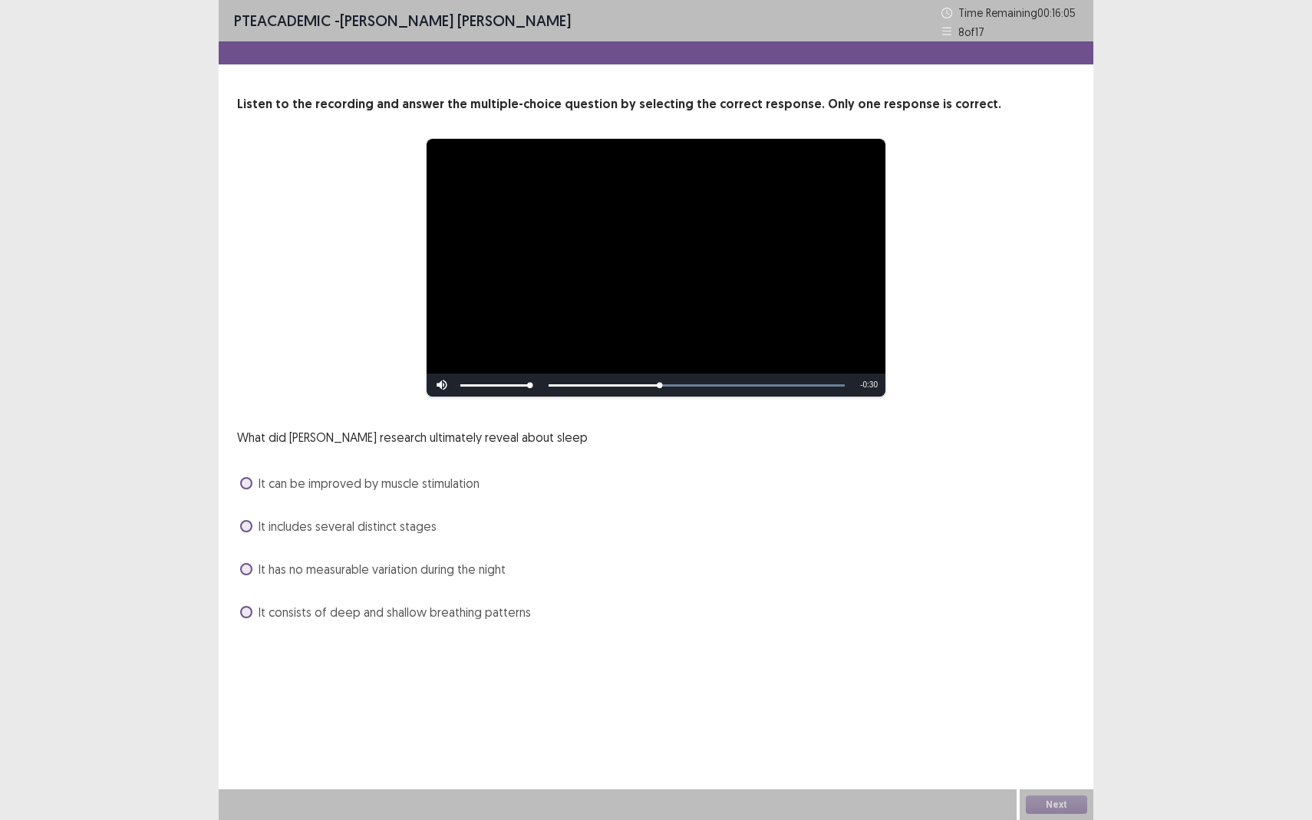
click at [250, 486] on span at bounding box center [246, 483] width 12 height 12
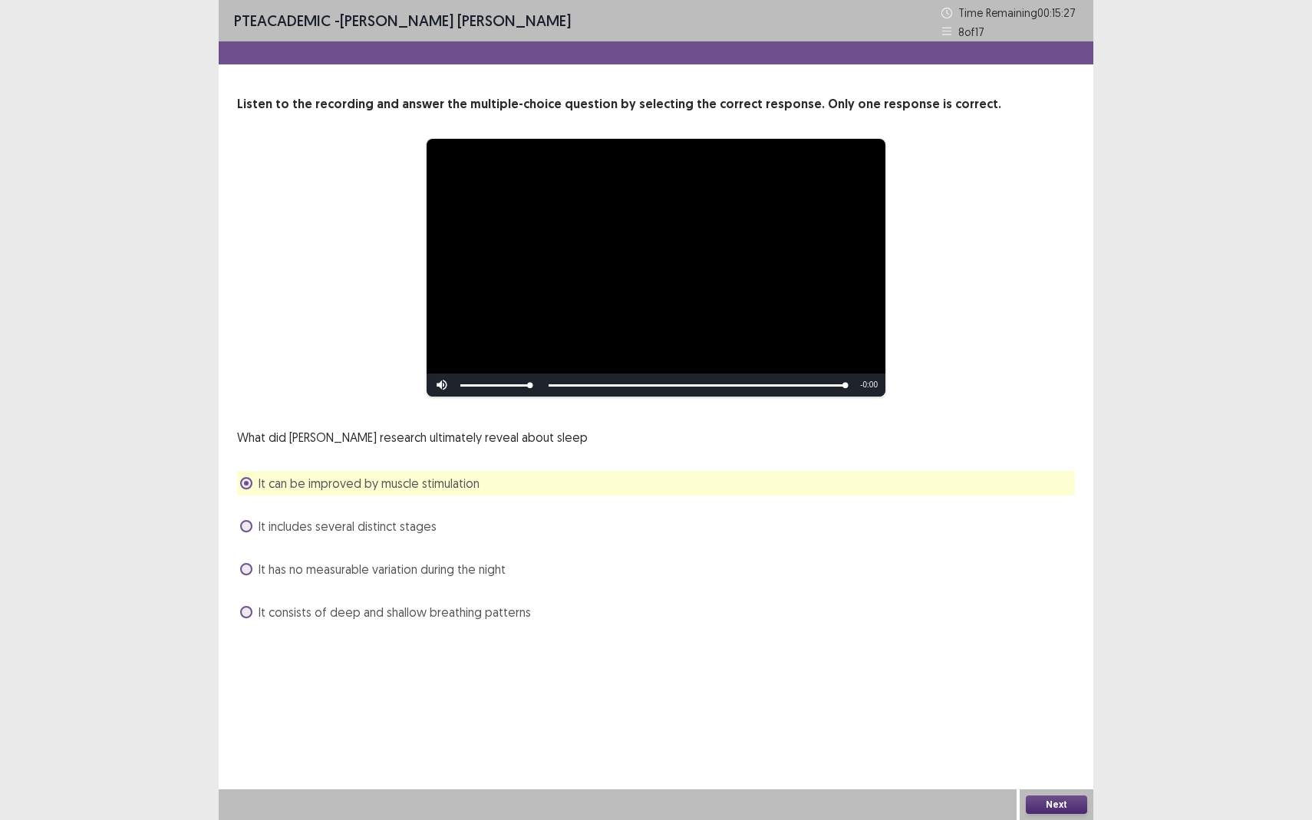
click at [1067, 752] on div "Next" at bounding box center [1057, 805] width 74 height 31
click at [319, 572] on span "It has no measurable variation during the night" at bounding box center [382, 569] width 247 height 18
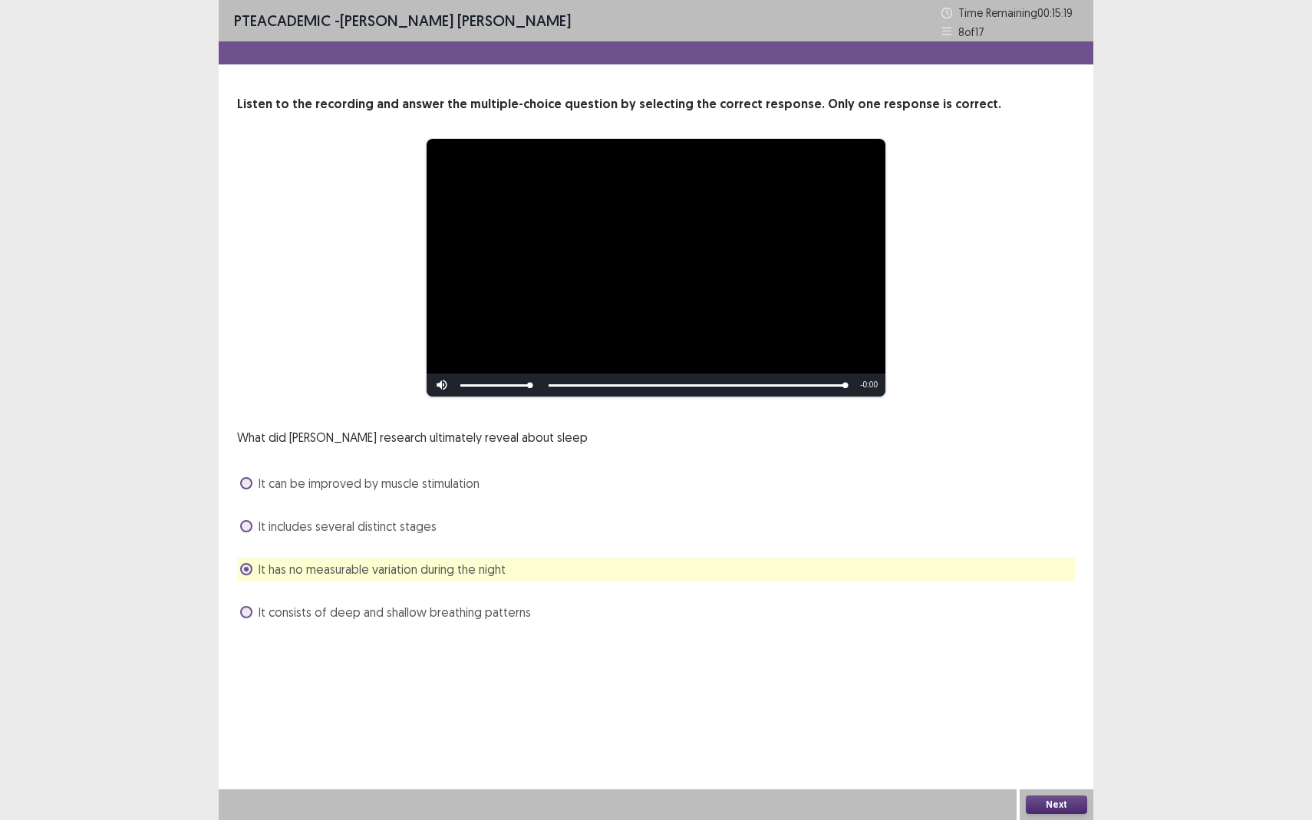
click at [378, 480] on span "It can be improved by muscle stimulation" at bounding box center [369, 483] width 221 height 18
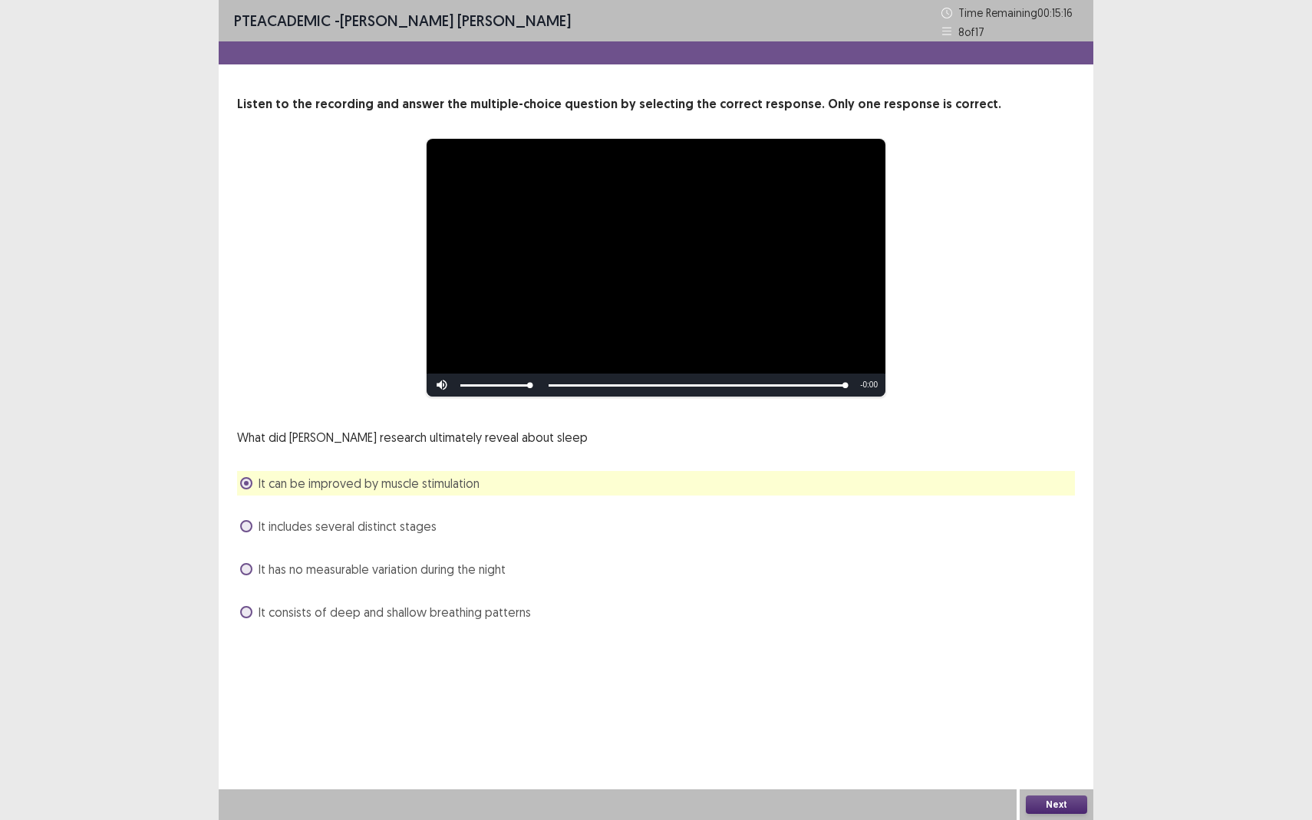
click at [360, 567] on span "It has no measurable variation during the night" at bounding box center [382, 569] width 247 height 18
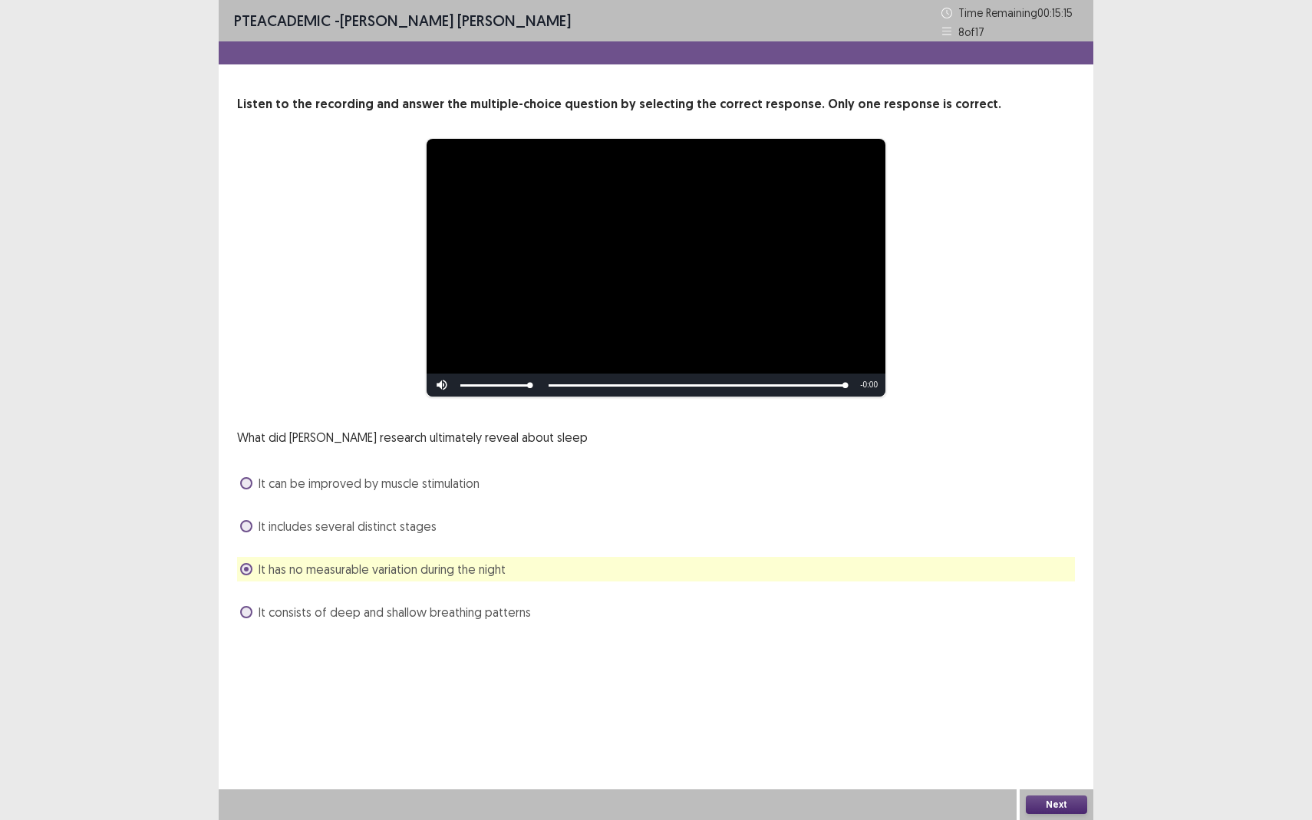
click at [1061, 752] on button "Next" at bounding box center [1056, 805] width 61 height 18
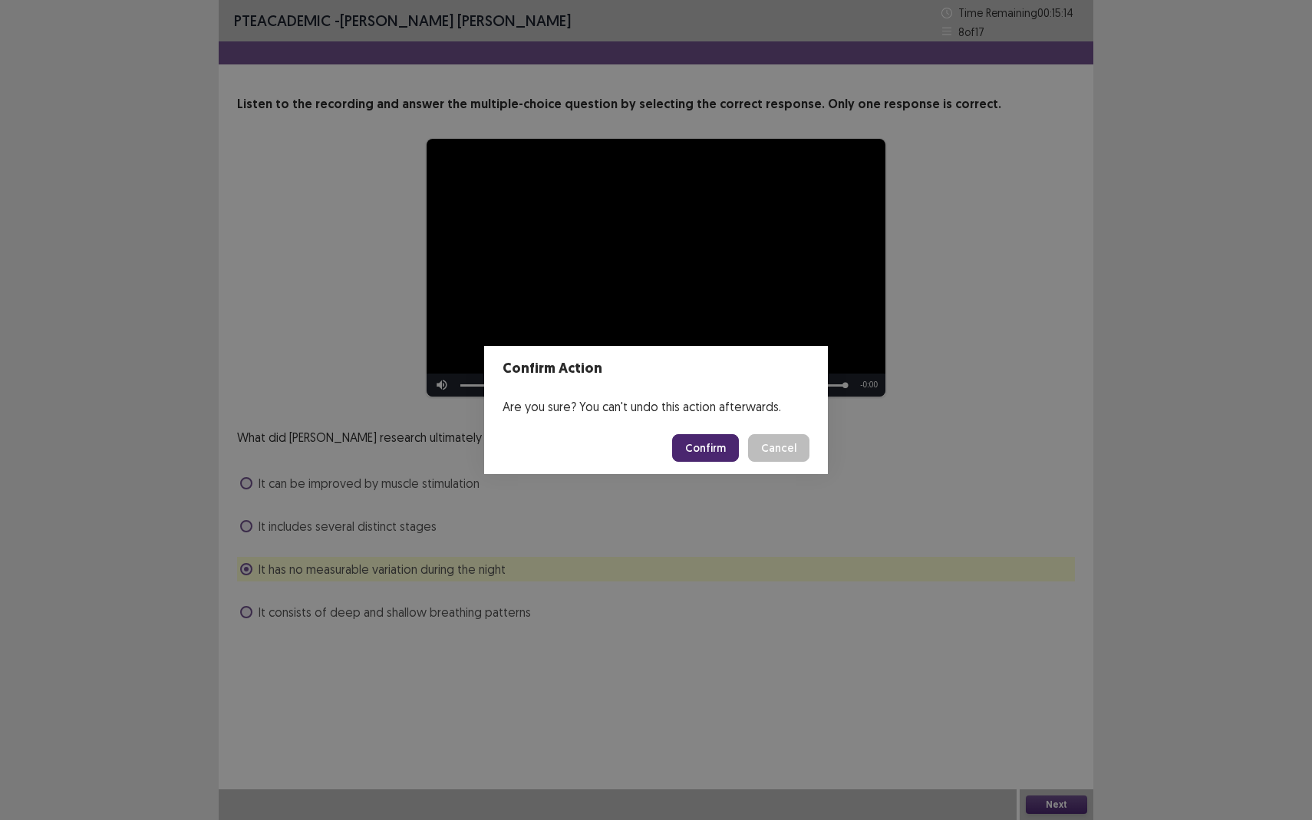
click at [708, 450] on button "Confirm" at bounding box center [705, 448] width 67 height 28
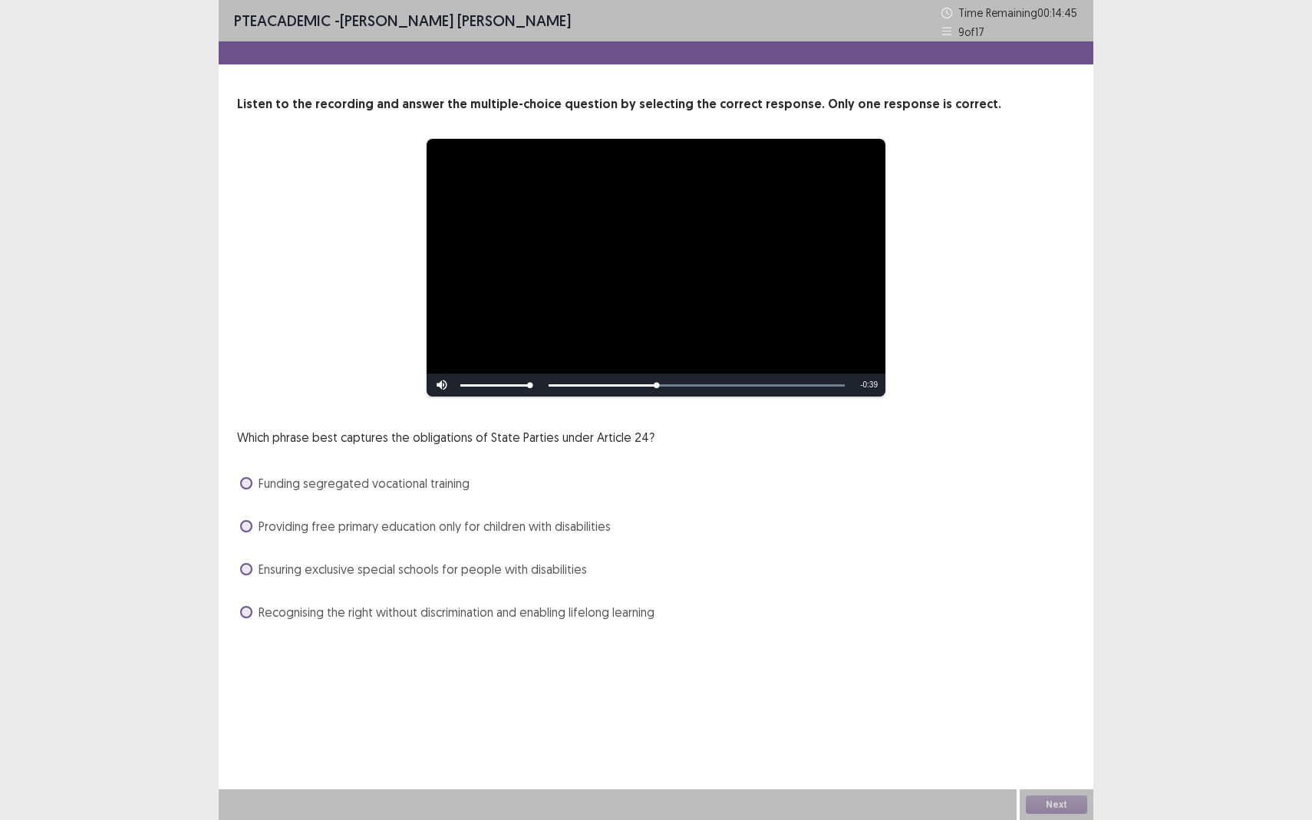
click at [398, 570] on span "Ensuring exclusive special schools for people with disabilities" at bounding box center [423, 569] width 328 height 18
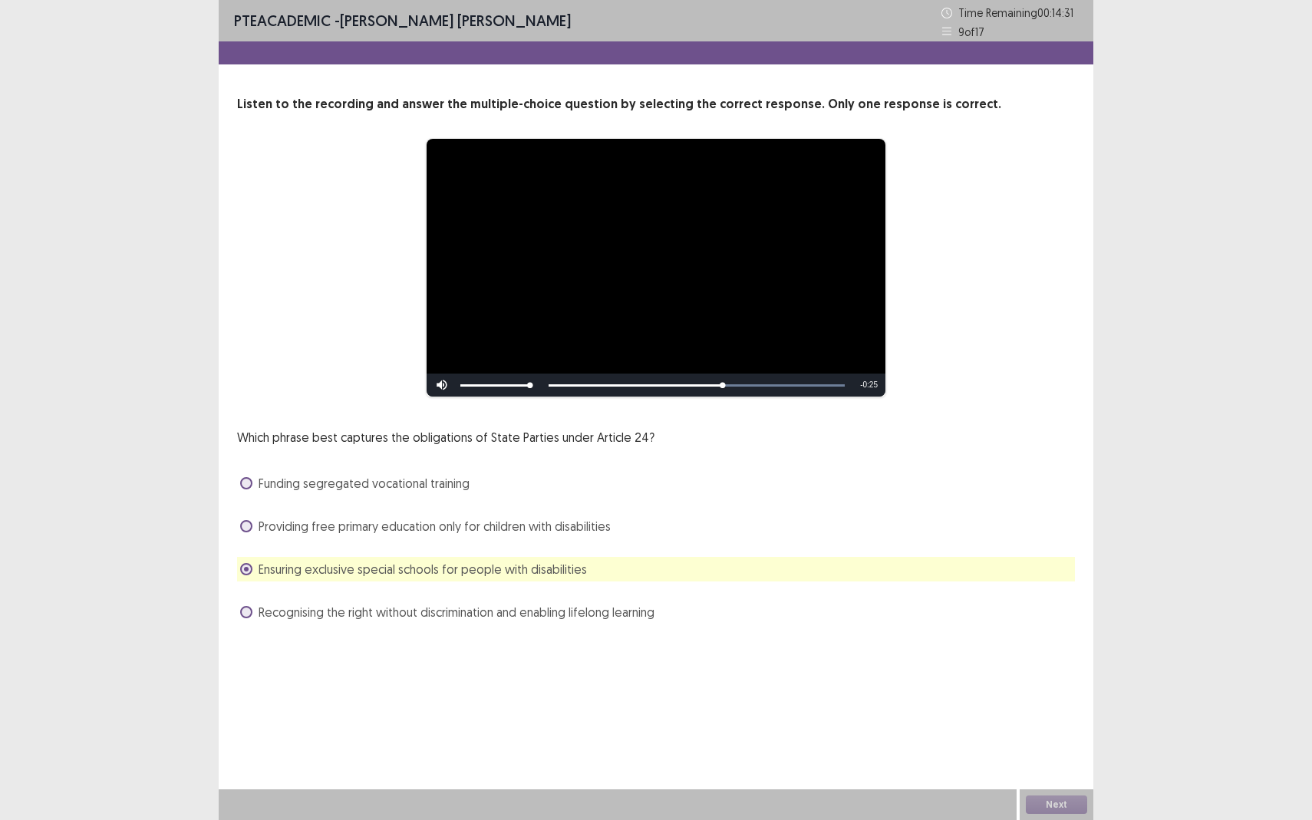
click at [376, 620] on span "Recognising the right without discrimination and enabling lifelong learning" at bounding box center [457, 612] width 396 height 18
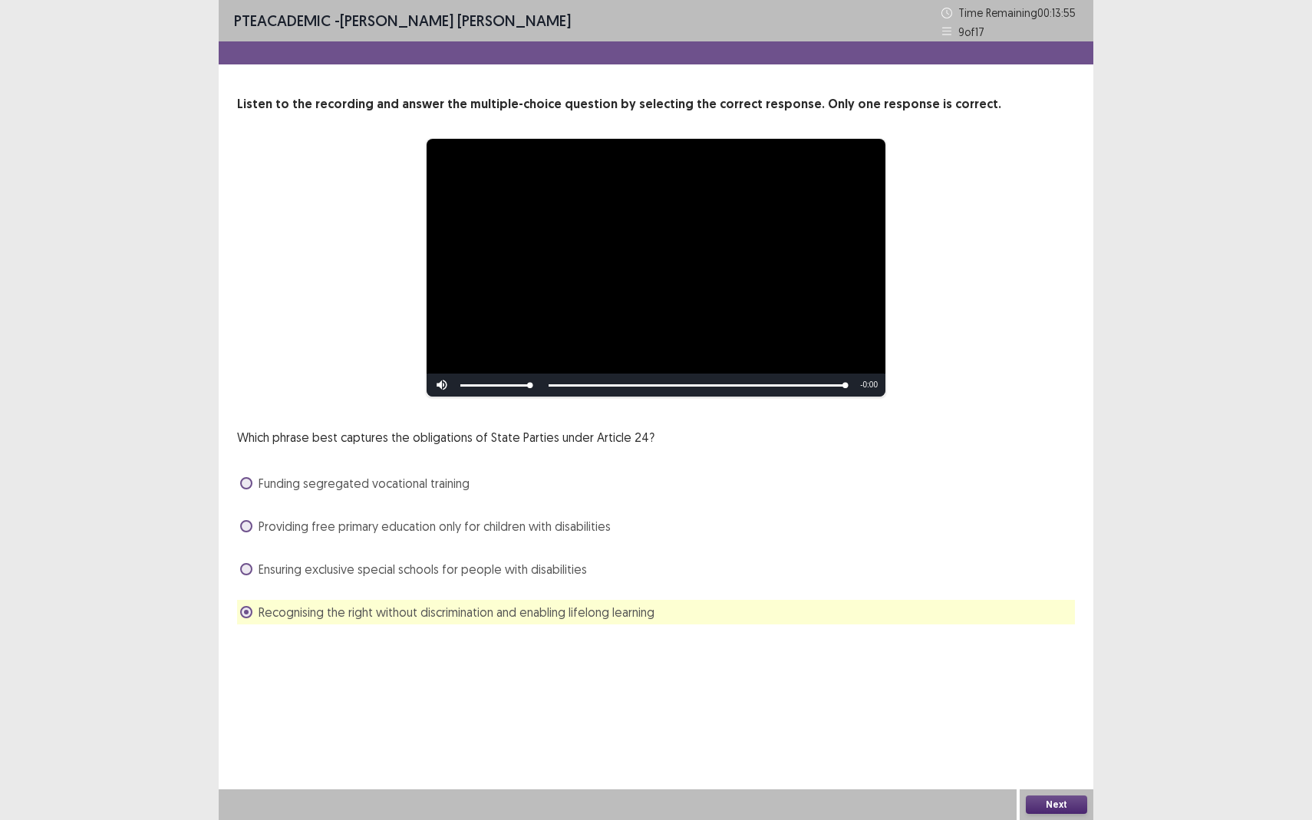
click at [1066, 752] on button "Next" at bounding box center [1056, 805] width 61 height 18
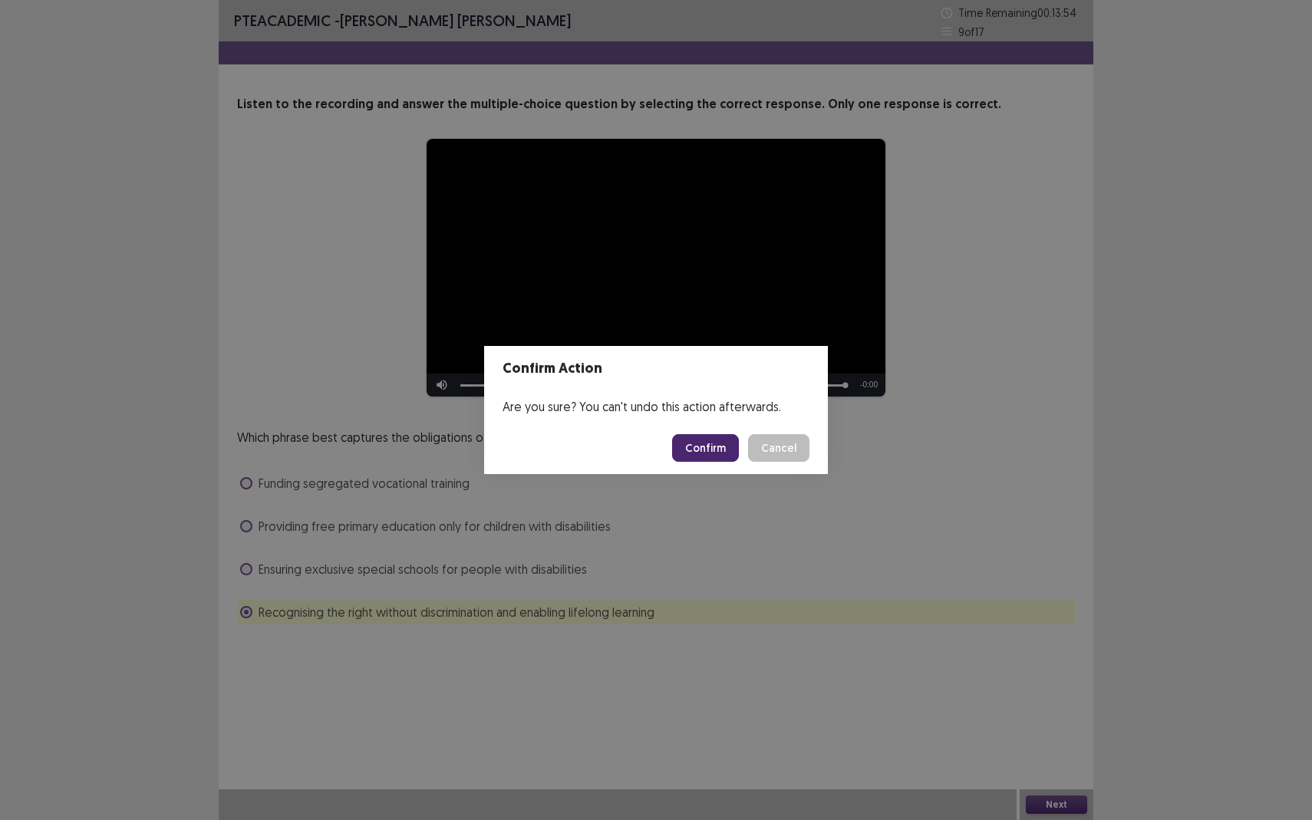
click at [717, 461] on button "Confirm" at bounding box center [705, 448] width 67 height 28
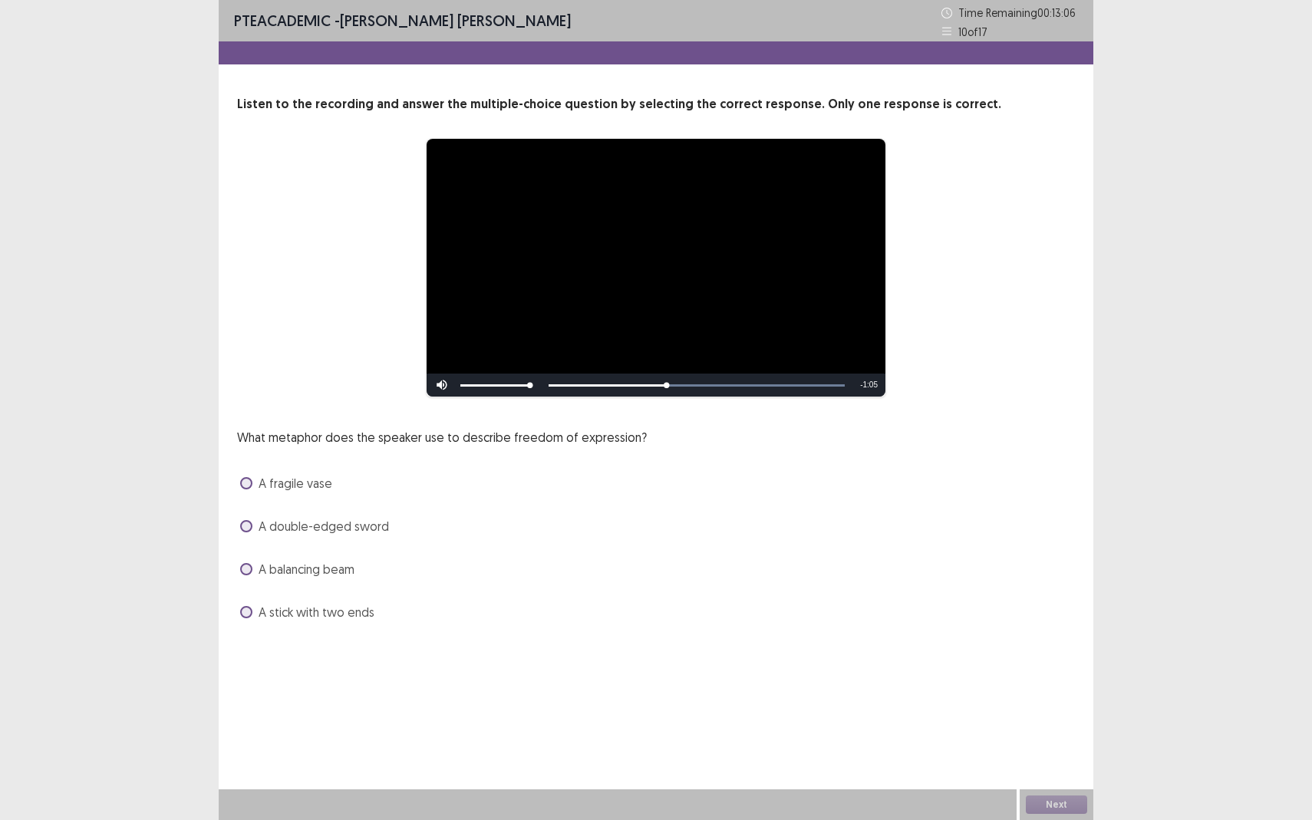
click at [250, 524] on span at bounding box center [246, 526] width 12 height 12
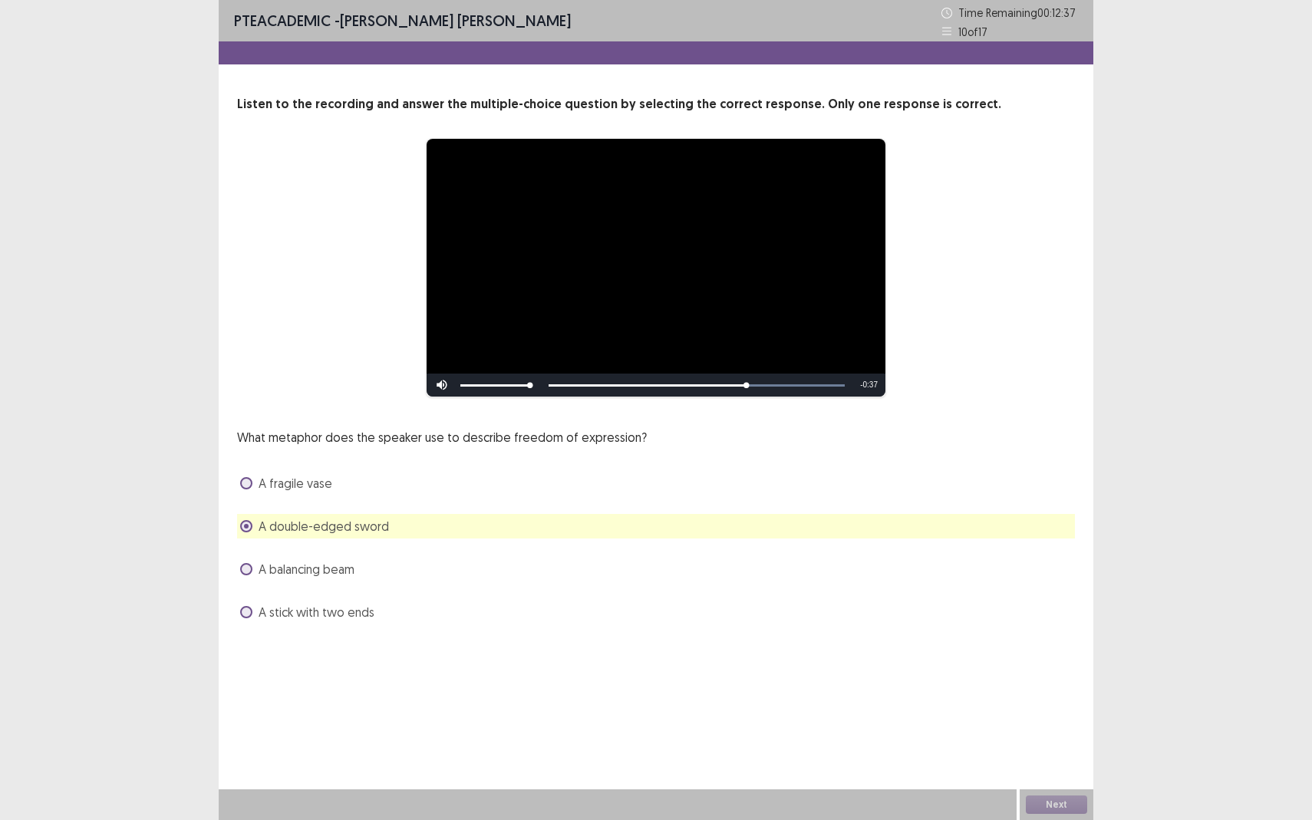
click at [245, 566] on span at bounding box center [246, 569] width 12 height 12
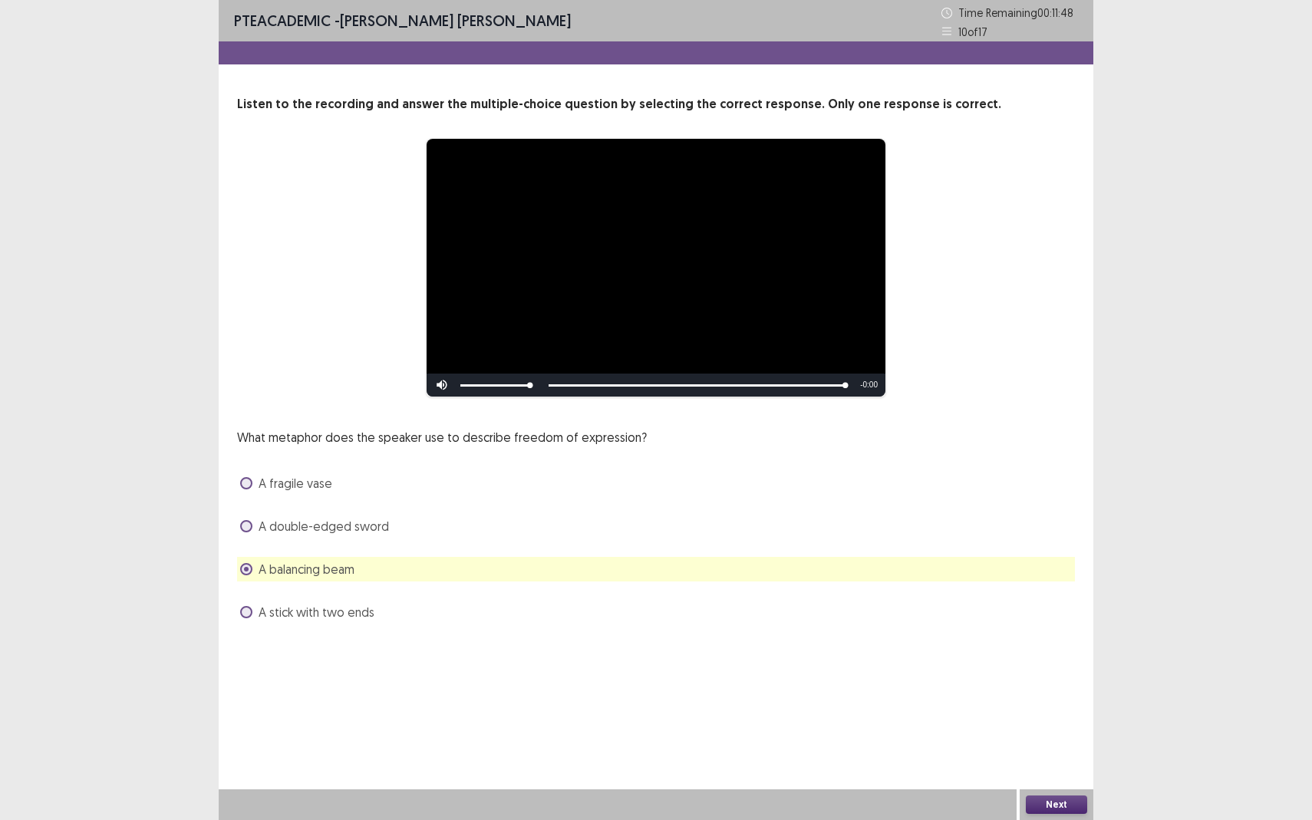
click at [1071, 752] on button "Next" at bounding box center [1056, 805] width 61 height 18
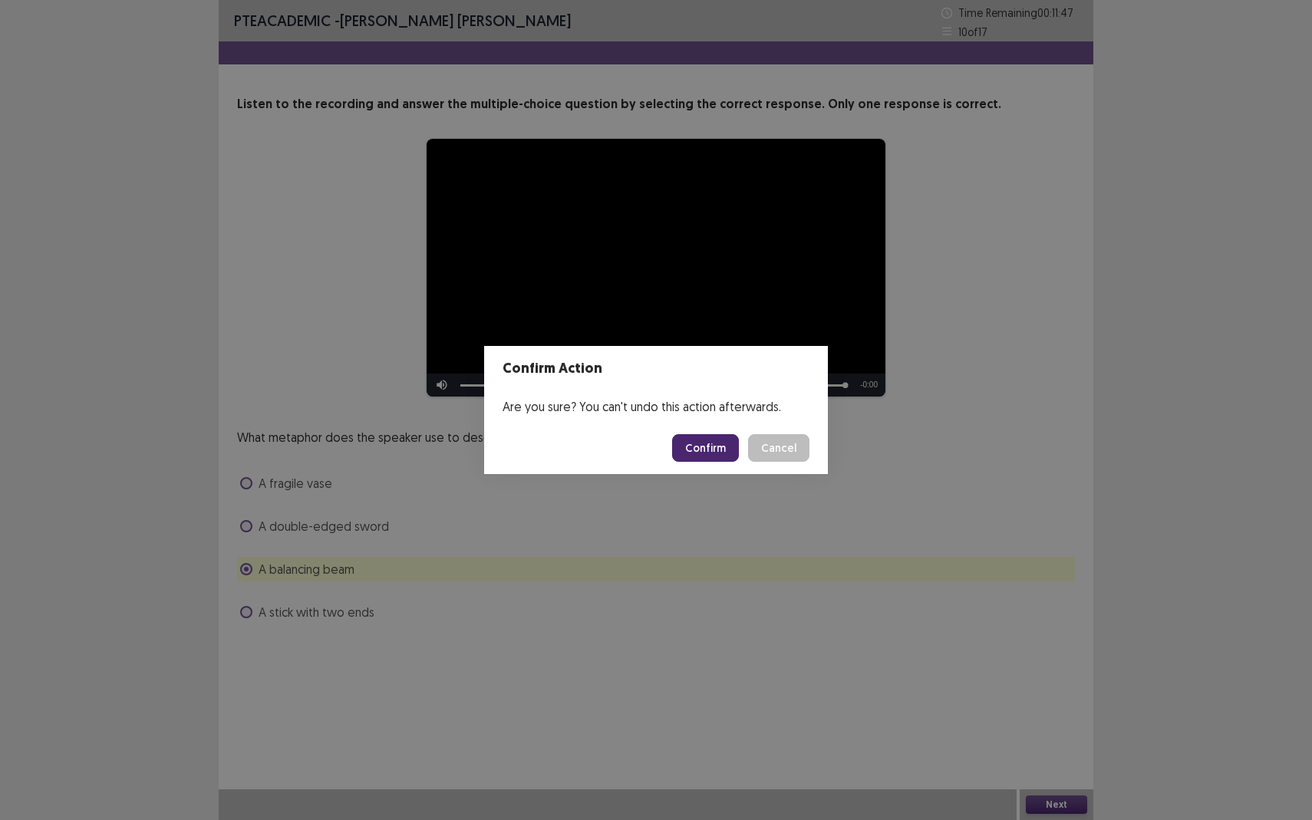
click at [688, 447] on button "Confirm" at bounding box center [705, 448] width 67 height 28
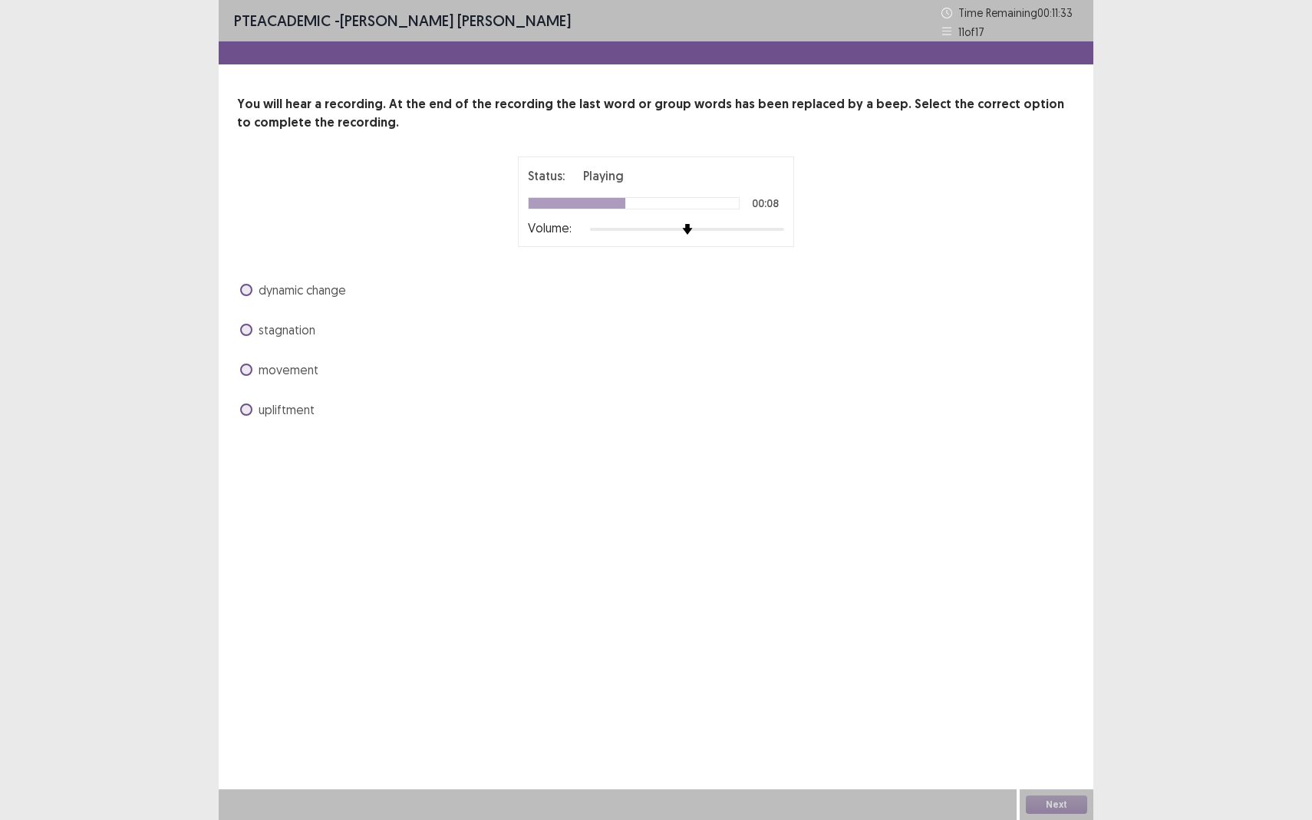
click at [243, 289] on span at bounding box center [246, 290] width 12 height 12
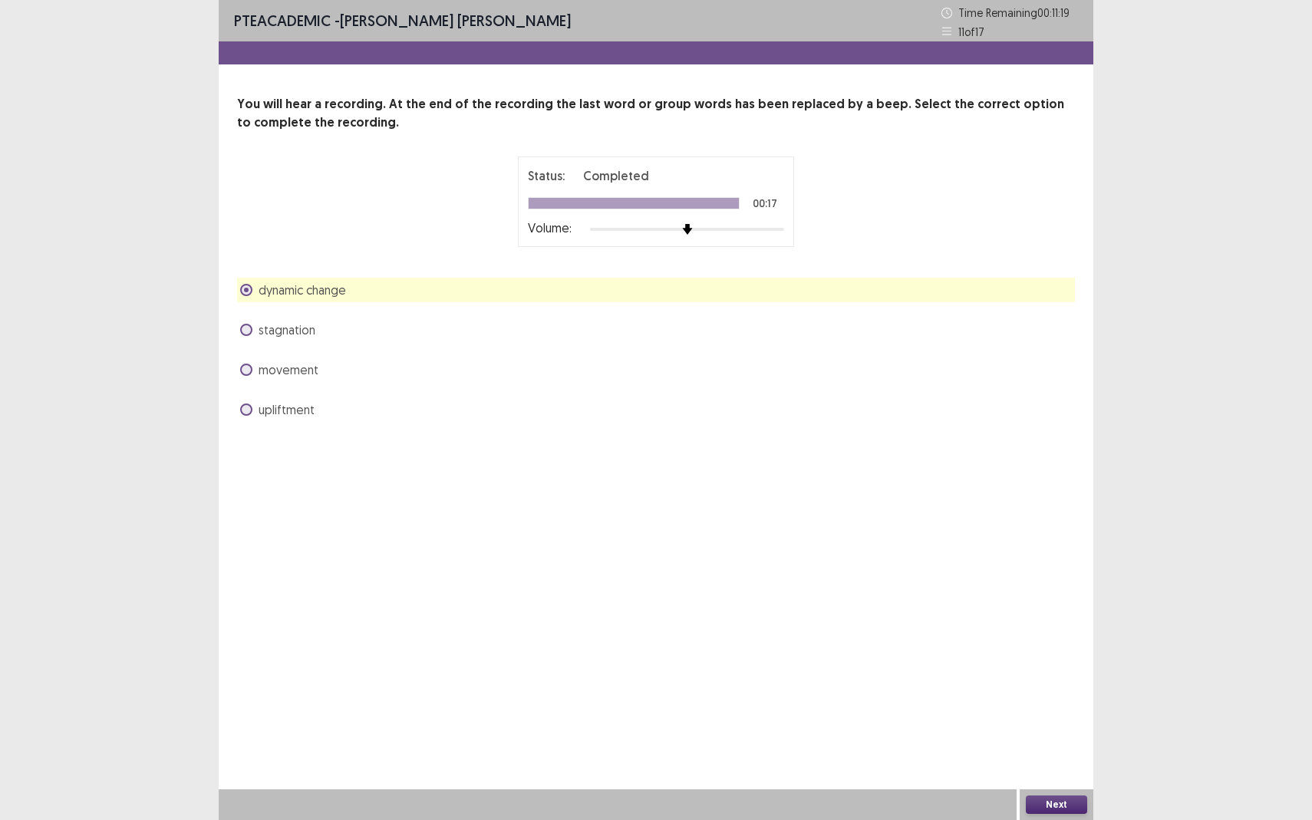
click at [249, 368] on span at bounding box center [246, 370] width 12 height 12
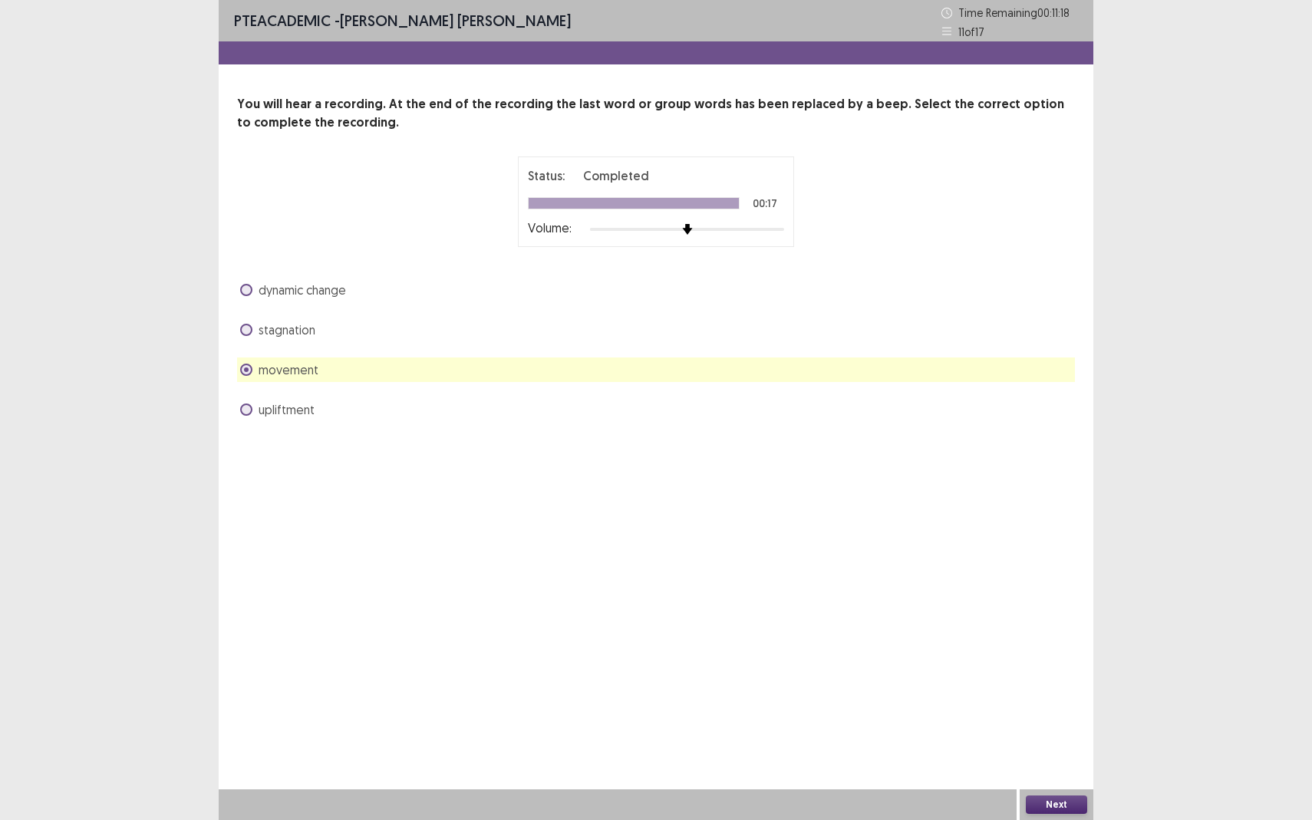
click at [1049, 752] on button "Next" at bounding box center [1056, 805] width 61 height 18
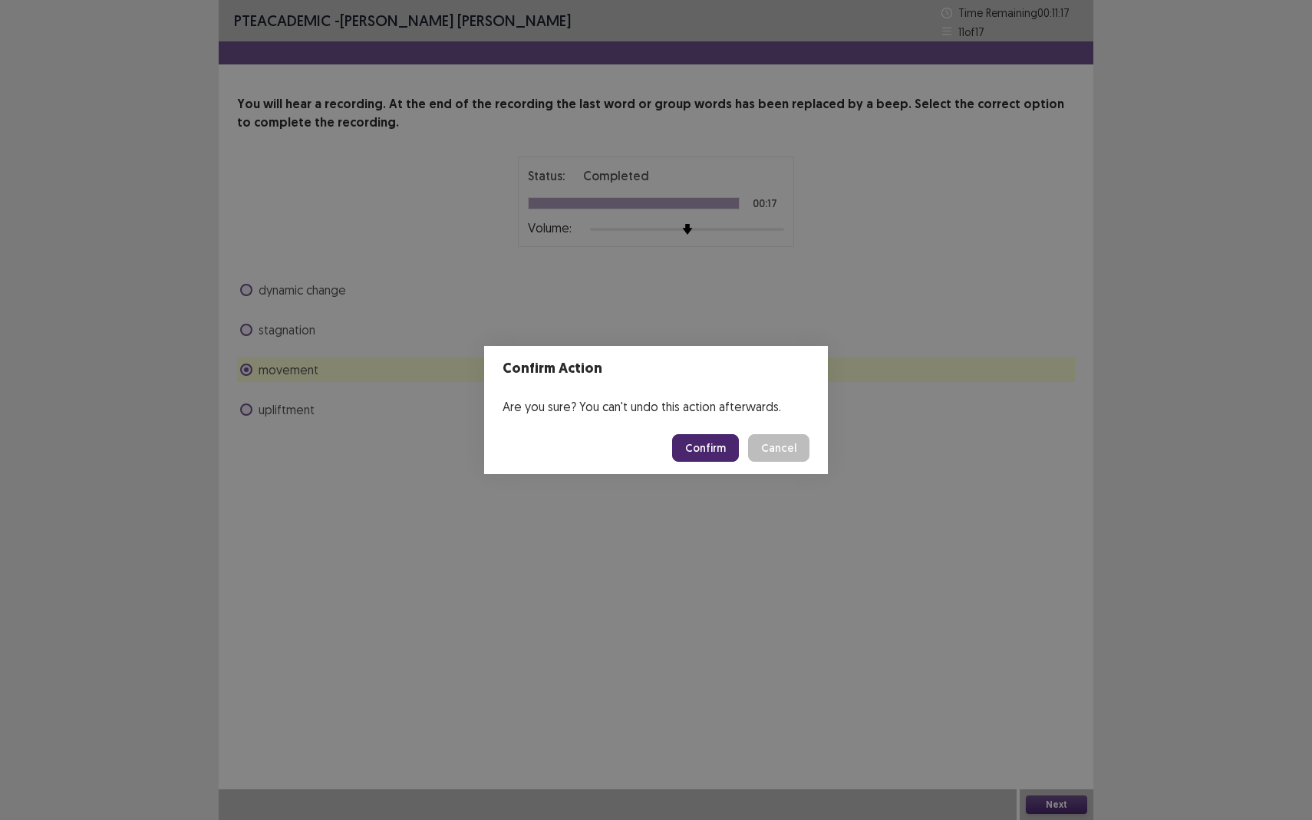
click at [698, 449] on button "Confirm" at bounding box center [705, 448] width 67 height 28
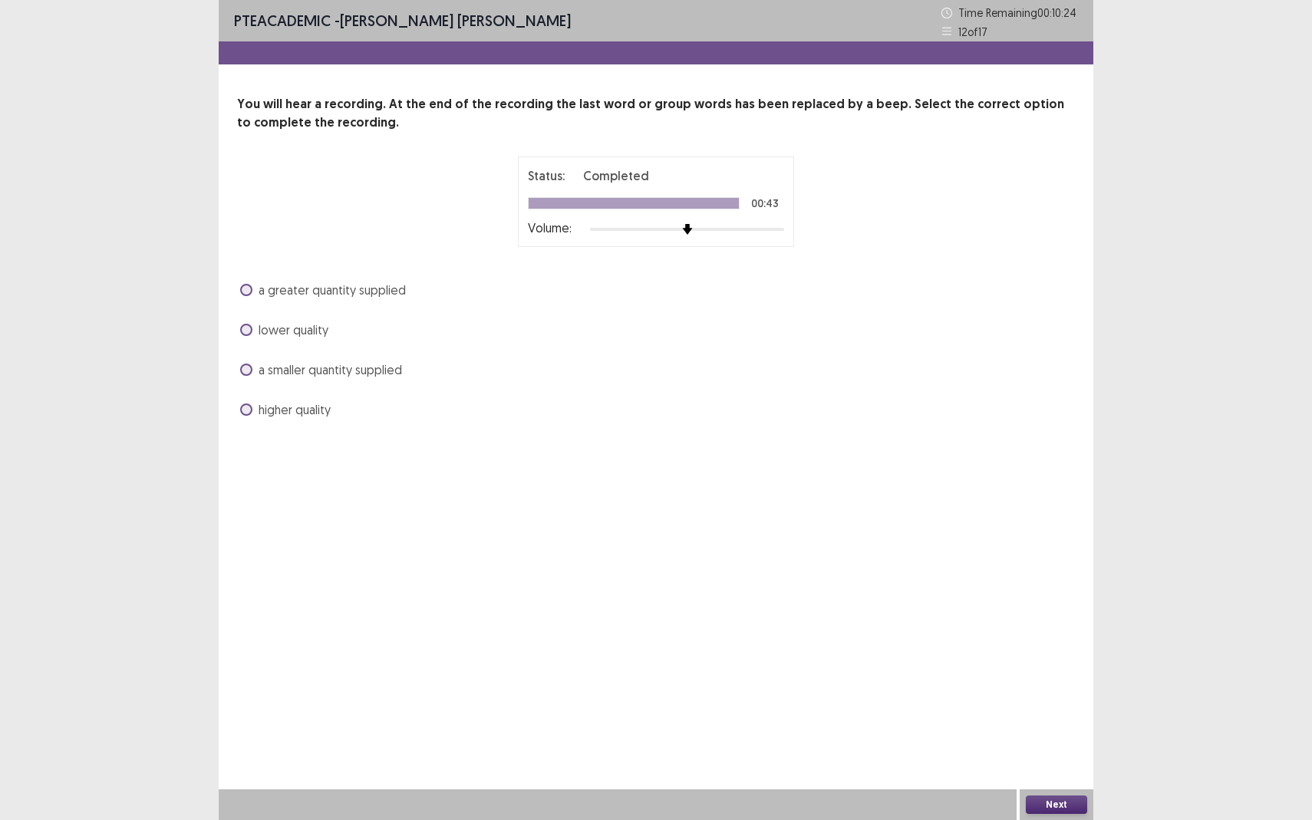
click at [249, 407] on span at bounding box center [246, 410] width 12 height 12
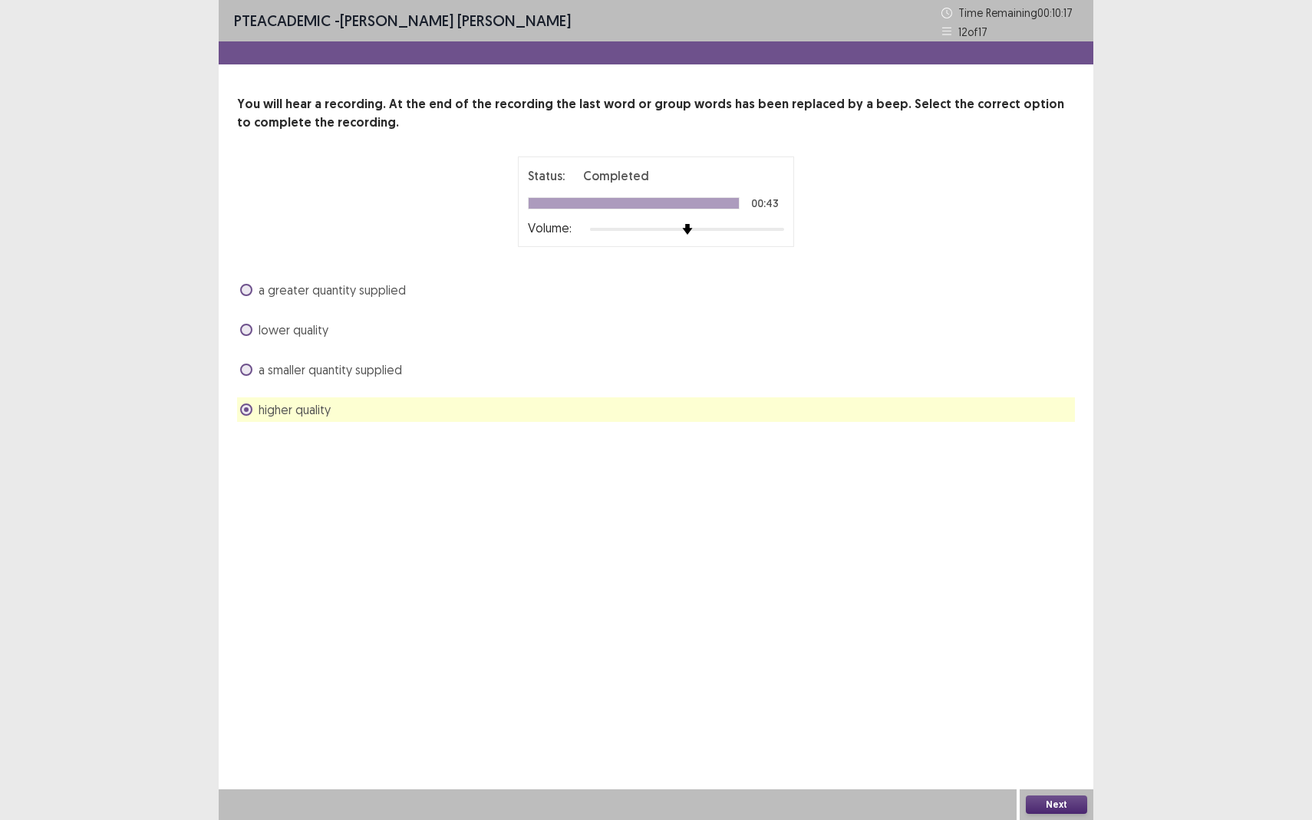
click at [1058, 752] on button "Next" at bounding box center [1056, 805] width 61 height 18
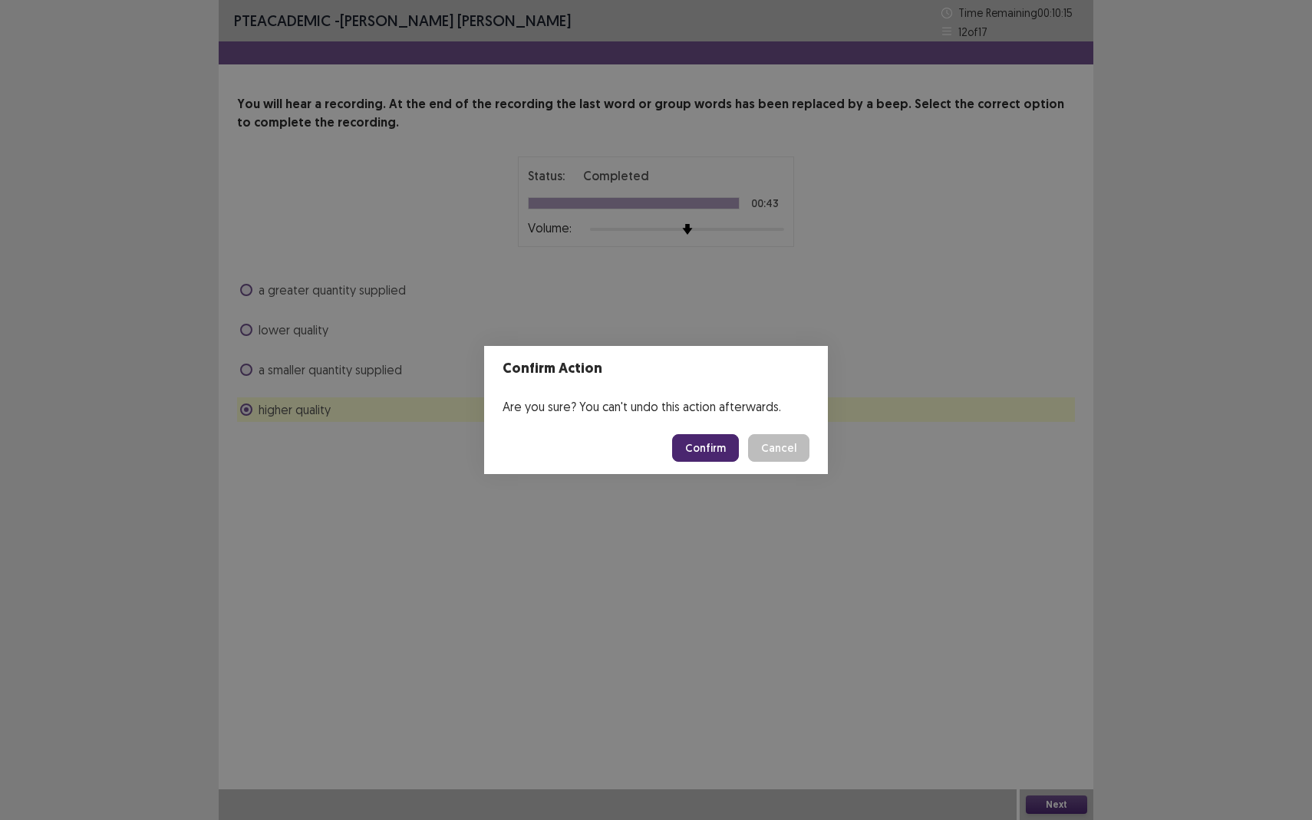
click at [711, 453] on button "Confirm" at bounding box center [705, 448] width 67 height 28
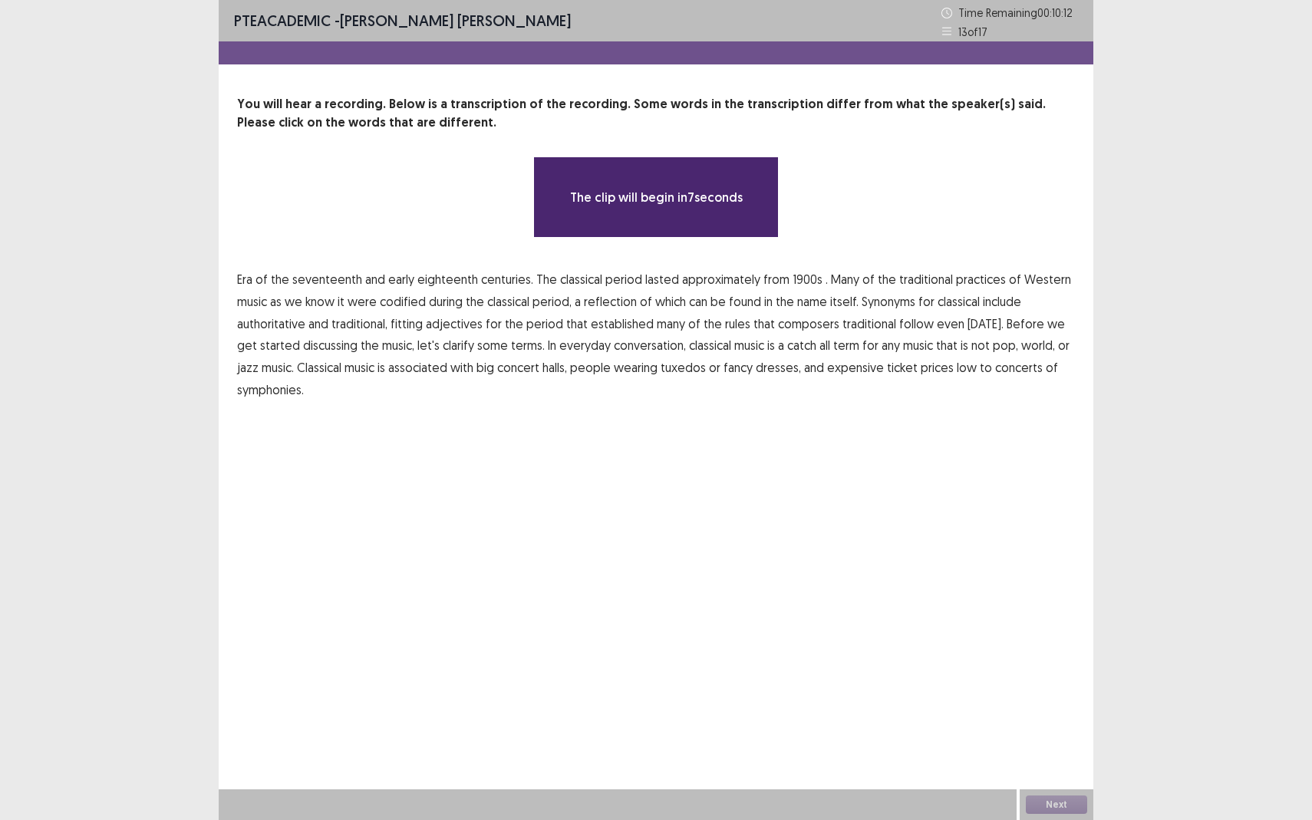
click at [798, 280] on span "1900s" at bounding box center [808, 279] width 30 height 18
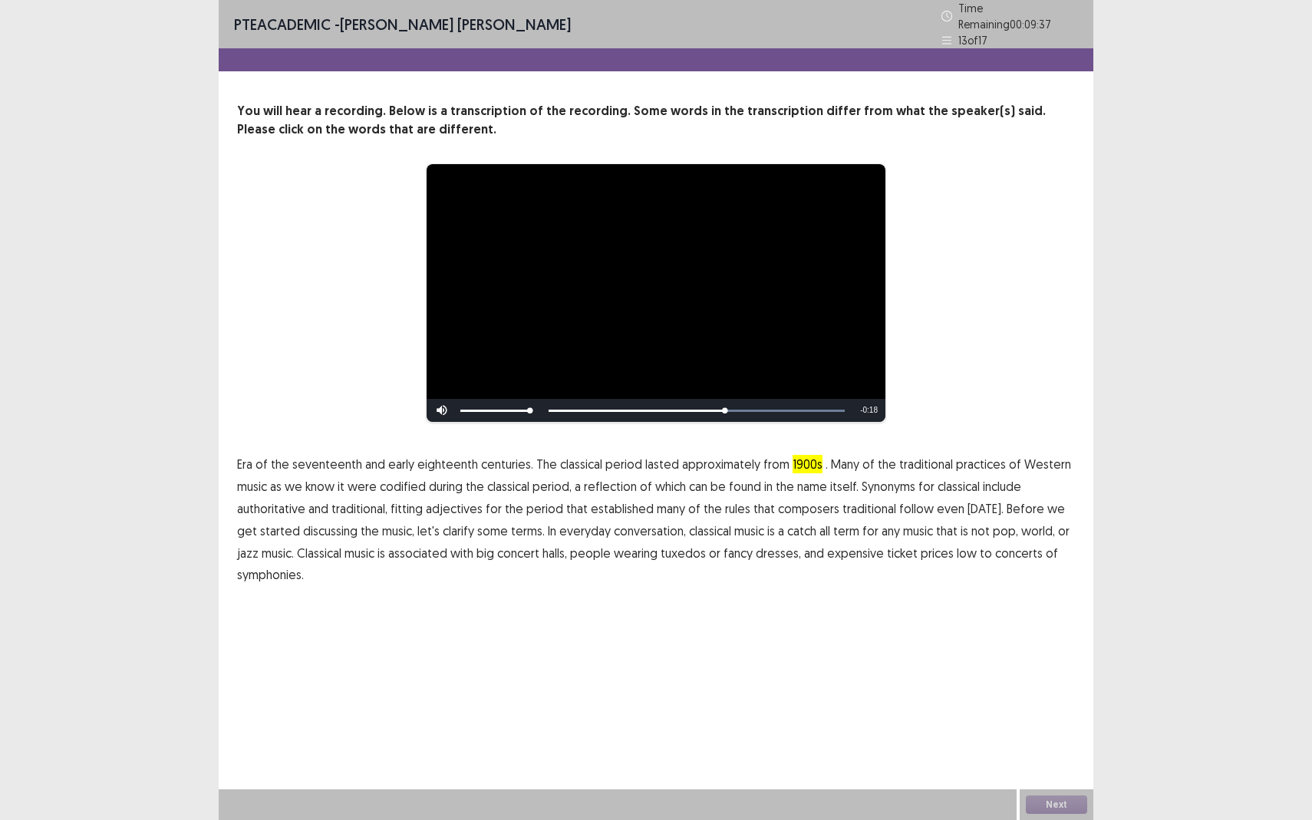
click at [844, 506] on span "traditional" at bounding box center [870, 509] width 54 height 18
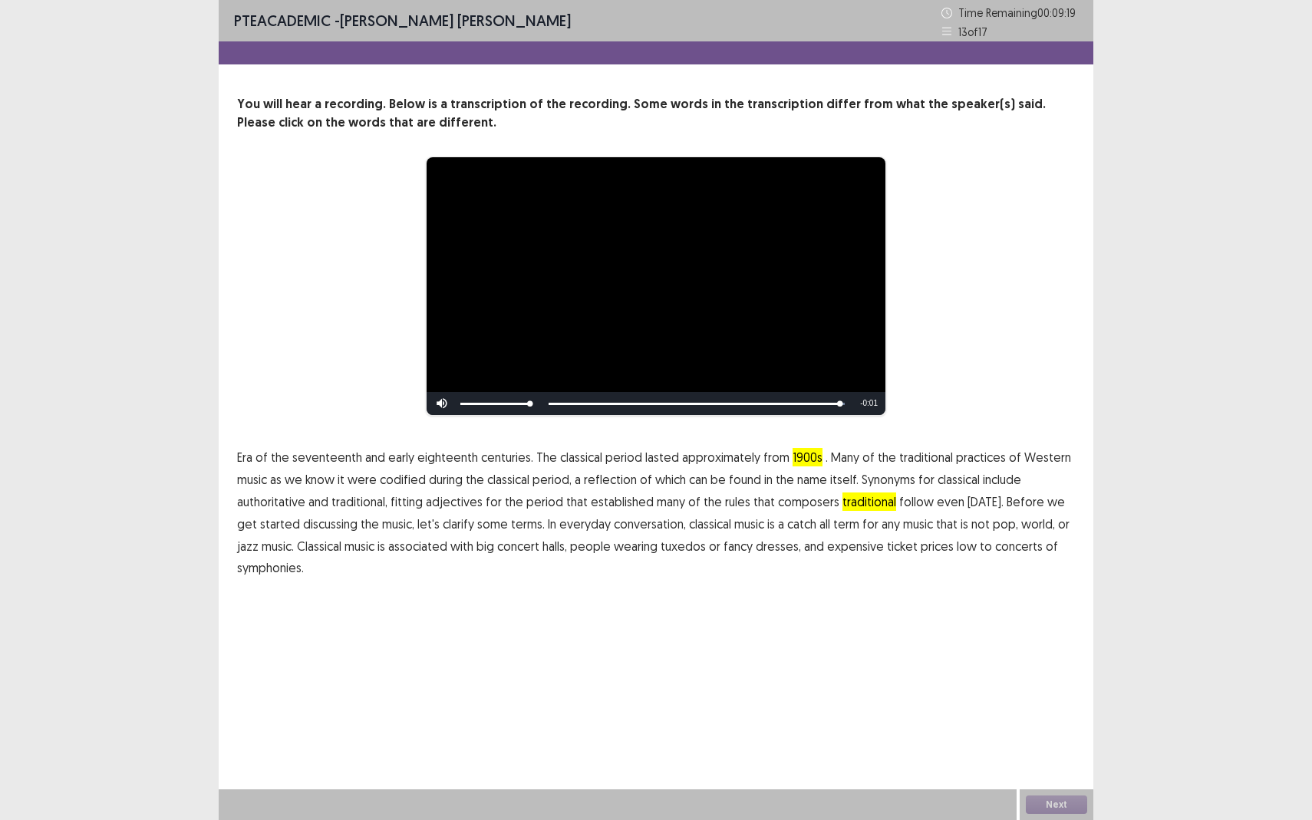
click at [957, 551] on span "low" at bounding box center [967, 546] width 20 height 18
click at [1054, 752] on button "Next" at bounding box center [1056, 805] width 61 height 18
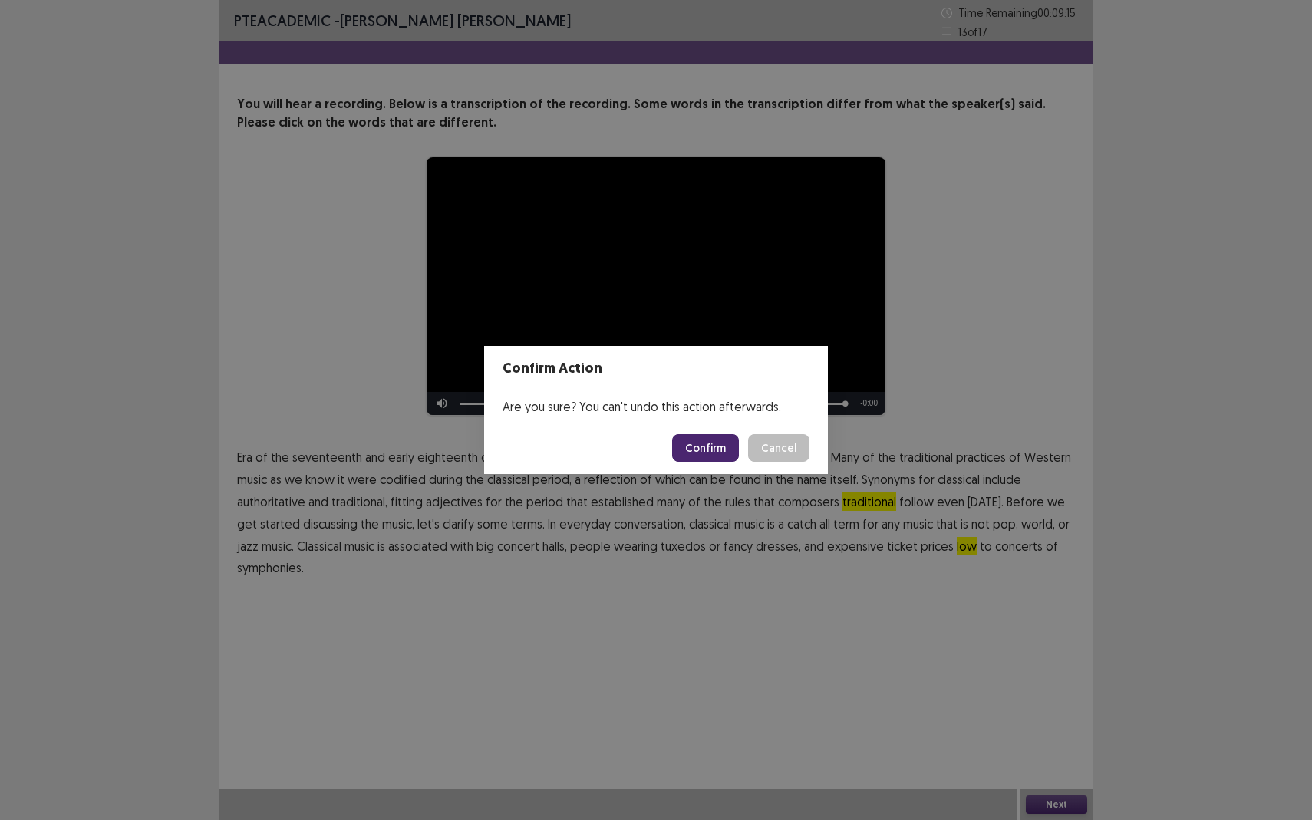
click at [719, 447] on button "Confirm" at bounding box center [705, 448] width 67 height 28
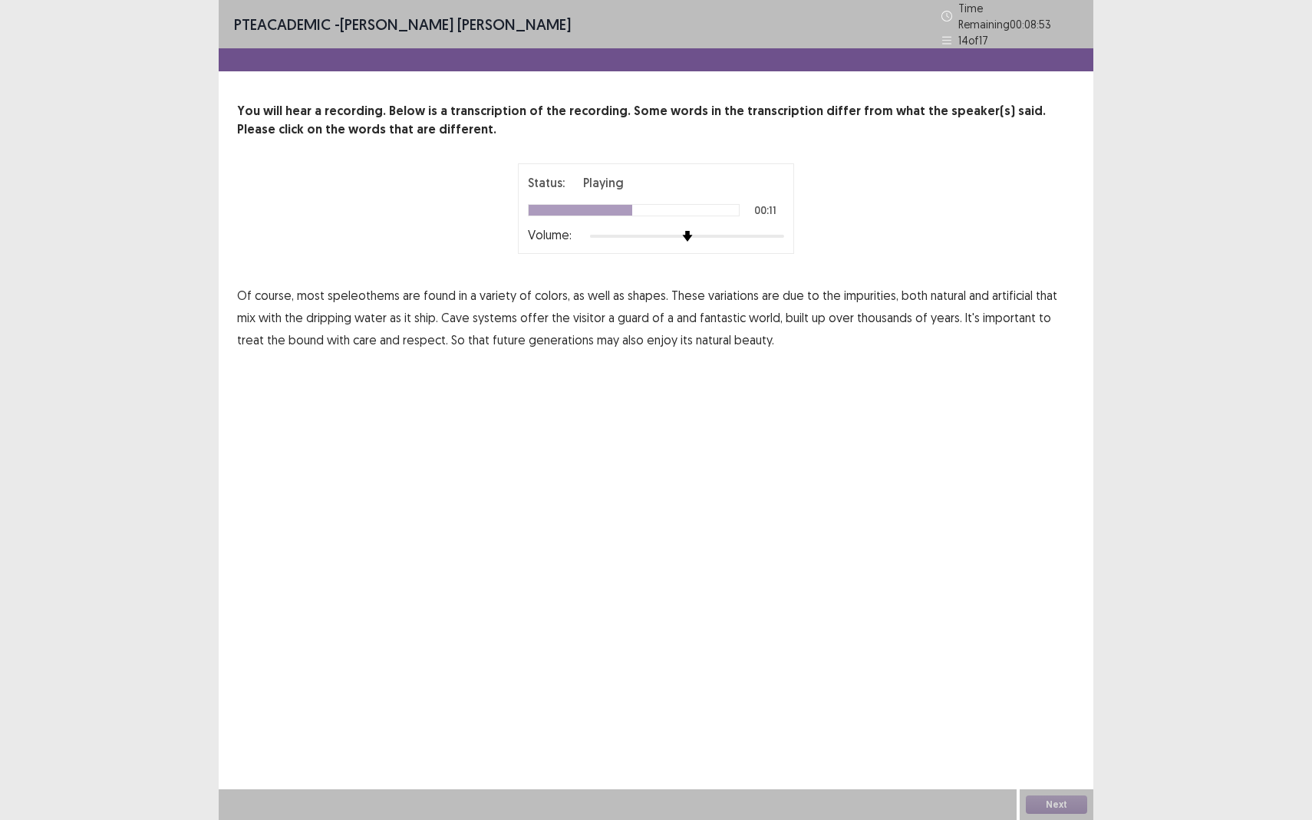
click at [414, 312] on span "ship." at bounding box center [426, 317] width 24 height 18
click at [1057, 752] on button "Next" at bounding box center [1056, 805] width 61 height 18
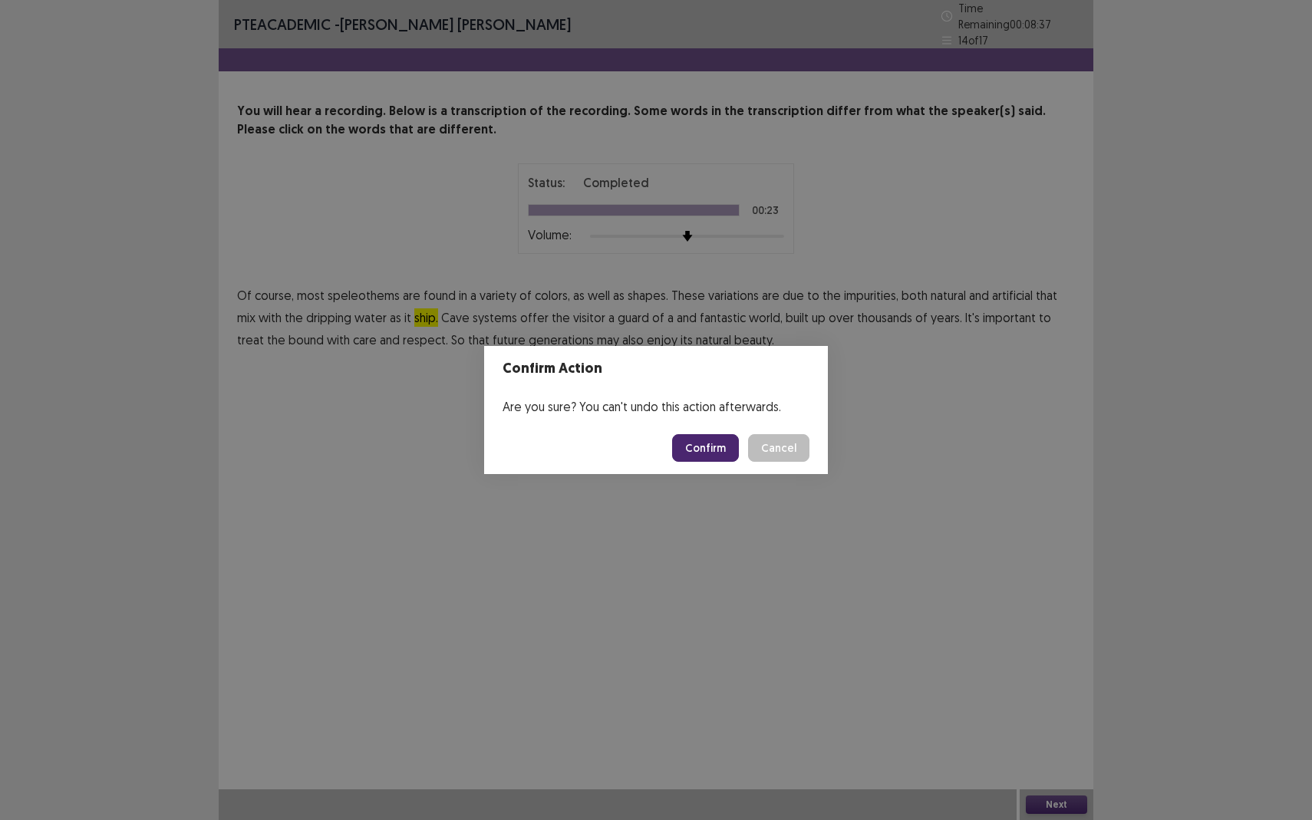
click at [716, 449] on button "Confirm" at bounding box center [705, 448] width 67 height 28
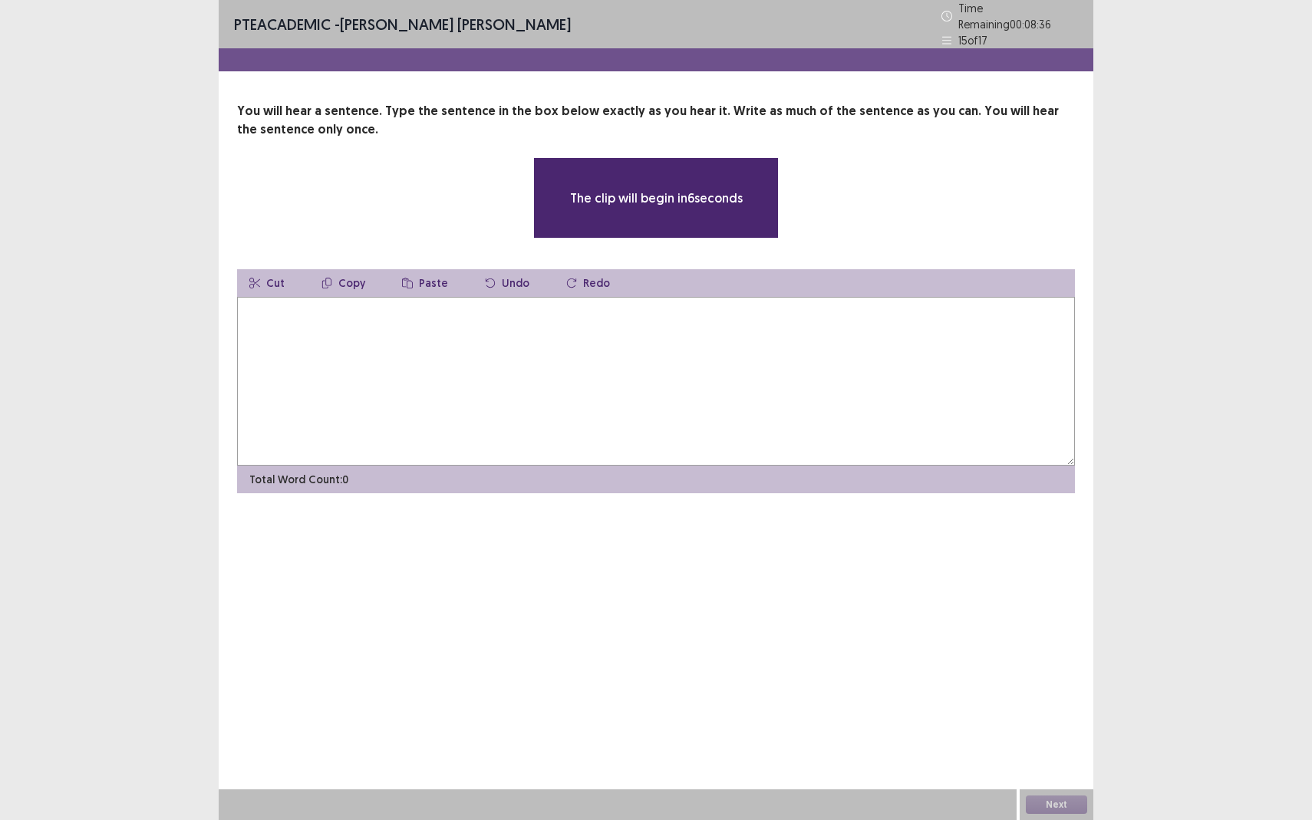
click at [310, 359] on textarea at bounding box center [656, 381] width 838 height 169
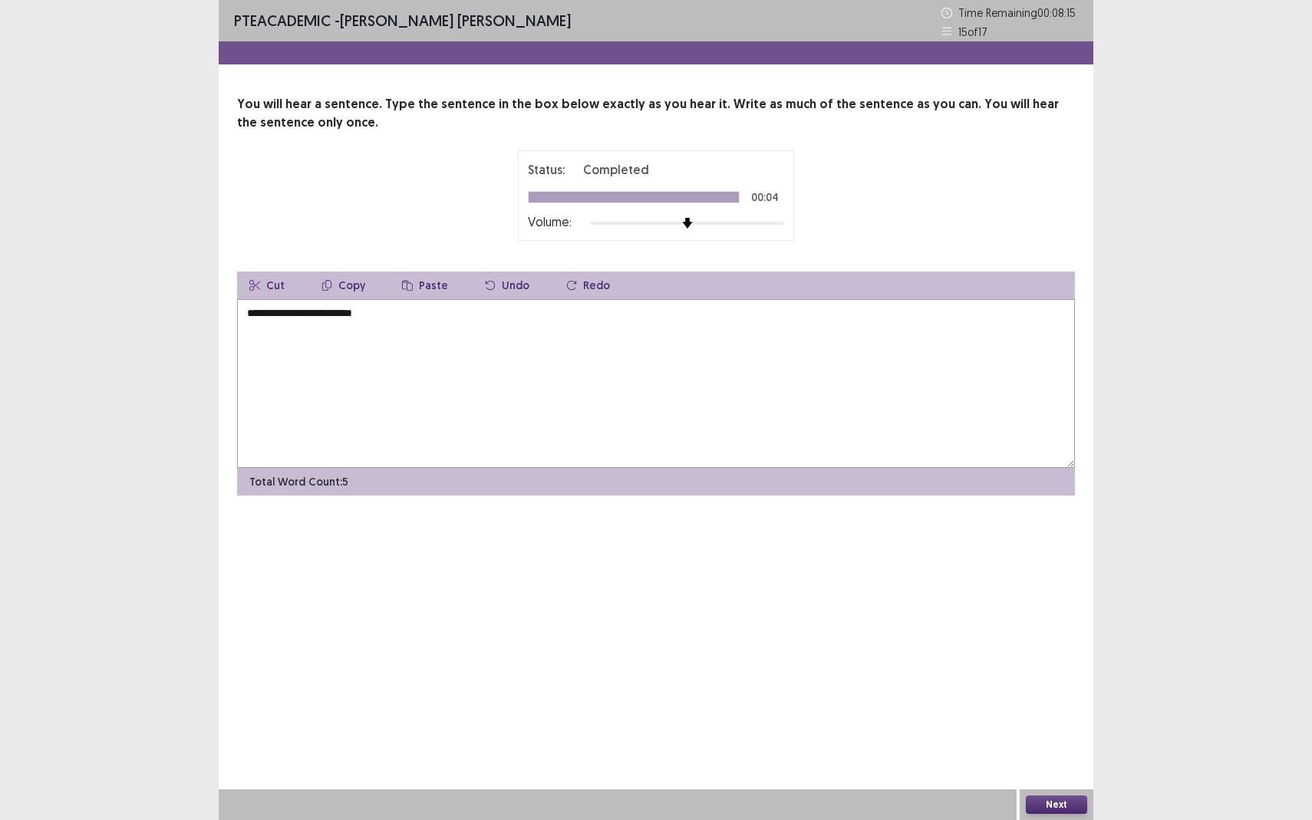
click at [285, 317] on textarea "**********" at bounding box center [656, 383] width 838 height 169
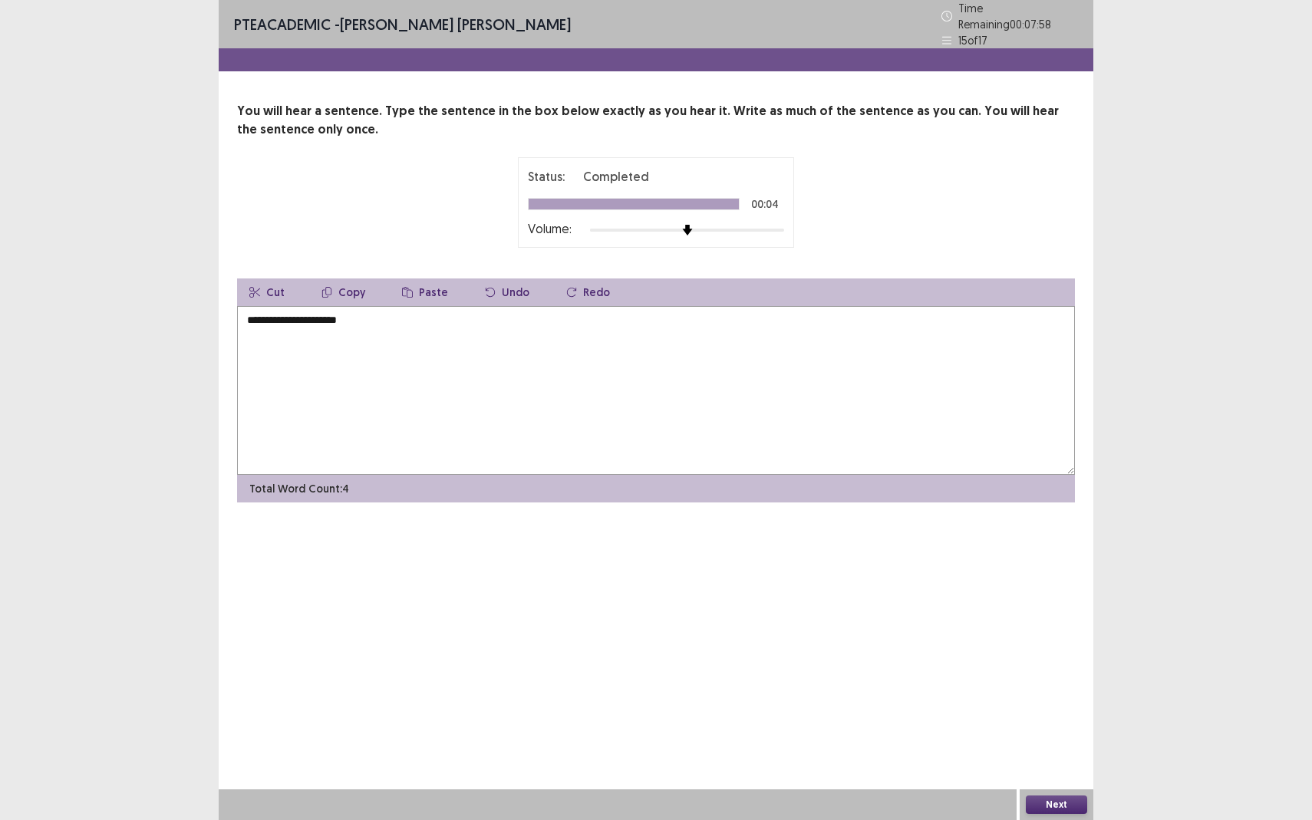
drag, startPoint x: 361, startPoint y: 322, endPoint x: 322, endPoint y: 316, distance: 40.3
click at [322, 316] on textarea "**********" at bounding box center [656, 390] width 838 height 169
type textarea "**********"
click at [1051, 752] on button "Next" at bounding box center [1056, 805] width 61 height 18
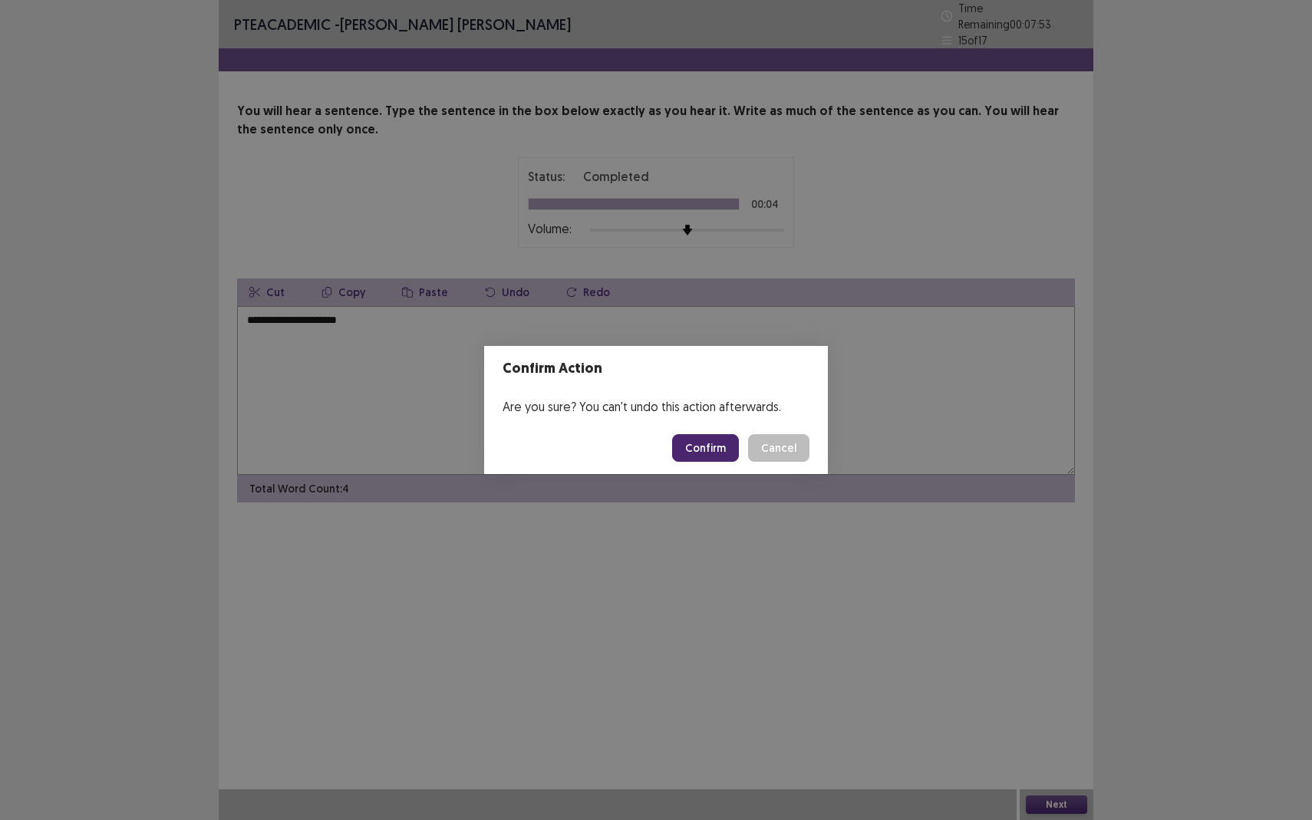
click at [723, 453] on button "Confirm" at bounding box center [705, 448] width 67 height 28
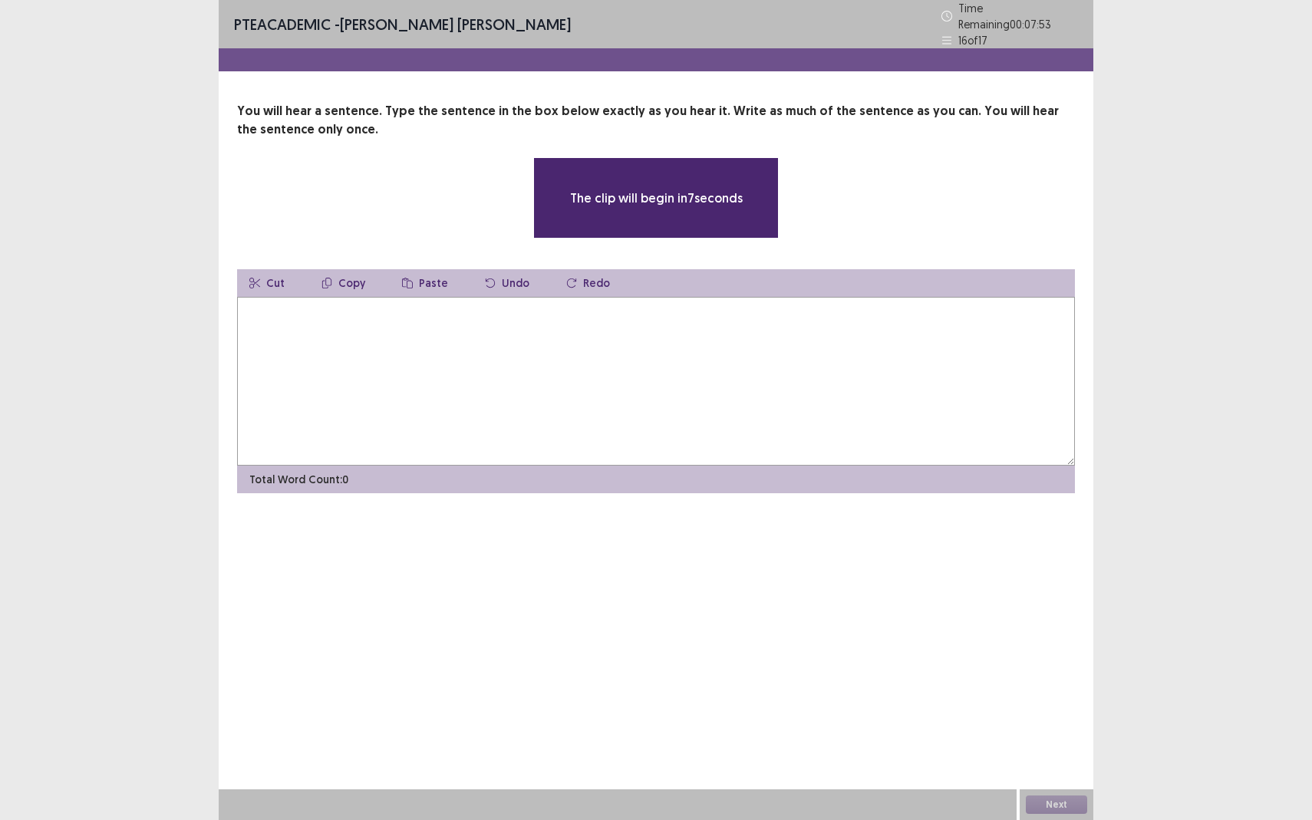
click at [390, 348] on textarea at bounding box center [656, 381] width 838 height 169
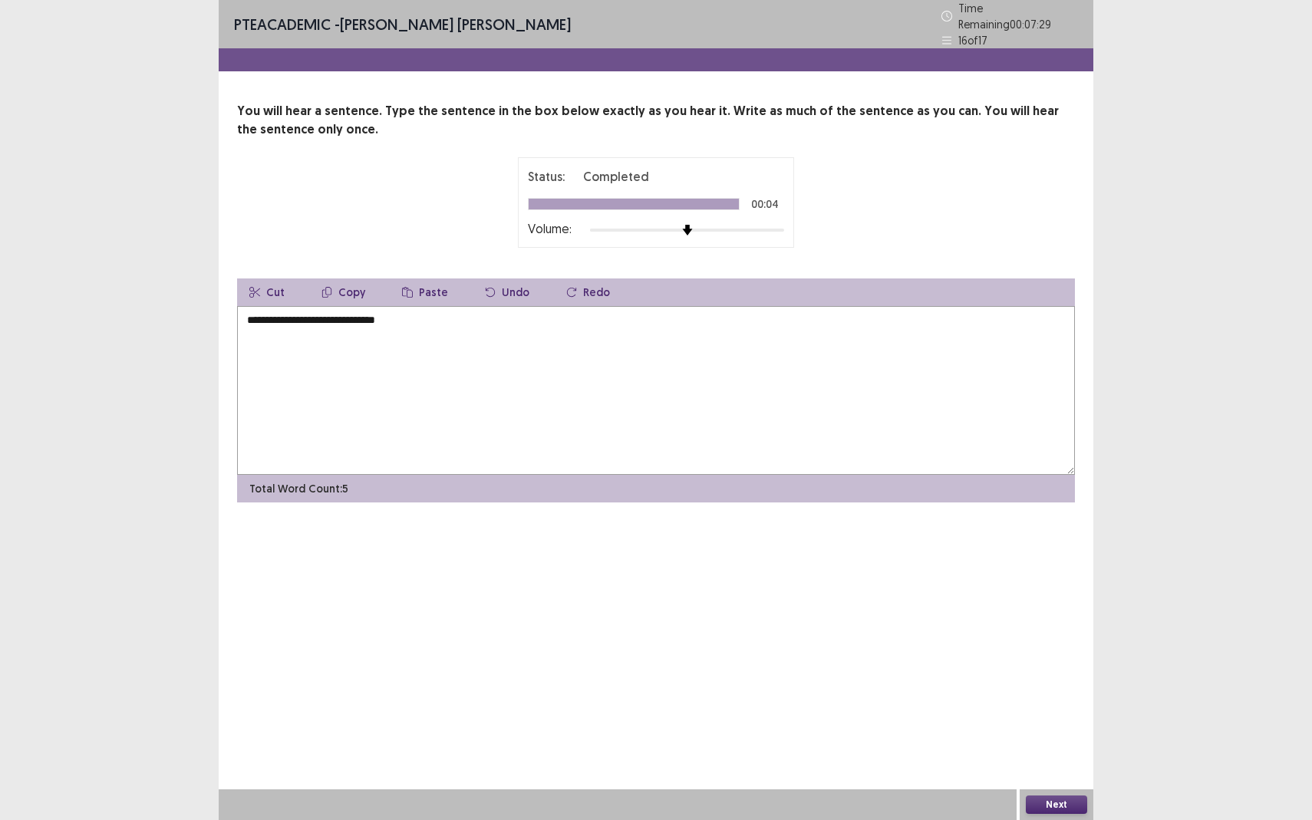
click at [252, 318] on textarea "**********" at bounding box center [656, 390] width 838 height 169
click at [440, 312] on textarea "**********" at bounding box center [656, 390] width 838 height 169
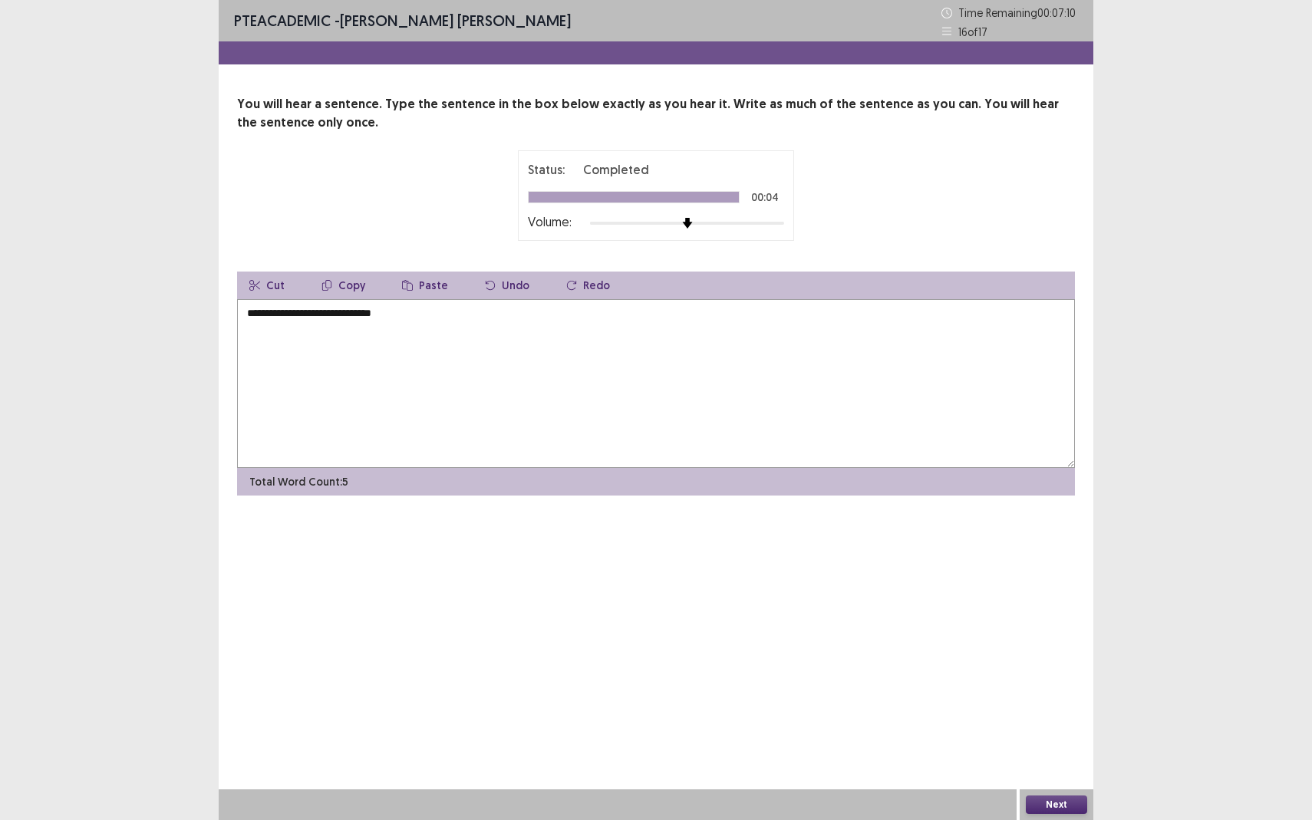
click at [388, 314] on textarea "**********" at bounding box center [656, 383] width 838 height 169
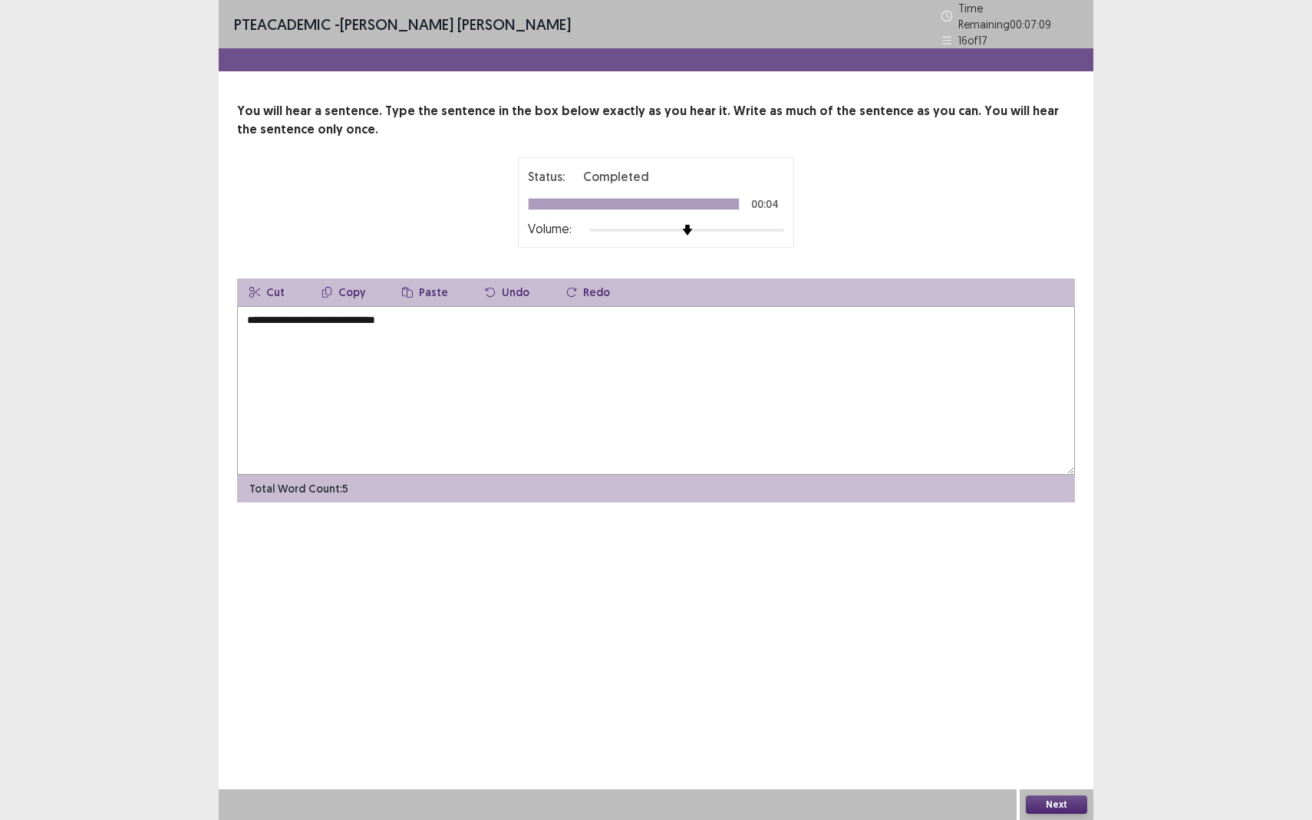
click at [471, 308] on textarea "**********" at bounding box center [656, 390] width 838 height 169
type textarea "**********"
click at [1056, 752] on button "Next" at bounding box center [1056, 805] width 61 height 18
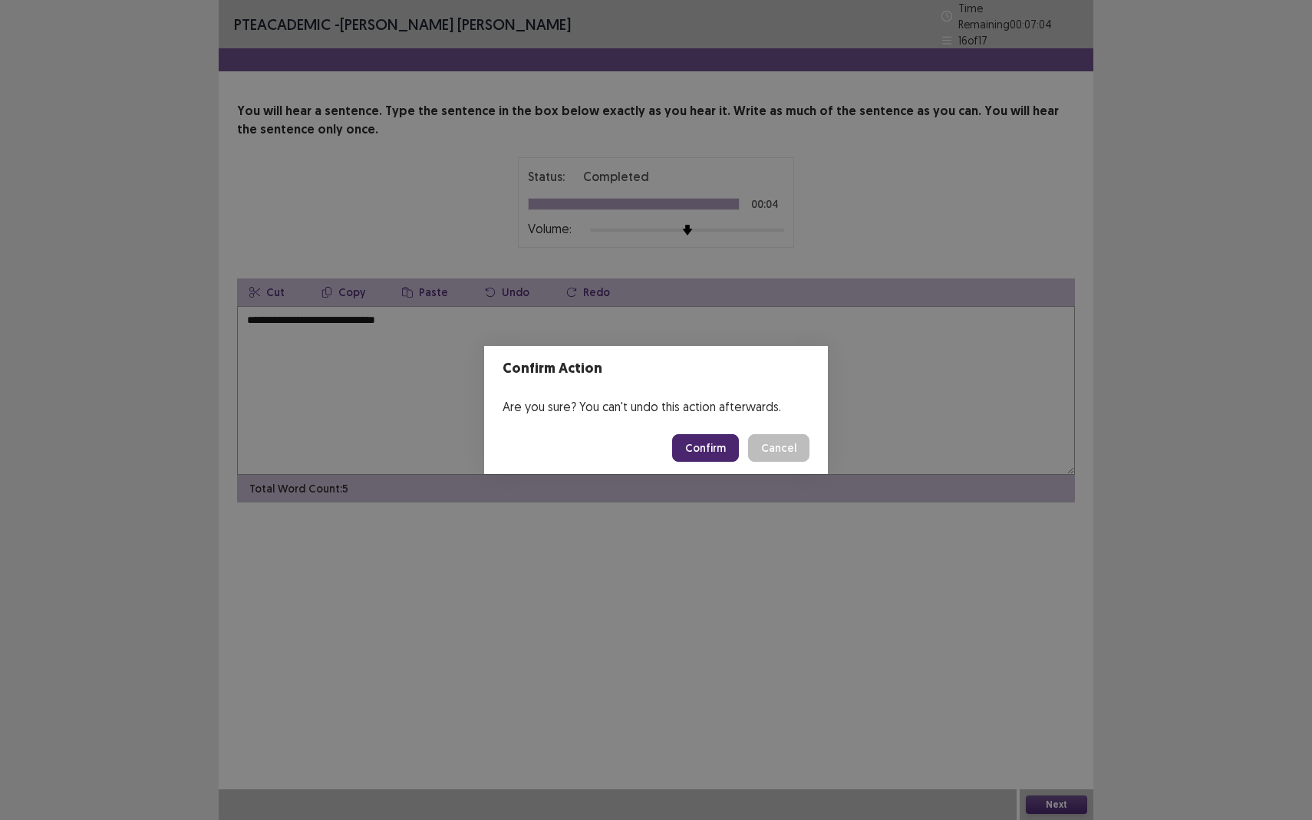
click at [717, 444] on button "Confirm" at bounding box center [705, 448] width 67 height 28
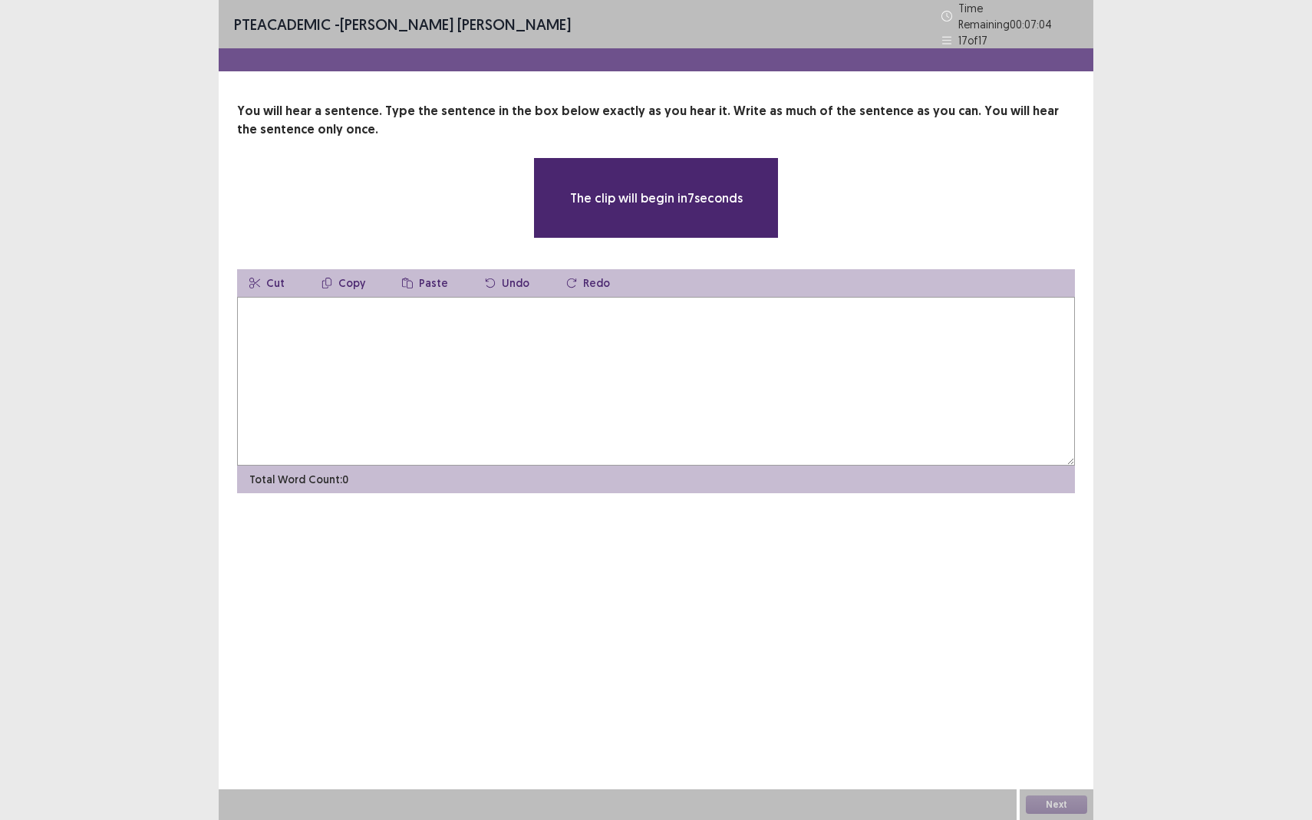
click at [289, 308] on textarea at bounding box center [656, 381] width 838 height 169
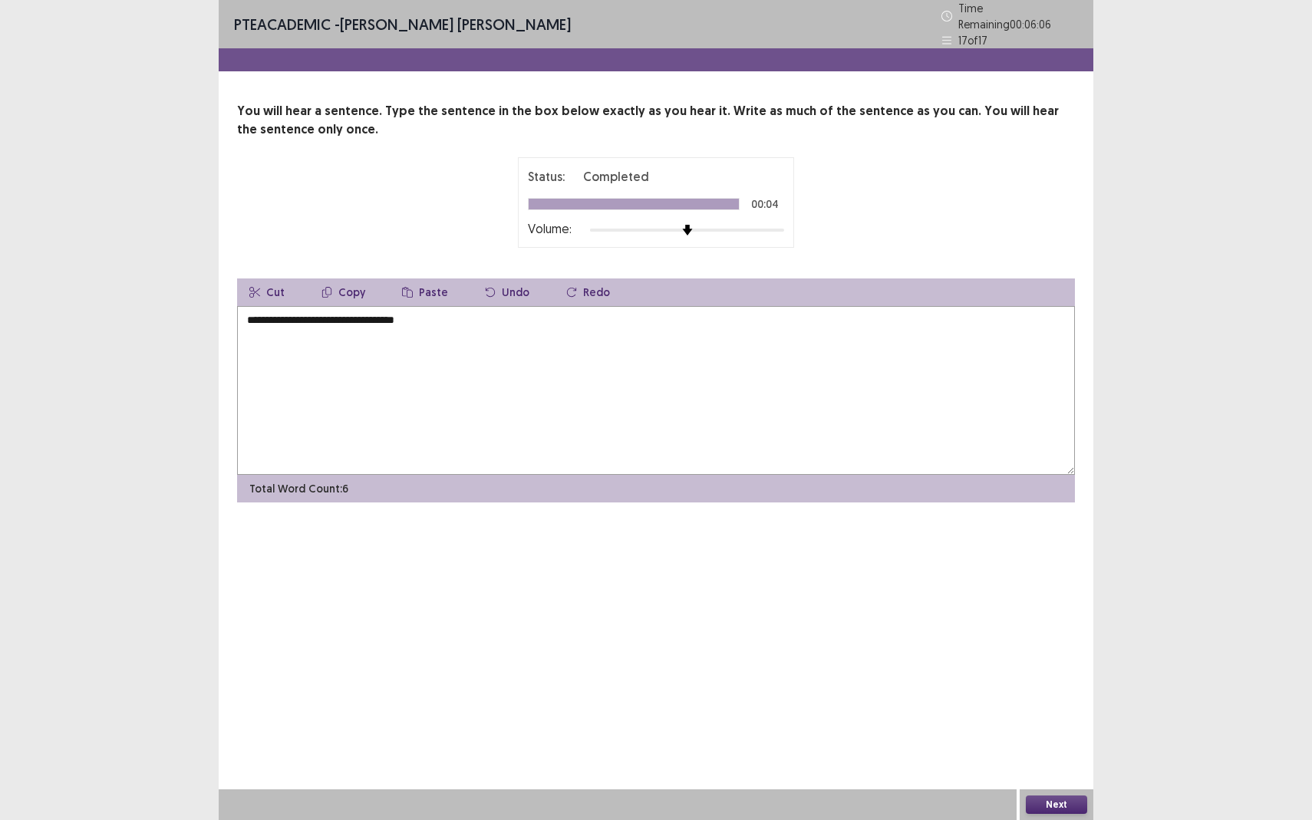
click at [252, 315] on textarea "**********" at bounding box center [656, 390] width 838 height 169
click at [295, 318] on textarea "**********" at bounding box center [656, 390] width 838 height 169
drag, startPoint x: 361, startPoint y: 313, endPoint x: 285, endPoint y: 313, distance: 76.0
click at [285, 313] on textarea "**********" at bounding box center [656, 390] width 838 height 169
click at [333, 314] on textarea "**********" at bounding box center [656, 390] width 838 height 169
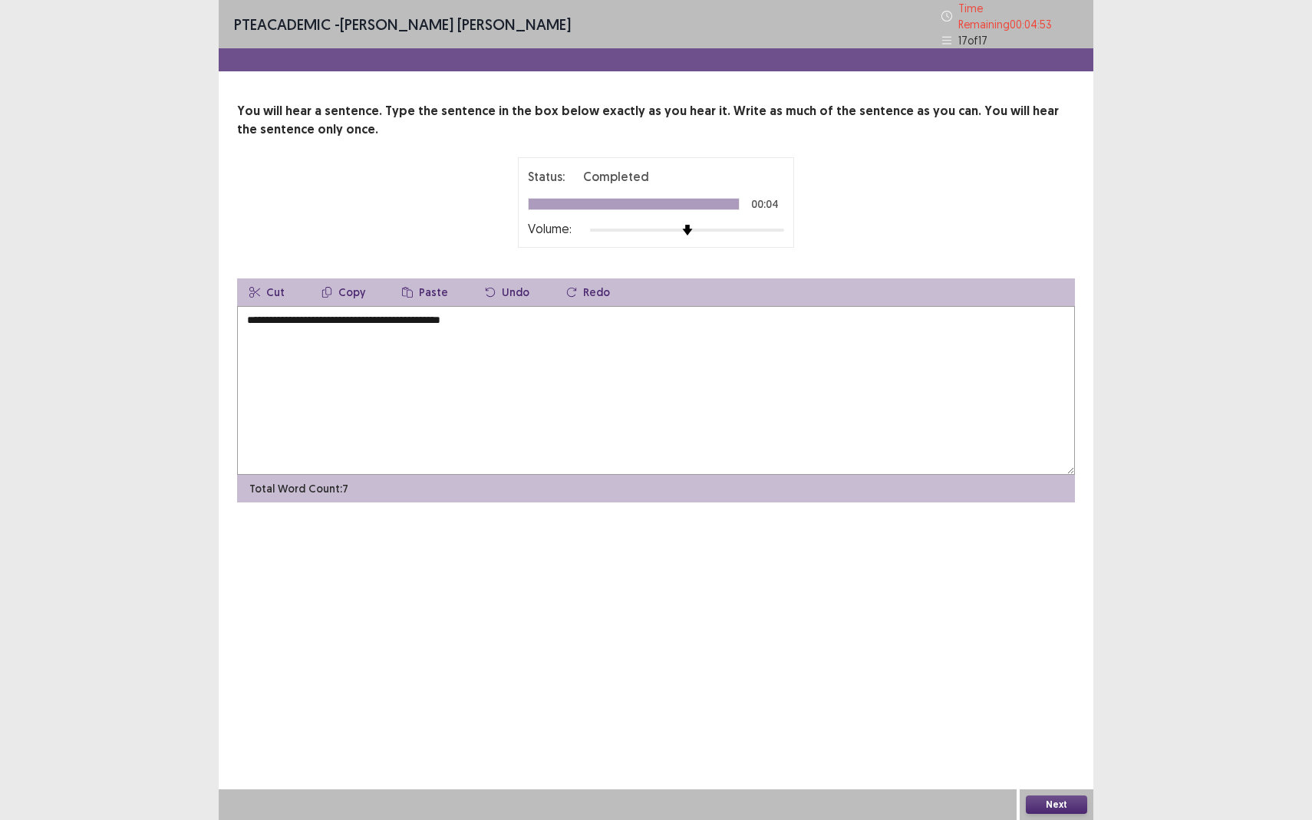
type textarea "**********"
click at [1057, 752] on button "Next" at bounding box center [1056, 805] width 61 height 18
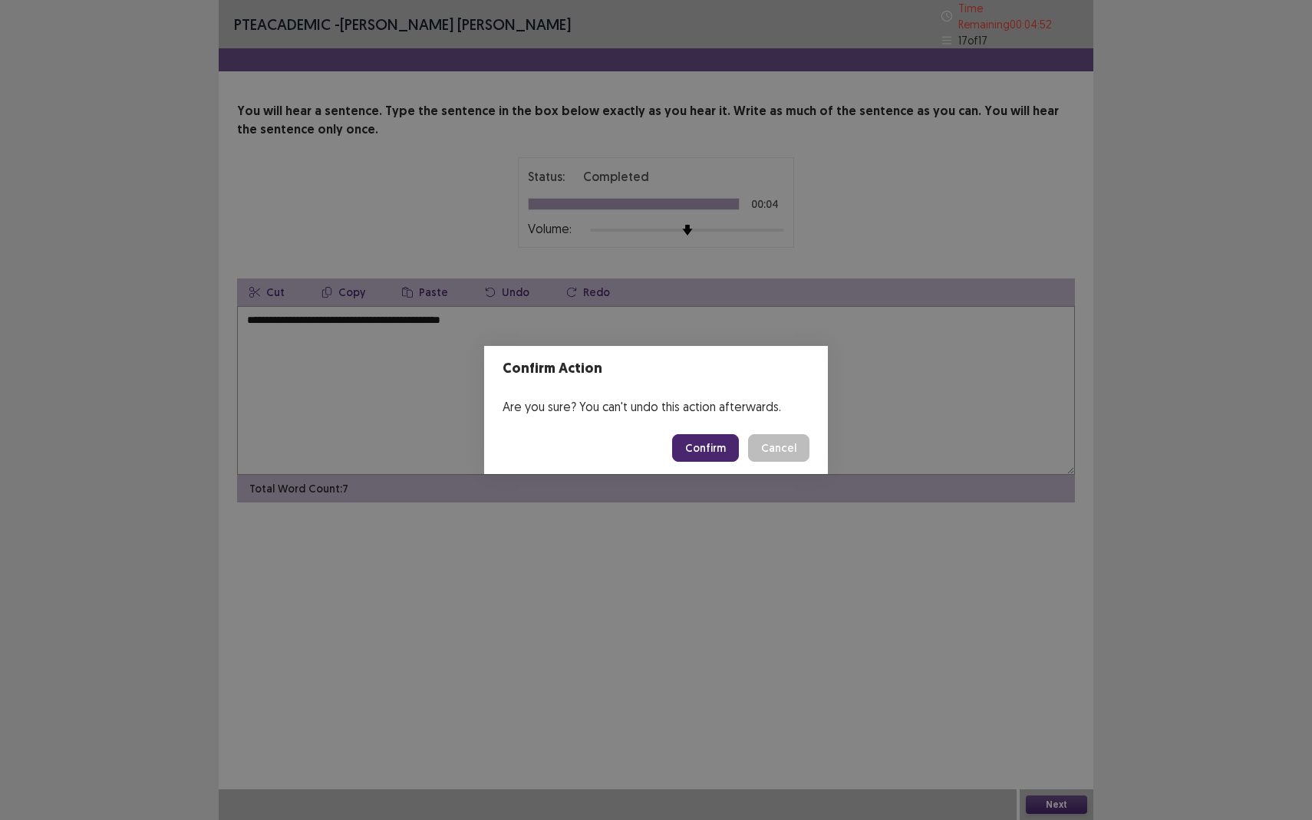
click at [703, 452] on button "Confirm" at bounding box center [705, 448] width 67 height 28
